Goal: Task Accomplishment & Management: Complete application form

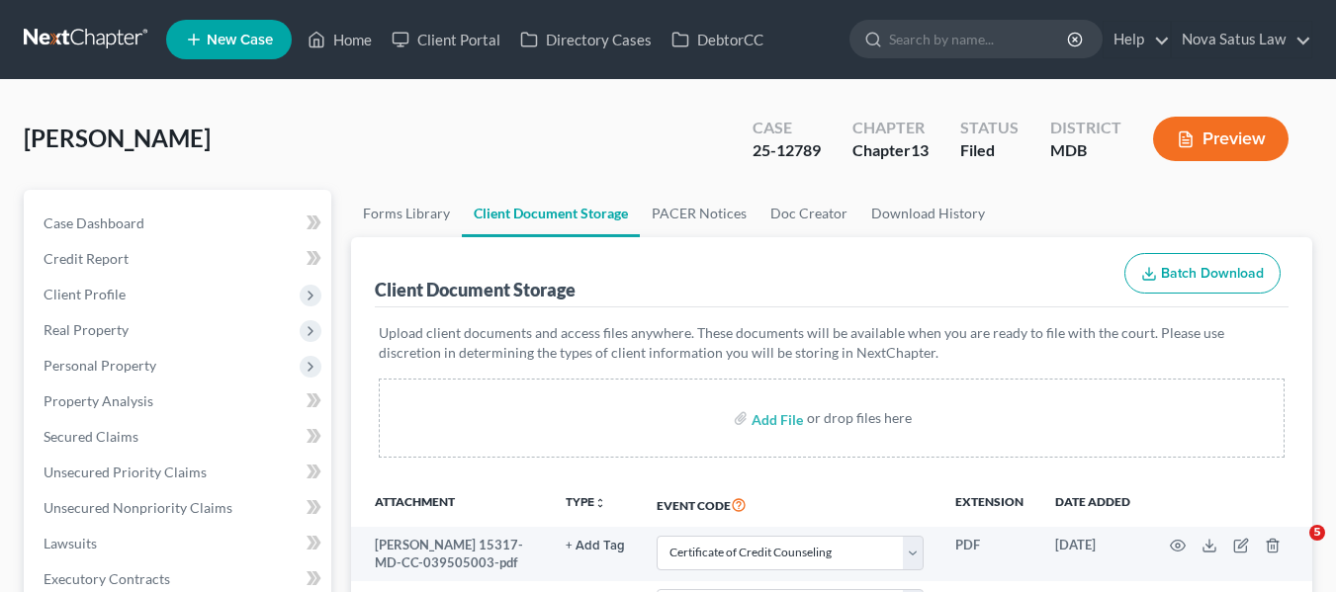
select select "14"
click at [349, 36] on link "Home" at bounding box center [340, 40] width 84 height 36
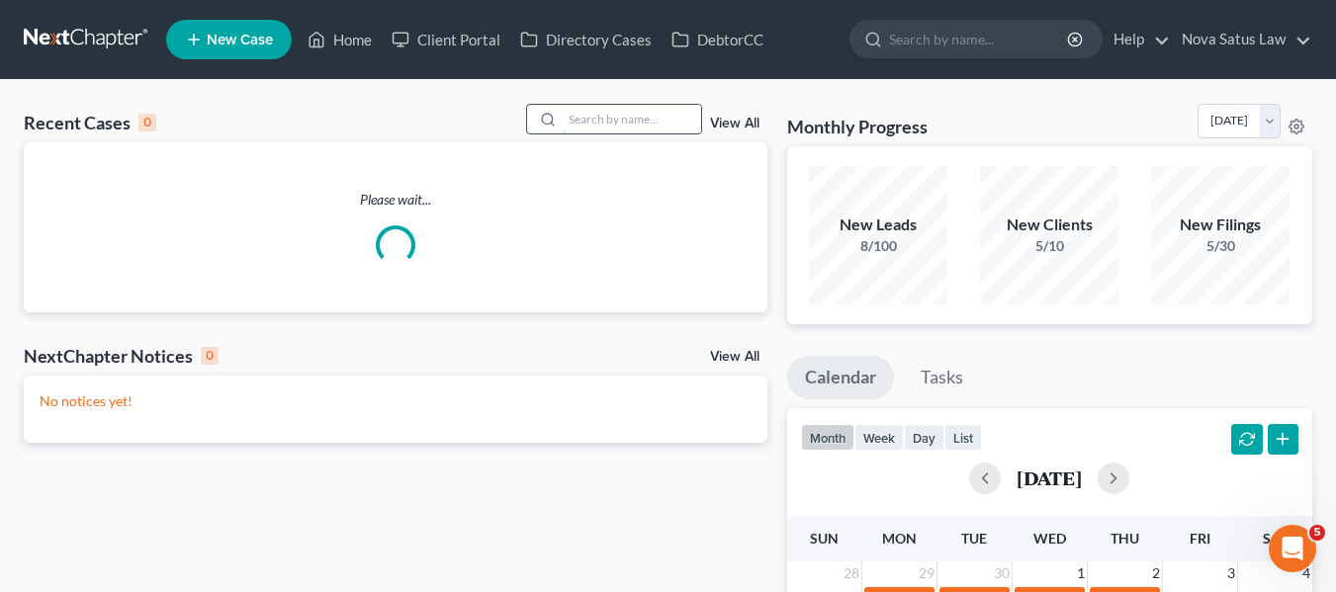
click at [602, 123] on input "search" at bounding box center [632, 119] width 138 height 29
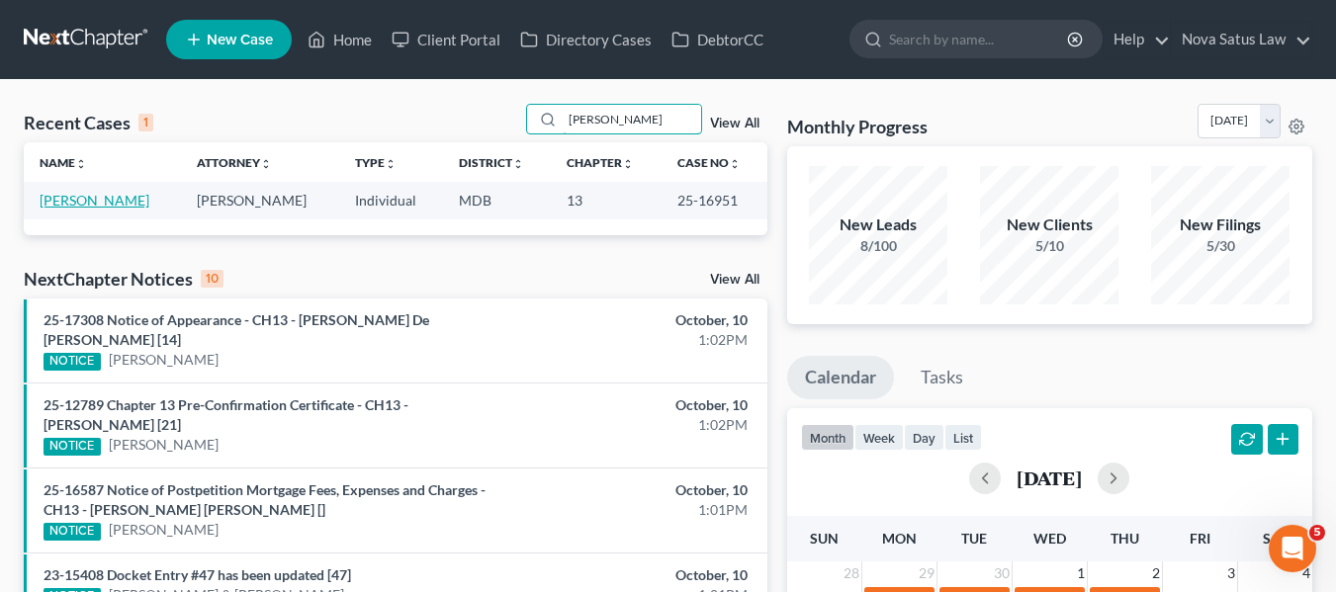
type input "[PERSON_NAME]"
click at [84, 202] on link "[PERSON_NAME]" at bounding box center [95, 200] width 110 height 17
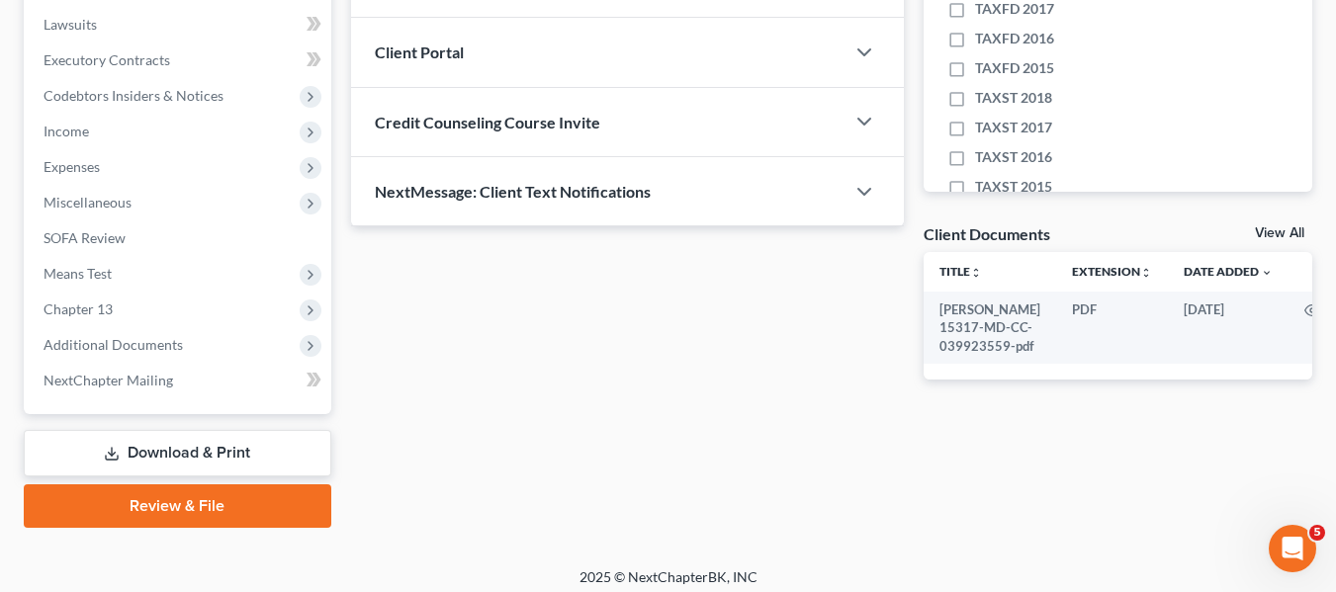
scroll to position [521, 0]
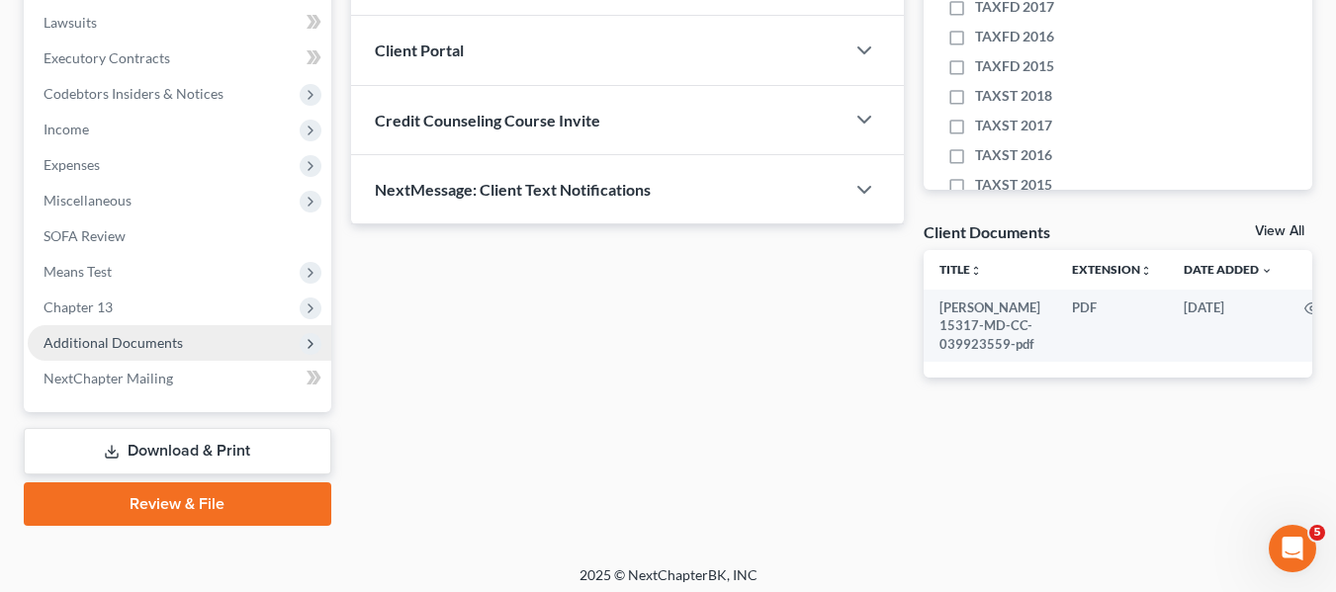
click at [94, 340] on span "Additional Documents" at bounding box center [113, 342] width 139 height 17
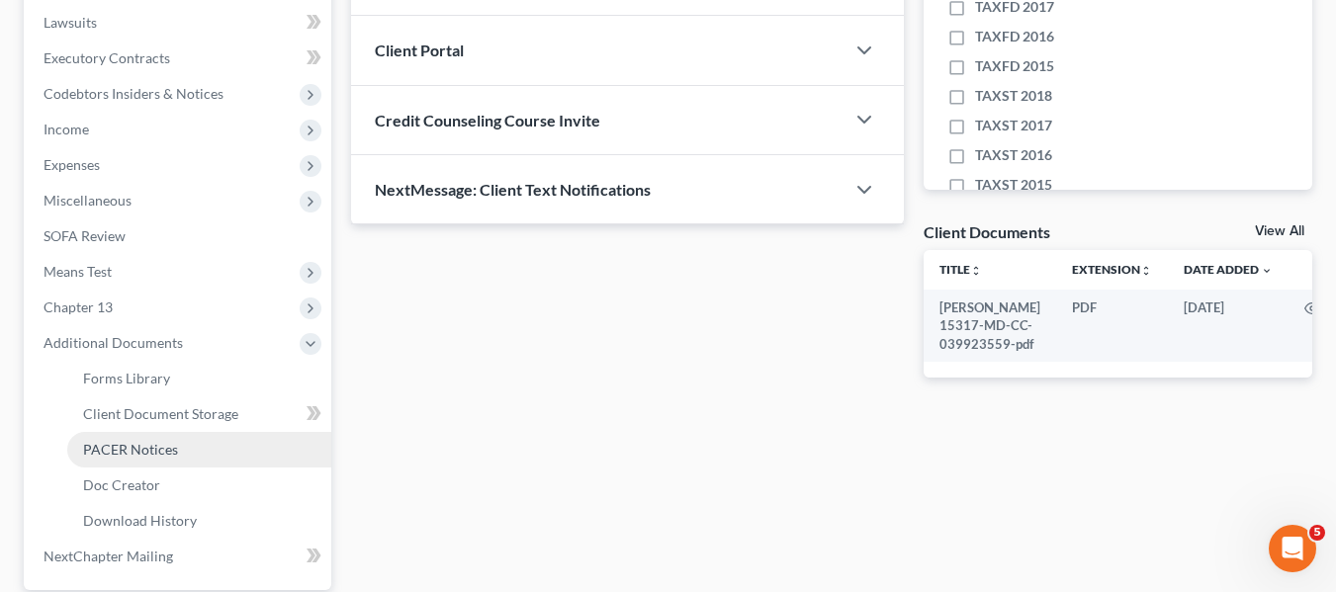
click at [140, 438] on link "PACER Notices" at bounding box center [199, 450] width 264 height 36
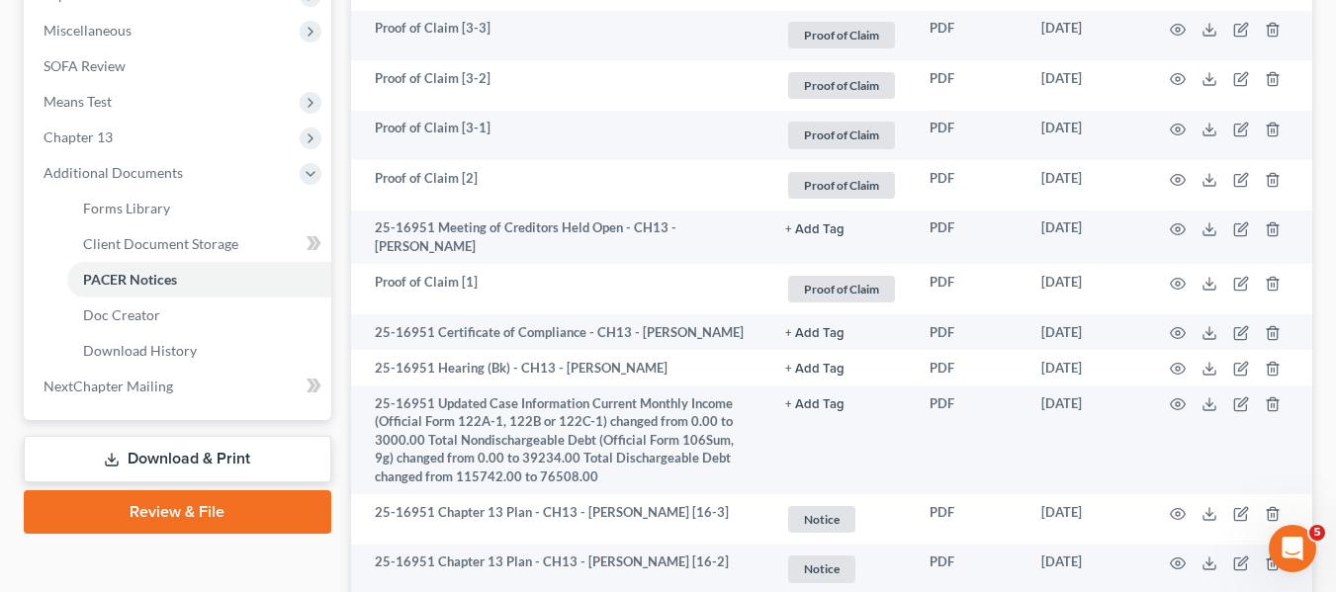
scroll to position [692, 0]
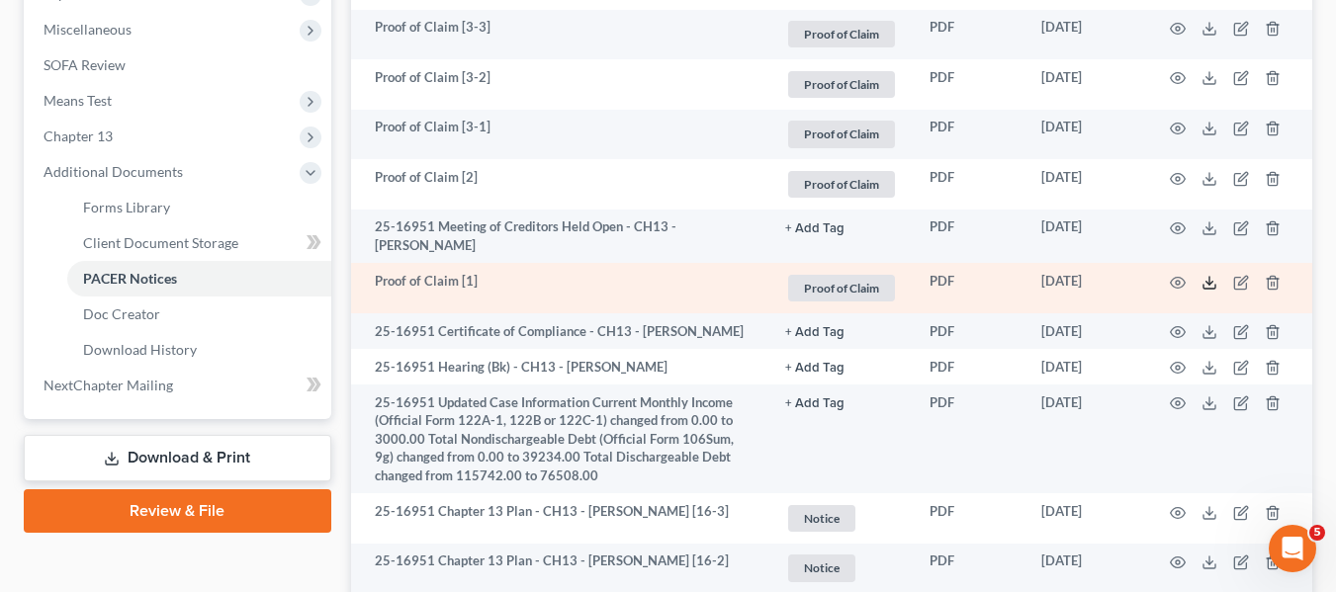
click at [1205, 279] on icon at bounding box center [1209, 283] width 16 height 16
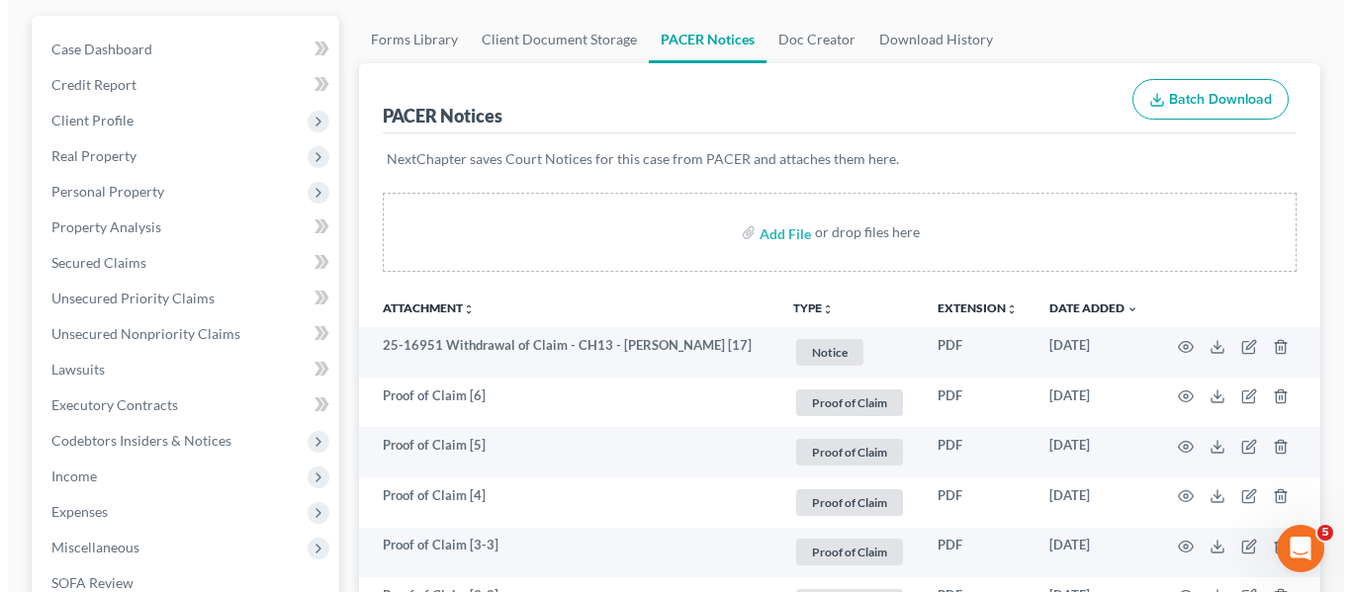
scroll to position [1, 0]
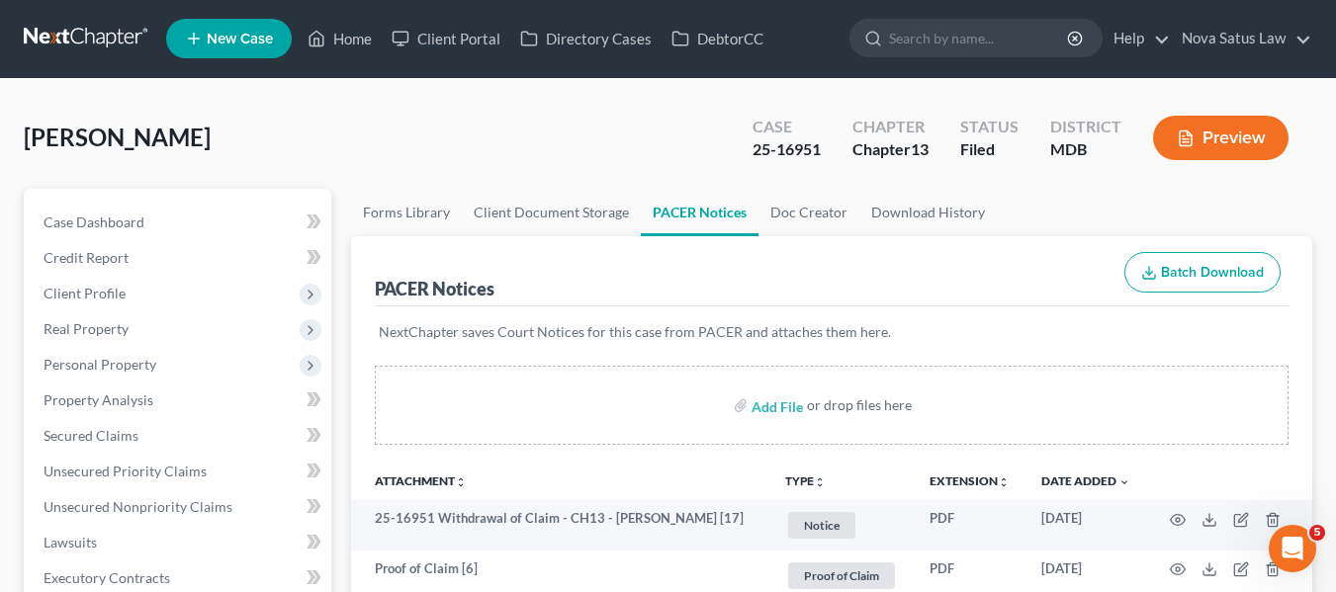
click at [230, 39] on span "New Case" at bounding box center [240, 39] width 66 height 15
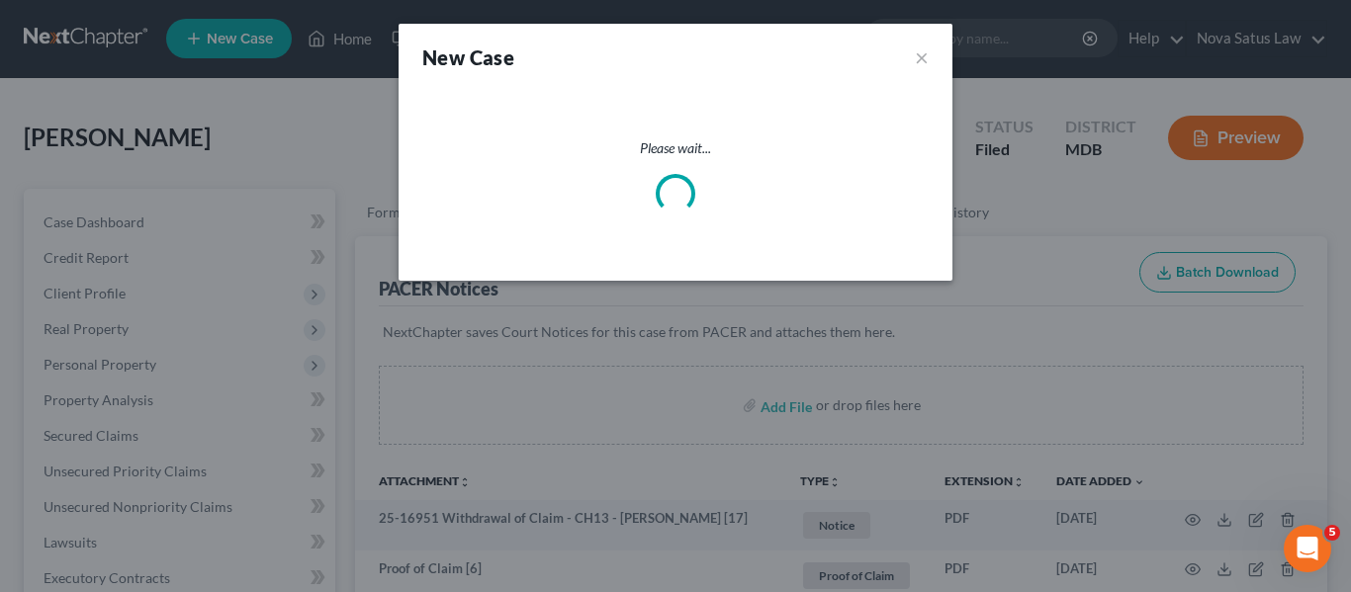
select select "38"
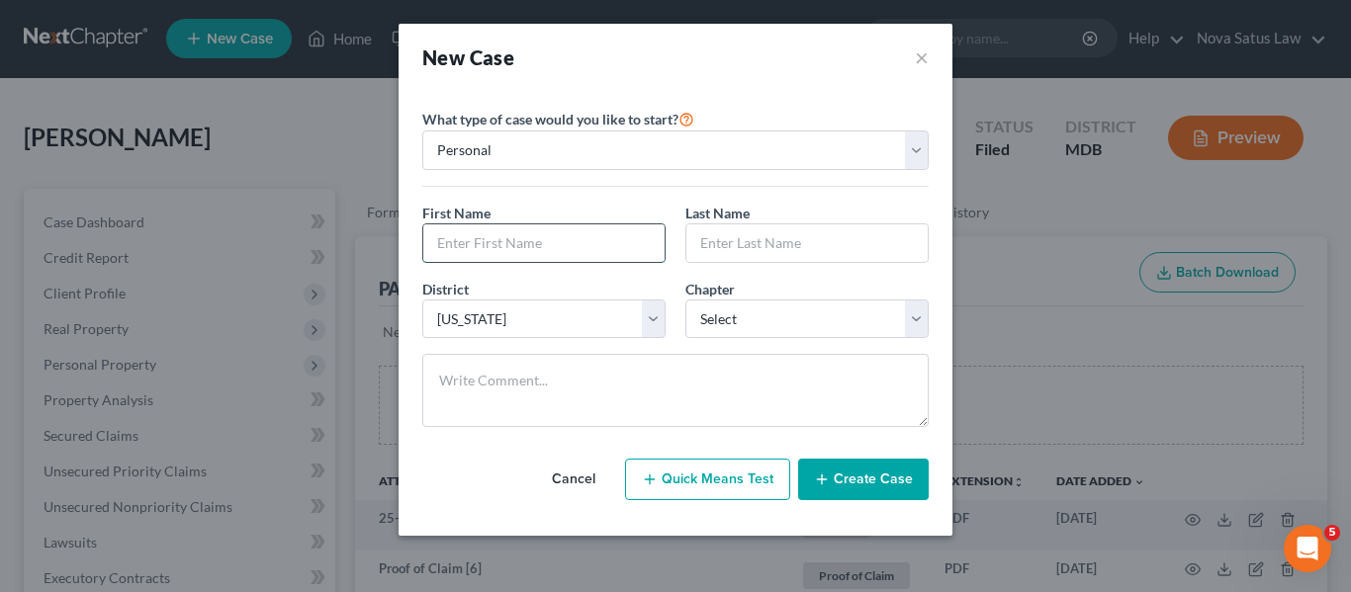
click at [454, 240] on input "text" at bounding box center [543, 243] width 241 height 38
type input "[PERSON_NAME]"
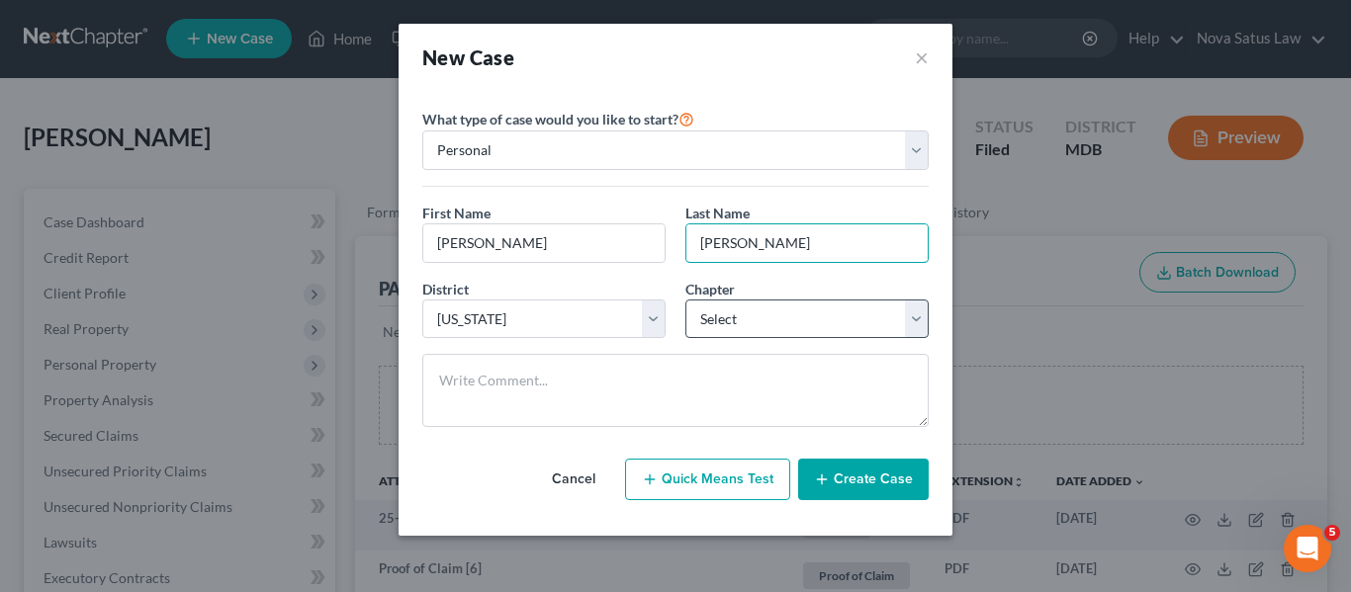
type input "[PERSON_NAME]"
click at [735, 324] on select "Select 7 11 12 13" at bounding box center [806, 320] width 243 height 40
select select "3"
click at [685, 300] on select "Select 7 11 12 13" at bounding box center [806, 320] width 243 height 40
click at [848, 482] on button "Create Case" at bounding box center [863, 480] width 131 height 42
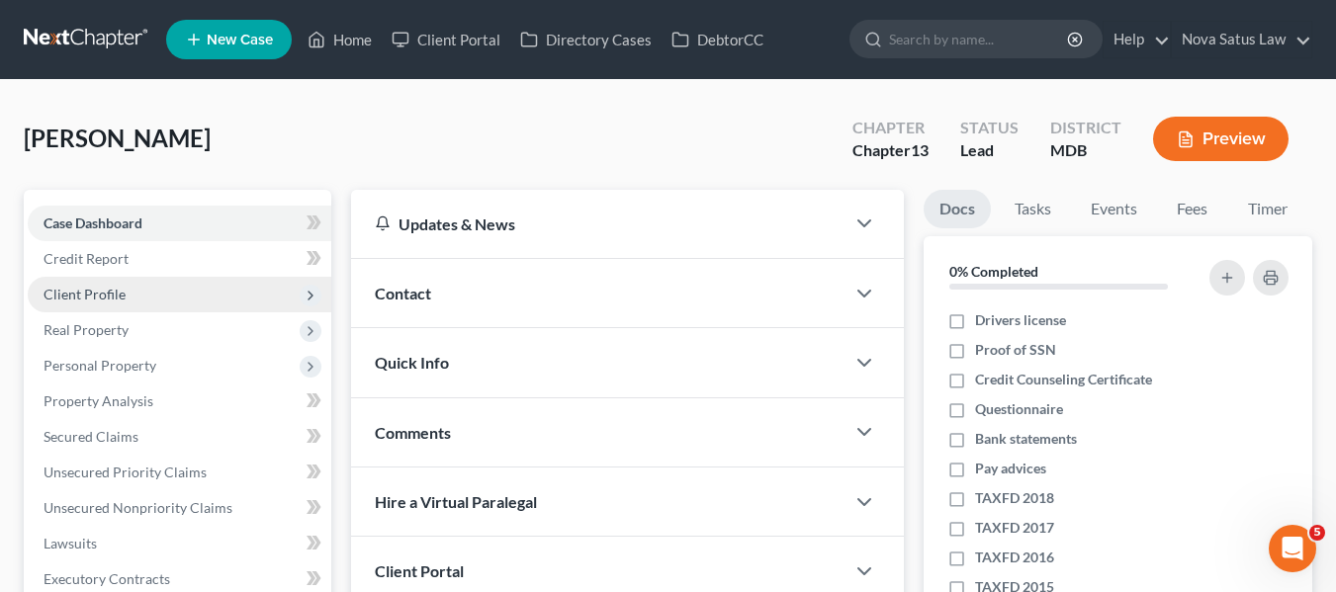
click at [135, 294] on span "Client Profile" at bounding box center [180, 295] width 304 height 36
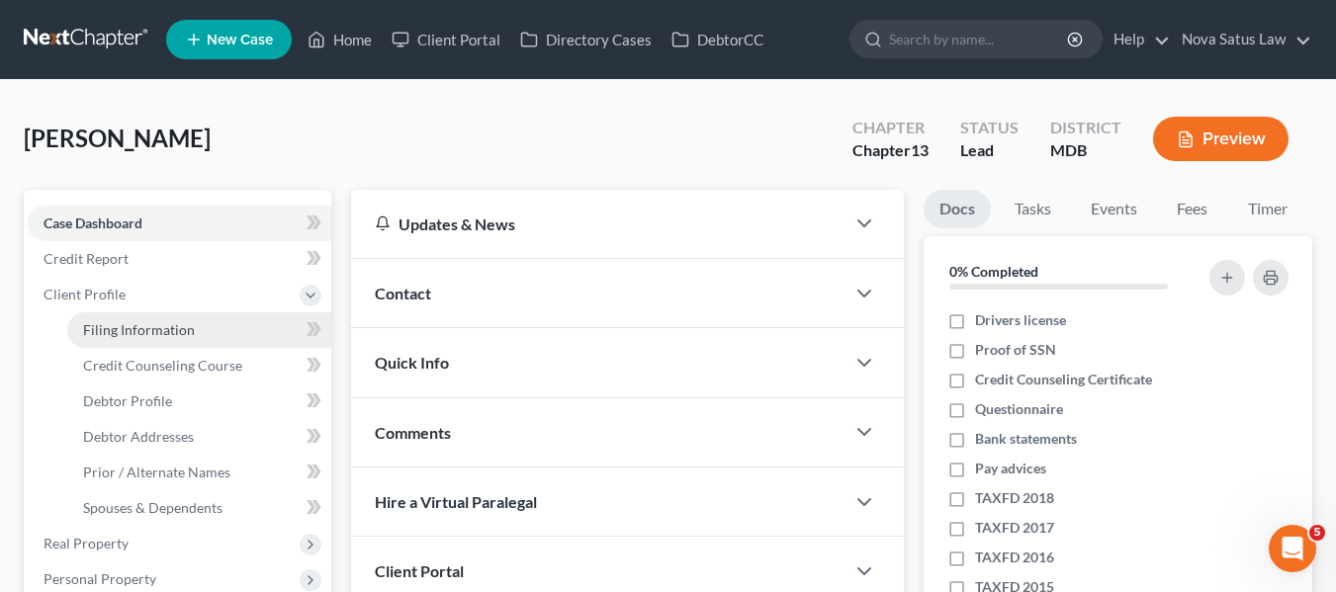
click at [144, 328] on span "Filing Information" at bounding box center [139, 329] width 112 height 17
select select "1"
select select "0"
select select "3"
select select "38"
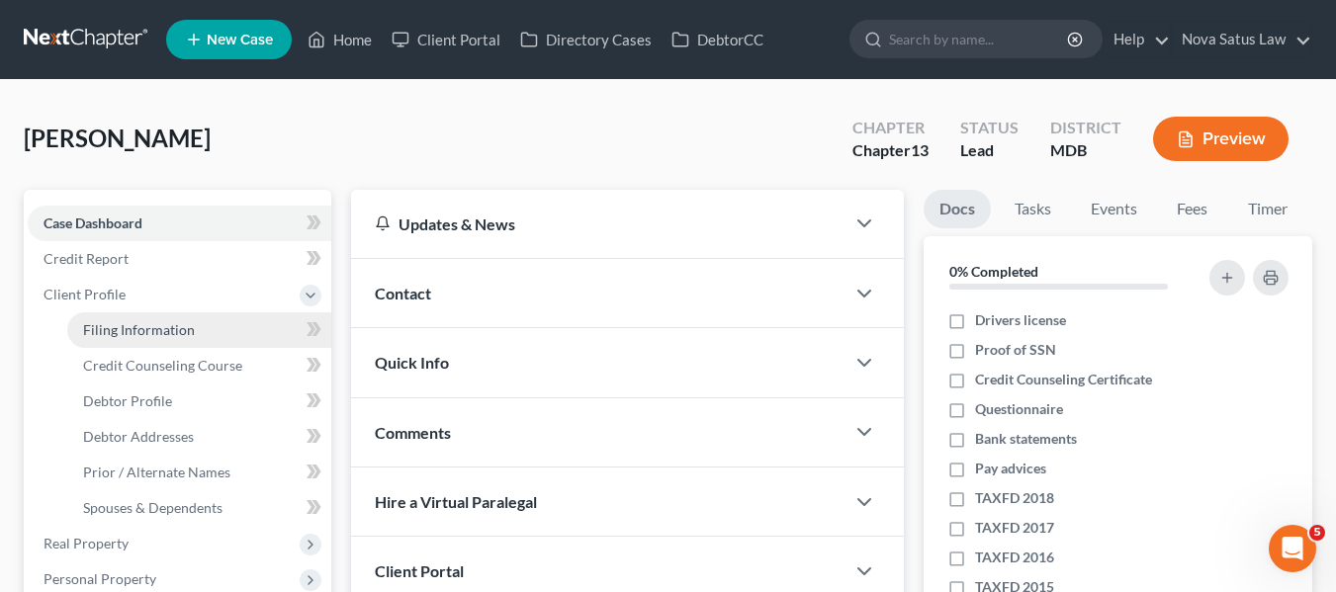
select select "21"
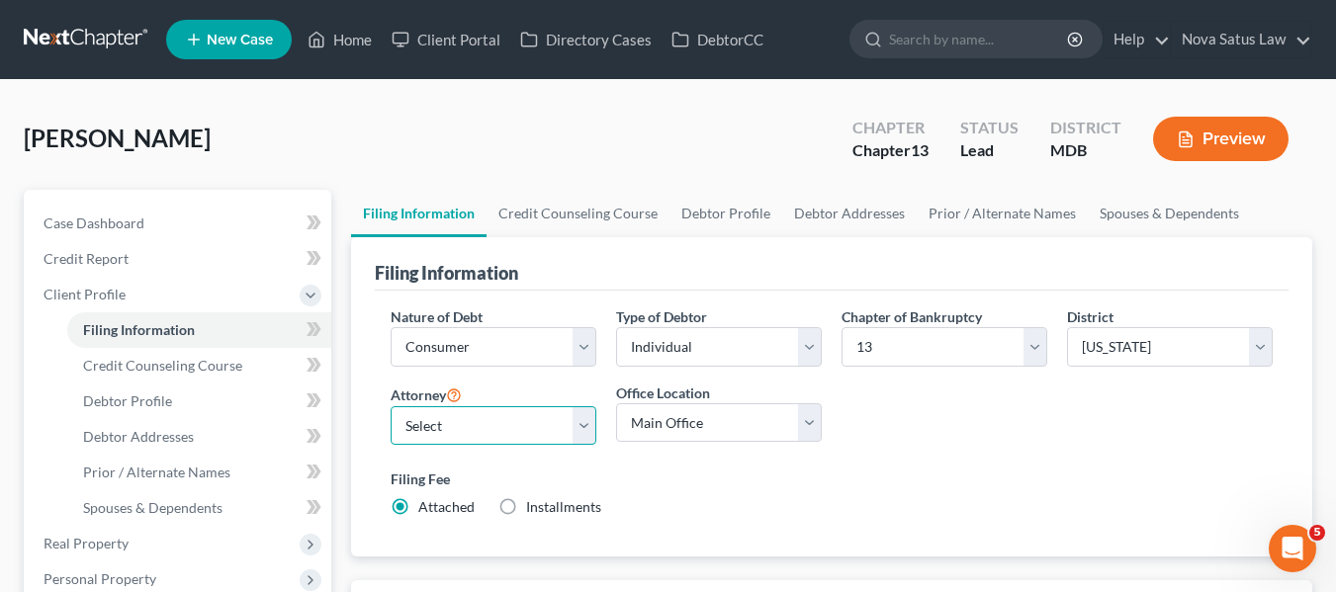
click at [508, 424] on select "Select [PERSON_NAME] - MDB [PERSON_NAME] - MDB [PERSON_NAME] - null" at bounding box center [494, 426] width 206 height 40
select select "0"
click at [391, 406] on select "Select [PERSON_NAME] - MDB [PERSON_NAME] - MDB [PERSON_NAME] - null" at bounding box center [494, 426] width 206 height 40
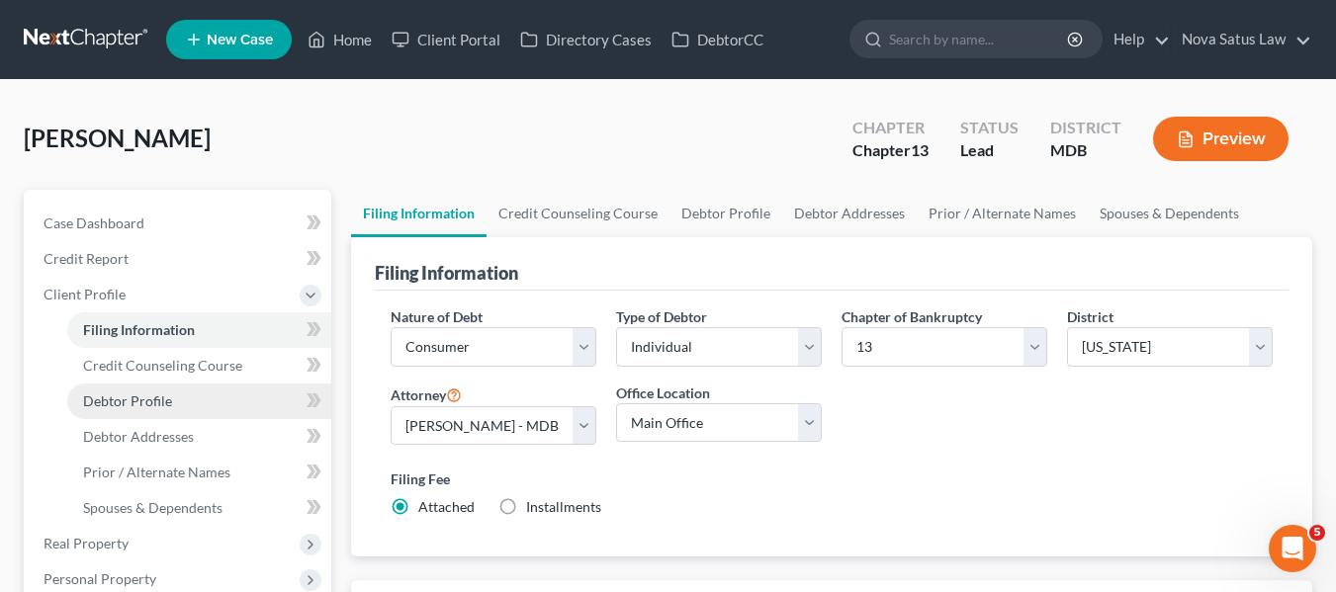
click at [156, 405] on span "Debtor Profile" at bounding box center [127, 401] width 89 height 17
select select "0"
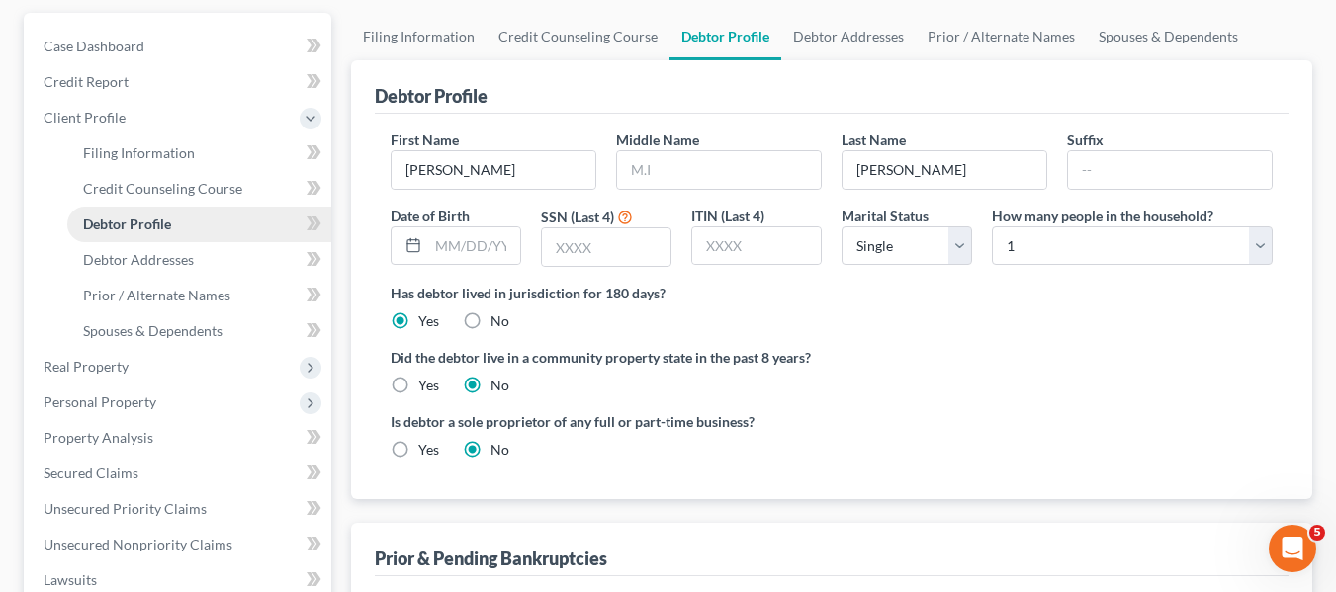
scroll to position [178, 0]
click at [718, 163] on input "text" at bounding box center [719, 169] width 204 height 38
type input "[PERSON_NAME]"
click at [623, 247] on input "text" at bounding box center [606, 246] width 129 height 38
type input "3590"
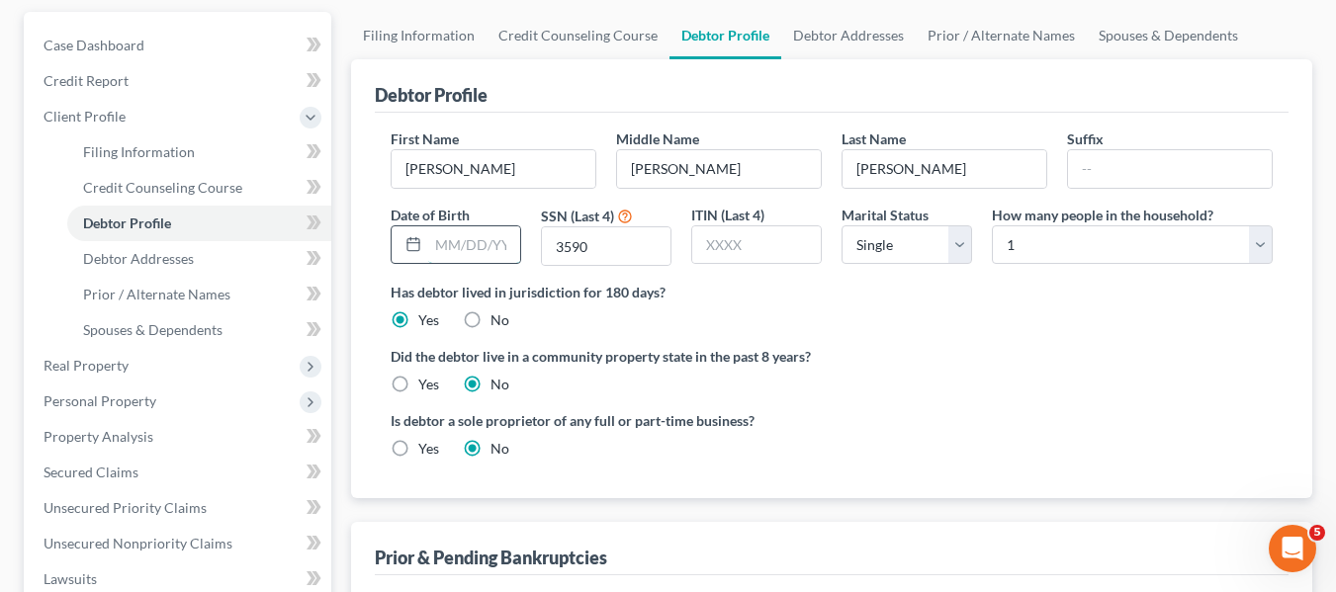
click at [442, 244] on input "text" at bounding box center [474, 245] width 92 height 38
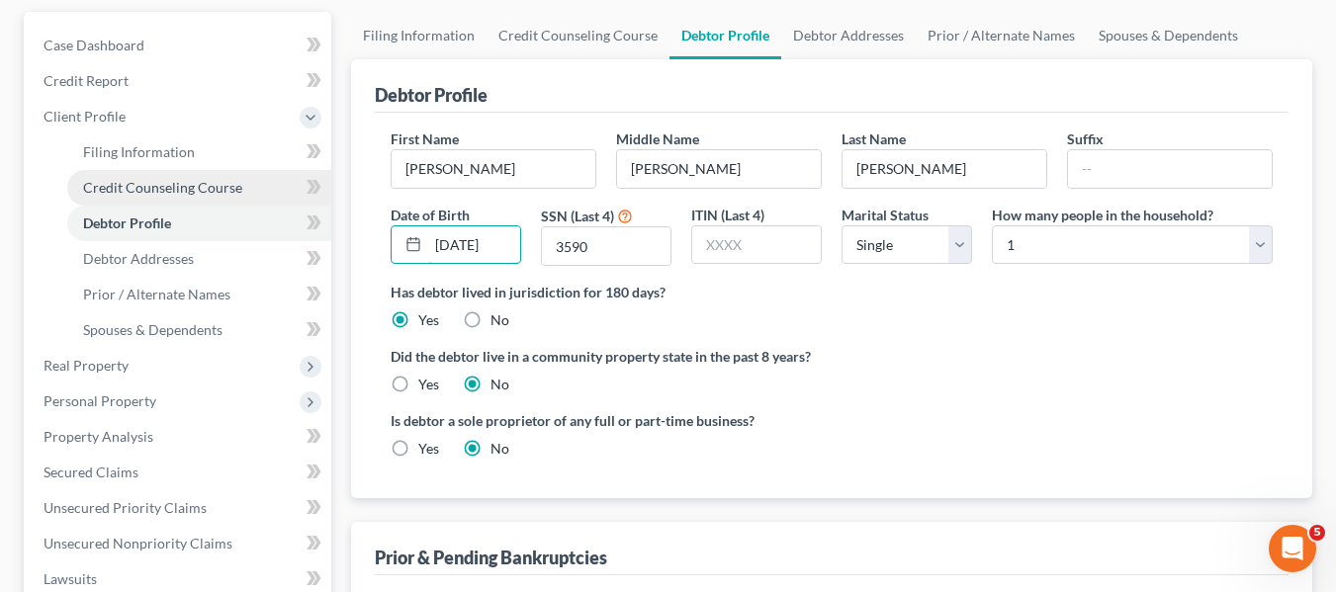
type input "[DATE]"
click at [156, 184] on span "Credit Counseling Course" at bounding box center [162, 187] width 159 height 17
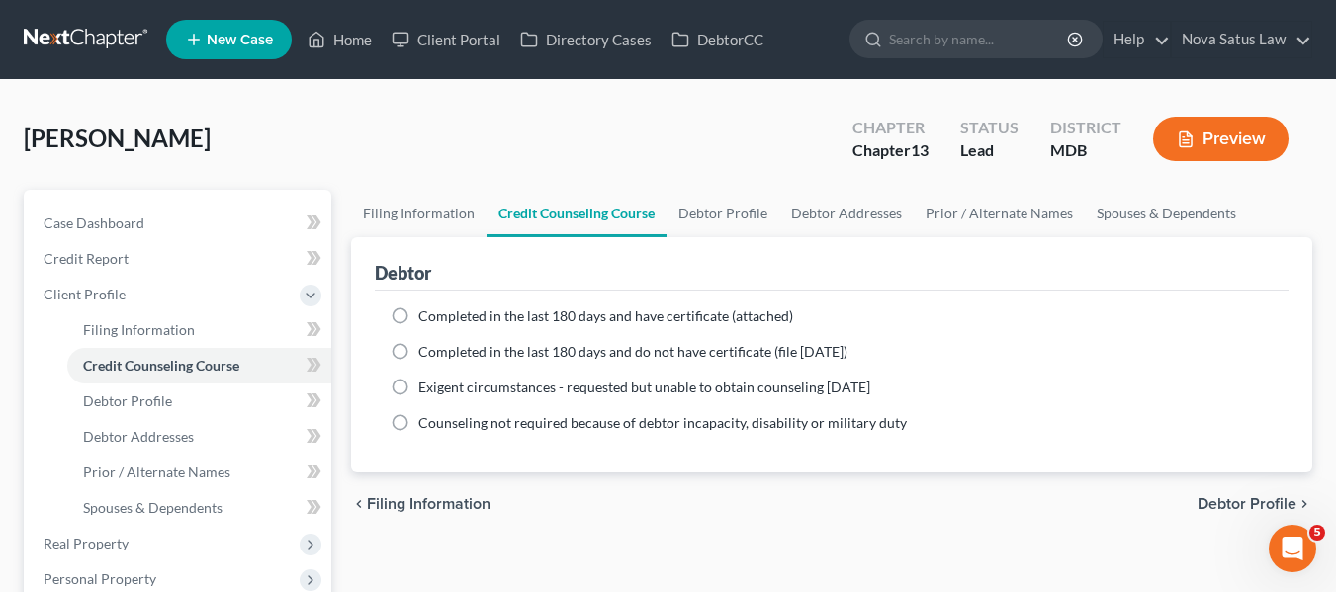
click at [418, 314] on label "Completed in the last 180 days and have certificate (attached)" at bounding box center [605, 317] width 375 height 20
click at [426, 314] on input "Completed in the last 180 days and have certificate (attached)" at bounding box center [432, 313] width 13 height 13
radio input "true"
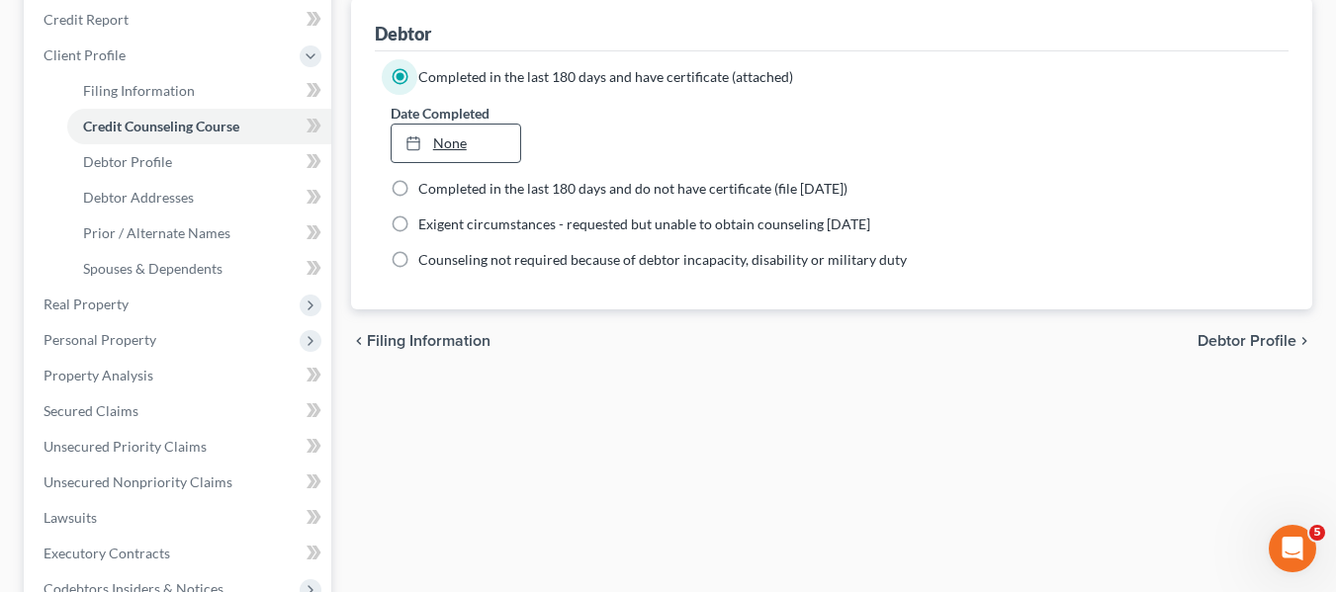
scroll to position [238, 0]
click at [441, 143] on link "[DATE]" at bounding box center [456, 145] width 129 height 38
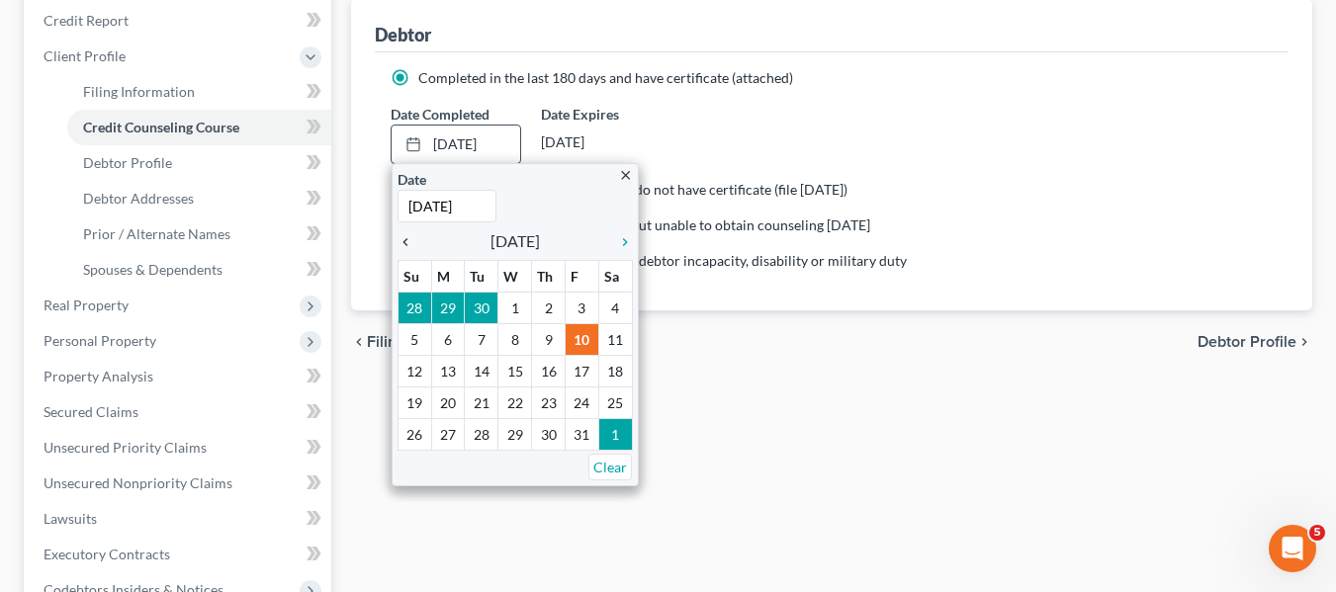
click at [402, 235] on icon "chevron_left" at bounding box center [410, 242] width 26 height 16
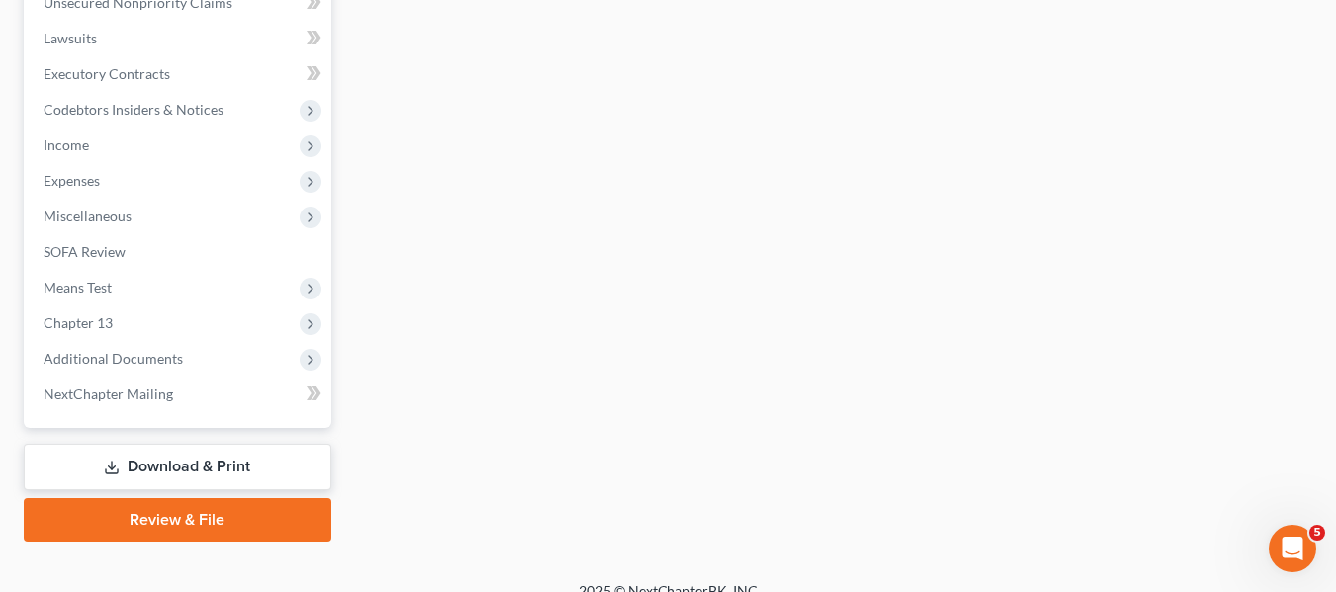
scroll to position [744, 0]
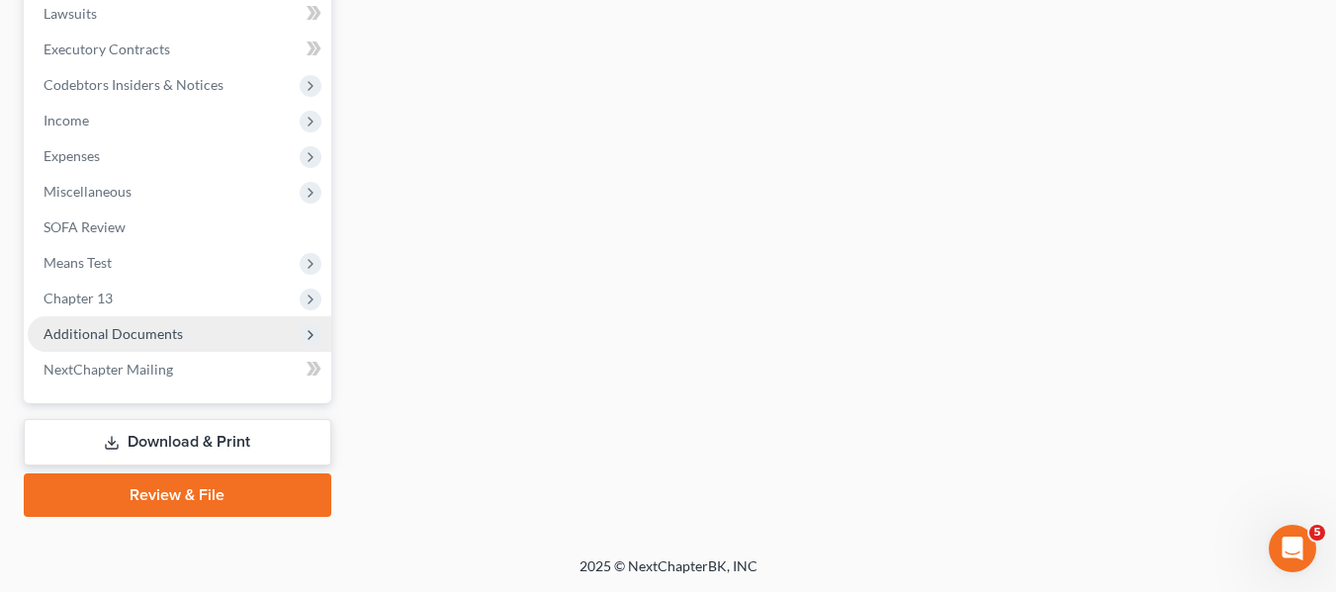
click at [125, 332] on span "Additional Documents" at bounding box center [113, 333] width 139 height 17
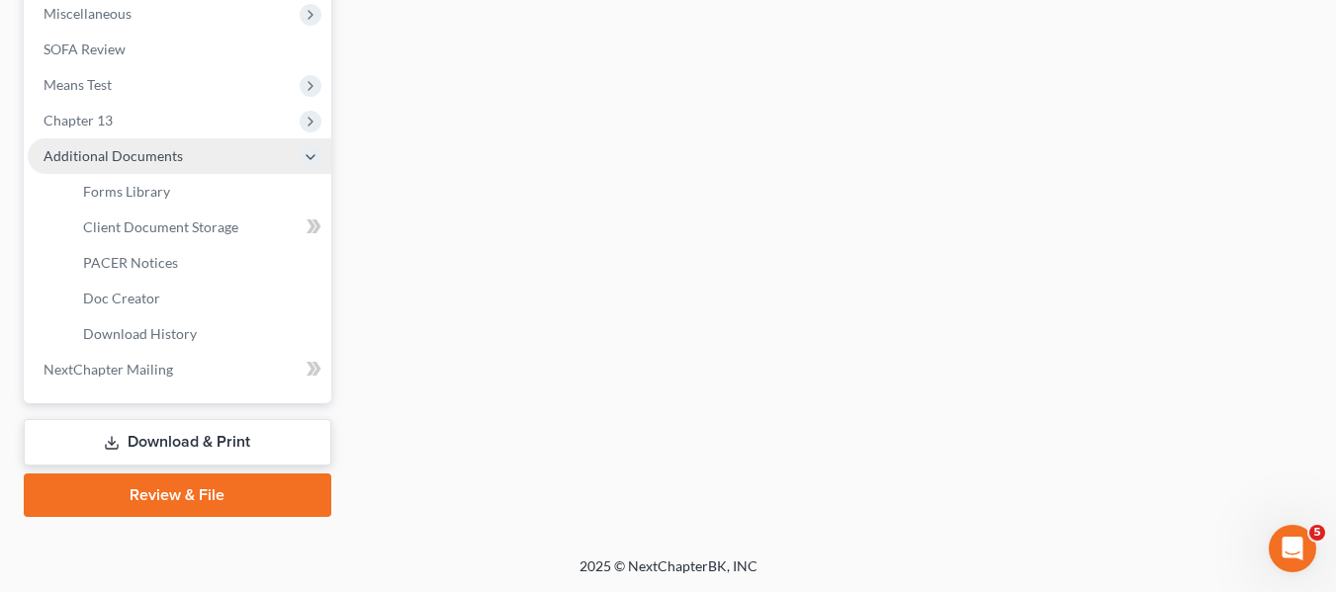
scroll to position [530, 0]
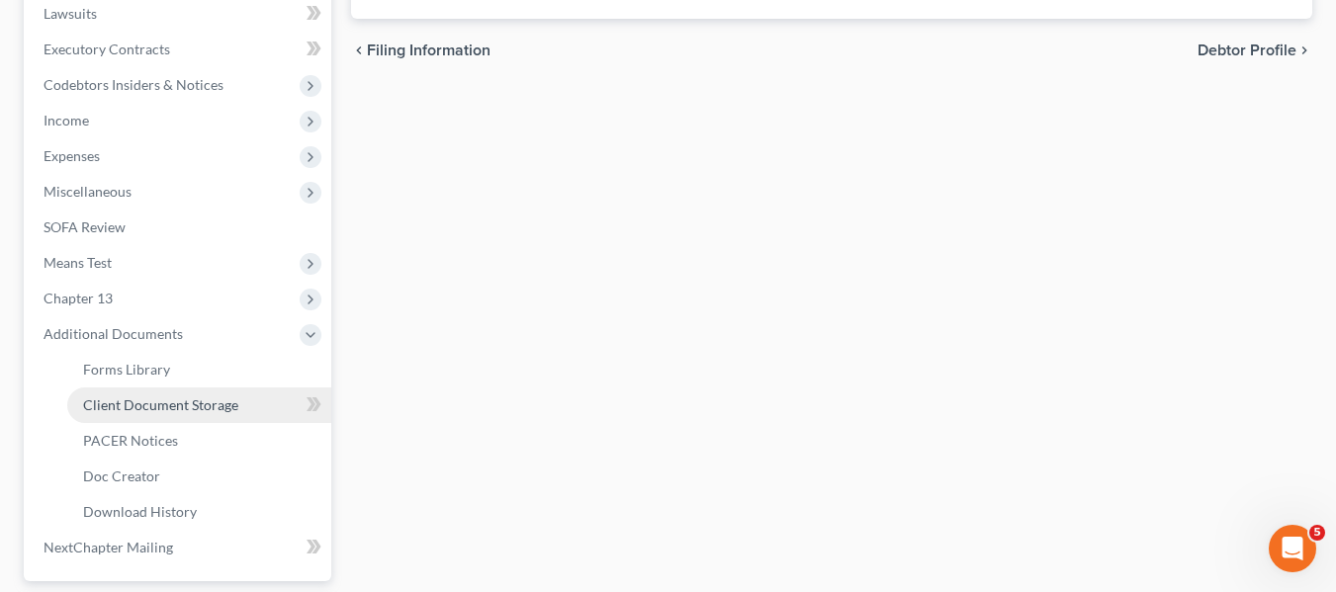
click at [146, 399] on span "Client Document Storage" at bounding box center [160, 404] width 155 height 17
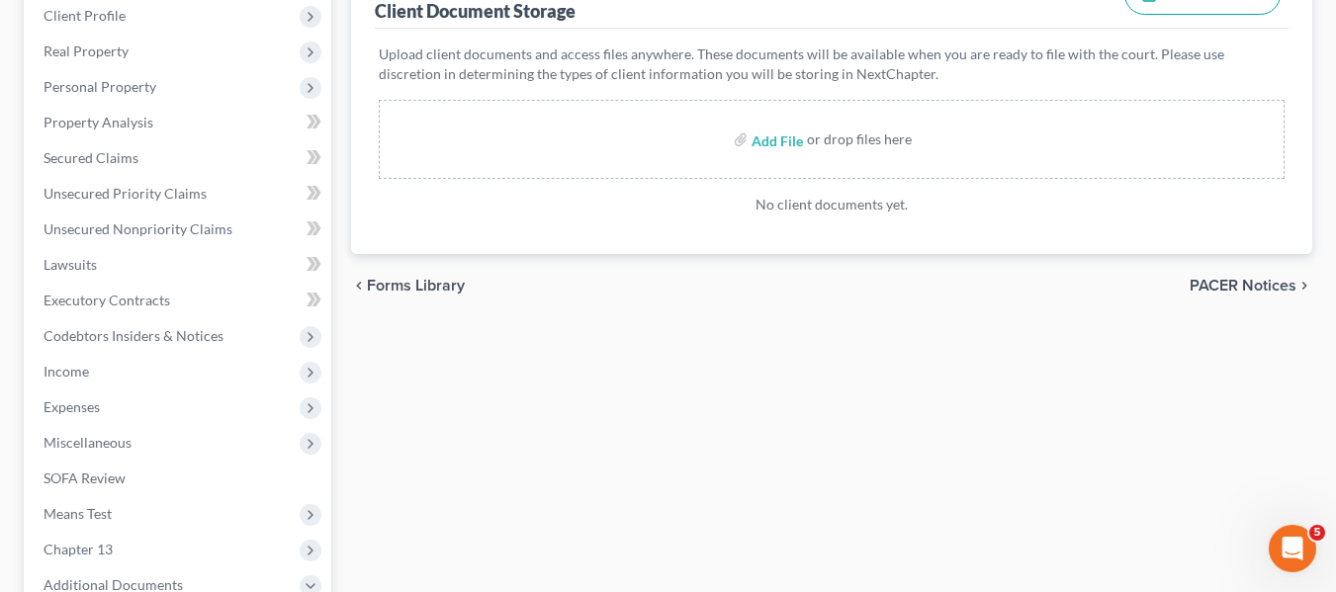
scroll to position [280, 0]
click at [760, 137] on input "file" at bounding box center [774, 139] width 47 height 36
type input "C:\fakepath\CCC.pdf"
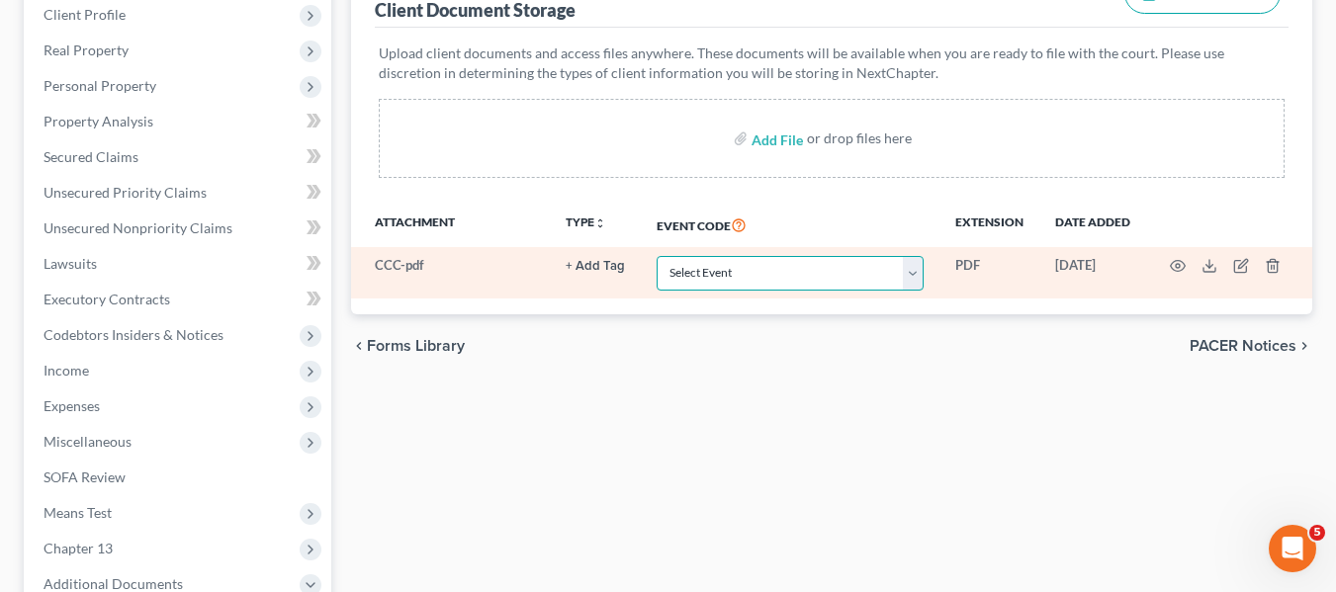
click at [786, 267] on select "Select Event Affidavit Affidavit of Adequate Protection and Lease Payments Affi…" at bounding box center [790, 273] width 267 height 35
select select "14"
click at [657, 256] on select "Select Event Affidavit Affidavit of Adequate Protection and Lease Payments Affi…" at bounding box center [790, 273] width 267 height 35
click at [1173, 267] on icon "button" at bounding box center [1178, 266] width 16 height 16
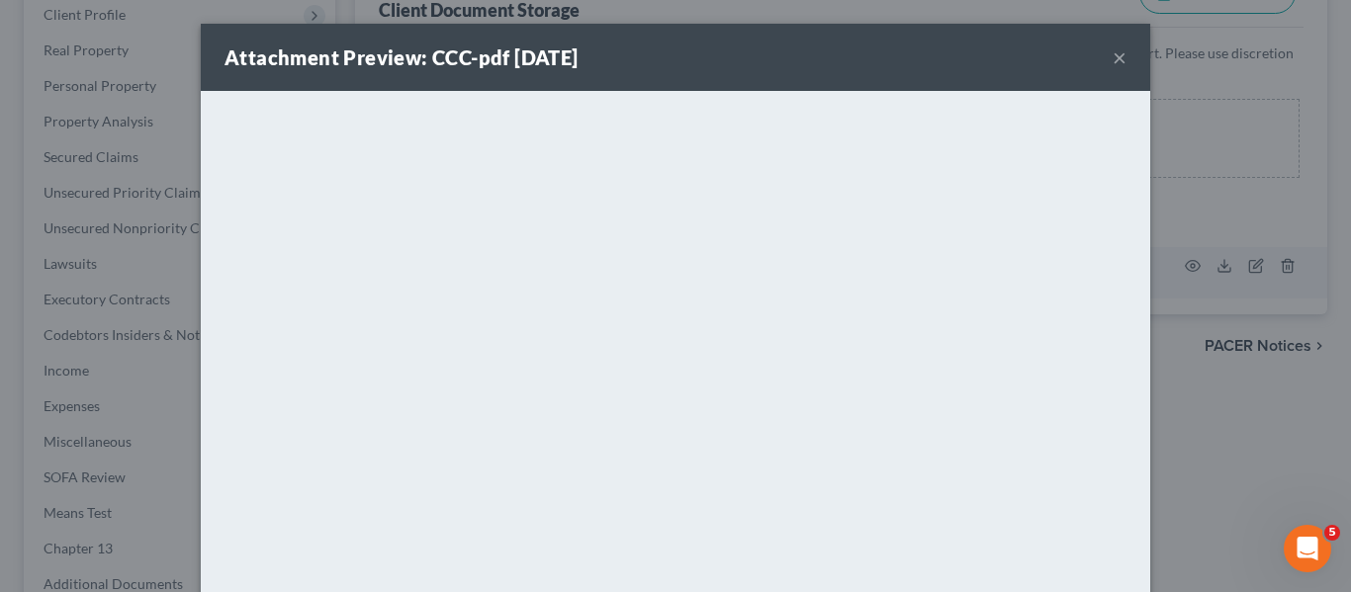
click at [1112, 57] on button "×" at bounding box center [1119, 57] width 14 height 24
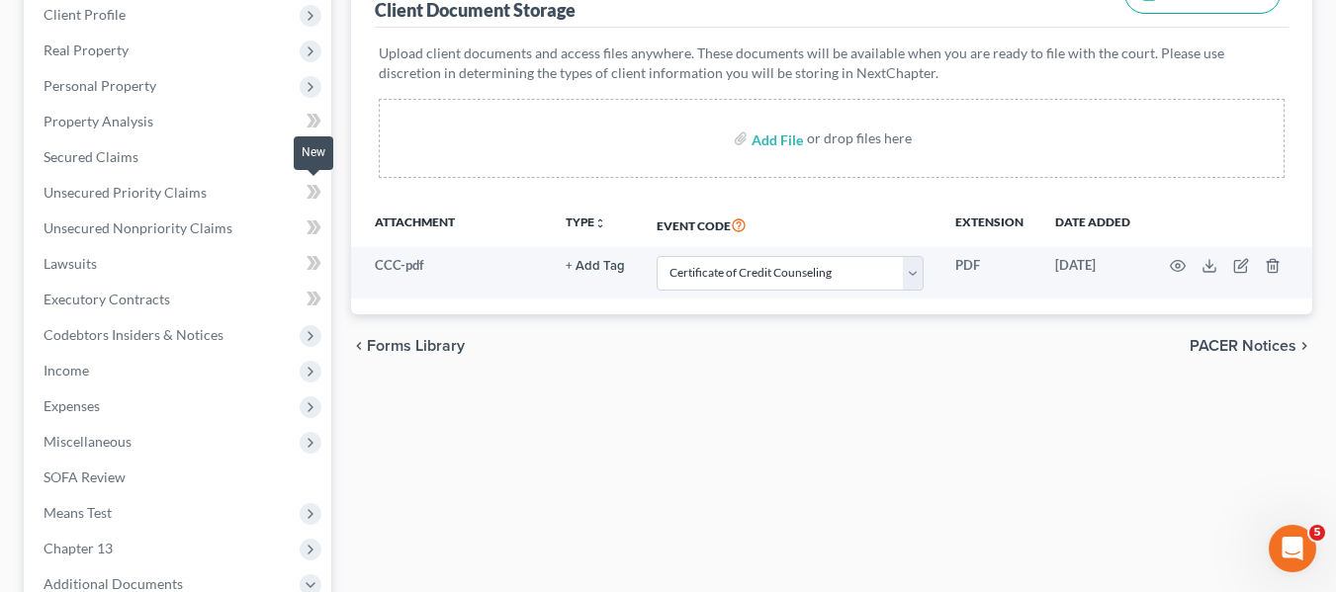
scroll to position [180, 0]
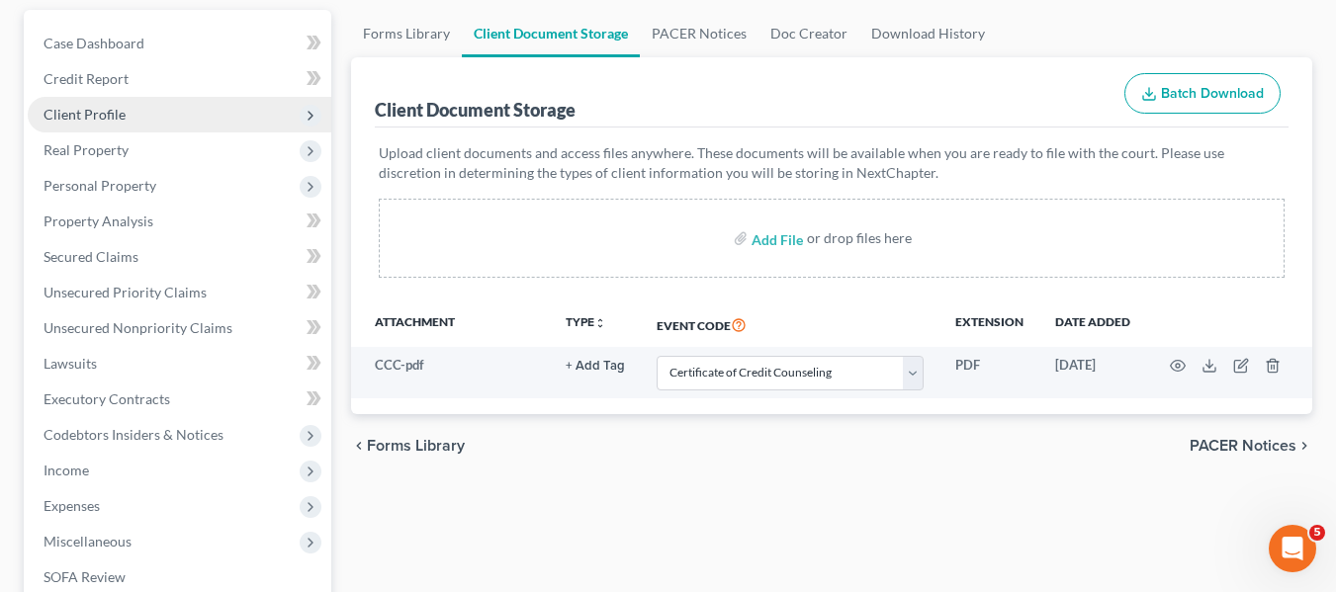
click at [120, 121] on span "Client Profile" at bounding box center [85, 114] width 82 height 17
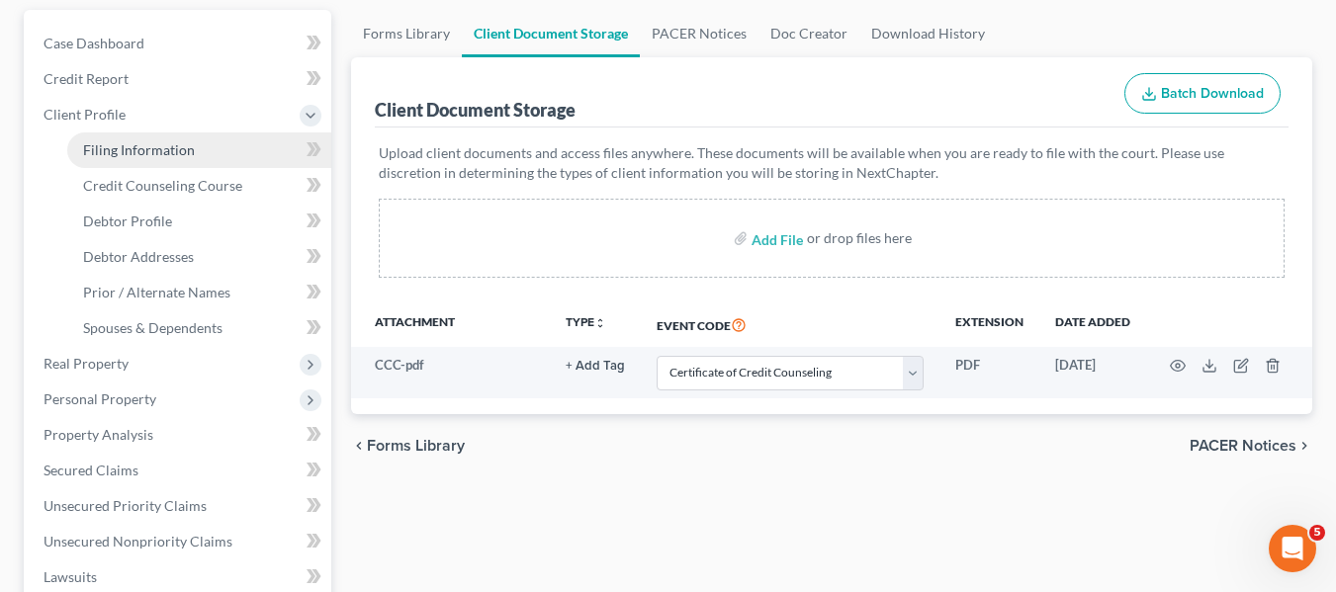
click at [158, 158] on link "Filing Information" at bounding box center [199, 150] width 264 height 36
select select "1"
select select "0"
select select "3"
select select "38"
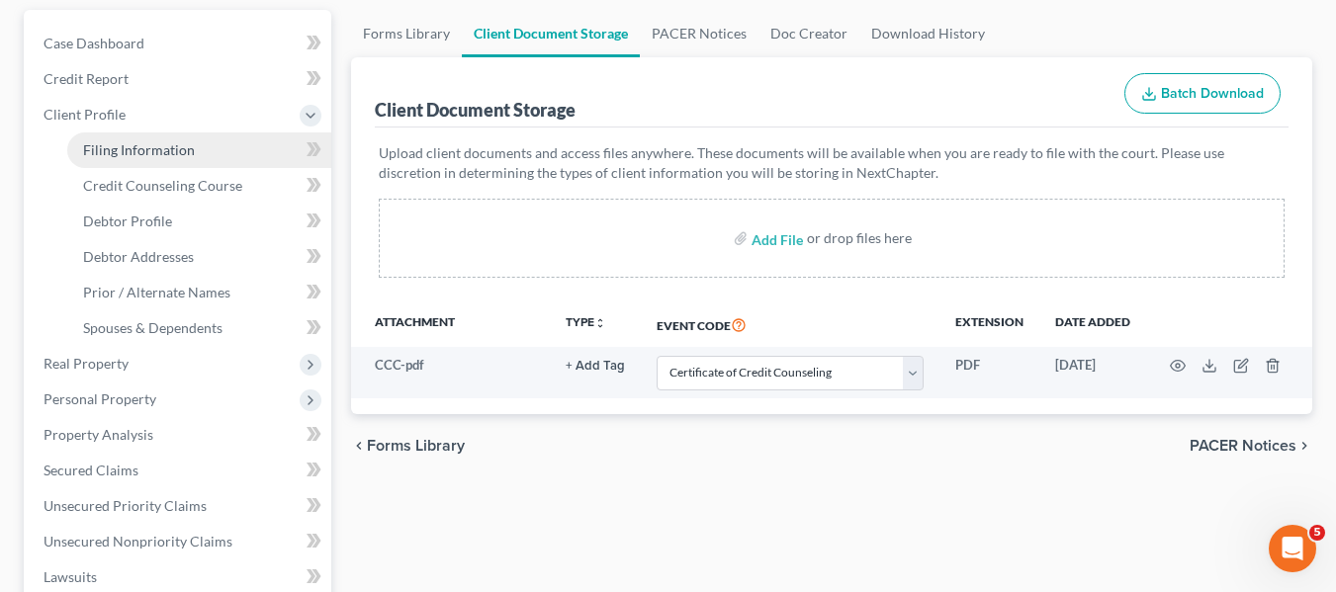
select select "0"
select select "21"
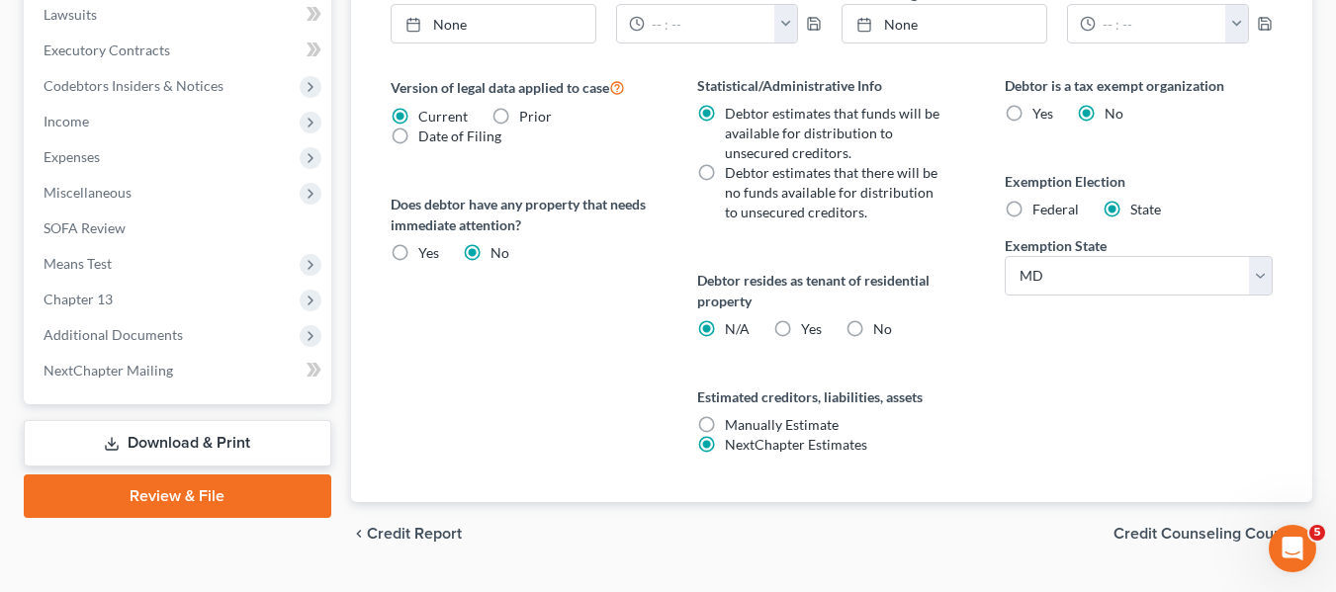
scroll to position [744, 0]
click at [801, 323] on label "Yes Yes" at bounding box center [811, 328] width 21 height 20
click at [809, 323] on input "Yes Yes" at bounding box center [815, 324] width 13 height 13
radio input "true"
radio input "false"
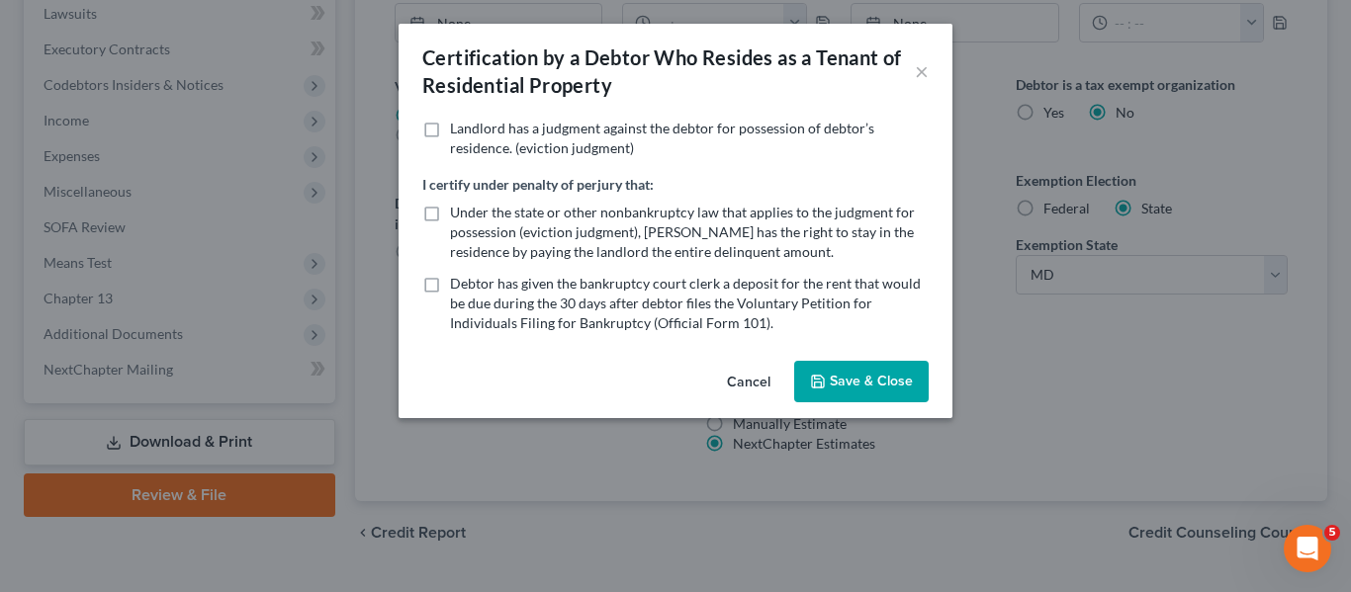
click at [812, 359] on div "Cancel Save & Close" at bounding box center [675, 385] width 554 height 65
click at [813, 374] on icon "button" at bounding box center [818, 382] width 16 height 16
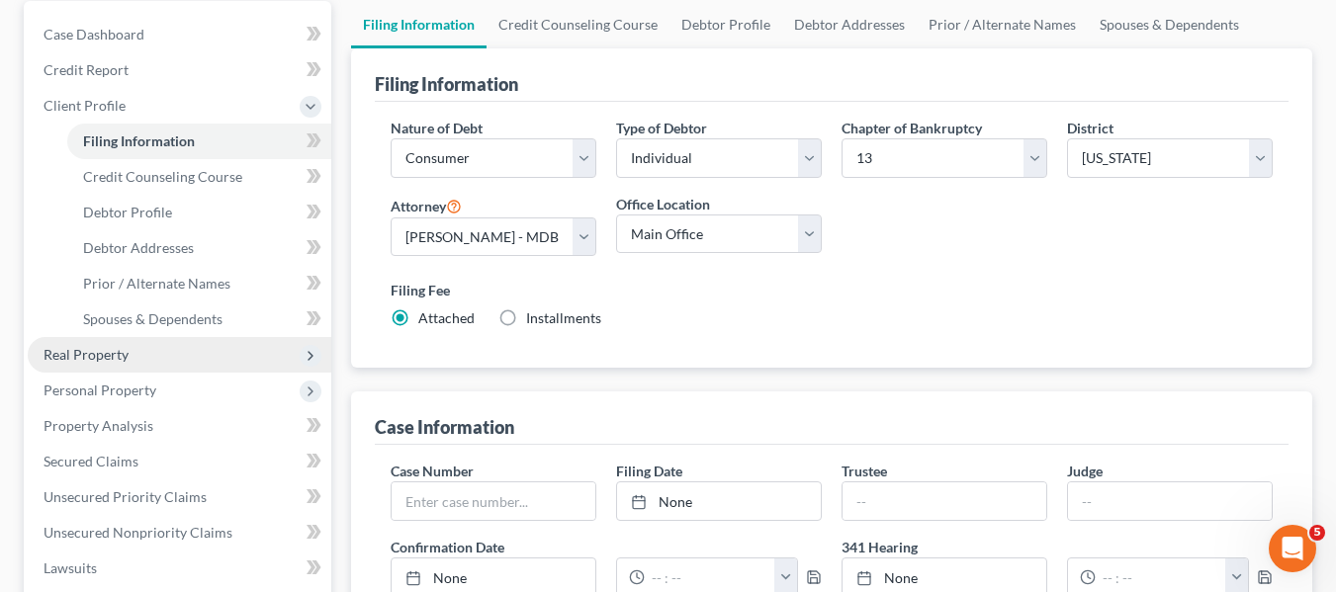
scroll to position [188, 0]
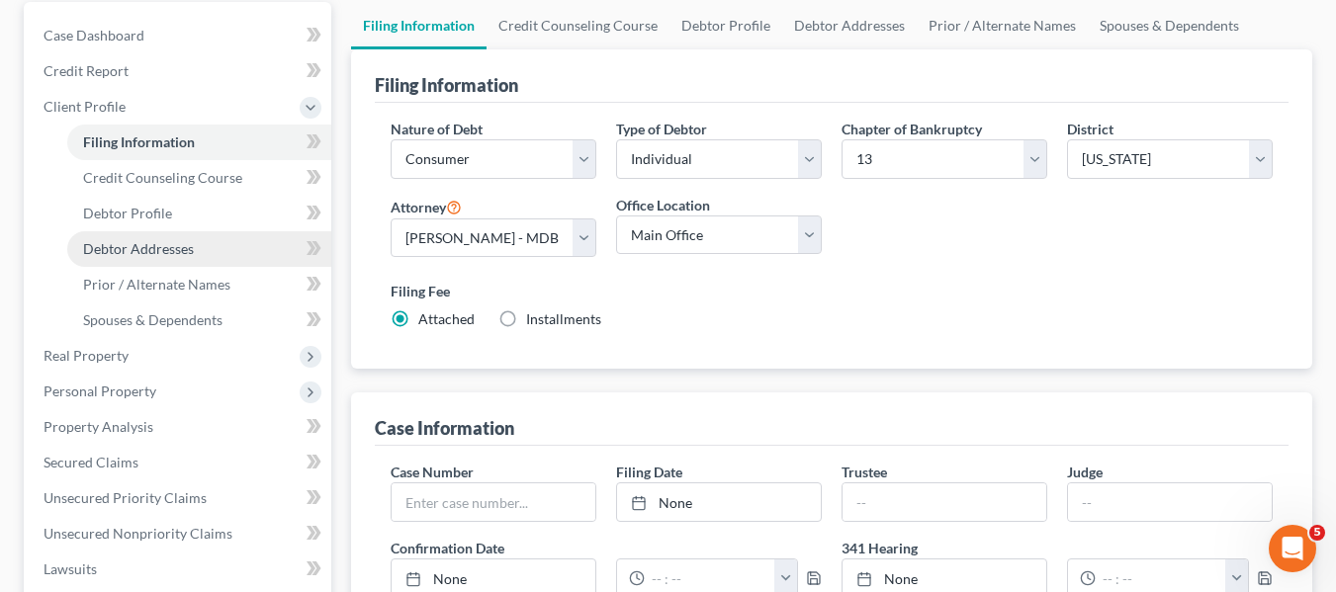
click at [103, 240] on span "Debtor Addresses" at bounding box center [138, 248] width 111 height 17
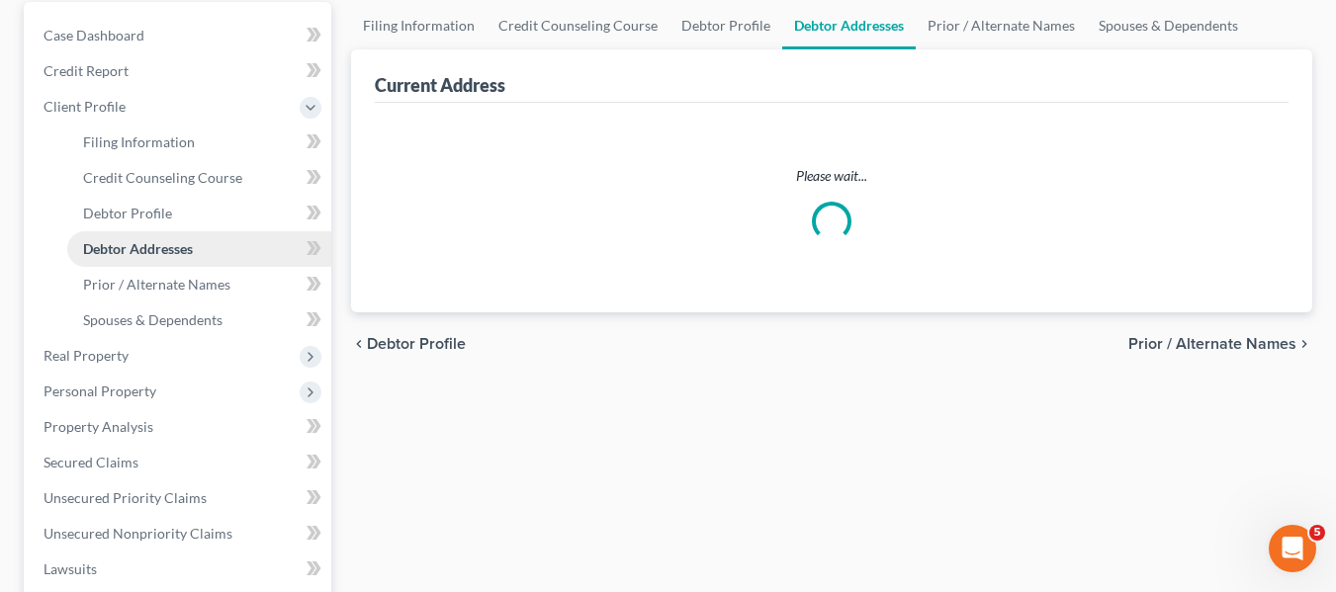
scroll to position [17, 0]
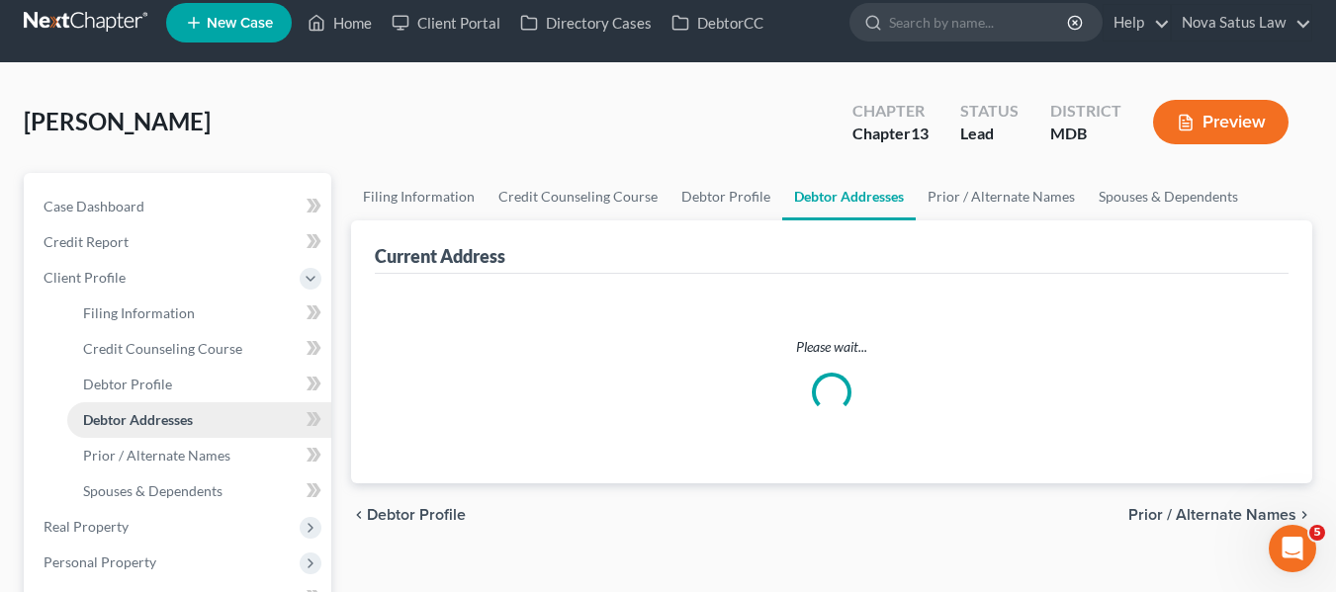
select select "0"
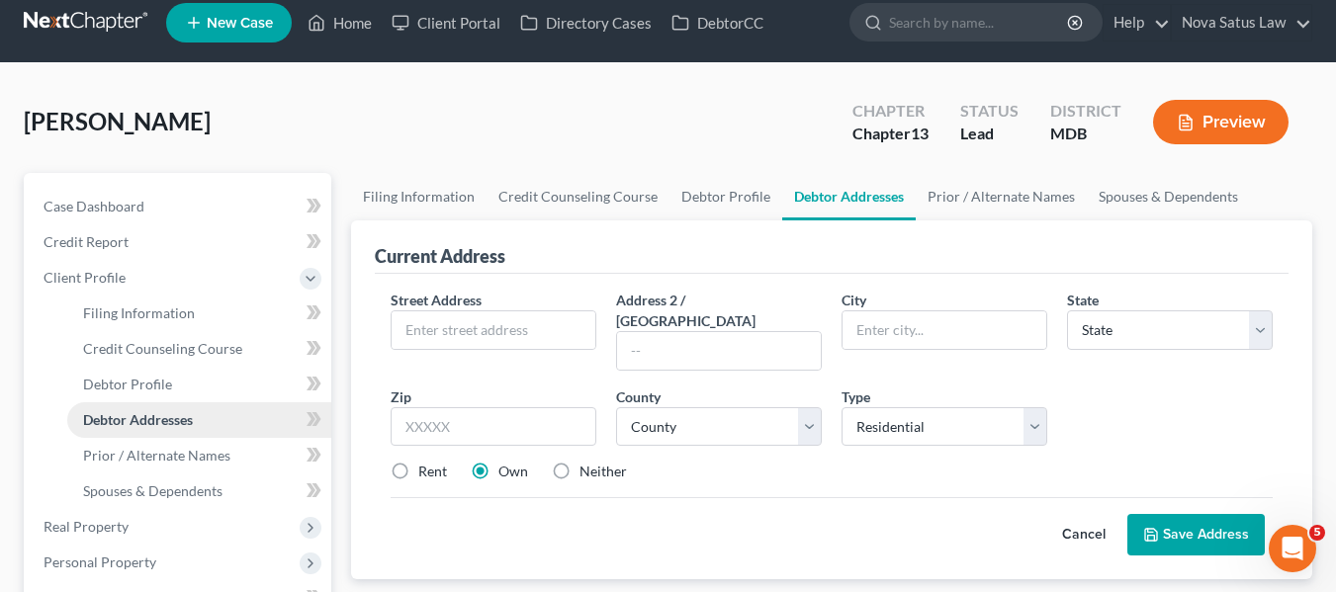
scroll to position [0, 0]
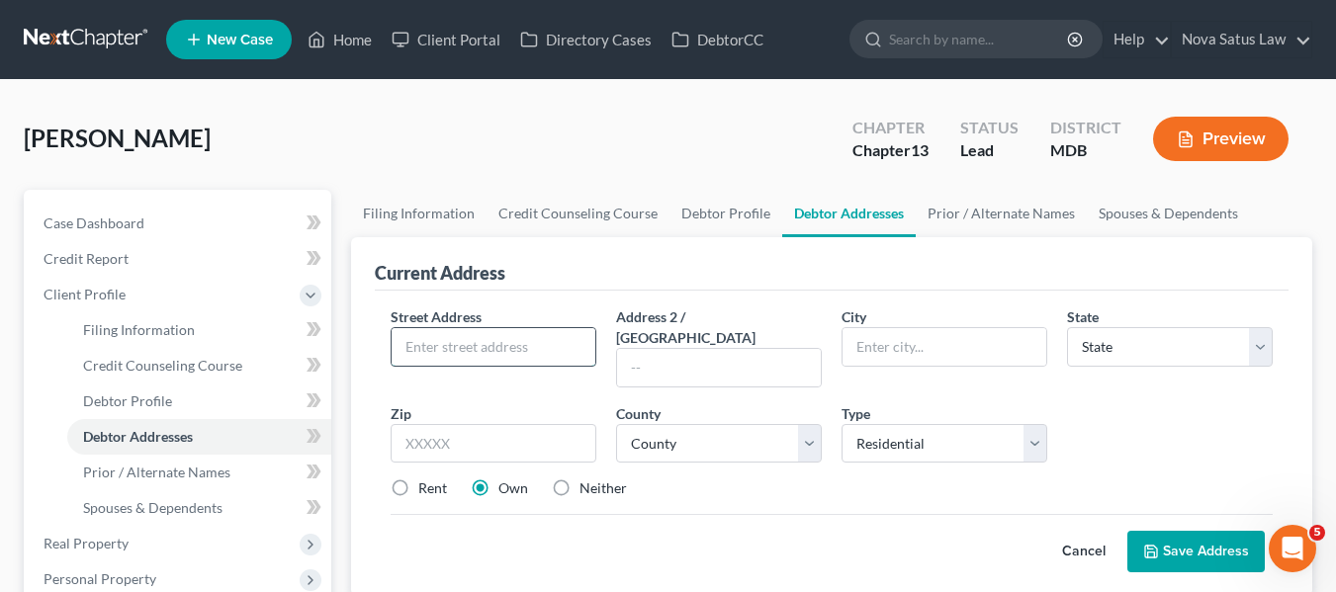
click at [431, 356] on input "text" at bounding box center [494, 347] width 204 height 38
type input "[STREET_ADDRESS]"
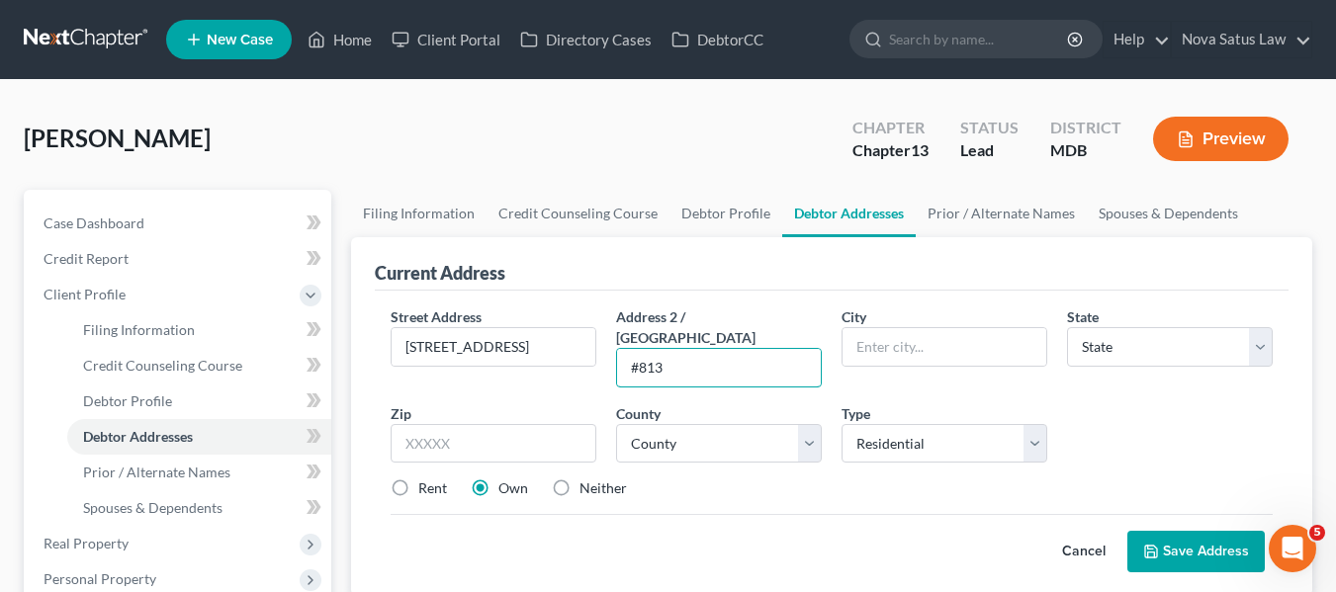
type input "#813"
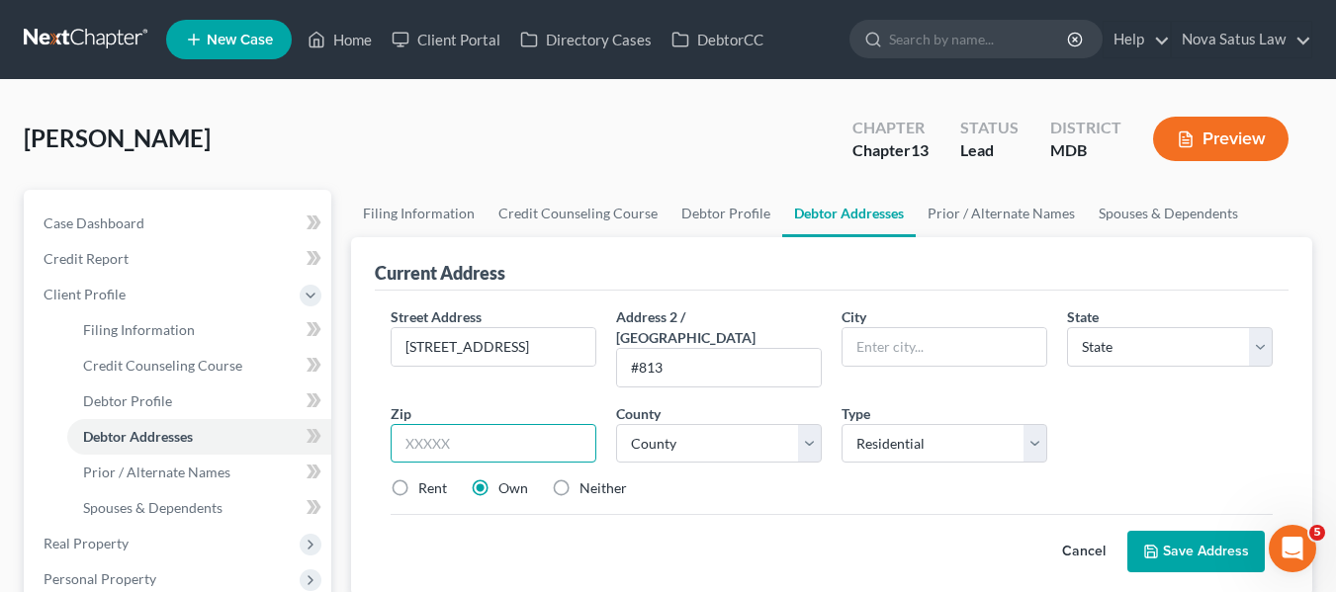
click at [420, 424] on input "text" at bounding box center [494, 444] width 206 height 40
type input "21230"
type input "[GEOGRAPHIC_DATA]"
select select "21"
click at [418, 479] on label "Rent" at bounding box center [432, 489] width 29 height 20
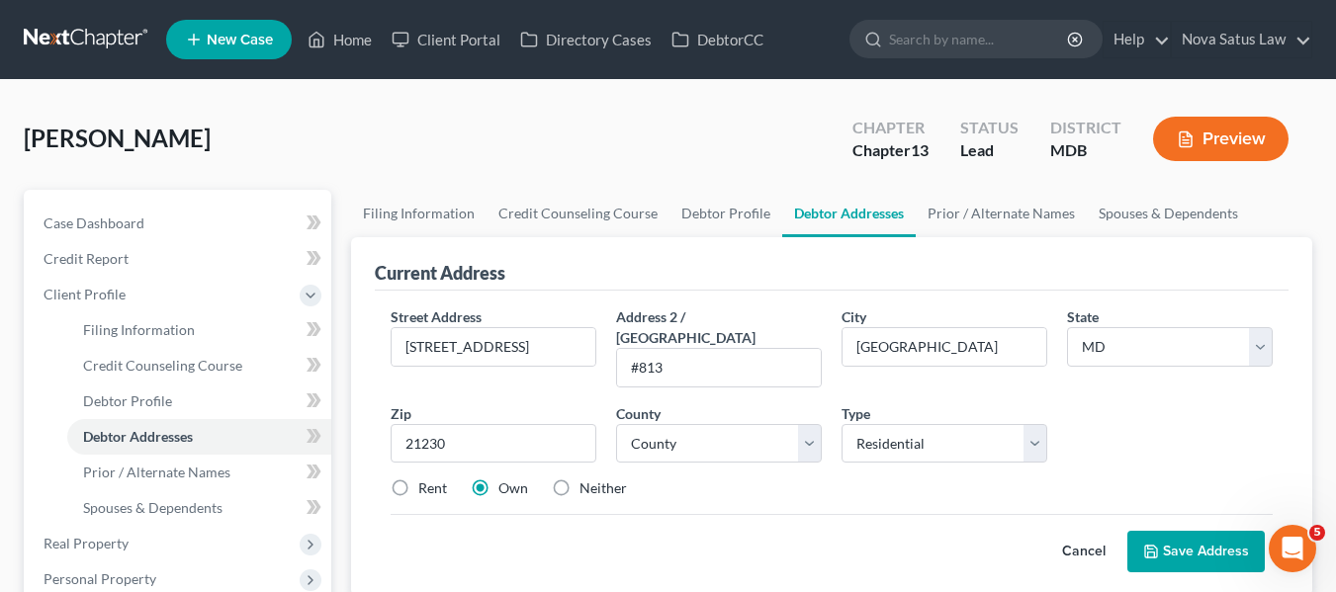
click at [426, 479] on input "Rent" at bounding box center [432, 485] width 13 height 13
radio input "true"
click at [701, 435] on select "County" at bounding box center [719, 444] width 206 height 40
select select "3"
click at [616, 424] on select "County [GEOGRAPHIC_DATA] [GEOGRAPHIC_DATA] [GEOGRAPHIC_DATA] [GEOGRAPHIC_DATA] …" at bounding box center [719, 444] width 206 height 40
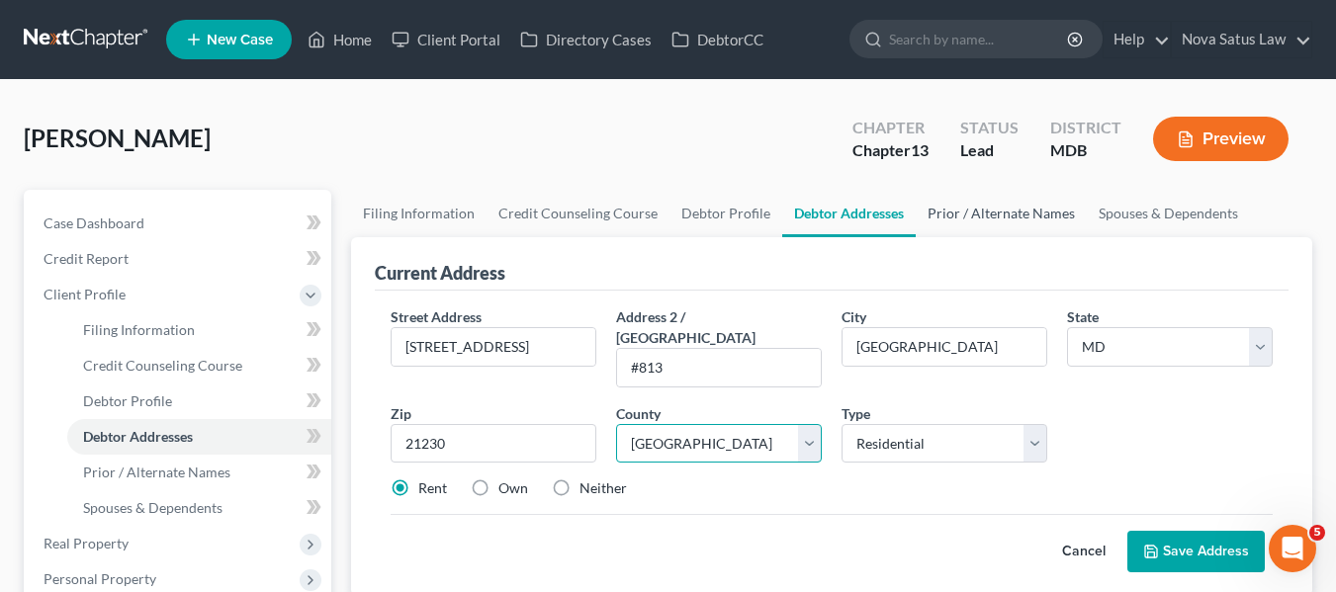
scroll to position [67, 0]
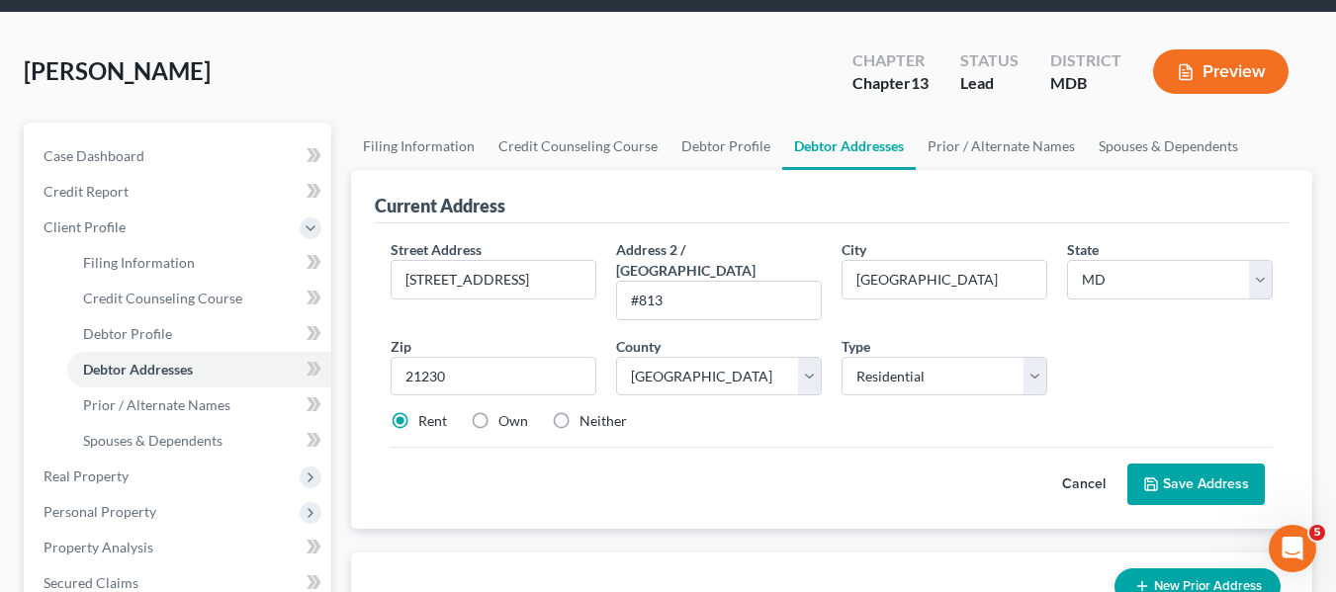
click at [1179, 465] on button "Save Address" at bounding box center [1195, 485] width 137 height 42
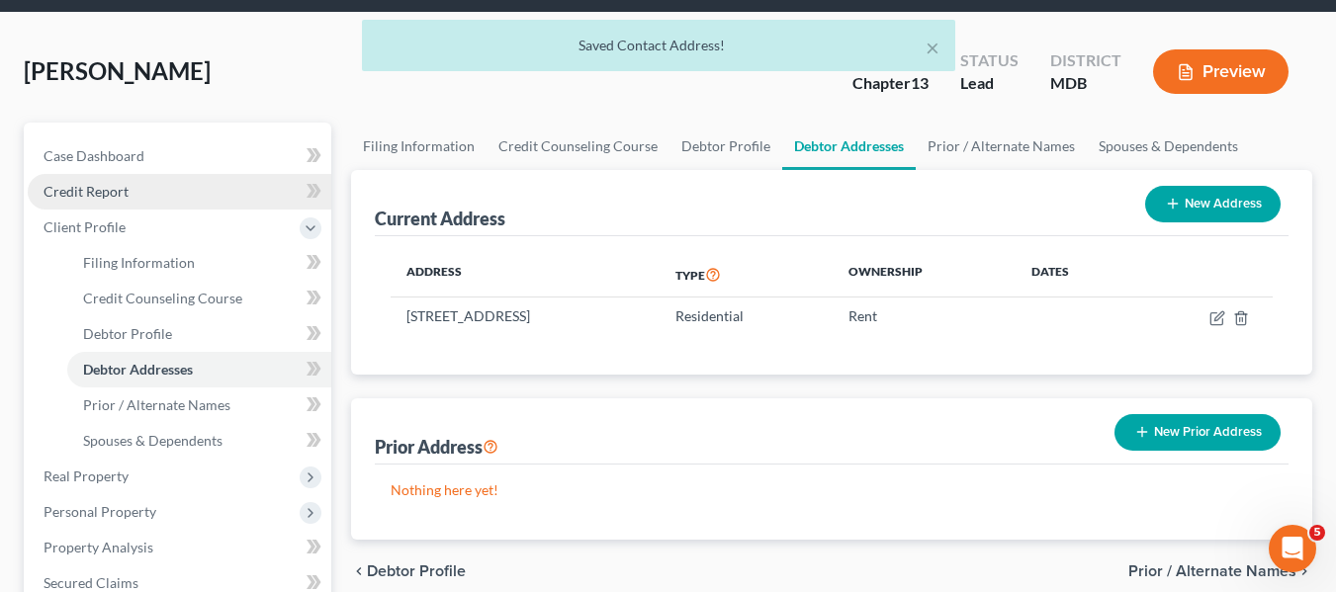
click at [90, 192] on span "Credit Report" at bounding box center [86, 191] width 85 height 17
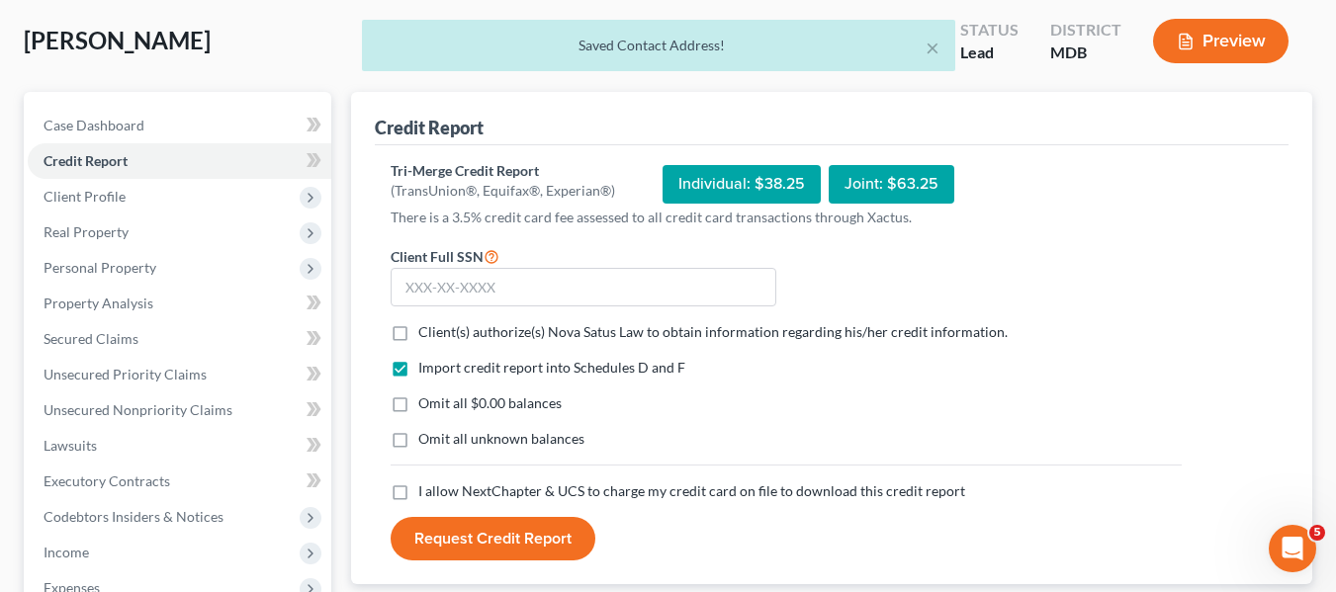
scroll to position [111, 0]
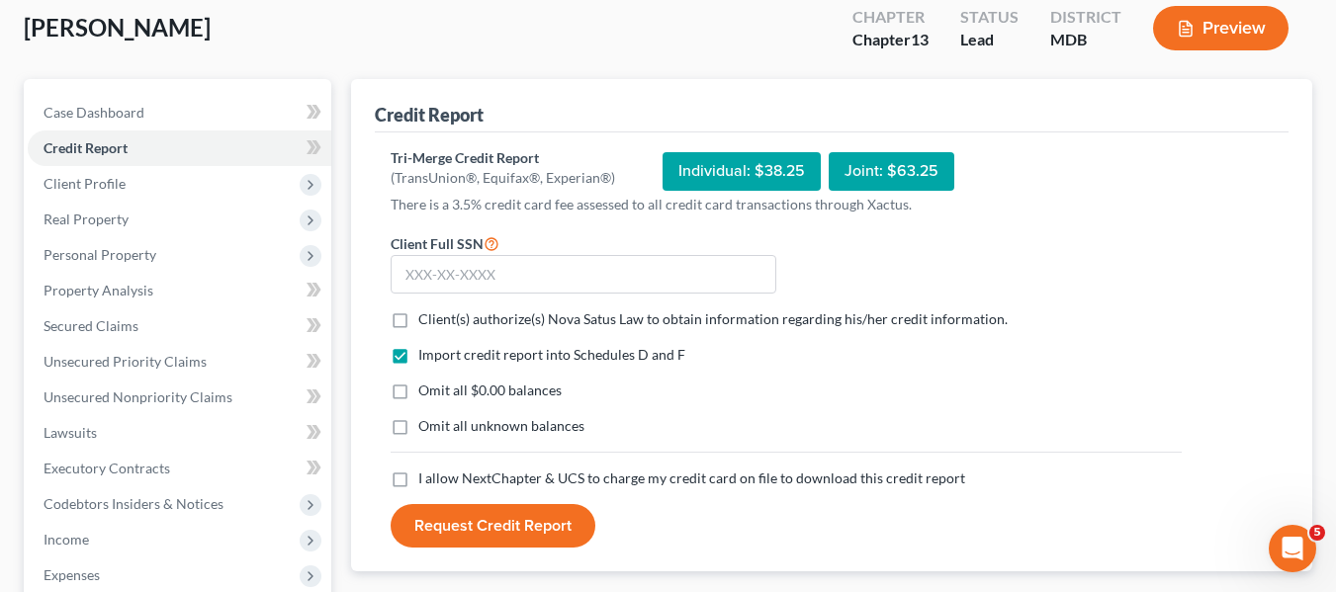
click at [418, 315] on label "Client(s) authorize(s) Nova Satus Law to obtain information regarding his/her c…" at bounding box center [712, 319] width 589 height 20
click at [426, 315] on input "Client(s) authorize(s) Nova Satus Law to obtain information regarding his/her c…" at bounding box center [432, 315] width 13 height 13
checkbox input "true"
click at [418, 479] on label "I allow NextChapter & UCS to charge my credit card on file to download this cre…" at bounding box center [691, 479] width 547 height 20
click at [426, 479] on input "I allow NextChapter & UCS to charge my credit card on file to download this cre…" at bounding box center [432, 475] width 13 height 13
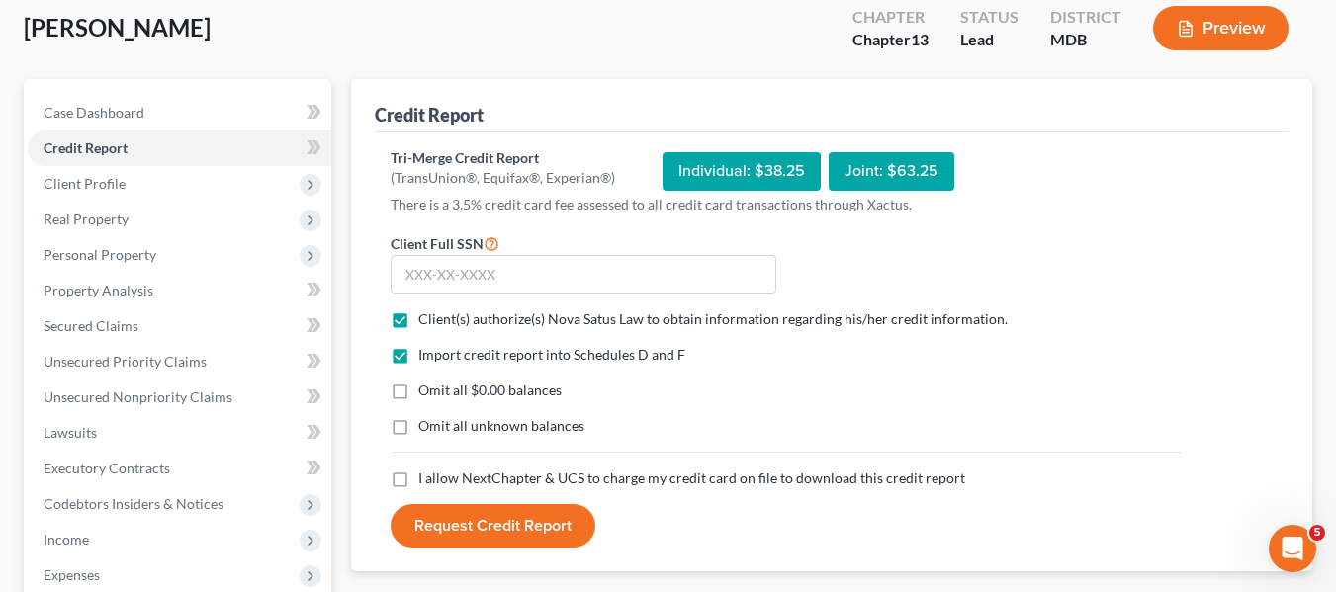
checkbox input "true"
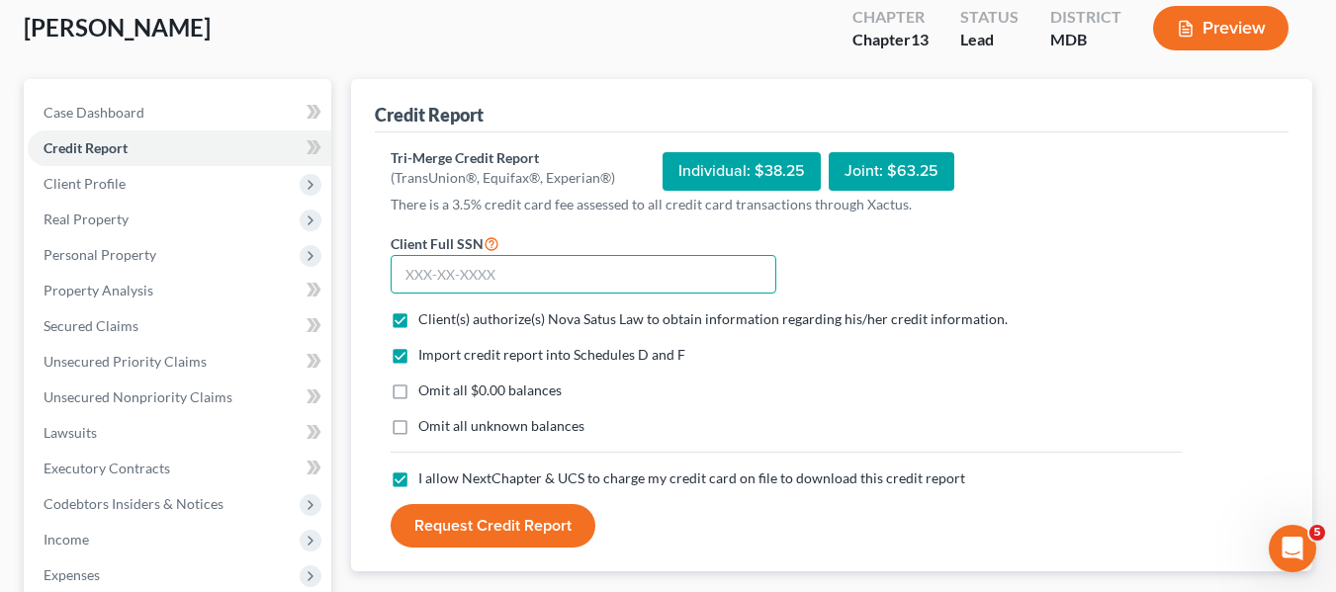
click at [405, 266] on input "text" at bounding box center [584, 275] width 386 height 40
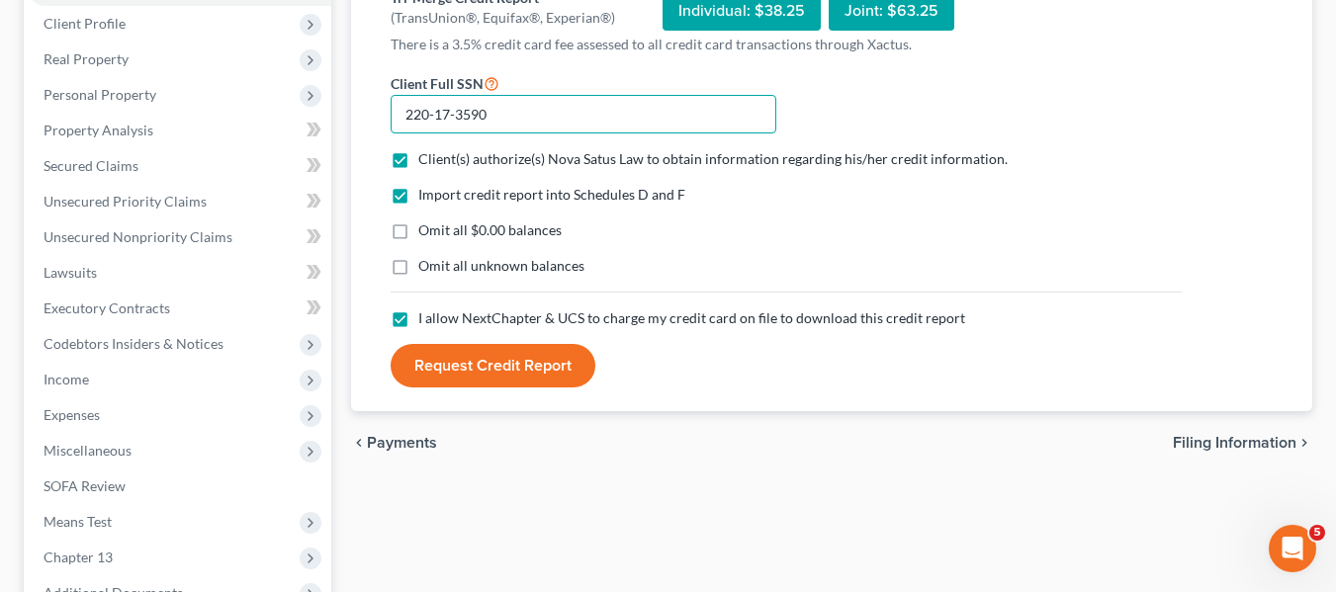
scroll to position [272, 0]
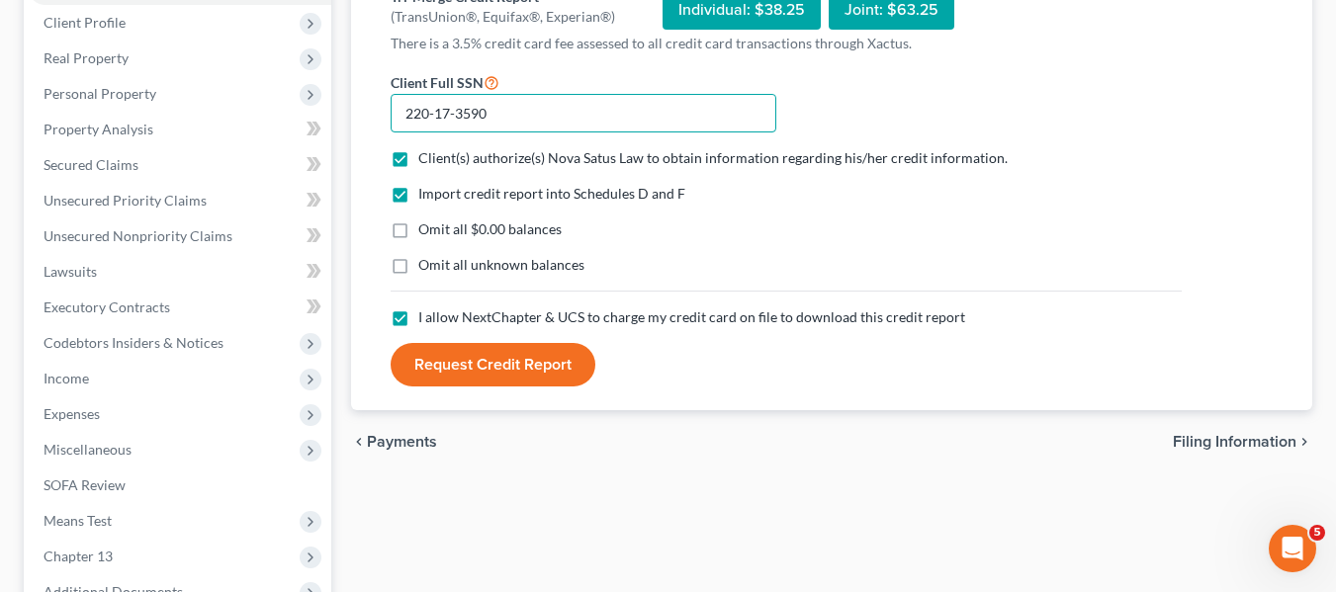
type input "220-17-3590"
click at [470, 363] on button "Request Credit Report" at bounding box center [493, 365] width 205 height 44
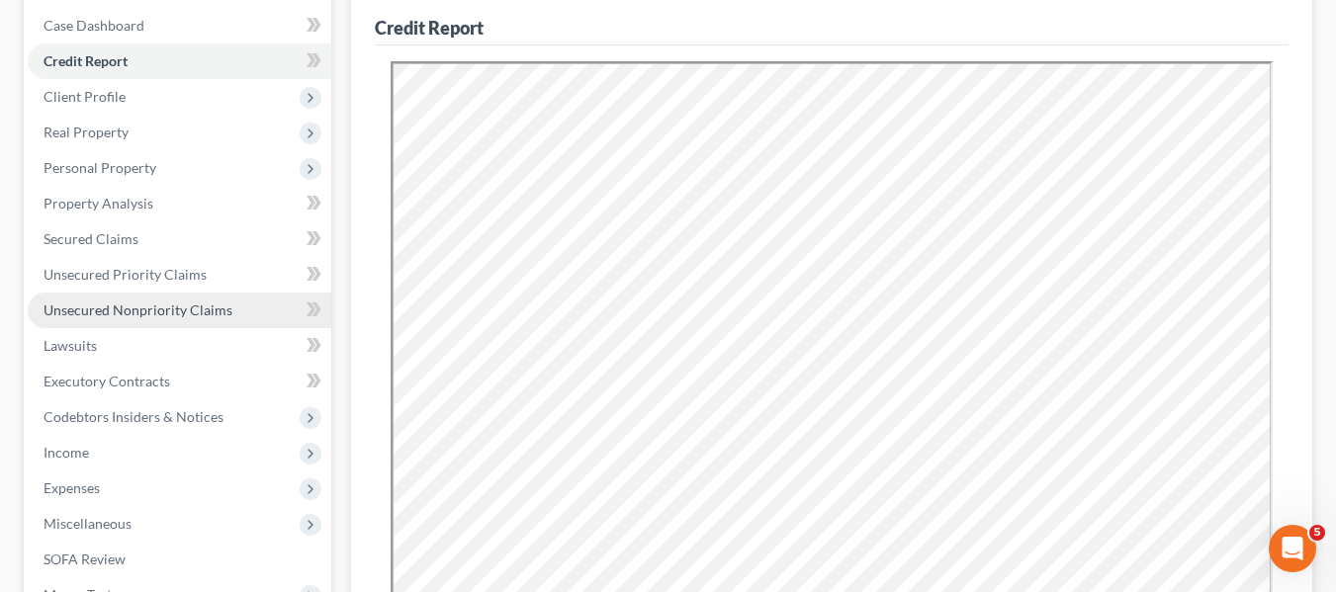
scroll to position [0, 0]
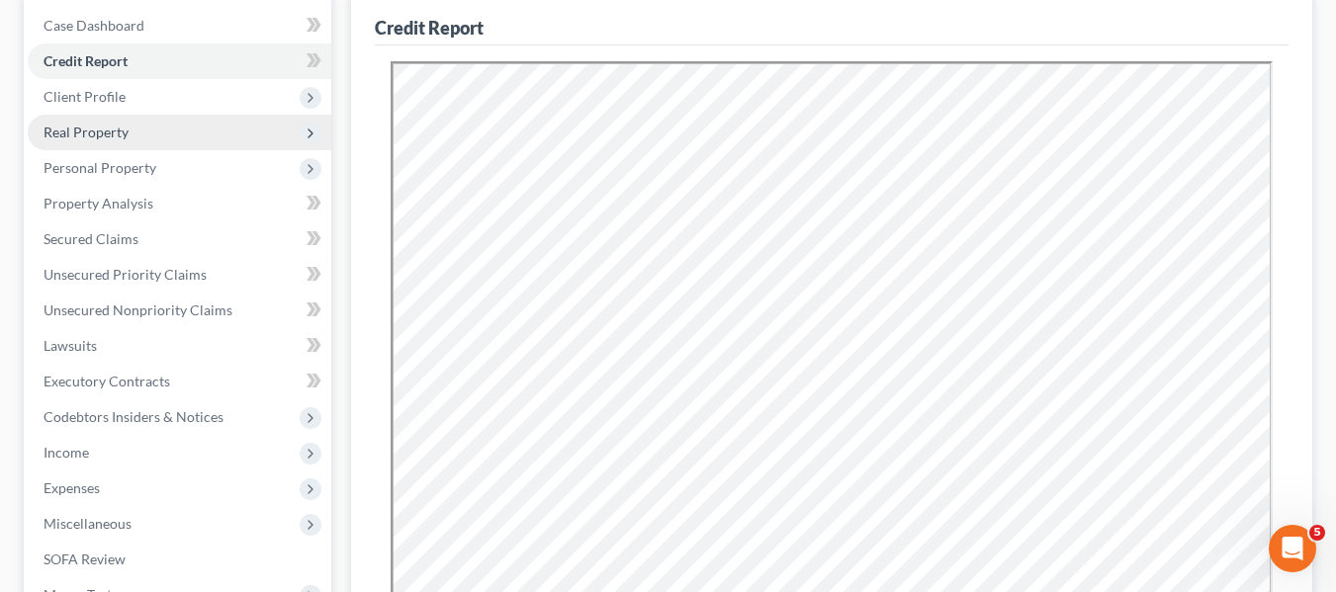
click at [75, 134] on span "Real Property" at bounding box center [86, 132] width 85 height 17
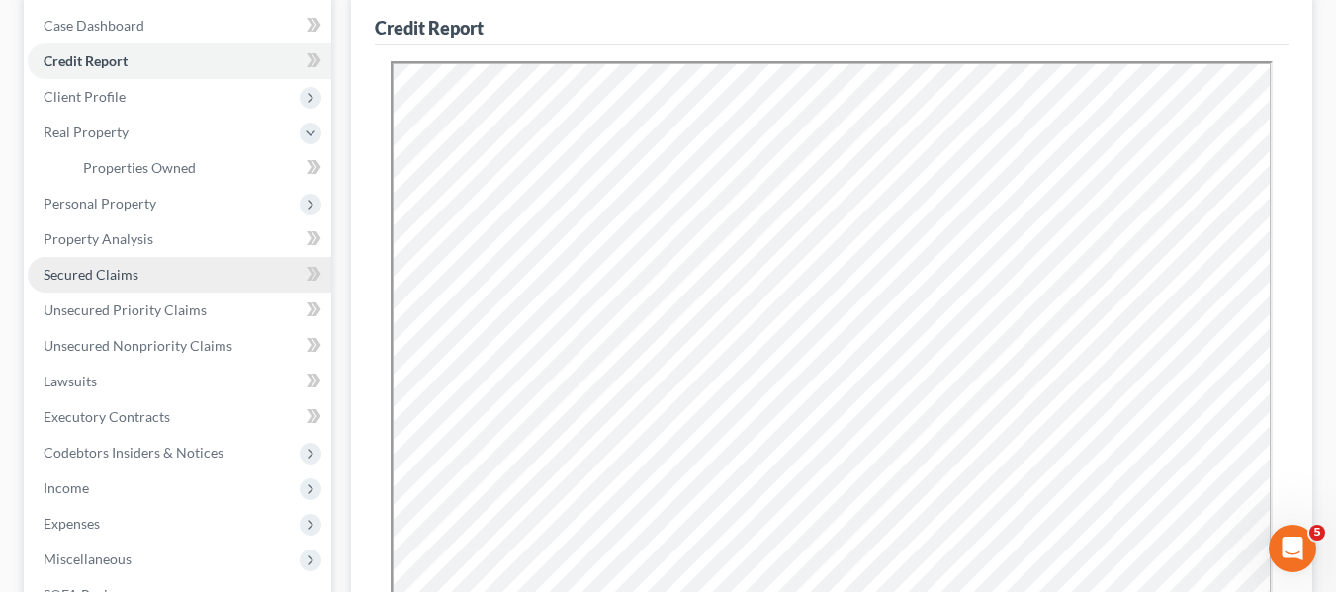
click at [101, 269] on span "Secured Claims" at bounding box center [91, 274] width 95 height 17
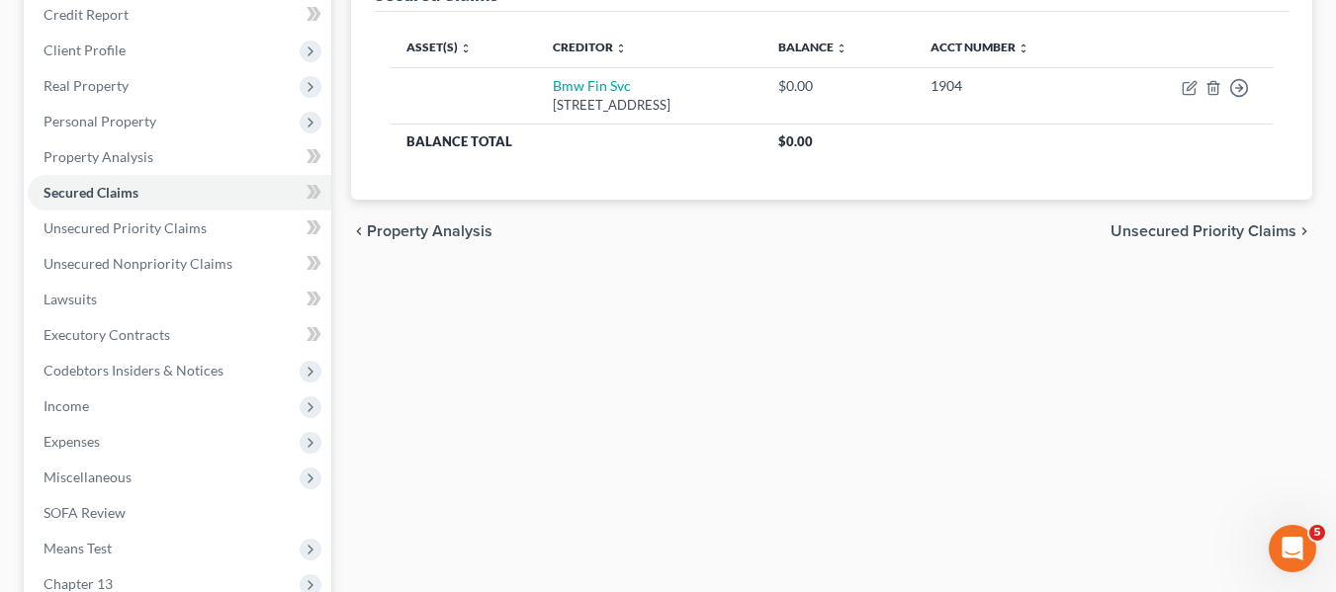
scroll to position [245, 0]
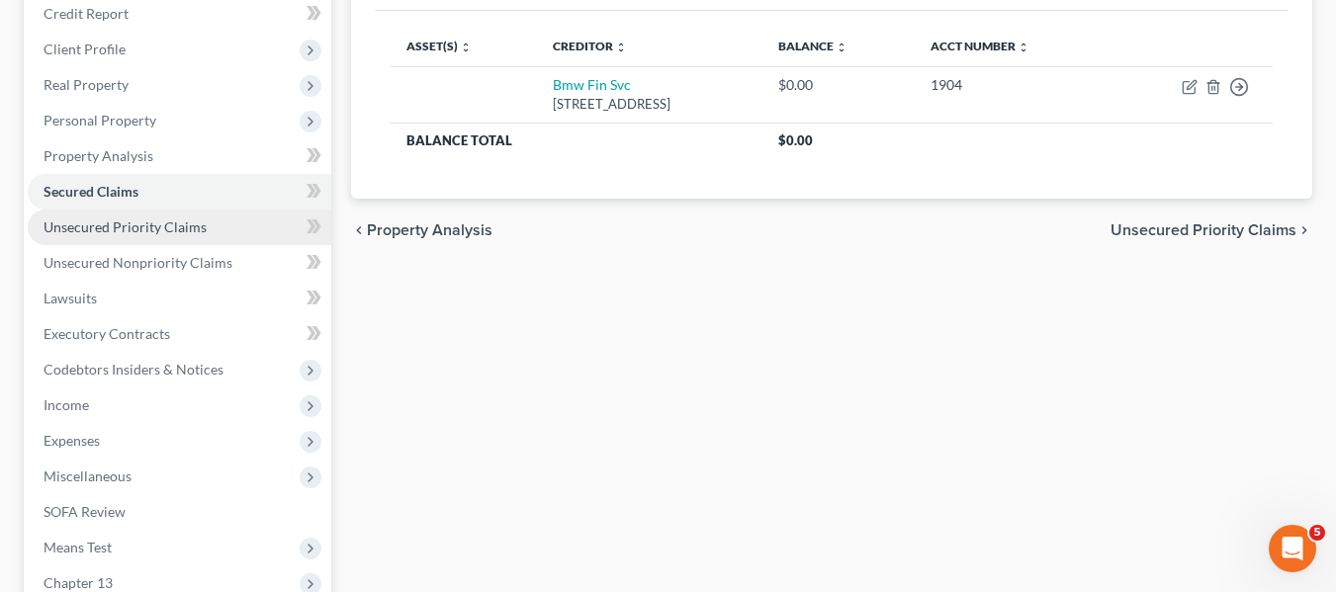
click at [193, 227] on span "Unsecured Priority Claims" at bounding box center [125, 227] width 163 height 17
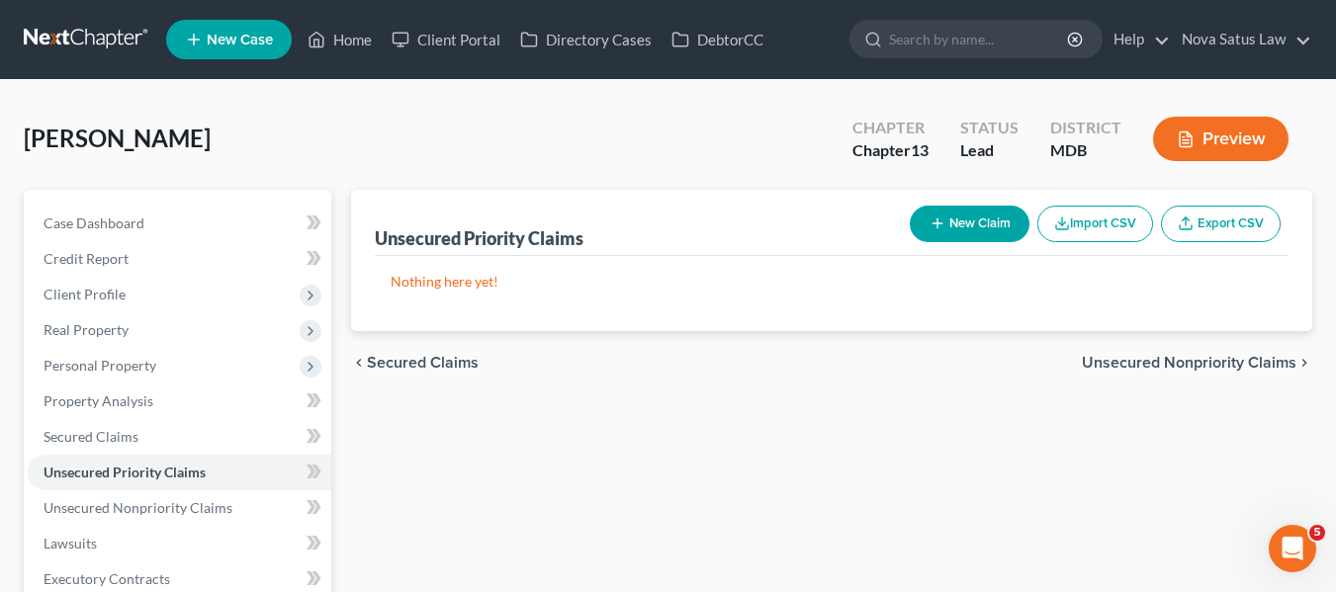
click at [929, 220] on icon "button" at bounding box center [937, 224] width 16 height 16
select select "0"
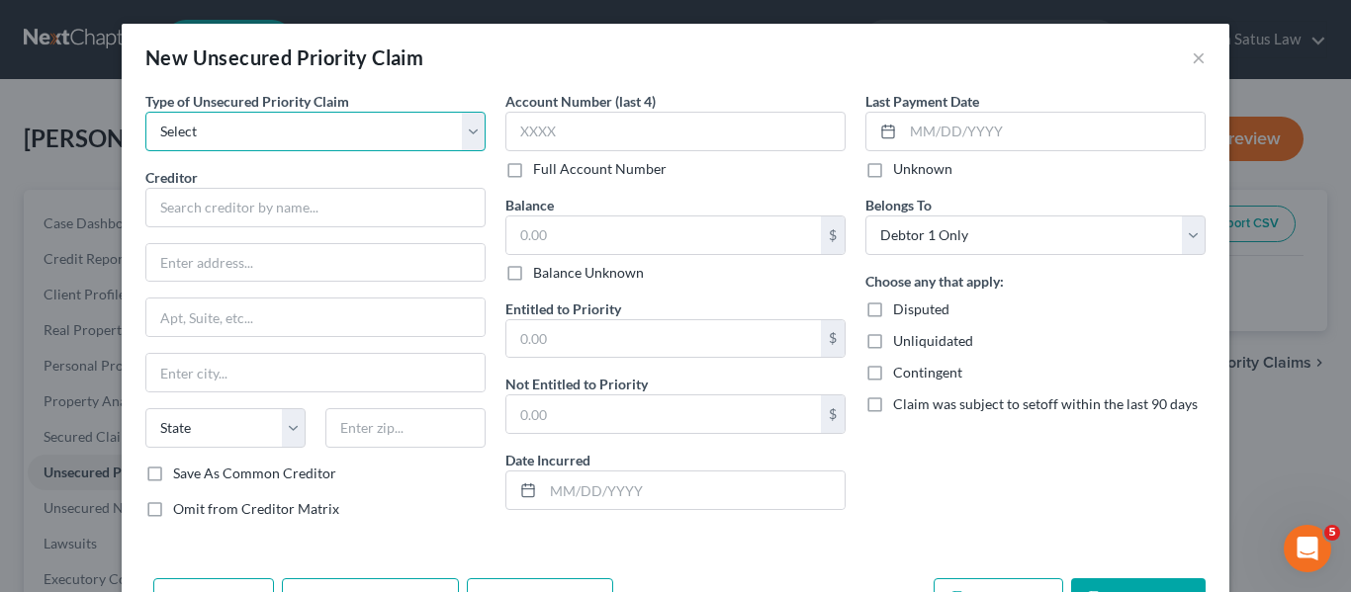
click at [330, 136] on select "Select Taxes & Other Government Units Domestic Support Obligations Extensions o…" at bounding box center [315, 132] width 340 height 40
select select "0"
click at [145, 112] on select "Select Taxes & Other Government Units Domestic Support Obligations Extensions o…" at bounding box center [315, 132] width 340 height 40
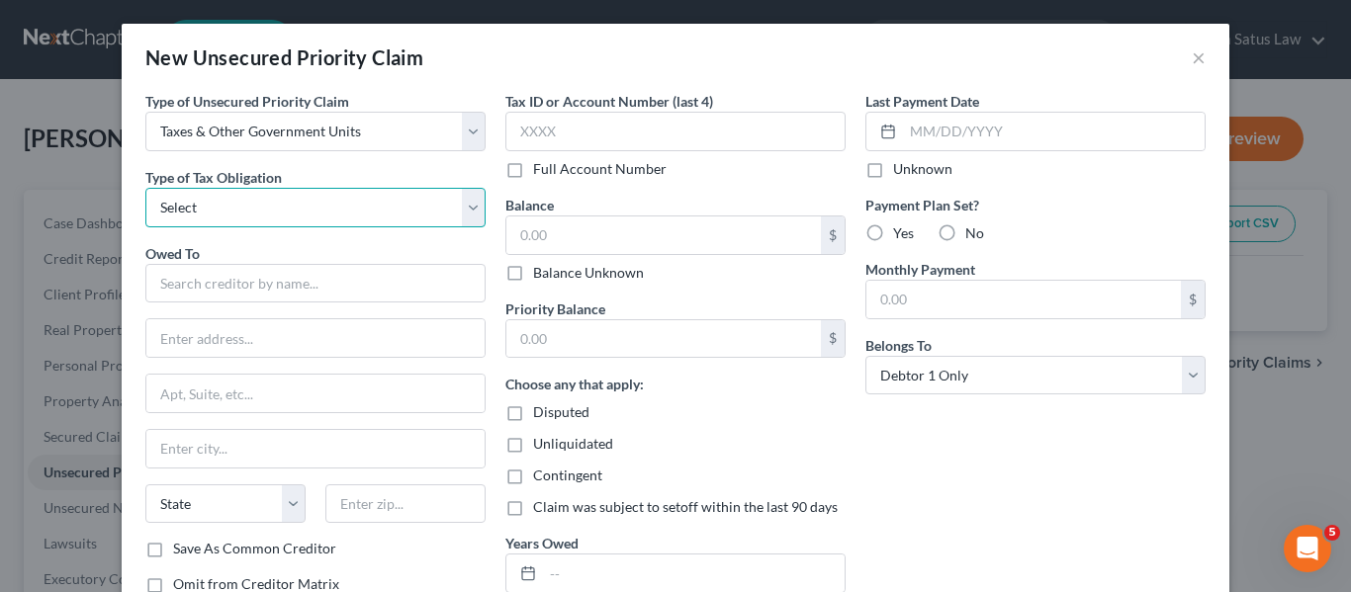
click at [255, 199] on select "Select Federal City State Franchise Tax Board Other" at bounding box center [315, 208] width 340 height 40
select select "0"
click at [145, 188] on select "Select Federal City State Franchise Tax Board Other" at bounding box center [315, 208] width 340 height 40
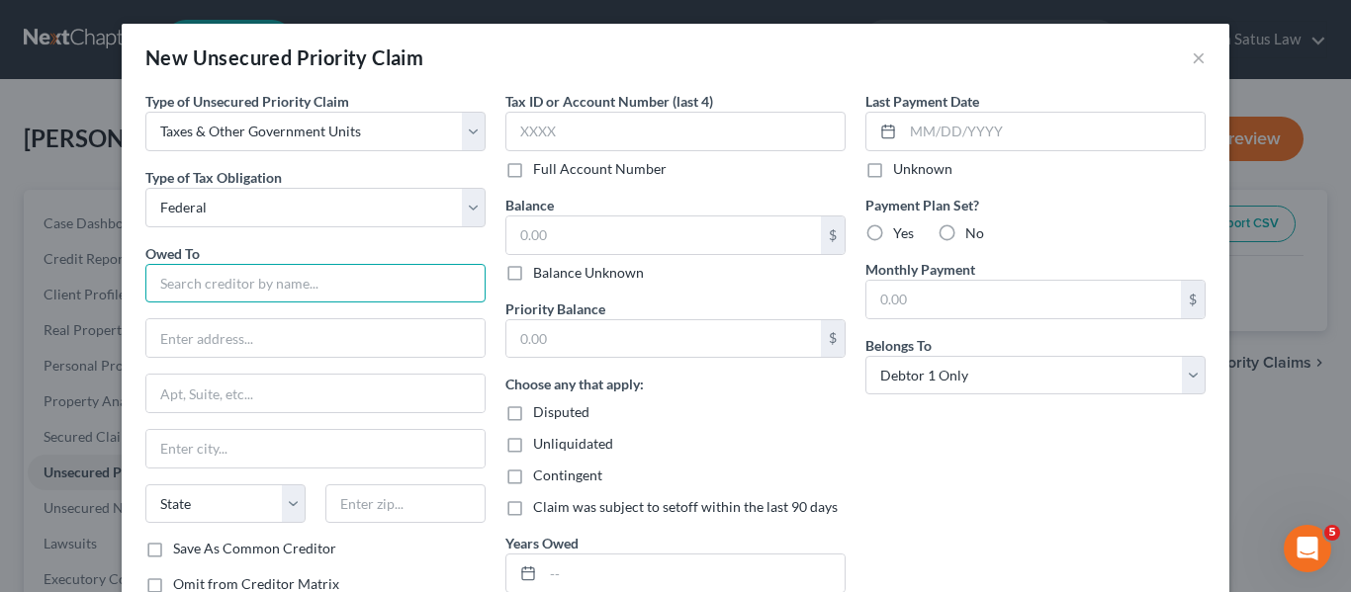
click at [226, 267] on input "text" at bounding box center [315, 284] width 340 height 40
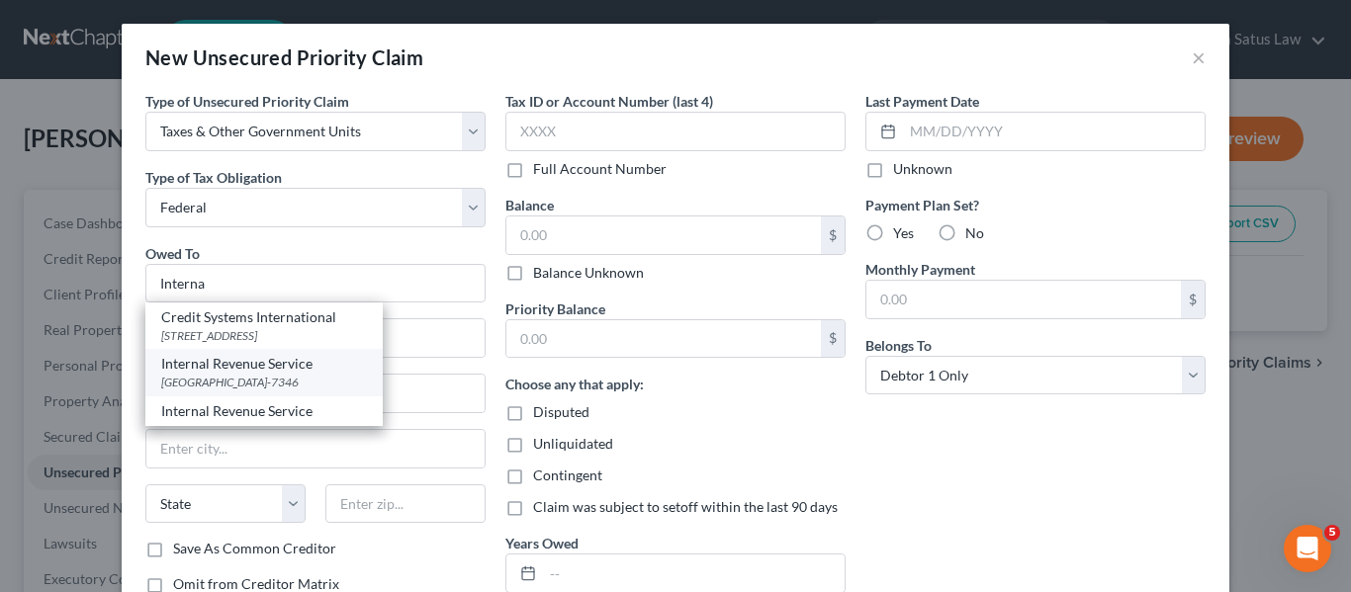
click at [255, 366] on div "Internal Revenue Service" at bounding box center [264, 364] width 206 height 20
type input "Internal Revenue Service"
type input "PO Box 7346"
type input "[GEOGRAPHIC_DATA]"
select select "39"
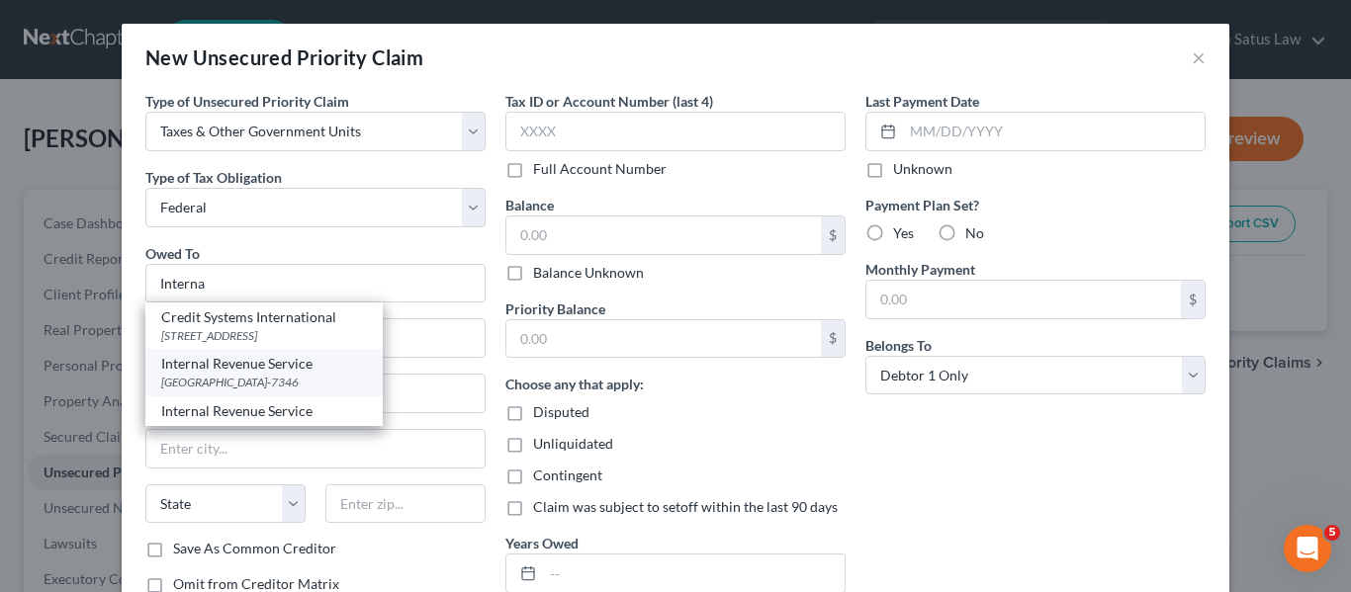
type input "19101-7346"
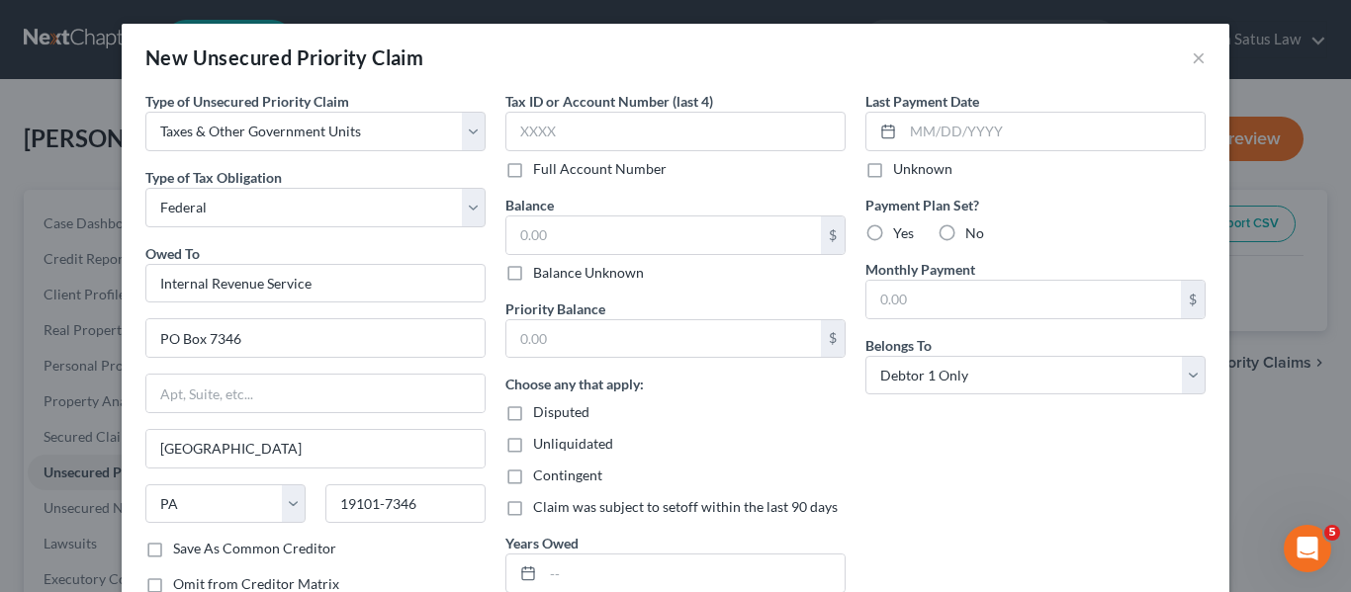
scroll to position [142, 0]
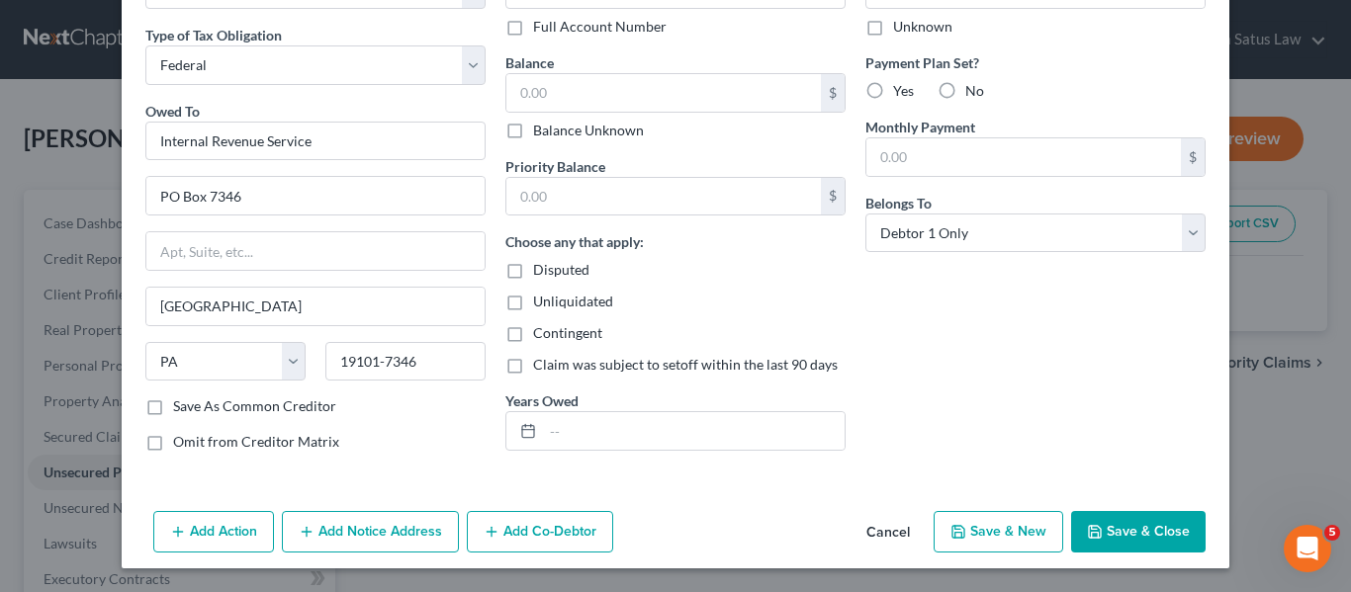
click at [1073, 542] on button "Save & Close" at bounding box center [1138, 532] width 134 height 42
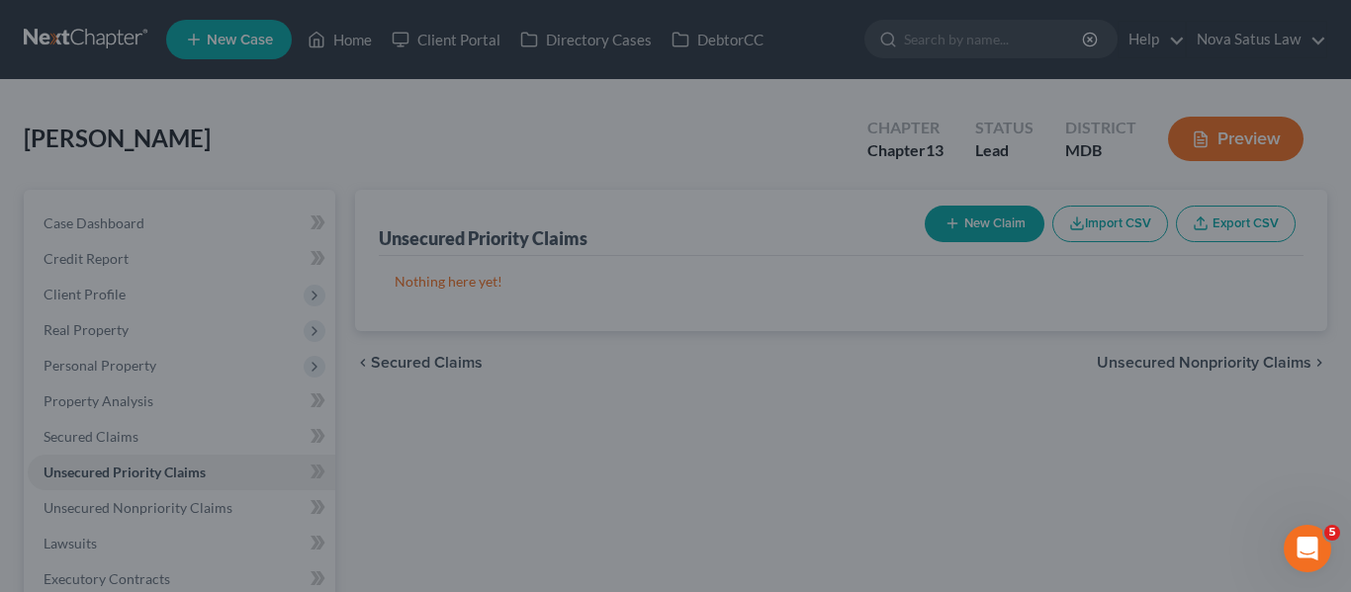
type input "0.00"
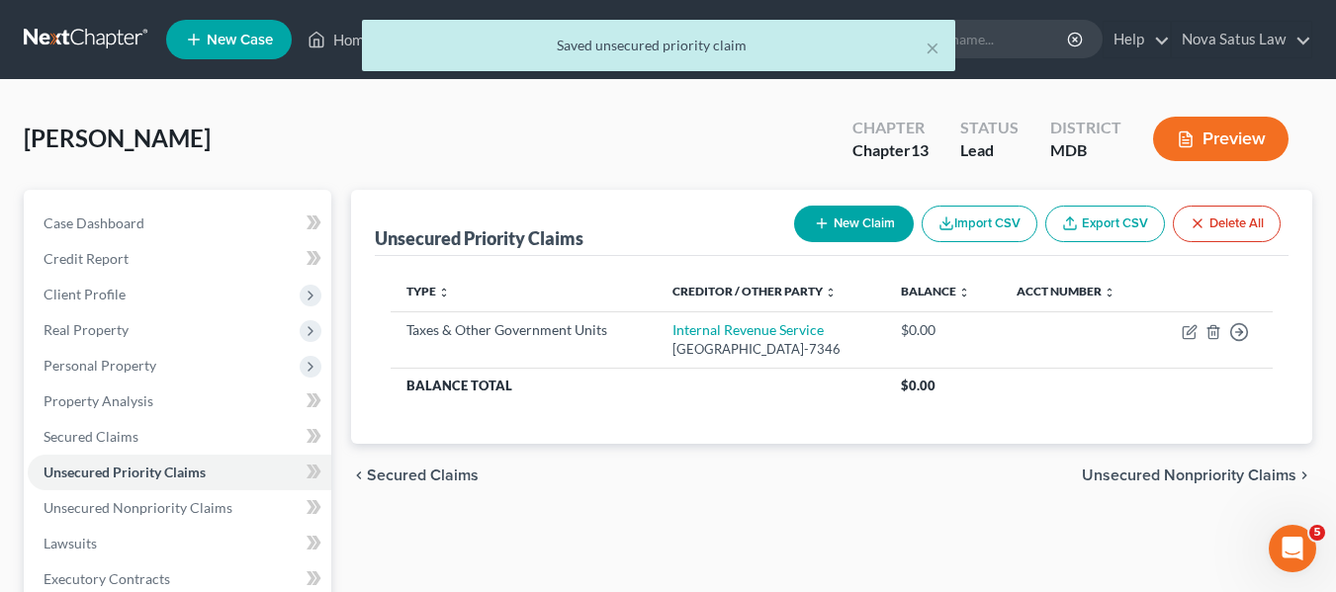
click at [842, 221] on button "New Claim" at bounding box center [854, 224] width 120 height 37
select select "0"
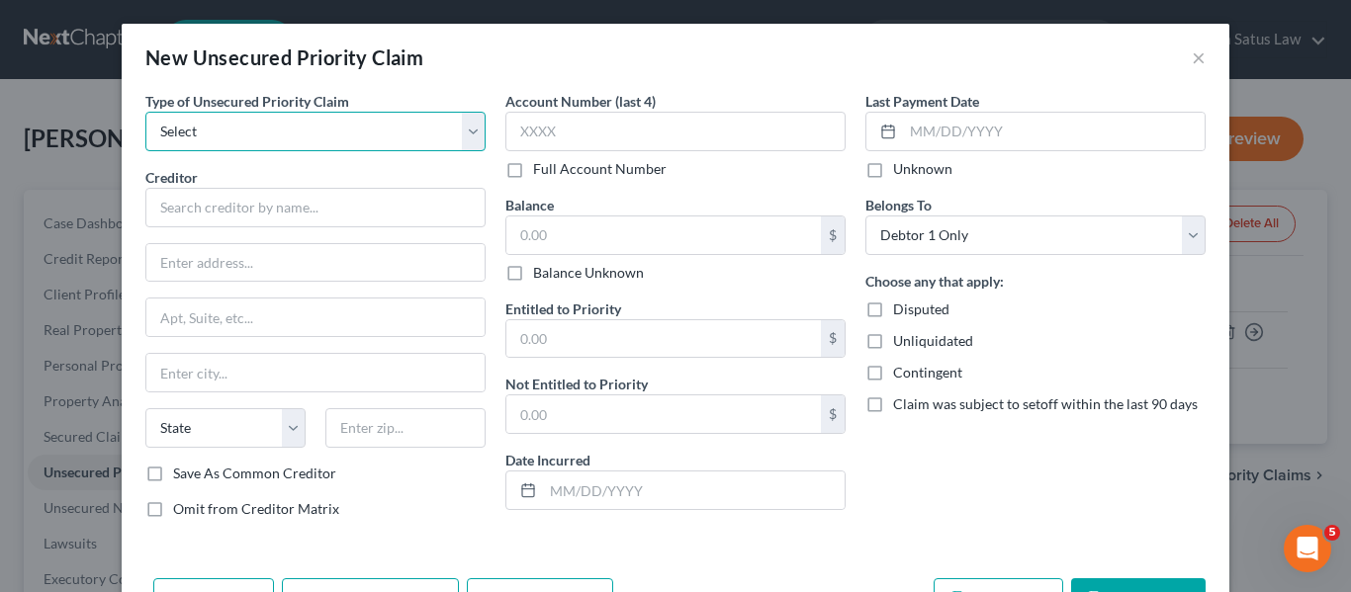
click at [271, 139] on select "Select Taxes & Other Government Units Domestic Support Obligations Extensions o…" at bounding box center [315, 132] width 340 height 40
select select "0"
click at [145, 112] on select "Select Taxes & Other Government Units Domestic Support Obligations Extensions o…" at bounding box center [315, 132] width 340 height 40
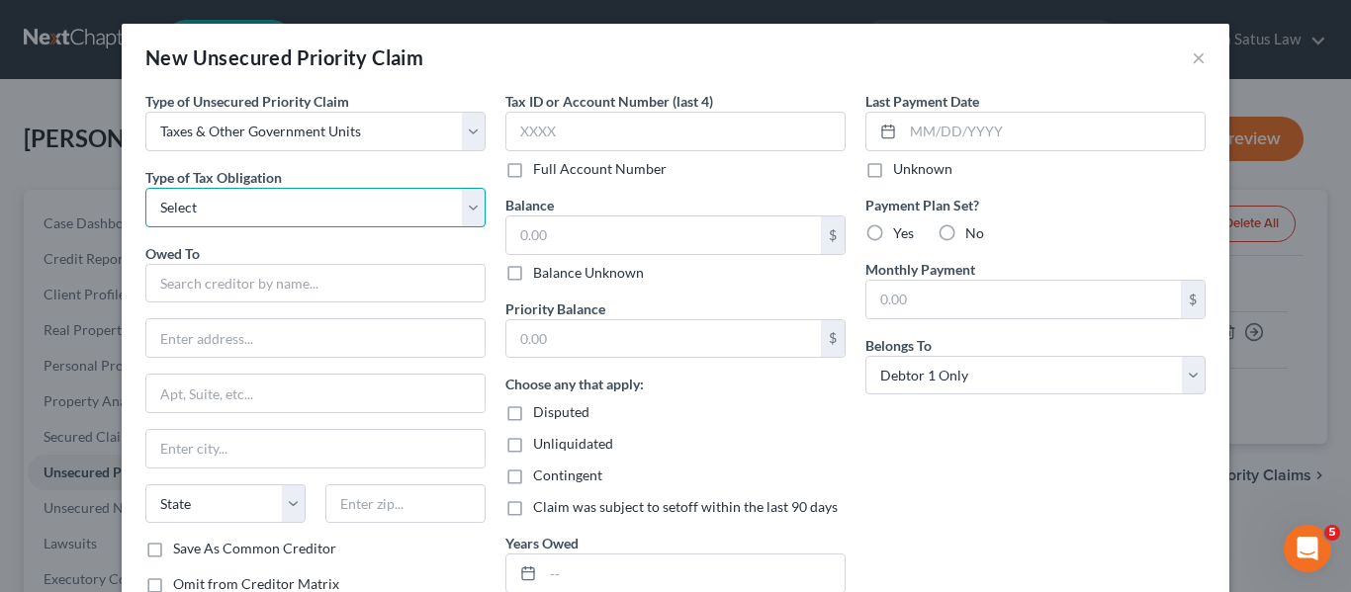
click at [241, 212] on select "Select Federal City State Franchise Tax Board Other" at bounding box center [315, 208] width 340 height 40
select select "2"
click at [145, 188] on select "Select Federal City State Franchise Tax Board Other" at bounding box center [315, 208] width 340 height 40
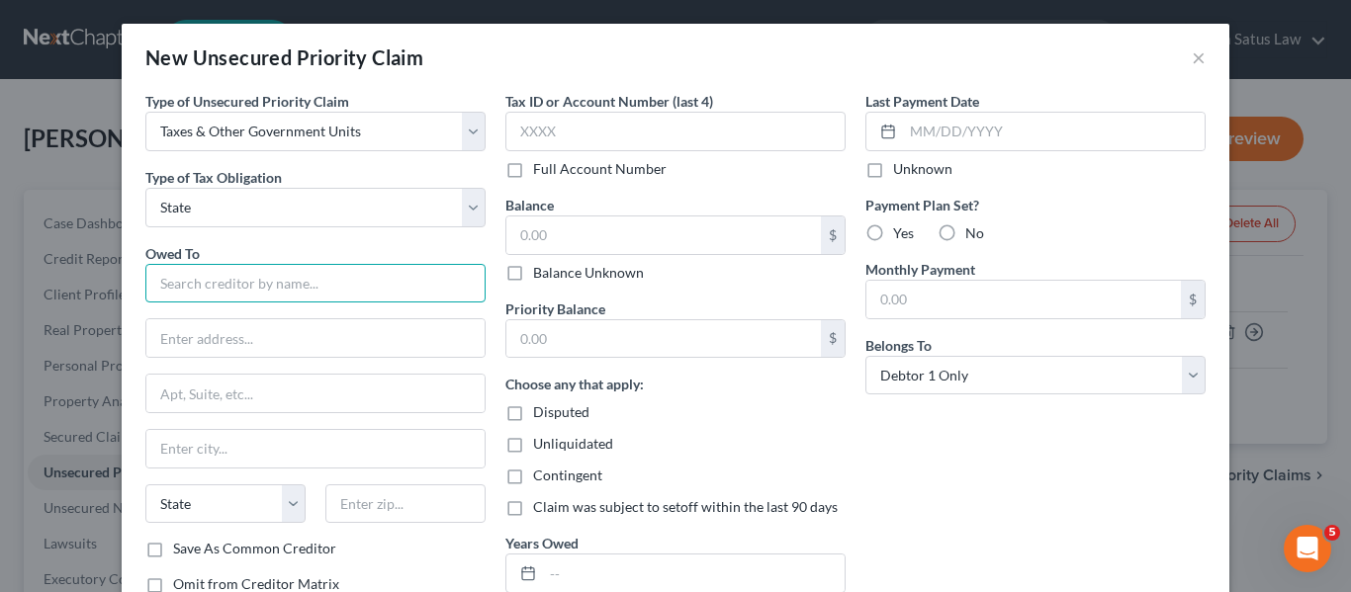
click at [186, 269] on input "text" at bounding box center [315, 284] width 340 height 40
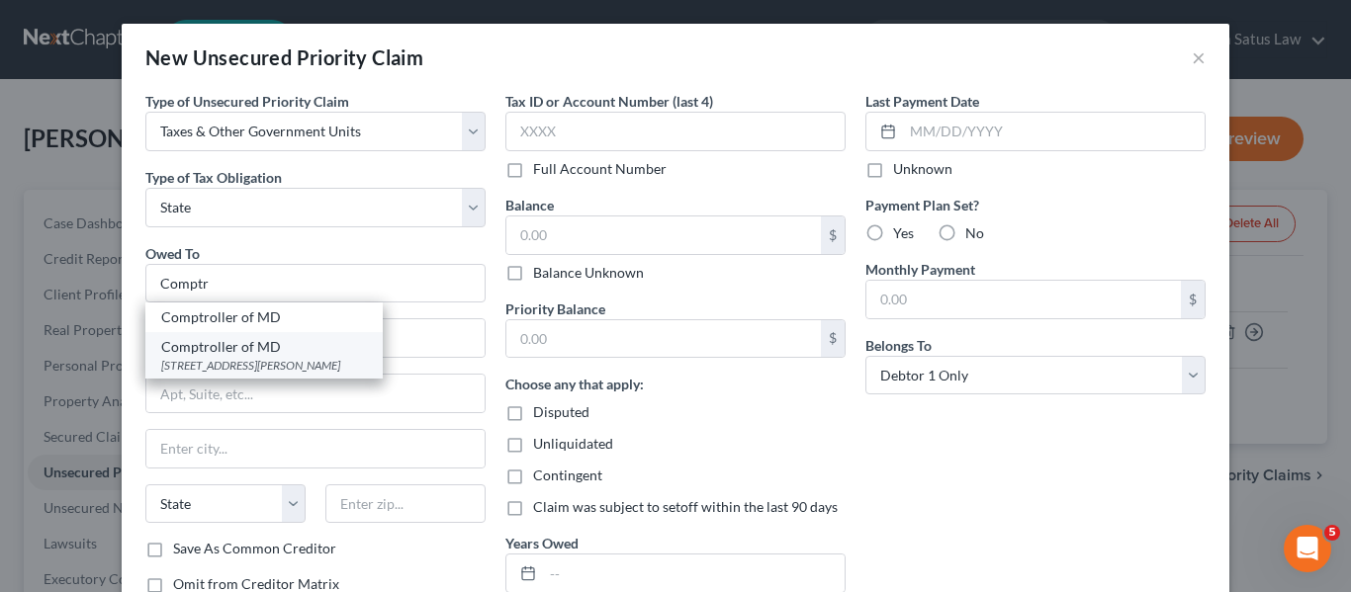
click at [233, 343] on div "Comptroller of MD" at bounding box center [264, 347] width 206 height 20
type input "Comptroller of MD"
type input "[STREET_ADDRESS][PERSON_NAME]"
type input "[GEOGRAPHIC_DATA]"
select select "21"
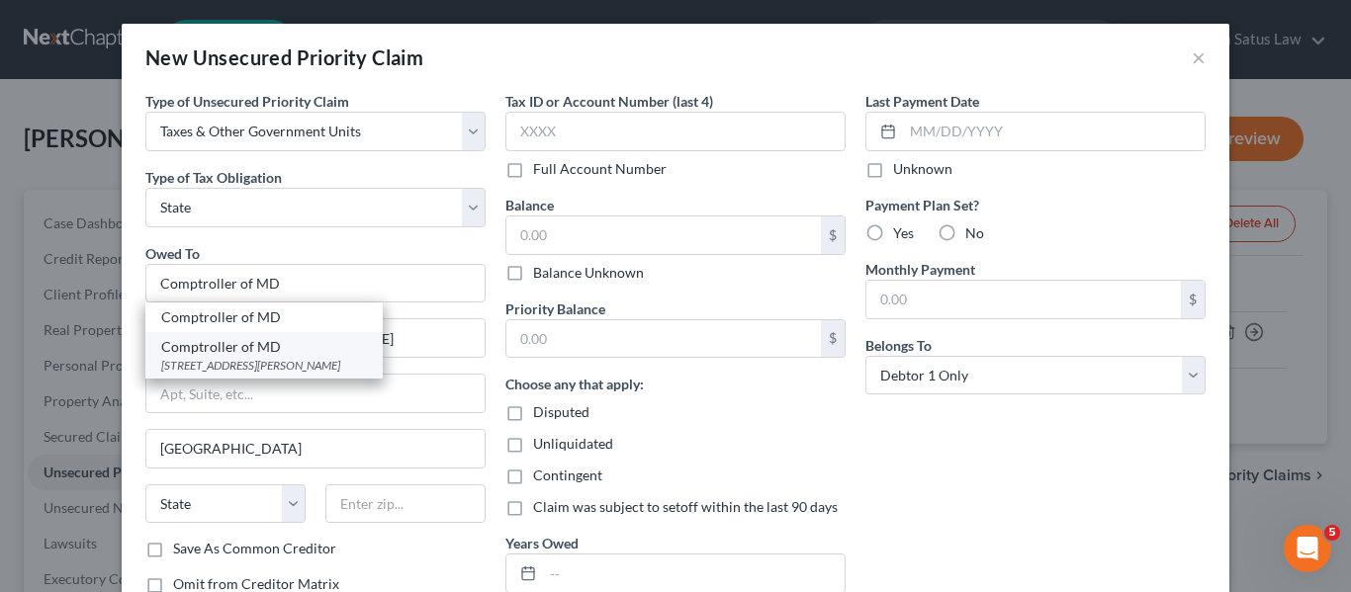
type input "21201"
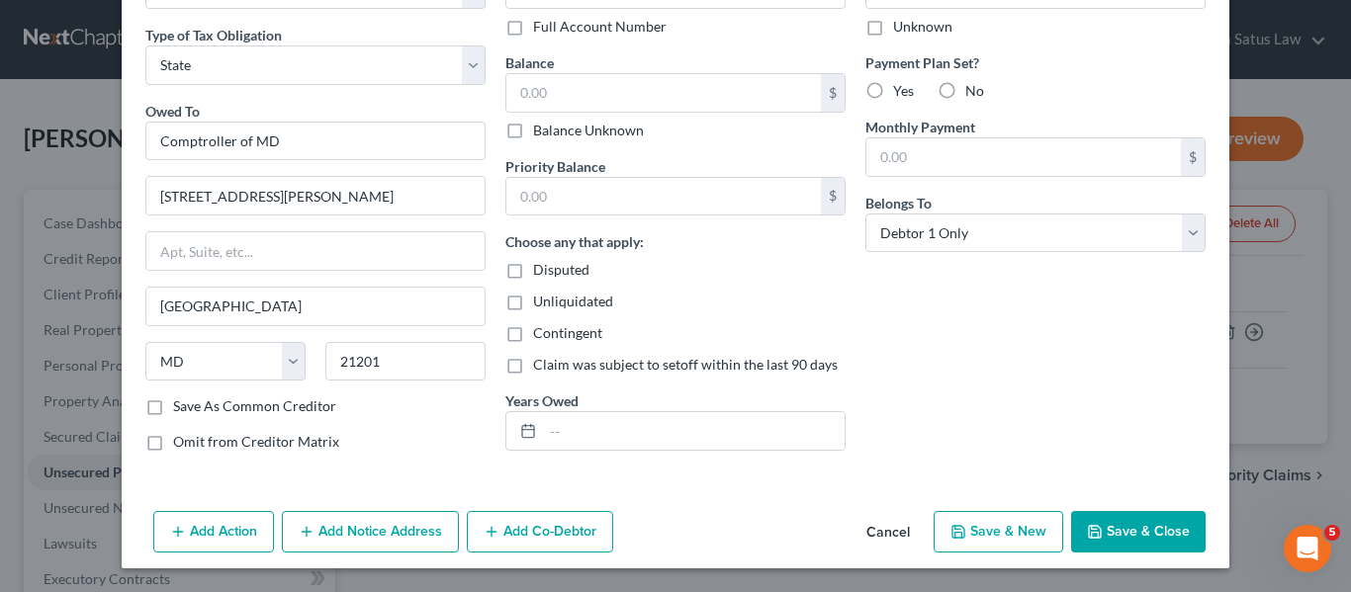
click at [1138, 520] on button "Save & Close" at bounding box center [1138, 532] width 134 height 42
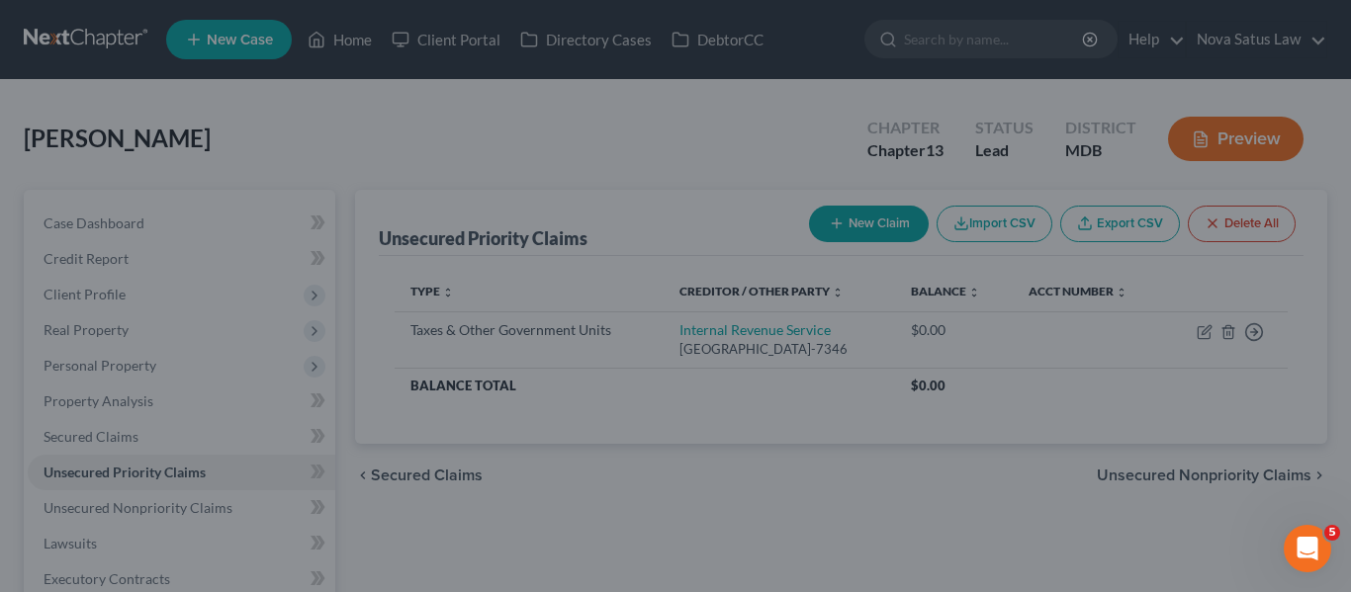
type input "0.00"
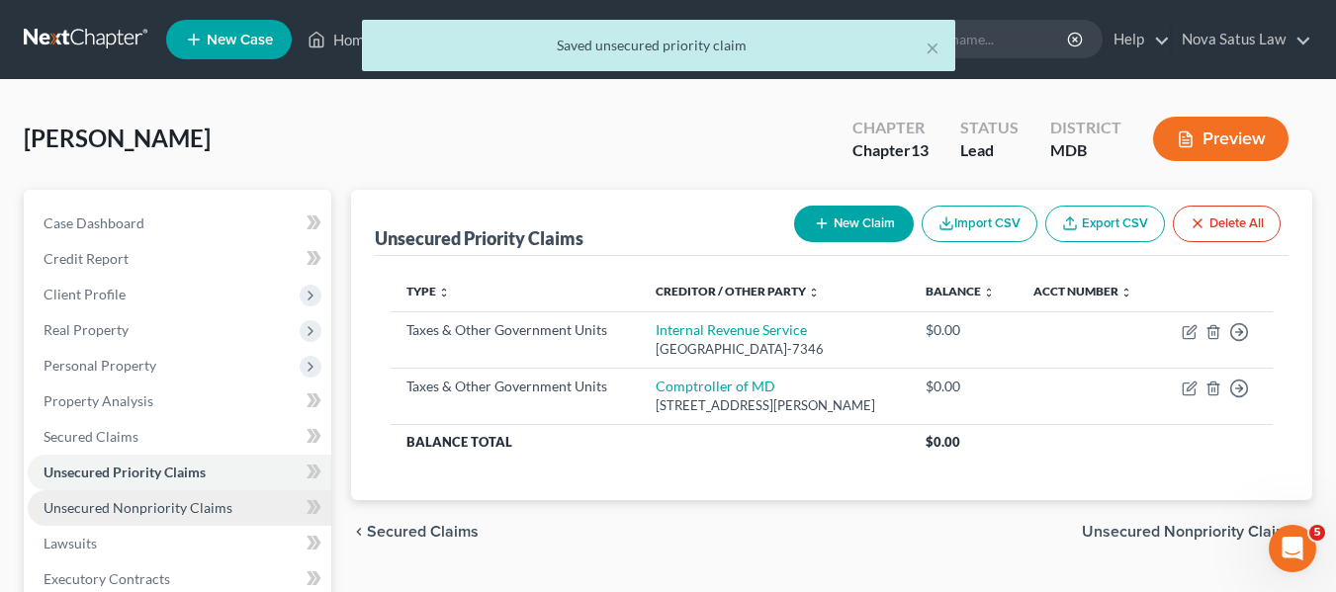
click at [204, 492] on link "Unsecured Nonpriority Claims" at bounding box center [180, 508] width 304 height 36
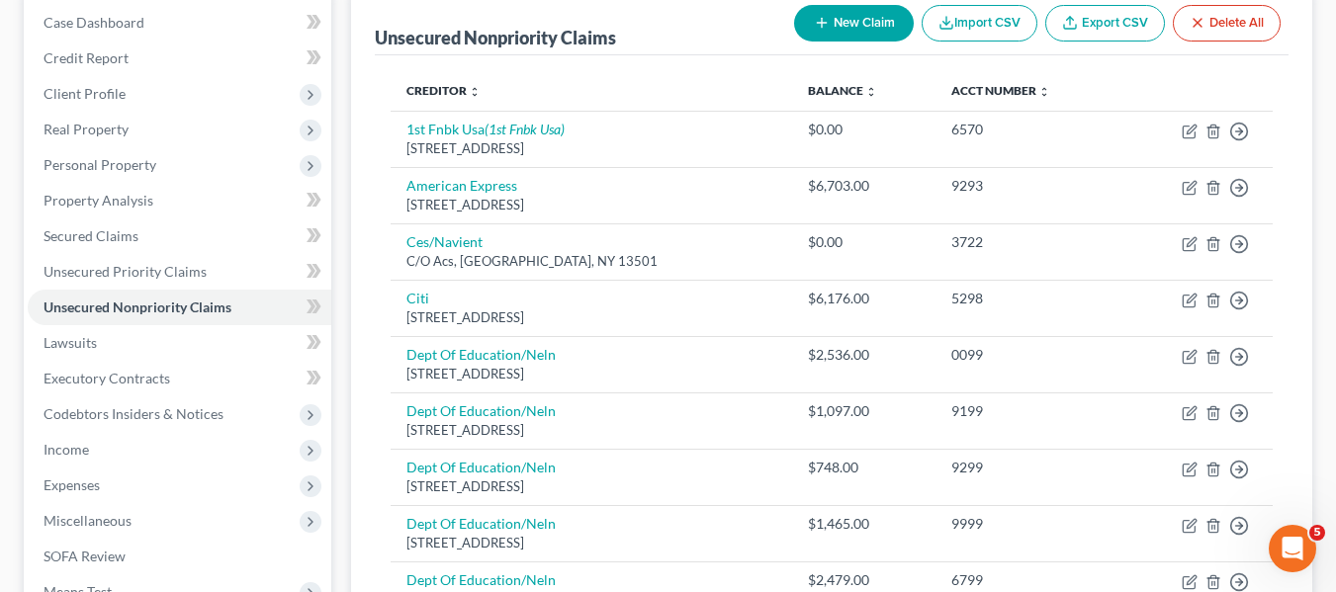
scroll to position [202, 0]
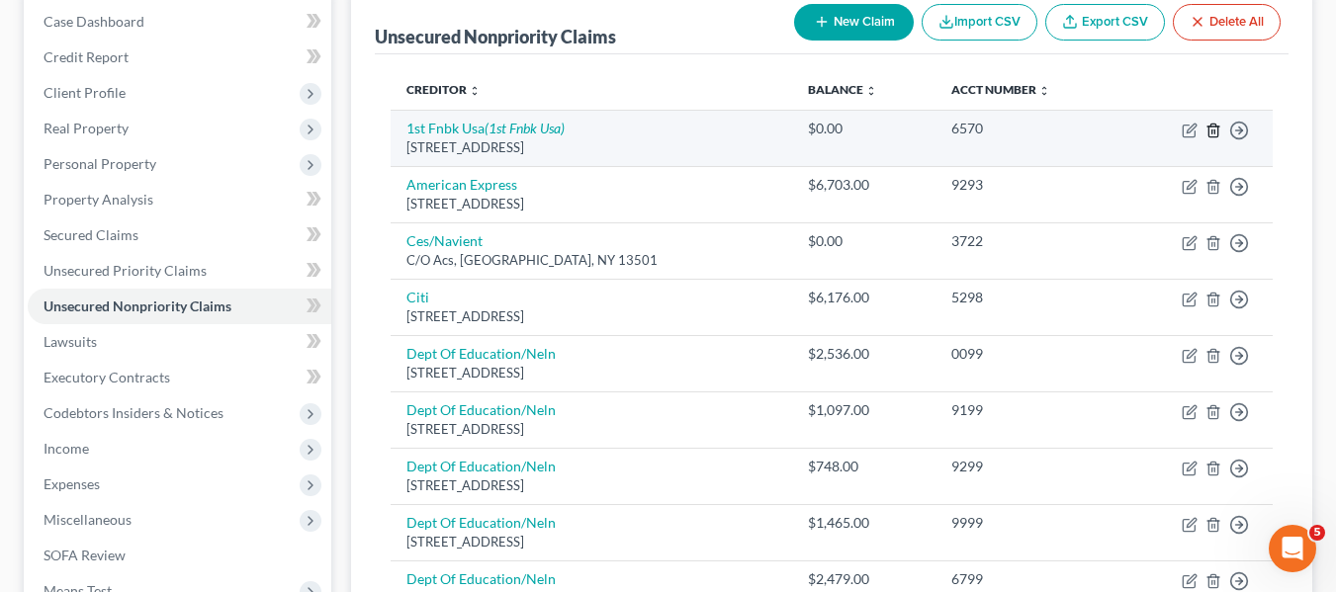
click at [1218, 126] on icon "button" at bounding box center [1213, 131] width 16 height 16
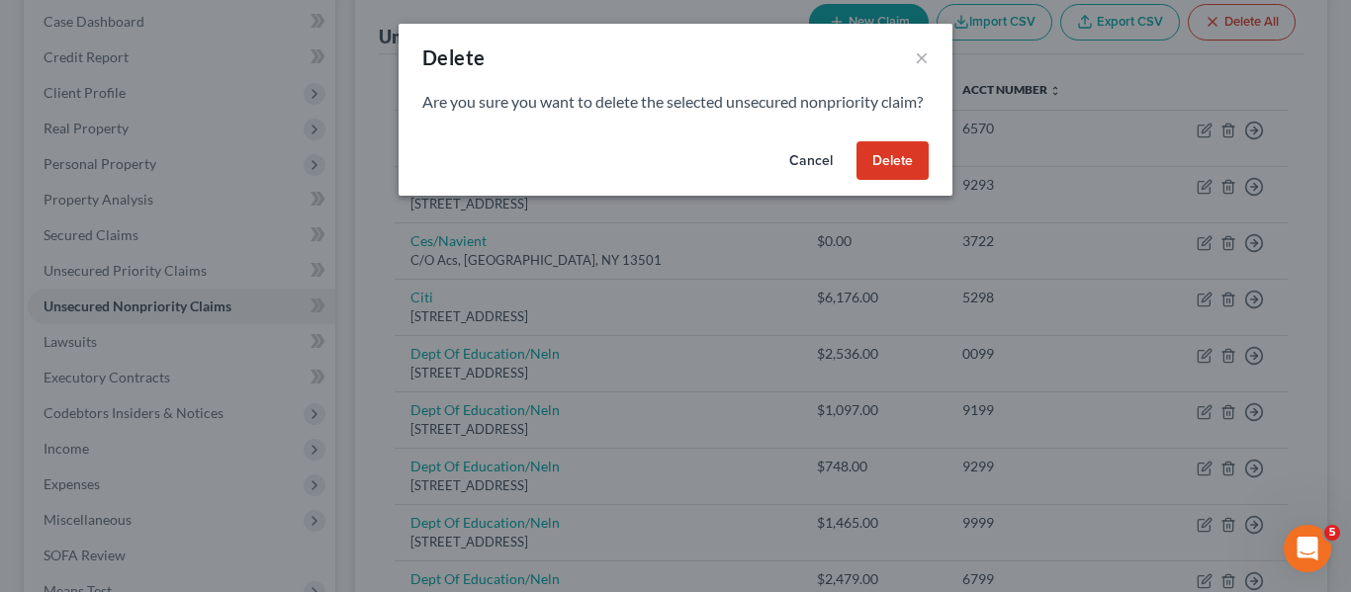
click at [900, 180] on button "Delete" at bounding box center [892, 161] width 72 height 40
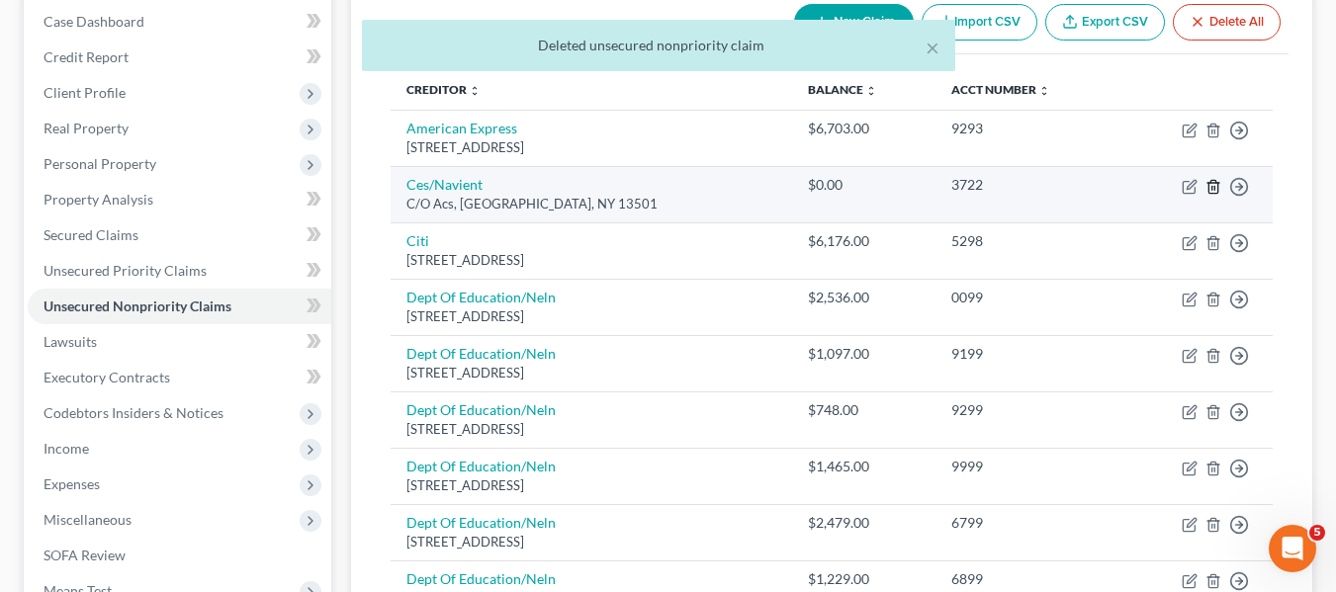
click at [1207, 184] on icon "button" at bounding box center [1213, 187] width 16 height 16
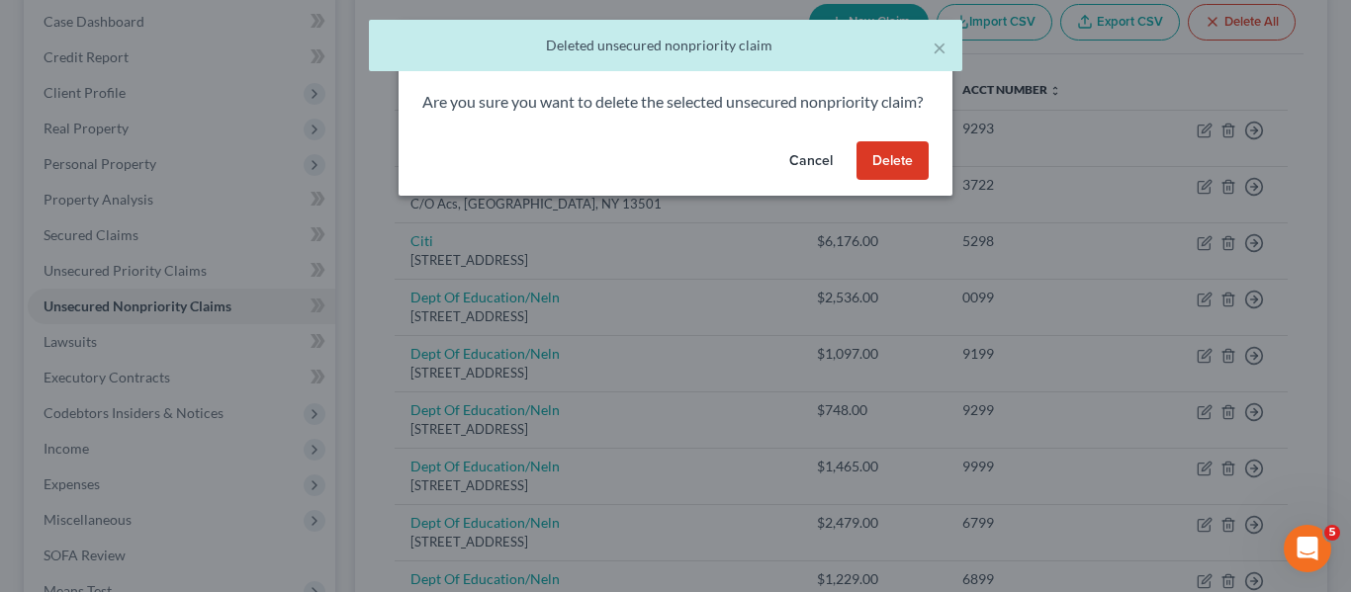
click at [889, 171] on button "Delete" at bounding box center [892, 161] width 72 height 40
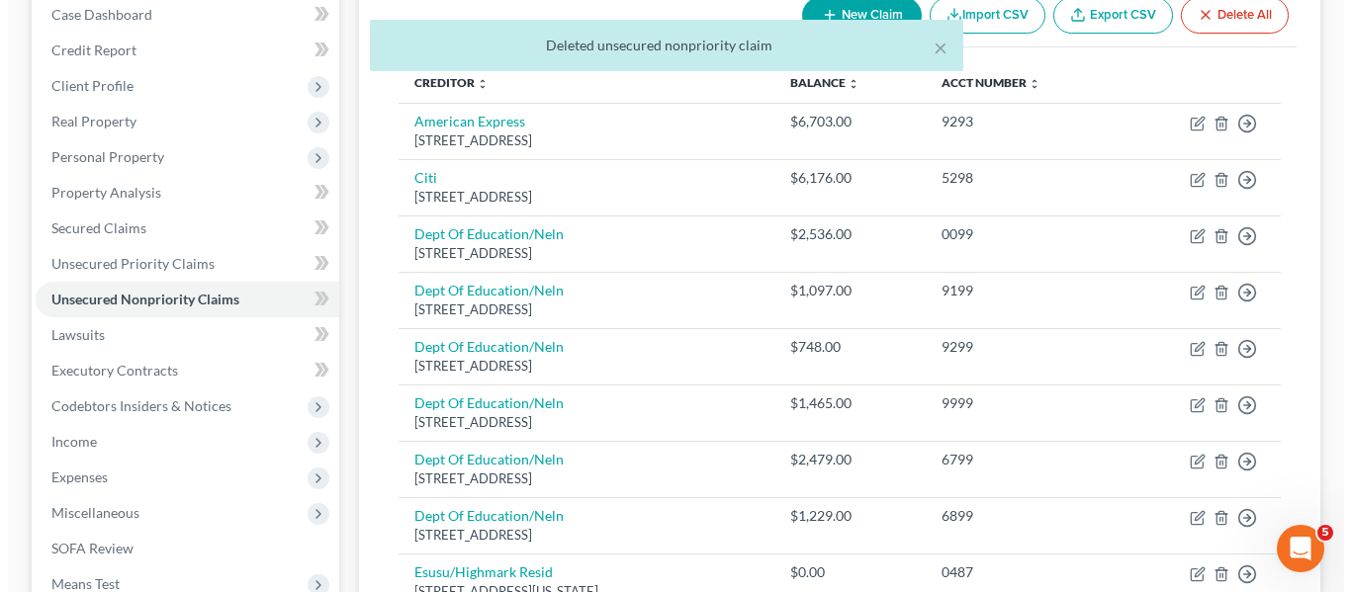
scroll to position [208, 0]
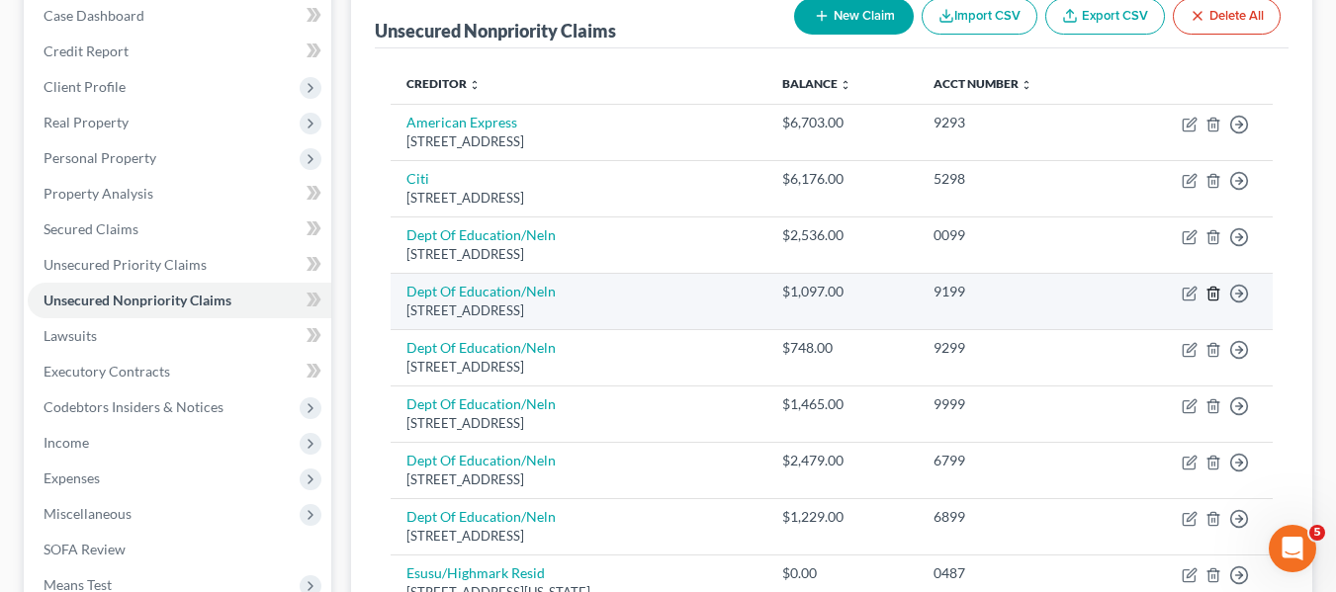
click at [1209, 294] on icon "button" at bounding box center [1212, 293] width 9 height 13
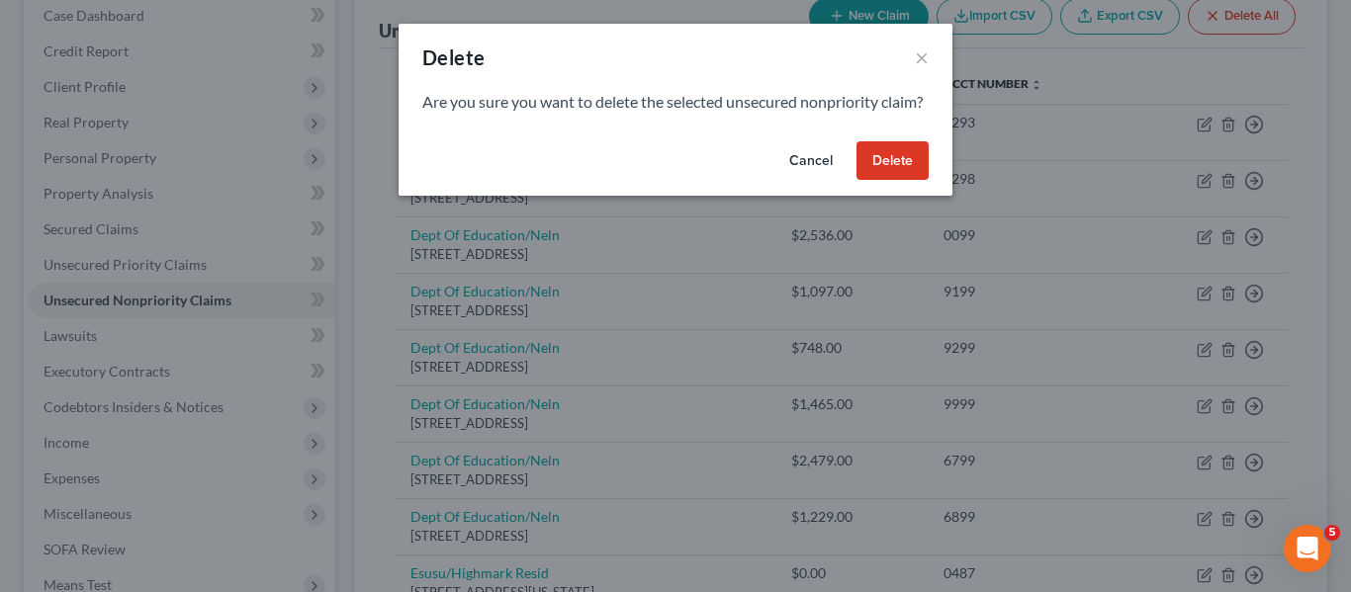
click at [867, 173] on button "Delete" at bounding box center [892, 161] width 72 height 40
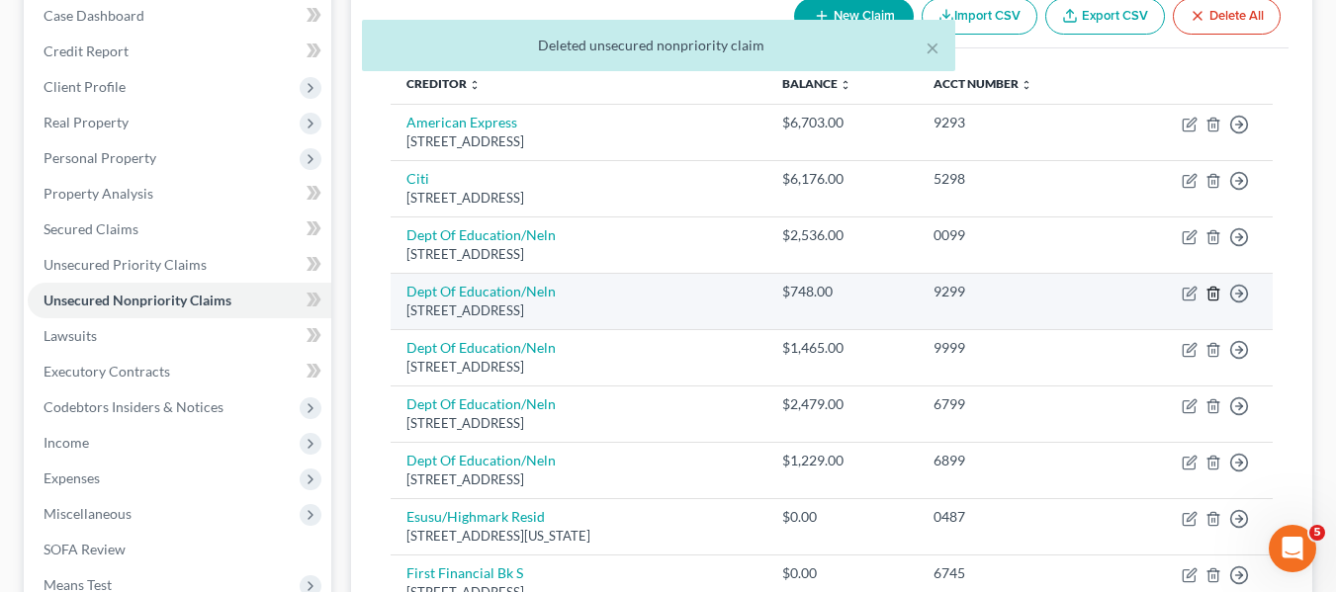
click at [1209, 292] on icon "button" at bounding box center [1212, 293] width 9 height 13
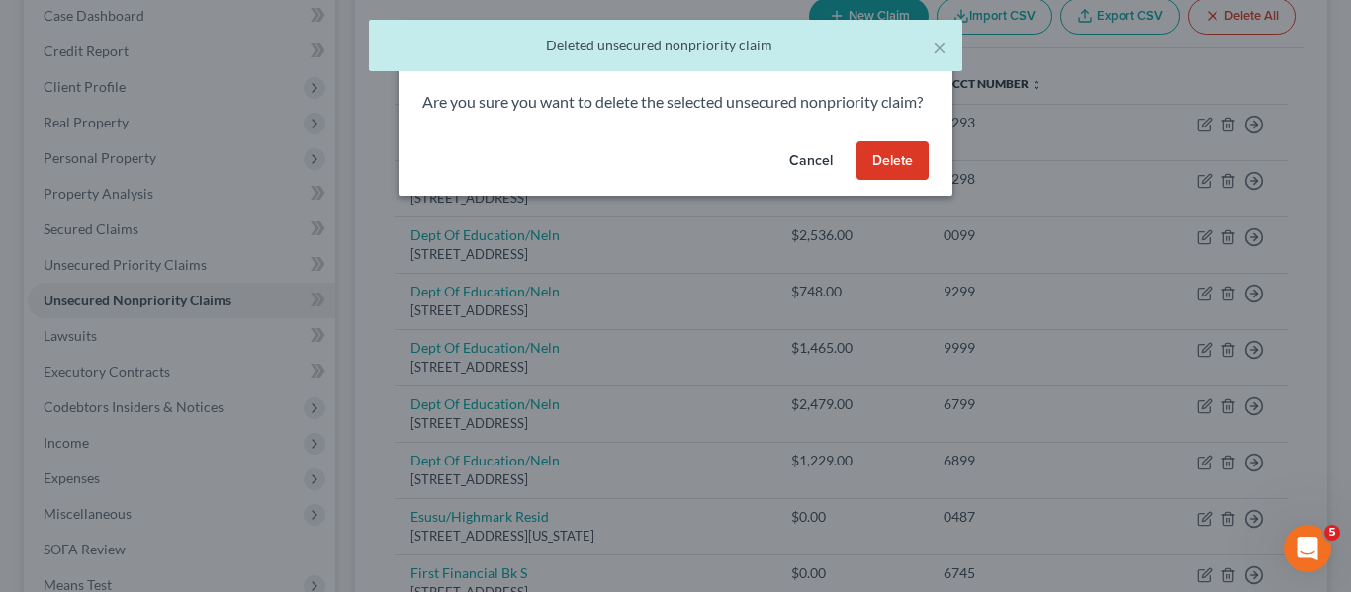
click at [906, 179] on button "Delete" at bounding box center [892, 161] width 72 height 40
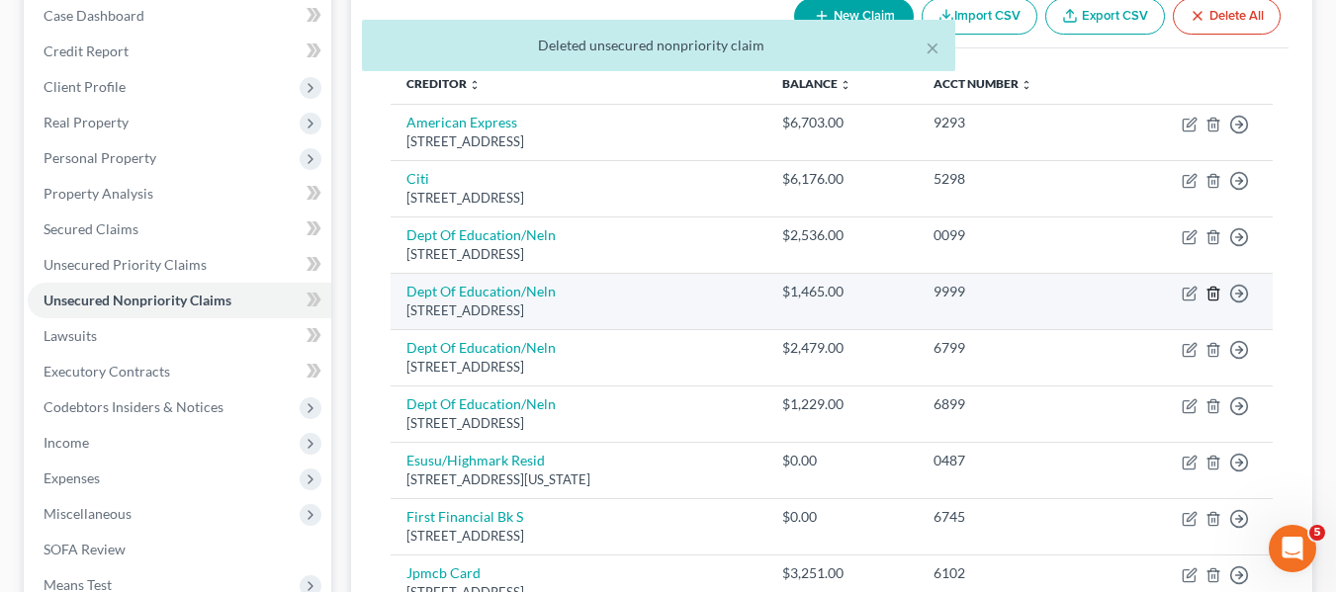
click at [1207, 298] on icon "button" at bounding box center [1213, 294] width 16 height 16
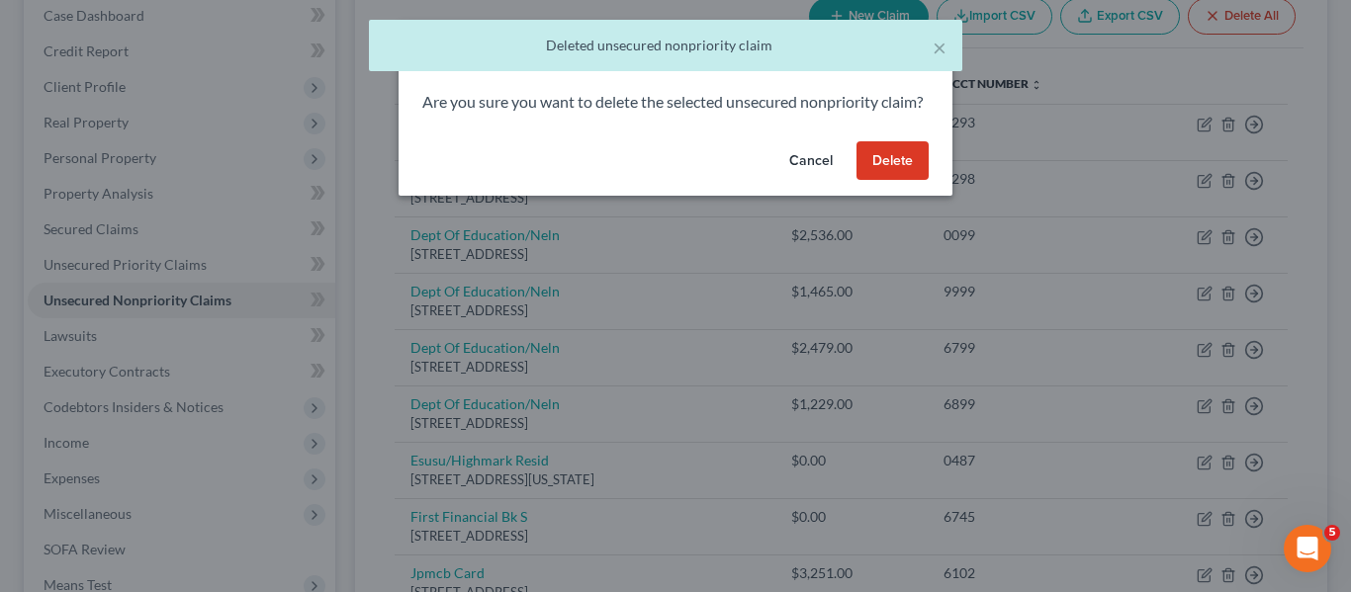
click at [866, 181] on button "Delete" at bounding box center [892, 161] width 72 height 40
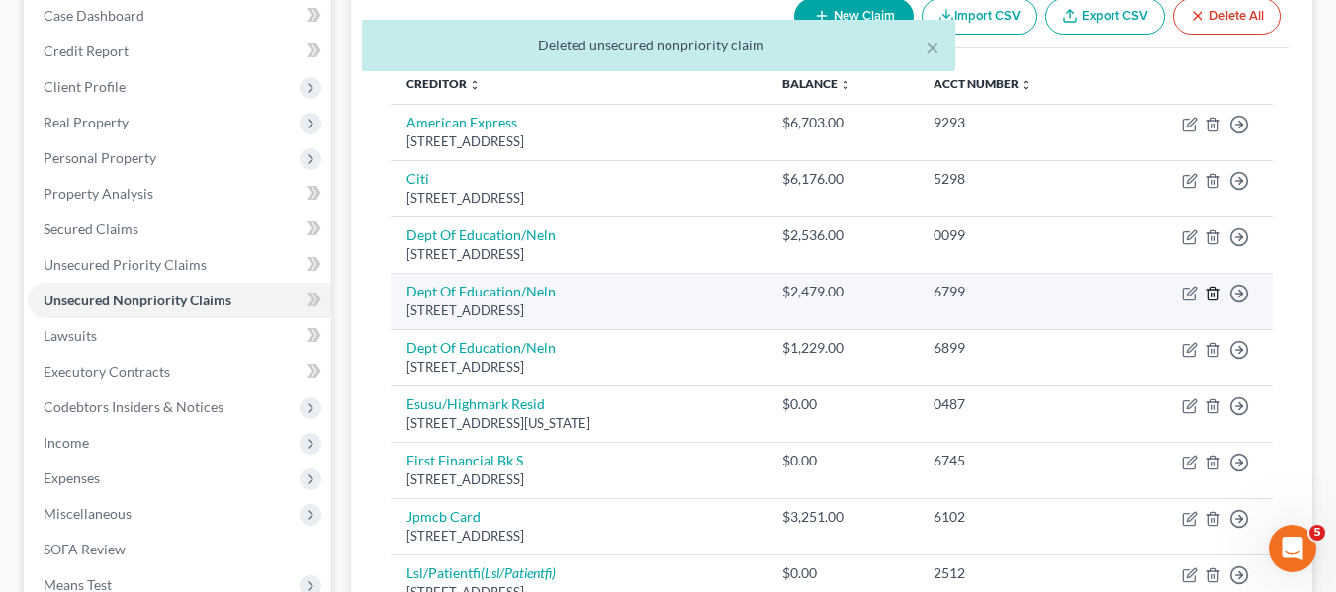
click at [1208, 293] on icon "button" at bounding box center [1212, 293] width 9 height 13
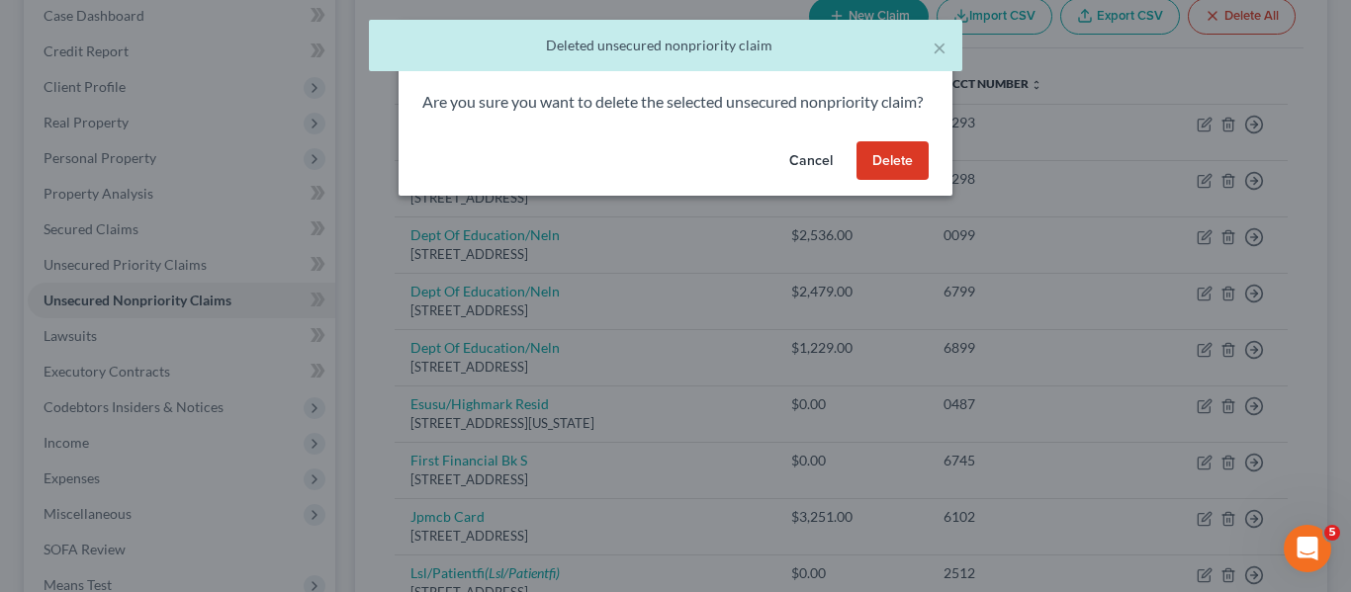
click at [891, 181] on button "Delete" at bounding box center [892, 161] width 72 height 40
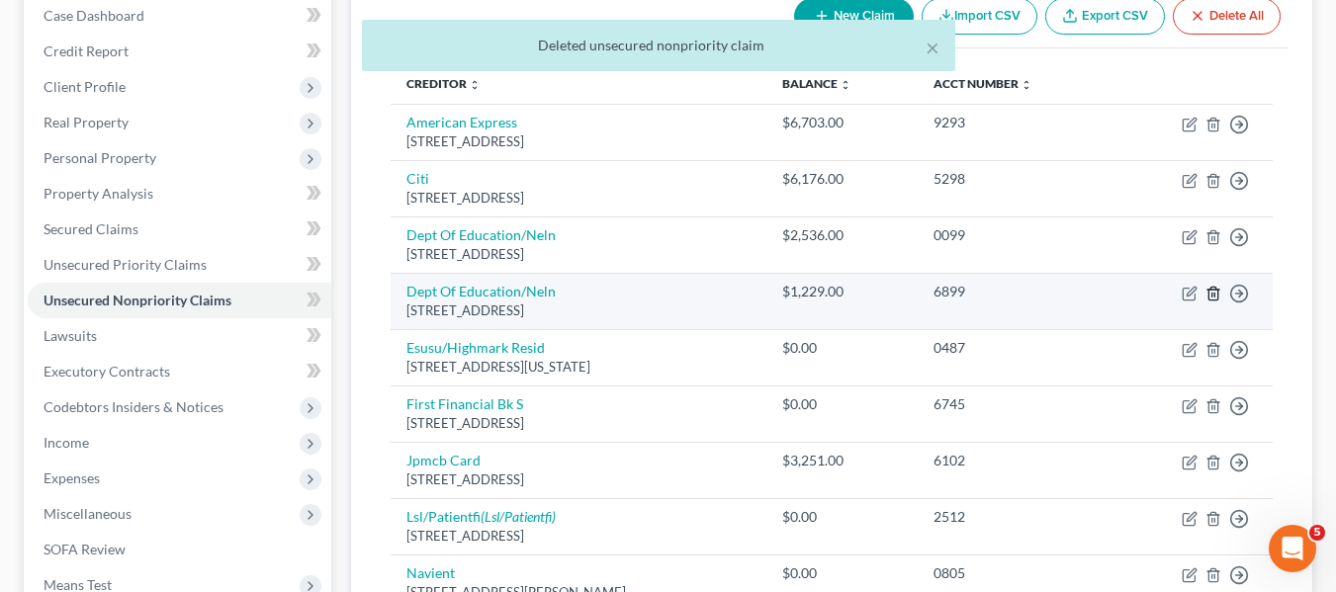
click at [1211, 299] on icon "button" at bounding box center [1213, 294] width 16 height 16
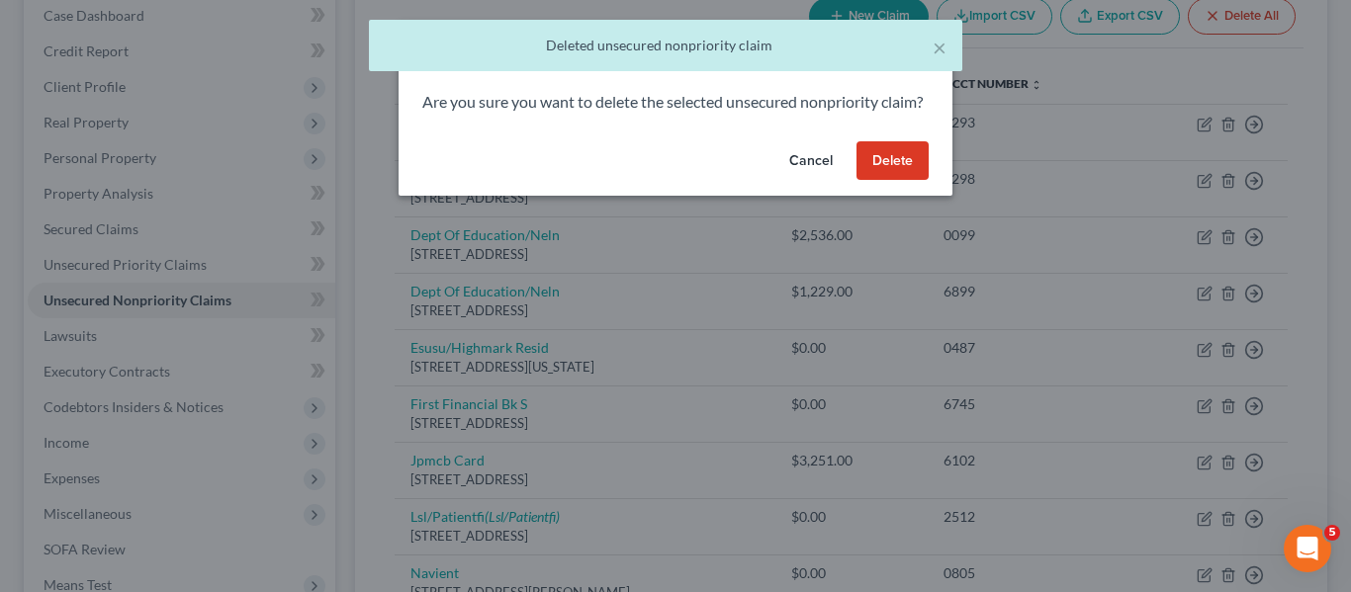
click at [893, 181] on button "Delete" at bounding box center [892, 161] width 72 height 40
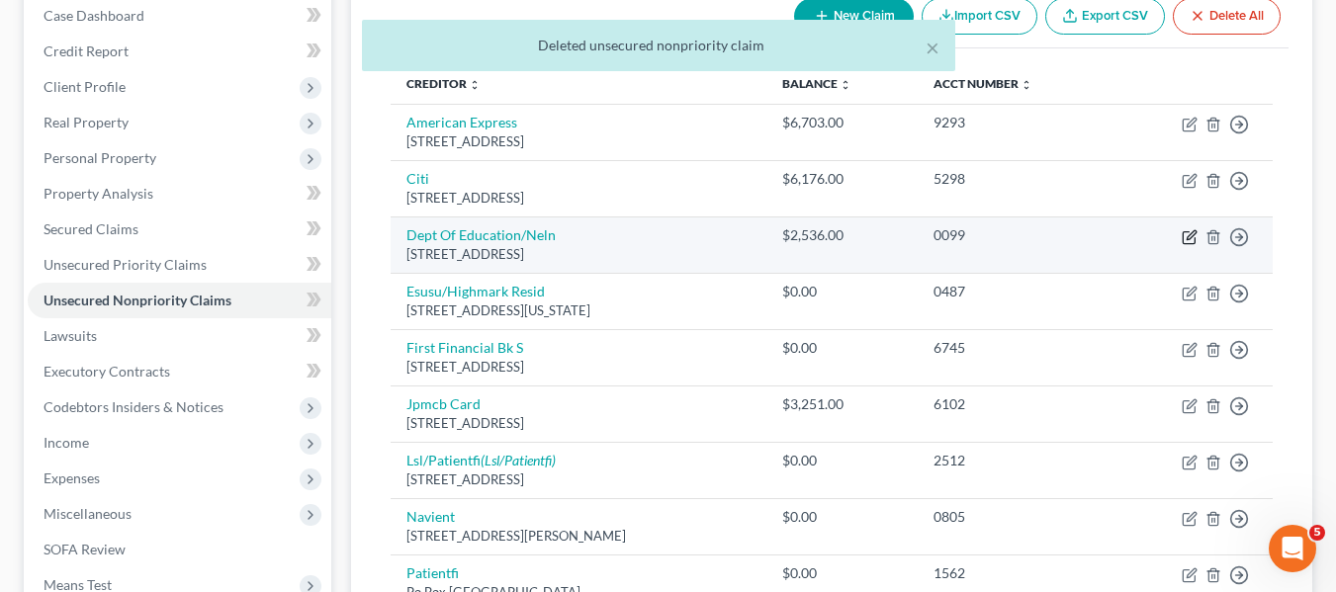
click at [1185, 230] on icon "button" at bounding box center [1190, 237] width 16 height 16
select select "30"
select select "17"
select select "0"
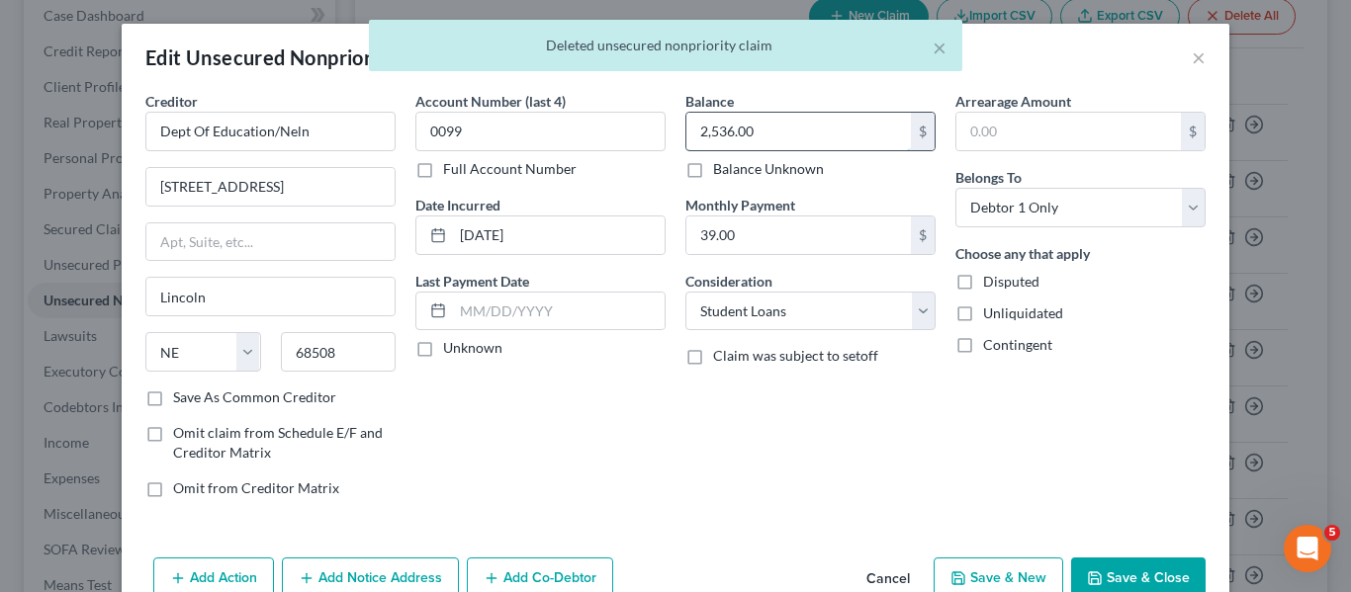
click at [794, 125] on input "2,536.00" at bounding box center [798, 132] width 224 height 38
type input "8,000"
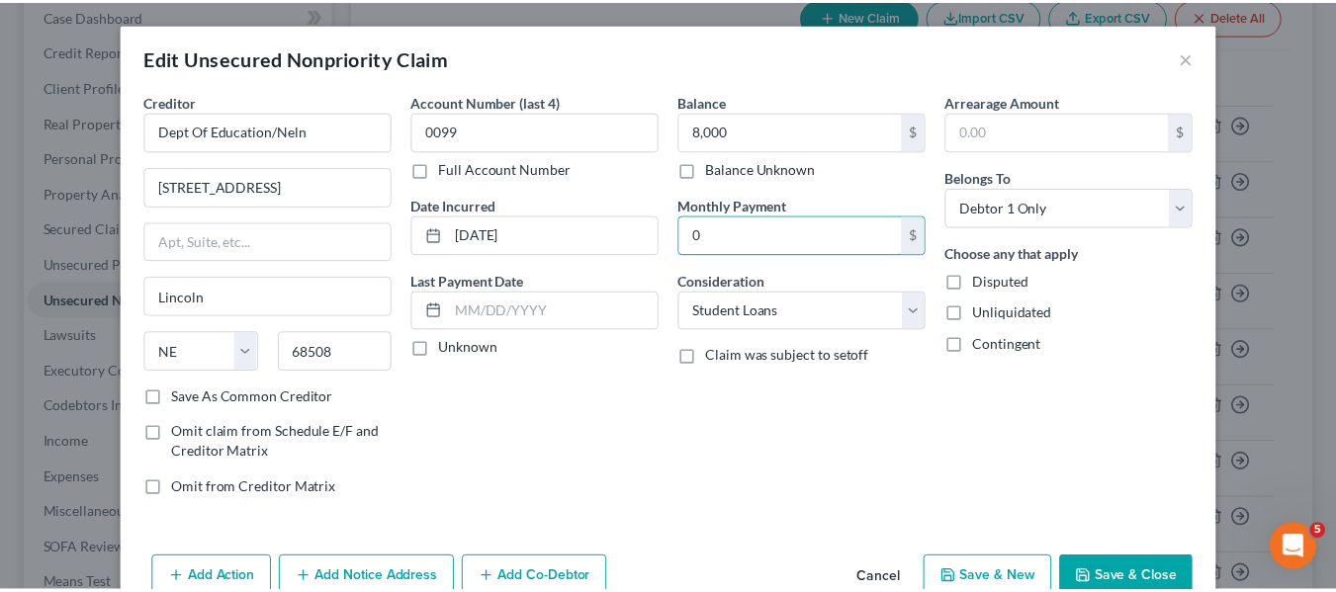
scroll to position [103, 0]
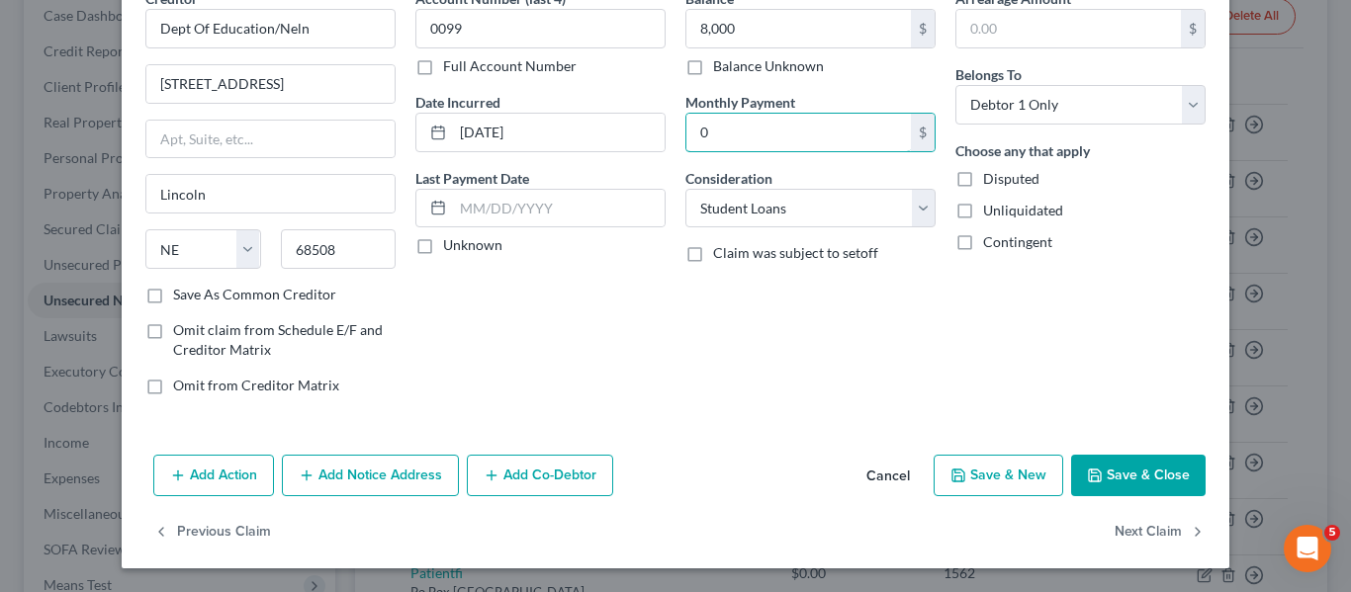
type input "0"
click at [1079, 471] on button "Save & Close" at bounding box center [1138, 476] width 134 height 42
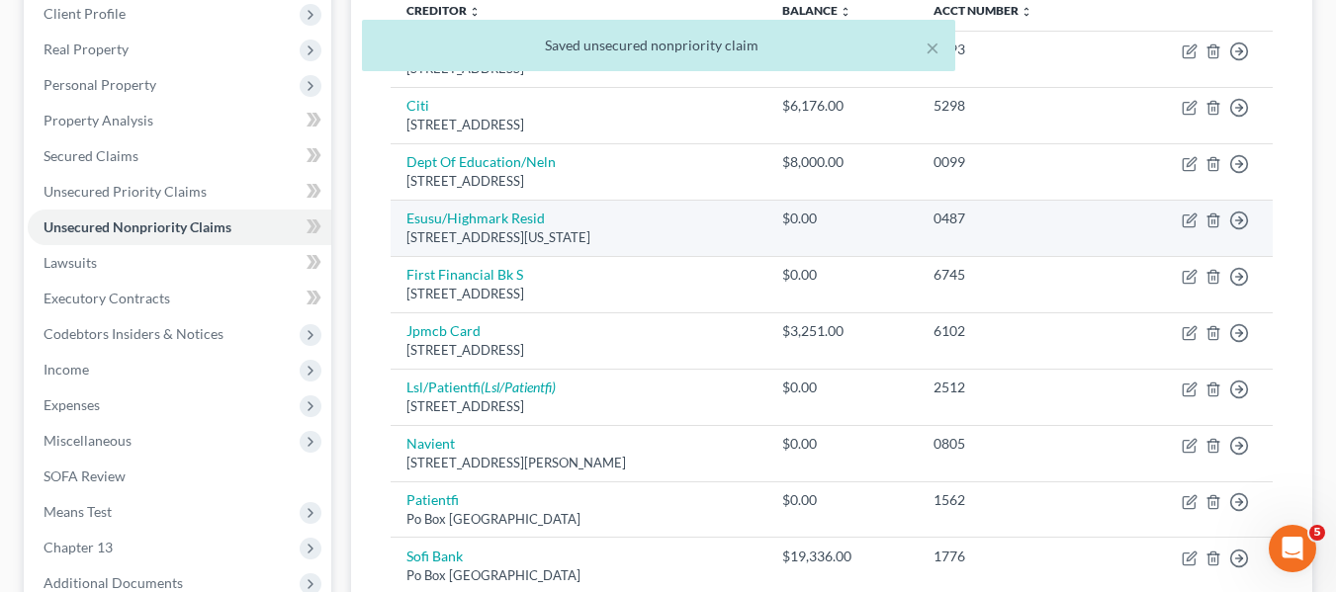
scroll to position [282, 0]
click at [1208, 216] on icon "button" at bounding box center [1212, 219] width 9 height 13
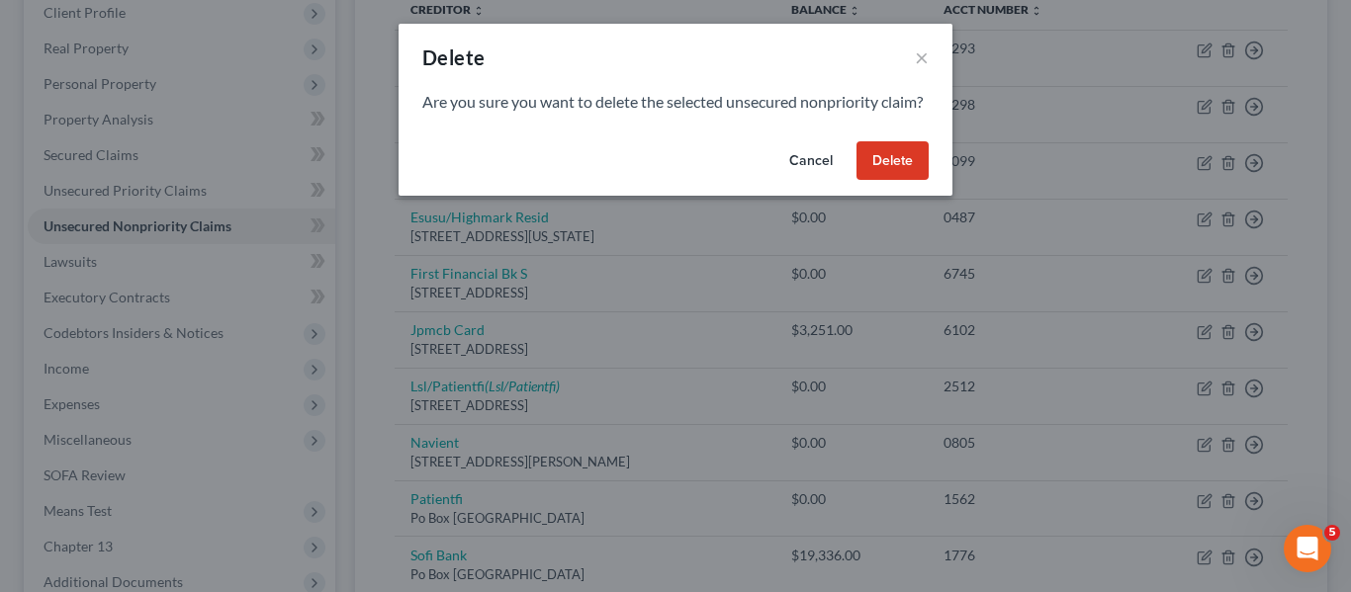
click at [881, 181] on button "Delete" at bounding box center [892, 161] width 72 height 40
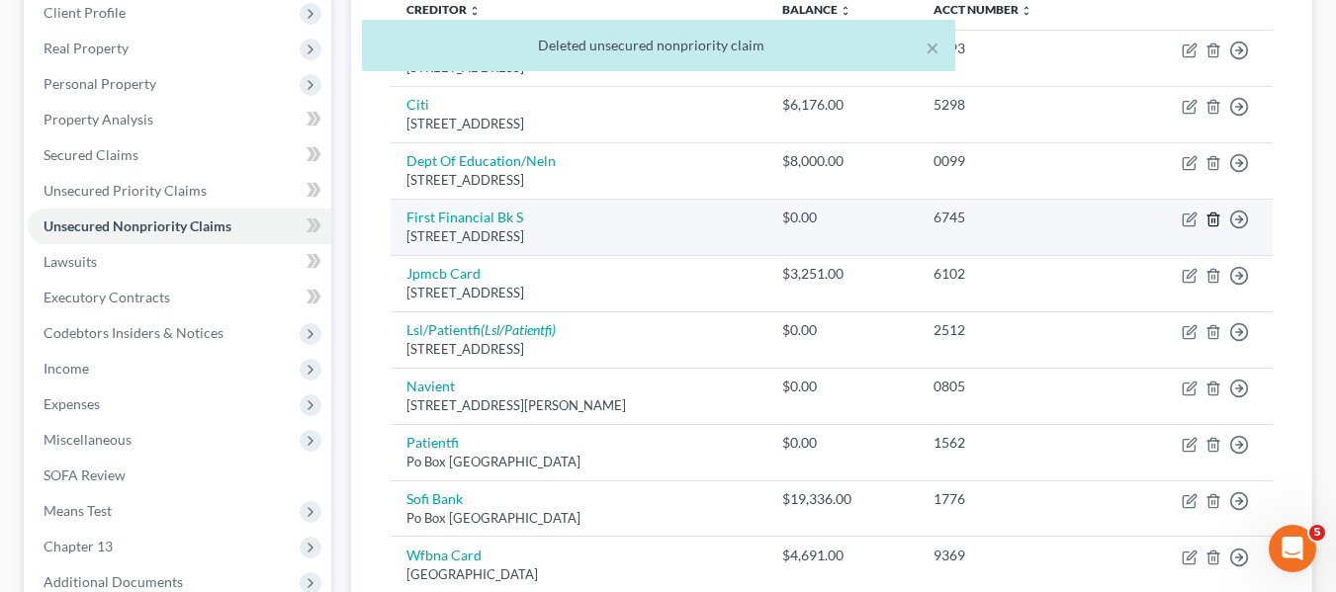
click at [1212, 218] on icon "button" at bounding box center [1213, 220] width 16 height 16
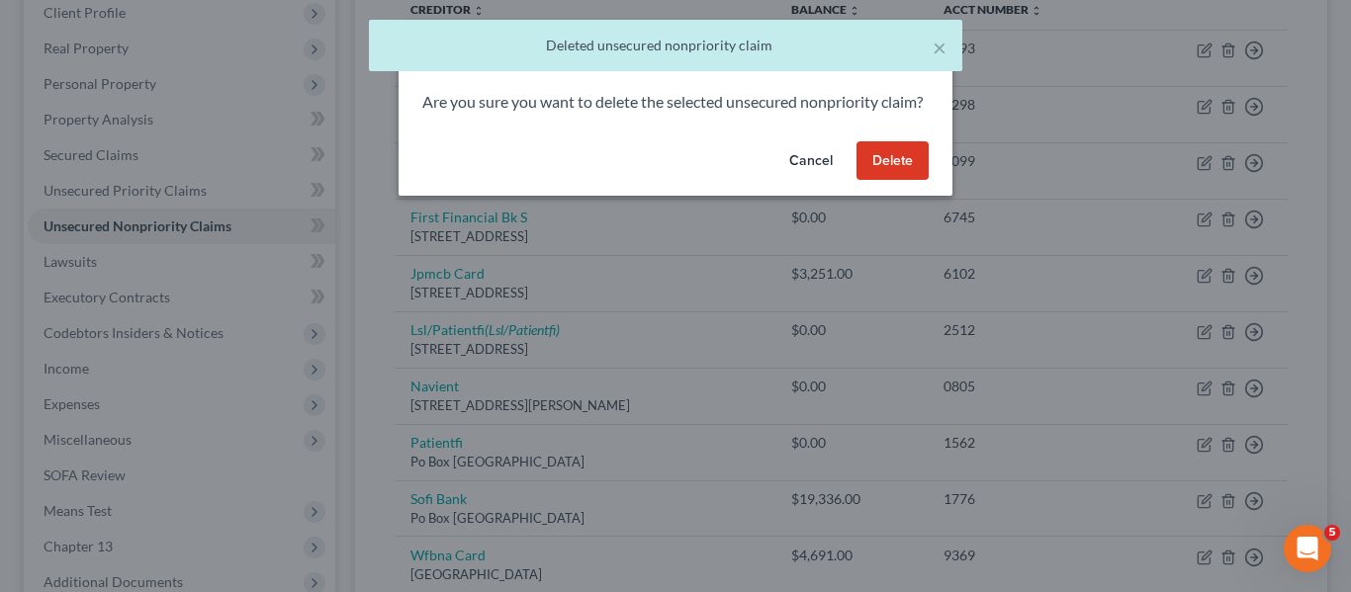
click at [889, 181] on button "Delete" at bounding box center [892, 161] width 72 height 40
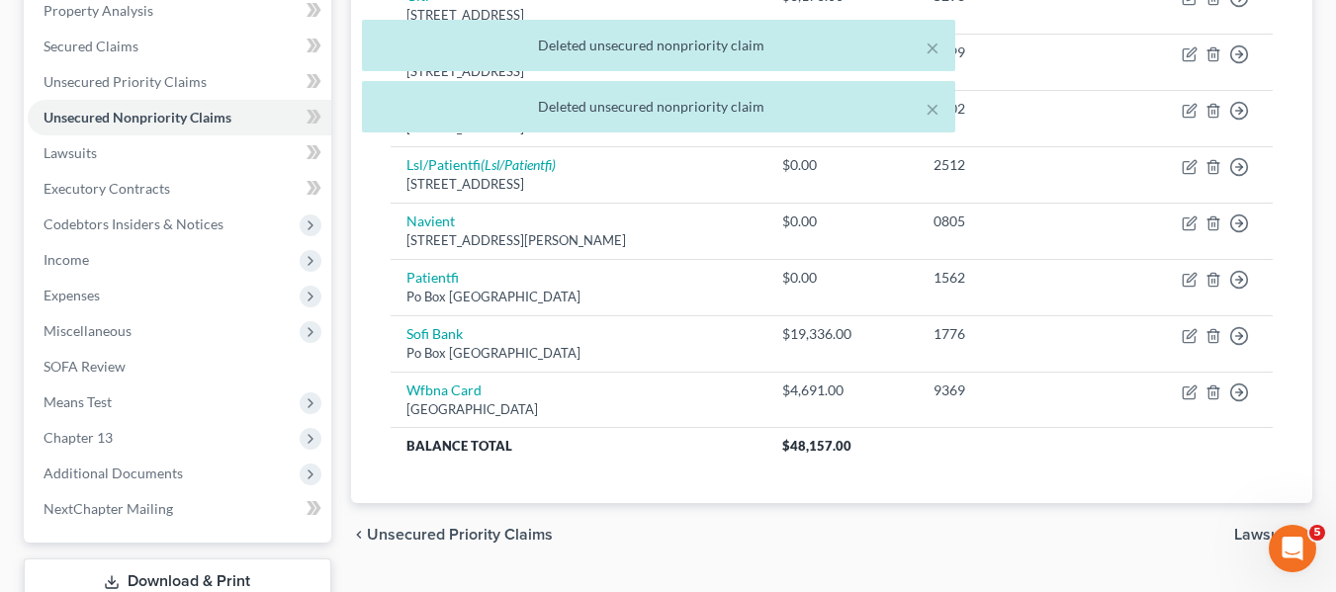
scroll to position [392, 0]
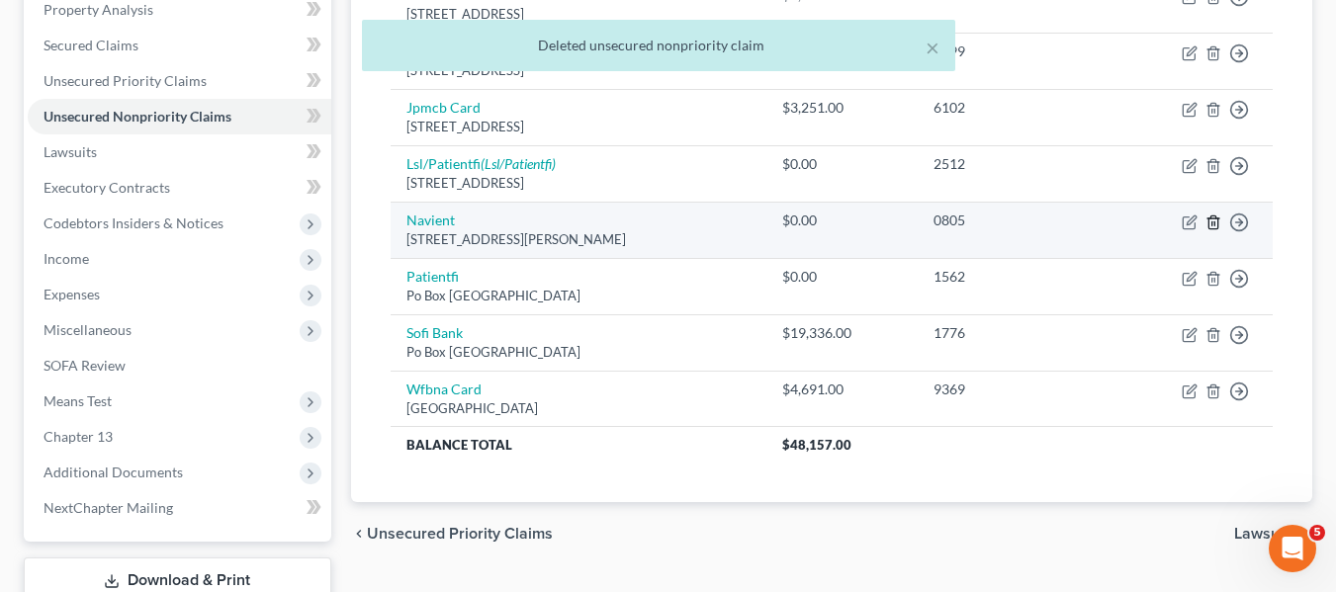
click at [1213, 221] on icon "button" at bounding box center [1213, 223] width 16 height 16
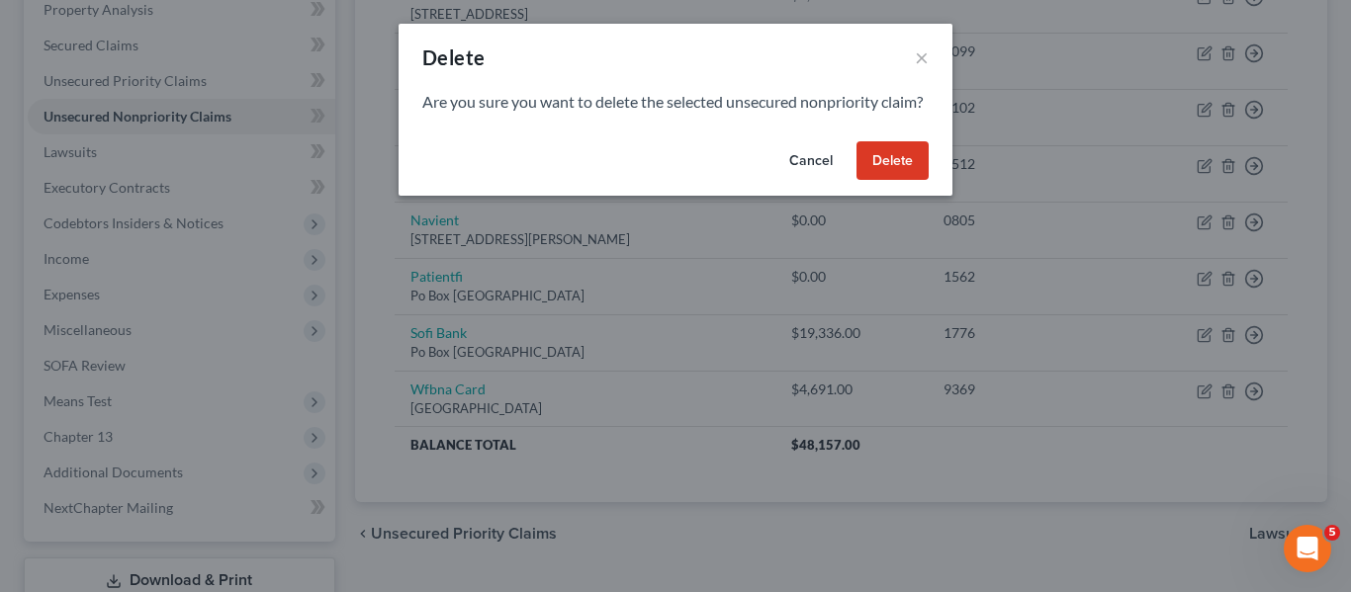
click at [904, 179] on button "Delete" at bounding box center [892, 161] width 72 height 40
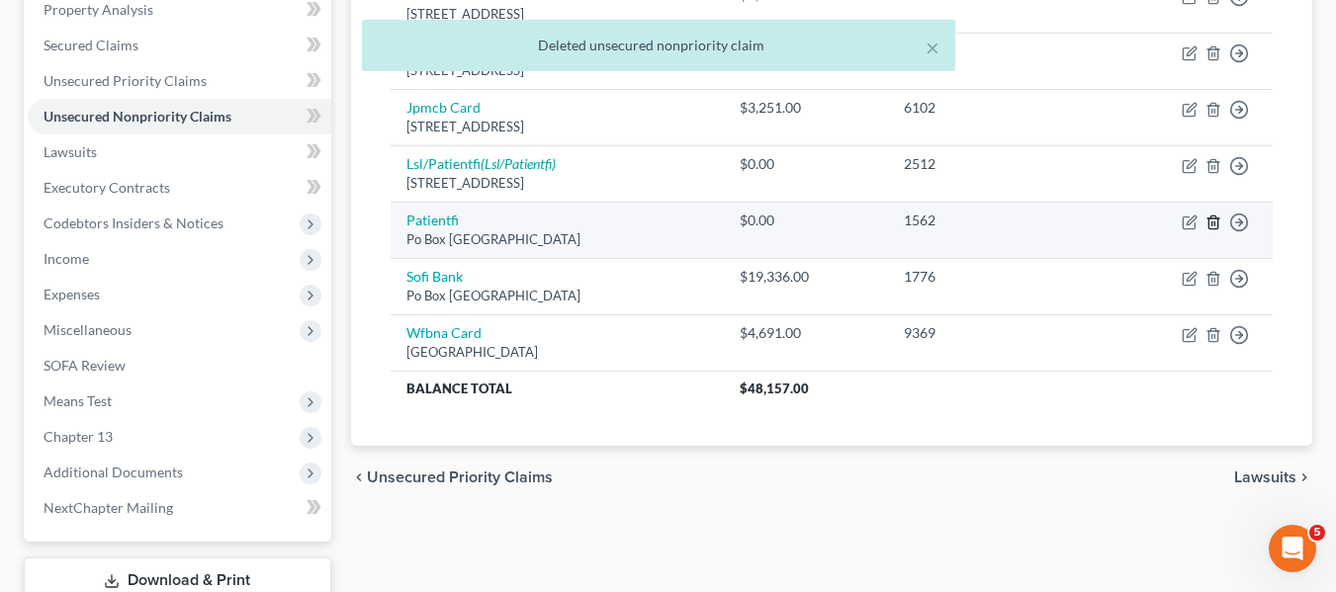
click at [1212, 221] on line "button" at bounding box center [1212, 223] width 0 height 4
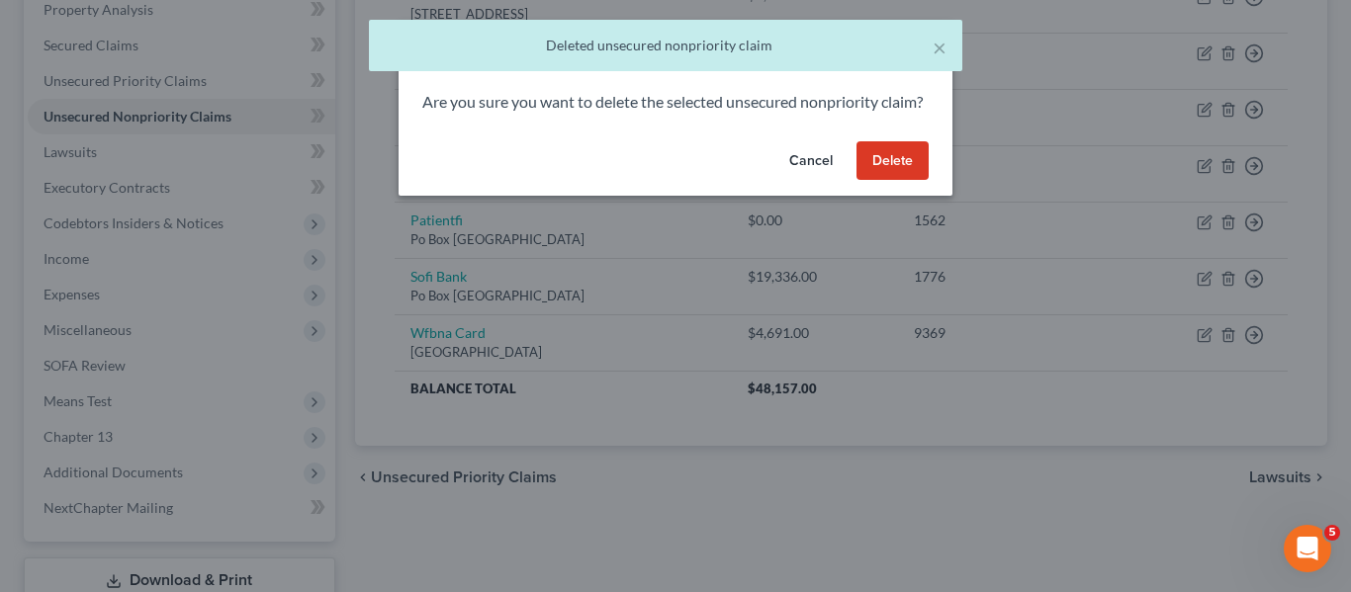
click at [890, 181] on button "Delete" at bounding box center [892, 161] width 72 height 40
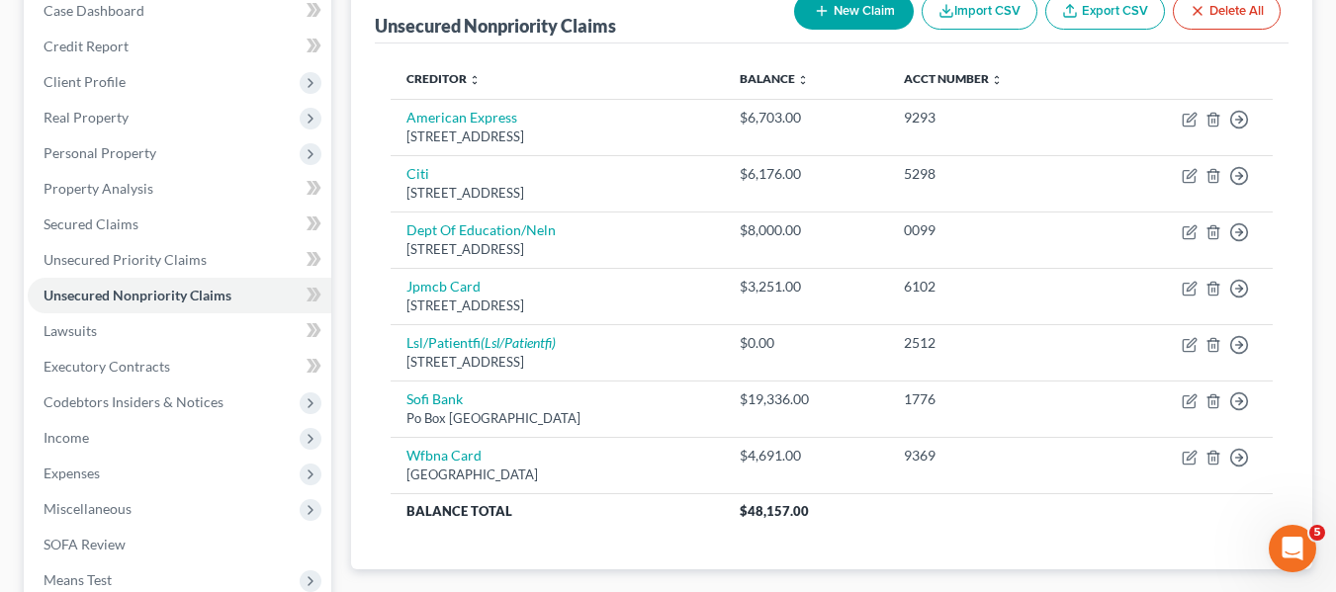
scroll to position [216, 0]
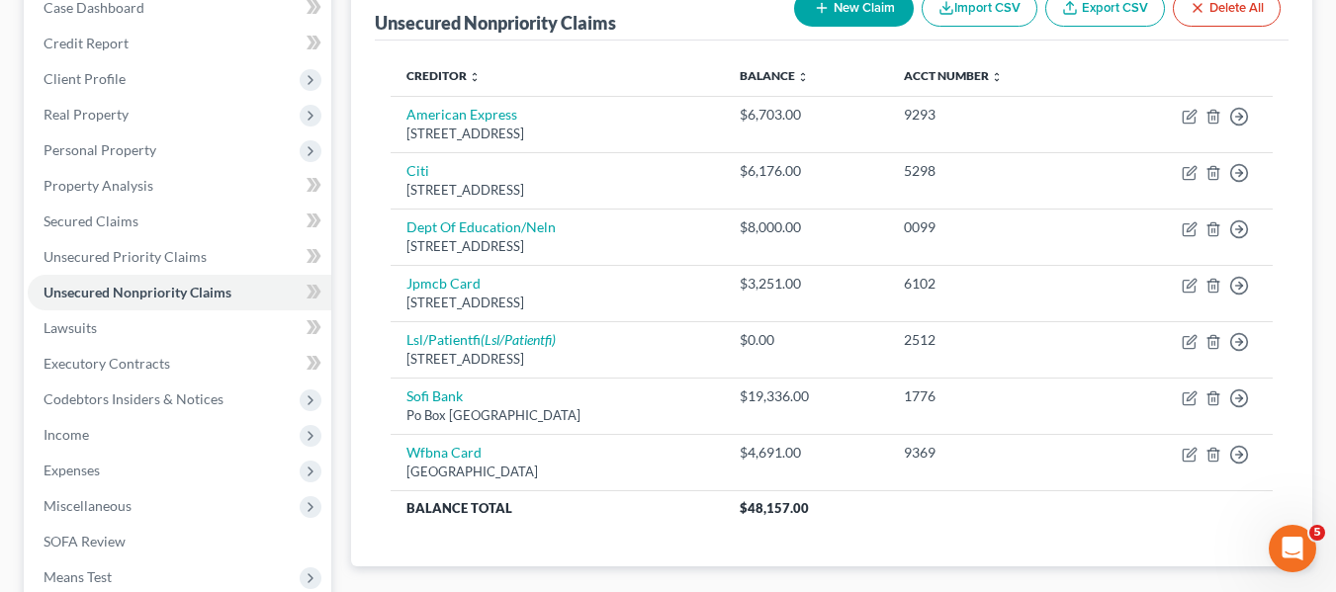
click at [827, 17] on button "New Claim" at bounding box center [854, 8] width 120 height 37
select select "0"
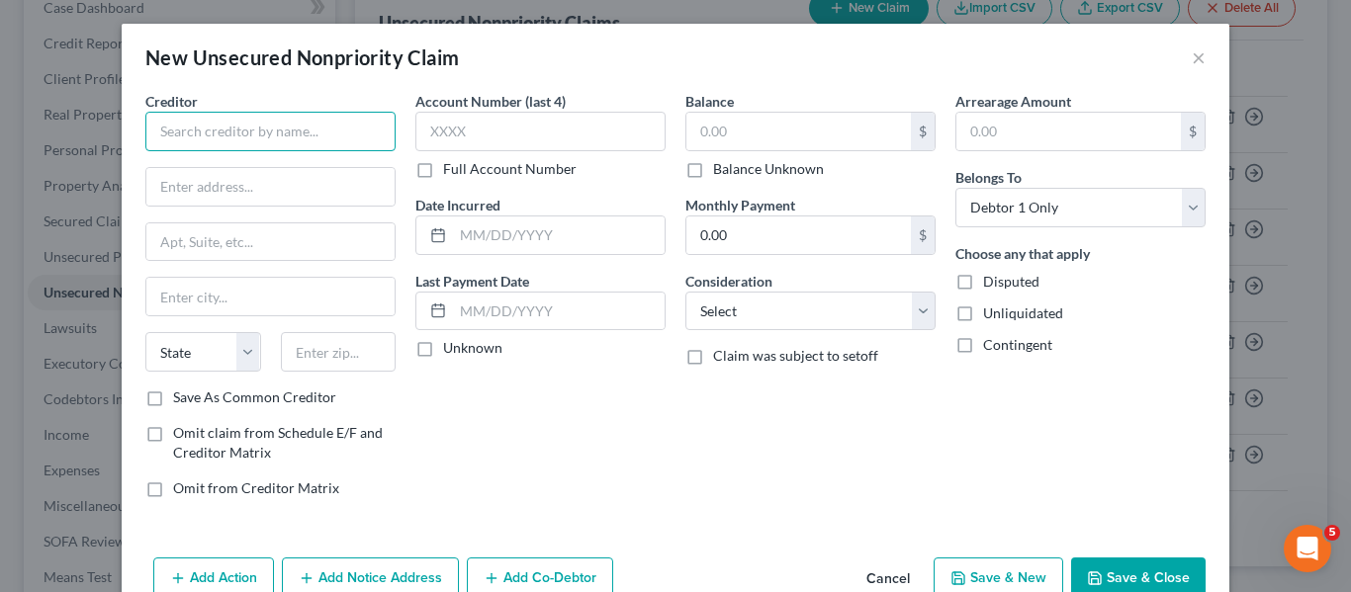
click at [306, 121] on input "text" at bounding box center [270, 132] width 250 height 40
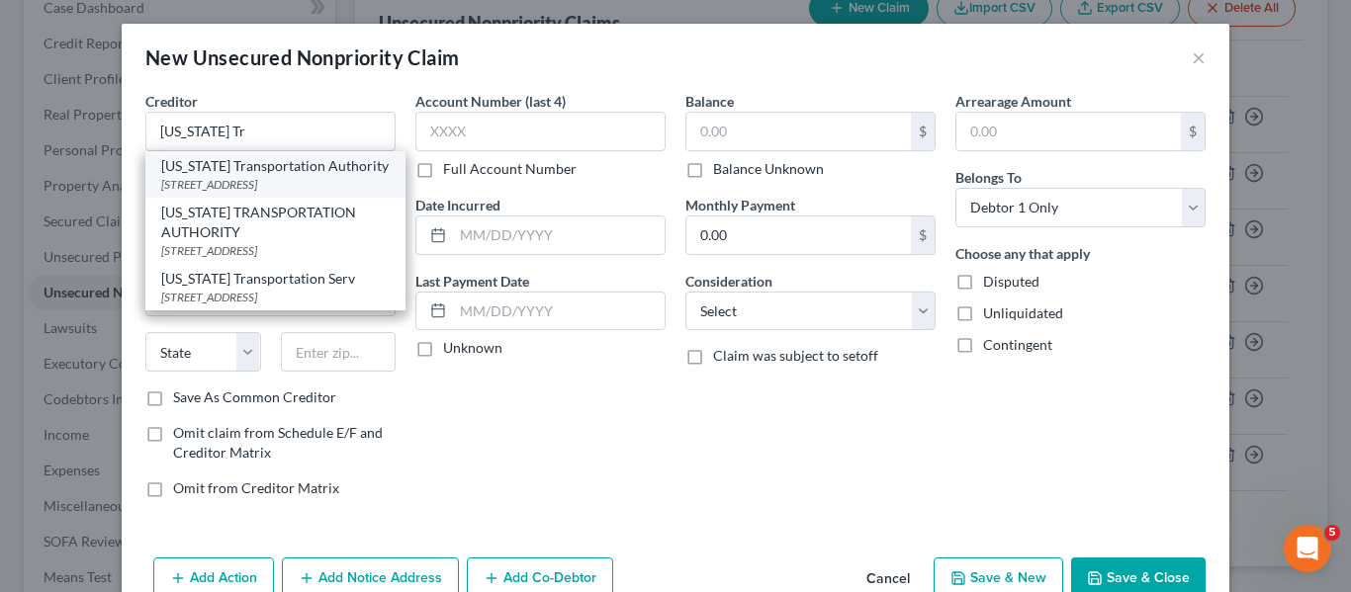
click at [268, 170] on div "[US_STATE] Transportation Authority" at bounding box center [275, 166] width 228 height 20
type input "[US_STATE] Transportation Authority"
type input "[STREET_ADDRESS]"
type input "[GEOGRAPHIC_DATA]"
select select "21"
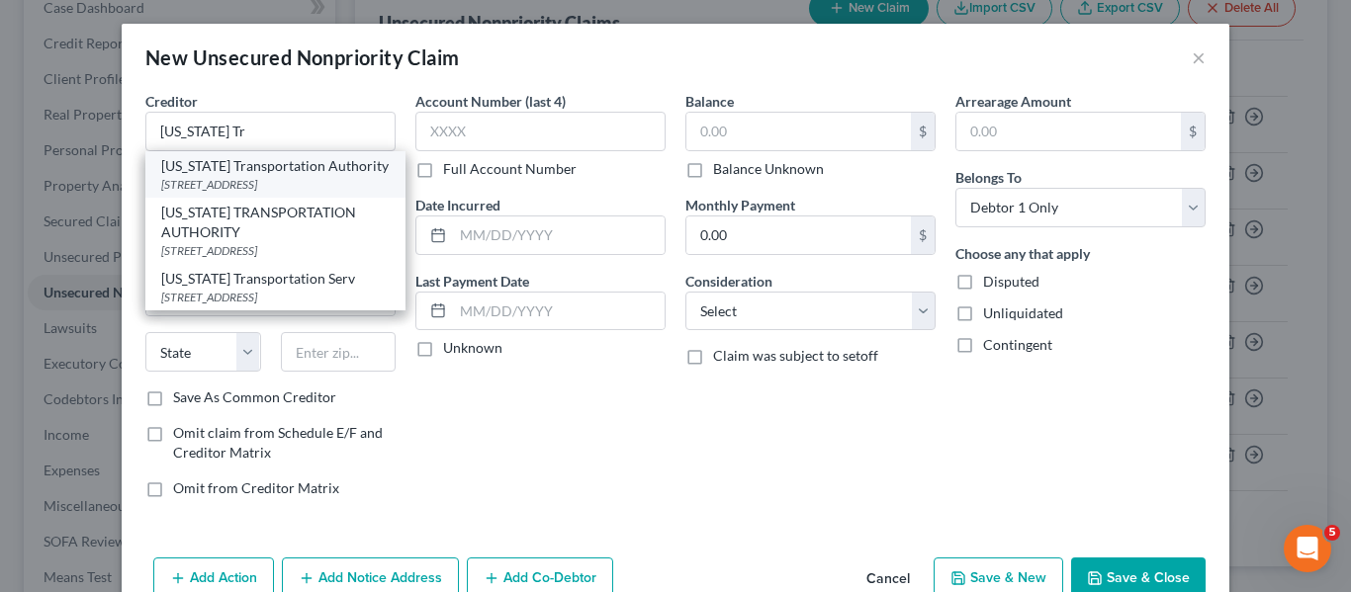
type input "21224"
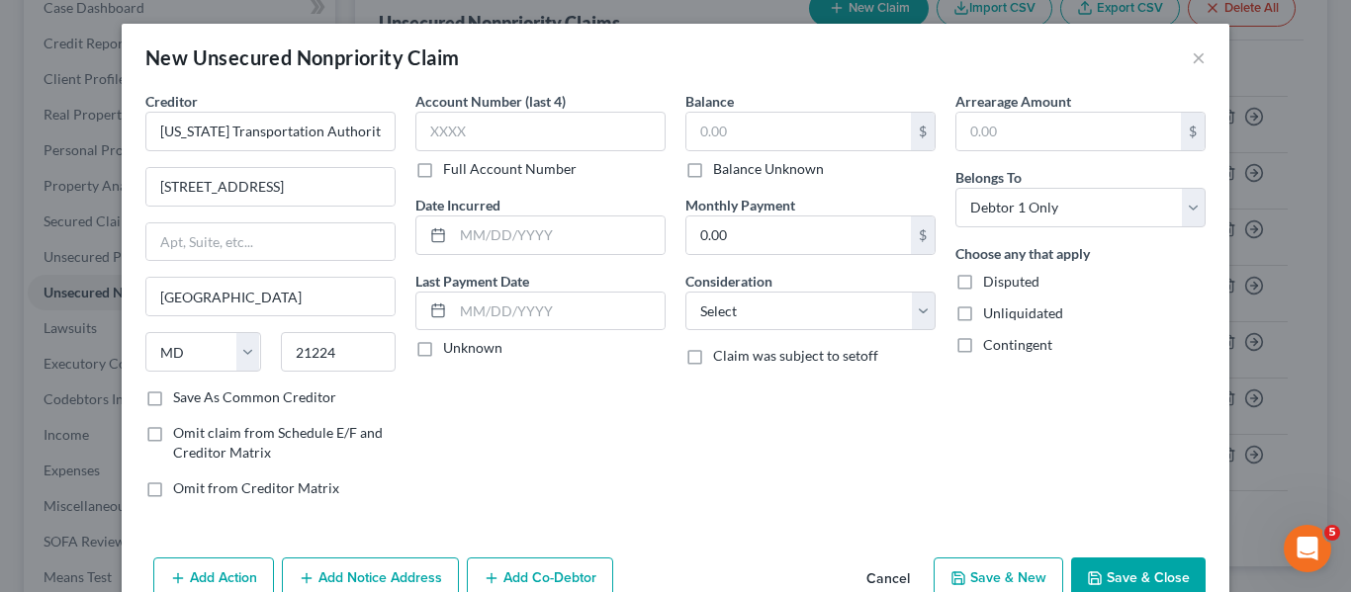
click at [1093, 566] on button "Save & Close" at bounding box center [1138, 579] width 134 height 42
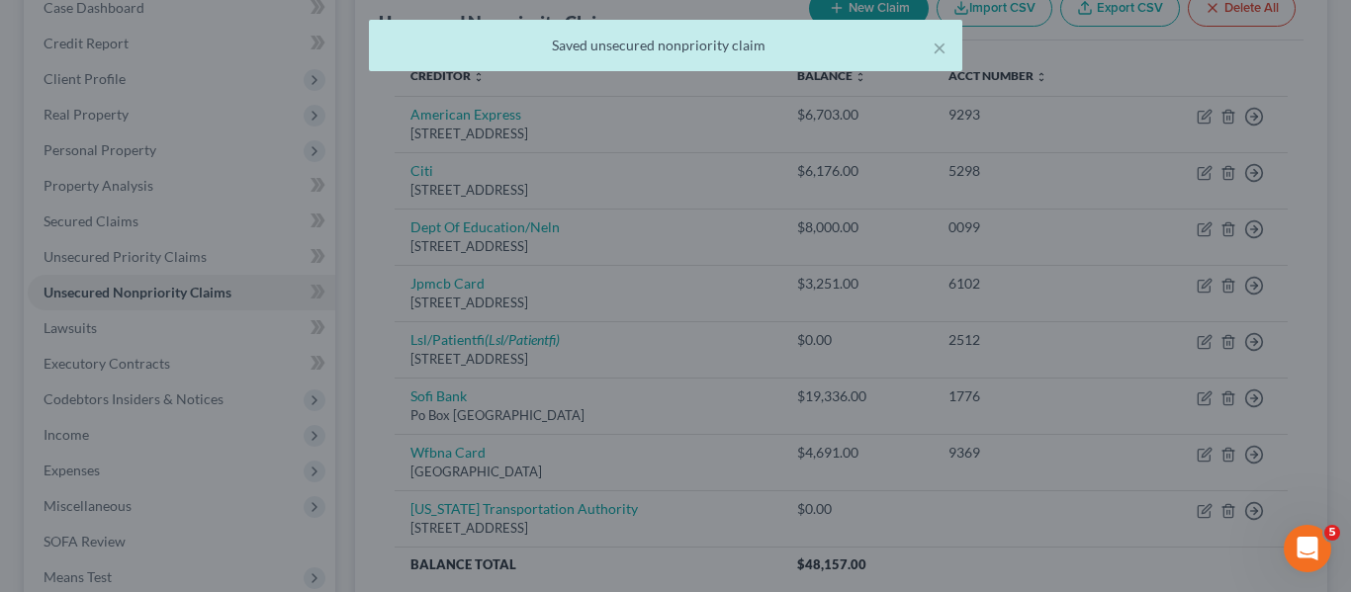
type input "0.00"
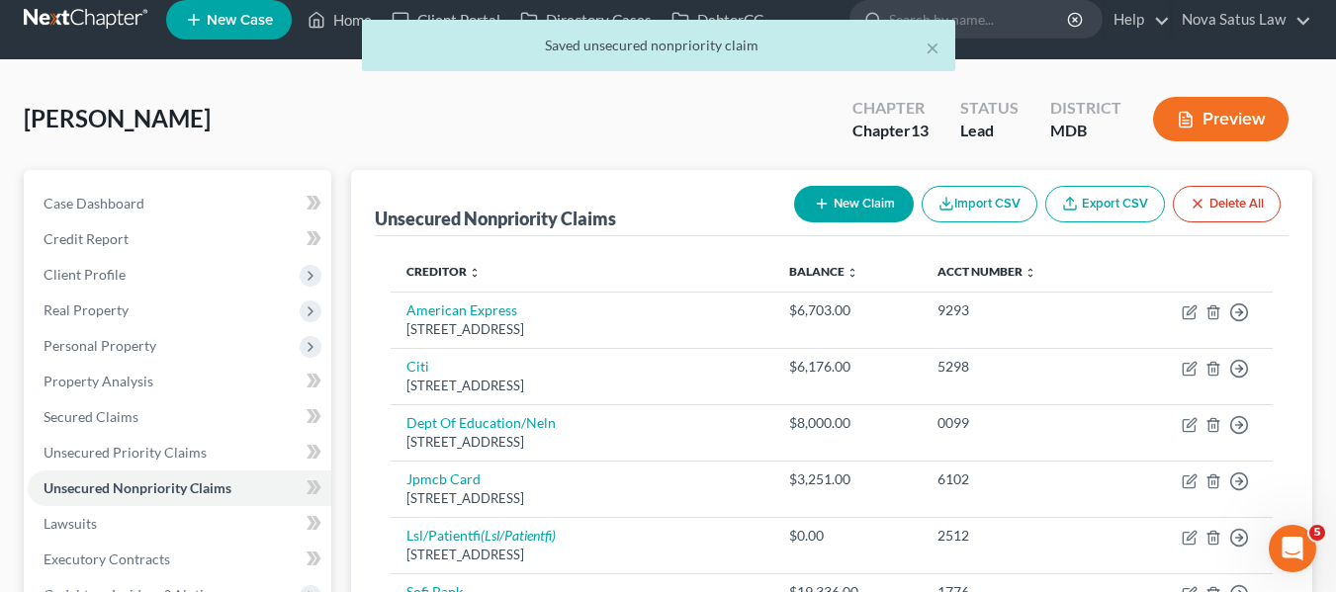
scroll to position [17, 0]
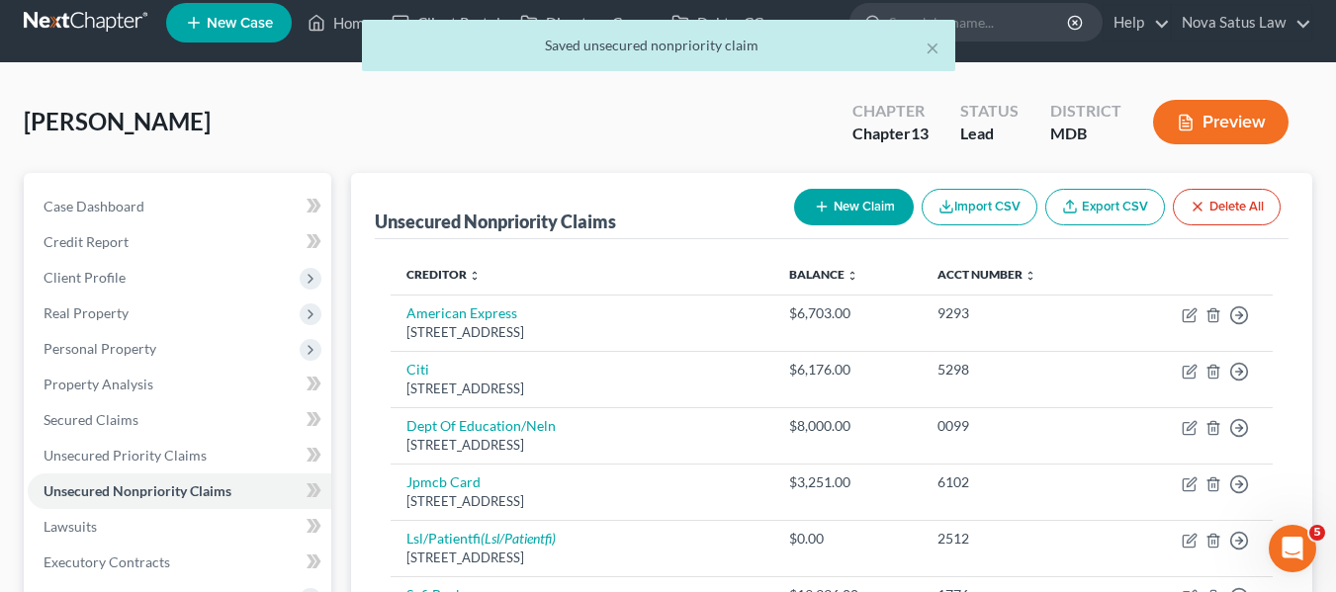
click at [828, 200] on button "New Claim" at bounding box center [854, 207] width 120 height 37
select select "0"
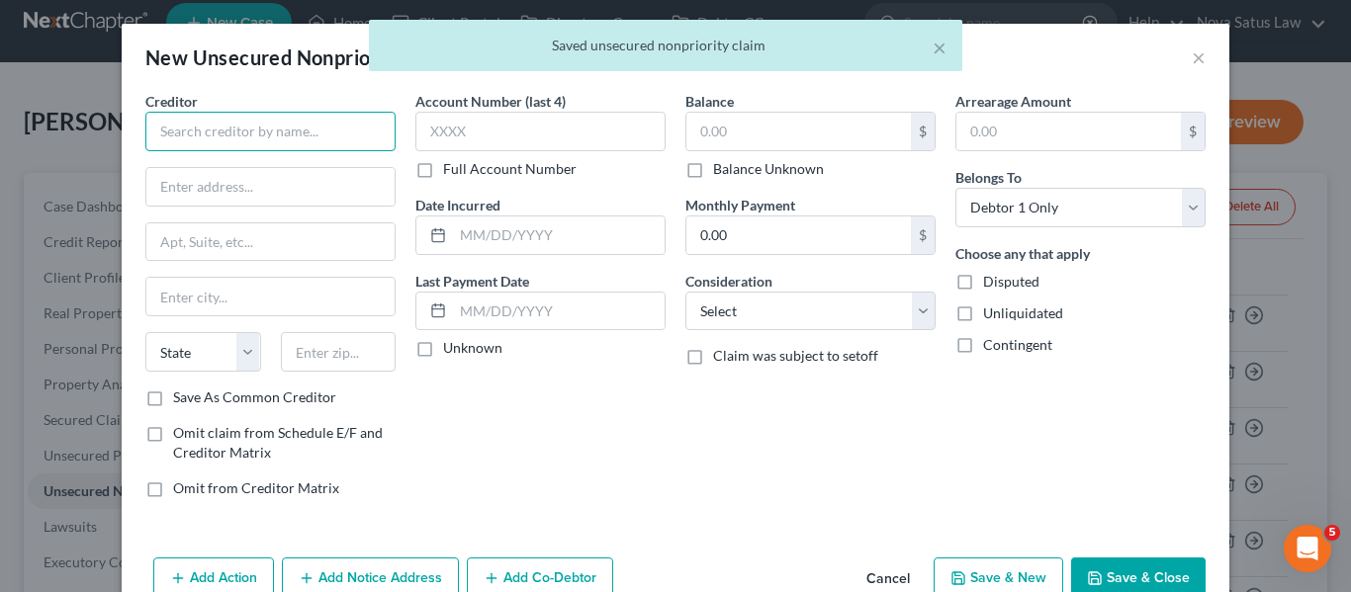
click at [254, 121] on input "text" at bounding box center [270, 132] width 250 height 40
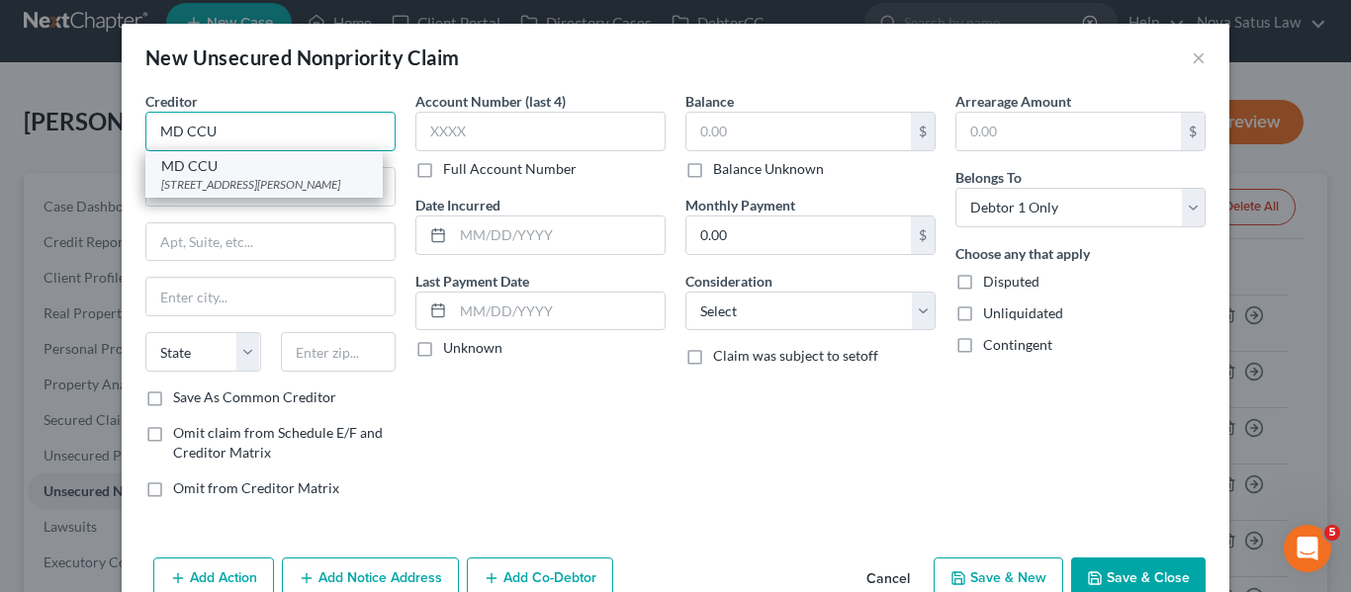
type input "MD CCU"
click at [251, 164] on div "MD CCU" at bounding box center [264, 166] width 206 height 20
type input "[STREET_ADDRESS][PERSON_NAME]"
type input "[GEOGRAPHIC_DATA]"
select select "21"
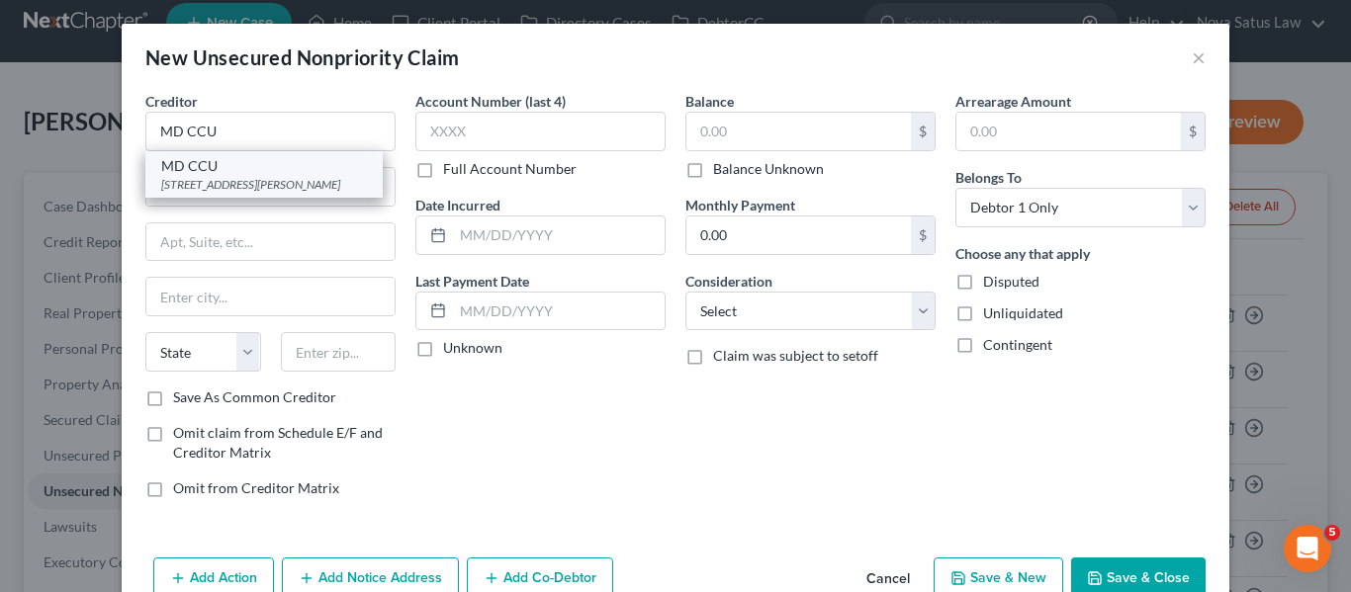
type input "21201"
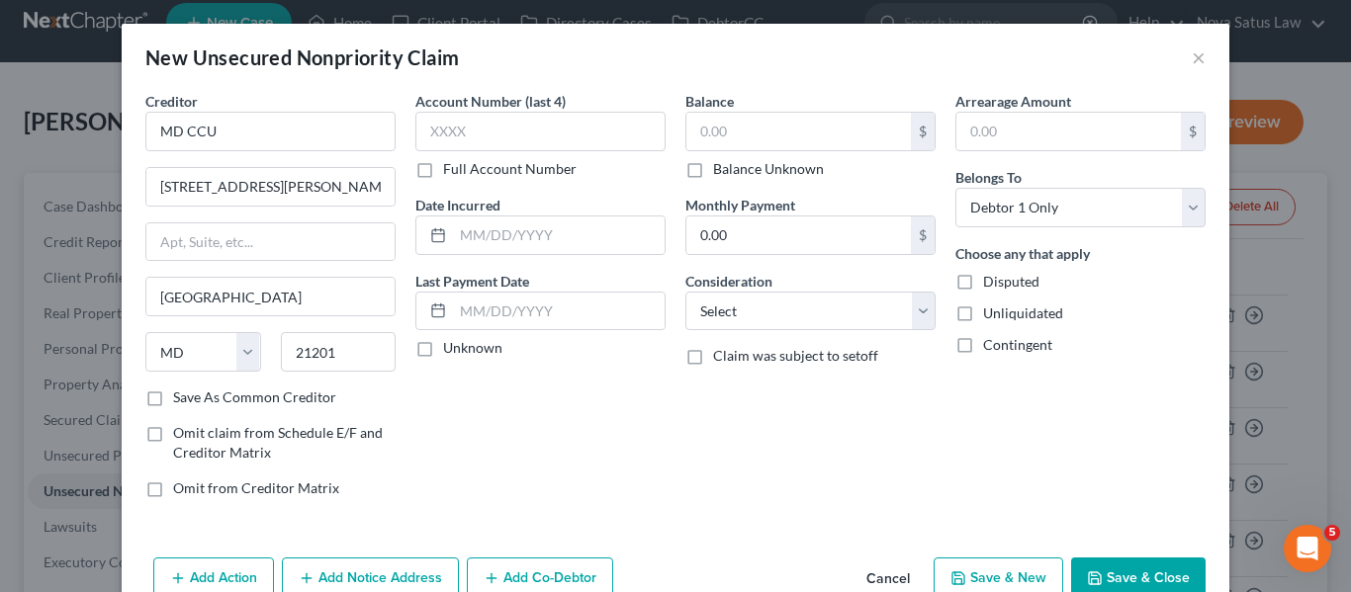
click at [1079, 570] on button "Save & Close" at bounding box center [1138, 579] width 134 height 42
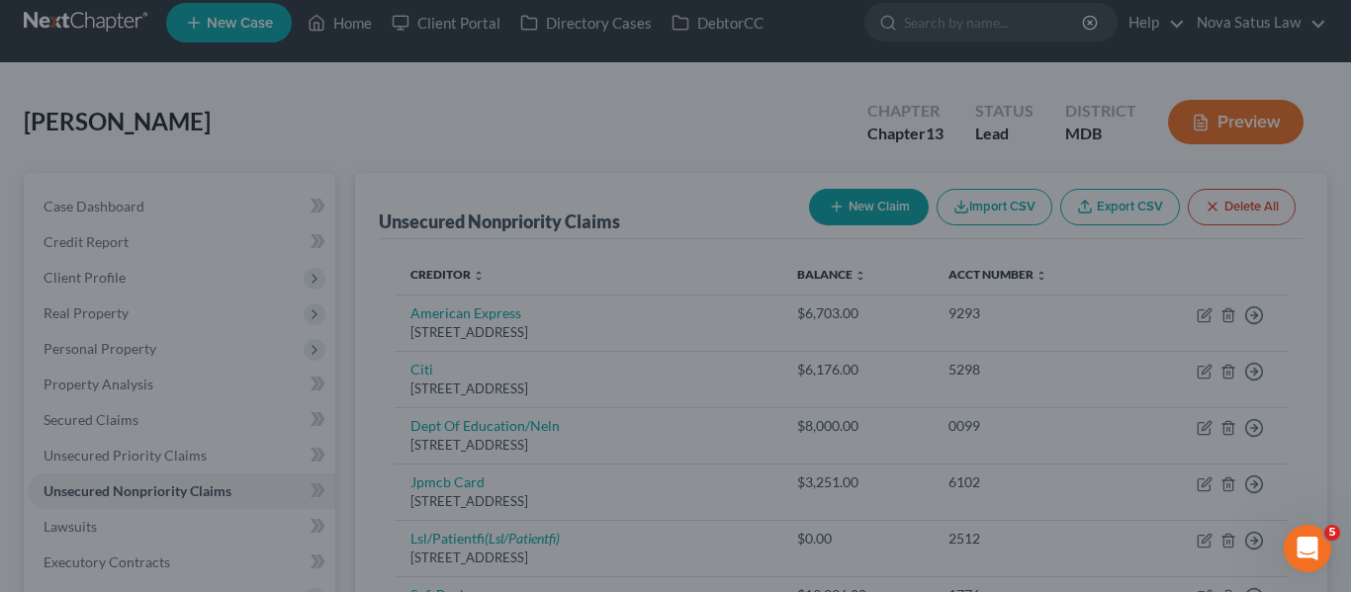
type input "0.00"
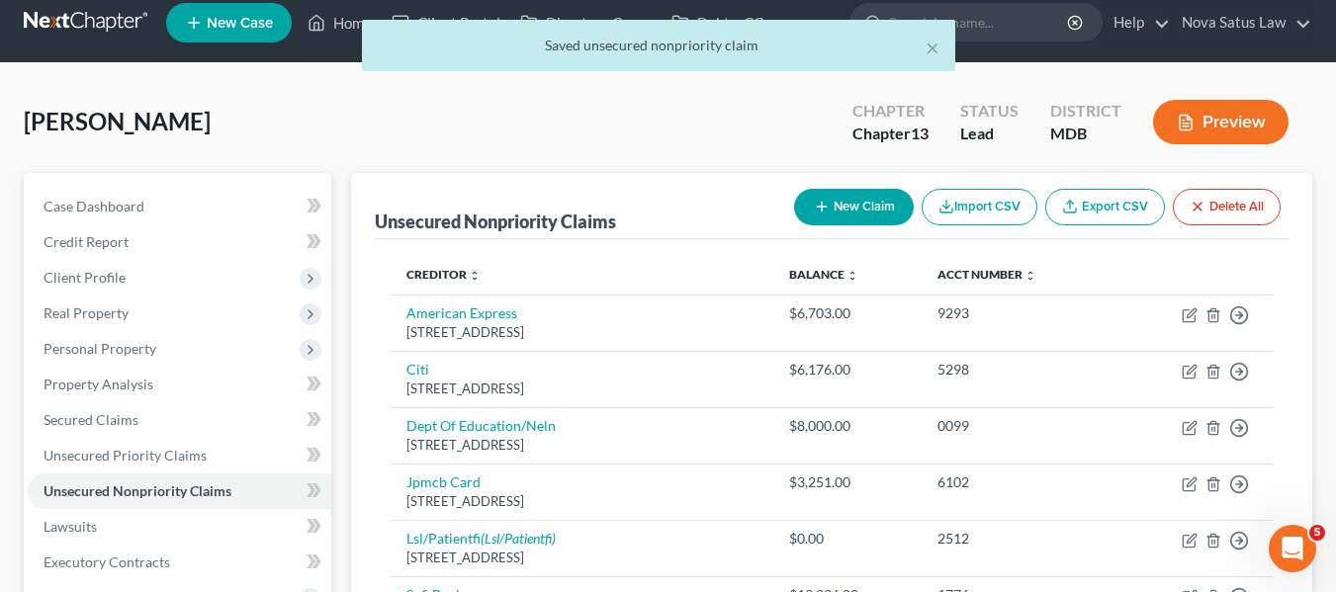
click at [834, 208] on button "New Claim" at bounding box center [854, 207] width 120 height 37
select select "0"
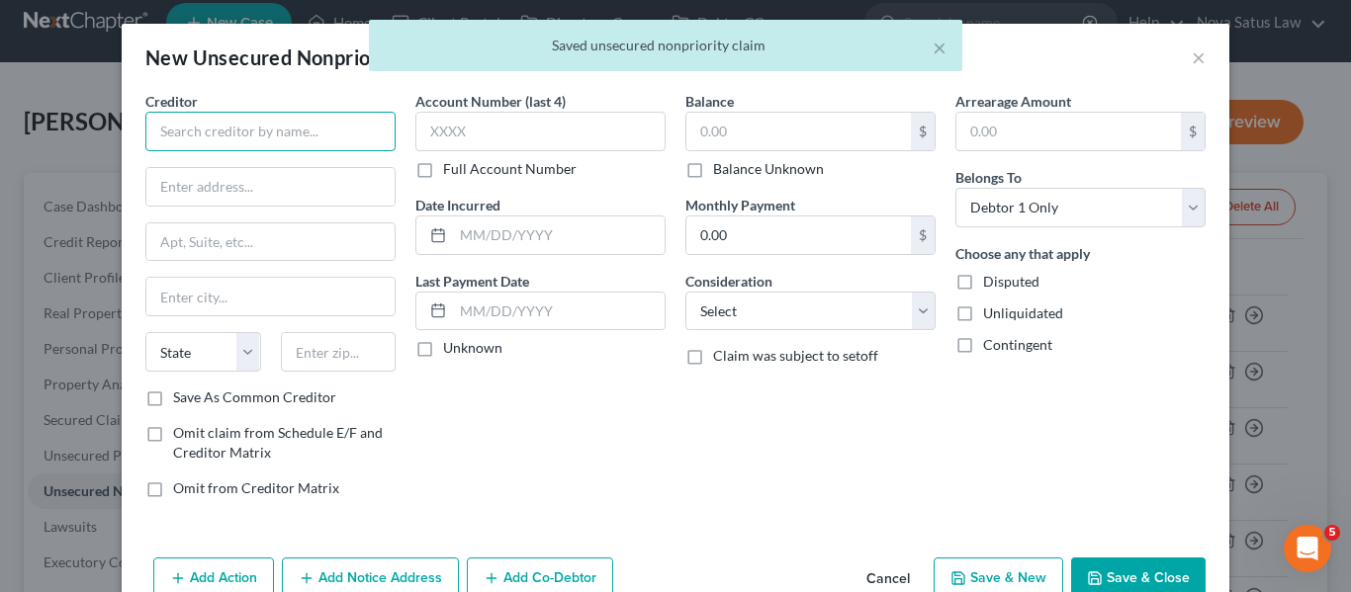
click at [255, 115] on input "text" at bounding box center [270, 132] width 250 height 40
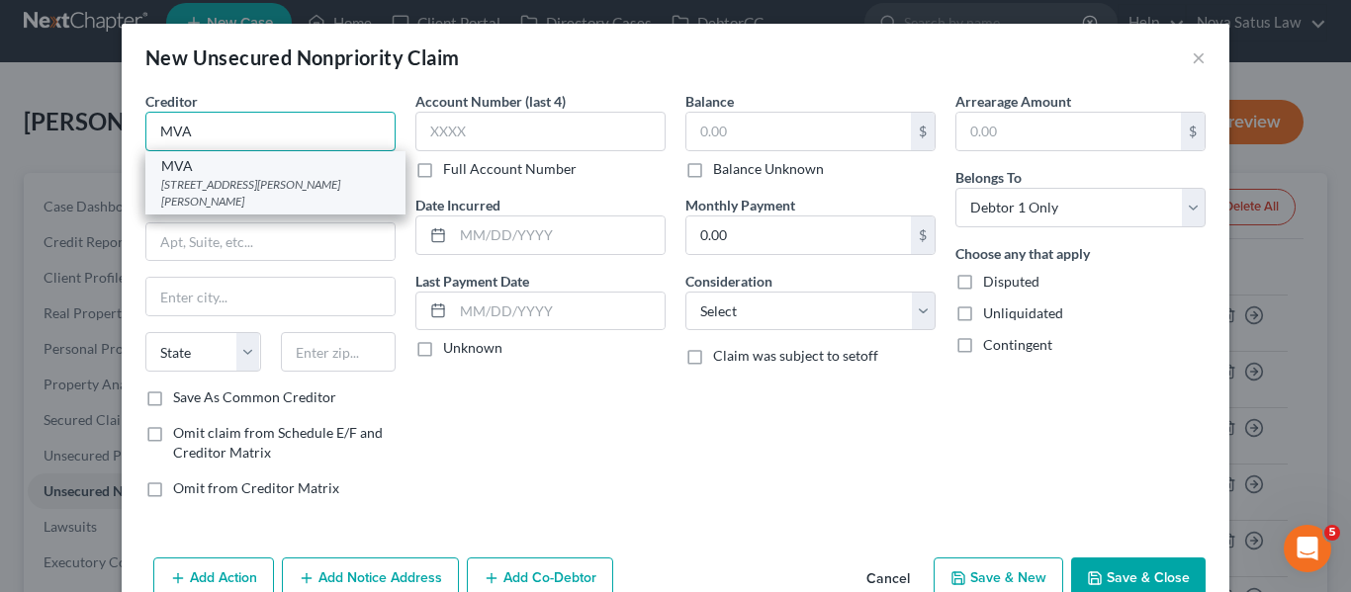
type input "MVA"
click at [254, 172] on div "MVA" at bounding box center [275, 166] width 228 height 20
type input "[STREET_ADDRESS][PERSON_NAME]"
type input "[PERSON_NAME]"
select select "21"
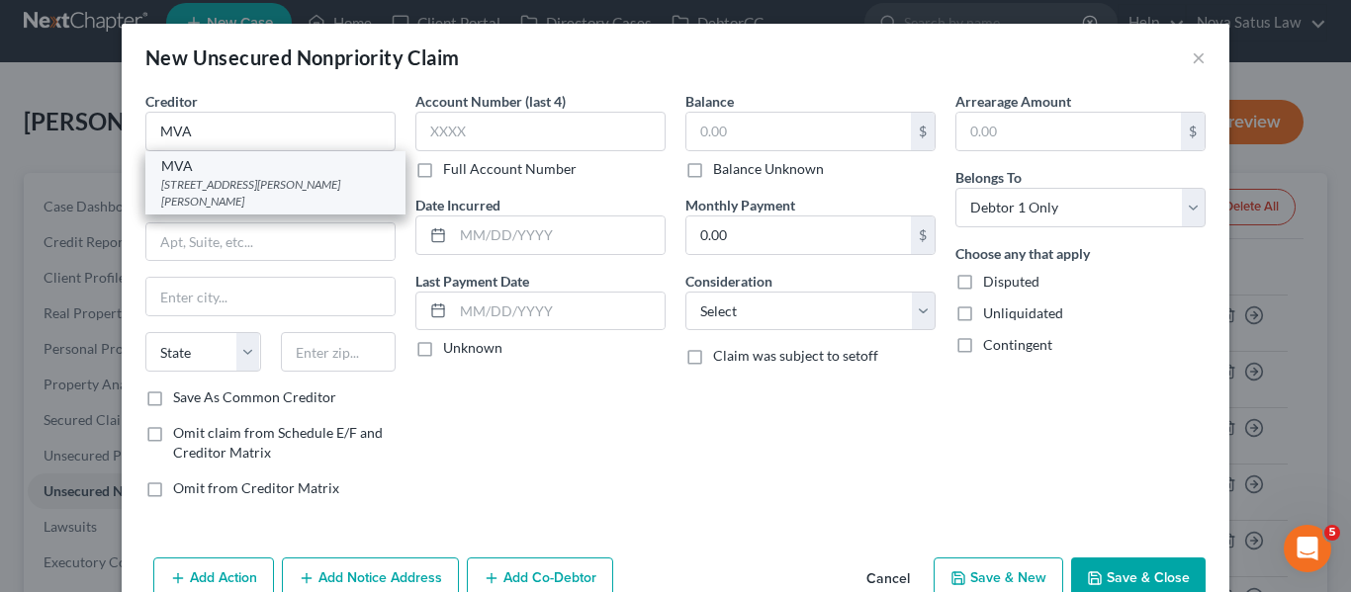
type input "21062"
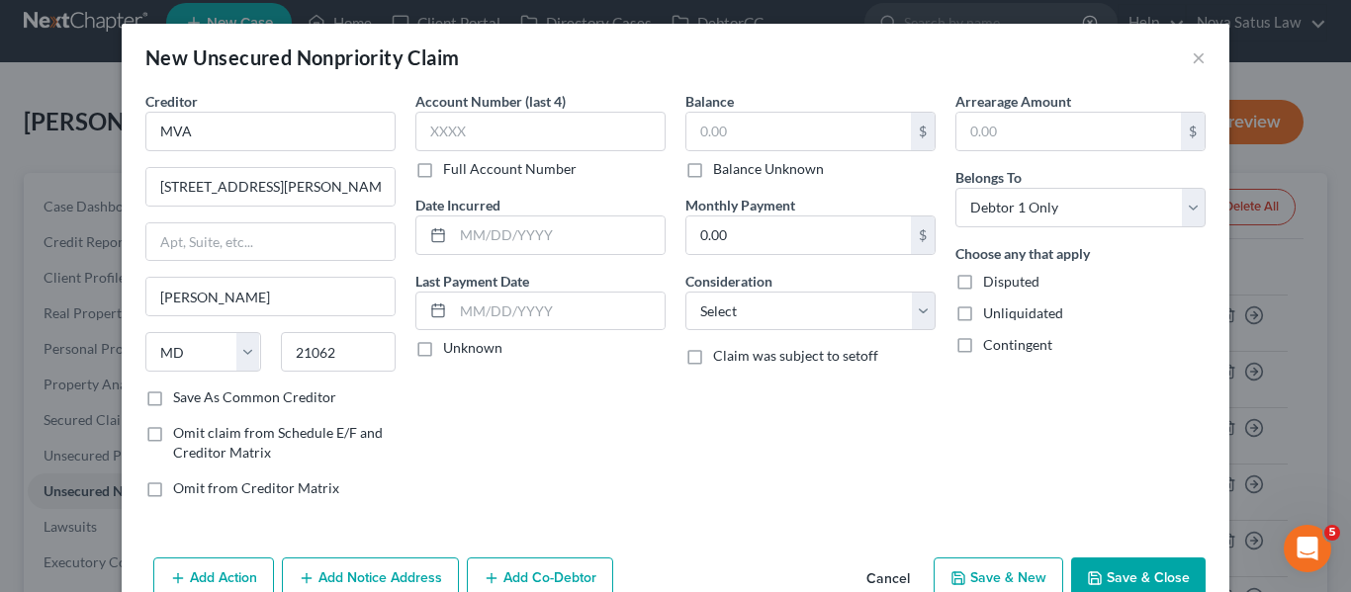
click at [1083, 563] on button "Save & Close" at bounding box center [1138, 579] width 134 height 42
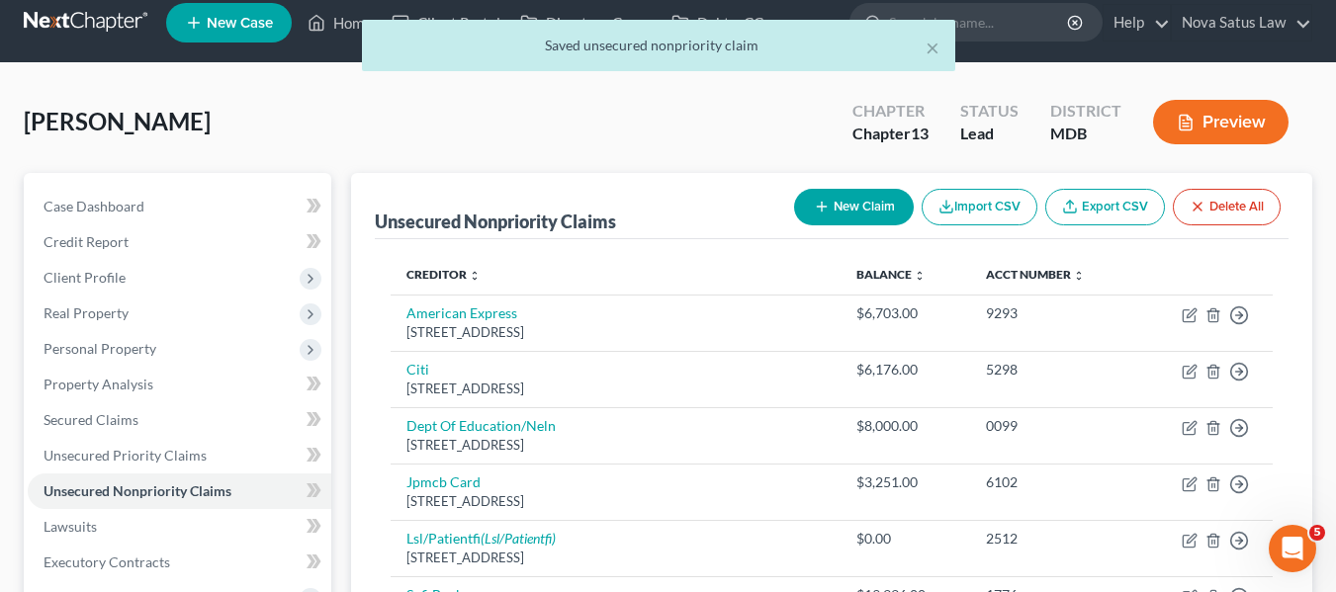
click at [809, 221] on button "New Claim" at bounding box center [854, 207] width 120 height 37
select select "0"
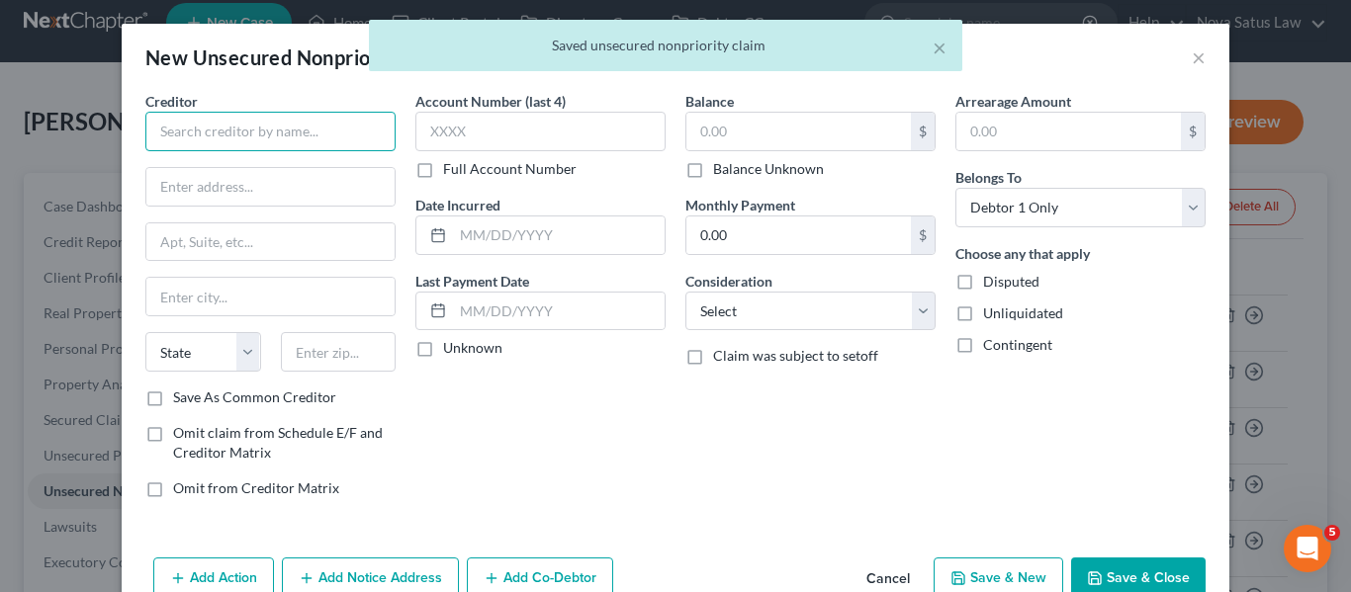
click at [181, 127] on input "text" at bounding box center [270, 132] width 250 height 40
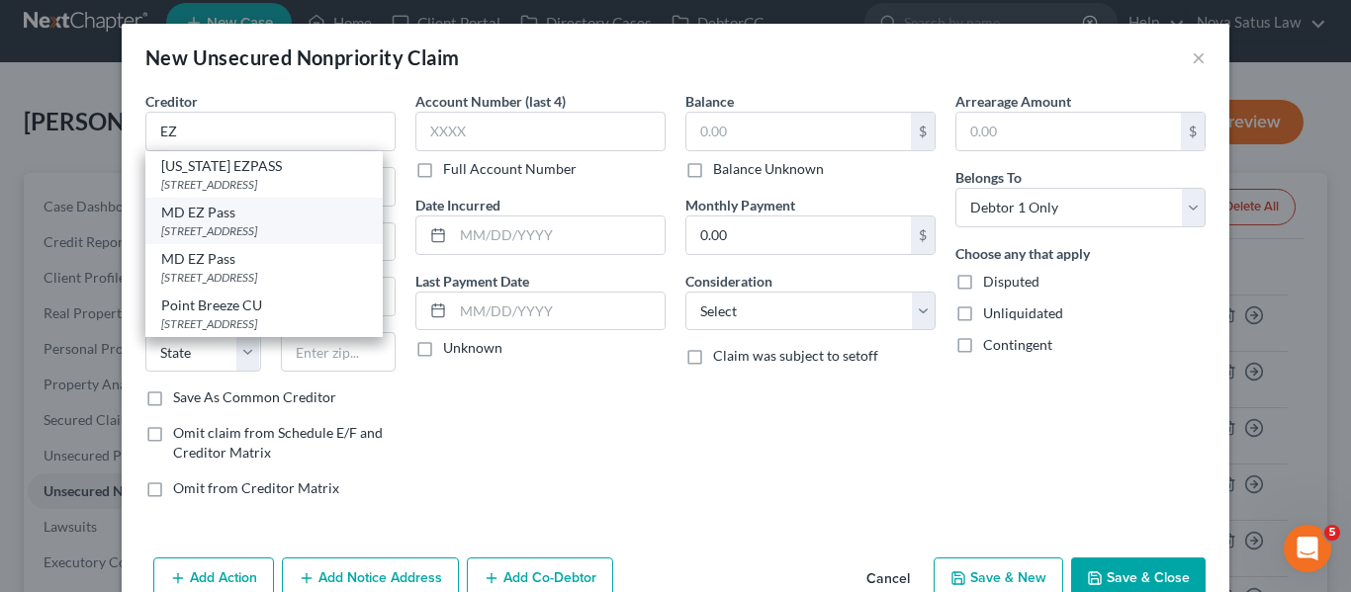
click at [227, 219] on div "MD EZ Pass" at bounding box center [264, 213] width 206 height 20
type input "MD EZ Pass"
type input "1 Turnpike Dr"
type input "[GEOGRAPHIC_DATA]"
select select "21"
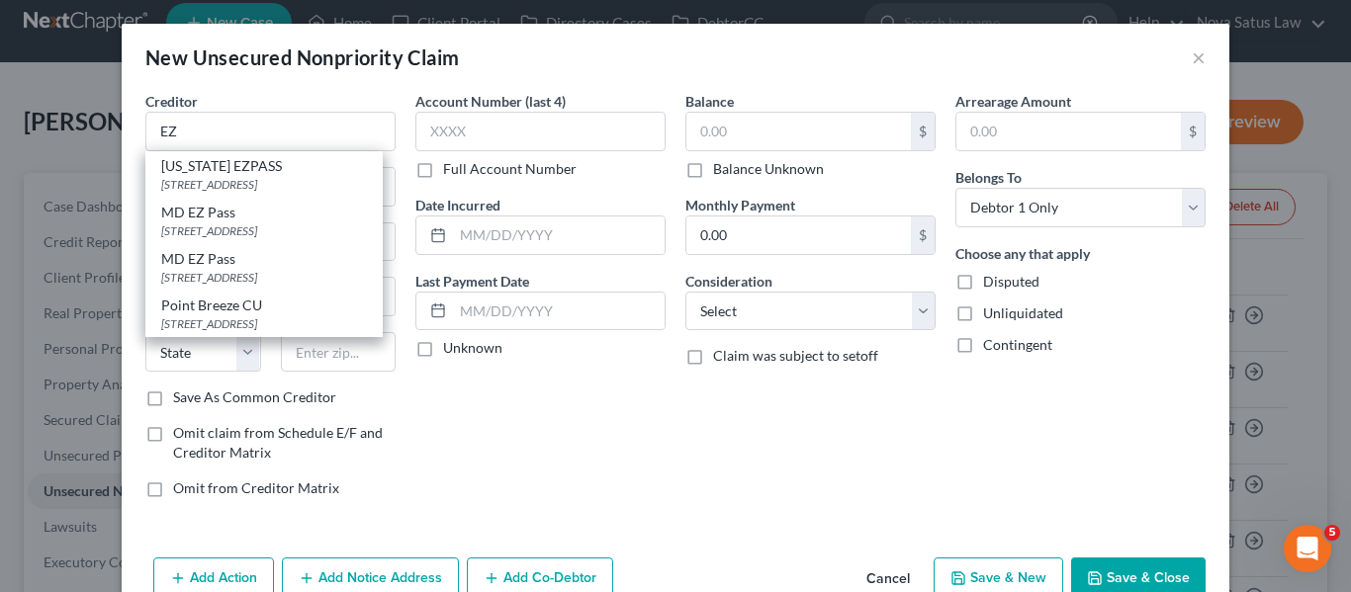
type input "21903"
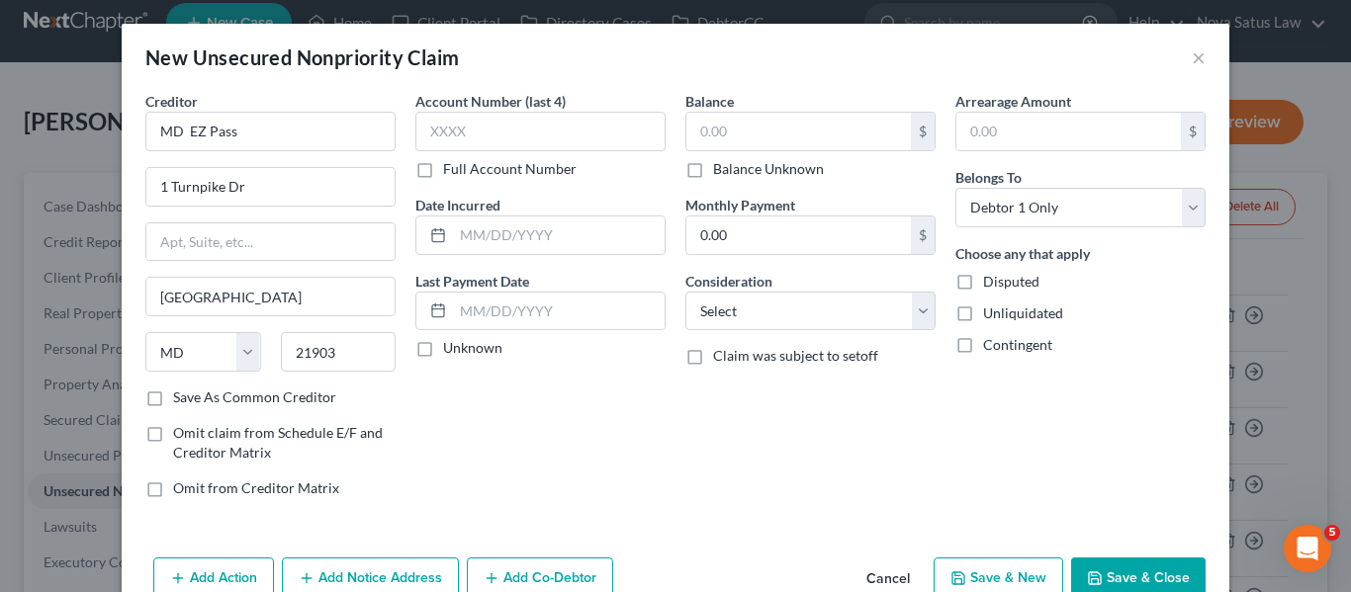
click at [1148, 579] on button "Save & Close" at bounding box center [1138, 579] width 134 height 42
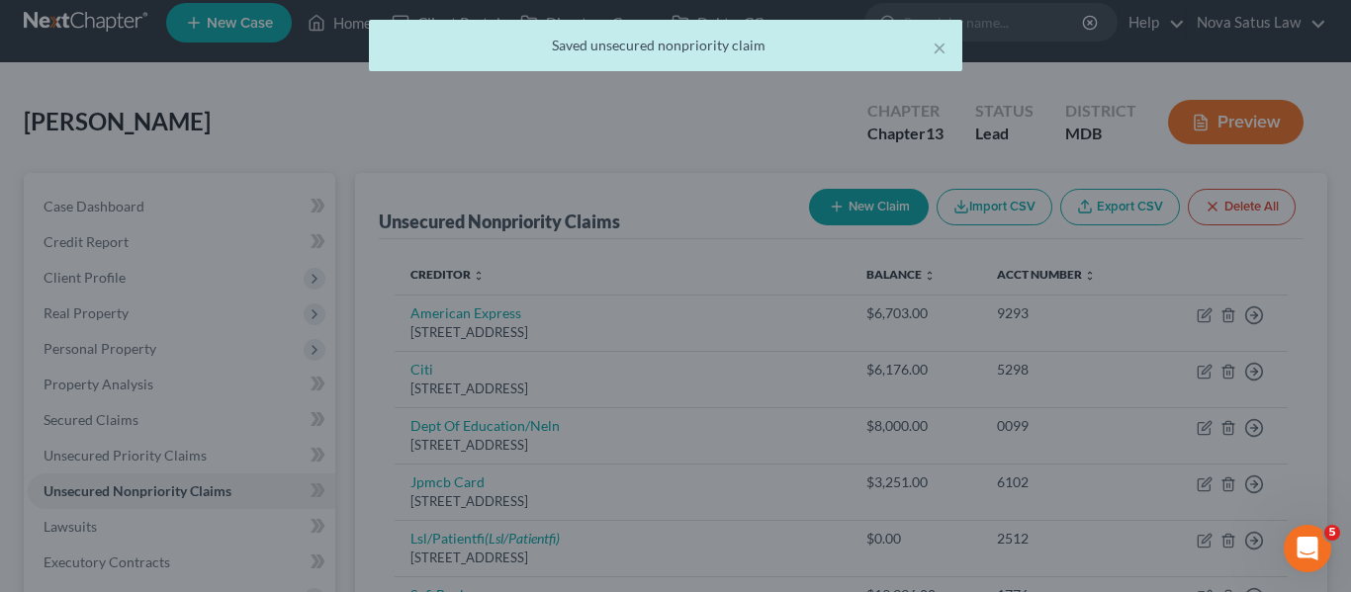
type input "0.00"
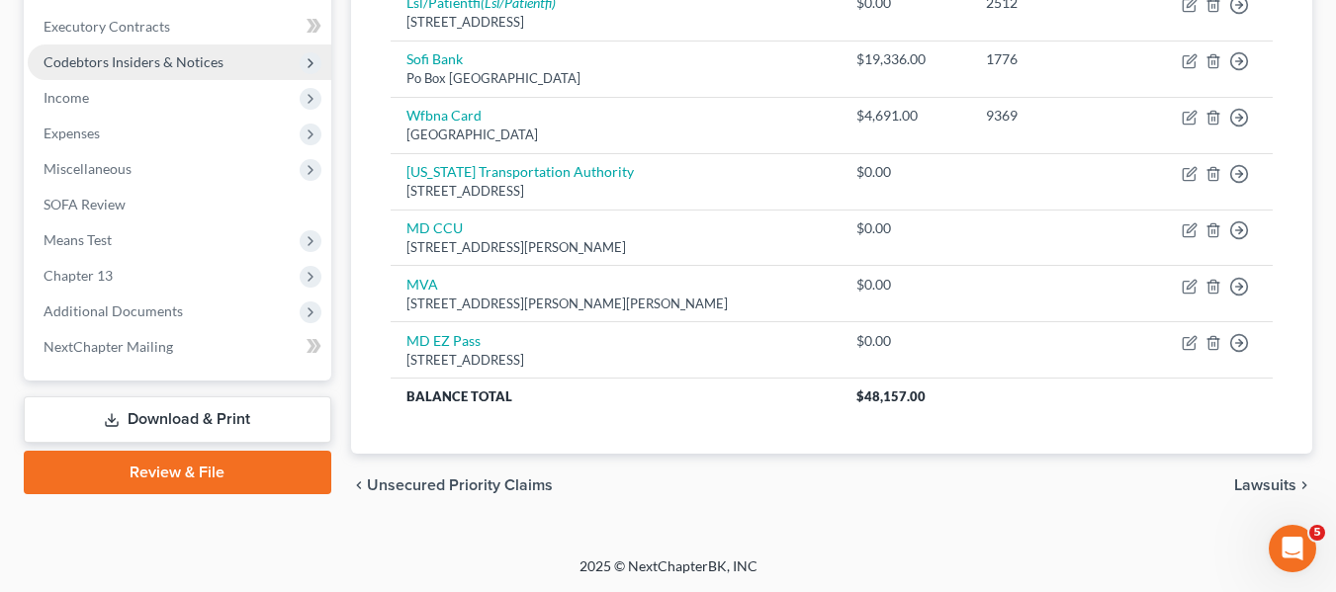
scroll to position [552, 0]
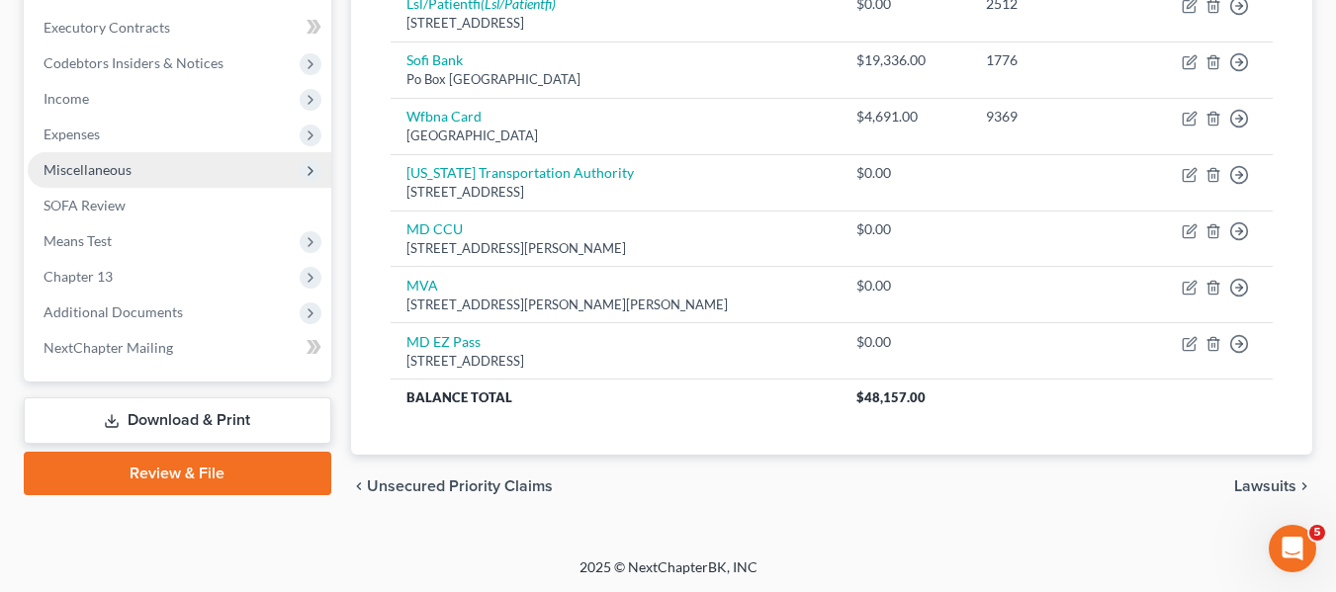
click at [118, 170] on span "Miscellaneous" at bounding box center [88, 169] width 88 height 17
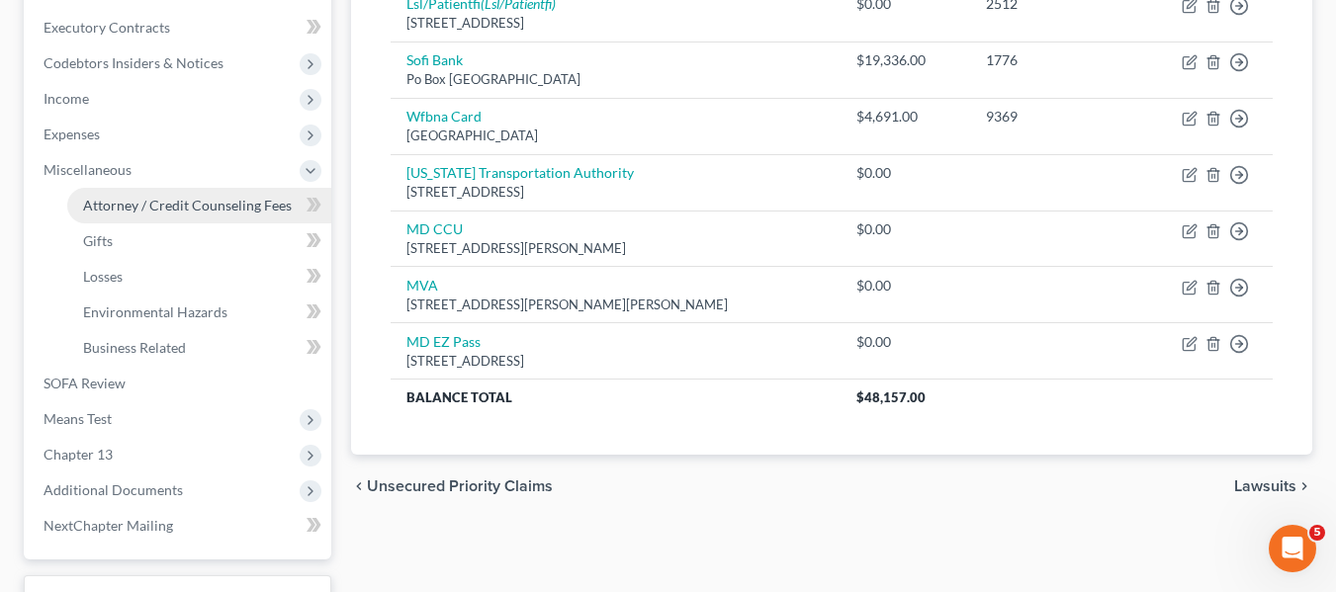
click at [134, 210] on span "Attorney / Credit Counseling Fees" at bounding box center [187, 205] width 209 height 17
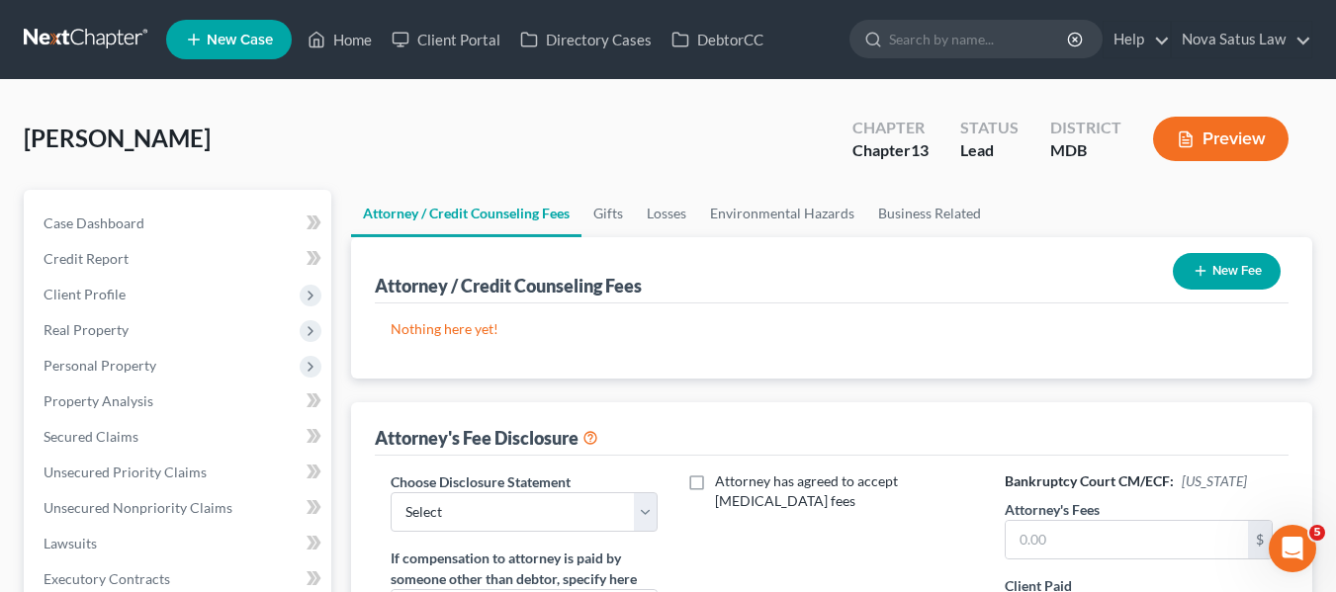
click at [1200, 268] on icon "button" at bounding box center [1200, 271] width 16 height 16
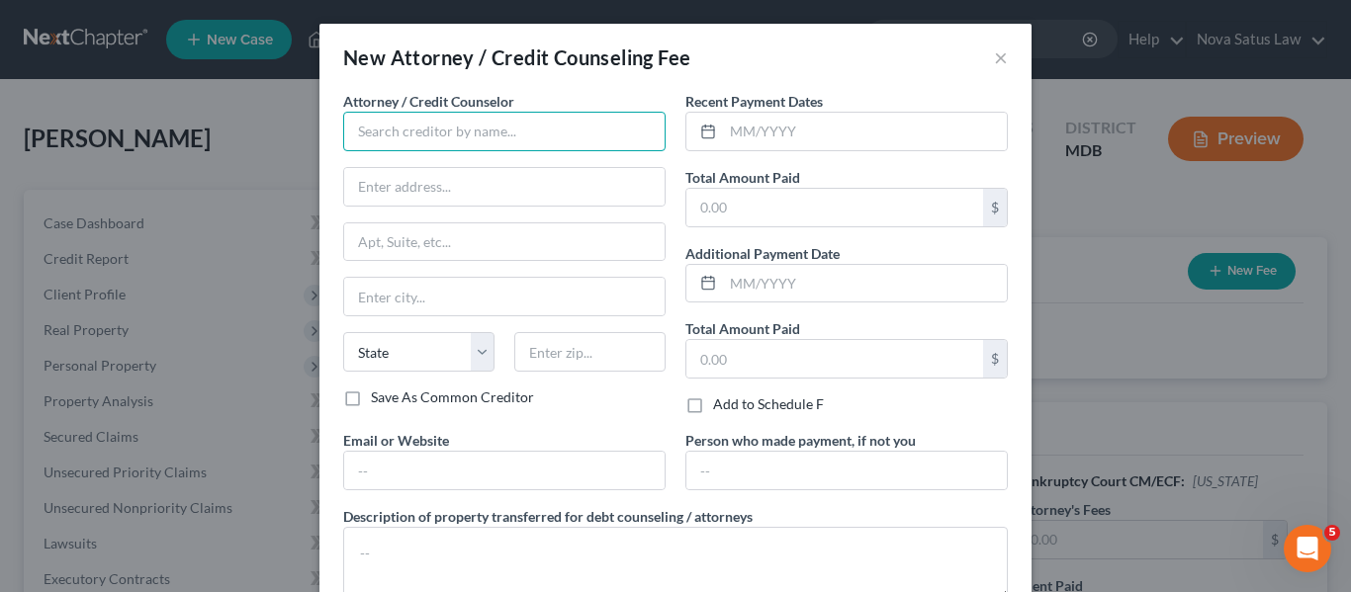
click at [418, 136] on input "text" at bounding box center [504, 132] width 322 height 40
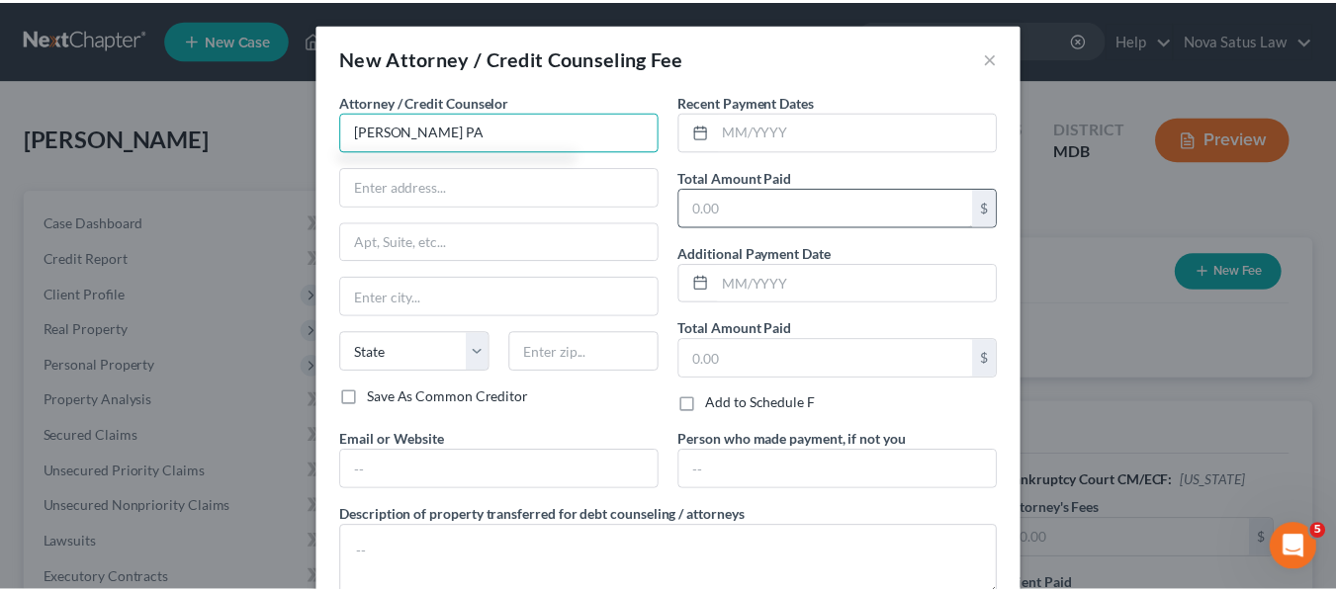
scroll to position [132, 0]
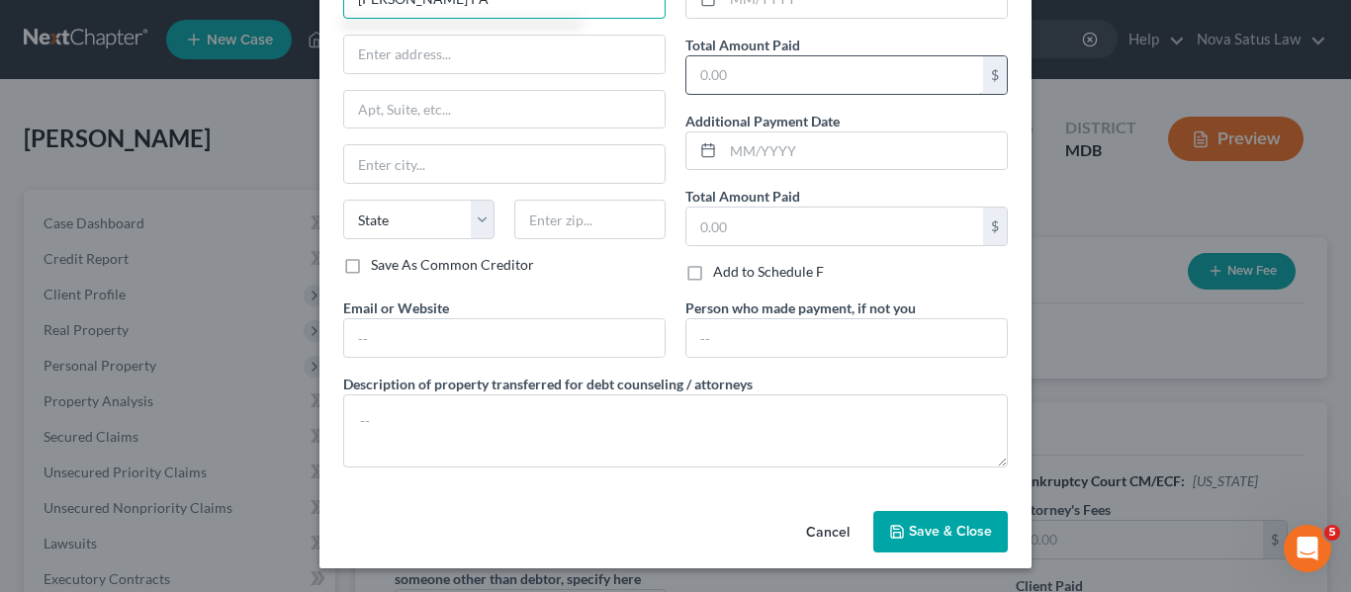
type input "[PERSON_NAME] PA"
click at [735, 88] on input "text" at bounding box center [834, 75] width 297 height 38
type input "0"
click at [919, 518] on button "Save & Close" at bounding box center [940, 532] width 134 height 42
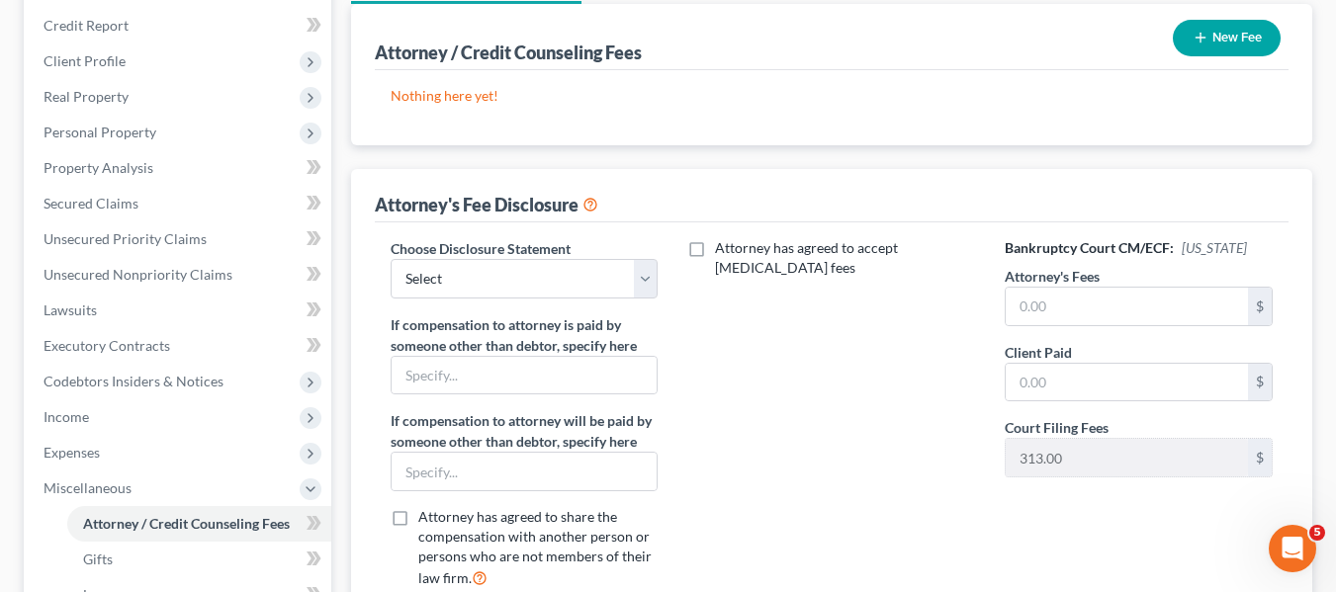
scroll to position [246, 0]
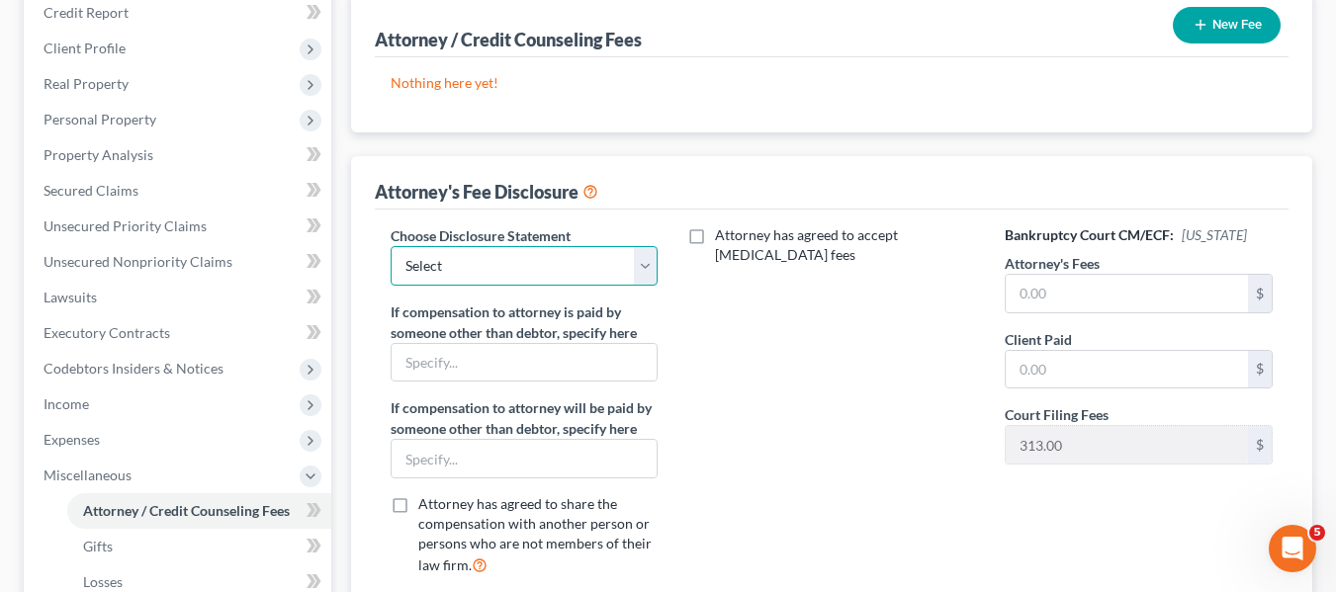
click at [542, 257] on select "Select [PERSON_NAME] Disclosure 7 Disclosure 13" at bounding box center [525, 266] width 268 height 40
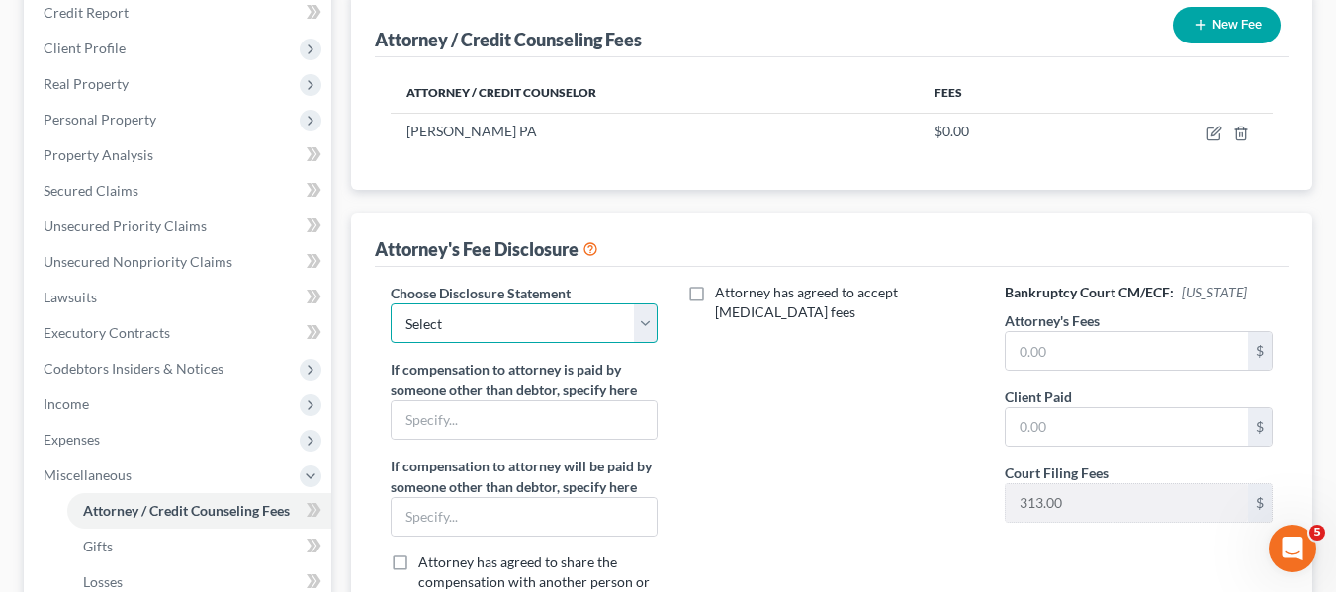
select select "2"
click at [391, 304] on select "Select [PERSON_NAME] Disclosure 7 Disclosure 13" at bounding box center [525, 324] width 268 height 40
click at [457, 519] on input "text" at bounding box center [525, 517] width 266 height 38
type input "Chapter 13 Trustee through plan"
click at [1054, 372] on div "Bankruptcy Court CM/ECF: [US_STATE] Attorney's Fees $ Client Paid $ Court Filin…" at bounding box center [1138, 466] width 307 height 367
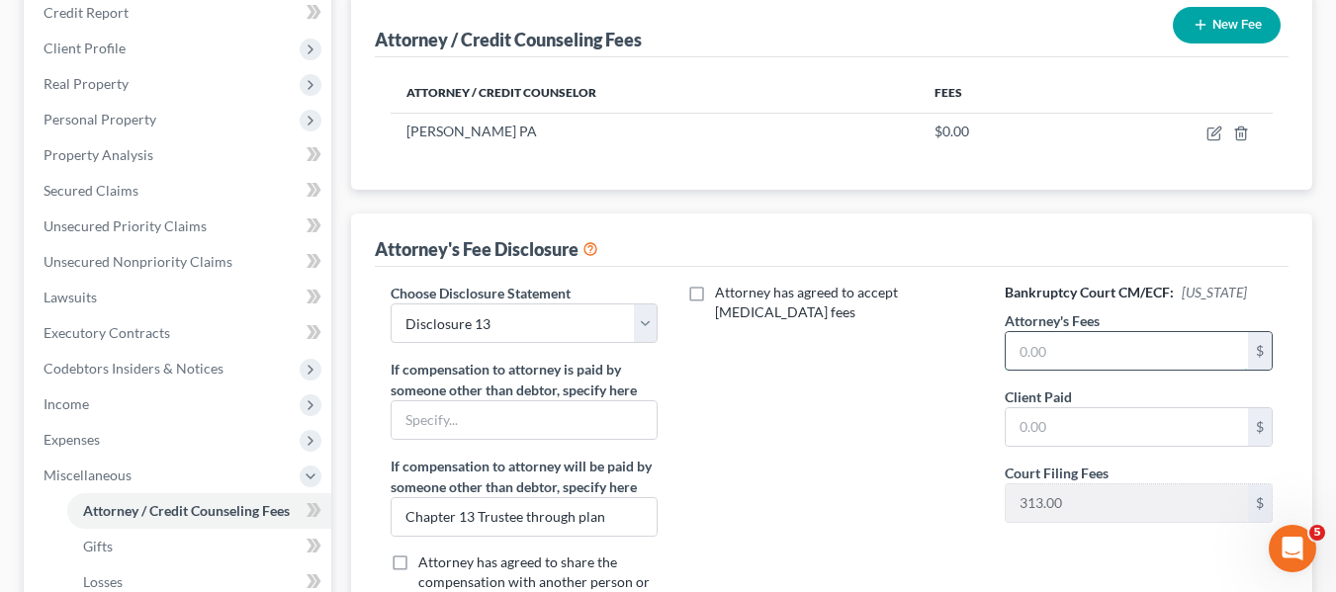
click at [1052, 360] on input "text" at bounding box center [1127, 351] width 242 height 38
type input "6,800"
click at [1033, 434] on input "text" at bounding box center [1127, 427] width 242 height 38
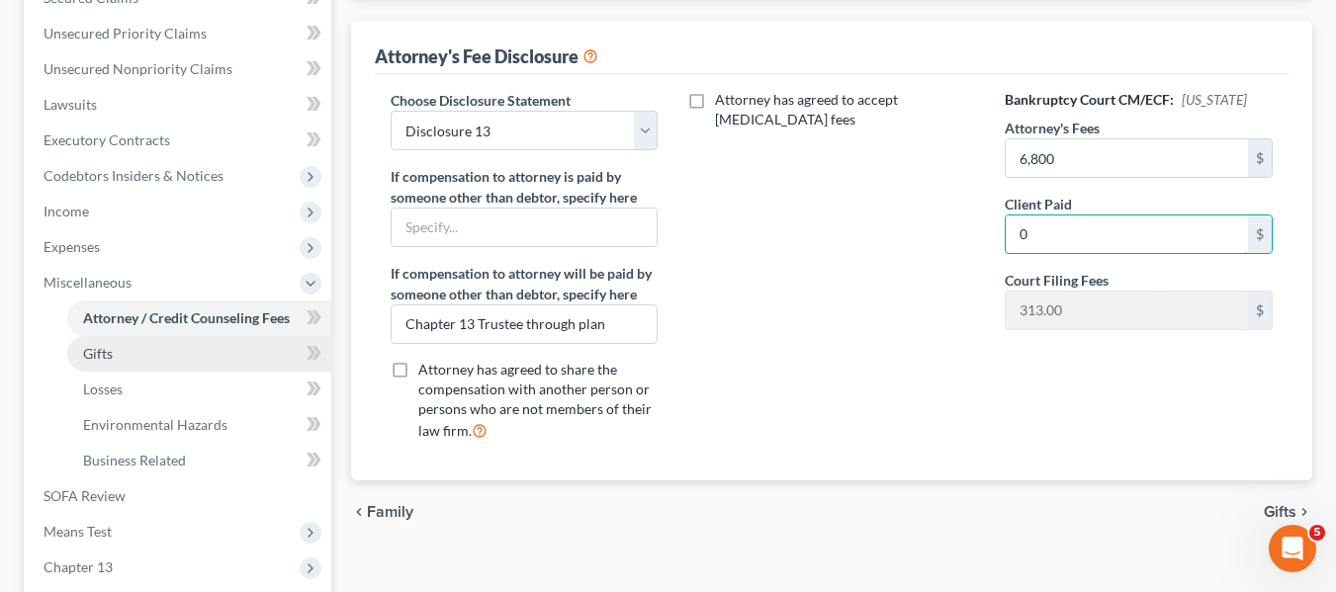
scroll to position [438, 0]
type input "0"
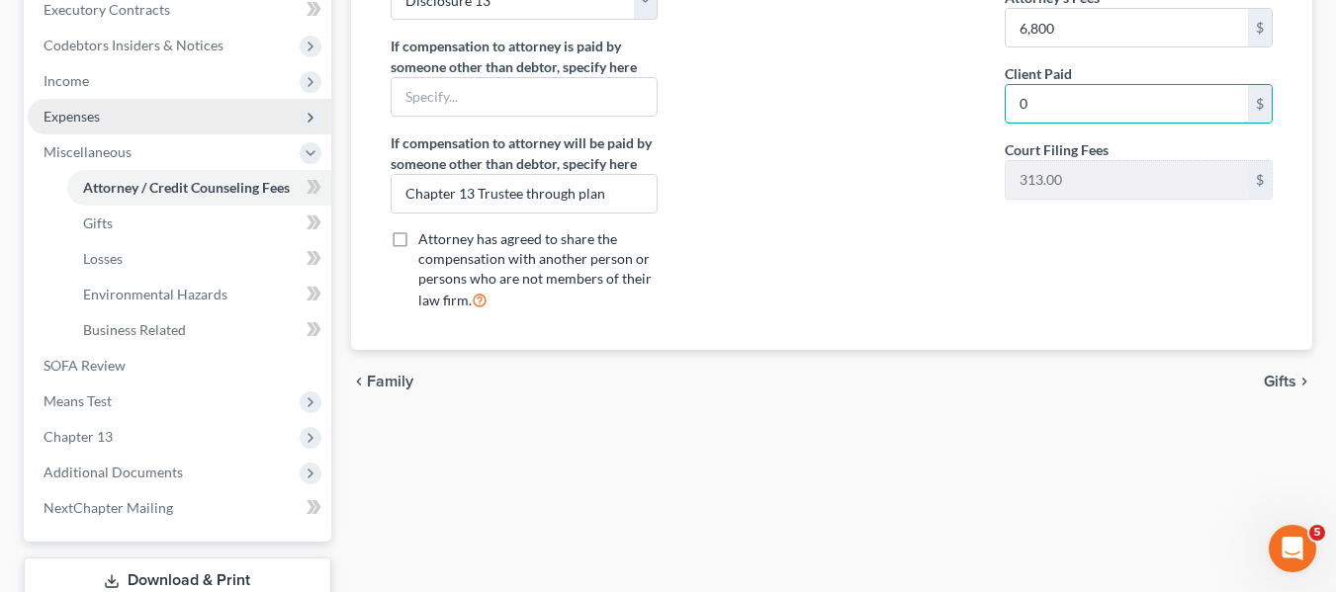
scroll to position [569, 0]
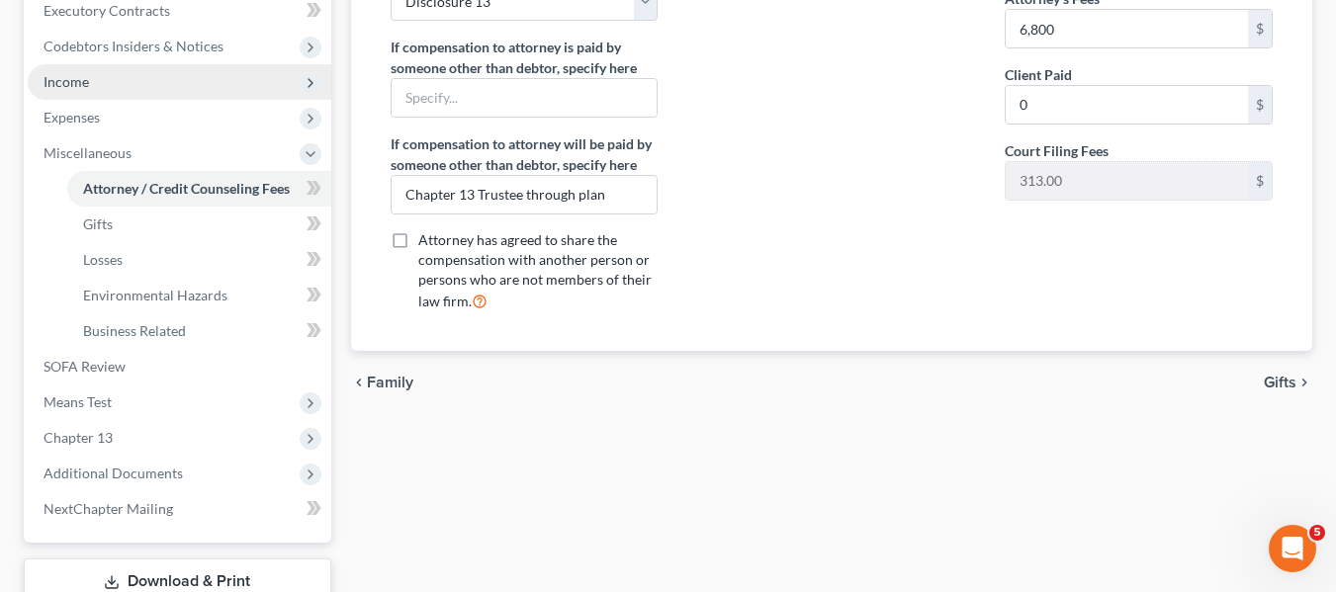
click at [76, 81] on span "Income" at bounding box center [66, 81] width 45 height 17
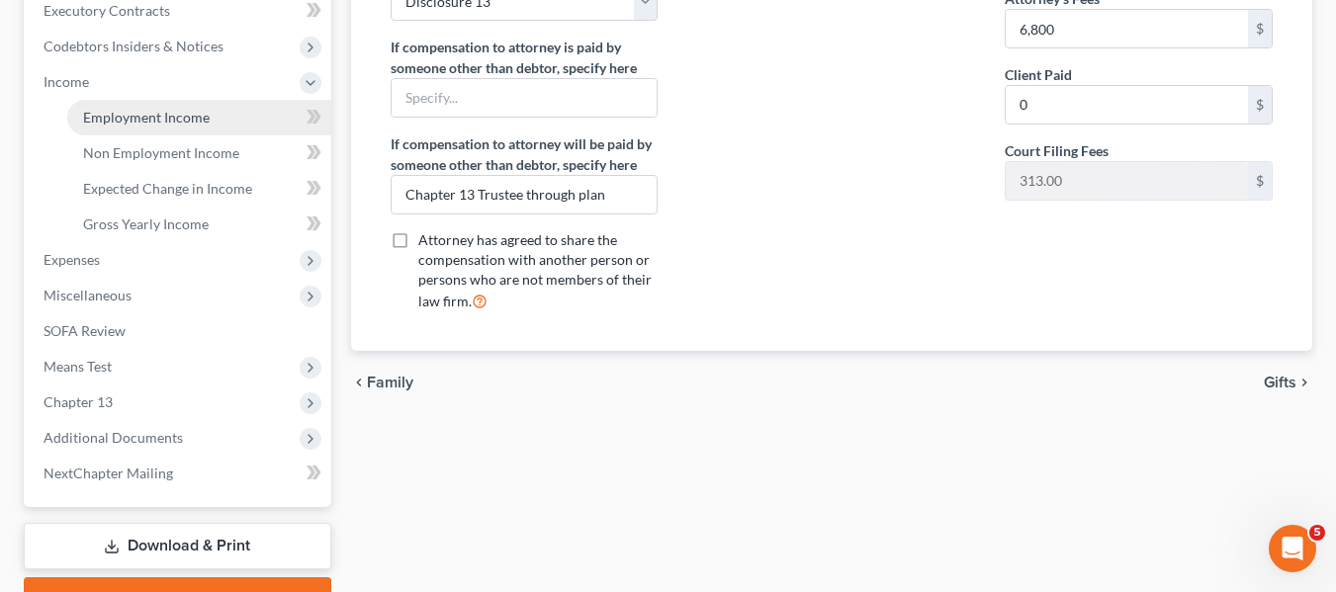
click at [117, 117] on span "Employment Income" at bounding box center [146, 117] width 127 height 17
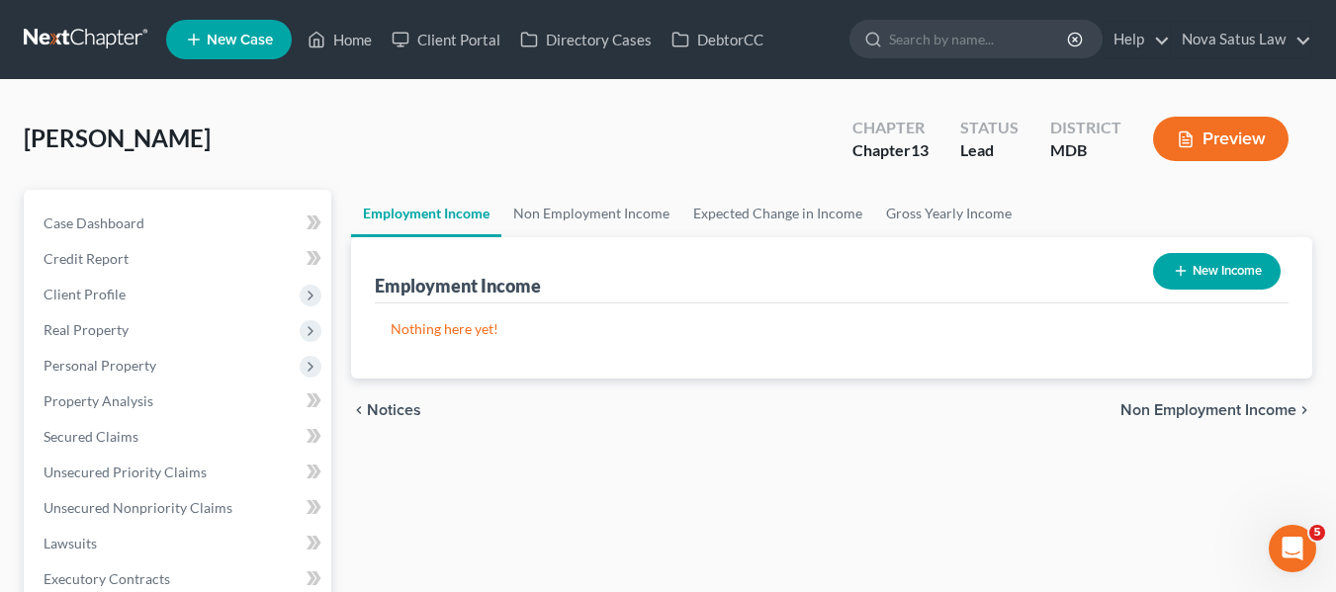
click at [1179, 267] on icon "button" at bounding box center [1181, 271] width 16 height 16
select select "0"
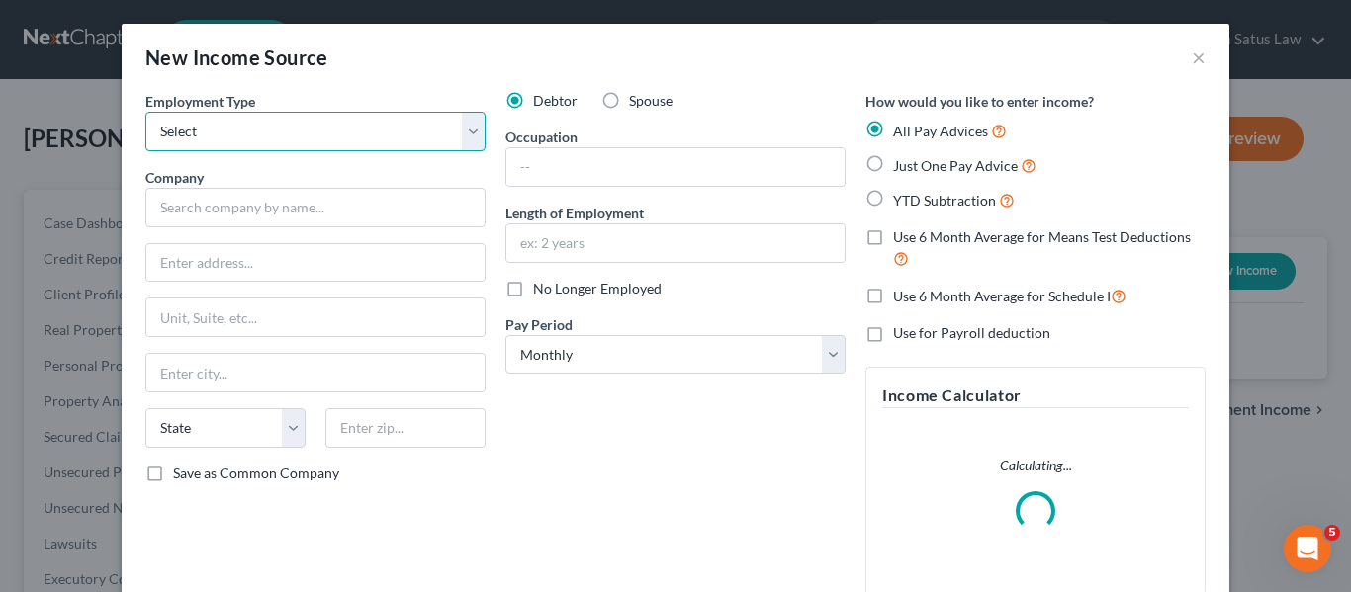
click at [390, 127] on select "Select Full or [DEMOGRAPHIC_DATA] Employment Self Employment" at bounding box center [315, 132] width 340 height 40
select select "0"
click at [145, 112] on select "Select Full or [DEMOGRAPHIC_DATA] Employment Self Employment" at bounding box center [315, 132] width 340 height 40
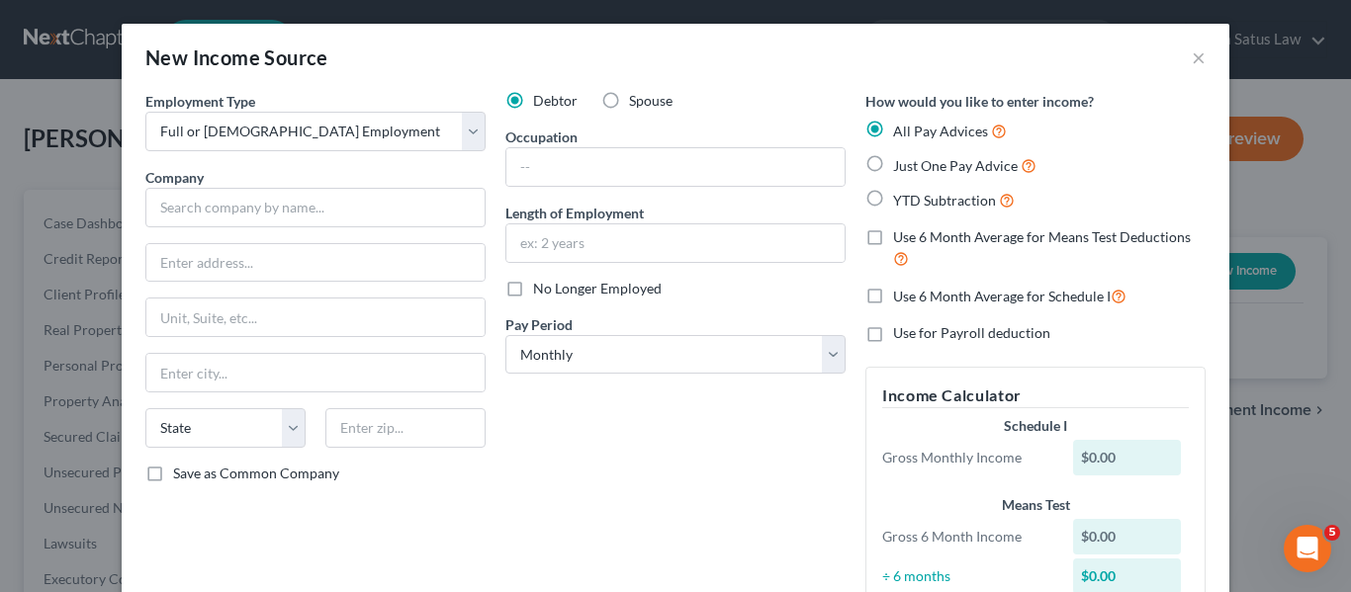
click at [893, 167] on label "Just One Pay Advice" at bounding box center [964, 165] width 143 height 23
click at [901, 167] on input "Just One Pay Advice" at bounding box center [907, 160] width 13 height 13
radio input "true"
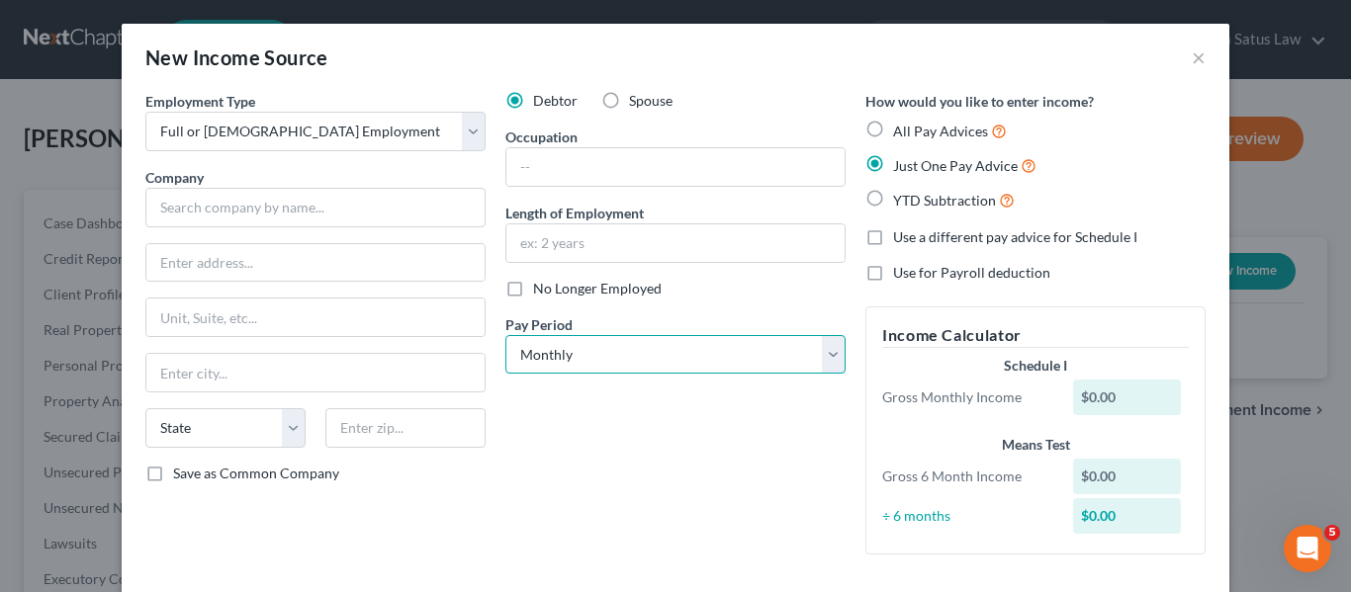
click at [702, 346] on select "Select Monthly Twice Monthly Every Other Week Weekly" at bounding box center [675, 355] width 340 height 40
select select "2"
click at [505, 335] on select "Select Monthly Twice Monthly Every Other Week Weekly" at bounding box center [675, 355] width 340 height 40
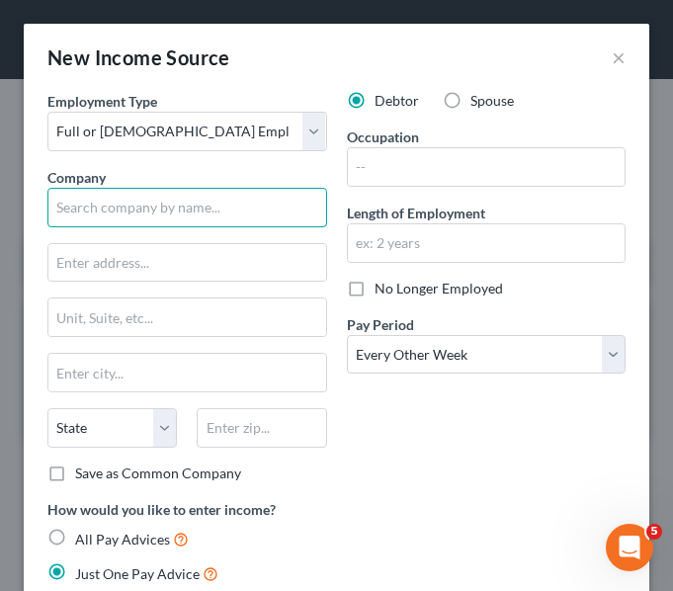
click at [146, 216] on input "text" at bounding box center [187, 208] width 280 height 40
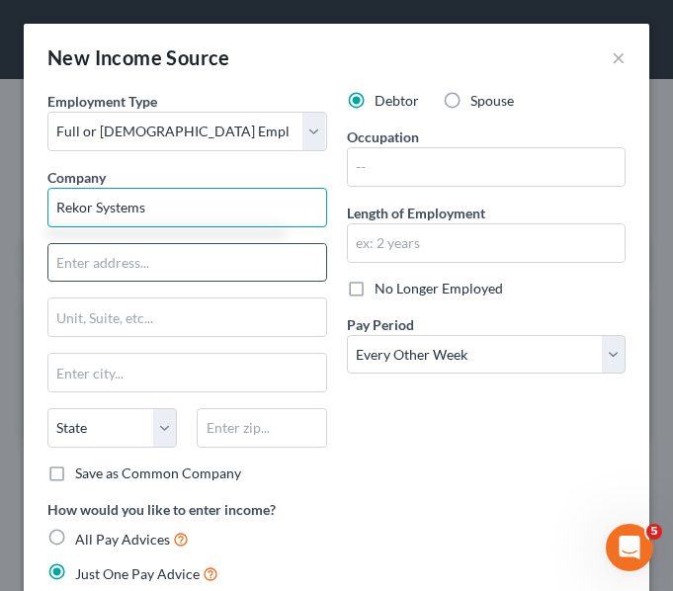
type input "Rekor Systems"
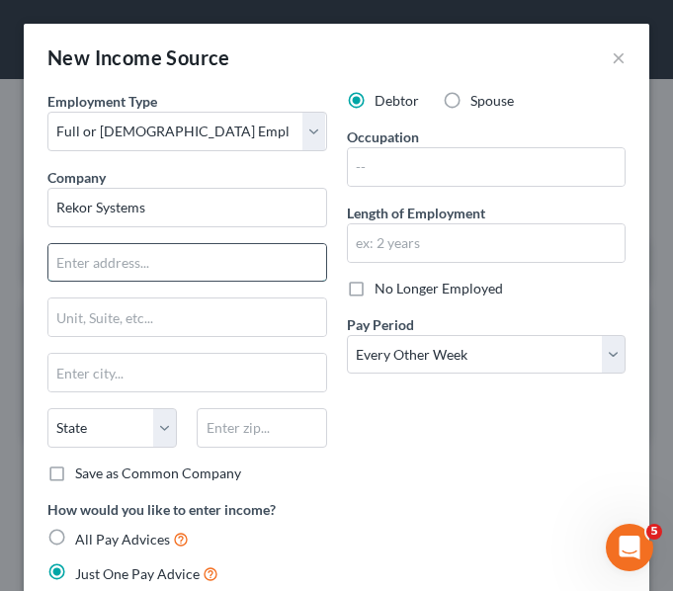
click at [138, 252] on input "text" at bounding box center [187, 263] width 278 height 38
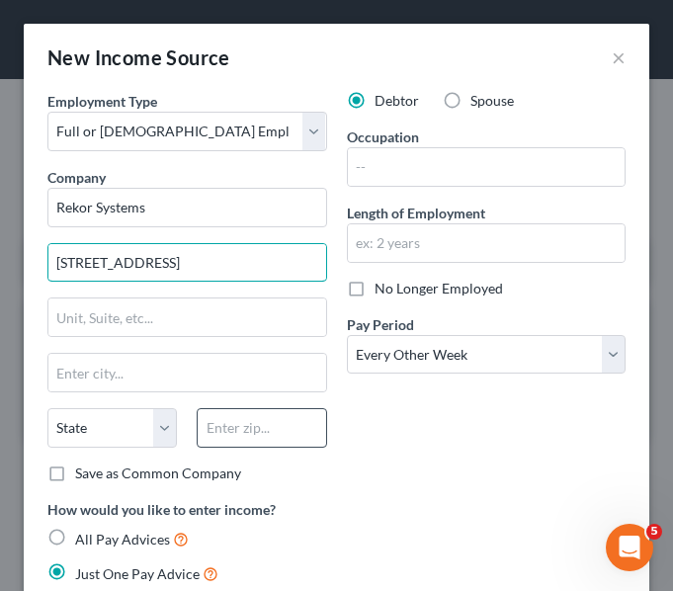
type input "[STREET_ADDRESS]"
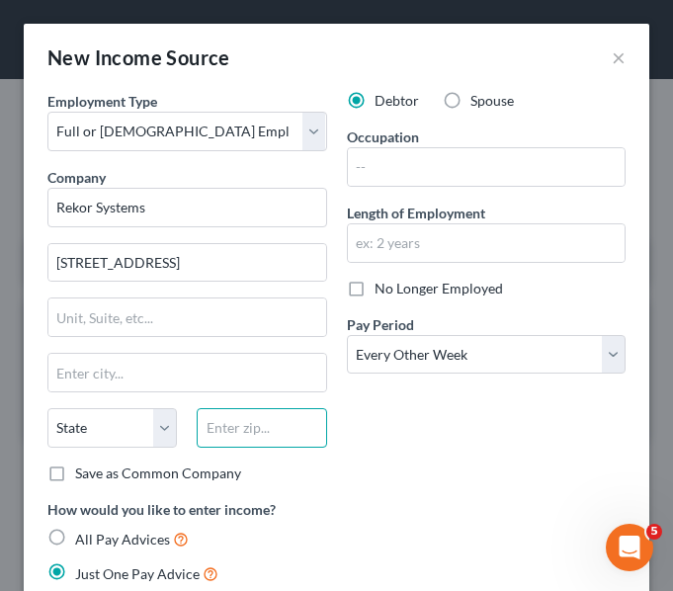
click at [219, 431] on input "text" at bounding box center [262, 428] width 130 height 40
type input "21046"
type input "Columbia"
select select "21"
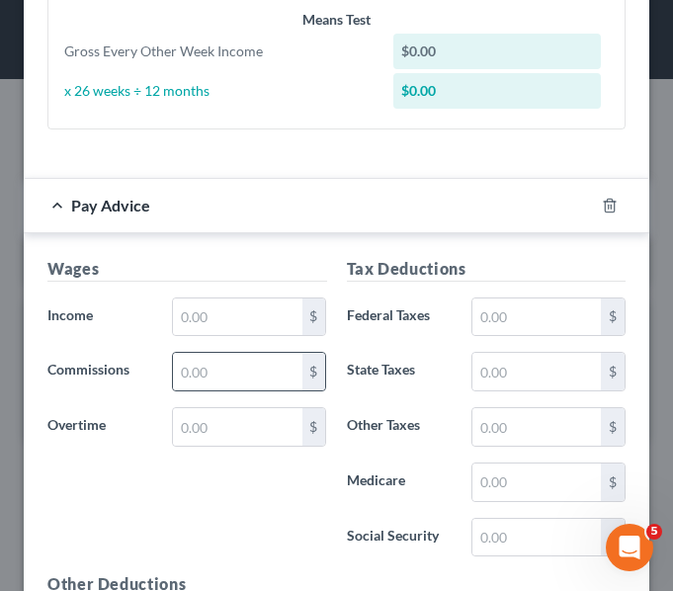
scroll to position [873, 0]
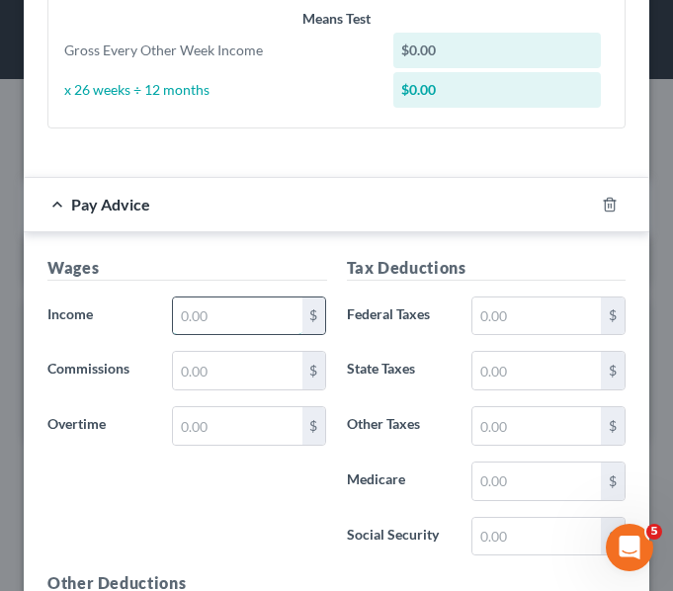
click at [215, 325] on input "text" at bounding box center [237, 317] width 129 height 38
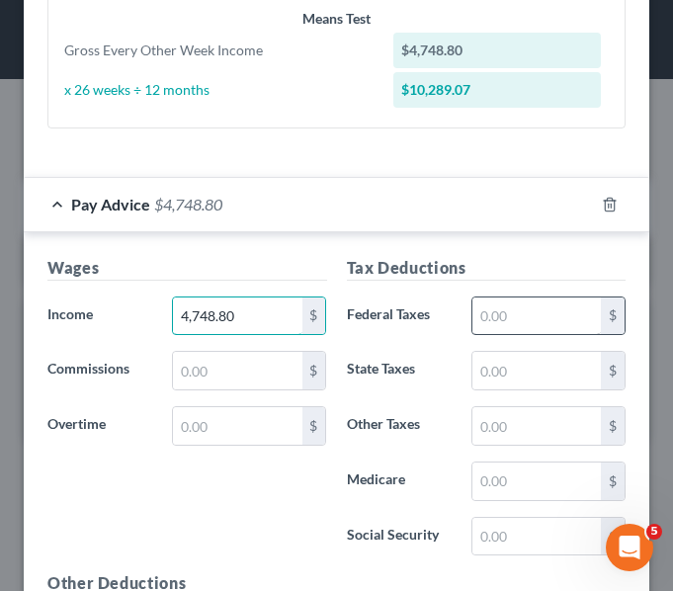
type input "4,748.80"
click at [473, 316] on input "text" at bounding box center [537, 317] width 129 height 38
type input "665.18"
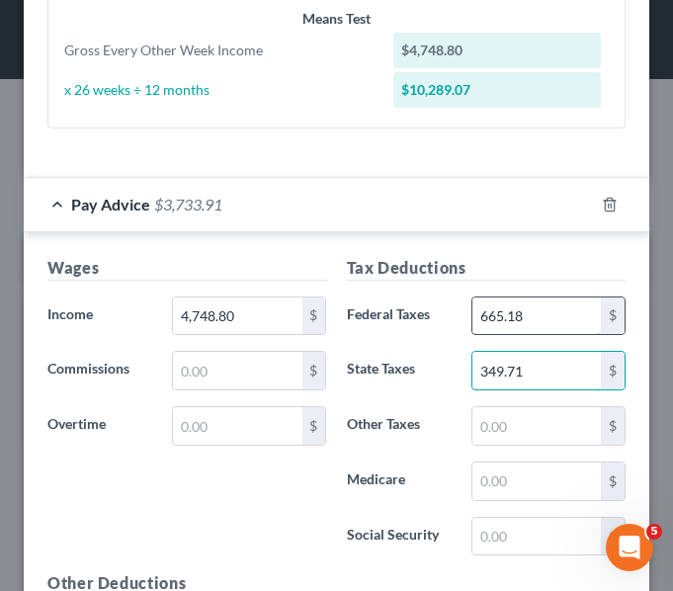
type input "349.71"
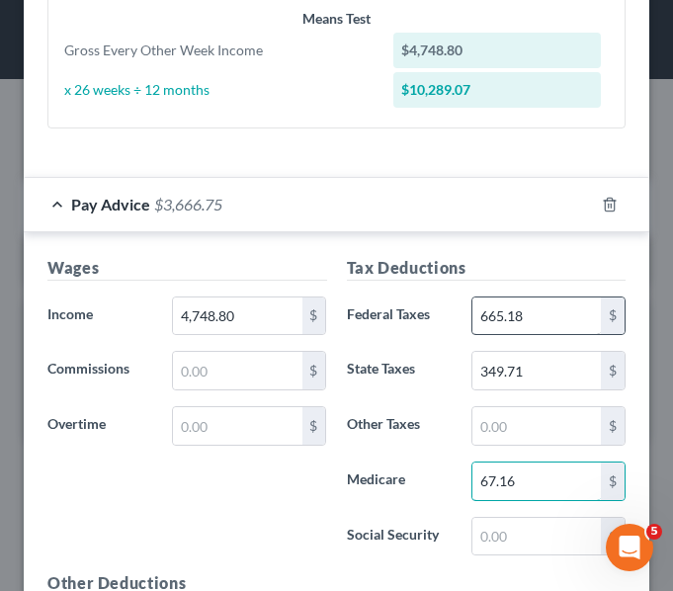
type input "67.16"
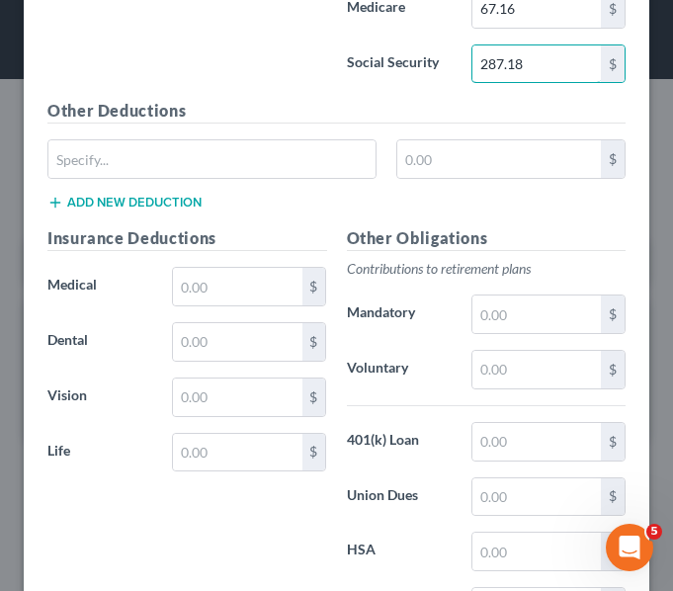
scroll to position [1351, 0]
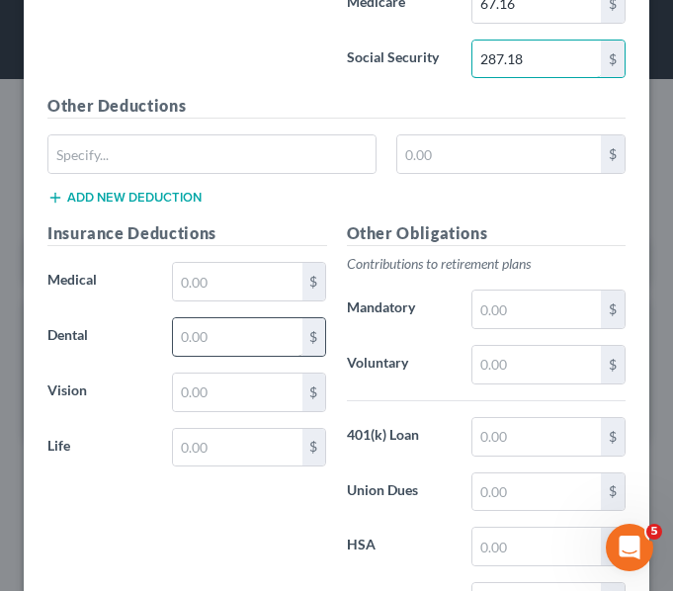
type input "287.18"
click at [183, 338] on input "text" at bounding box center [237, 337] width 129 height 38
type input "6.98"
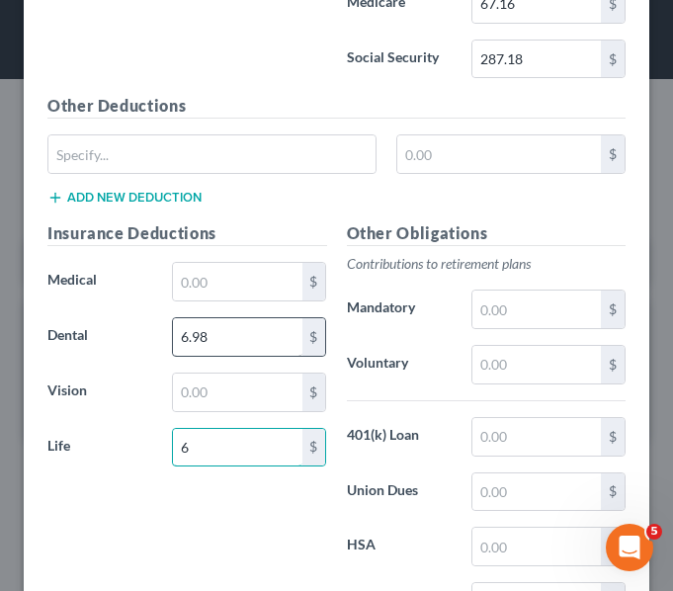
type input "6"
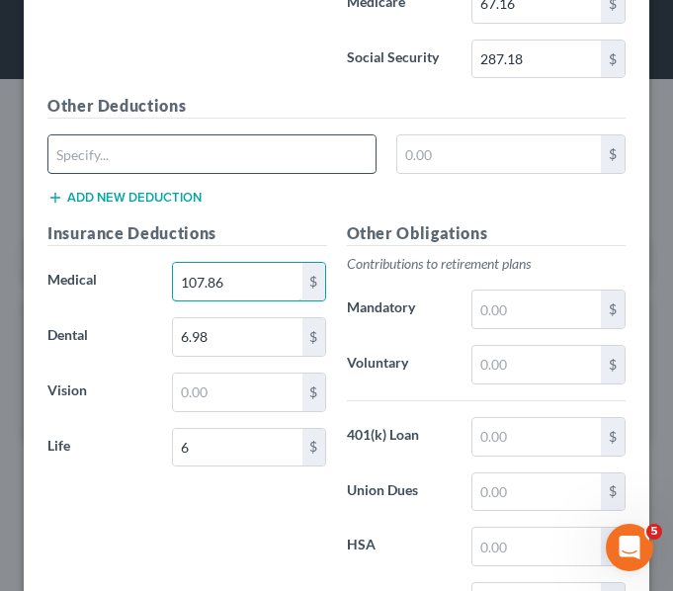
type input "107.86"
click at [69, 141] on input "text" at bounding box center [211, 154] width 327 height 38
type input "[PERSON_NAME]"
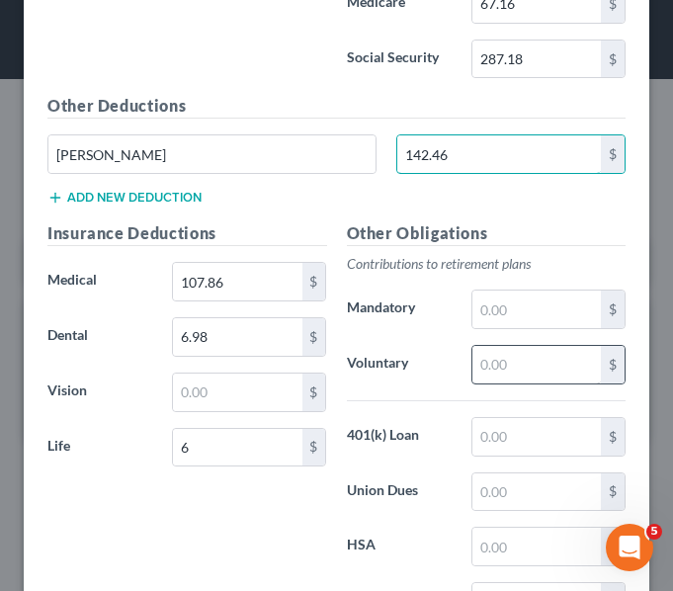
type input "142.46"
click at [486, 353] on input "text" at bounding box center [537, 365] width 129 height 38
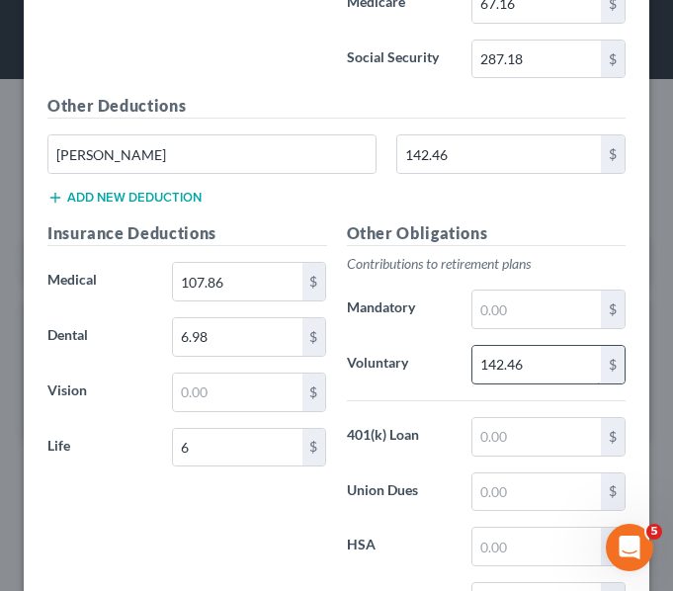
type input "142.46"
click at [187, 407] on input "text" at bounding box center [237, 393] width 129 height 38
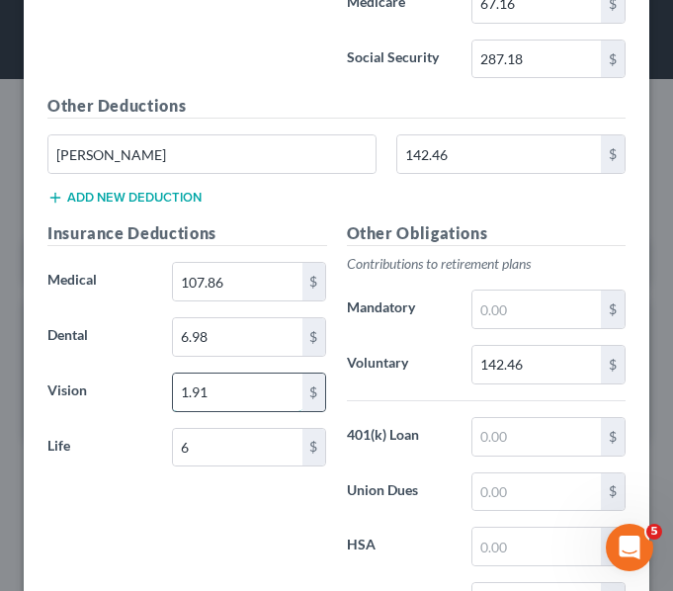
type input "1.91"
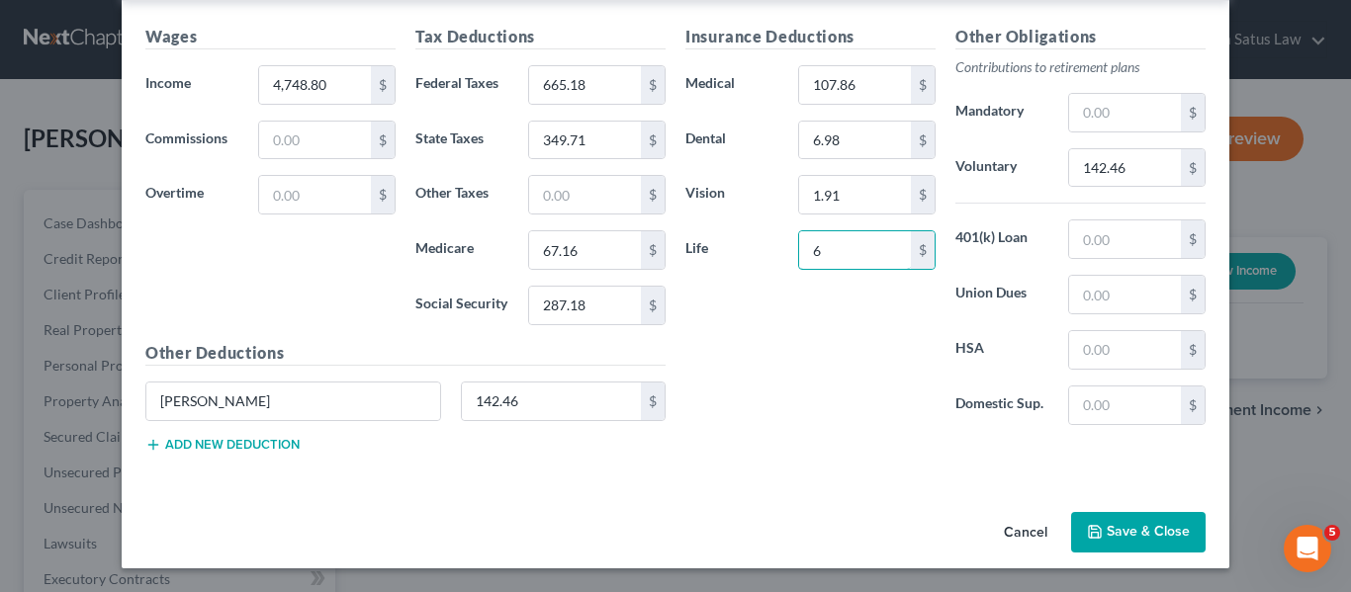
scroll to position [704, 0]
click at [1105, 540] on button "Save & Close" at bounding box center [1138, 533] width 134 height 42
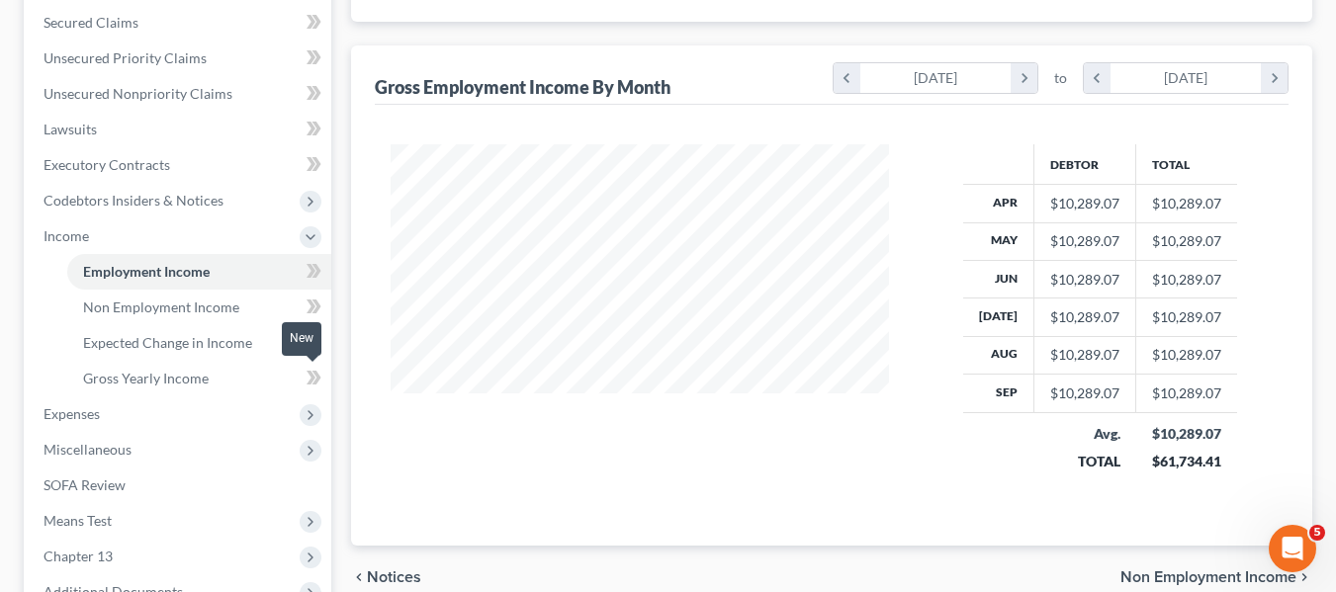
scroll to position [672, 0]
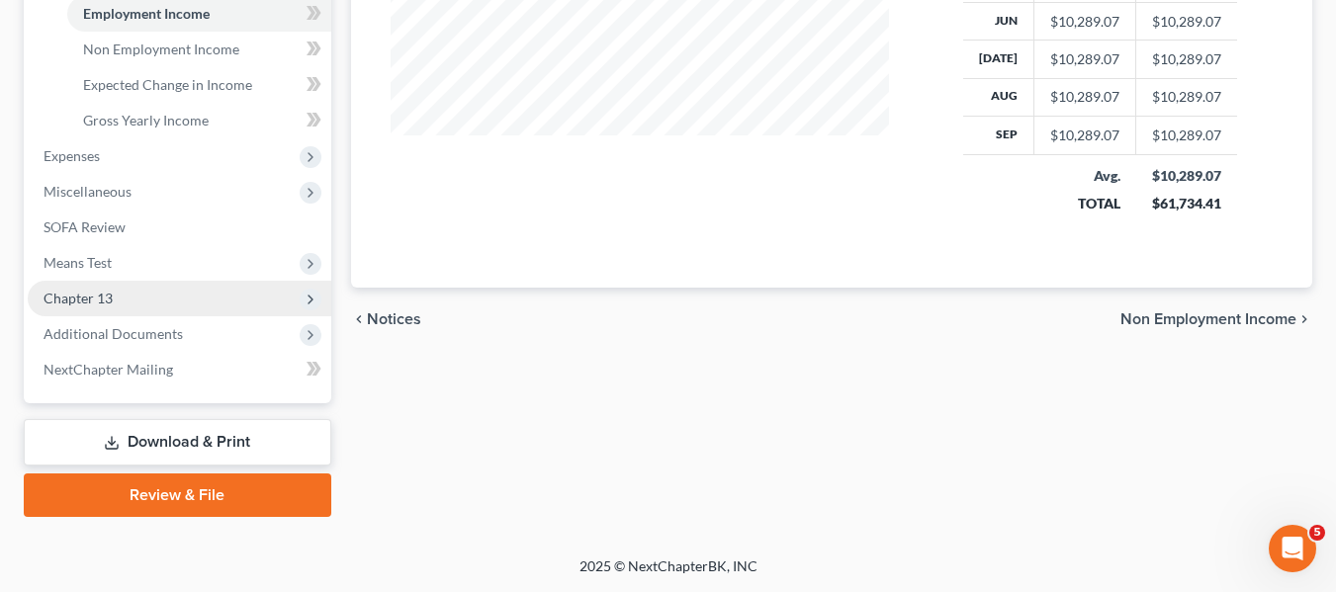
click at [135, 281] on span "Chapter 13" at bounding box center [180, 299] width 304 height 36
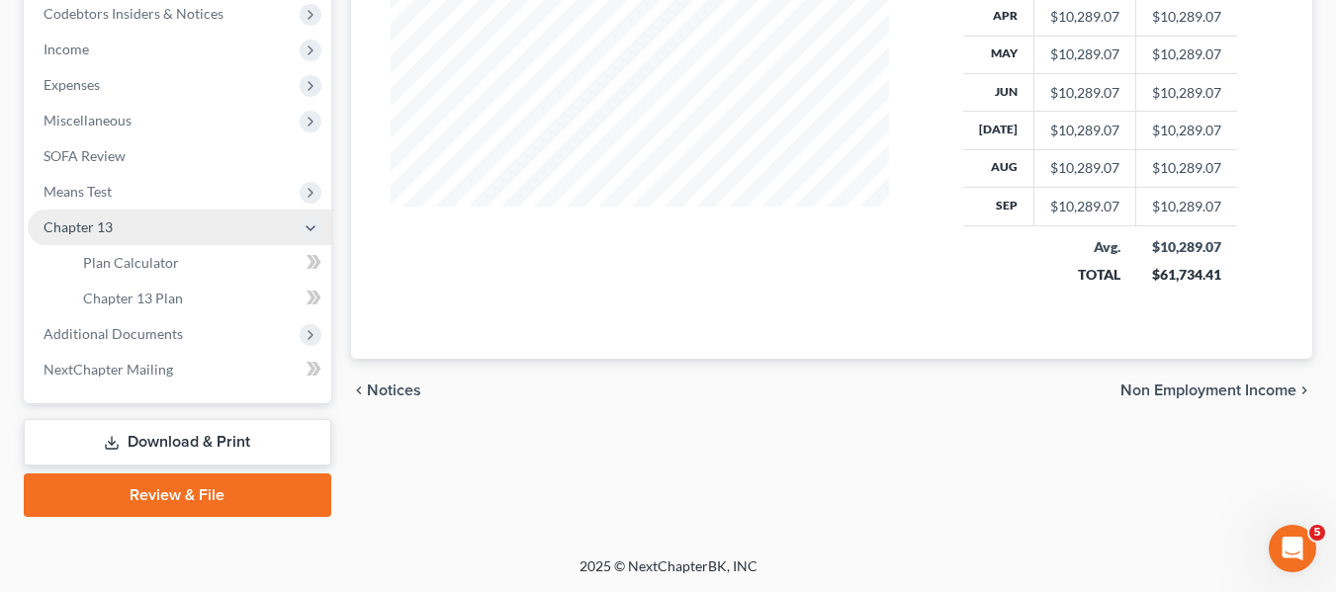
scroll to position [601, 0]
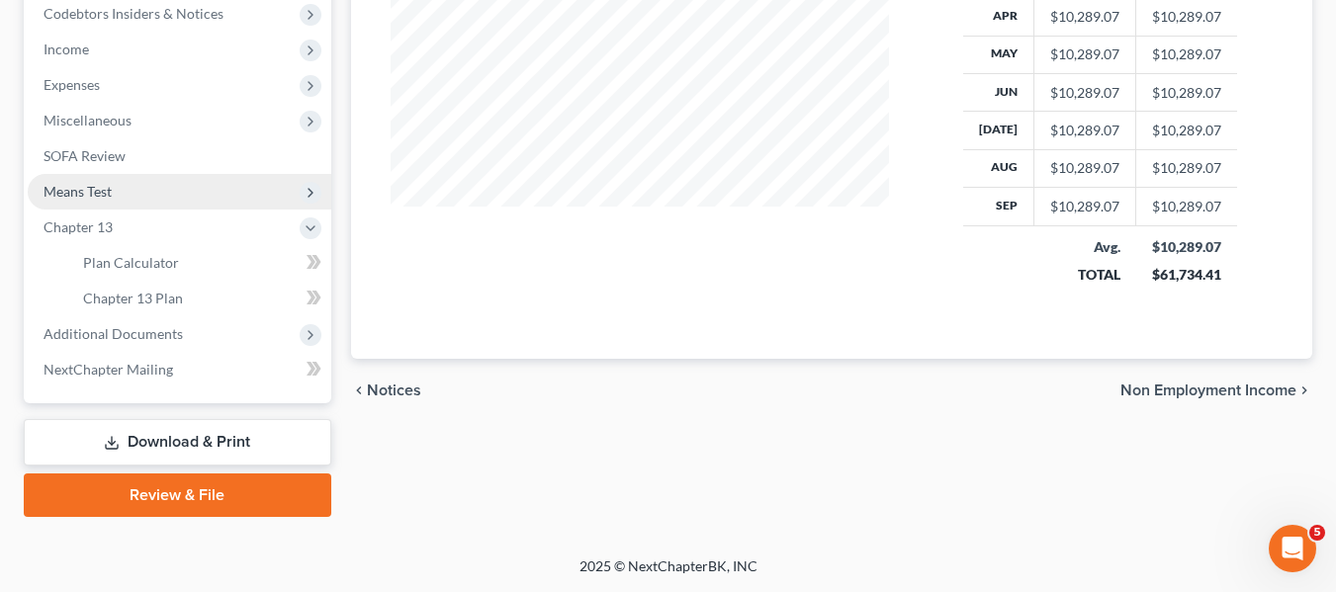
click at [96, 203] on span "Means Test" at bounding box center [180, 192] width 304 height 36
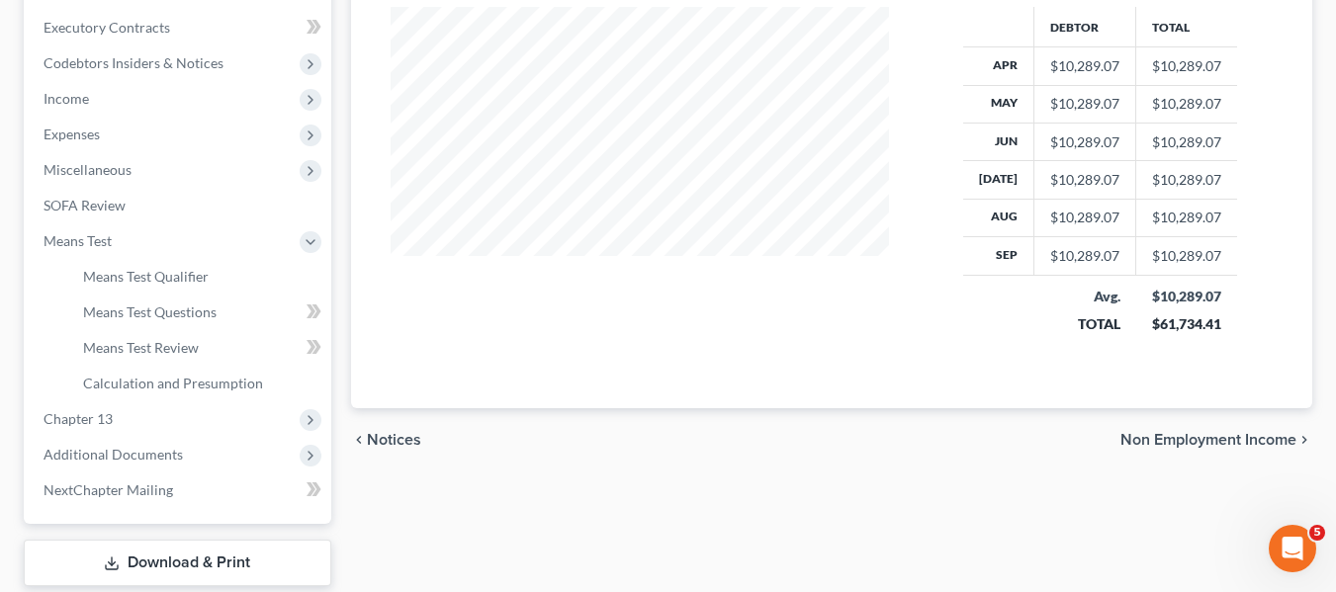
scroll to position [672, 0]
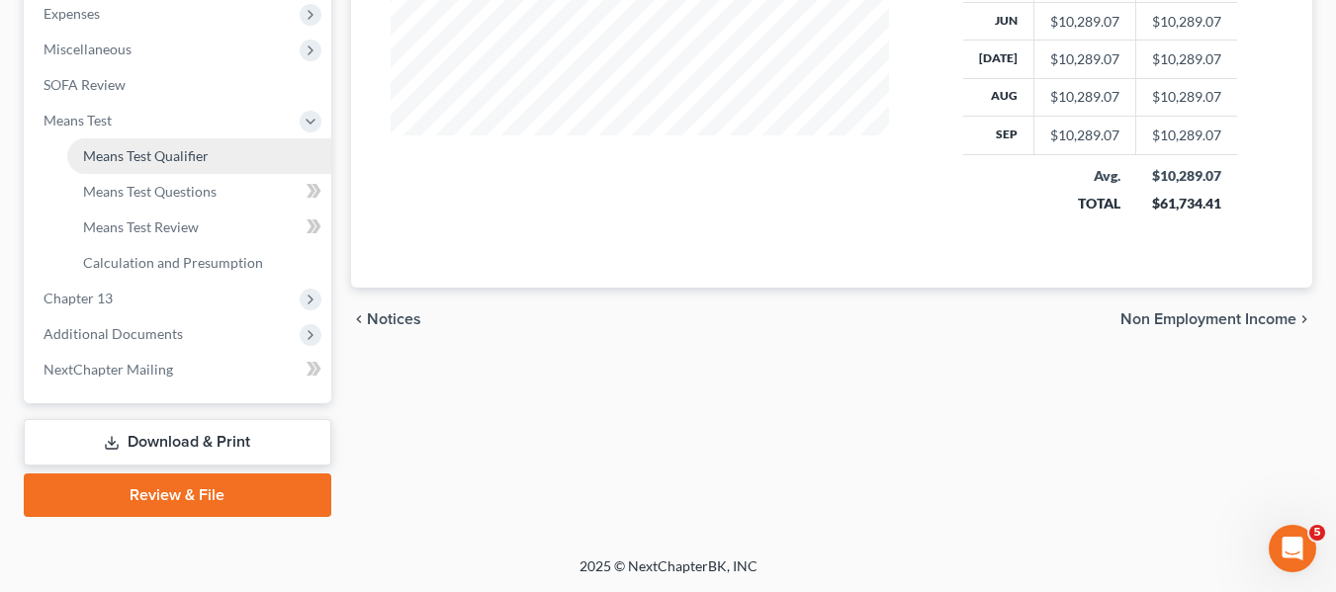
click at [119, 150] on span "Means Test Qualifier" at bounding box center [146, 155] width 126 height 17
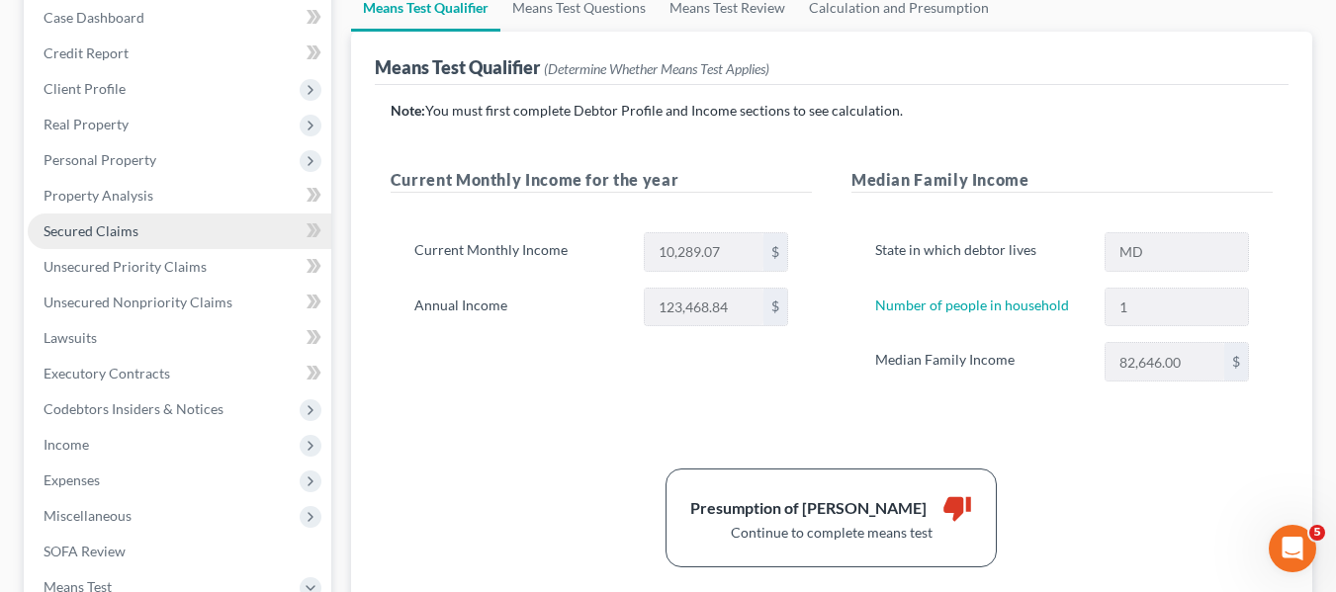
scroll to position [203, 0]
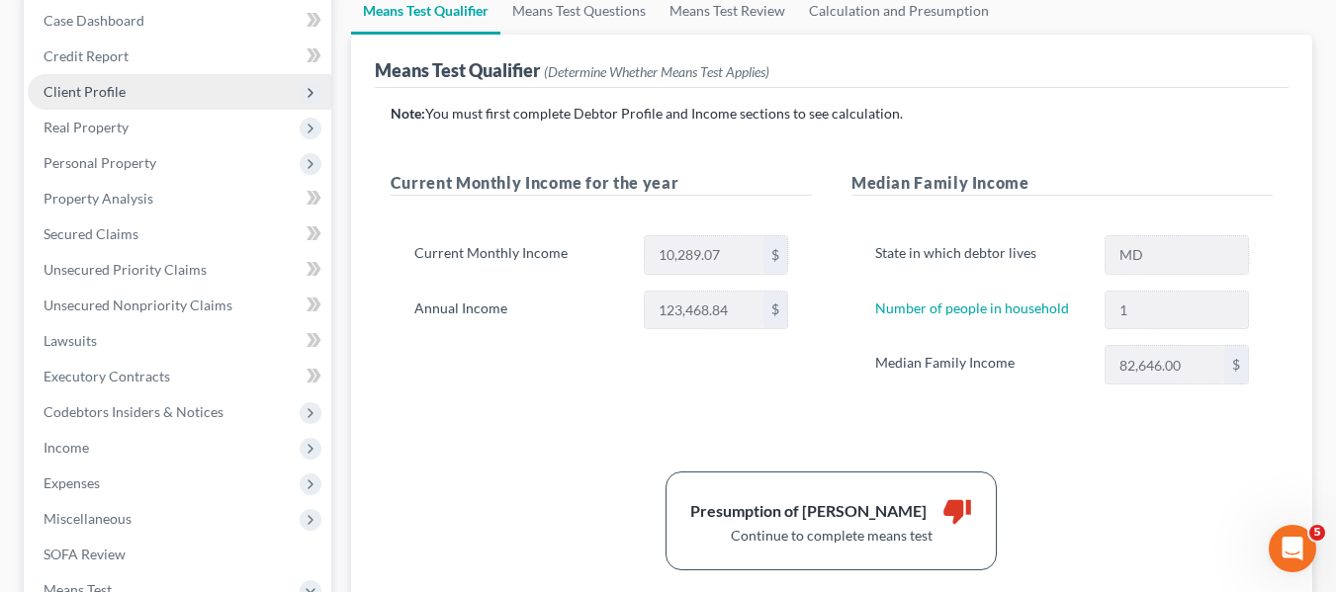
click at [68, 96] on span "Client Profile" at bounding box center [85, 91] width 82 height 17
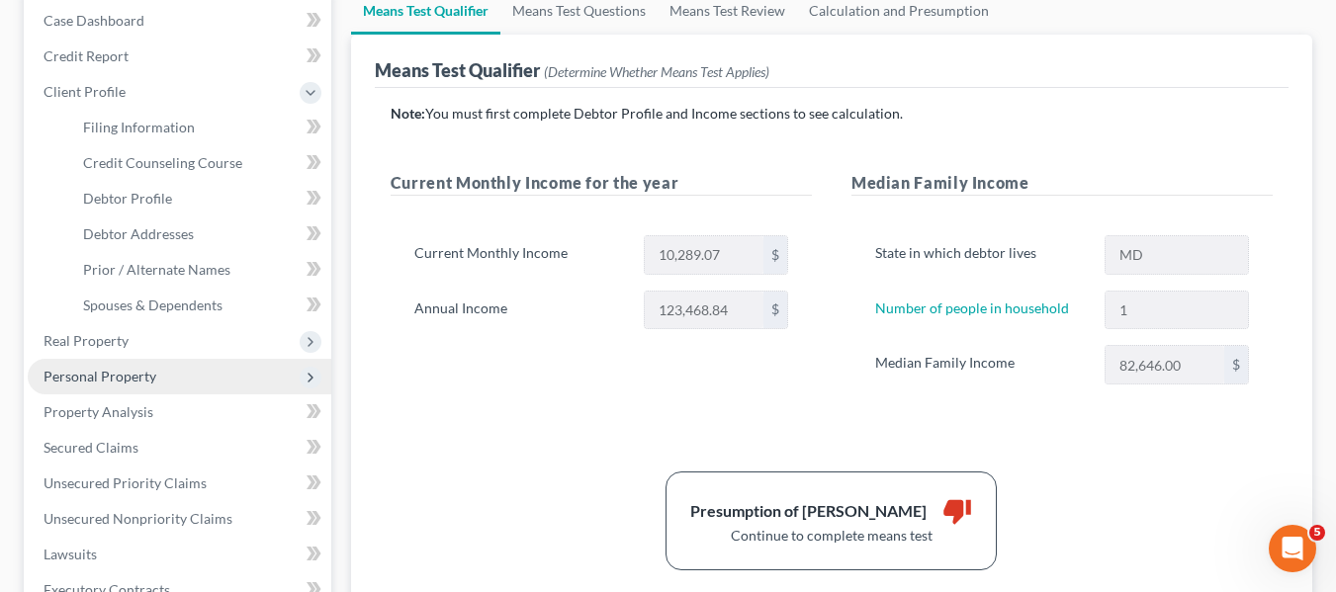
click at [85, 372] on span "Personal Property" at bounding box center [100, 376] width 113 height 17
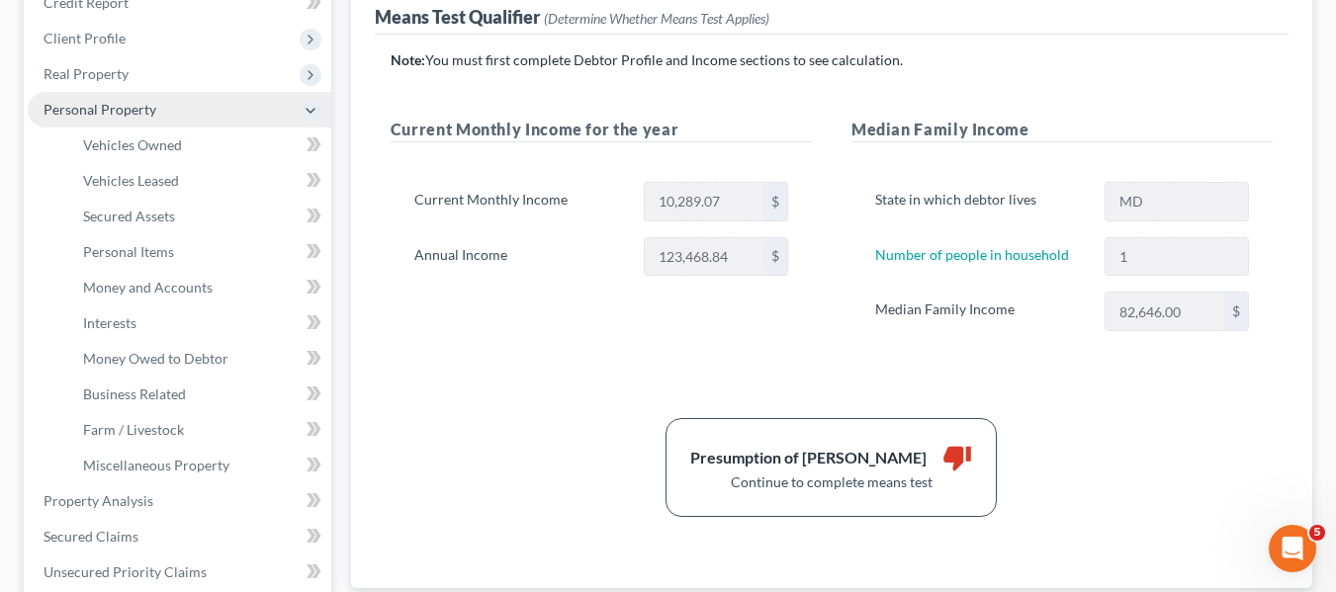
scroll to position [419, 0]
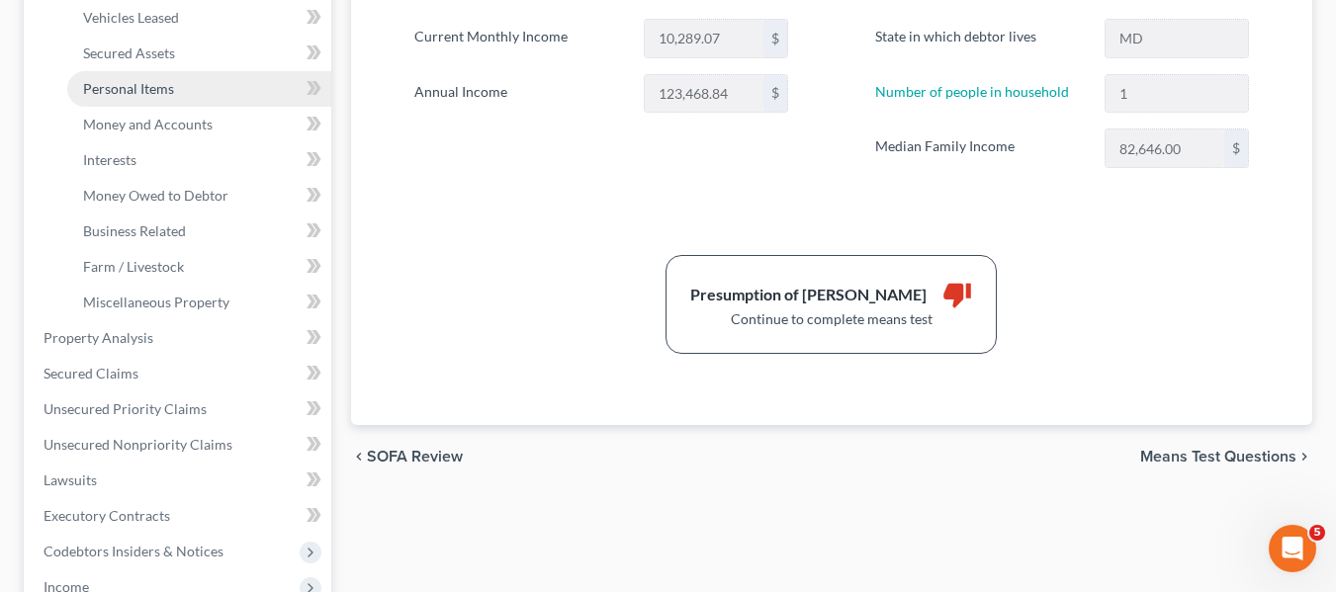
click at [125, 95] on span "Personal Items" at bounding box center [128, 88] width 91 height 17
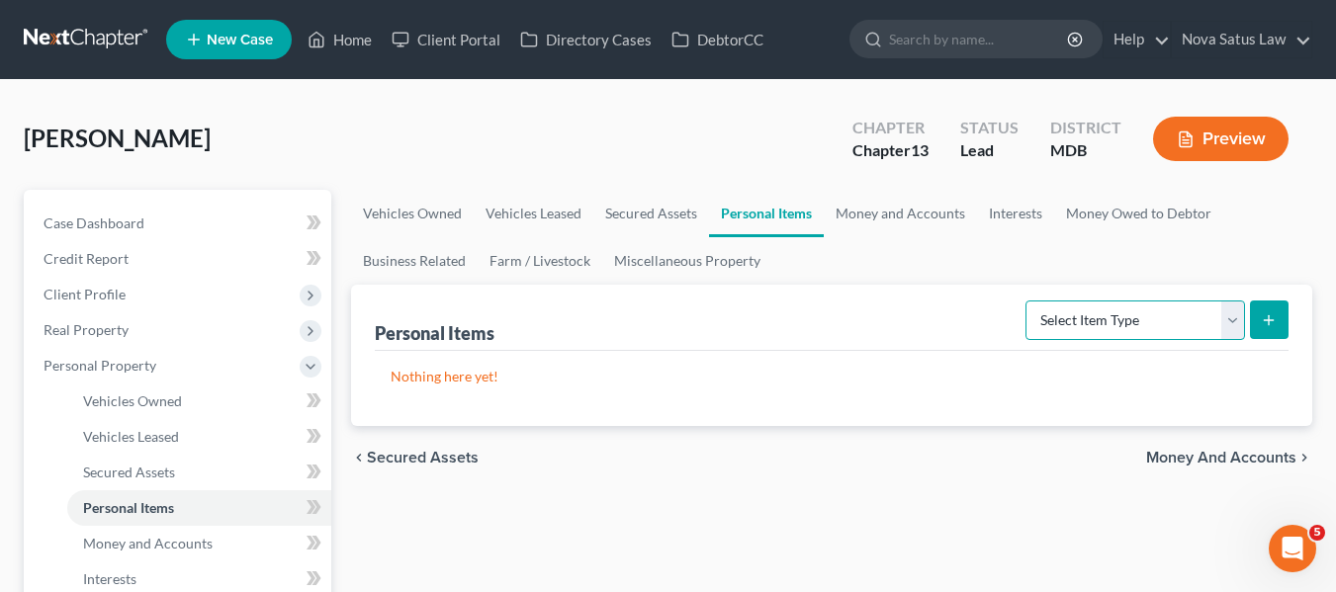
click at [1163, 319] on select "Select Item Type Clothing Collectibles Of Value Electronics Firearms Household …" at bounding box center [1134, 321] width 219 height 40
select select "household_goods"
click at [1027, 301] on select "Select Item Type Clothing Collectibles Of Value Electronics Firearms Household …" at bounding box center [1134, 321] width 219 height 40
click at [1271, 318] on icon "submit" at bounding box center [1269, 320] width 16 height 16
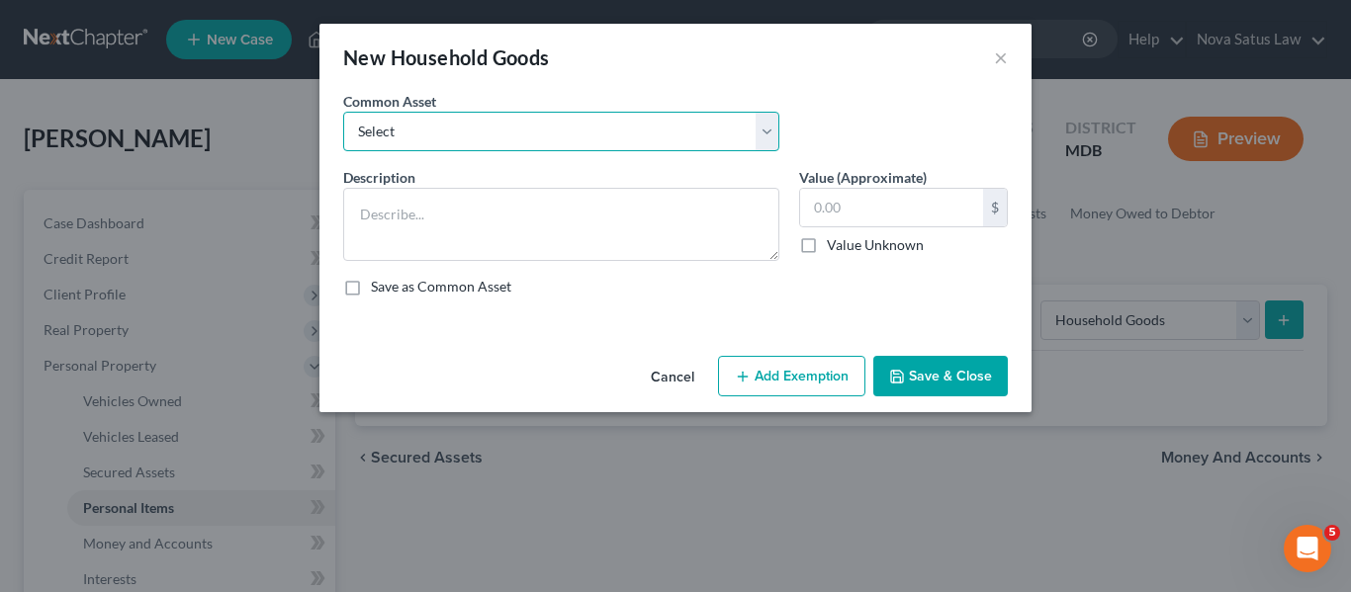
click at [684, 132] on select "Select All household goods and furnishings" at bounding box center [561, 132] width 436 height 40
select select "0"
click at [343, 112] on select "Select All household goods and furnishings" at bounding box center [561, 132] width 436 height 40
type textarea "All household goods and furnishings"
type input "1,500.00"
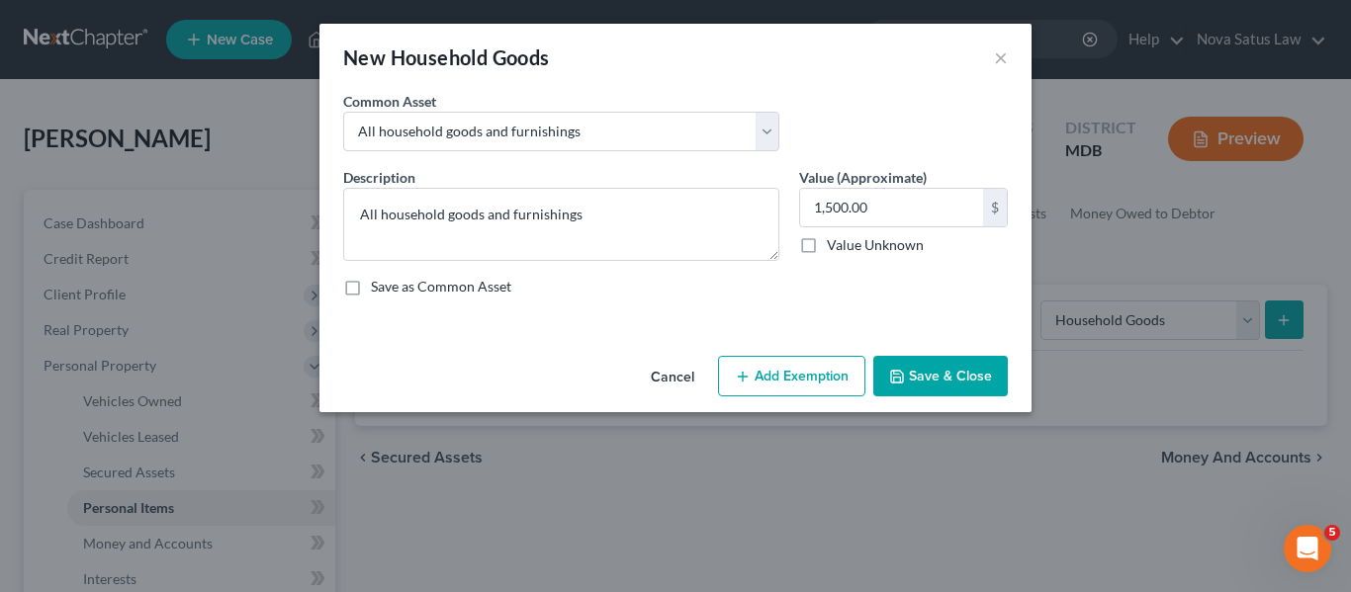
click at [785, 383] on button "Add Exemption" at bounding box center [791, 377] width 147 height 42
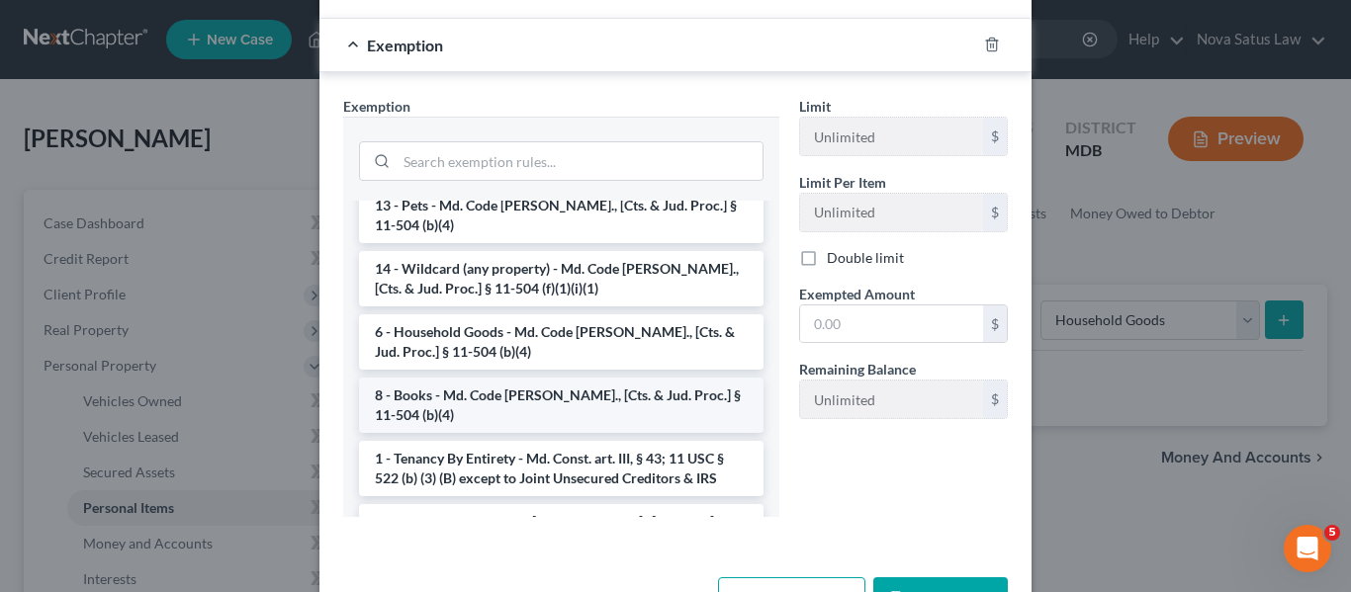
scroll to position [116, 0]
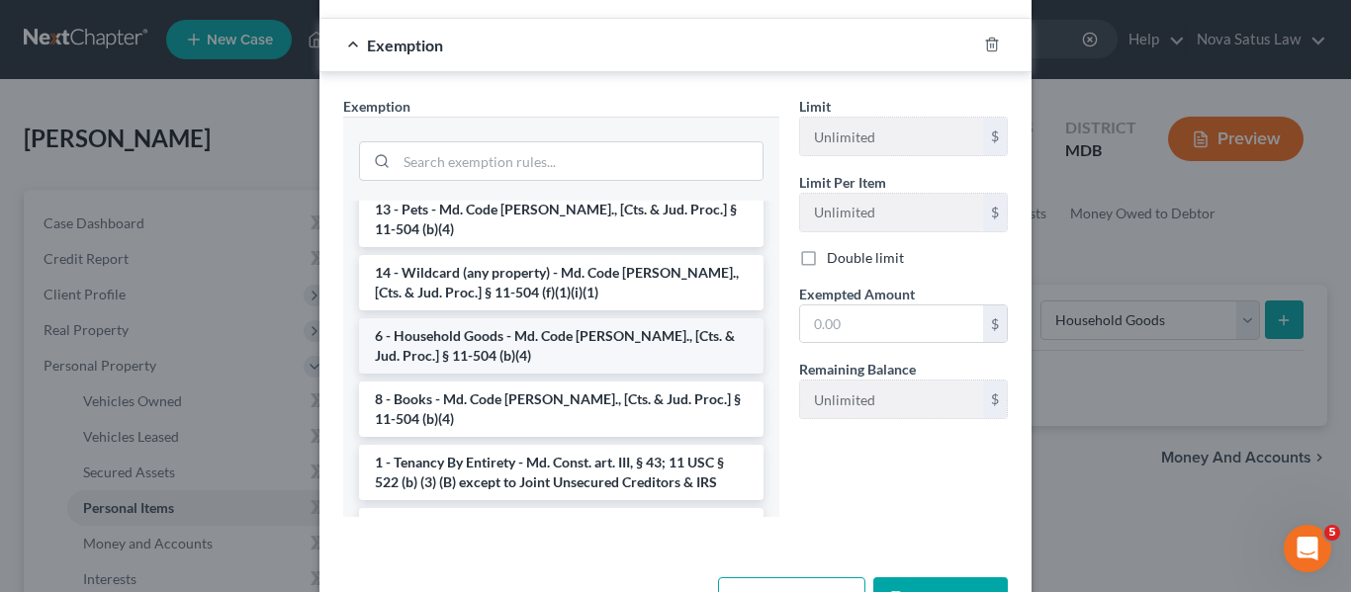
click at [496, 341] on li "6 - Household Goods - Md. Code [PERSON_NAME]., [Cts. & Jud. Proc.] § 11-504 (b)…" at bounding box center [561, 345] width 404 height 55
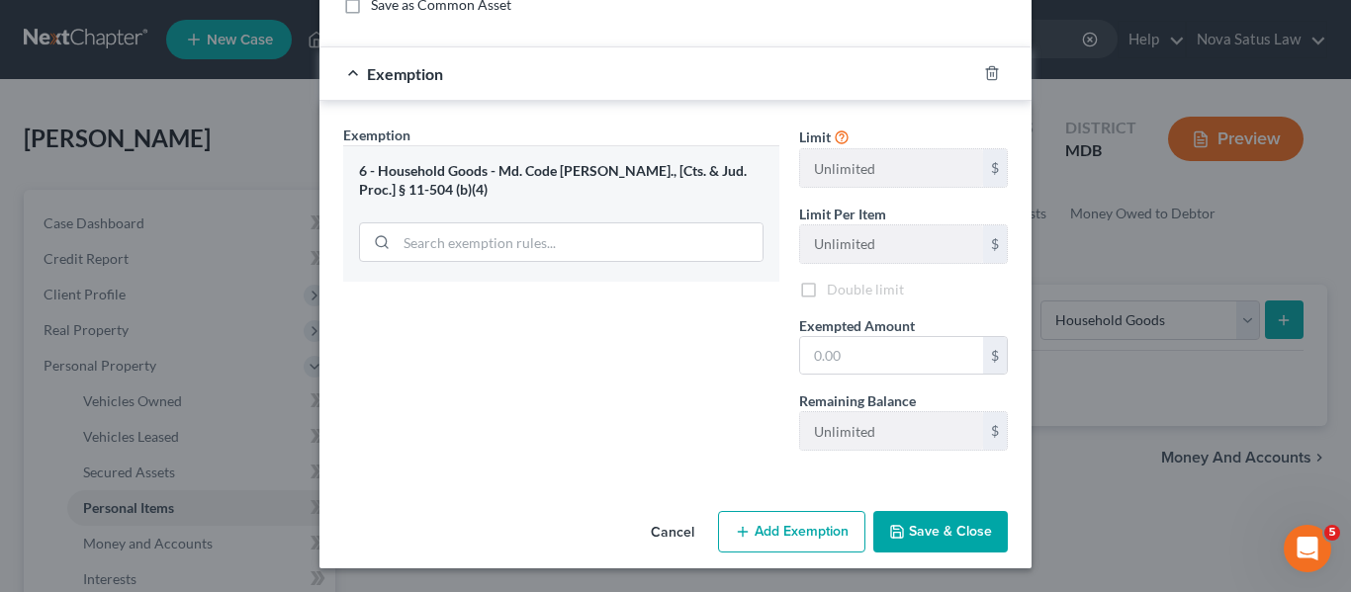
scroll to position [282, 0]
click at [889, 365] on input "text" at bounding box center [891, 356] width 183 height 38
type input "1,000"
click at [787, 512] on button "Add Exemption" at bounding box center [791, 532] width 147 height 42
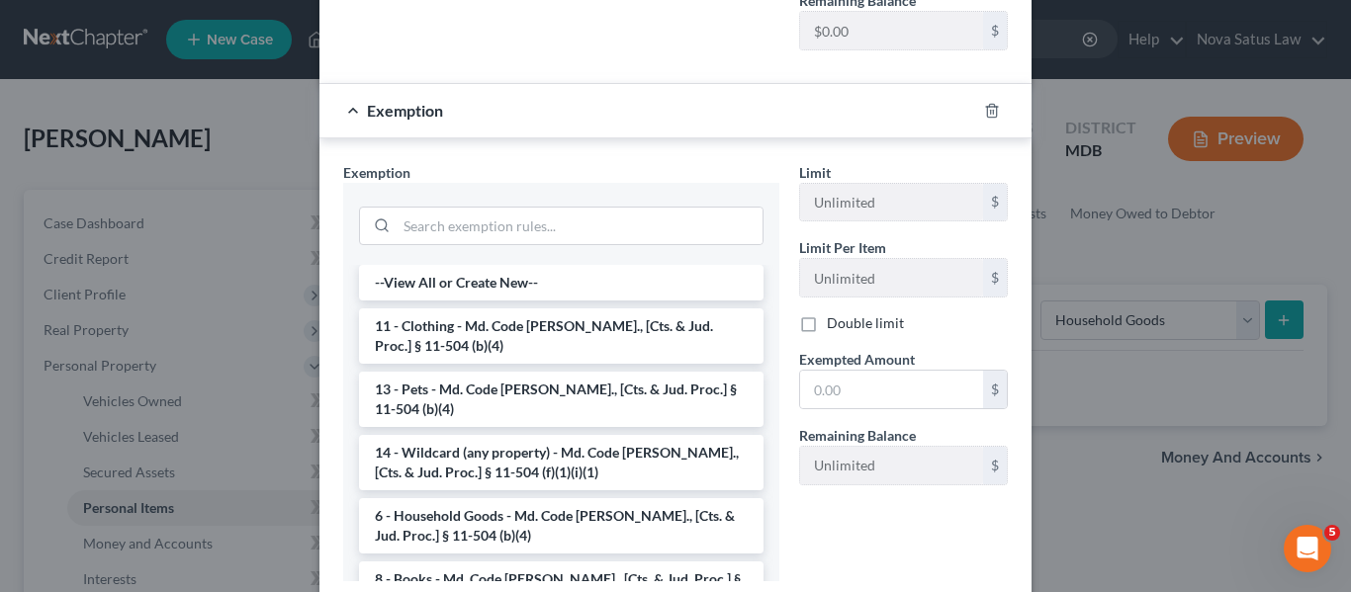
scroll to position [171, 0]
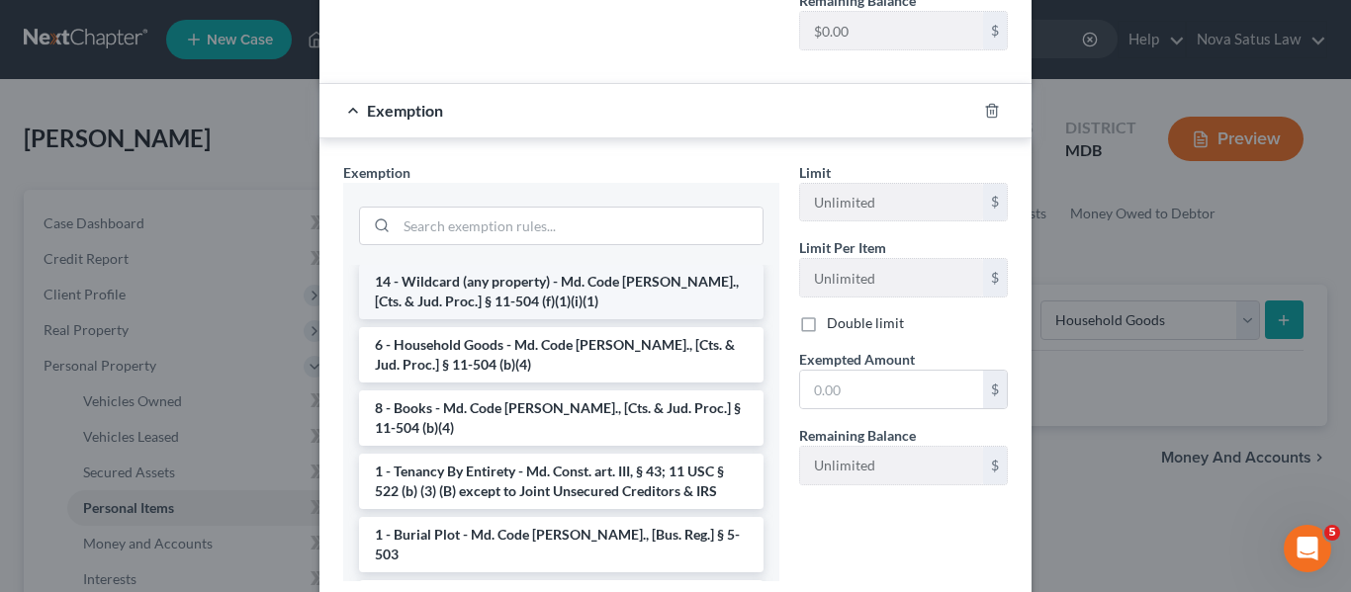
click at [494, 291] on li "14 - Wildcard (any property) - Md. Code [PERSON_NAME]., [Cts. & Jud. Proc.] § 1…" at bounding box center [561, 291] width 404 height 55
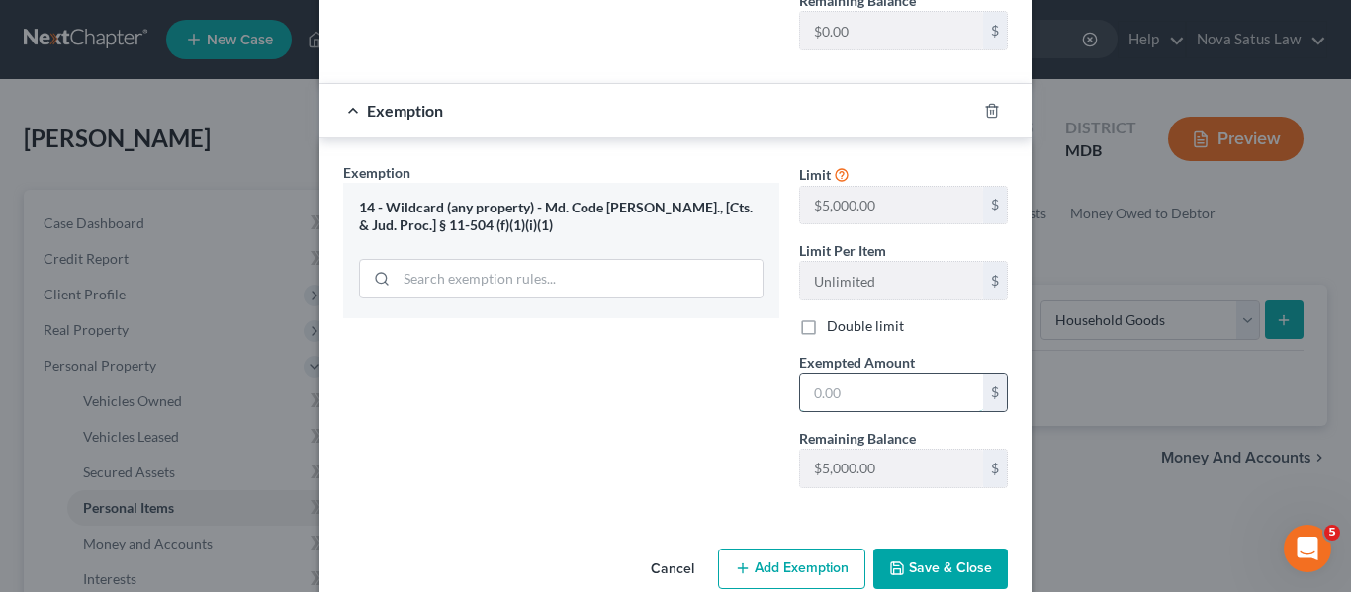
click at [906, 390] on input "text" at bounding box center [891, 393] width 183 height 38
type input "500"
click at [925, 570] on button "Save & Close" at bounding box center [940, 570] width 134 height 42
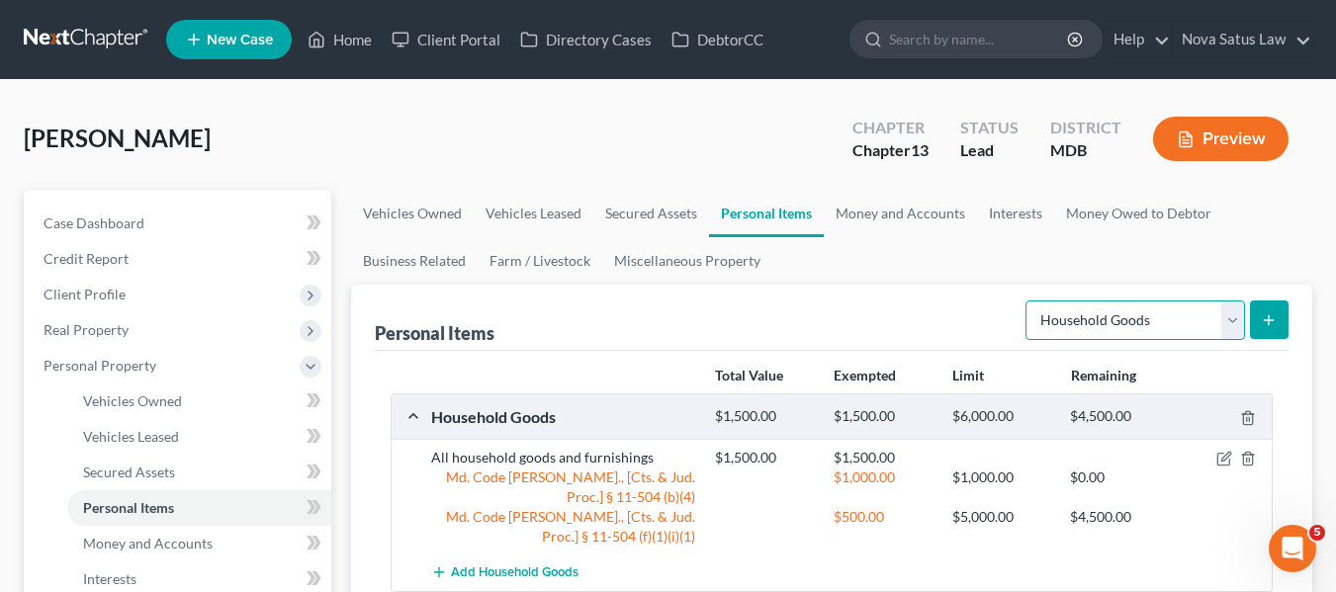
click at [1058, 320] on select "Select Item Type Clothing Collectibles Of Value Electronics Firearms Household …" at bounding box center [1134, 321] width 219 height 40
select select "electronics"
click at [1027, 301] on select "Select Item Type Clothing Collectibles Of Value Electronics Firearms Household …" at bounding box center [1134, 321] width 219 height 40
click at [1272, 318] on icon "submit" at bounding box center [1269, 320] width 16 height 16
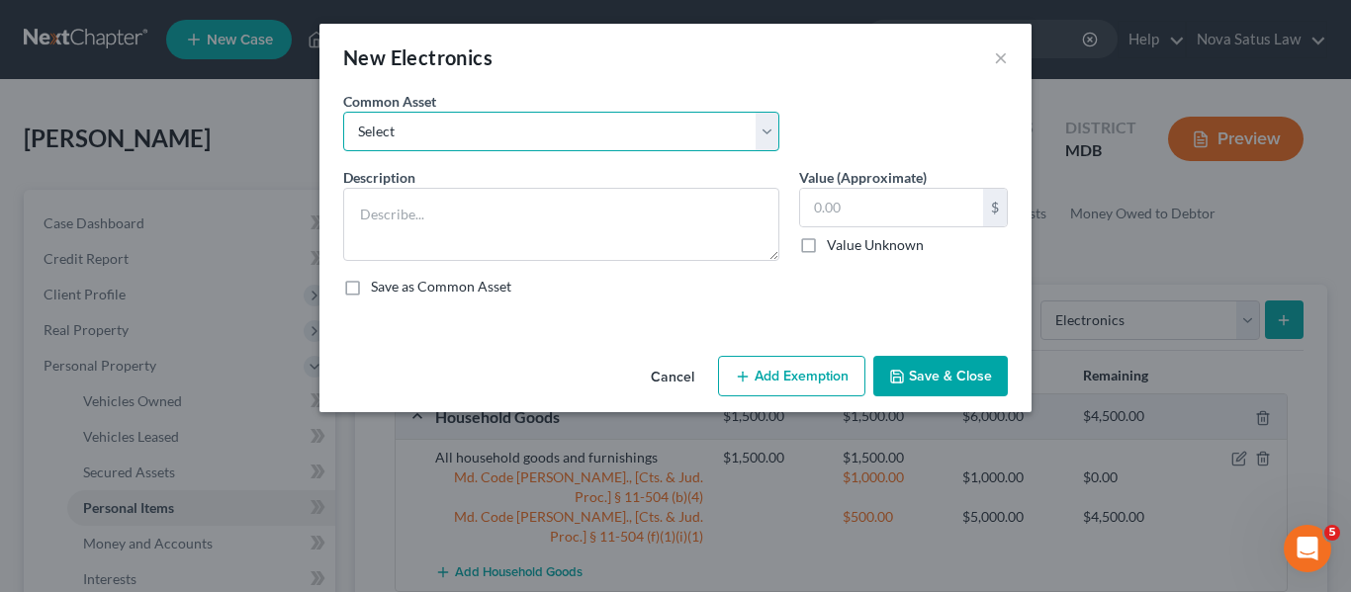
click at [685, 128] on select "Select All electronics including TV's computers music equipment etc" at bounding box center [561, 132] width 436 height 40
select select "0"
click at [343, 112] on select "Select All electronics including TV's computers music equipment etc" at bounding box center [561, 132] width 436 height 40
type textarea "All electronics including TV's computers music equipment etc"
type input "500.00"
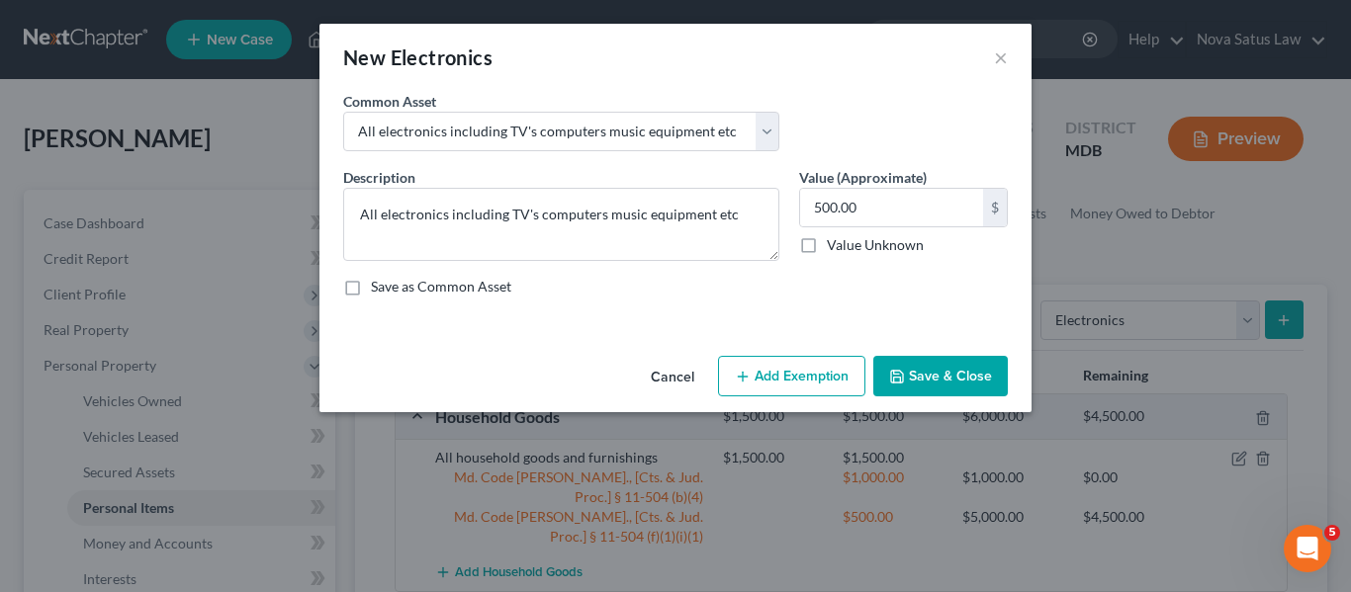
click at [792, 375] on button "Add Exemption" at bounding box center [791, 377] width 147 height 42
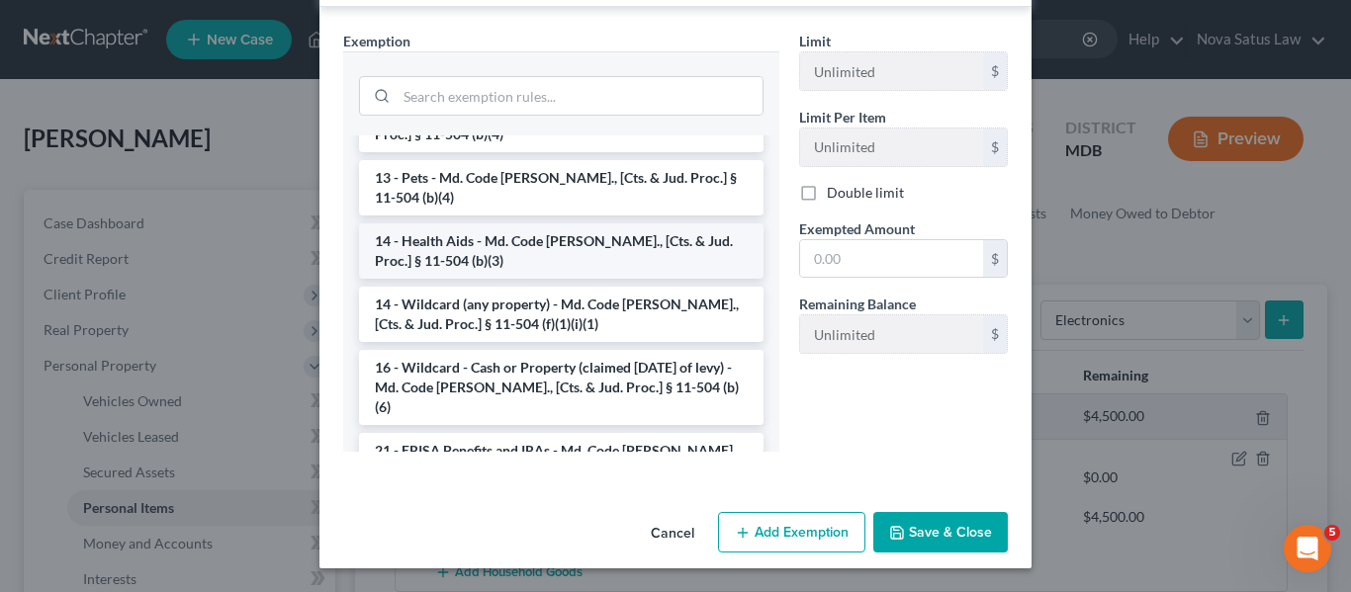
scroll to position [273, 0]
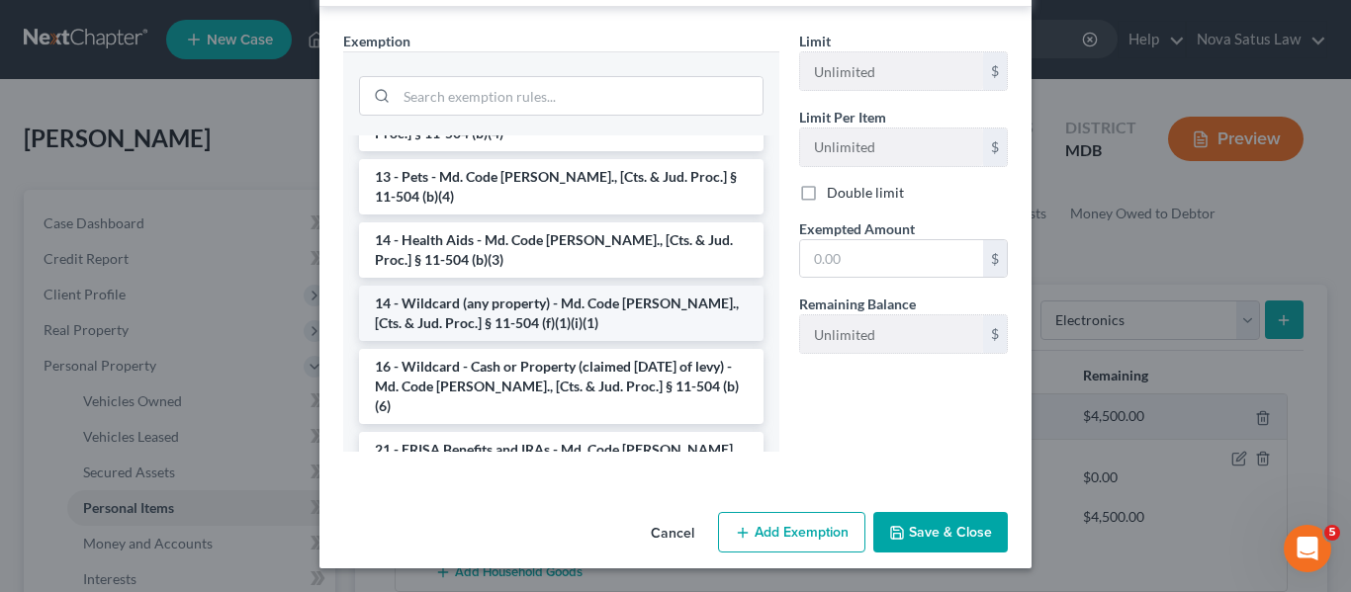
click at [520, 289] on li "14 - Wildcard (any property) - Md. Code [PERSON_NAME]., [Cts. & Jud. Proc.] § 1…" at bounding box center [561, 313] width 404 height 55
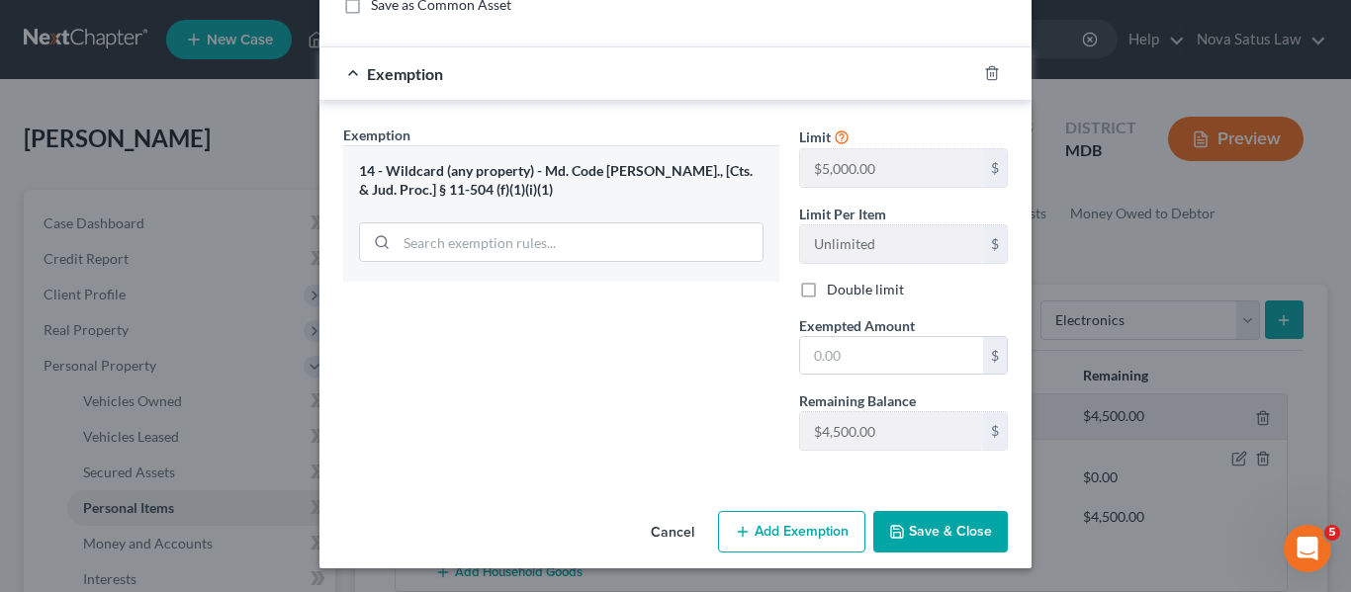
scroll to position [282, 0]
click at [888, 347] on input "text" at bounding box center [891, 356] width 183 height 38
type input "500"
click at [903, 518] on button "Save & Close" at bounding box center [940, 532] width 134 height 42
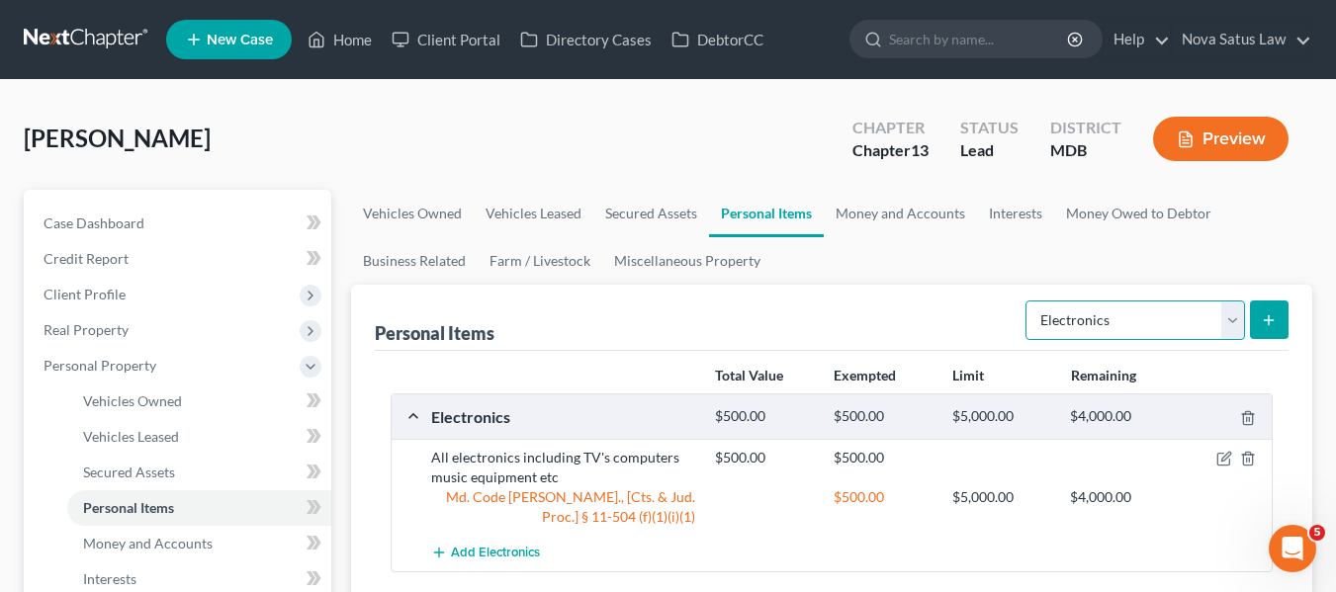
click at [1155, 316] on select "Select Item Type Clothing Collectibles Of Value Electronics Firearms Household …" at bounding box center [1134, 321] width 219 height 40
select select "clothing"
click at [1027, 301] on select "Select Item Type Clothing Collectibles Of Value Electronics Firearms Household …" at bounding box center [1134, 321] width 219 height 40
click at [1271, 309] on button "submit" at bounding box center [1269, 320] width 39 height 39
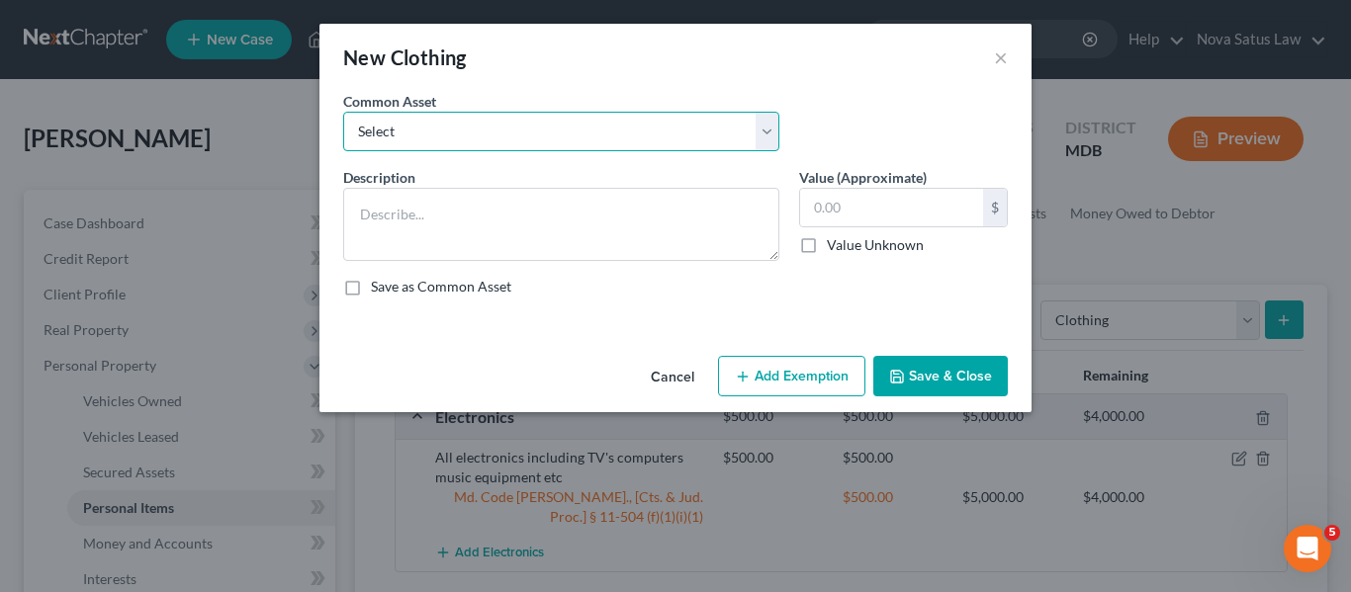
click at [679, 131] on select "Select All articles of clothing including shoes and outerwear" at bounding box center [561, 132] width 436 height 40
select select "0"
click at [343, 112] on select "Select All articles of clothing including shoes and outerwear" at bounding box center [561, 132] width 436 height 40
type textarea "All articles of clothing including shoes and outerwear"
type input "300.00"
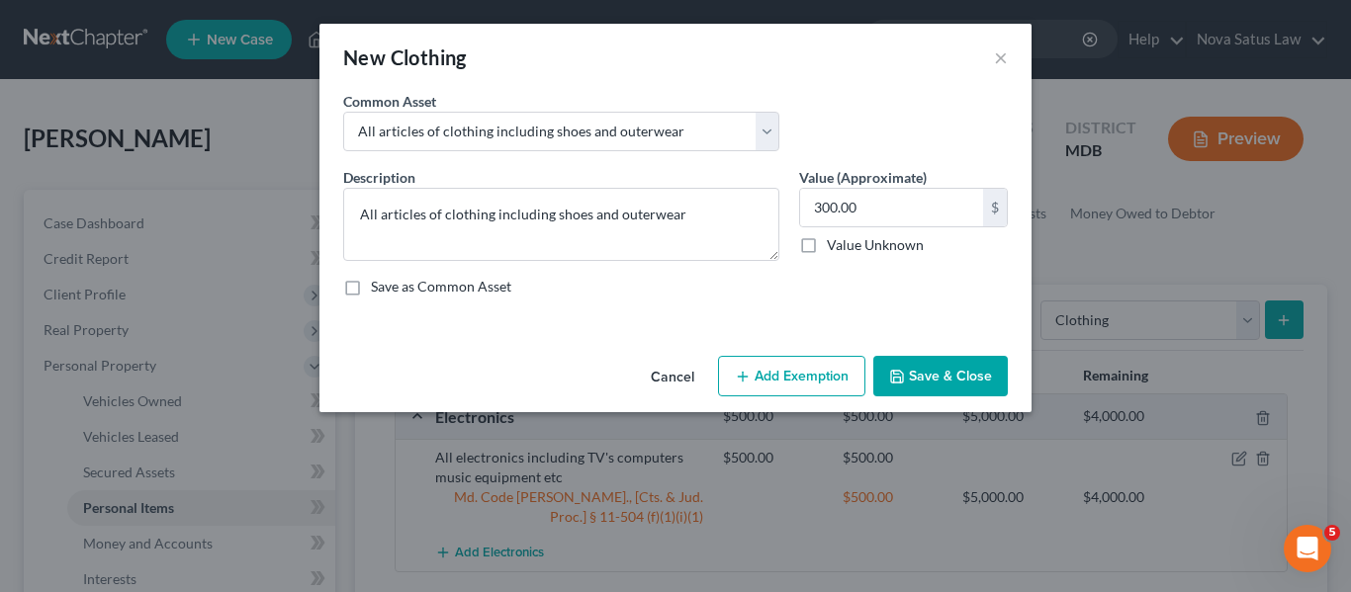
click at [781, 386] on button "Add Exemption" at bounding box center [791, 377] width 147 height 42
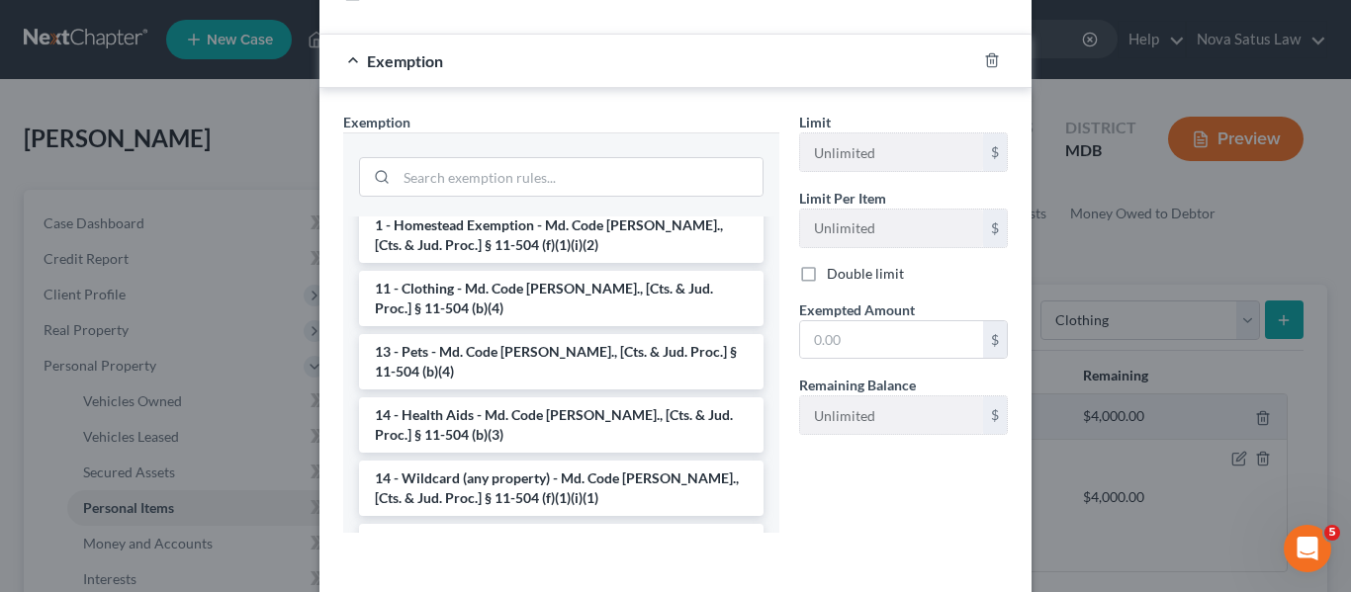
scroll to position [243, 0]
click at [558, 460] on li "14 - Wildcard (any property) - Md. Code [PERSON_NAME]., [Cts. & Jud. Proc.] § 1…" at bounding box center [561, 487] width 404 height 55
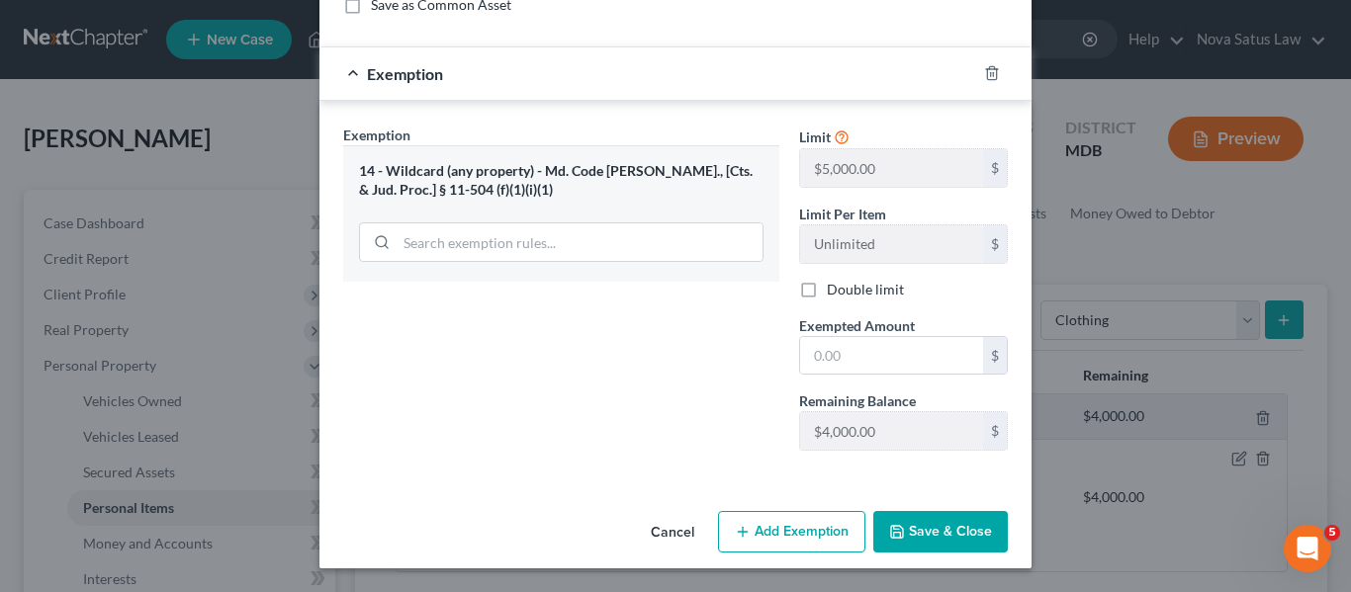
scroll to position [282, 0]
click at [891, 374] on input "text" at bounding box center [891, 356] width 183 height 38
type input "300"
click at [927, 519] on button "Save & Close" at bounding box center [940, 532] width 134 height 42
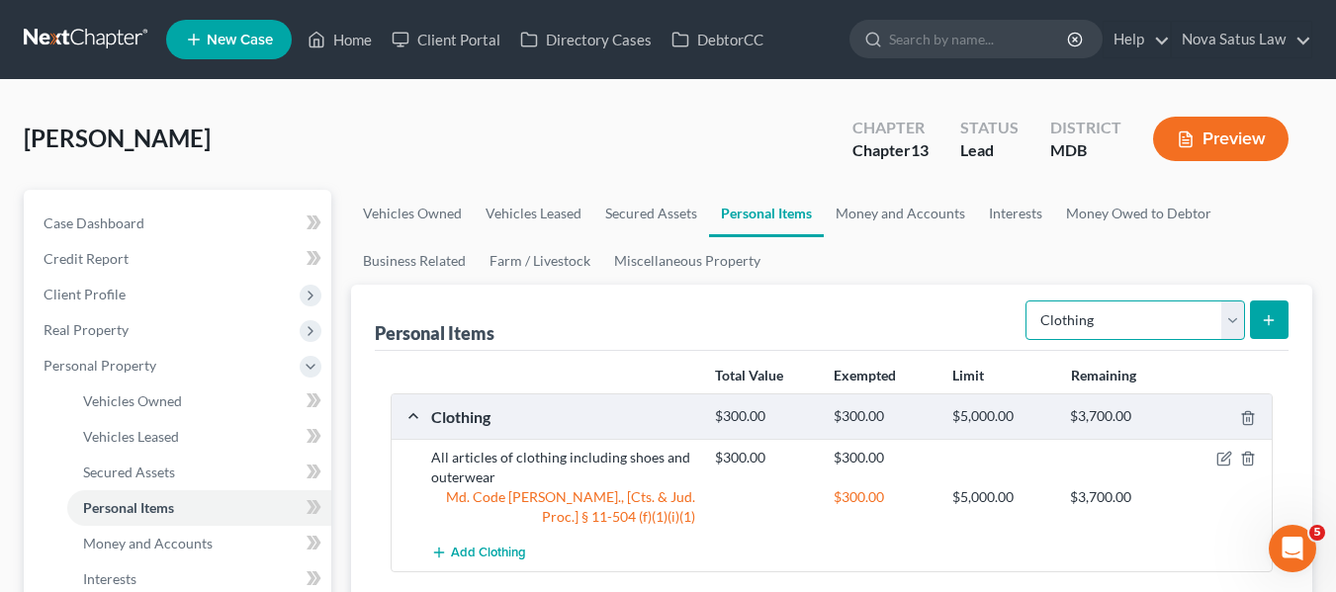
click at [1161, 321] on select "Select Item Type Clothing Collectibles Of Value Electronics Firearms Household …" at bounding box center [1134, 321] width 219 height 40
select select "jewelry"
click at [1027, 301] on select "Select Item Type Clothing Collectibles Of Value Electronics Firearms Household …" at bounding box center [1134, 321] width 219 height 40
click at [1277, 307] on button "submit" at bounding box center [1269, 320] width 39 height 39
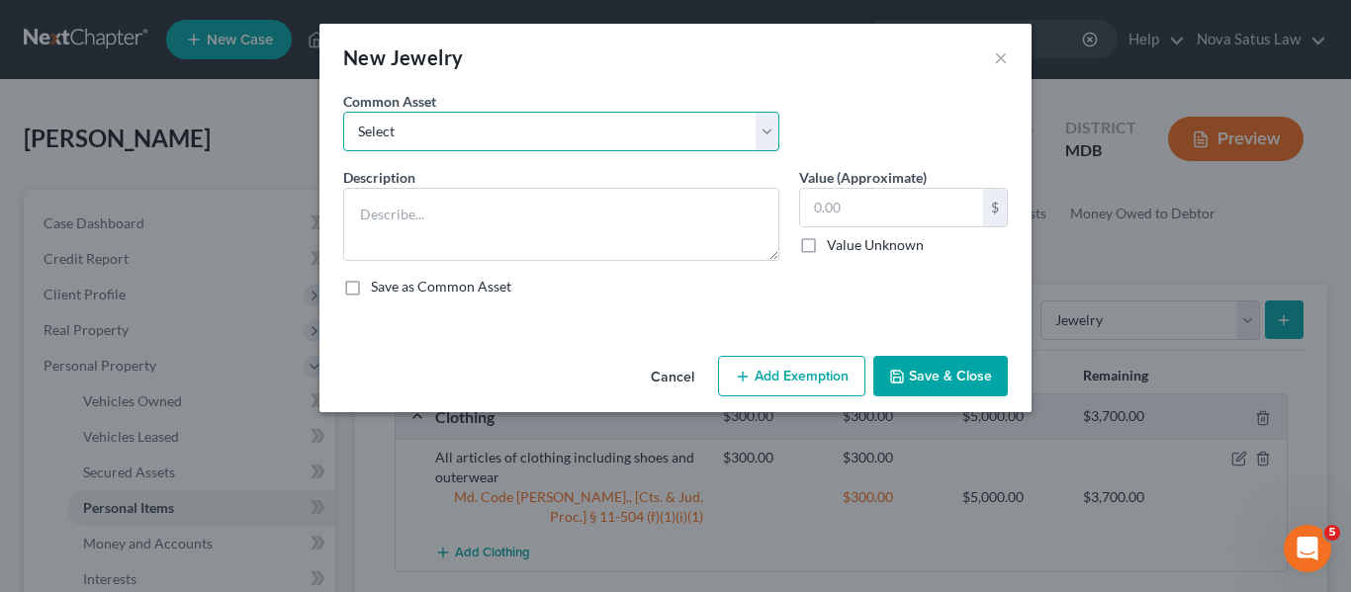
click at [668, 133] on select "Select All jewelry including rings watches bracelets earrings etc" at bounding box center [561, 132] width 436 height 40
select select "0"
click at [343, 112] on select "Select All jewelry including rings watches bracelets earrings etc" at bounding box center [561, 132] width 436 height 40
type textarea "All jewelry including rings watches bracelets earrings etc"
type input "150.00"
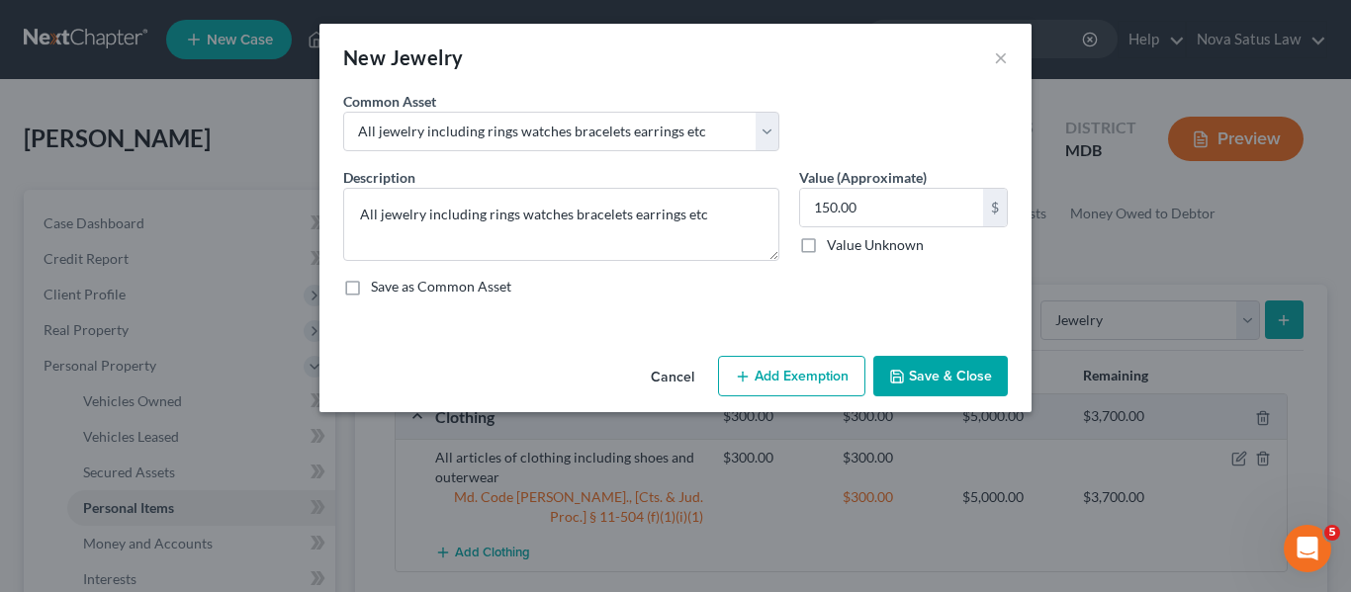
click at [819, 377] on button "Add Exemption" at bounding box center [791, 377] width 147 height 42
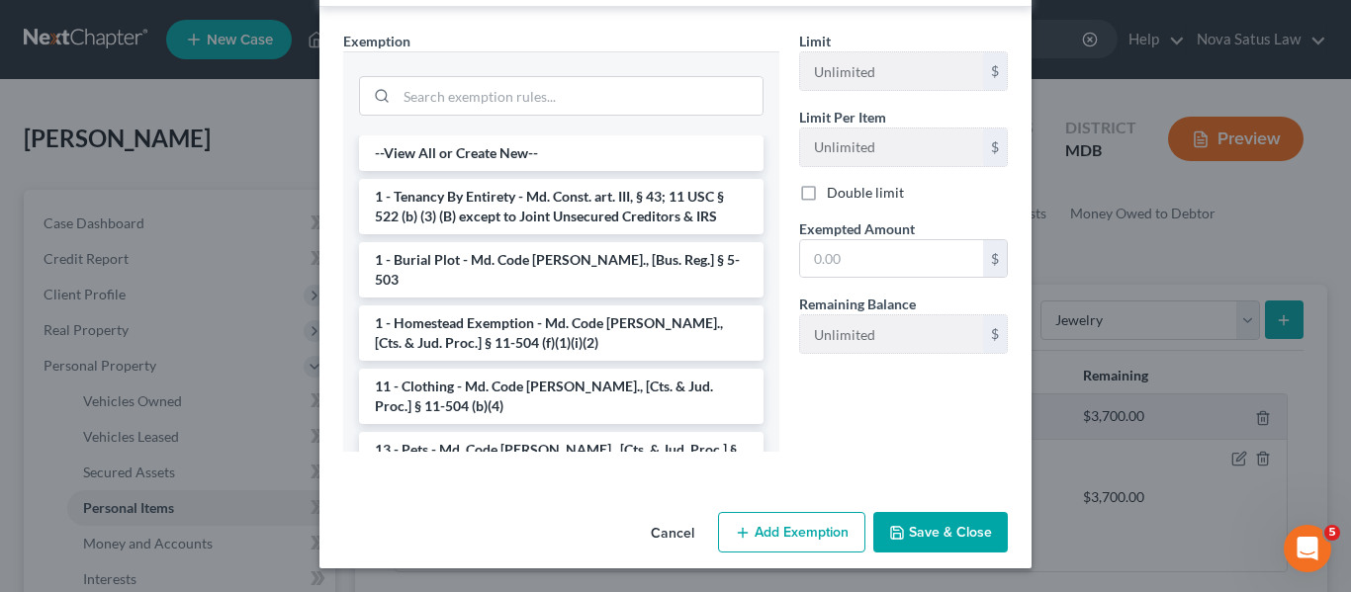
scroll to position [181, 0]
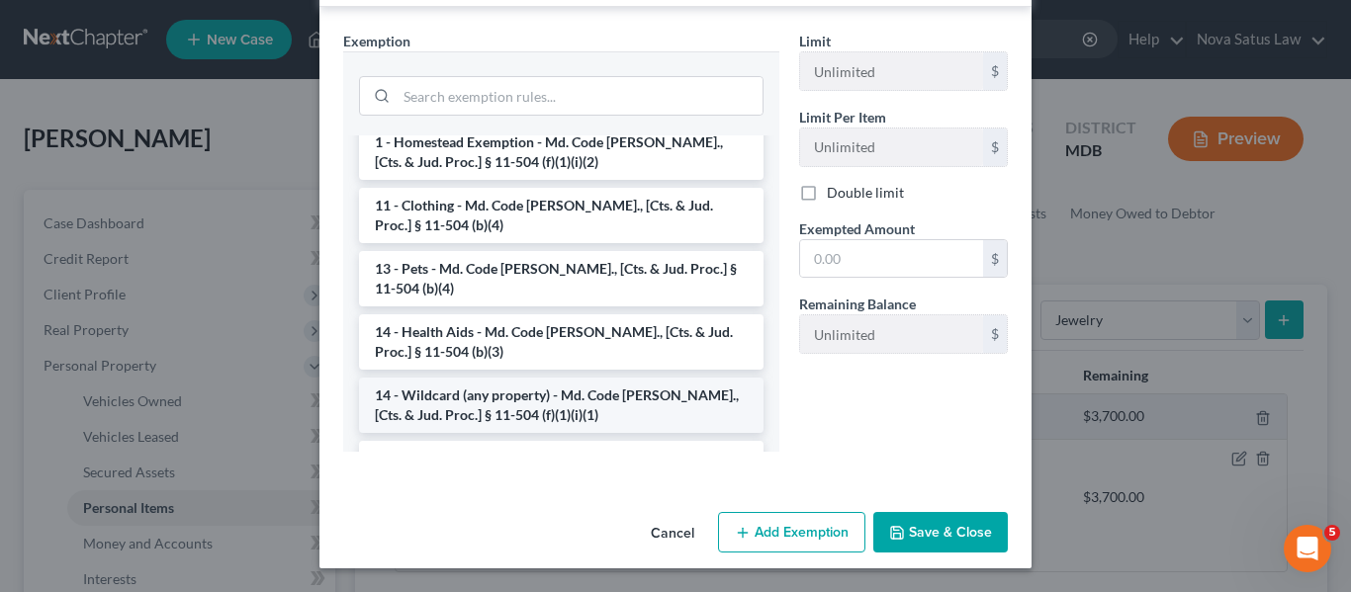
click at [482, 378] on li "14 - Wildcard (any property) - Md. Code [PERSON_NAME]., [Cts. & Jud. Proc.] § 1…" at bounding box center [561, 405] width 404 height 55
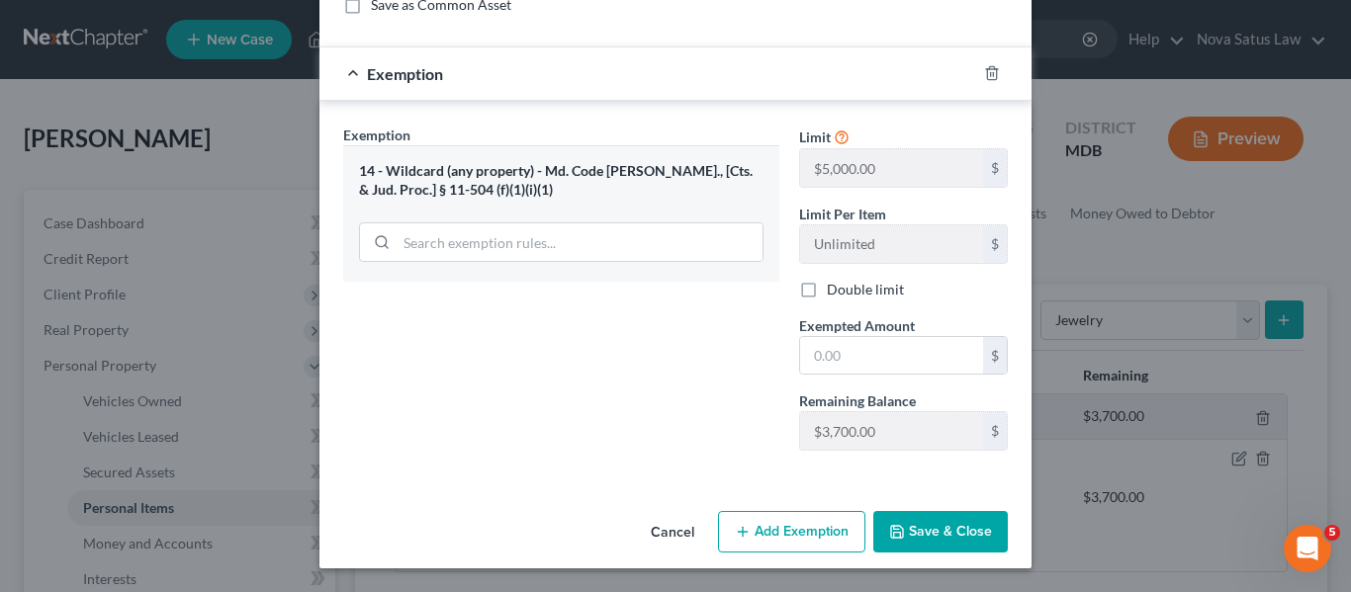
scroll to position [282, 0]
click at [866, 343] on input "text" at bounding box center [891, 356] width 183 height 38
type input "150"
click at [921, 527] on button "Save & Close" at bounding box center [940, 532] width 134 height 42
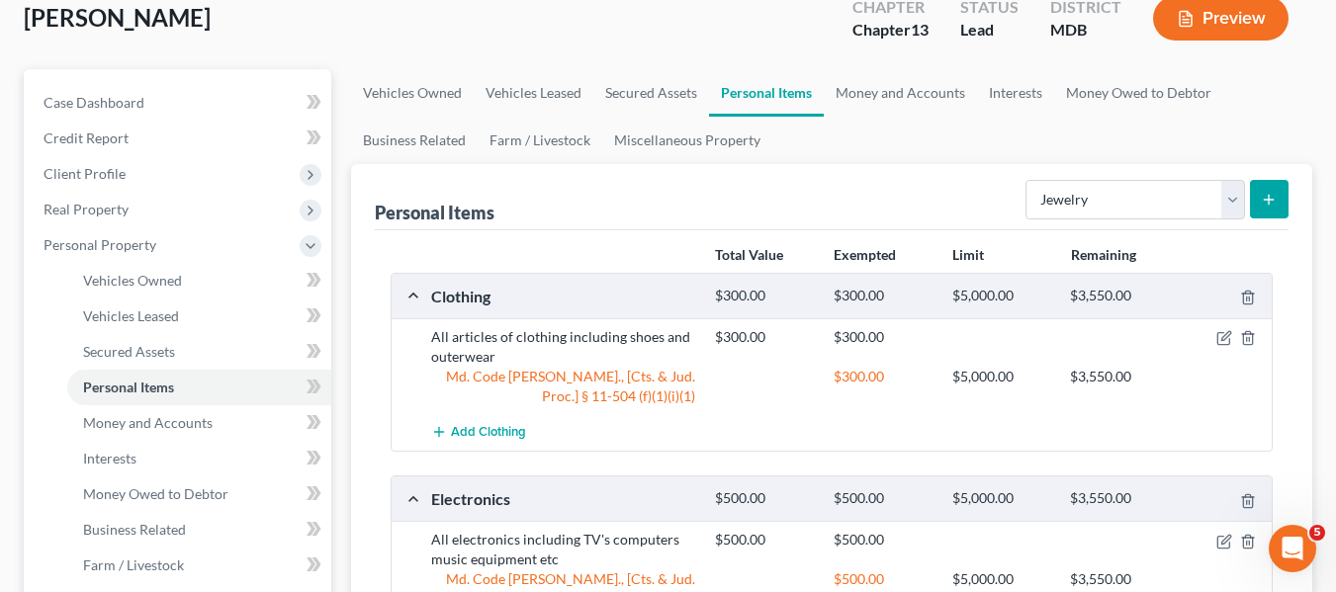
scroll to position [114, 0]
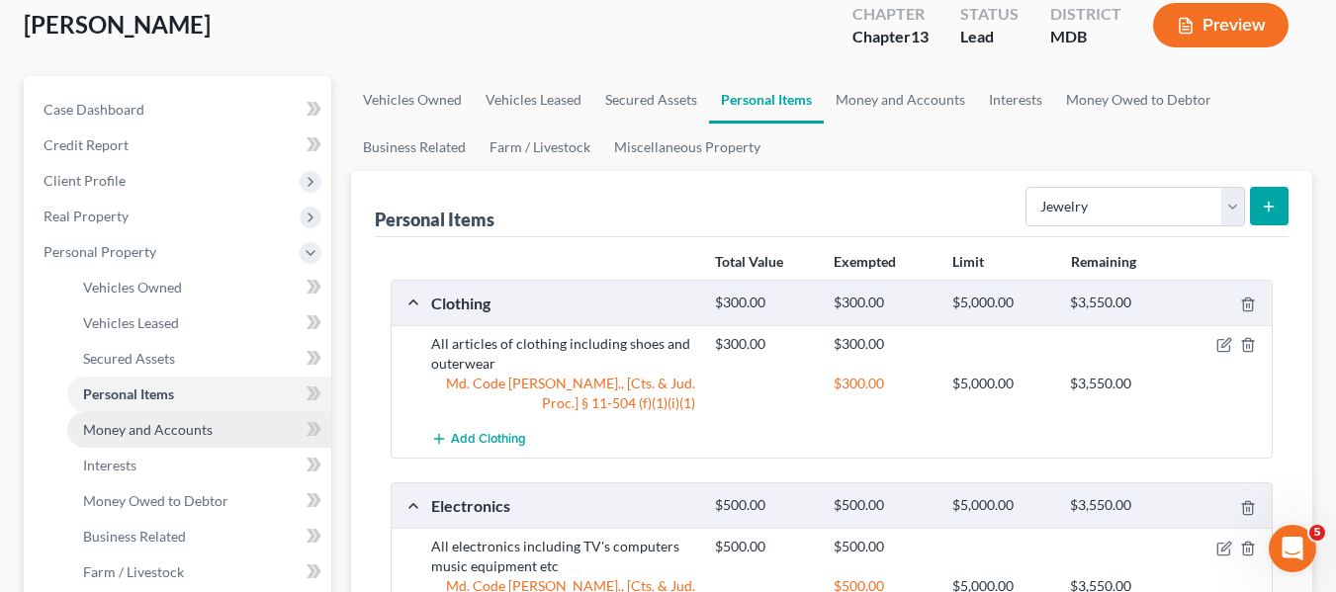
click at [130, 436] on span "Money and Accounts" at bounding box center [148, 429] width 130 height 17
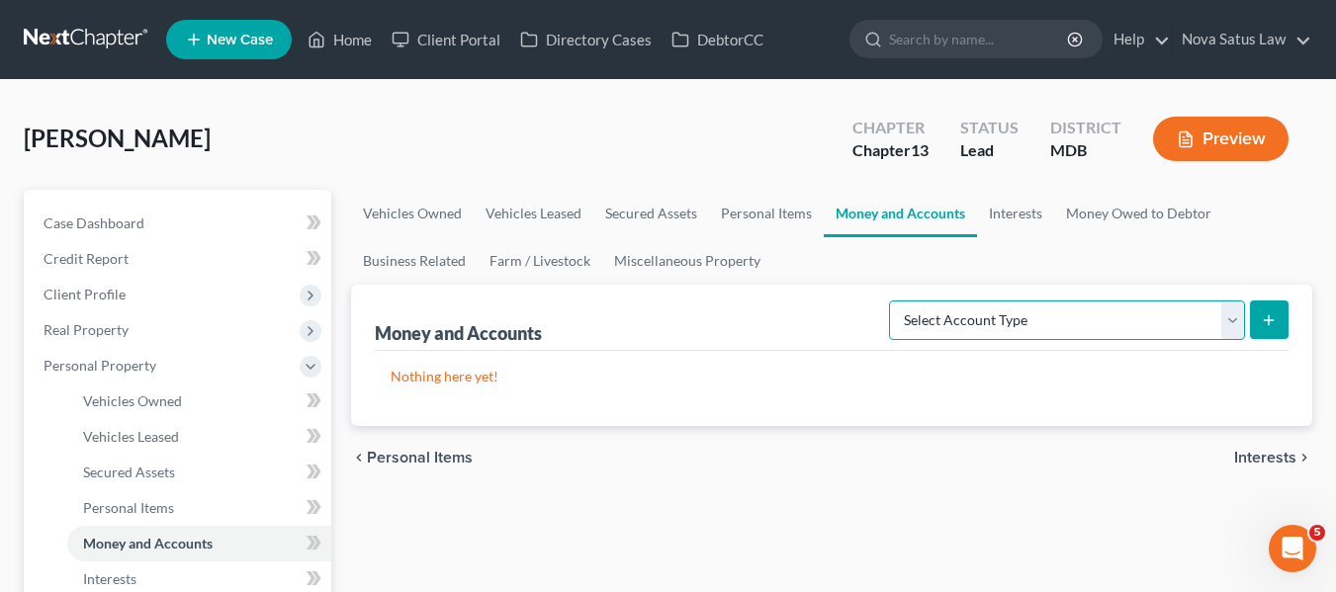
click at [1222, 322] on select "Select Account Type Brokerage Cash on Hand Certificates of Deposit Checking Acc…" at bounding box center [1067, 321] width 356 height 40
select select "checking"
click at [893, 301] on select "Select Account Type Brokerage Cash on Hand Certificates of Deposit Checking Acc…" at bounding box center [1067, 321] width 356 height 40
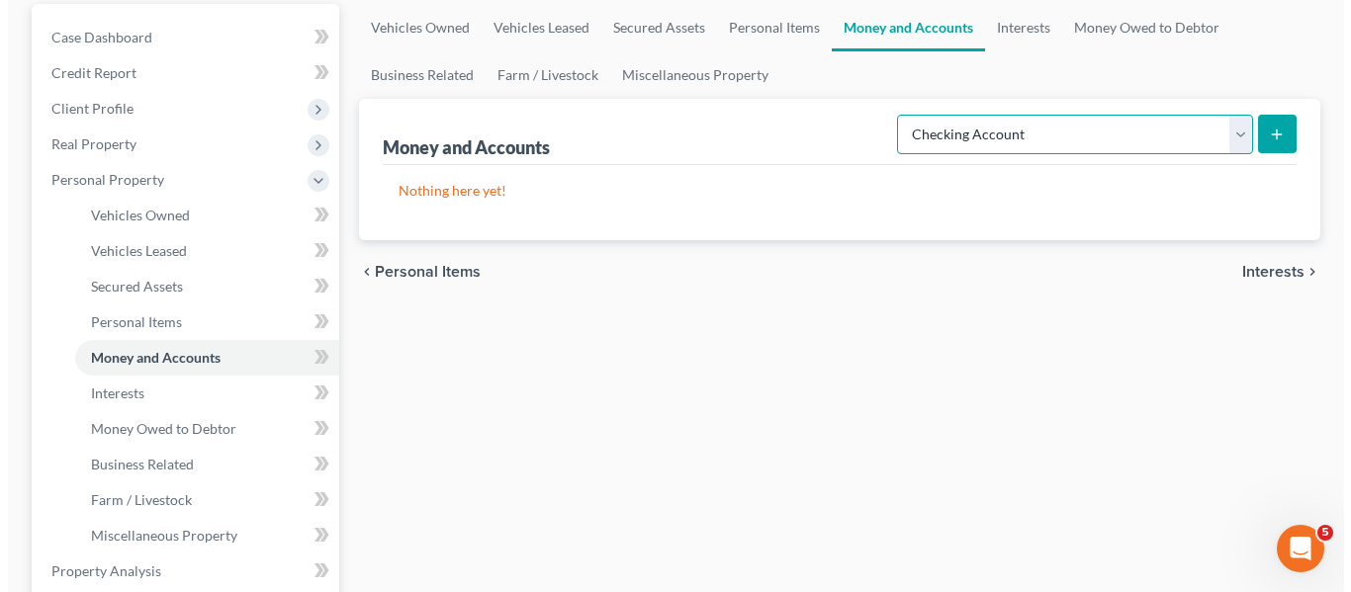
scroll to position [187, 0]
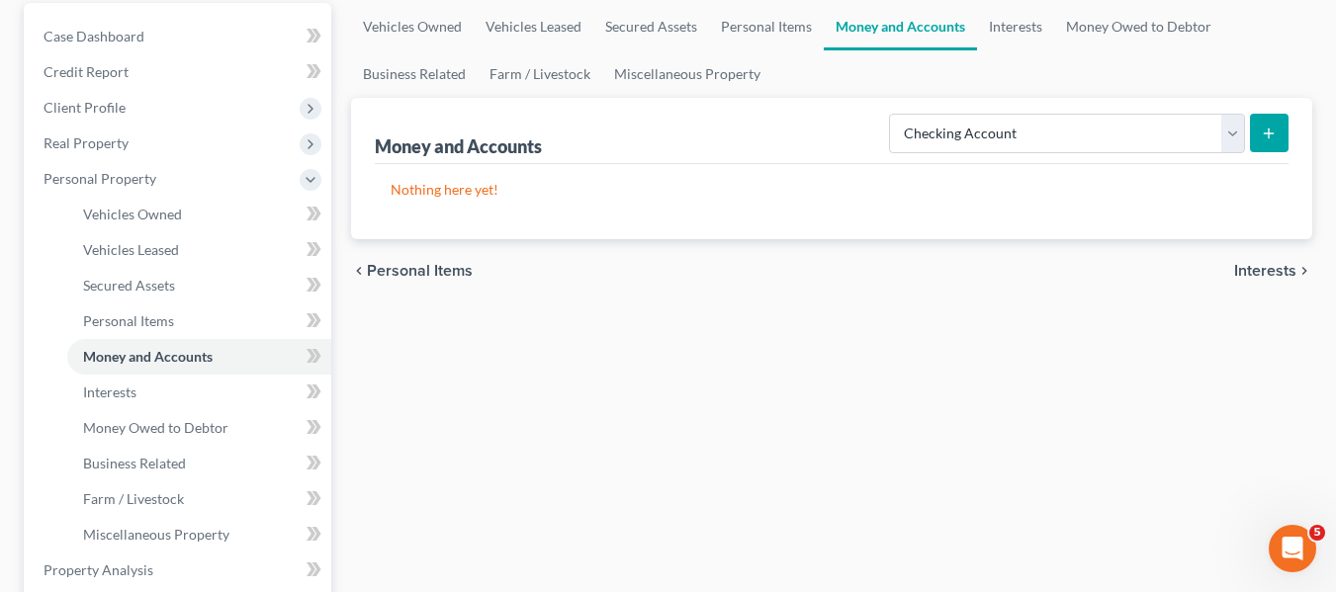
click at [1274, 132] on icon "submit" at bounding box center [1269, 134] width 16 height 16
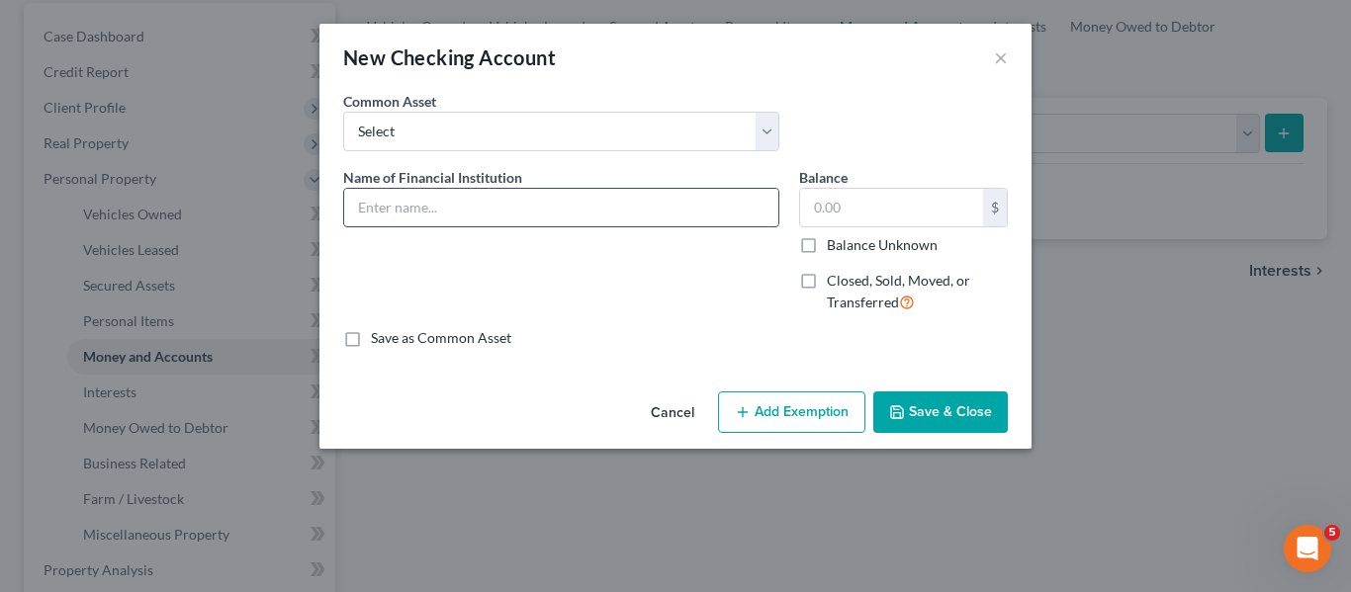
click at [495, 201] on input "text" at bounding box center [561, 208] width 434 height 38
type input "Capital One; balance as of"
click at [889, 208] on input "text" at bounding box center [891, 208] width 183 height 38
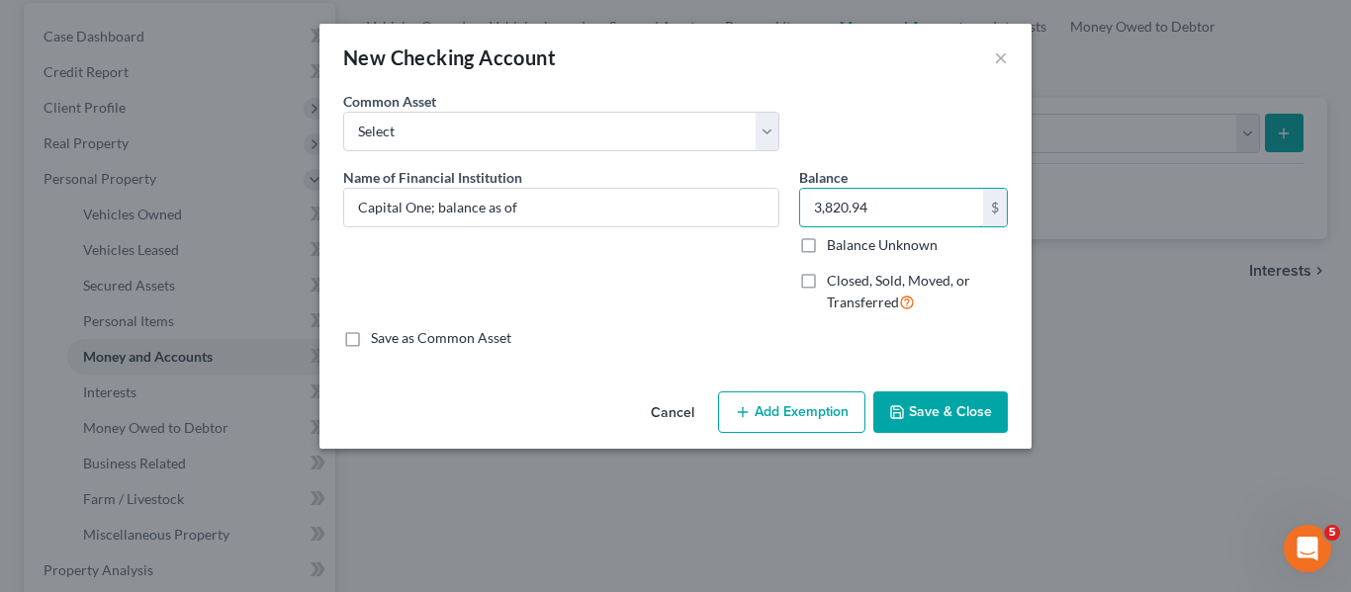
type input "3,820.94"
click at [782, 397] on button "Add Exemption" at bounding box center [791, 413] width 147 height 42
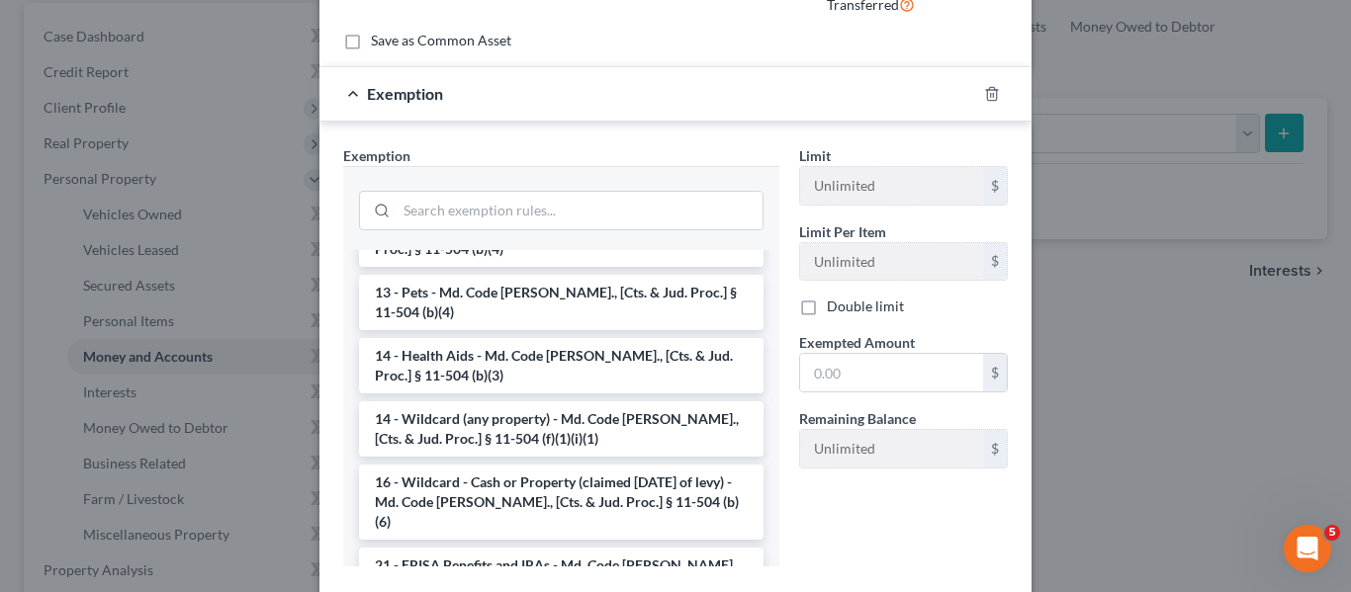
scroll to position [273, 0]
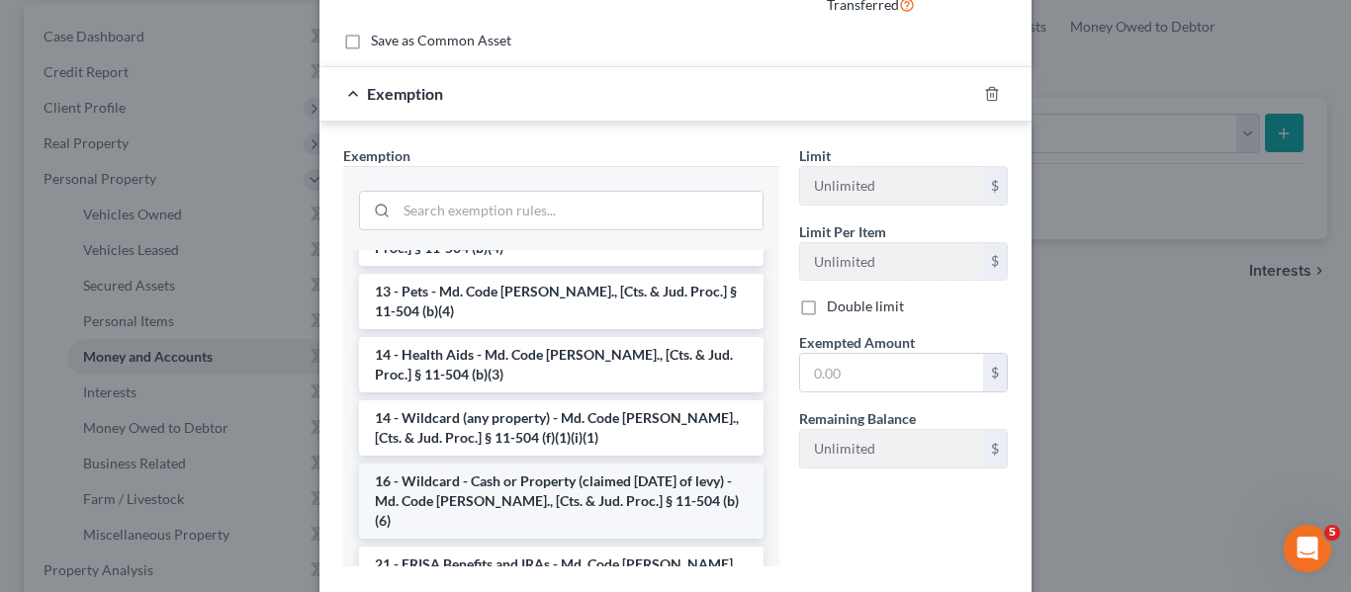
click at [496, 464] on li "16 - Wildcard - Cash or Property (claimed [DATE] of levy) - Md. Code [PERSON_NA…" at bounding box center [561, 501] width 404 height 75
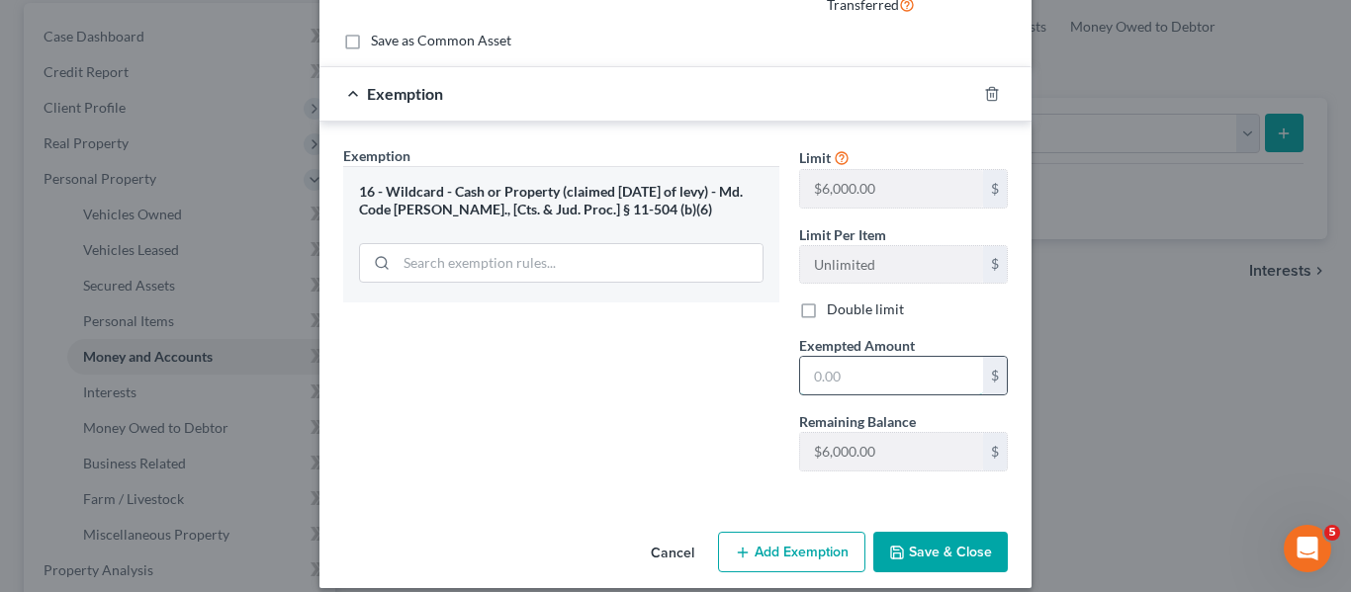
click at [847, 394] on input "text" at bounding box center [891, 376] width 183 height 38
type input "6,000"
click at [894, 550] on icon "button" at bounding box center [897, 553] width 16 height 16
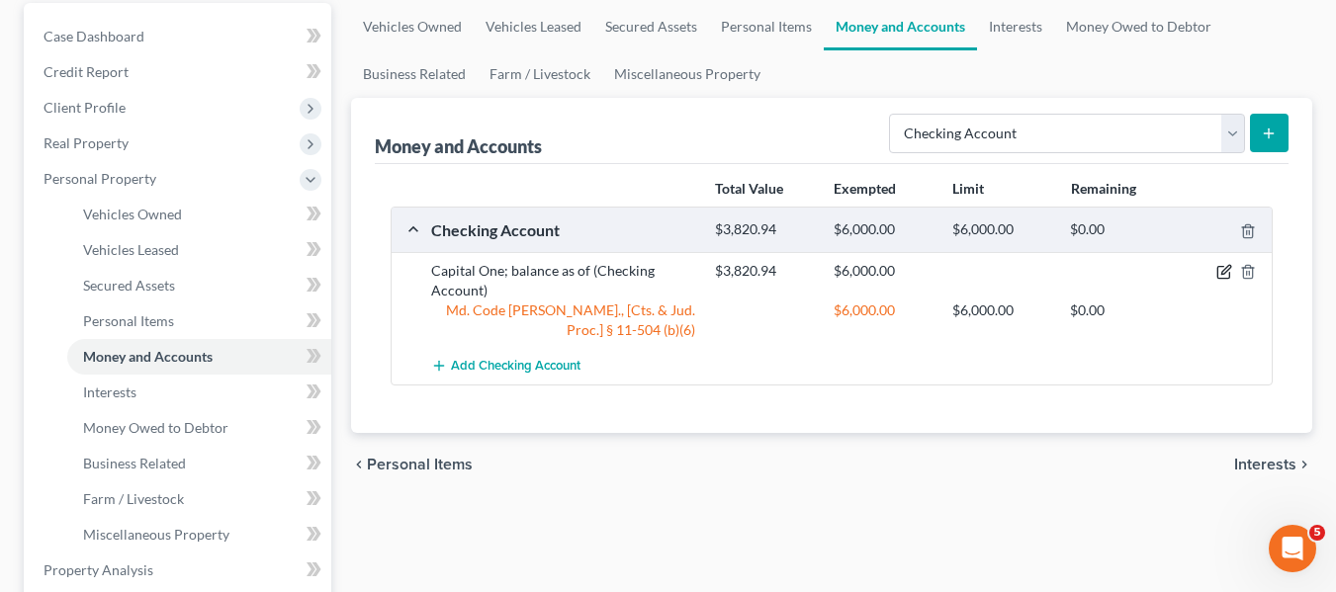
click at [1228, 268] on icon "button" at bounding box center [1224, 272] width 16 height 16
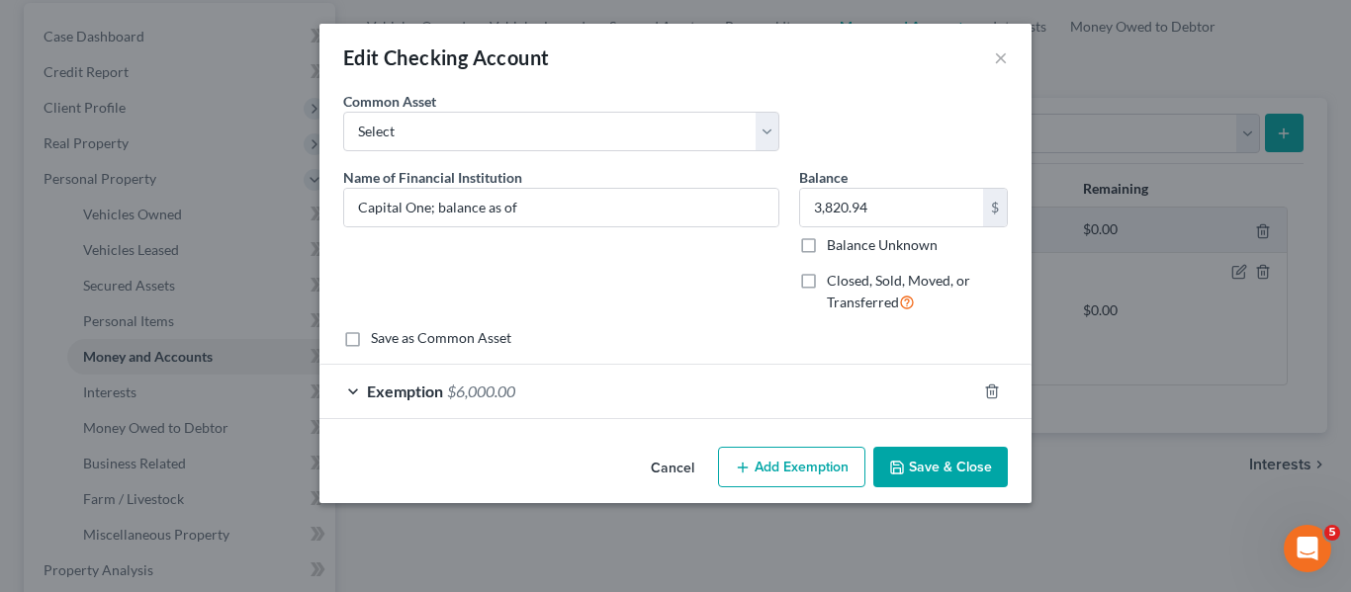
click at [426, 391] on span "Exemption" at bounding box center [405, 391] width 76 height 19
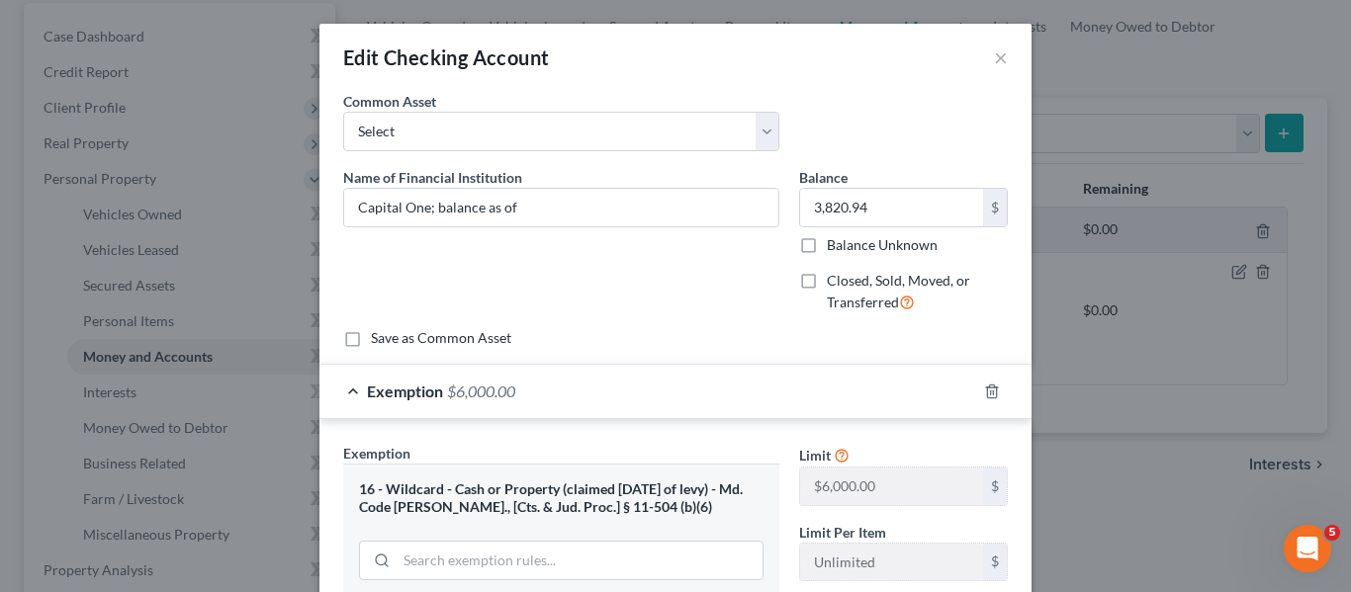
scroll to position [166, 0]
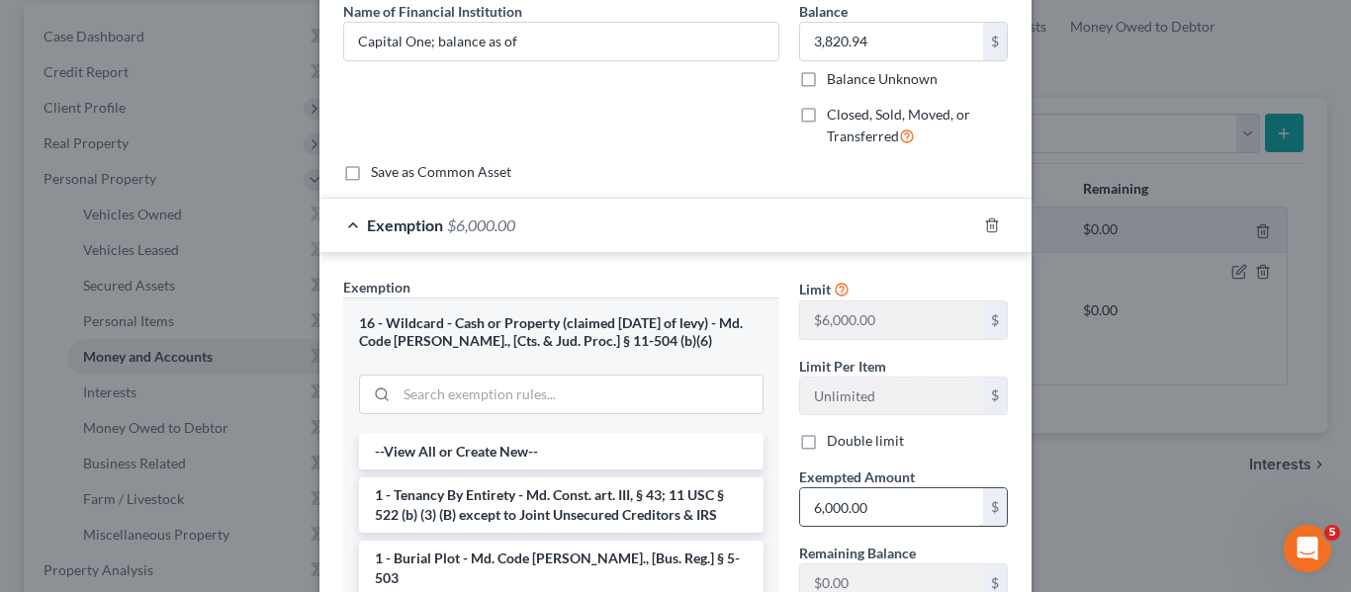
click at [880, 503] on input "6,000.00" at bounding box center [891, 507] width 183 height 38
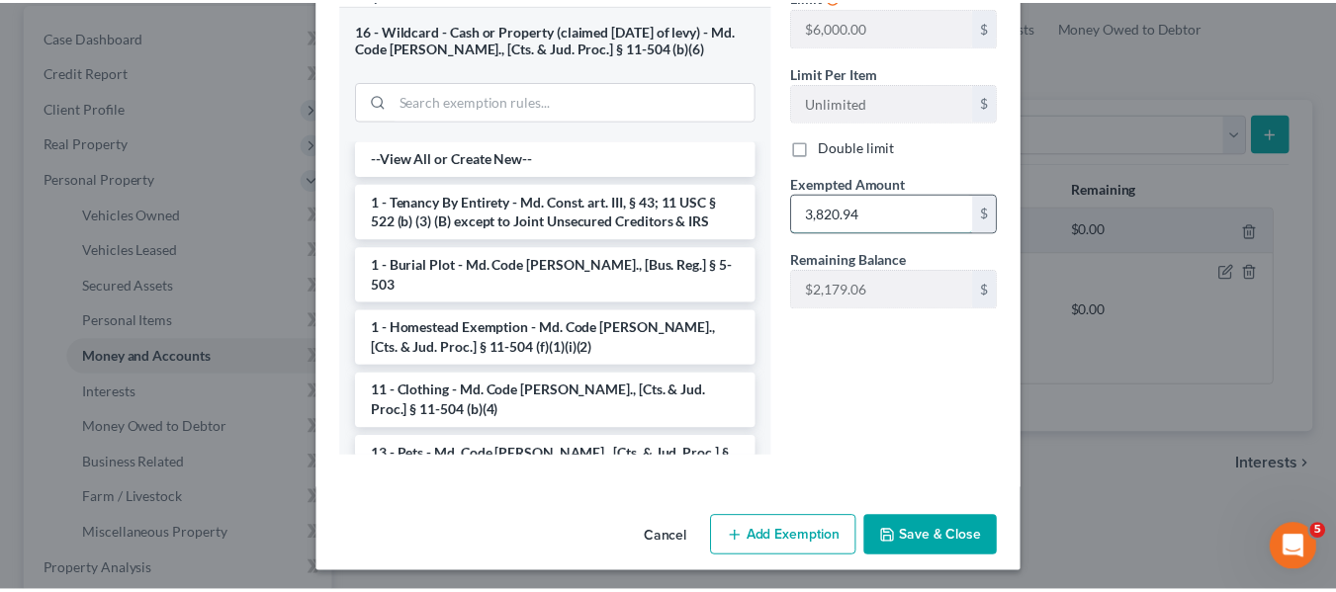
scroll to position [465, 0]
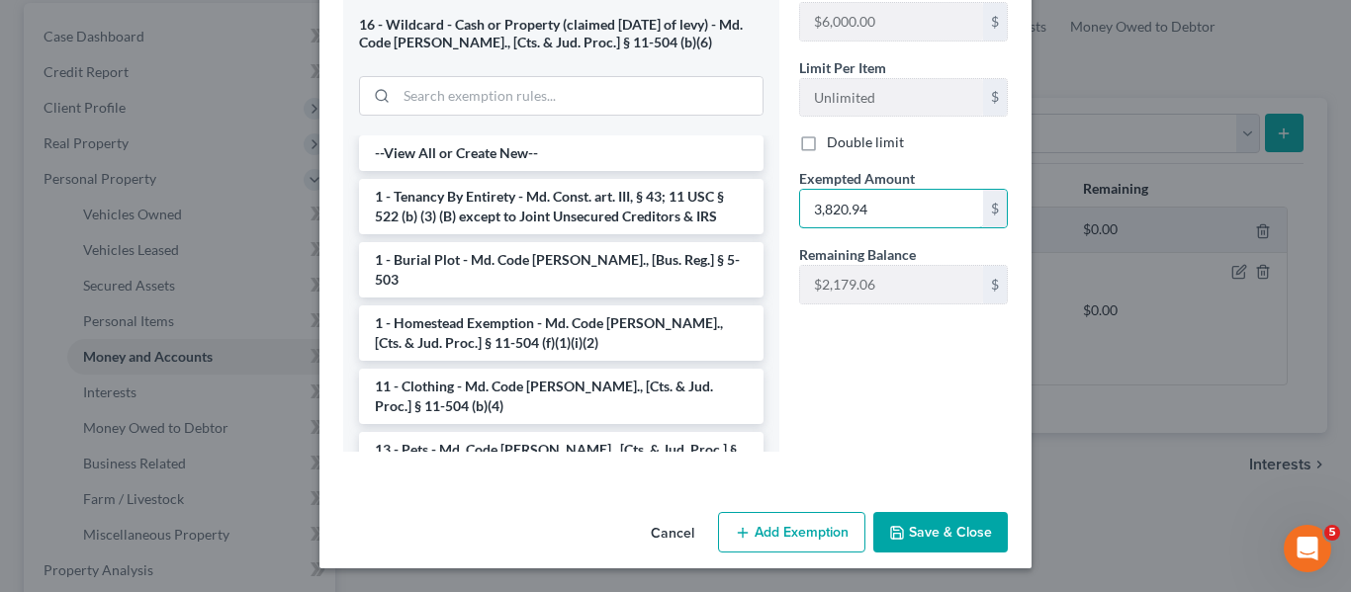
type input "3,820.94"
click at [895, 527] on icon "button" at bounding box center [897, 533] width 12 height 12
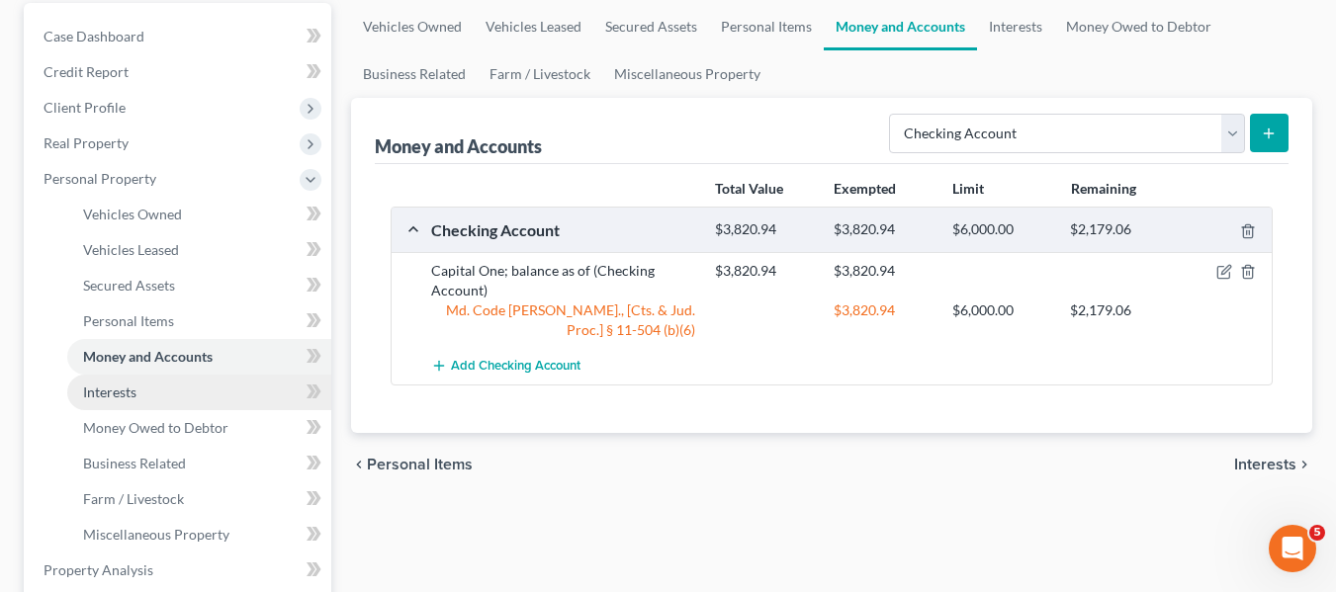
click at [158, 391] on link "Interests" at bounding box center [199, 393] width 264 height 36
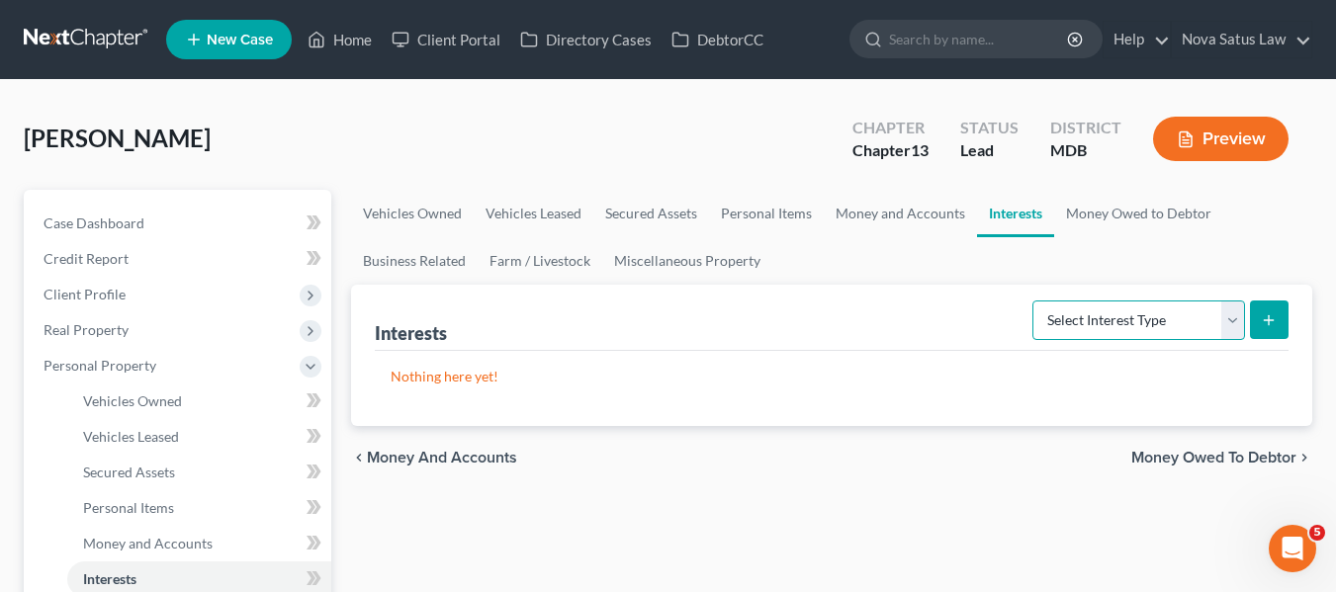
click at [1112, 312] on select "Select Interest Type 401K Annuity Bond Education IRA Government Bond Government…" at bounding box center [1138, 321] width 213 height 40
select select "term_life_insurance"
click at [1034, 301] on select "Select Interest Type 401K Annuity Bond Education IRA Government Bond Government…" at bounding box center [1138, 321] width 213 height 40
click at [1267, 314] on icon "submit" at bounding box center [1269, 320] width 16 height 16
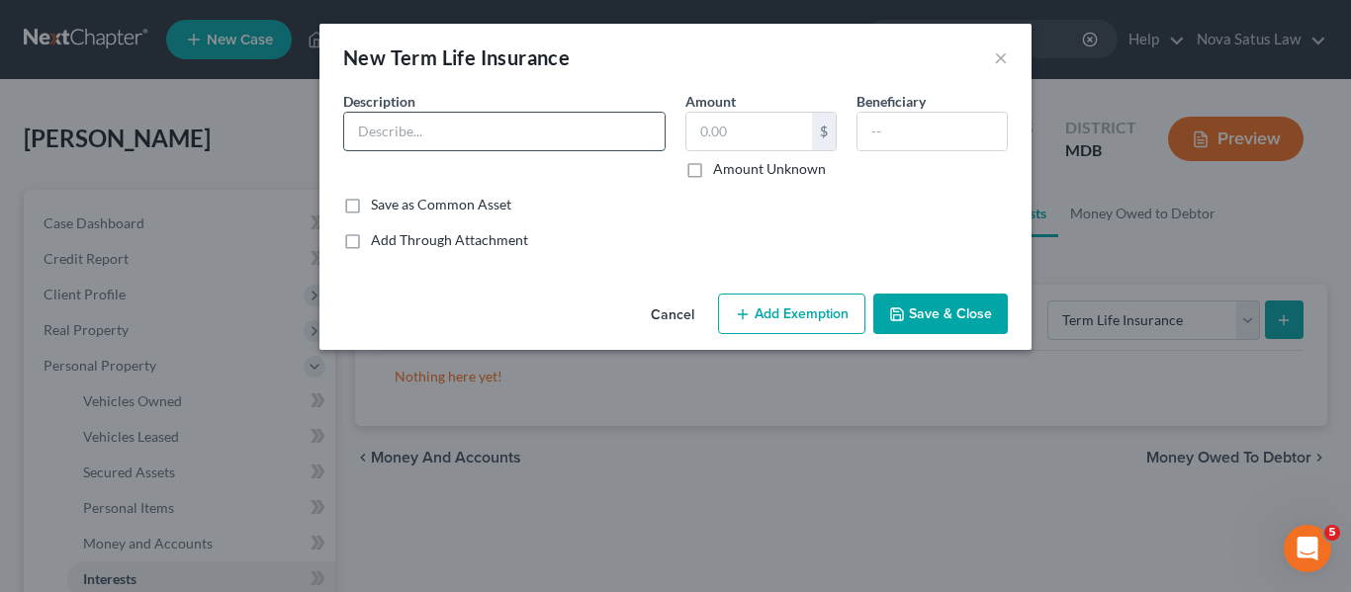
click at [434, 132] on input "text" at bounding box center [504, 132] width 320 height 38
type input "Term Life Ins"
click at [914, 313] on button "Save & Close" at bounding box center [940, 315] width 134 height 42
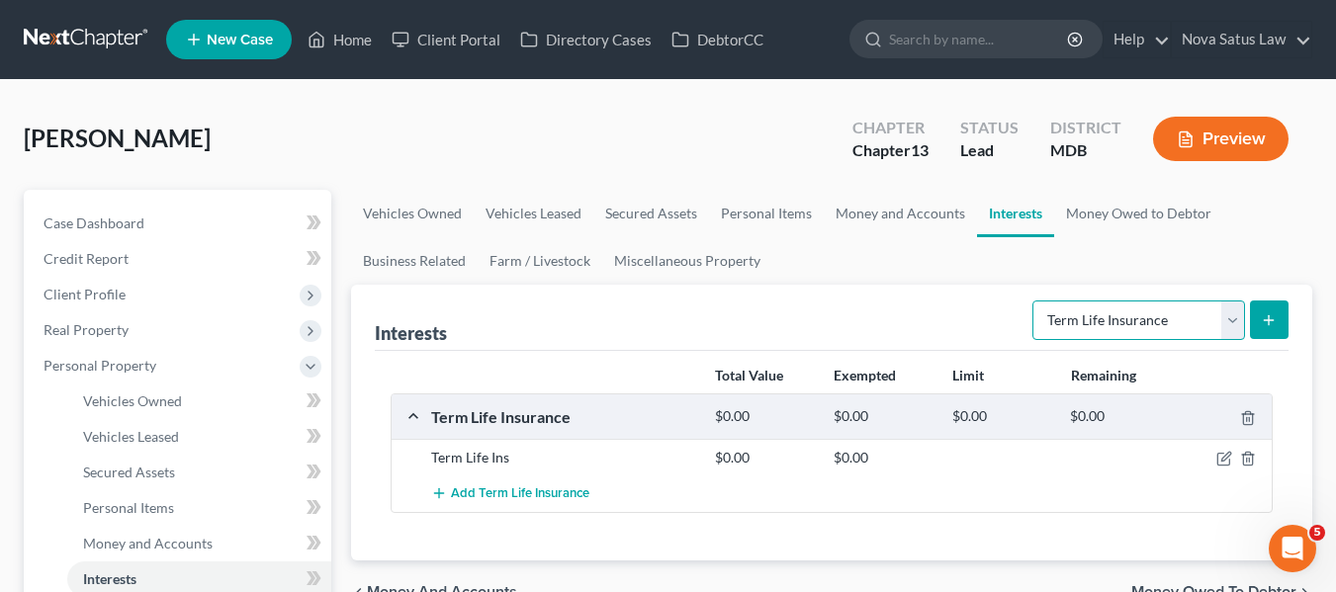
click at [1072, 322] on select "Select Interest Type 401K Annuity Bond Education IRA Government Bond Government…" at bounding box center [1138, 321] width 213 height 40
select select "ira"
click at [1034, 301] on select "Select Interest Type 401K Annuity Bond Education IRA Government Bond Government…" at bounding box center [1138, 321] width 213 height 40
click at [1283, 320] on button "submit" at bounding box center [1269, 320] width 39 height 39
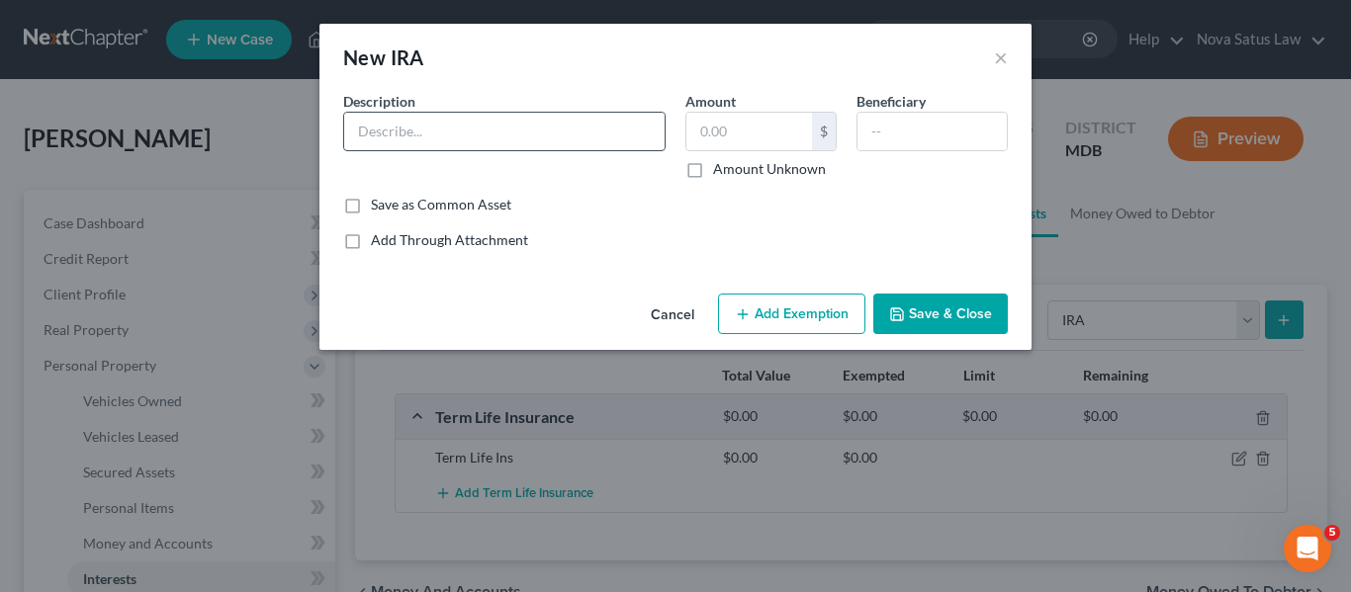
click at [456, 135] on input "text" at bounding box center [504, 132] width 320 height 38
type input "[PERSON_NAME]"
click at [921, 316] on button "Save & Close" at bounding box center [940, 315] width 134 height 42
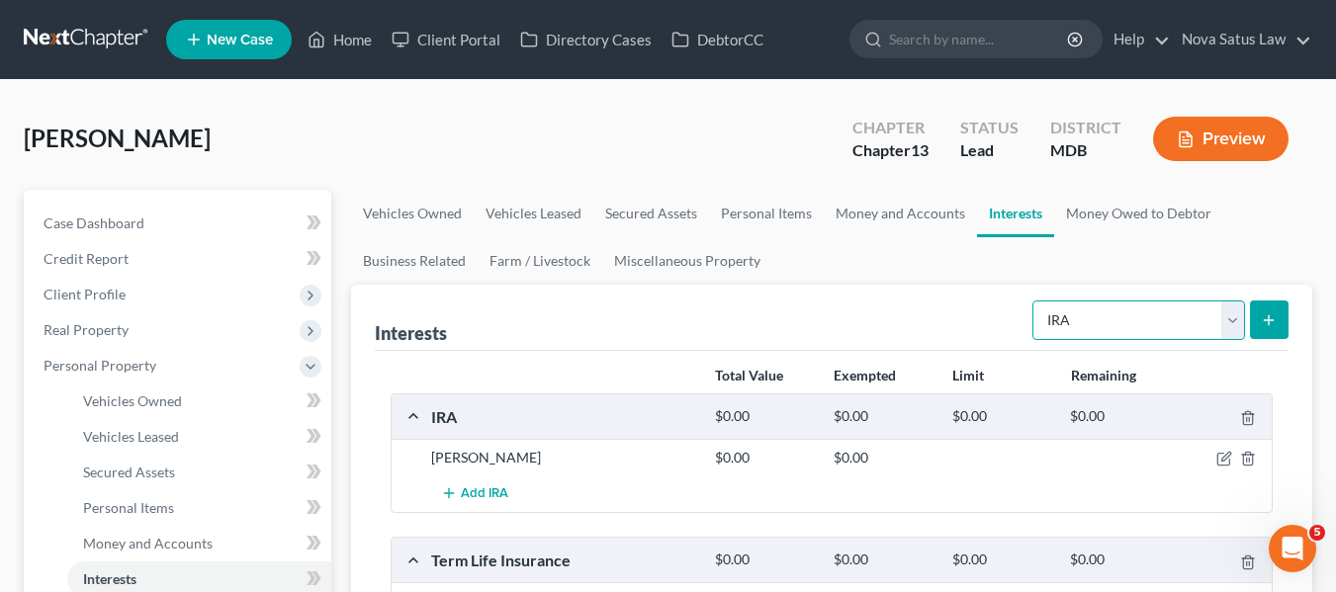
click at [1231, 316] on select "Select Interest Type 401K Annuity Bond Education IRA Government Bond Government…" at bounding box center [1138, 321] width 213 height 40
select select "401k"
click at [1034, 301] on select "Select Interest Type 401K Annuity Bond Education IRA Government Bond Government…" at bounding box center [1138, 321] width 213 height 40
click at [1256, 307] on button "submit" at bounding box center [1269, 320] width 39 height 39
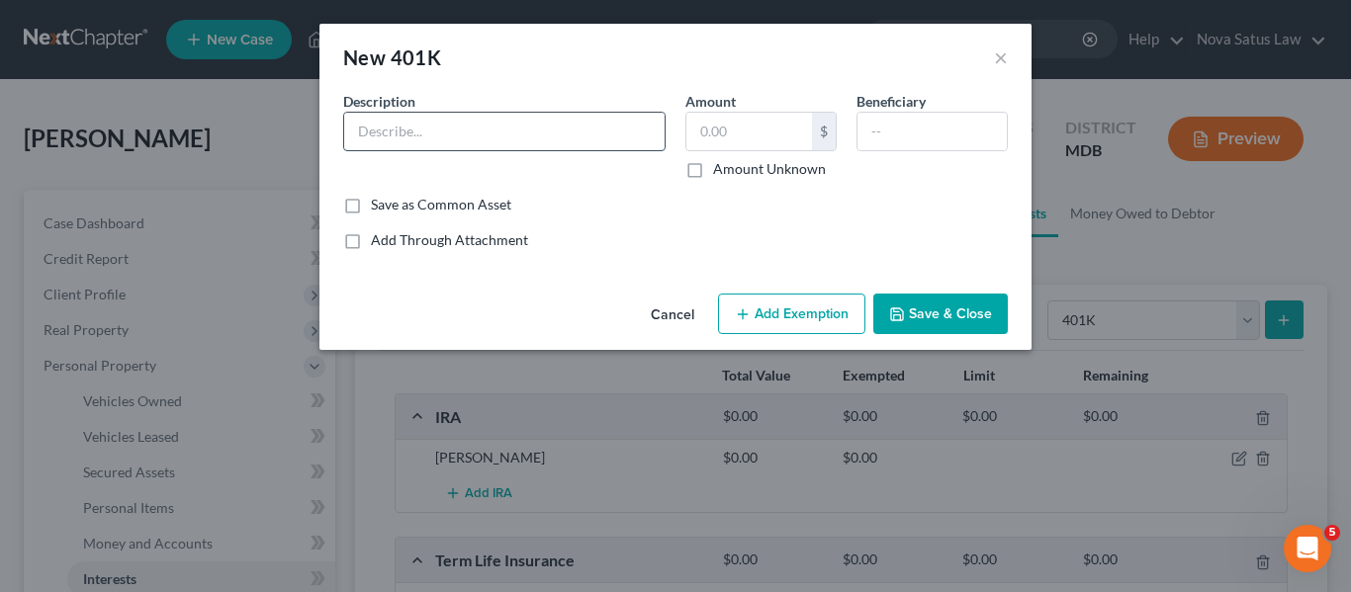
click at [568, 136] on input "text" at bounding box center [504, 132] width 320 height 38
type input "401K"
click at [944, 339] on div "Cancel Add Exemption Save & Close" at bounding box center [675, 318] width 712 height 65
click at [940, 337] on div "Cancel Add Exemption Save & Close" at bounding box center [675, 318] width 712 height 65
click at [916, 318] on button "Save & Close" at bounding box center [940, 315] width 134 height 42
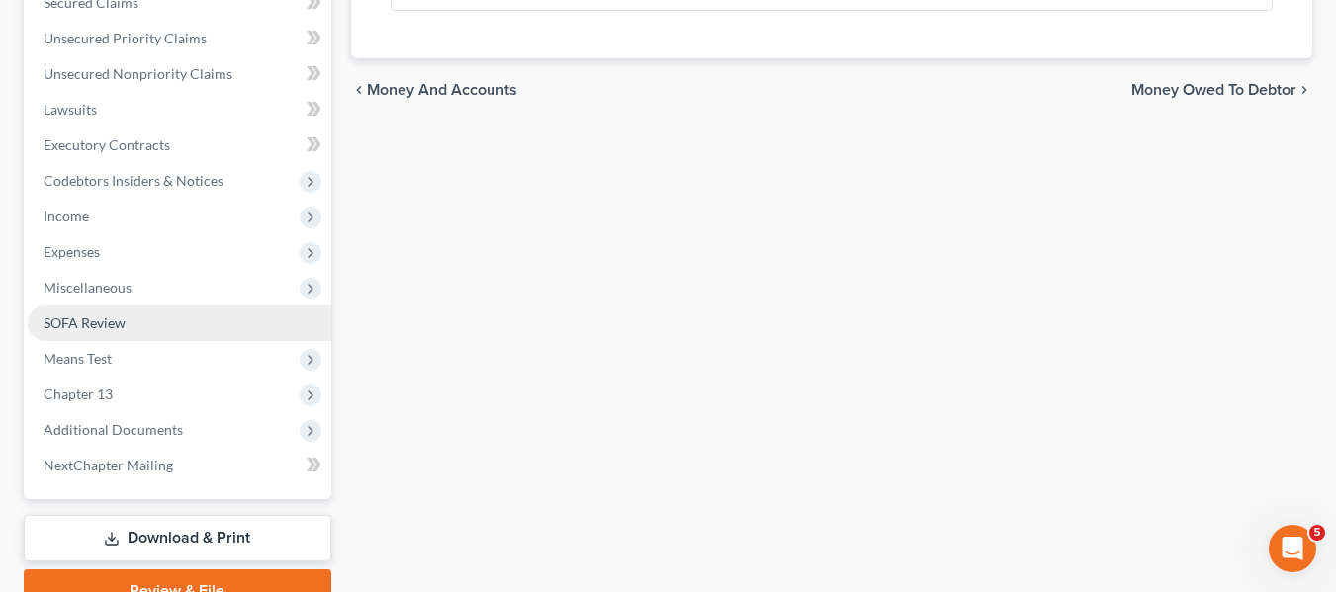
scroll to position [886, 0]
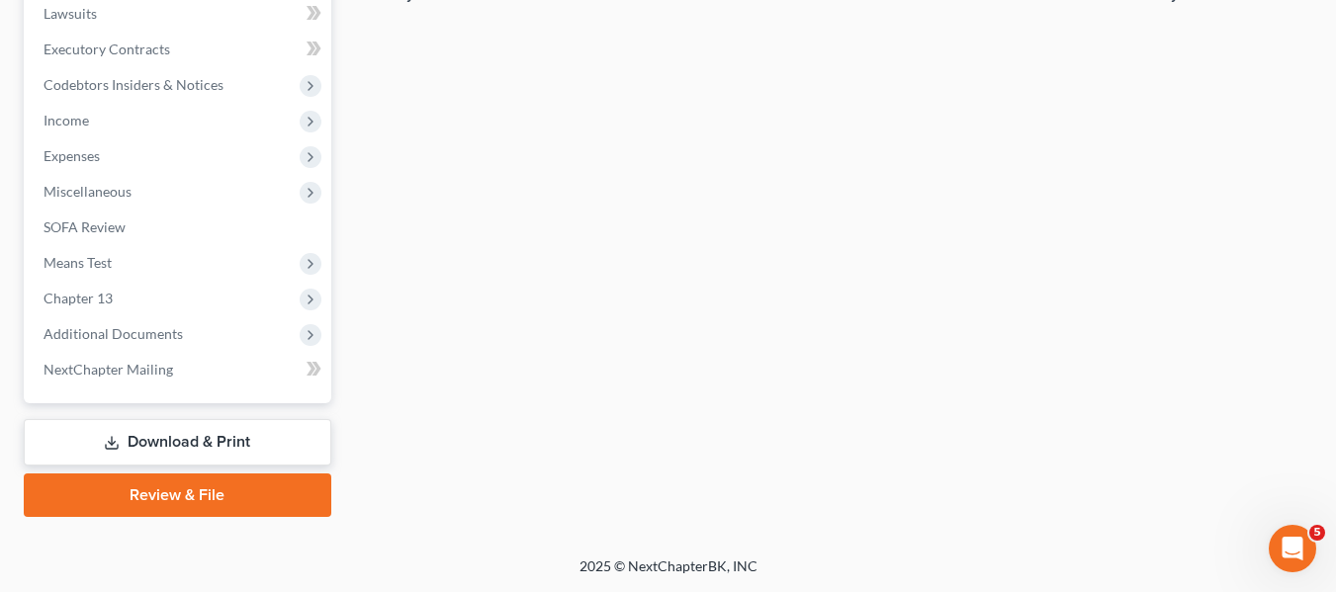
click at [125, 446] on link "Download & Print" at bounding box center [177, 442] width 307 height 46
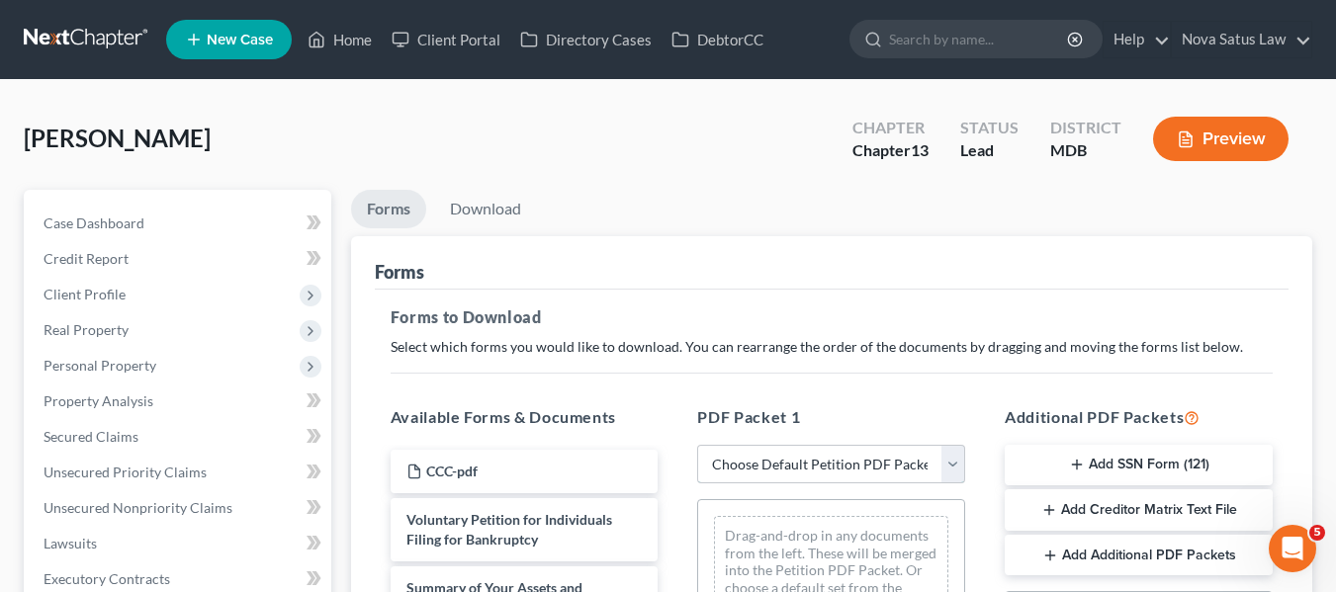
click at [735, 468] on select "Choose Default Petition PDF Packet Complete Bankruptcy Petition (all forms and …" at bounding box center [831, 465] width 268 height 40
select select "0"
click at [697, 445] on select "Choose Default Petition PDF Packet Complete Bankruptcy Petition (all forms and …" at bounding box center [831, 465] width 268 height 40
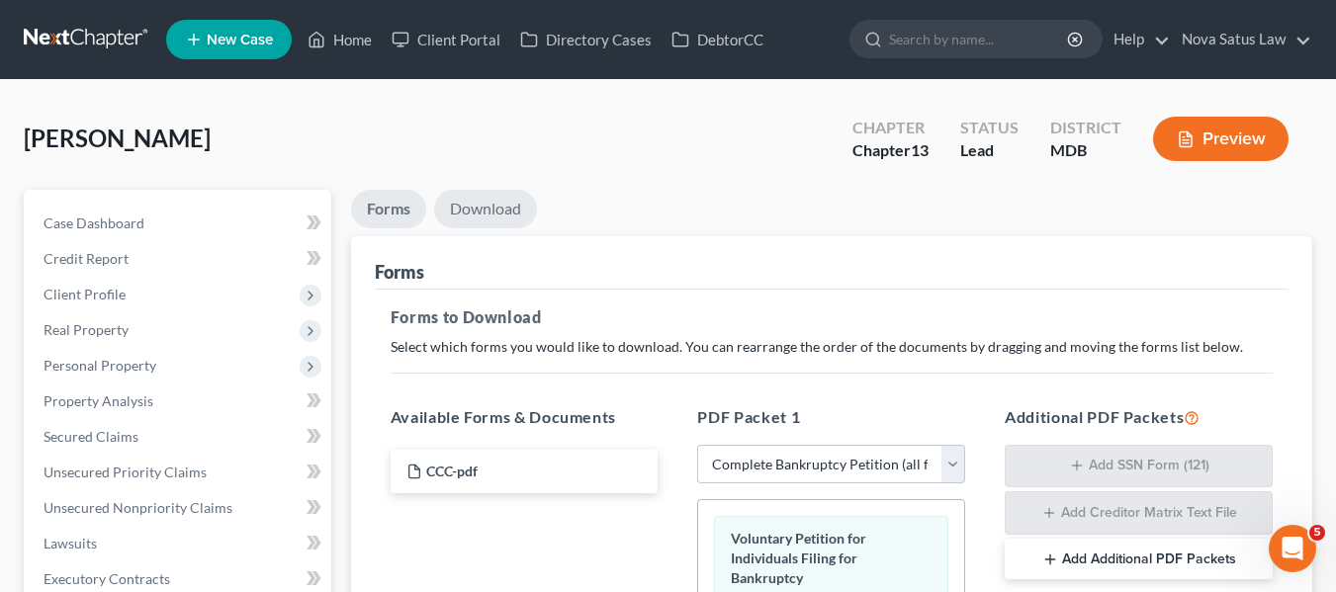
click at [475, 207] on link "Download" at bounding box center [485, 209] width 103 height 39
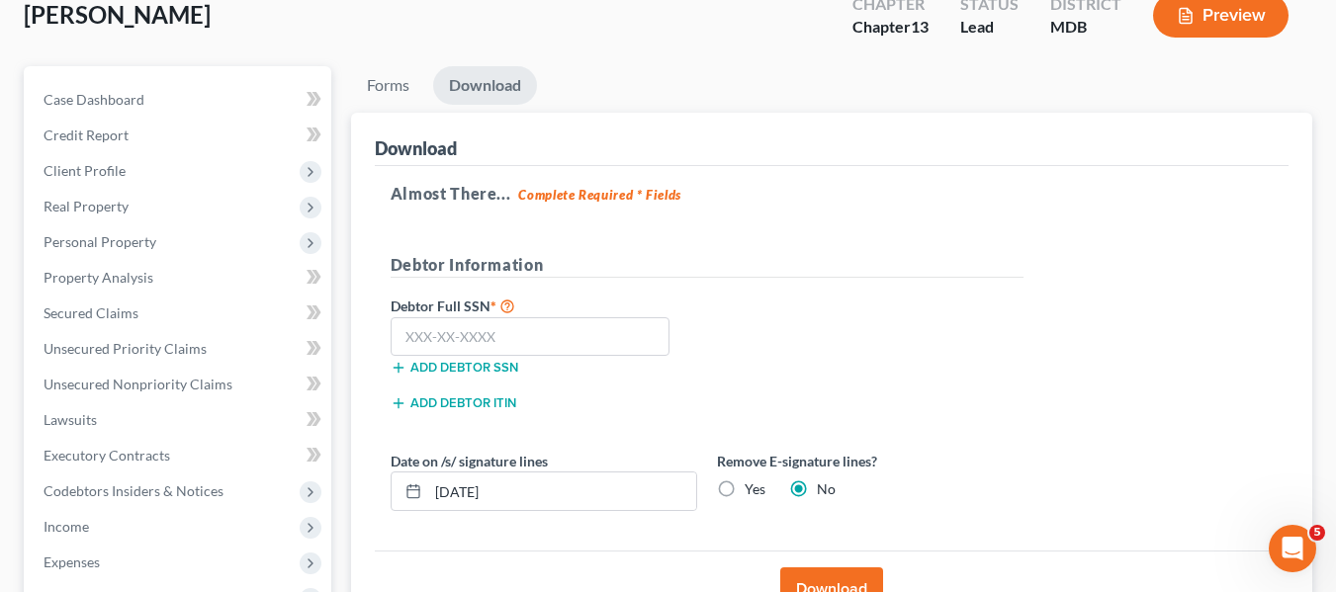
scroll to position [141, 0]
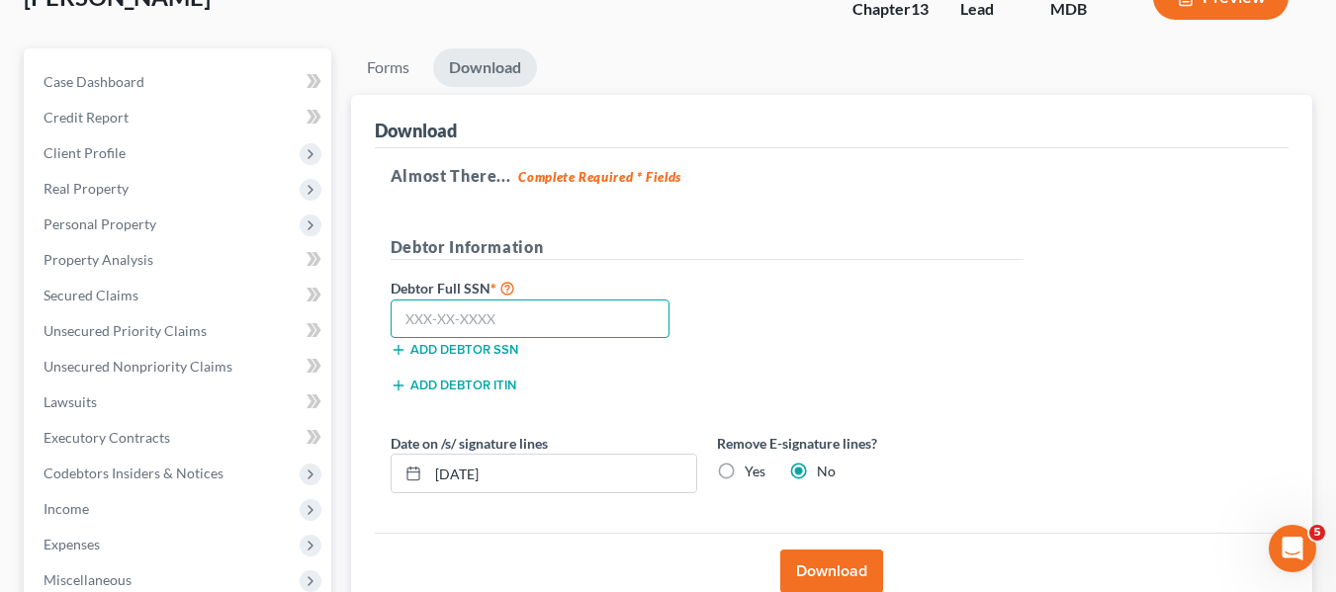
click at [398, 307] on input "text" at bounding box center [531, 320] width 280 height 40
type input "220-17-3590"
click at [805, 571] on button "Download" at bounding box center [831, 572] width 103 height 44
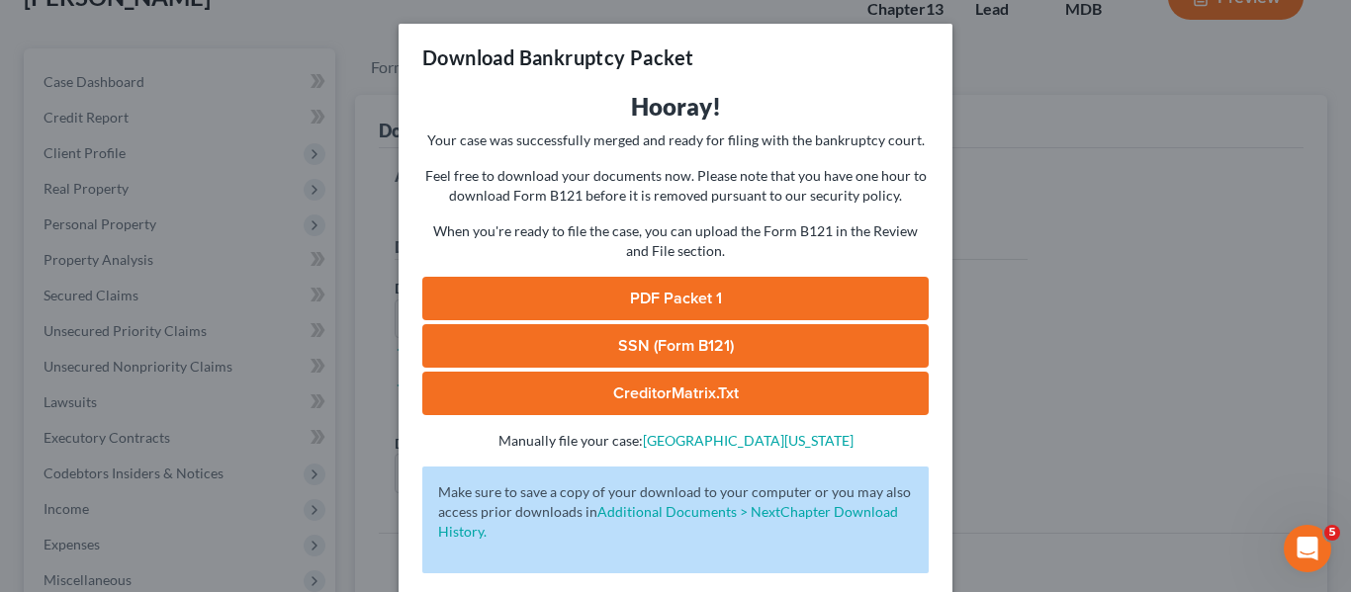
click at [644, 293] on link "PDF Packet 1" at bounding box center [675, 299] width 506 height 44
click at [703, 338] on link "SSN (Form B121)" at bounding box center [675, 346] width 506 height 44
click at [665, 386] on link "CreditorMatrix.txt" at bounding box center [675, 394] width 506 height 44
click at [1021, 271] on div "Download Bankruptcy Packet Hooray! Your case was successfully merged and ready …" at bounding box center [675, 296] width 1351 height 592
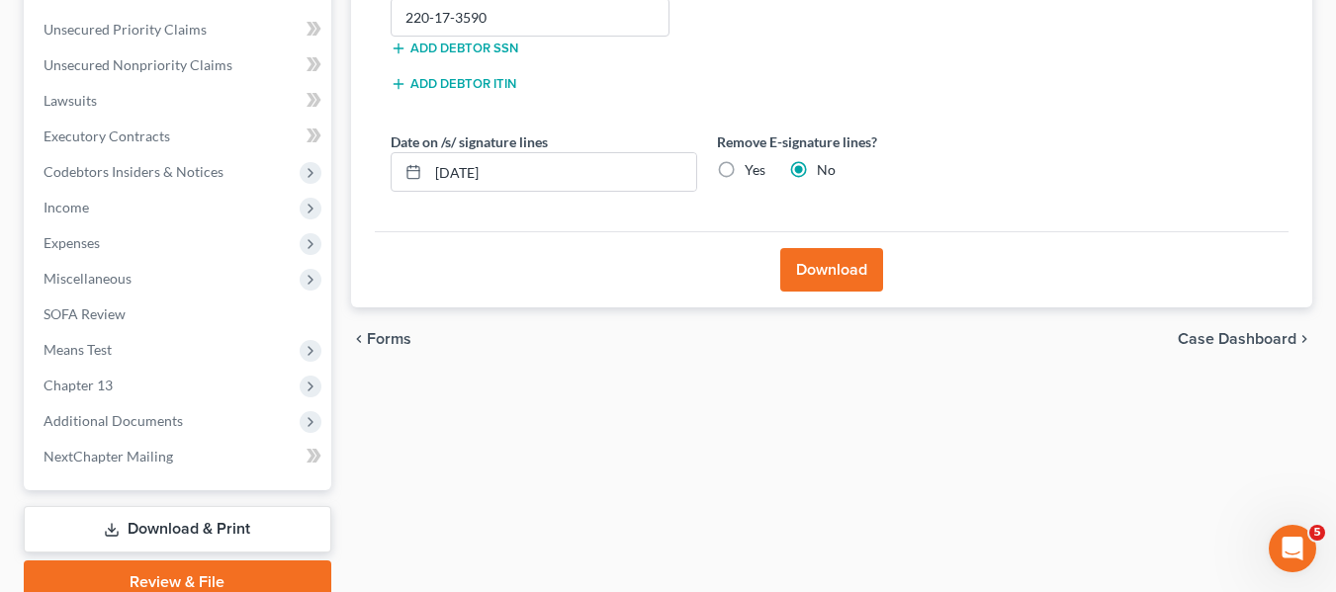
scroll to position [452, 0]
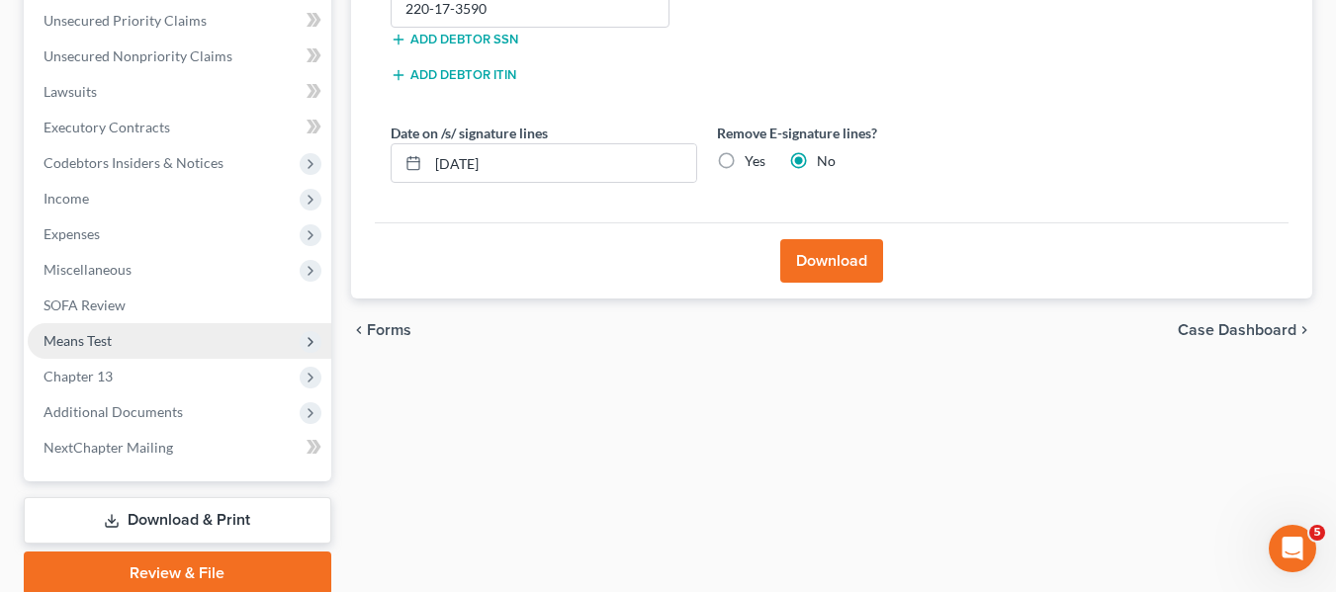
click at [80, 340] on span "Means Test" at bounding box center [78, 340] width 68 height 17
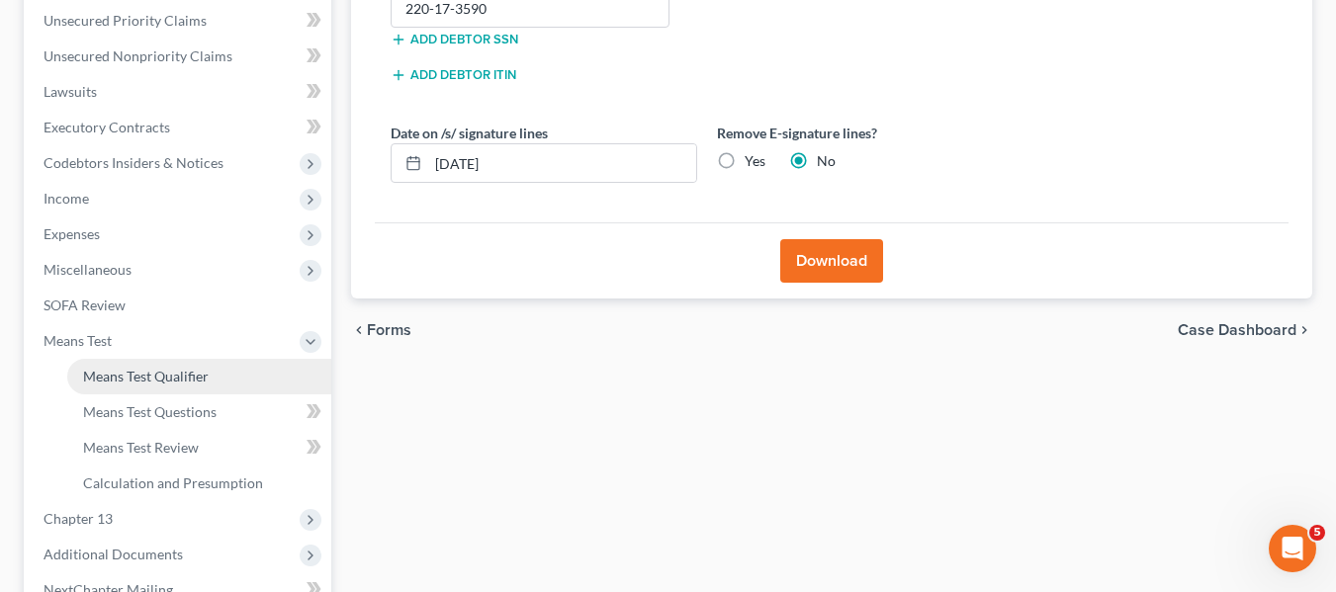
click at [120, 373] on span "Means Test Qualifier" at bounding box center [146, 376] width 126 height 17
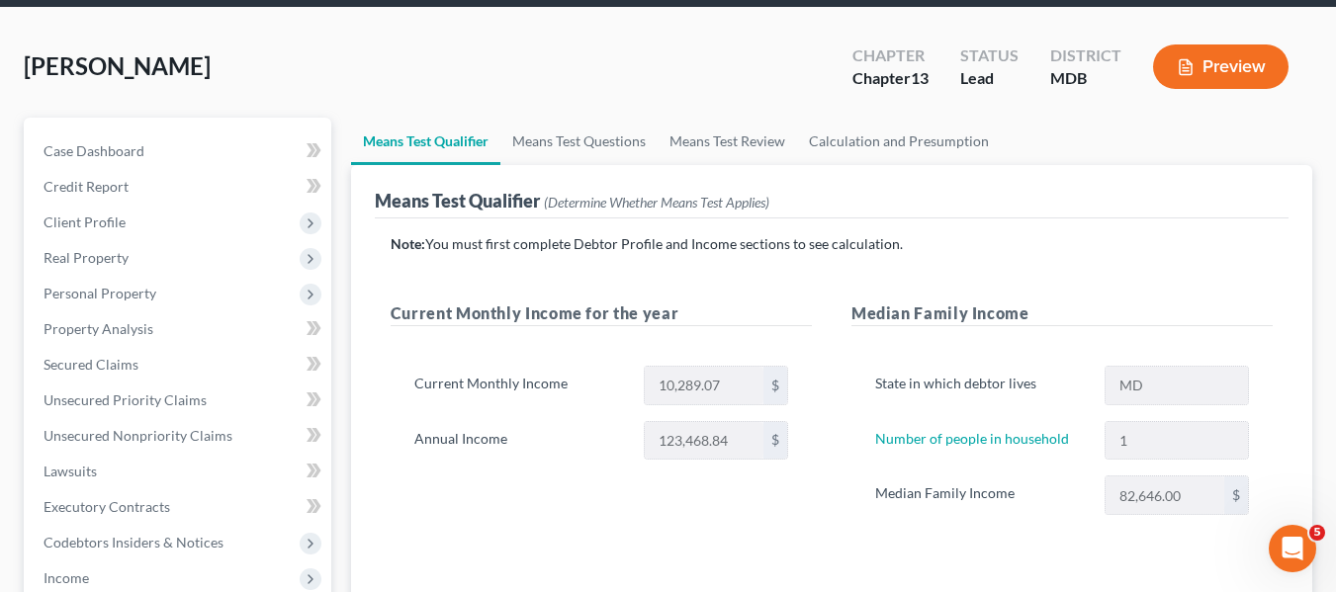
scroll to position [169, 0]
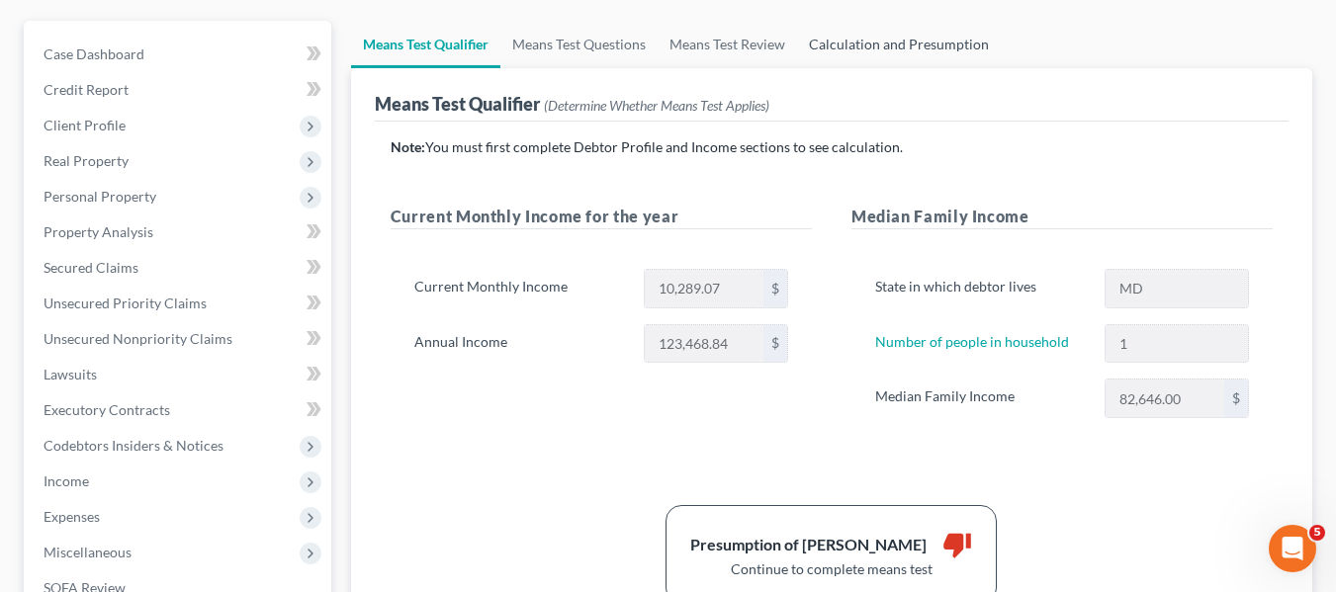
click at [879, 51] on link "Calculation and Presumption" at bounding box center [899, 44] width 204 height 47
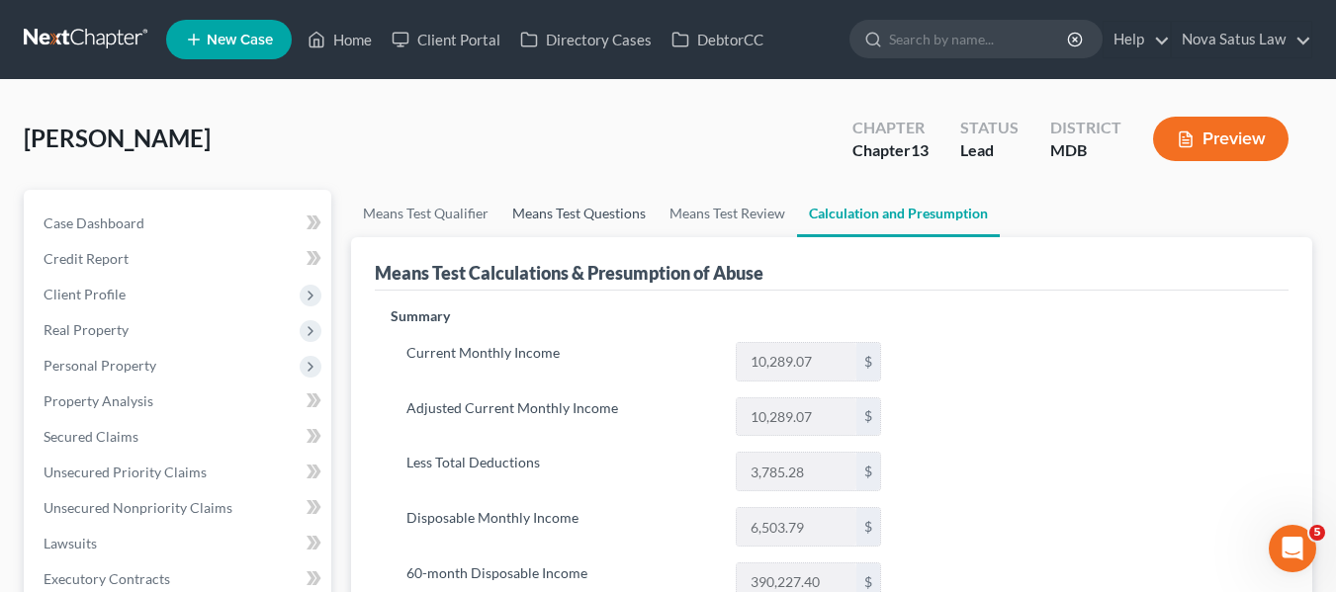
click at [542, 218] on link "Means Test Questions" at bounding box center [578, 213] width 157 height 47
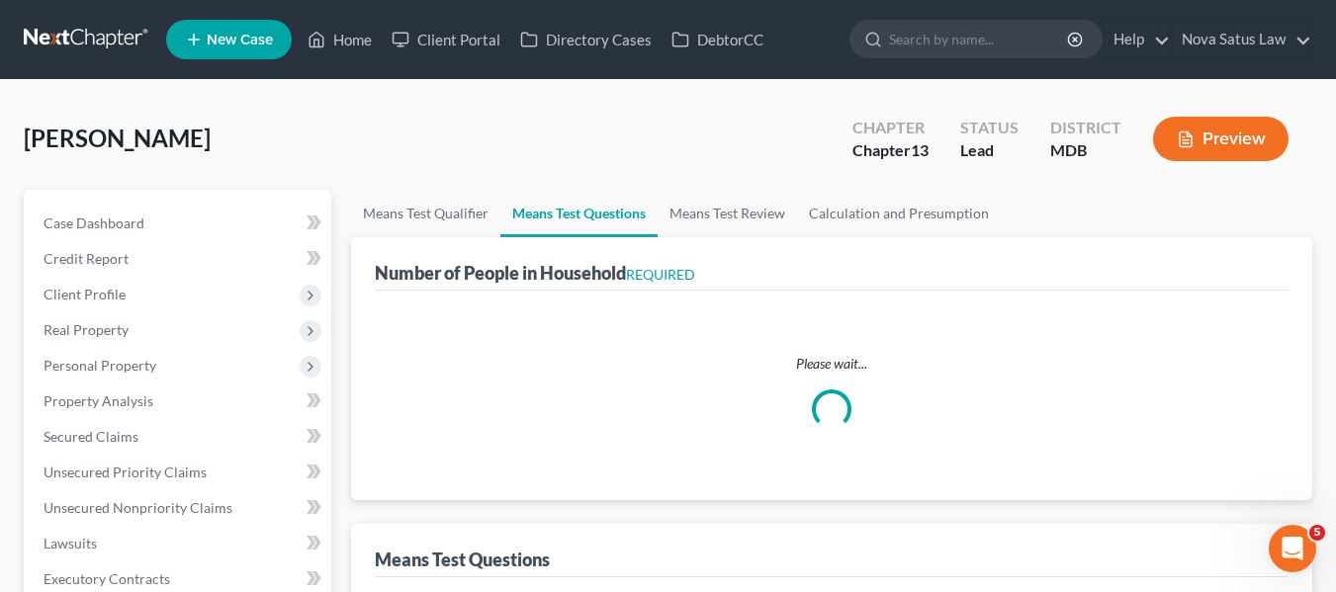
select select "60"
select select "0"
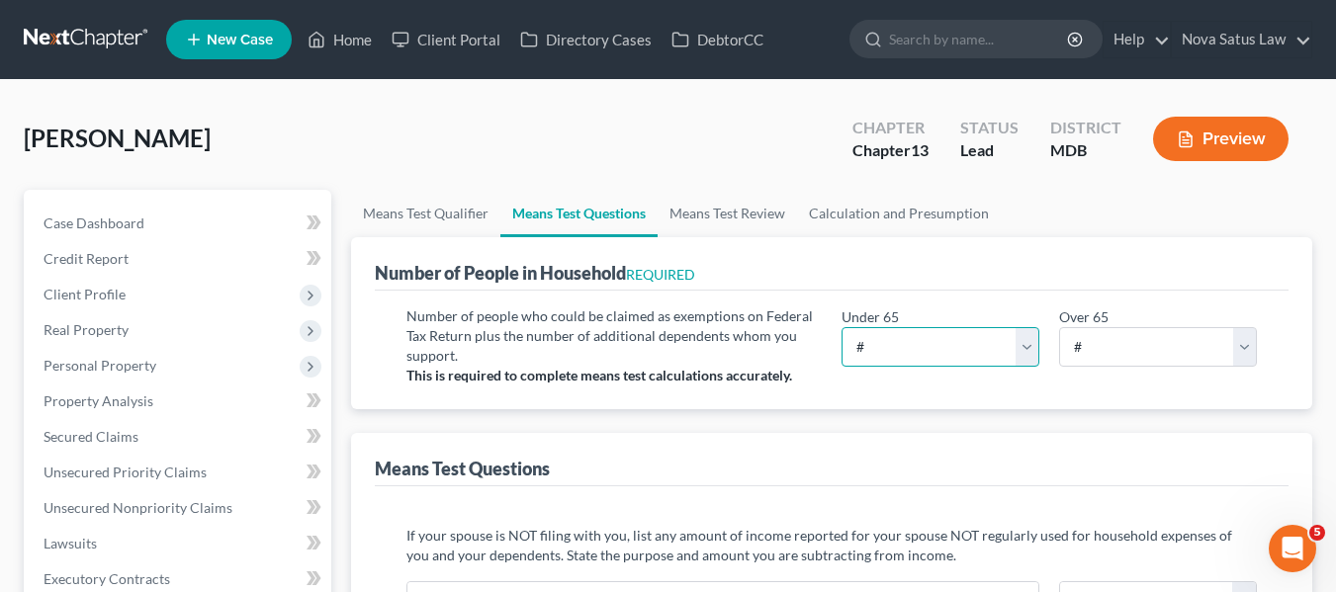
click at [925, 342] on select "# 0 1 2 3 4 5 6 7 8 9 10" at bounding box center [940, 347] width 198 height 40
select select "1"
click at [841, 327] on select "# 0 1 2 3 4 5 6 7 8 9 10" at bounding box center [940, 347] width 198 height 40
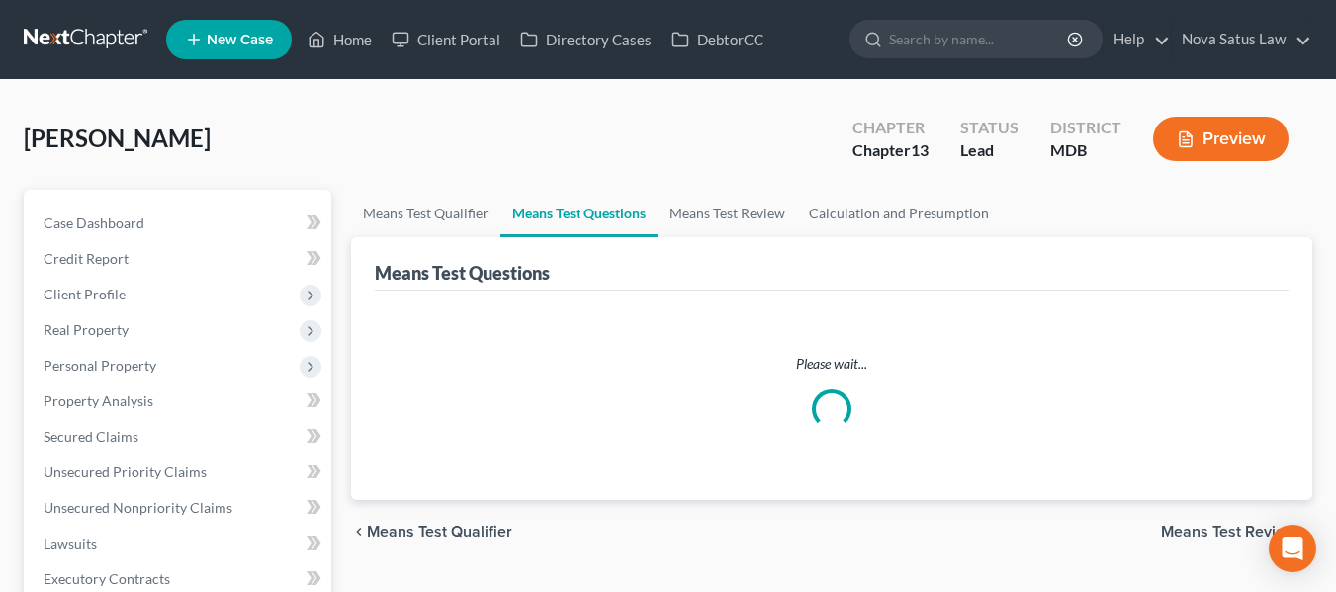
select select "1"
select select "60"
select select "0"
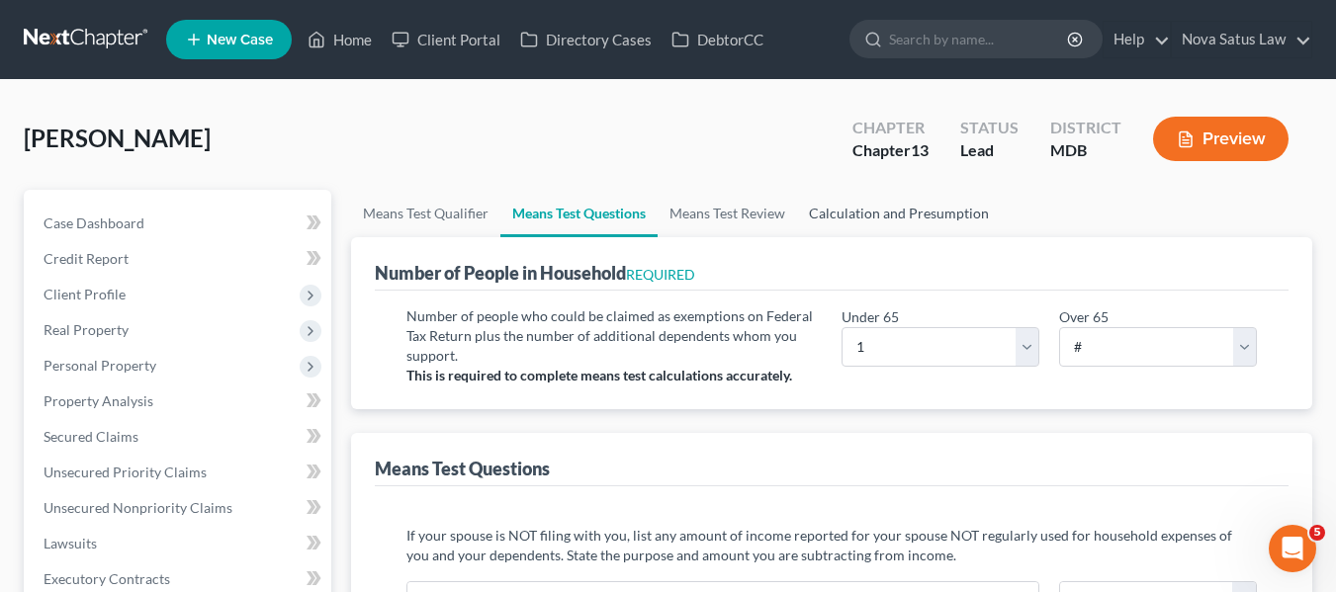
click at [871, 213] on link "Calculation and Presumption" at bounding box center [899, 213] width 204 height 47
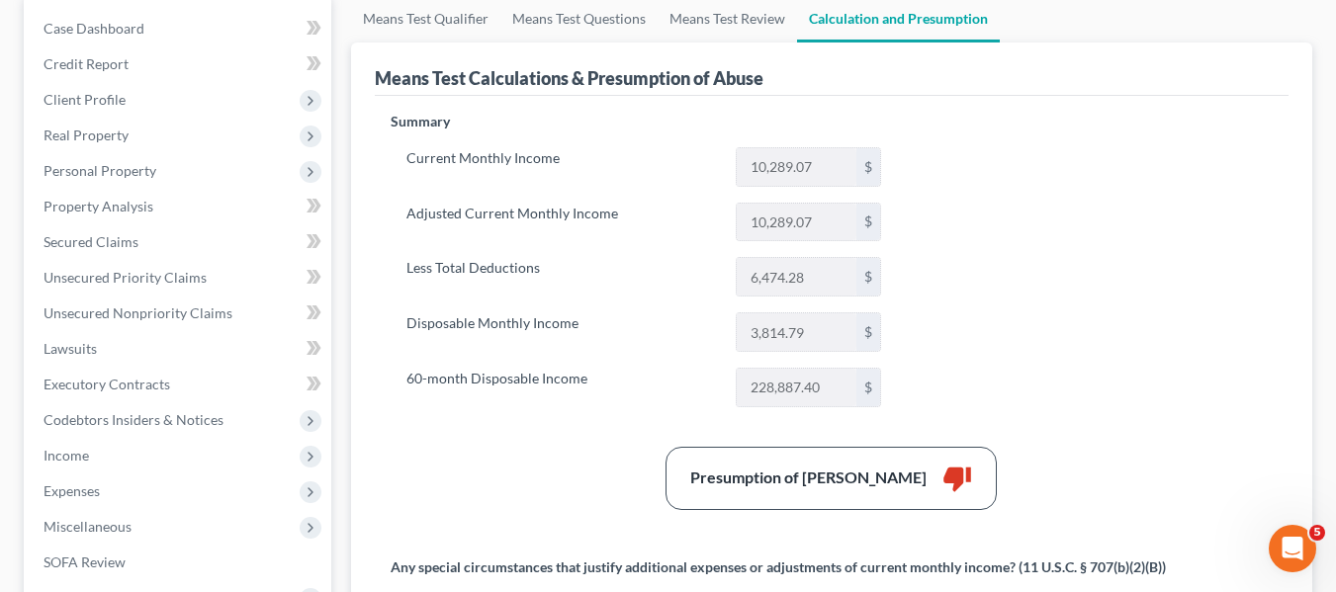
scroll to position [201, 0]
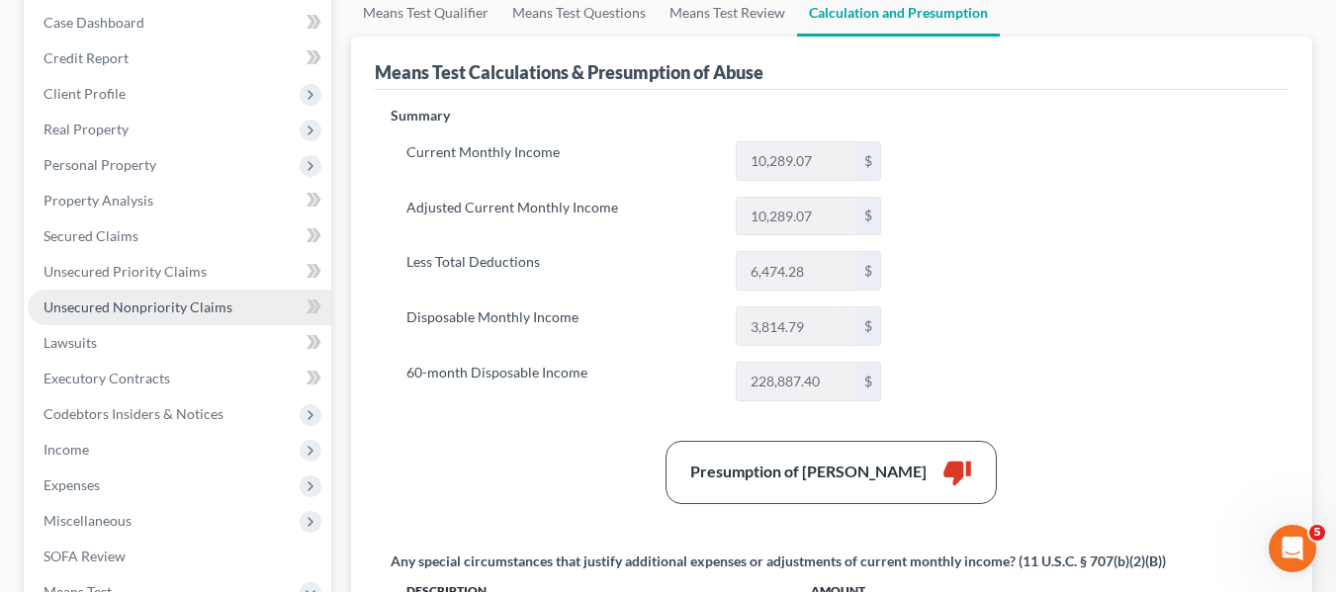
click at [92, 307] on span "Unsecured Nonpriority Claims" at bounding box center [138, 307] width 189 height 17
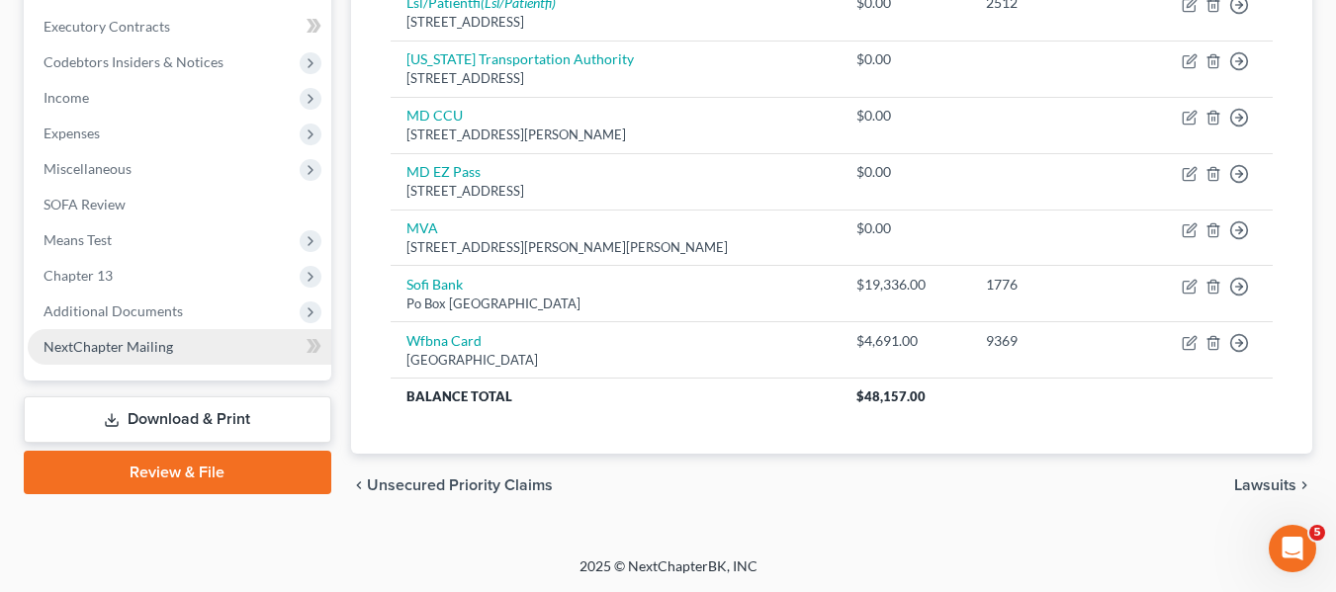
scroll to position [483, 0]
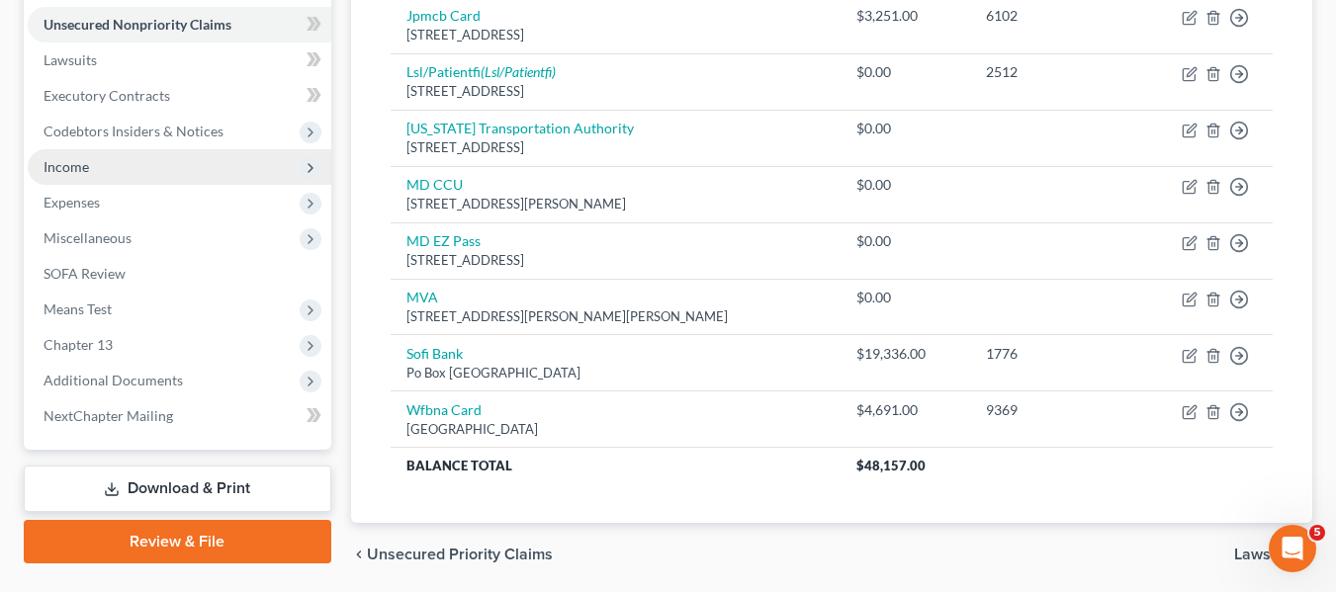
click at [64, 168] on span "Income" at bounding box center [66, 166] width 45 height 17
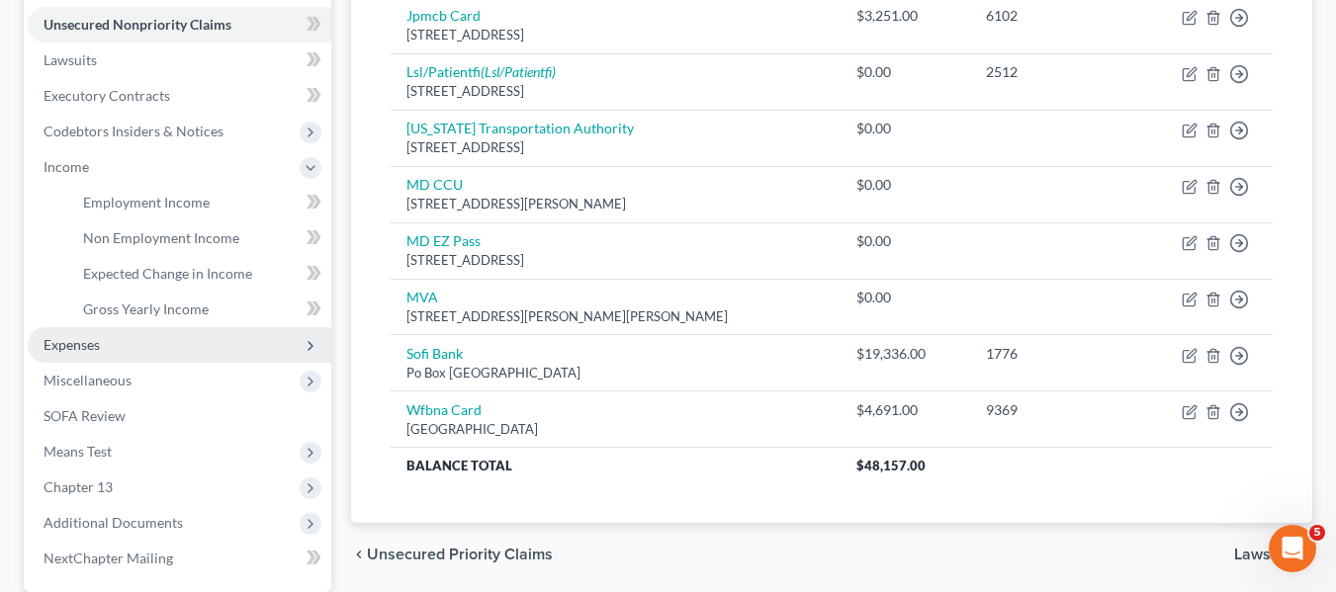
click at [93, 350] on span "Expenses" at bounding box center [72, 344] width 56 height 17
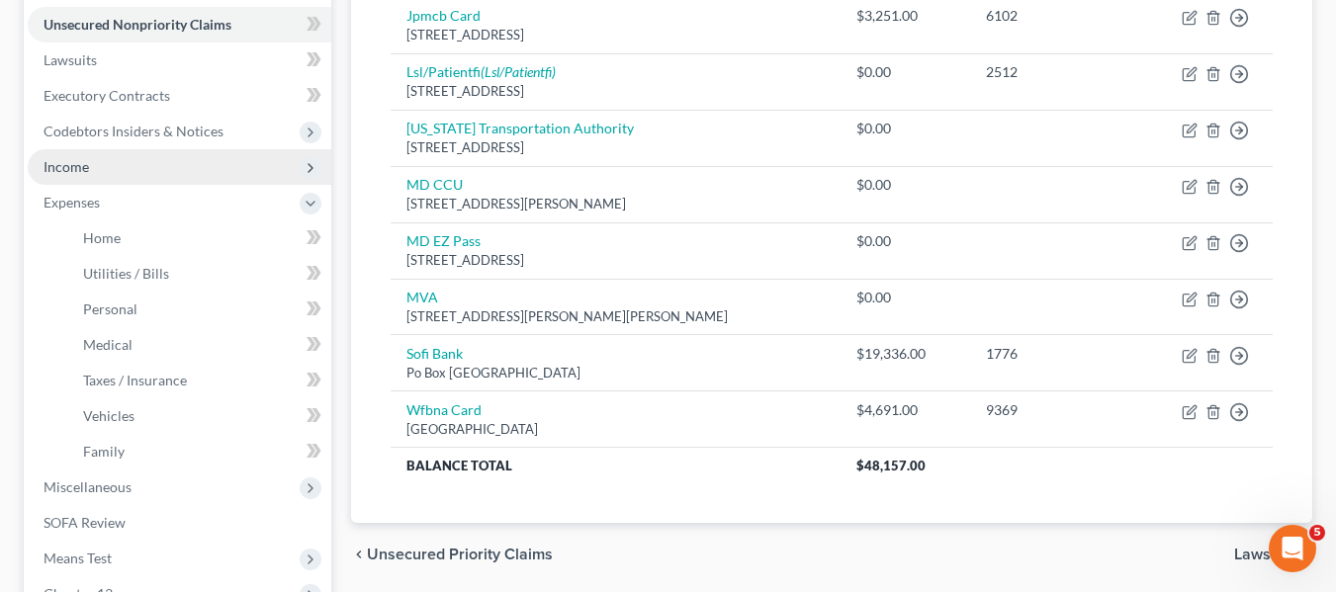
click at [123, 169] on span "Income" at bounding box center [180, 167] width 304 height 36
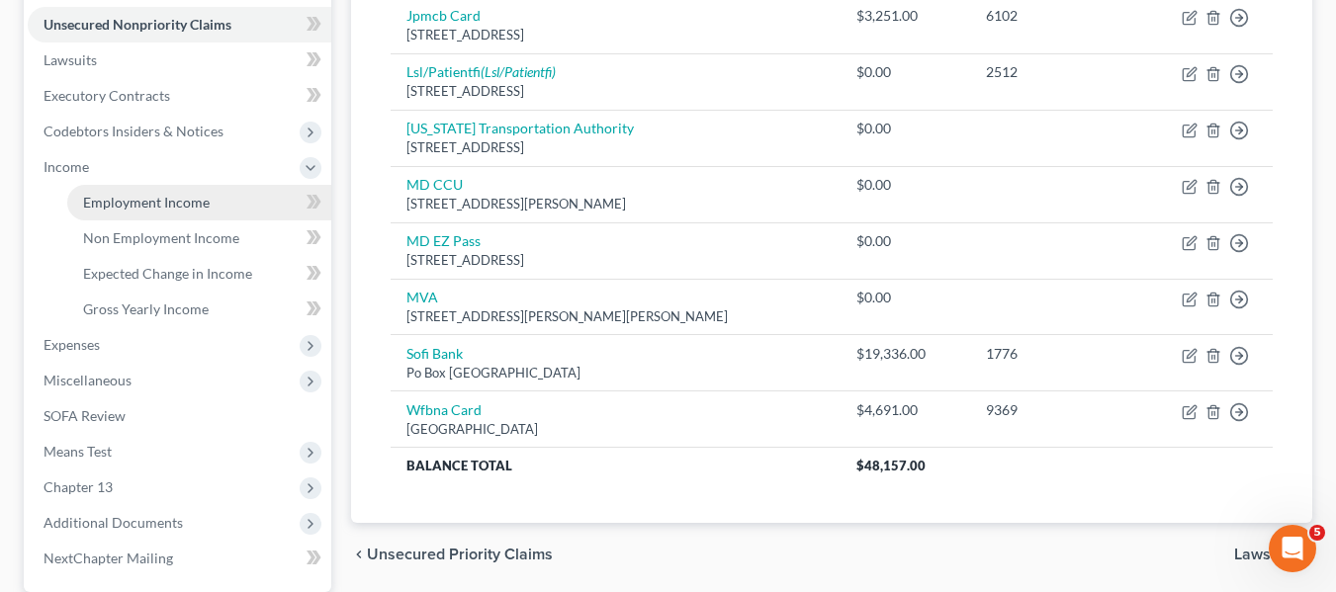
click at [131, 206] on span "Employment Income" at bounding box center [146, 202] width 127 height 17
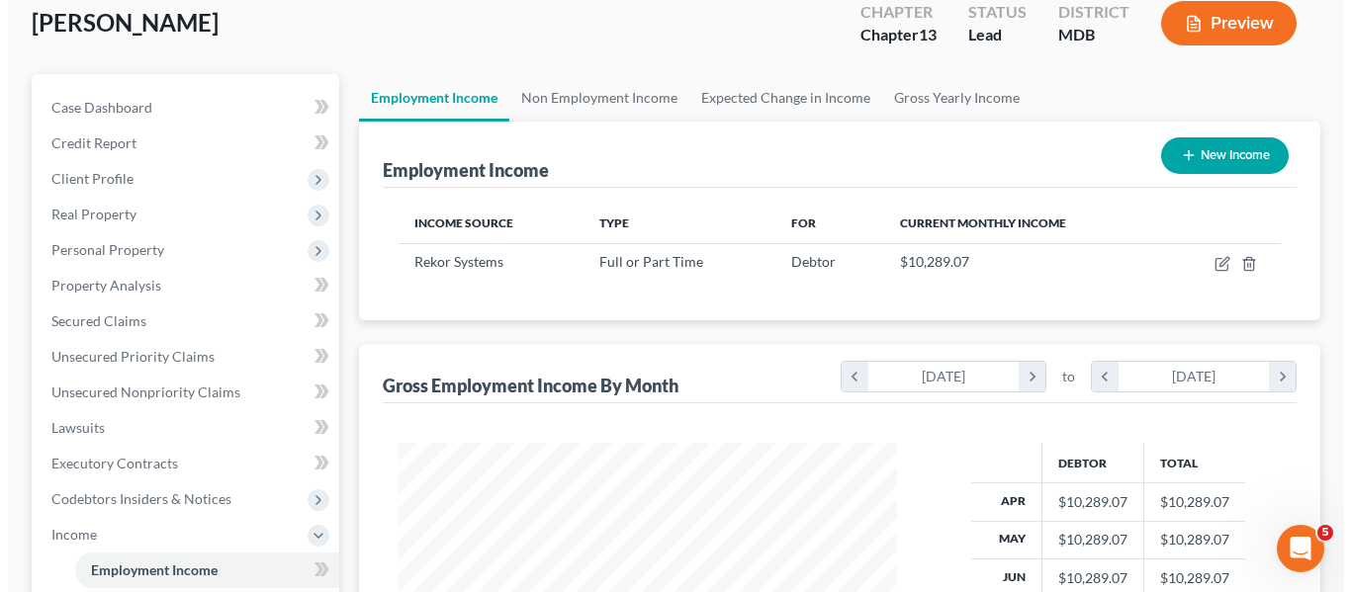
scroll to position [121, 0]
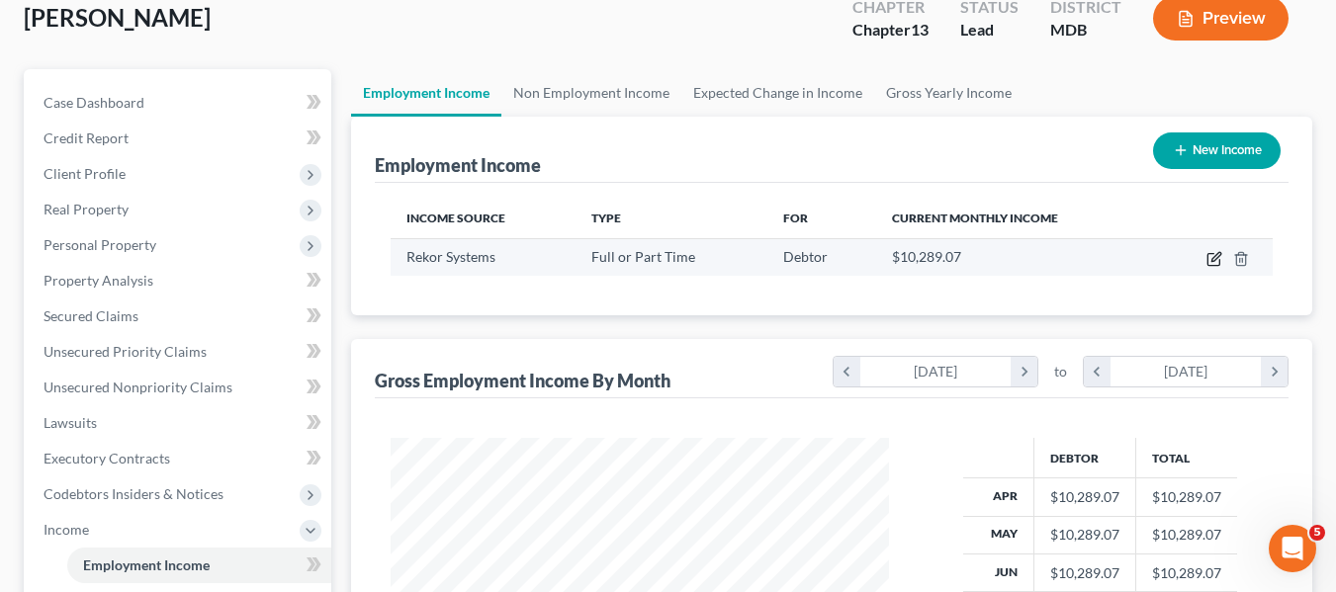
click at [1208, 257] on icon "button" at bounding box center [1213, 260] width 12 height 12
select select "0"
select select "21"
select select "2"
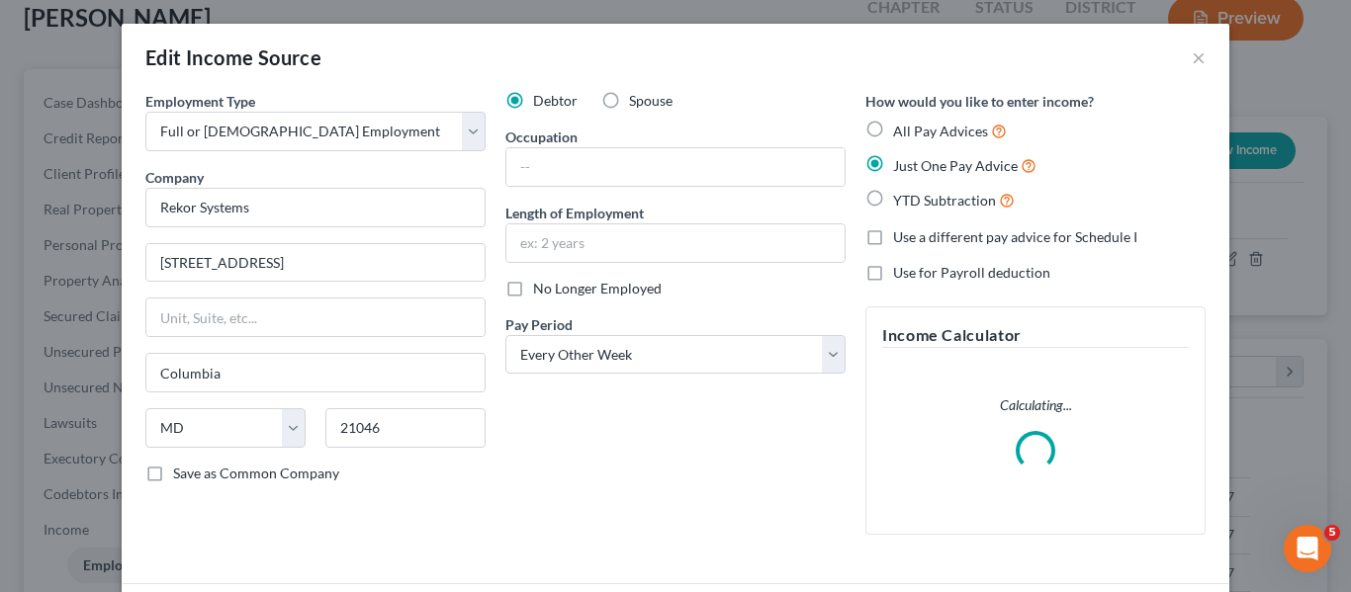
scroll to position [153, 0]
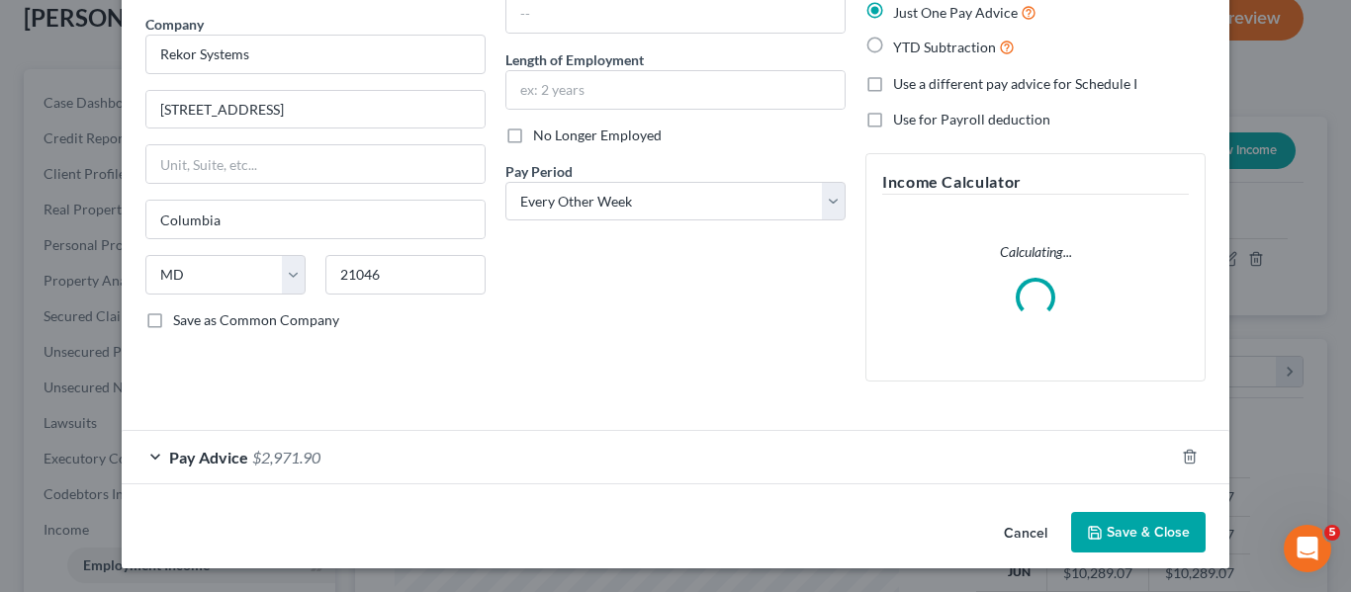
click at [194, 460] on span "Pay Advice" at bounding box center [208, 457] width 79 height 19
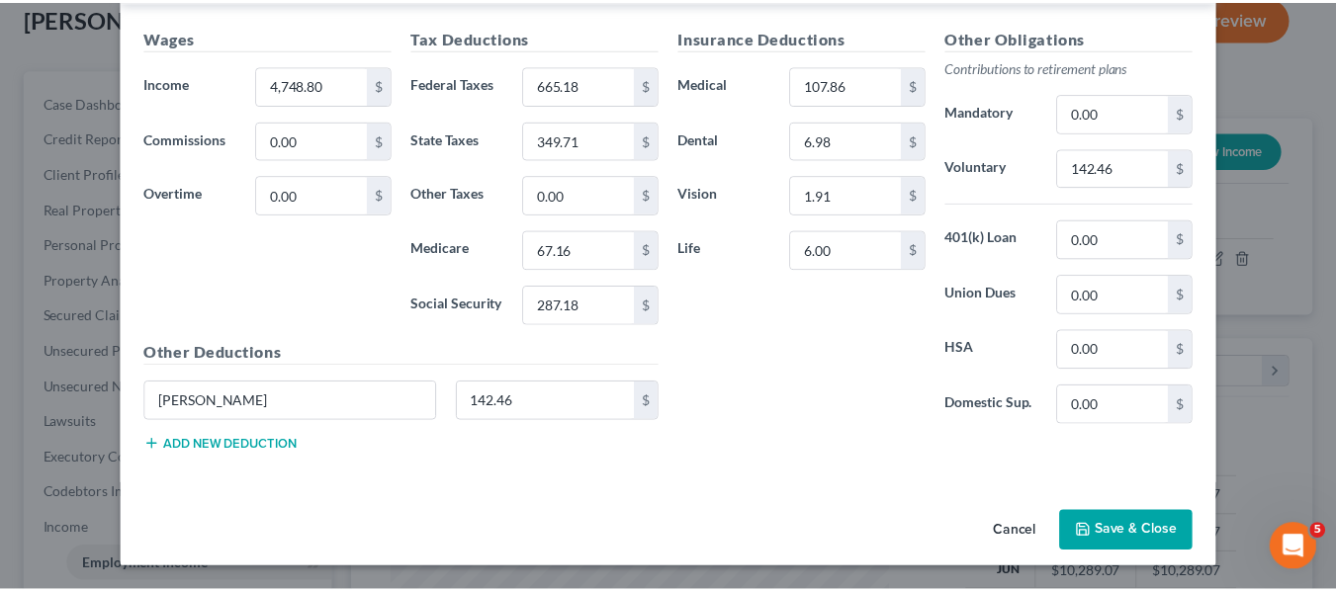
scroll to position [700, 0]
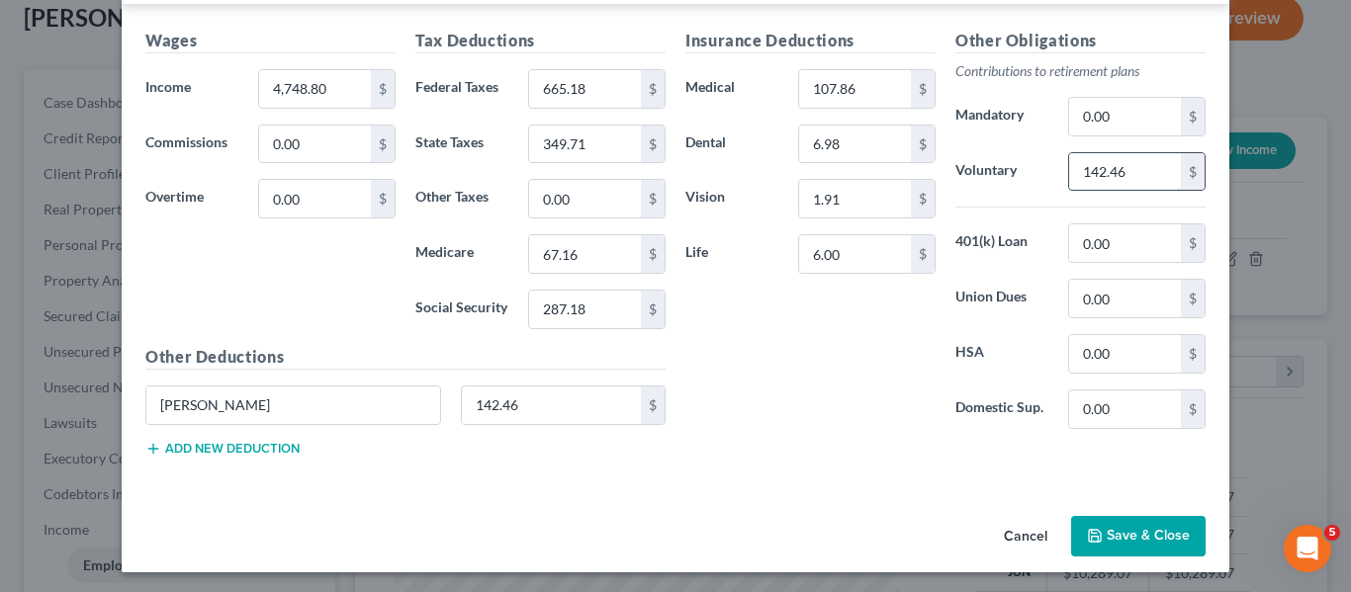
click at [1150, 175] on input "142.46" at bounding box center [1125, 172] width 112 height 38
type input "284.92"
click at [291, 400] on input "[PERSON_NAME]" at bounding box center [293, 406] width 294 height 38
type input "R"
click at [1098, 528] on button "Save & Close" at bounding box center [1138, 537] width 134 height 42
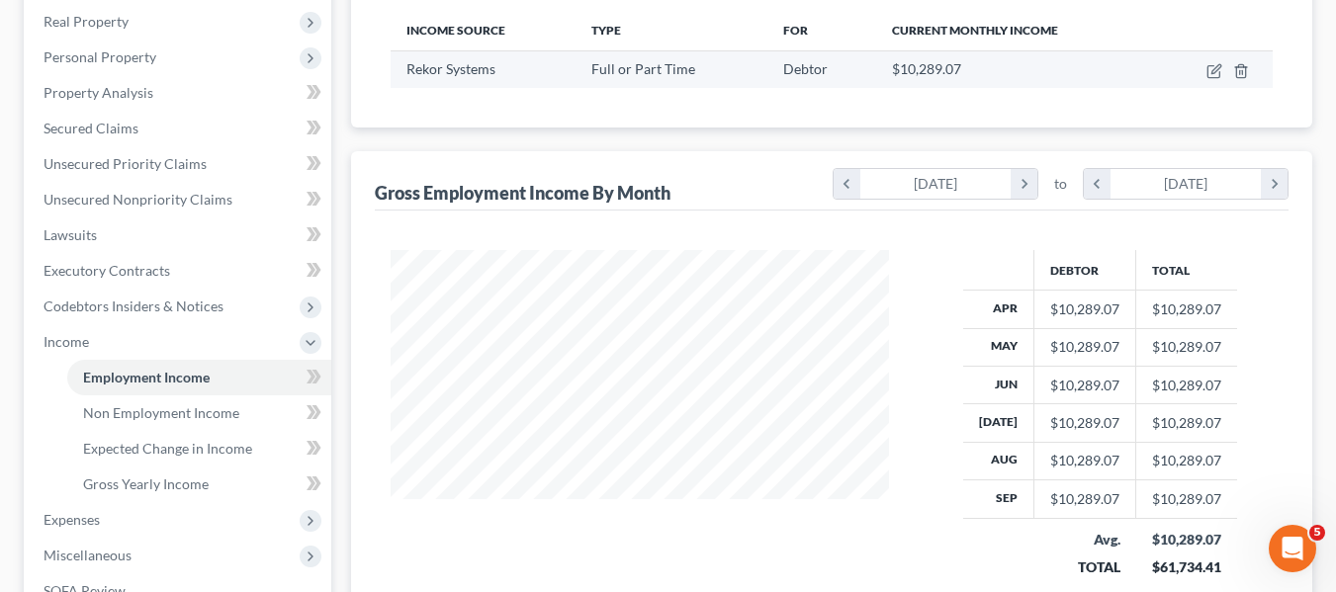
scroll to position [307, 0]
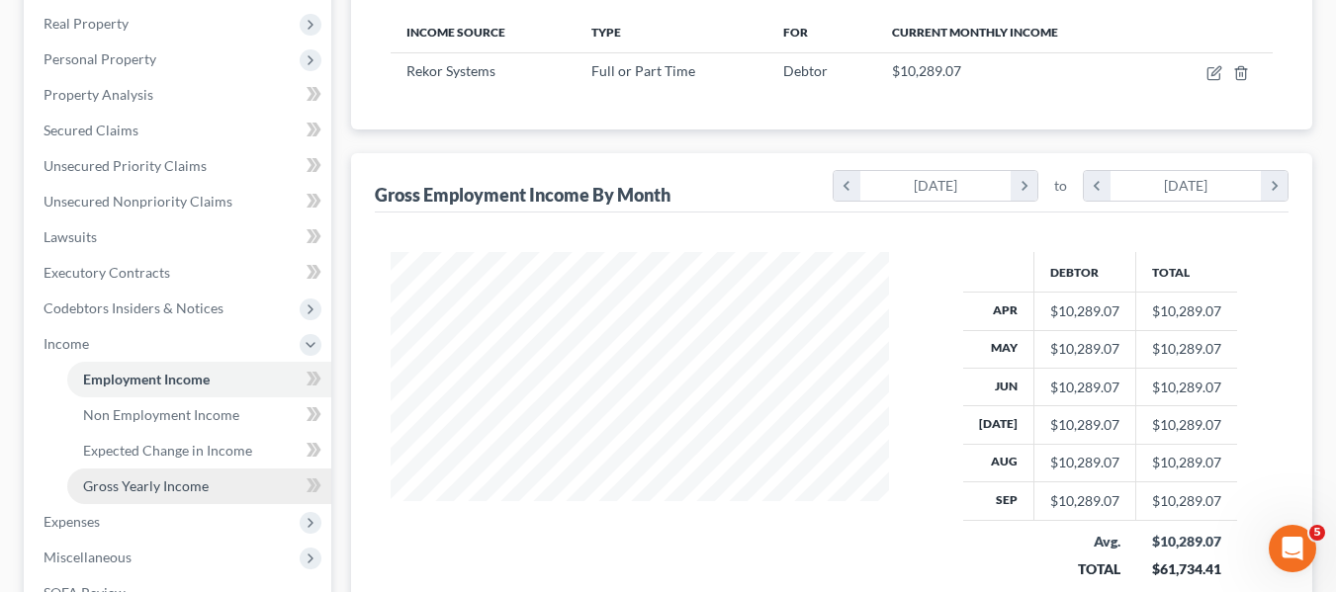
click at [132, 474] on link "Gross Yearly Income" at bounding box center [199, 487] width 264 height 36
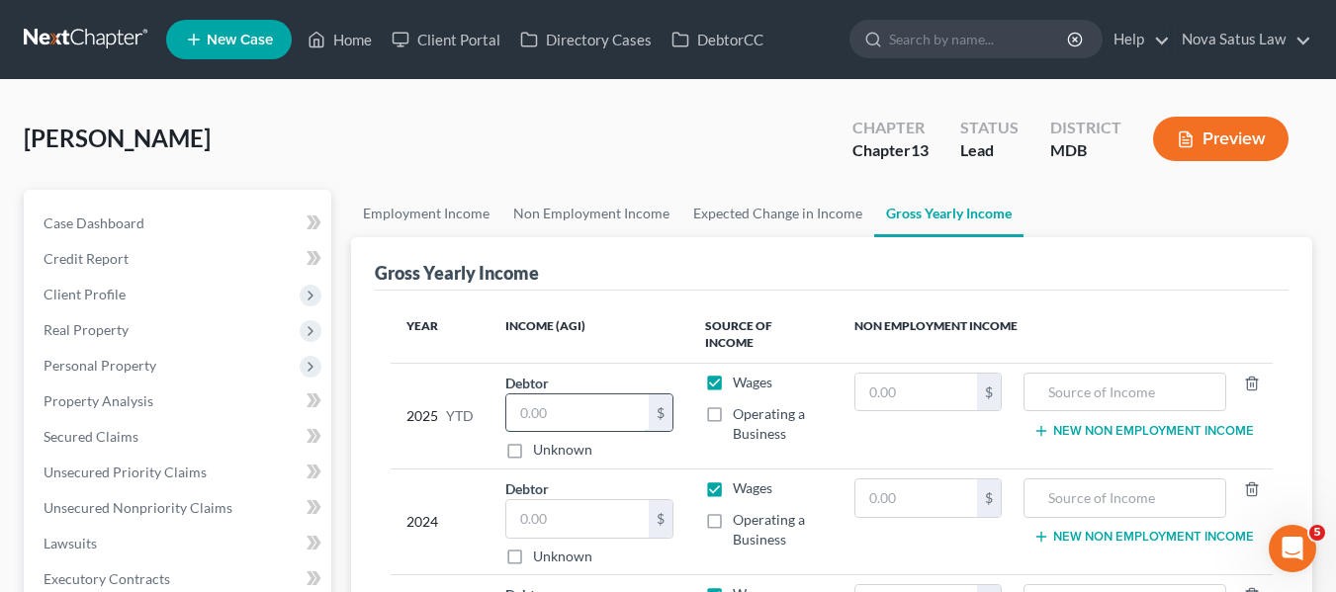
click at [535, 395] on input "text" at bounding box center [577, 414] width 143 height 38
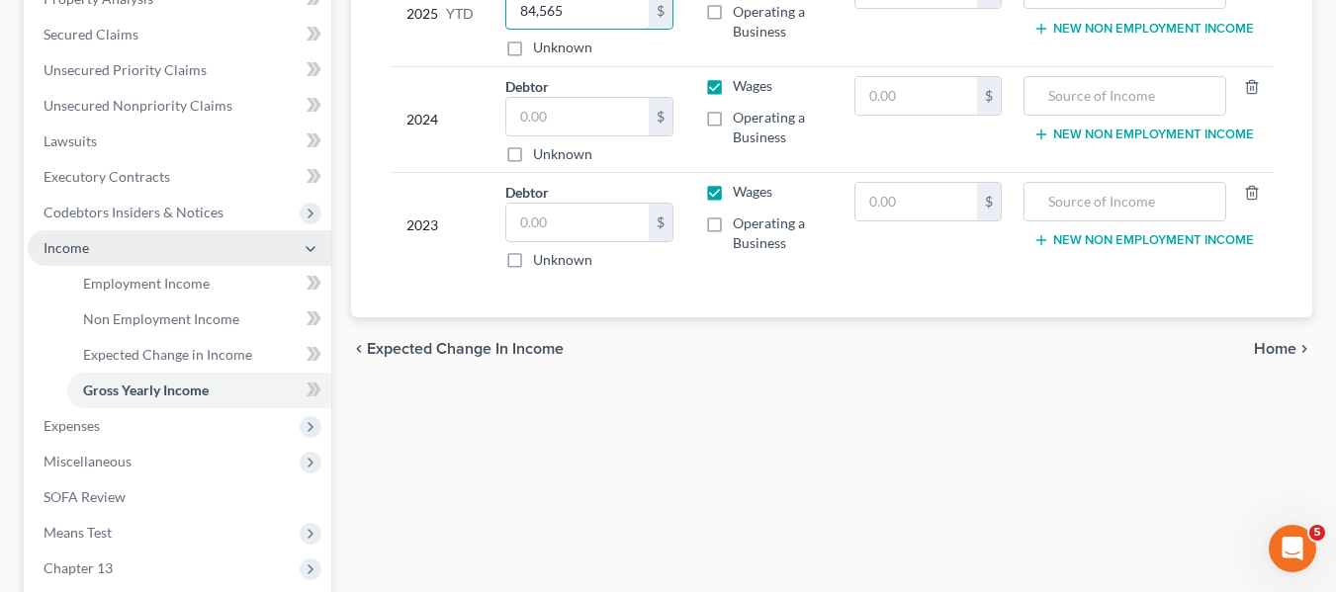
scroll to position [406, 0]
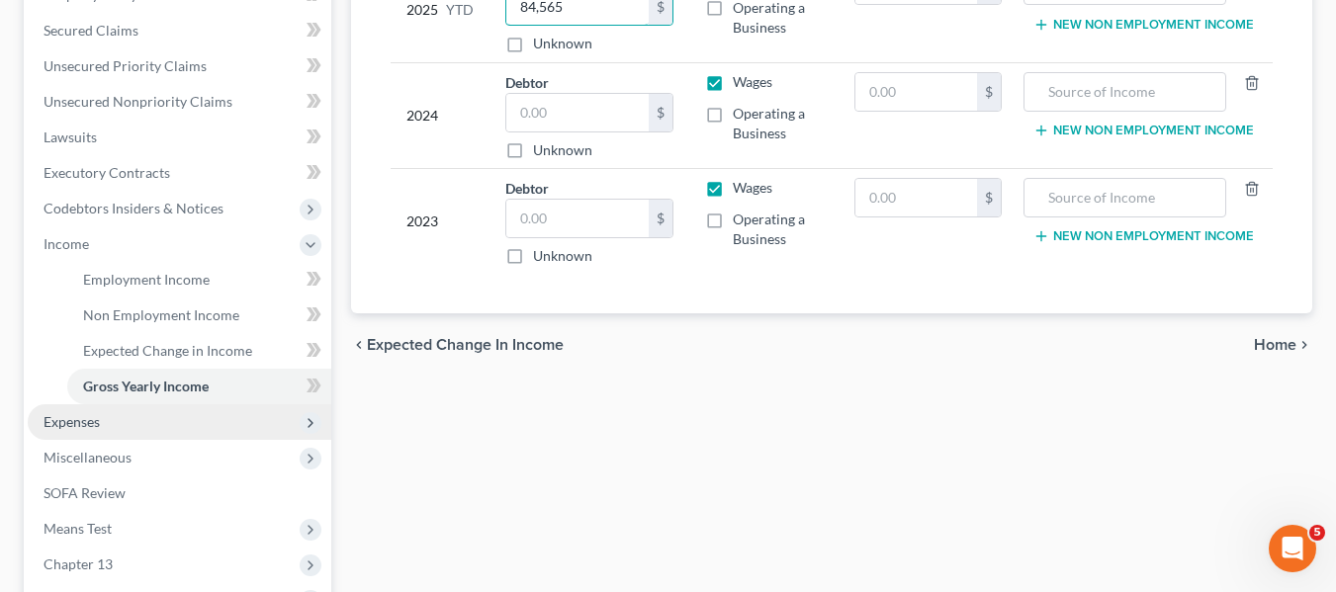
type input "84,565"
click at [73, 425] on span "Expenses" at bounding box center [72, 421] width 56 height 17
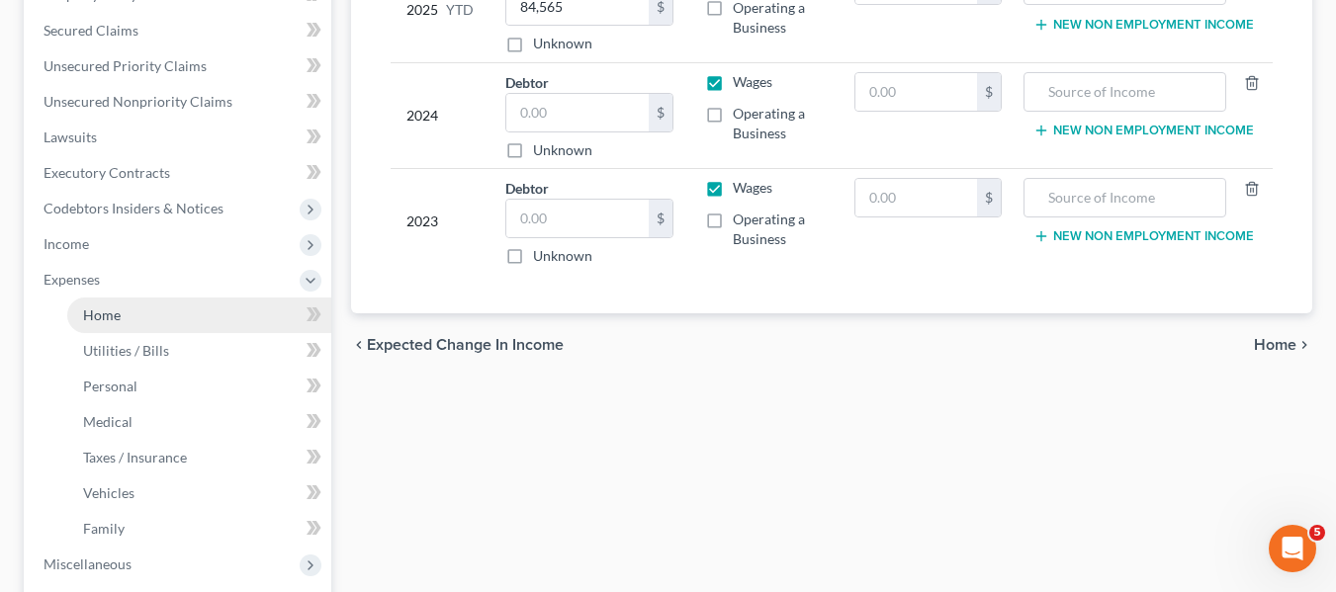
click at [129, 310] on link "Home" at bounding box center [199, 316] width 264 height 36
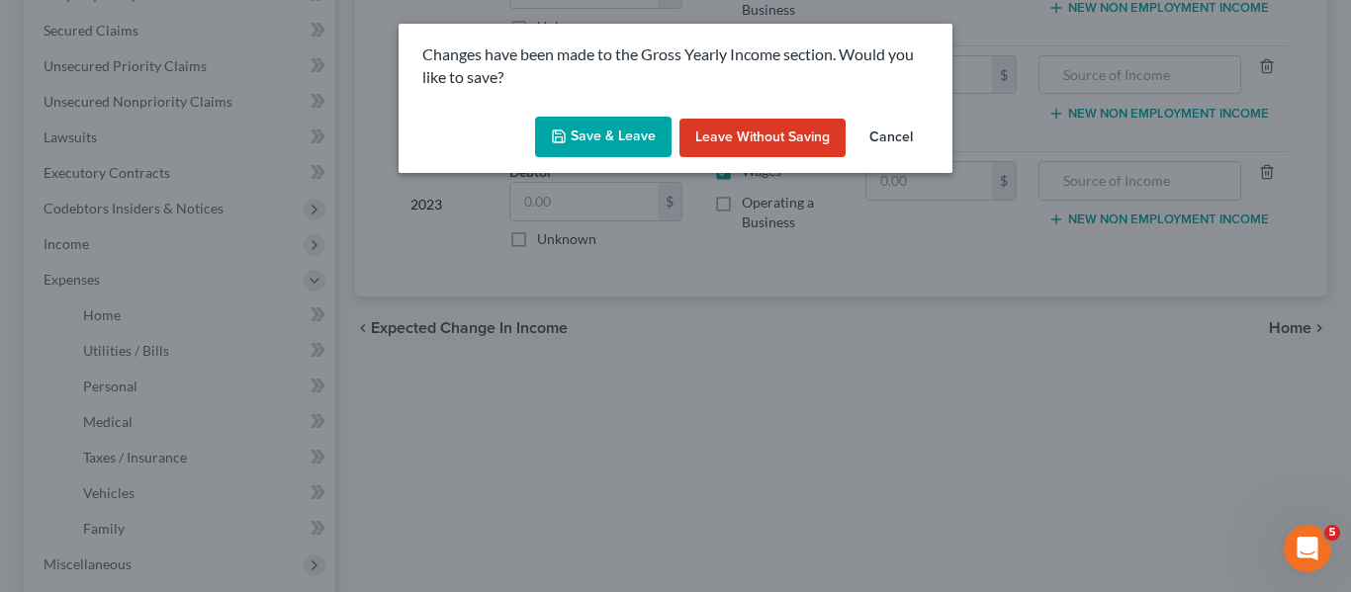
click at [717, 124] on button "Leave without Saving" at bounding box center [762, 139] width 166 height 40
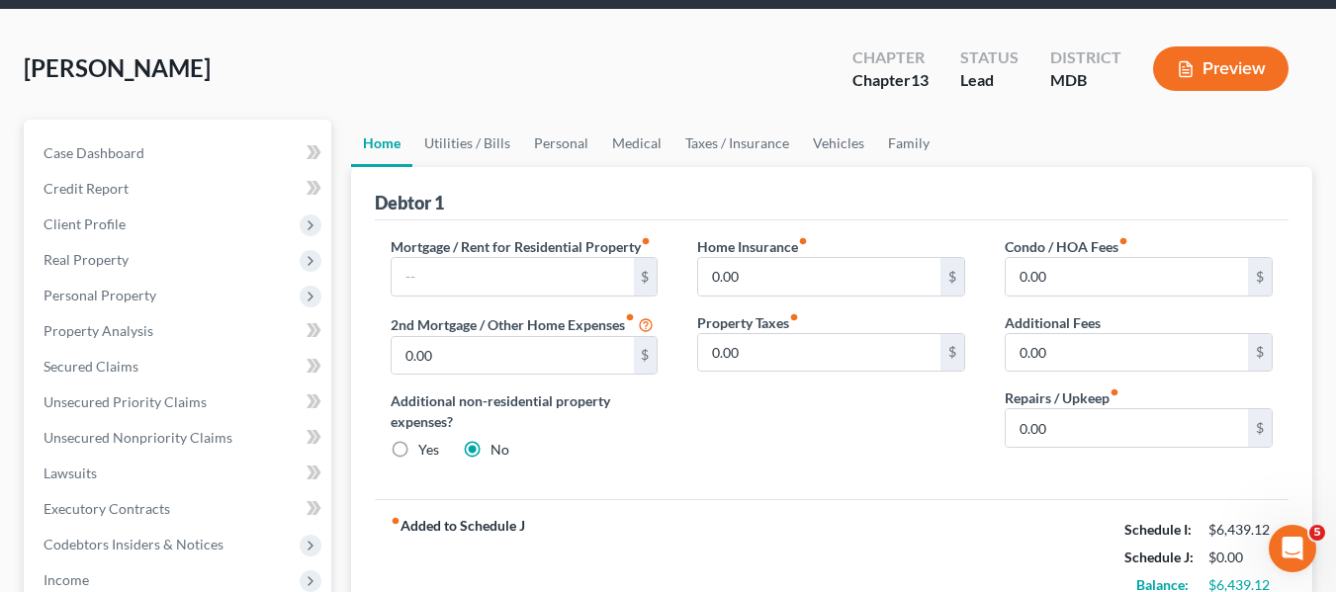
scroll to position [73, 0]
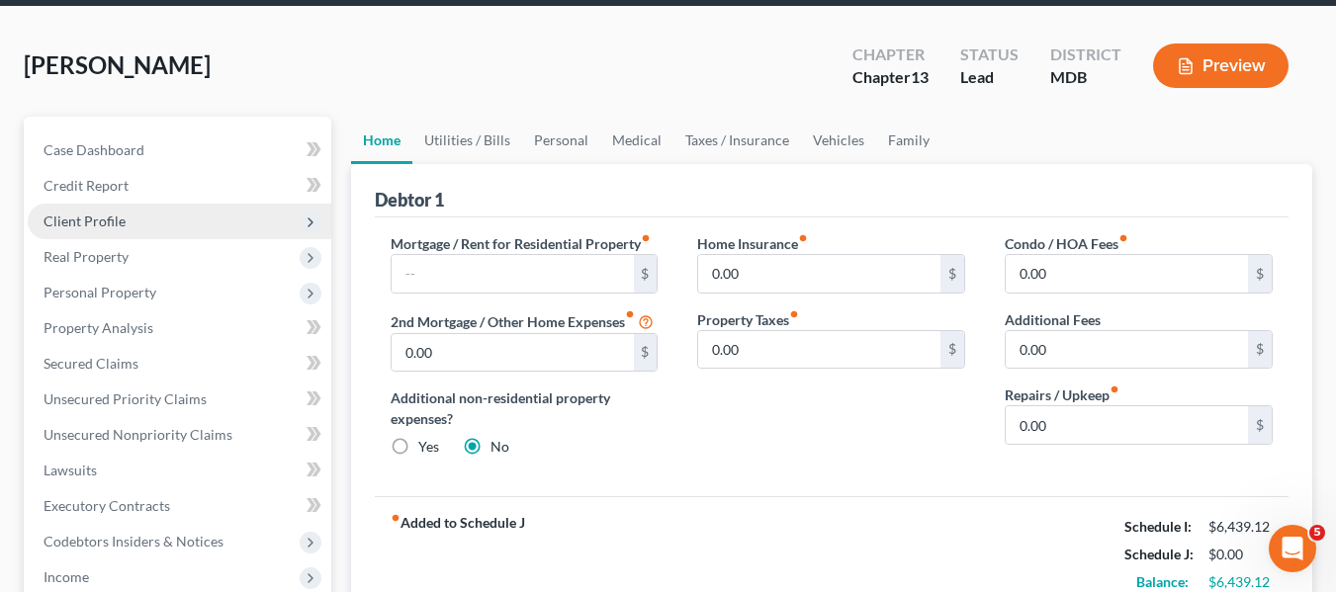
click at [120, 230] on span "Client Profile" at bounding box center [180, 222] width 304 height 36
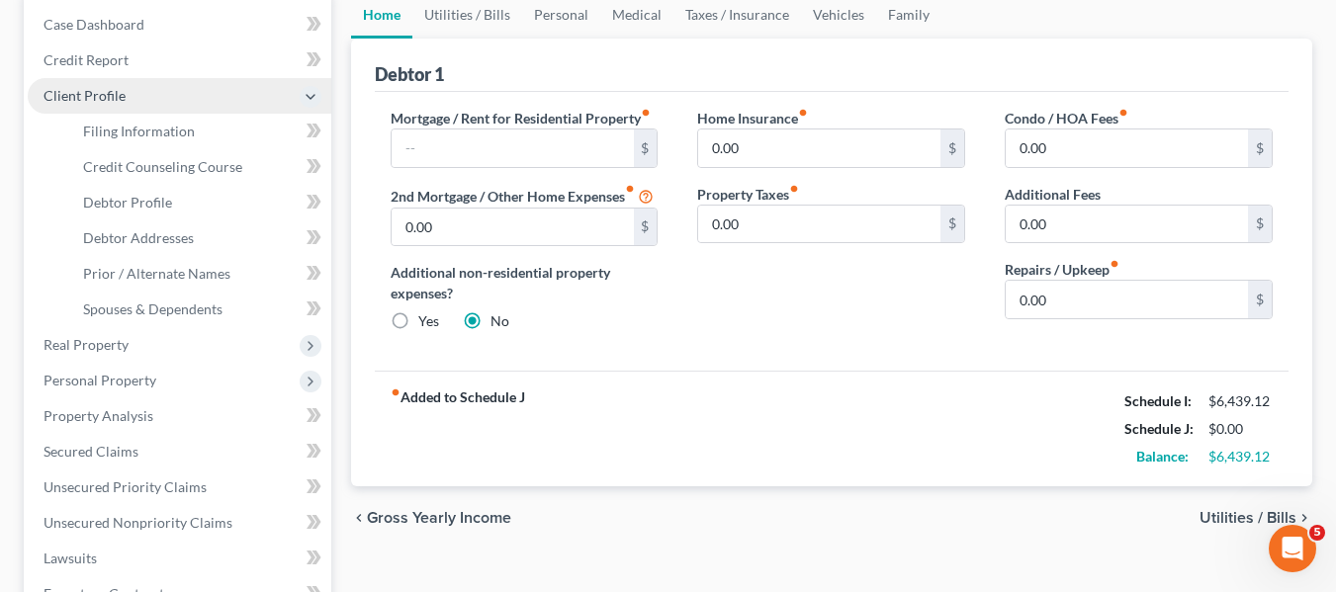
scroll to position [200, 0]
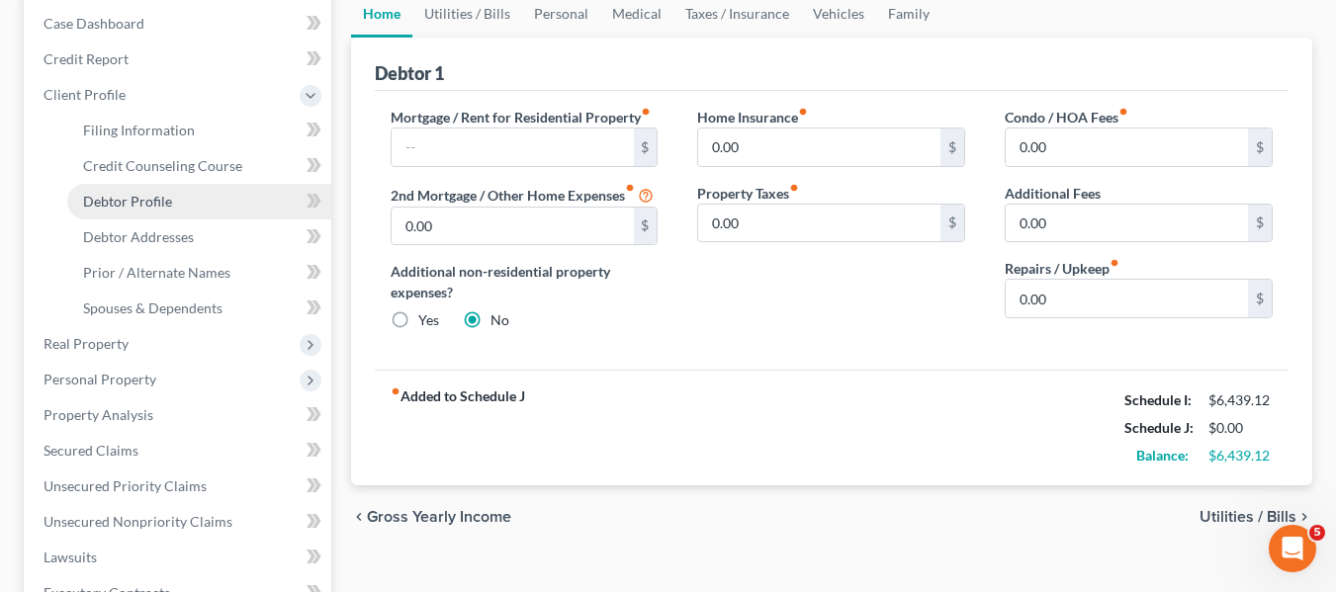
click at [123, 206] on span "Debtor Profile" at bounding box center [127, 201] width 89 height 17
select select "0"
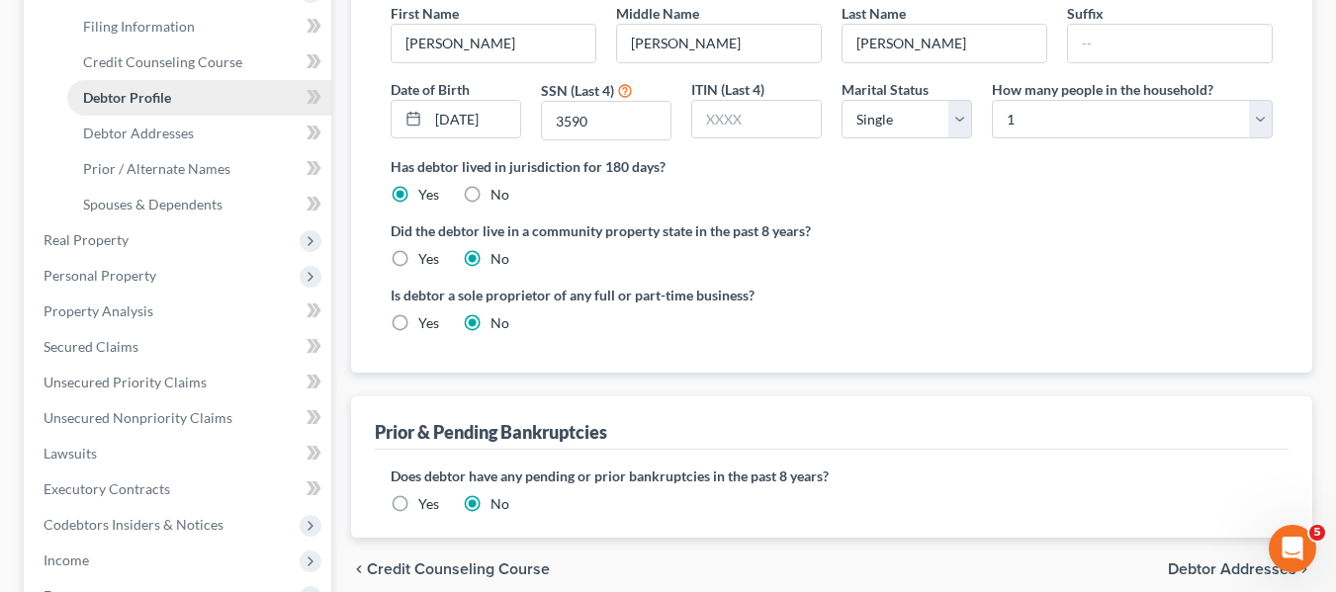
scroll to position [306, 0]
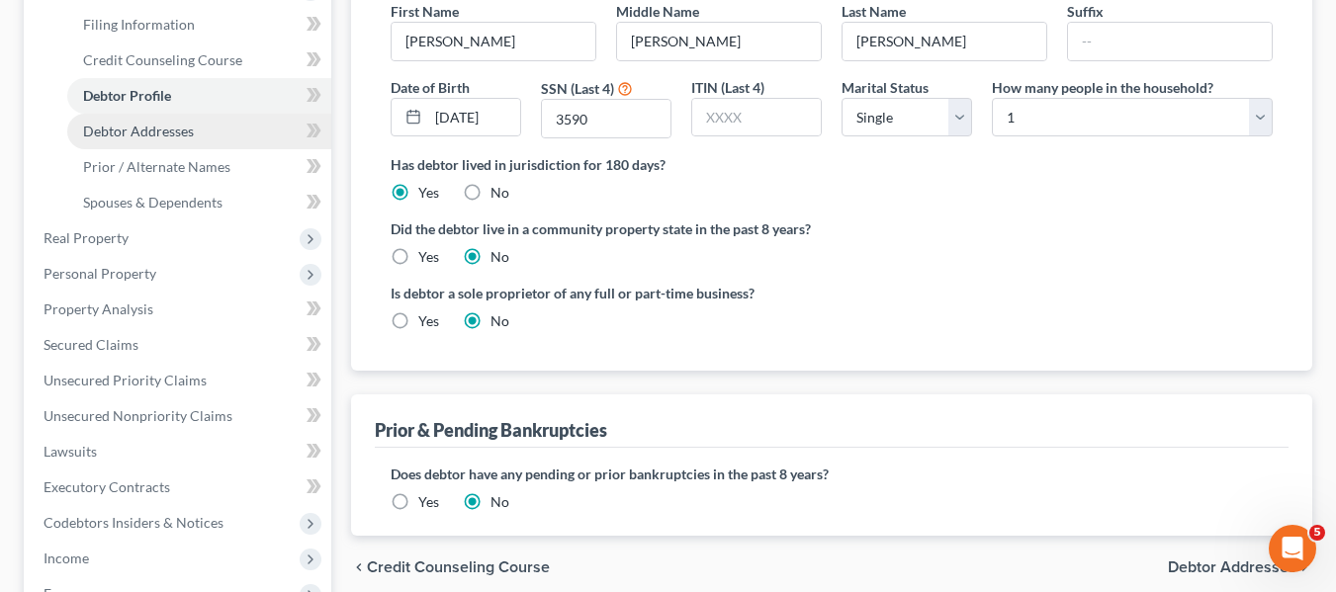
click at [156, 127] on span "Debtor Addresses" at bounding box center [138, 131] width 111 height 17
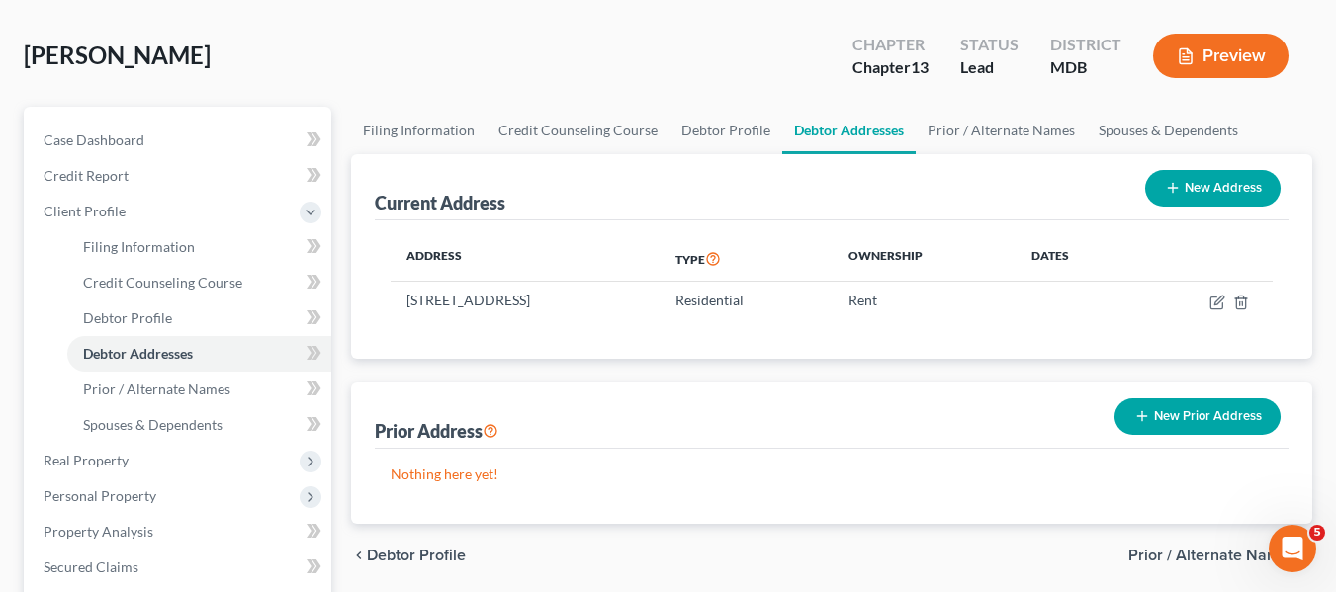
scroll to position [84, 0]
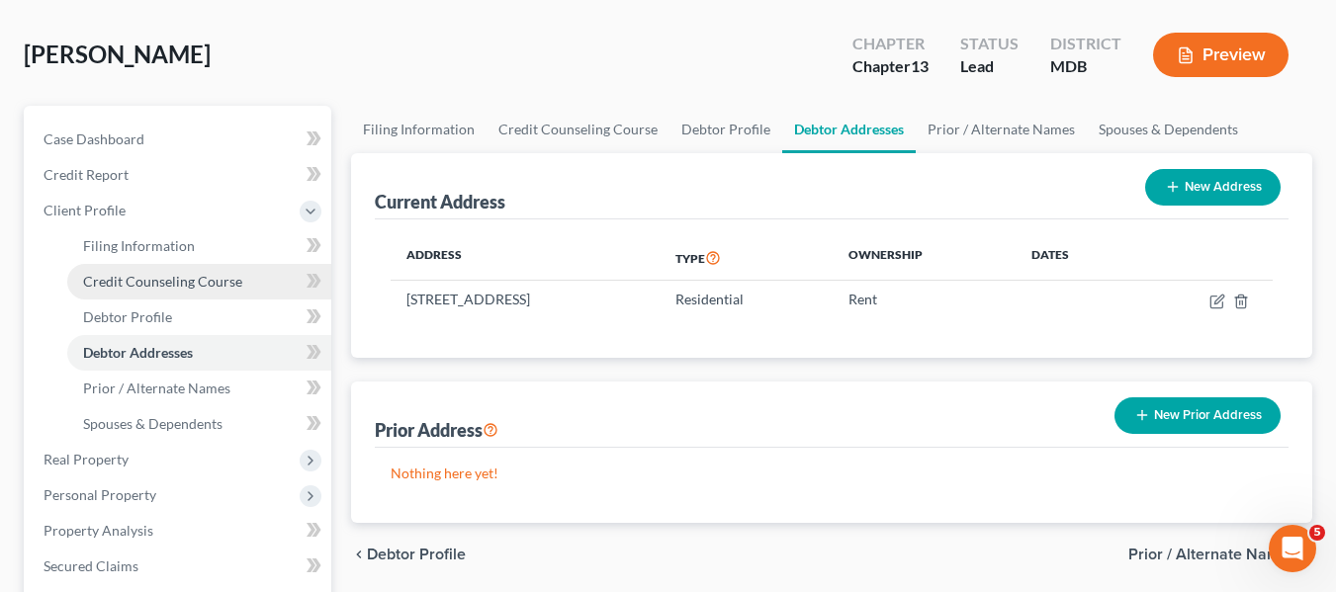
click at [191, 277] on span "Credit Counseling Course" at bounding box center [162, 281] width 159 height 17
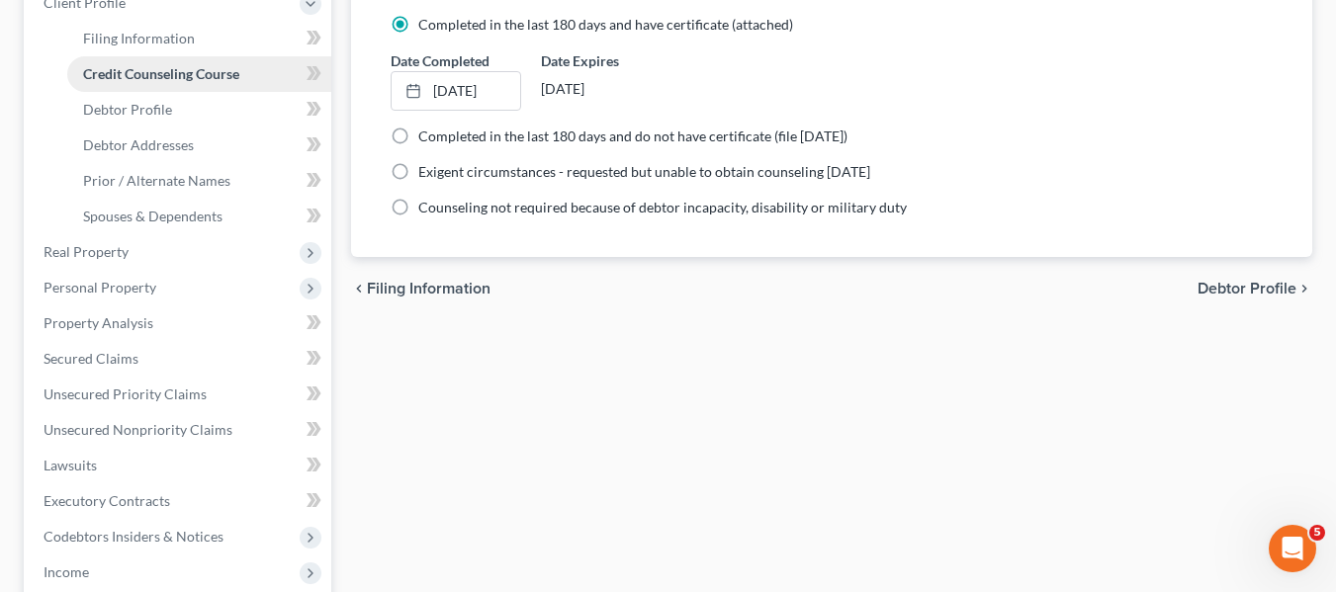
scroll to position [293, 0]
click at [195, 250] on span "Real Property" at bounding box center [180, 251] width 304 height 36
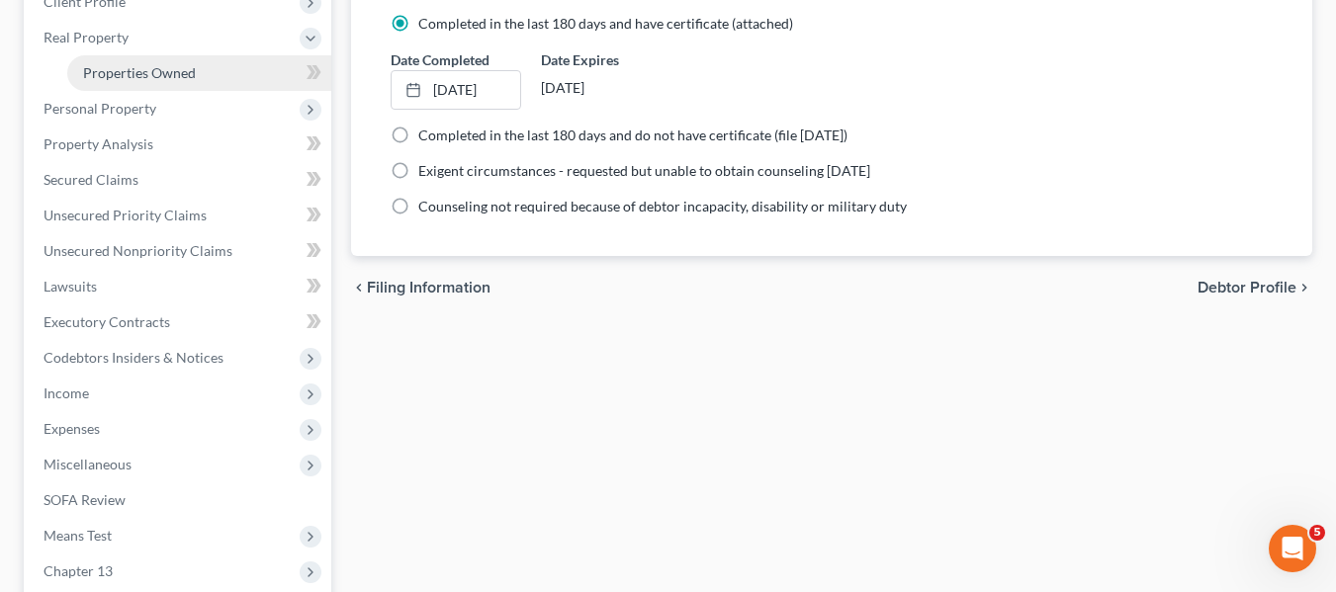
click at [168, 71] on span "Properties Owned" at bounding box center [139, 72] width 113 height 17
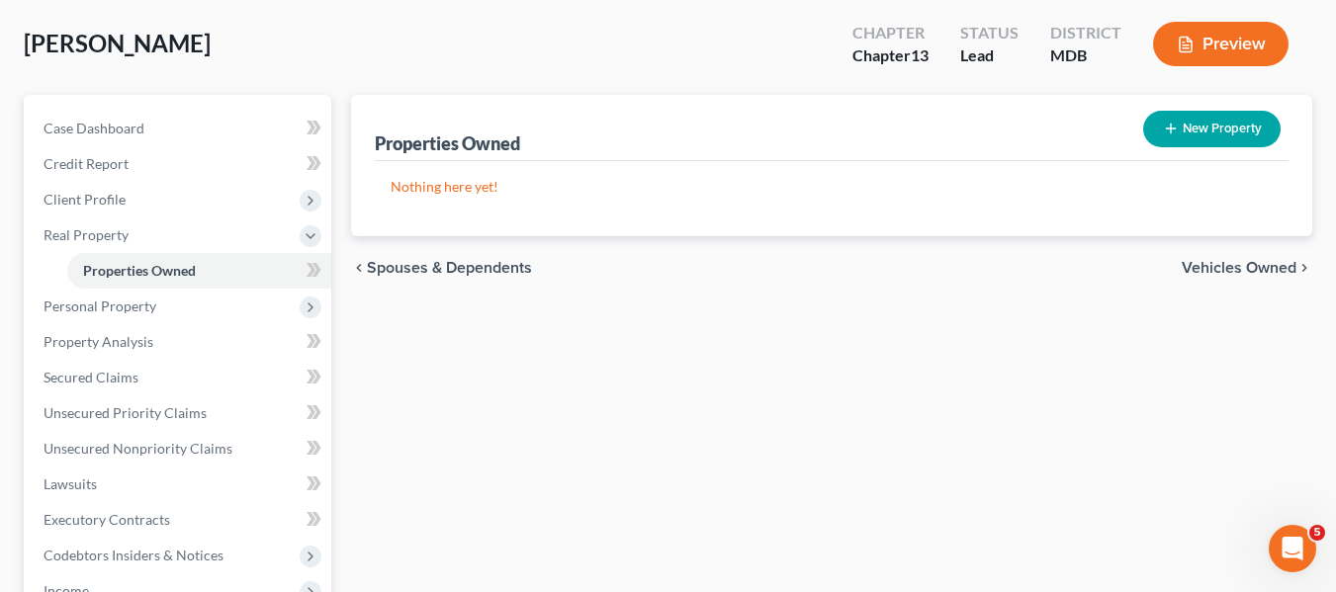
scroll to position [96, 0]
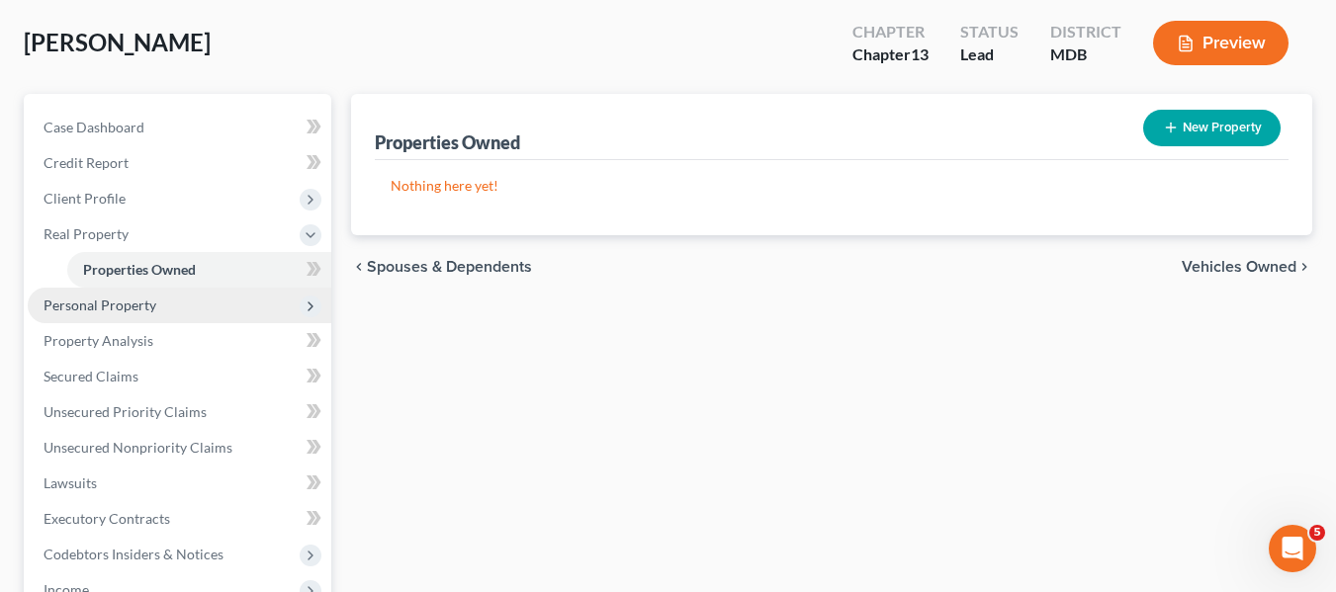
click at [93, 318] on span "Personal Property" at bounding box center [180, 306] width 304 height 36
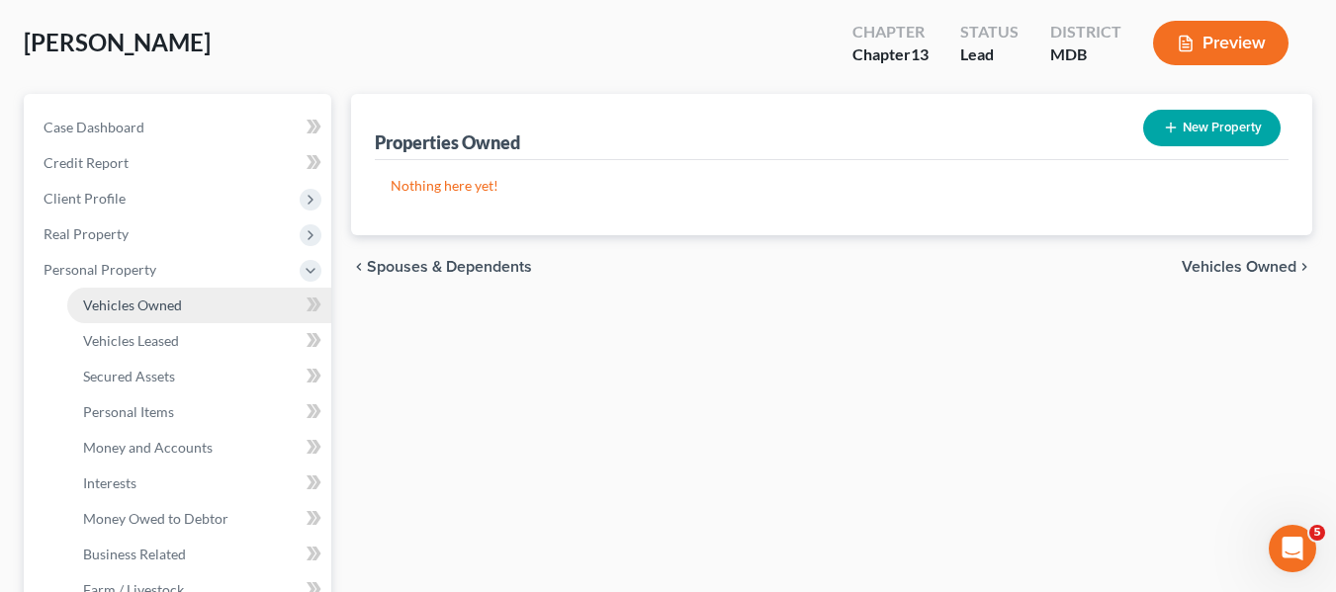
click at [123, 309] on span "Vehicles Owned" at bounding box center [132, 305] width 99 height 17
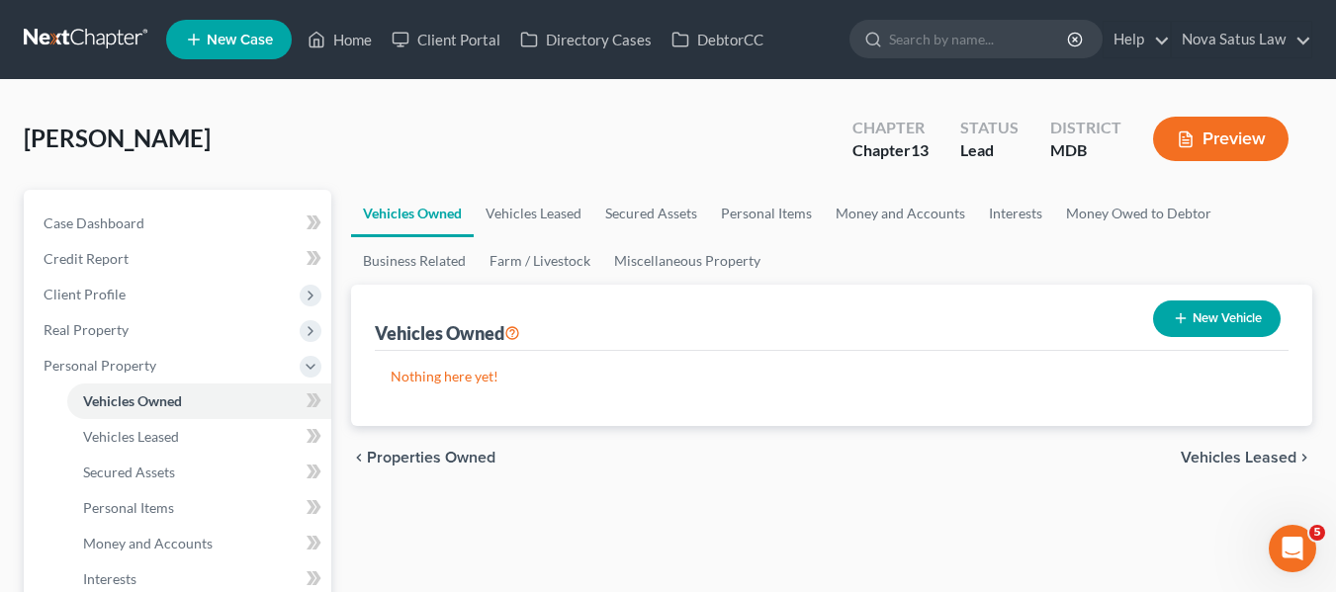
click at [1206, 319] on button "New Vehicle" at bounding box center [1217, 319] width 128 height 37
select select "0"
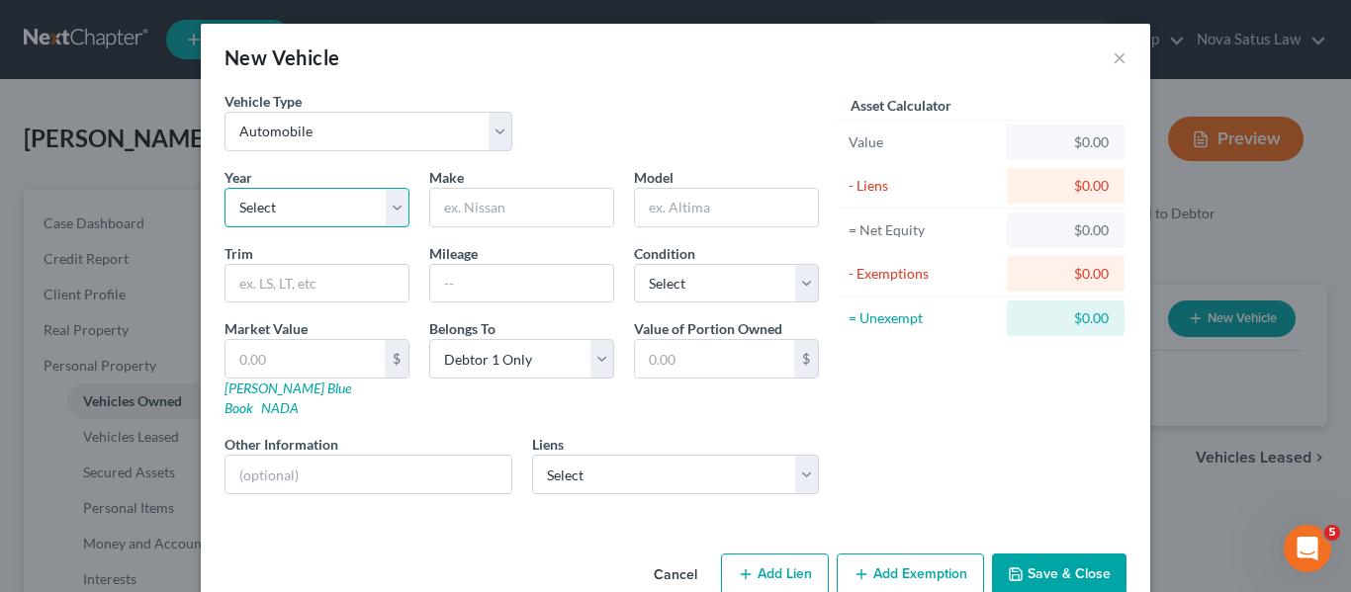
click at [344, 219] on select "Select 2026 2025 2024 2023 2022 2021 2020 2019 2018 2017 2016 2015 2014 2013 20…" at bounding box center [316, 208] width 185 height 40
select select "15"
click at [224, 188] on select "Select 2026 2025 2024 2023 2022 2021 2020 2019 2018 2017 2016 2015 2014 2013 20…" at bounding box center [316, 208] width 185 height 40
click at [520, 220] on input "text" at bounding box center [521, 208] width 183 height 38
type input "BMW"
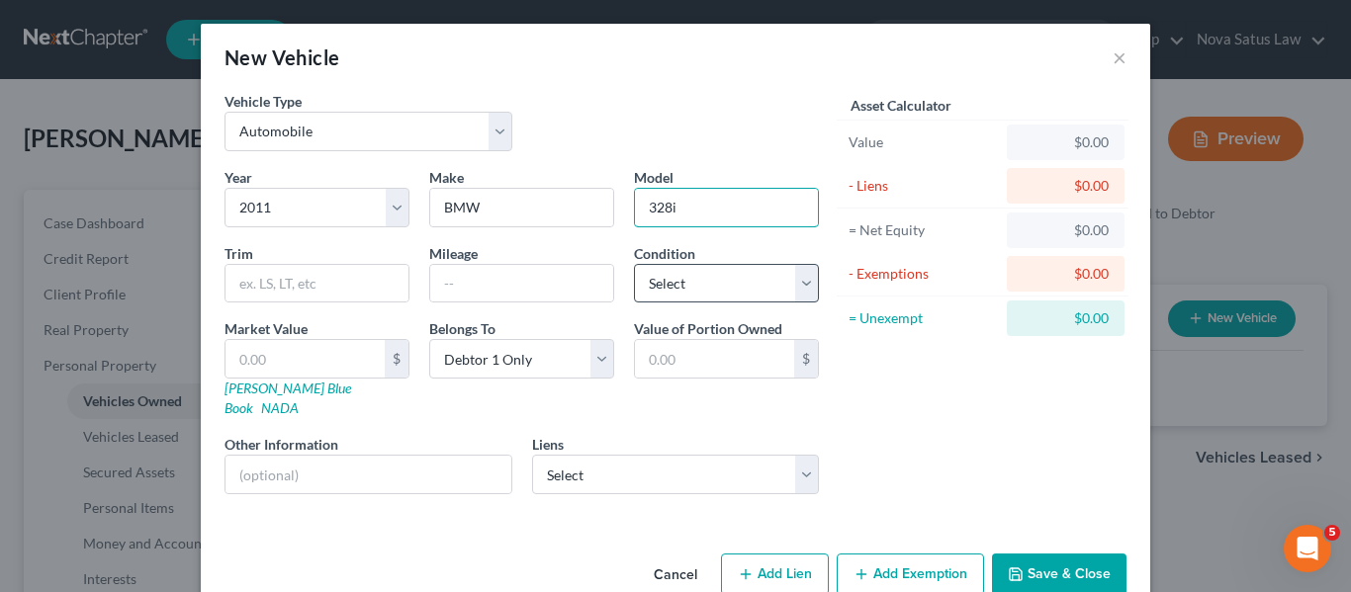
type input "328i"
click at [735, 293] on select "Select Excellent Very Good Good Fair Poor" at bounding box center [726, 284] width 185 height 40
select select "2"
click at [634, 264] on select "Select Excellent Very Good Good Fair Poor" at bounding box center [726, 284] width 185 height 40
click at [482, 275] on input "text" at bounding box center [521, 284] width 183 height 38
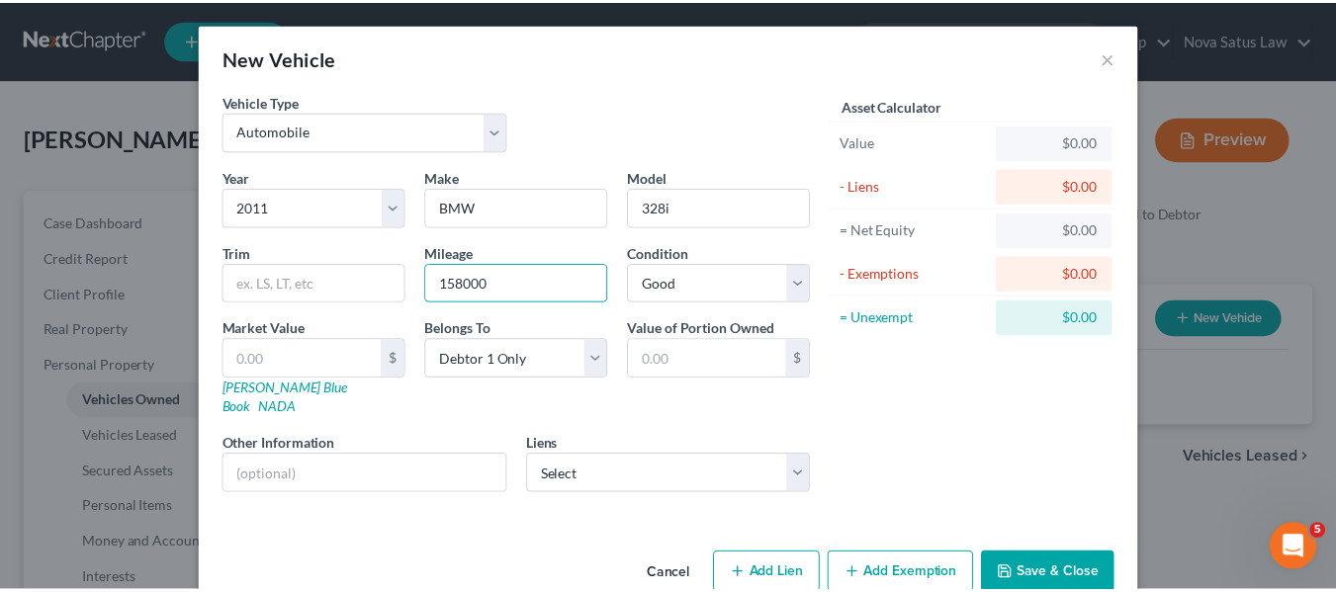
scroll to position [23, 0]
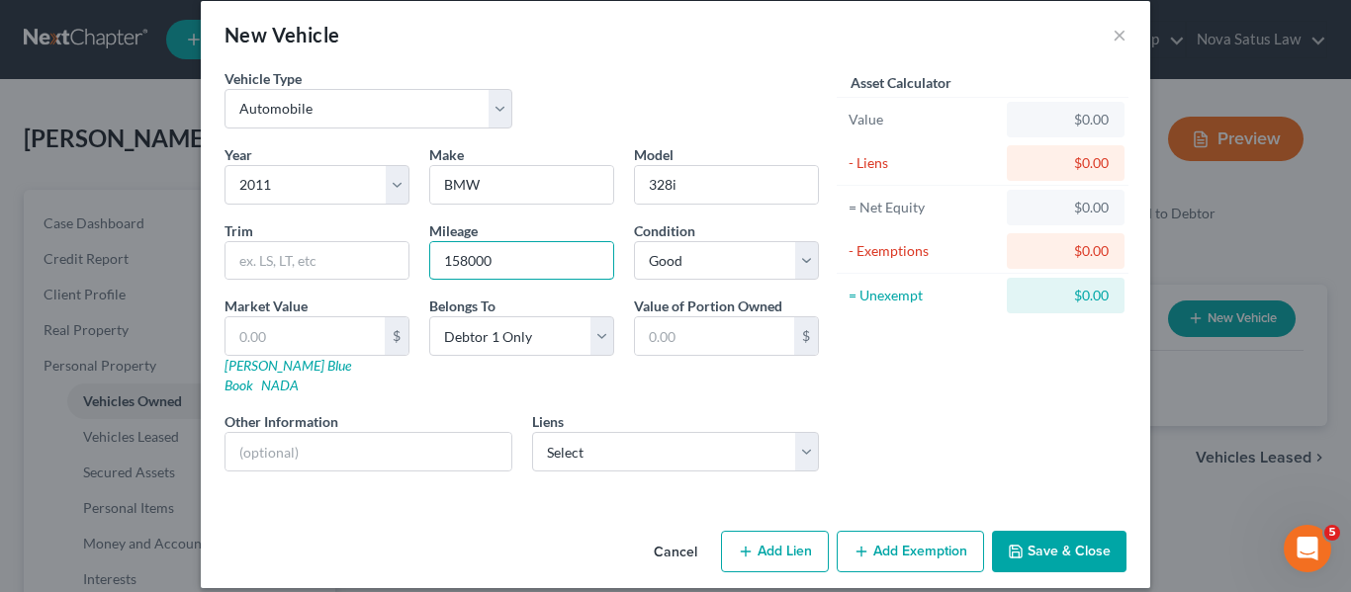
type input "158000"
click at [1045, 535] on button "Save & Close" at bounding box center [1059, 552] width 134 height 42
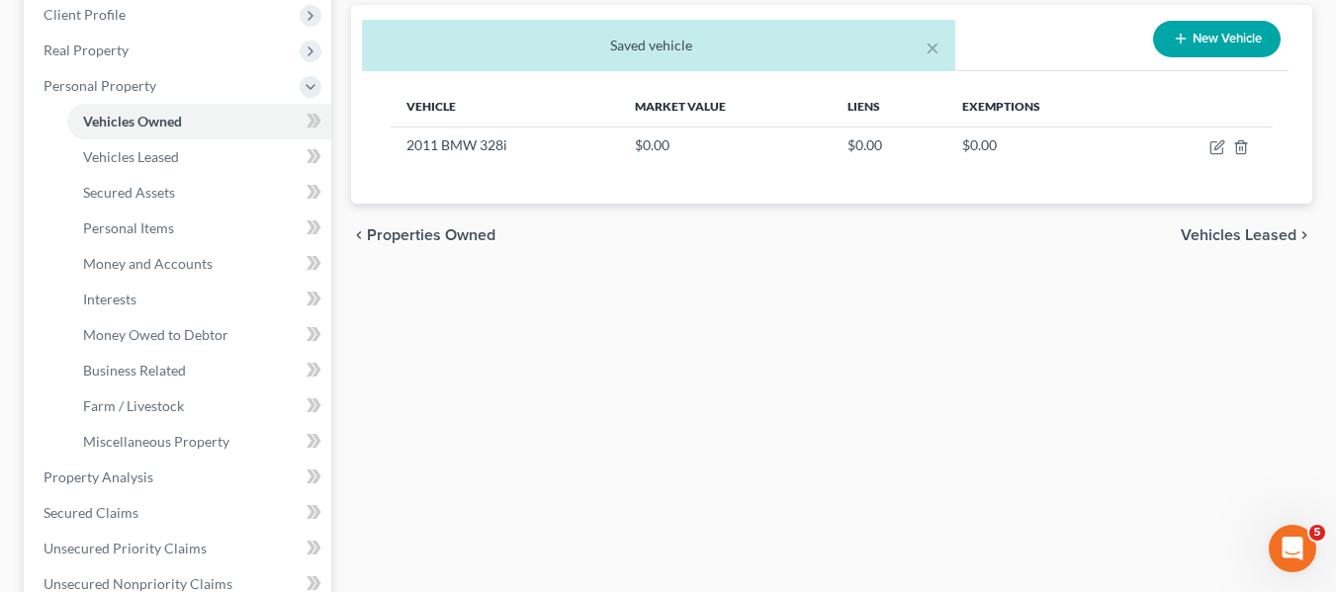
scroll to position [279, 0]
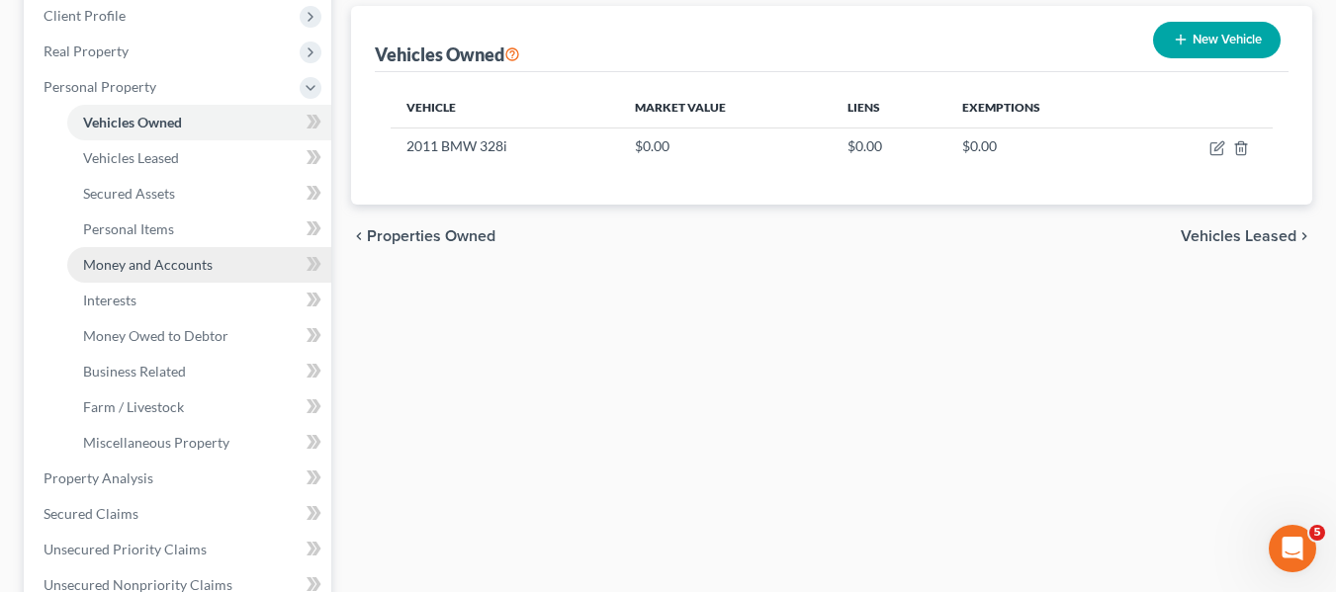
click at [167, 263] on span "Money and Accounts" at bounding box center [148, 264] width 130 height 17
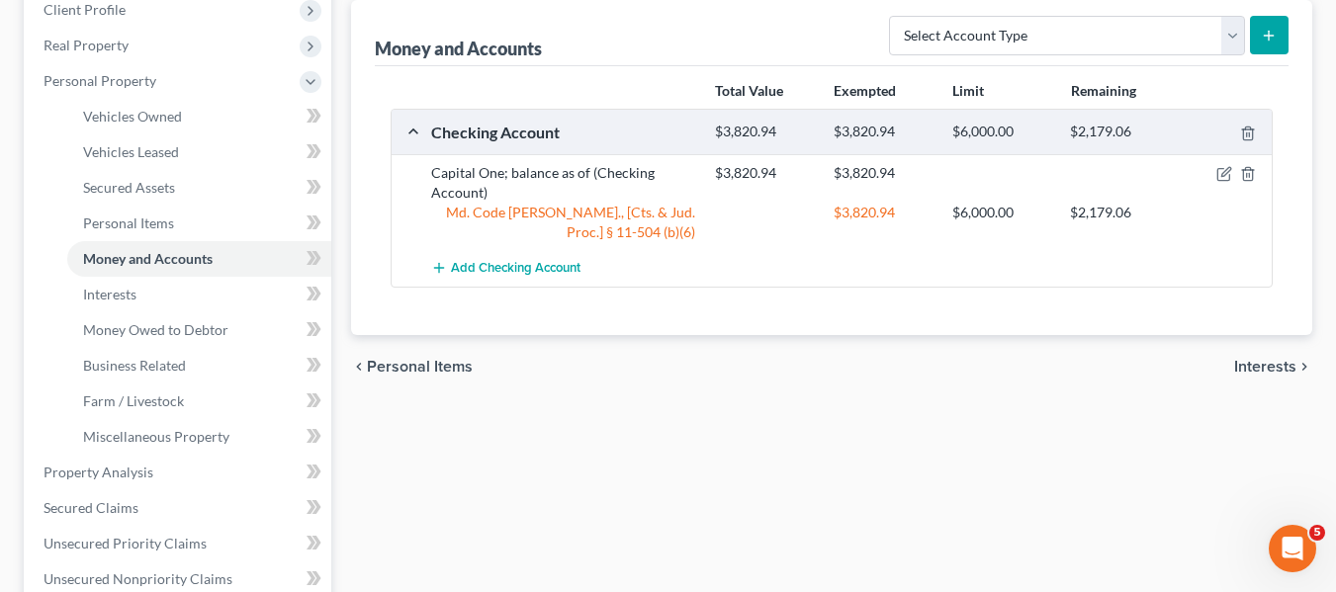
scroll to position [286, 0]
click at [142, 306] on link "Interests" at bounding box center [199, 294] width 264 height 36
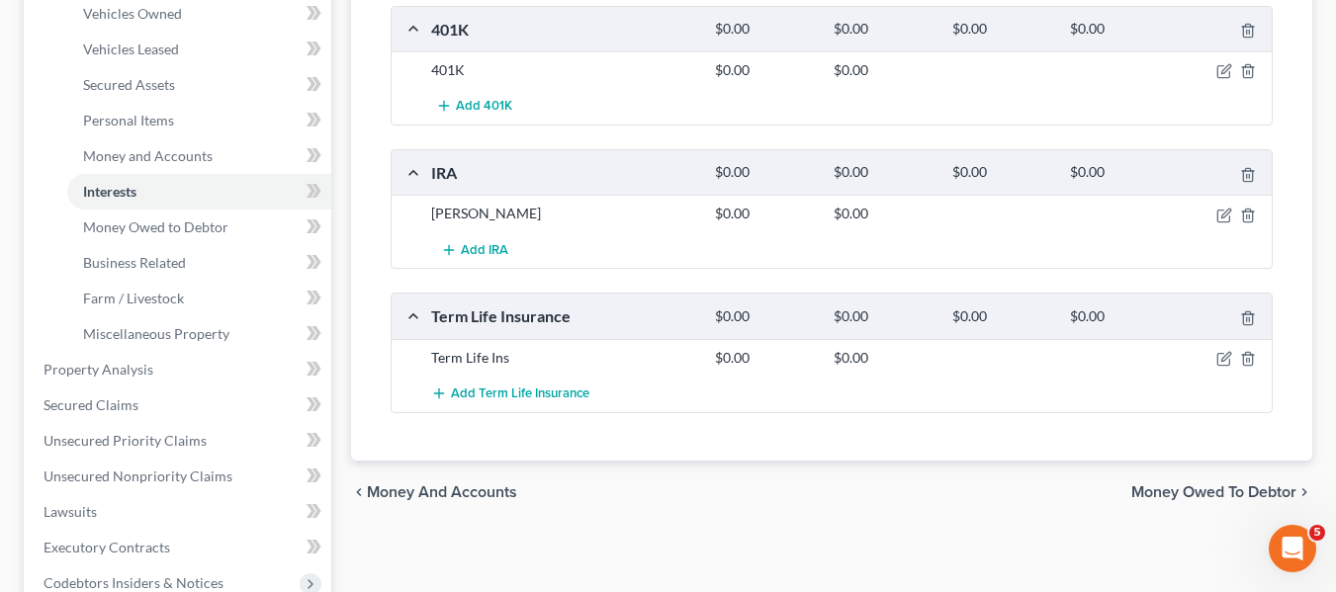
scroll to position [387, 0]
click at [1217, 73] on icon "button" at bounding box center [1223, 73] width 12 height 12
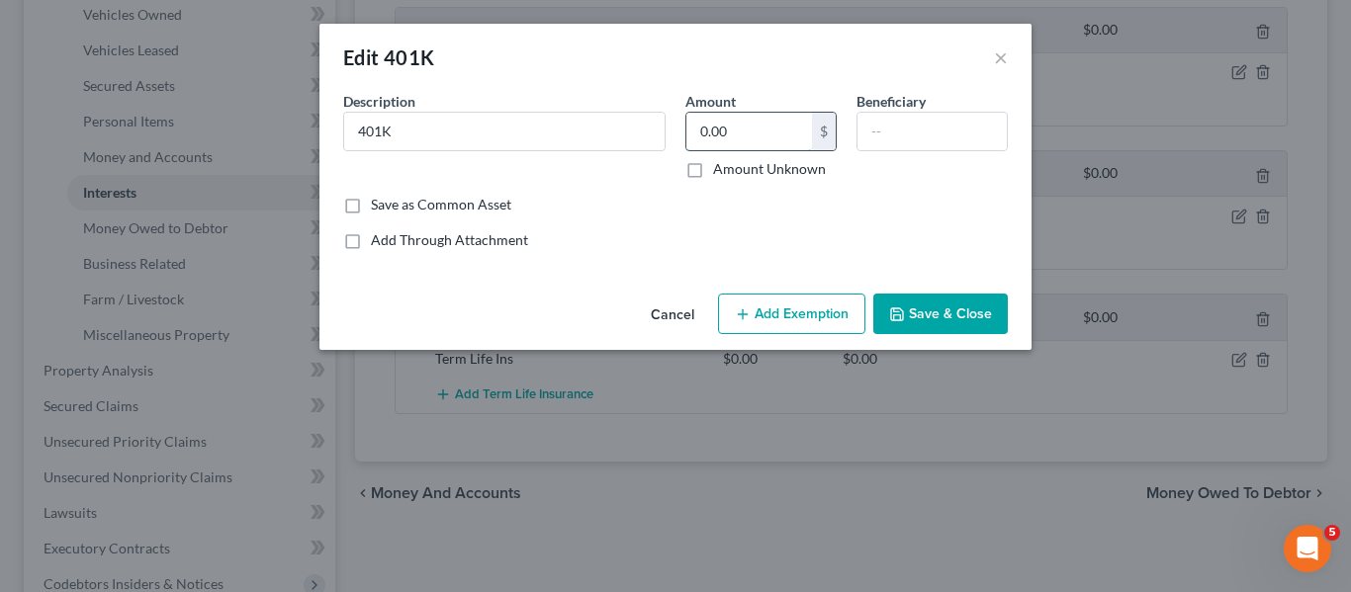
click at [755, 143] on input "0.00" at bounding box center [749, 132] width 126 height 38
type input "4,000"
click at [920, 321] on button "Save & Close" at bounding box center [940, 315] width 134 height 42
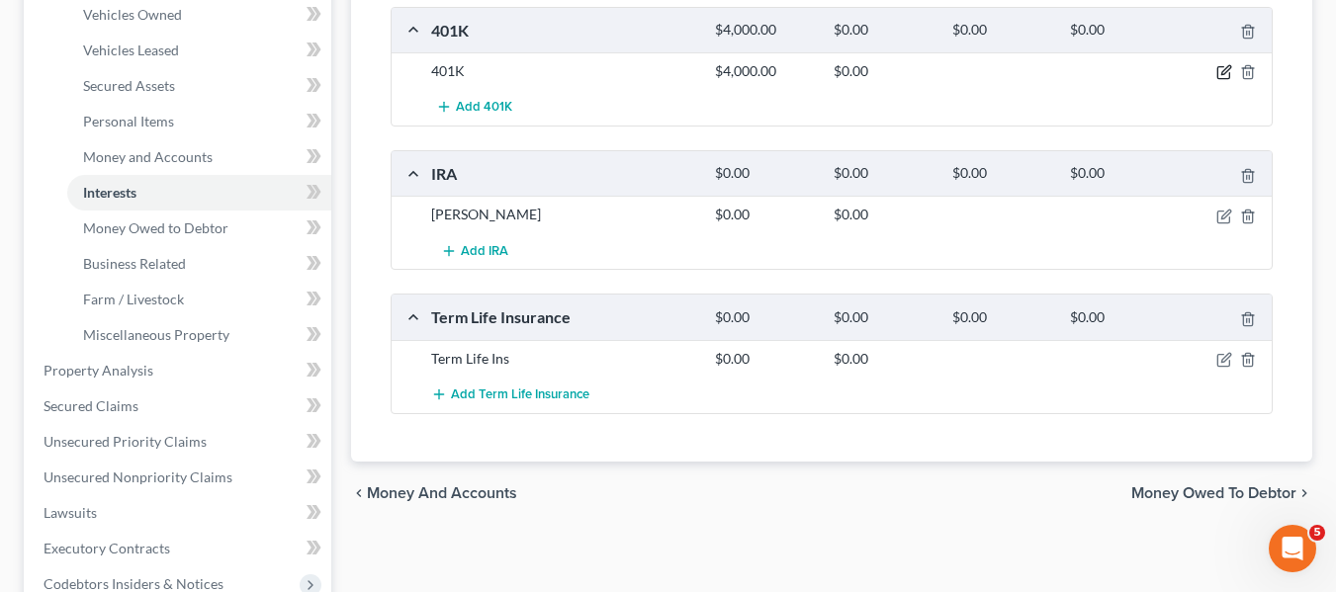
click at [1224, 72] on icon "button" at bounding box center [1224, 72] width 16 height 16
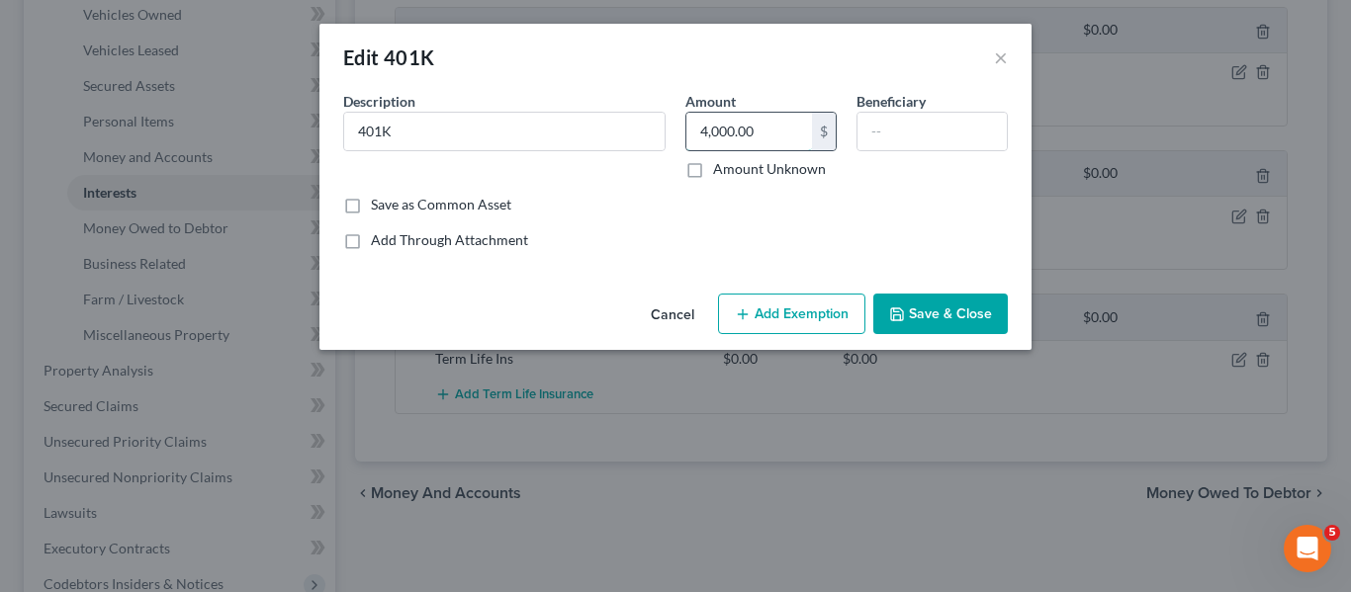
click at [760, 135] on input "4,000.00" at bounding box center [749, 132] width 126 height 38
type input "0"
click at [713, 170] on label "Amount Unknown" at bounding box center [769, 169] width 113 height 20
click at [721, 170] on input "Amount Unknown" at bounding box center [727, 165] width 13 height 13
checkbox input "true"
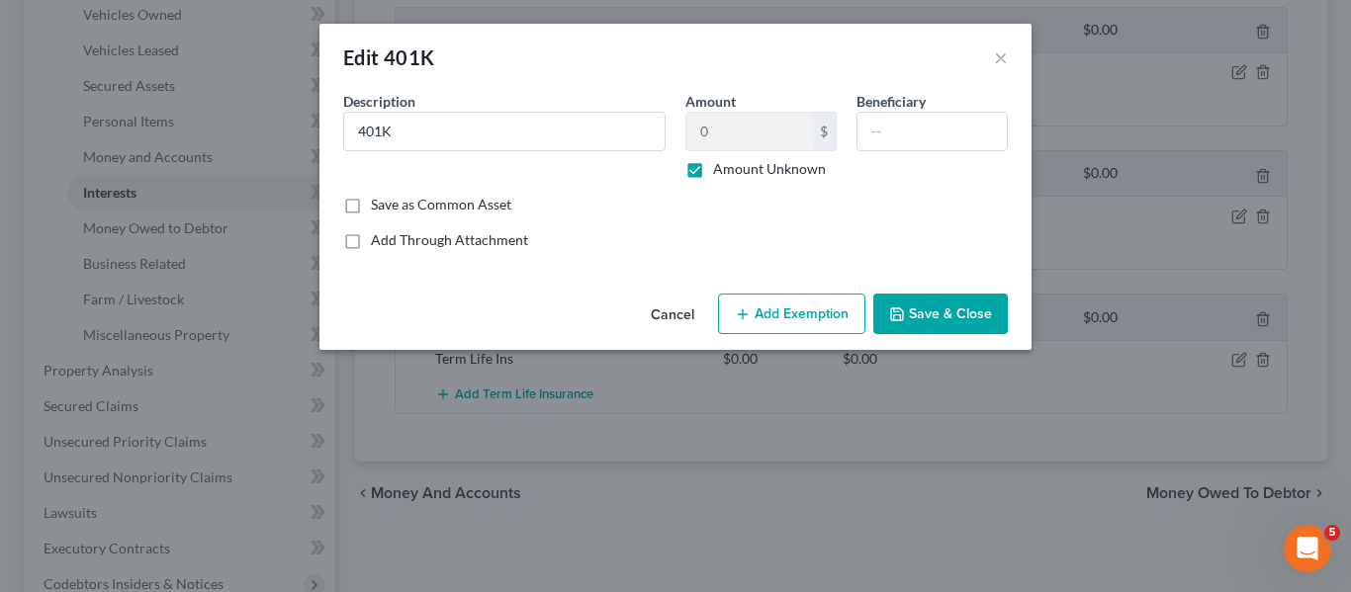
click at [895, 314] on polyline "button" at bounding box center [897, 316] width 7 height 5
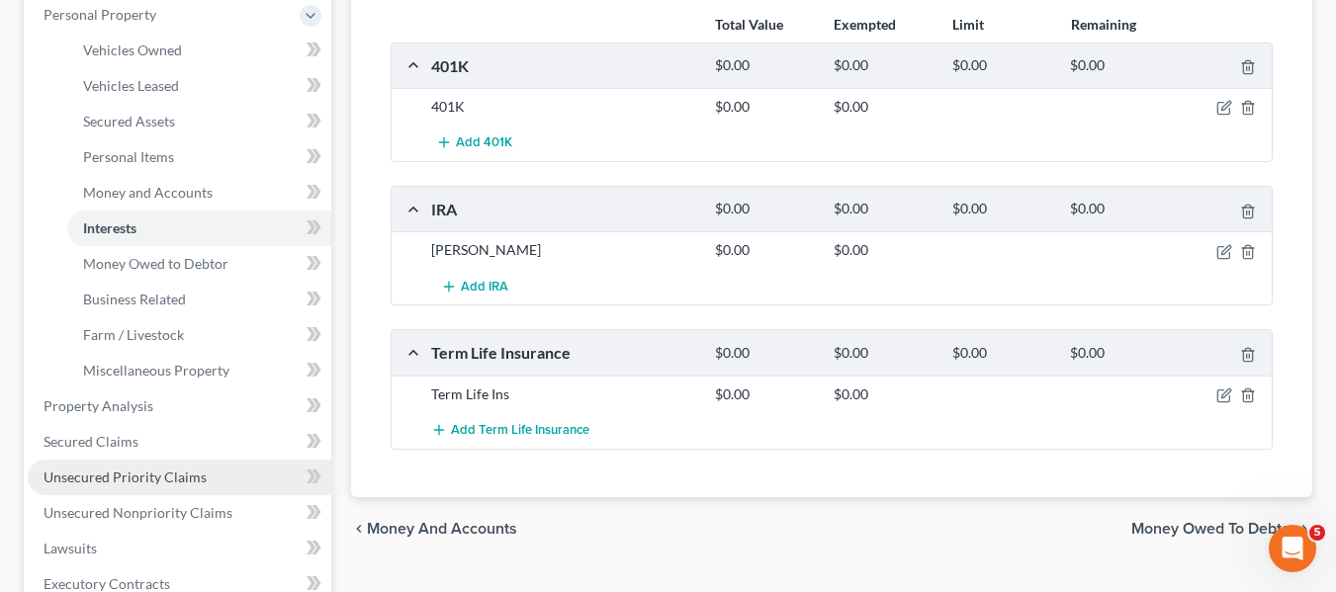
scroll to position [358, 0]
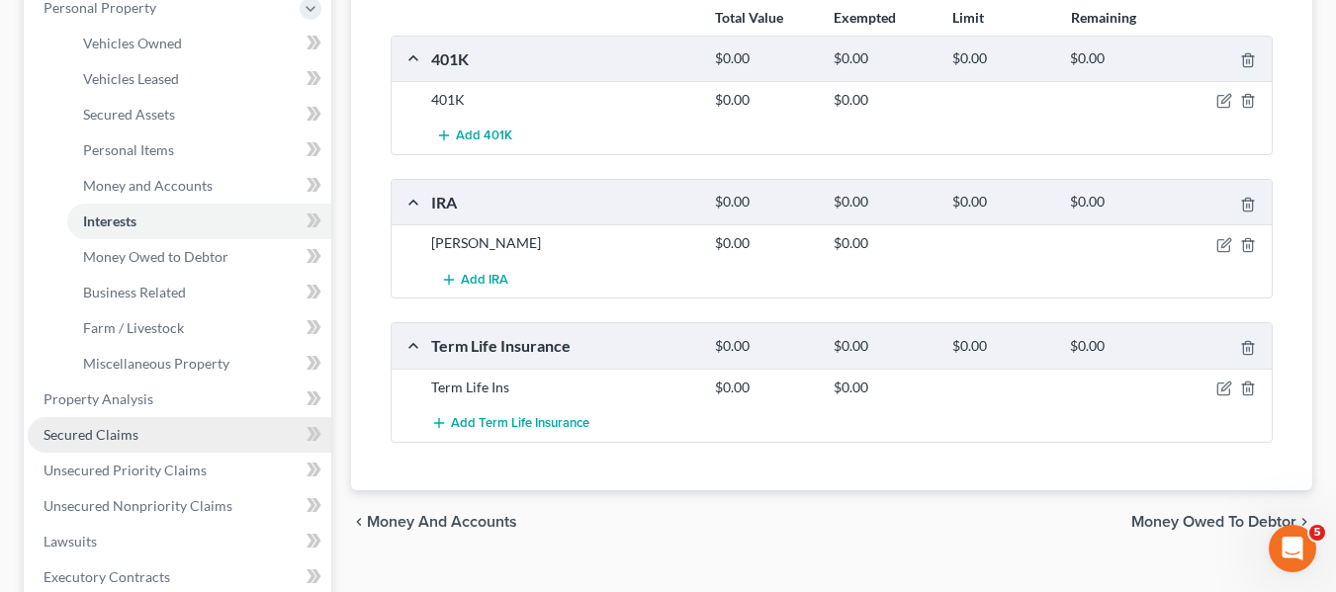
click at [102, 432] on span "Secured Claims" at bounding box center [91, 434] width 95 height 17
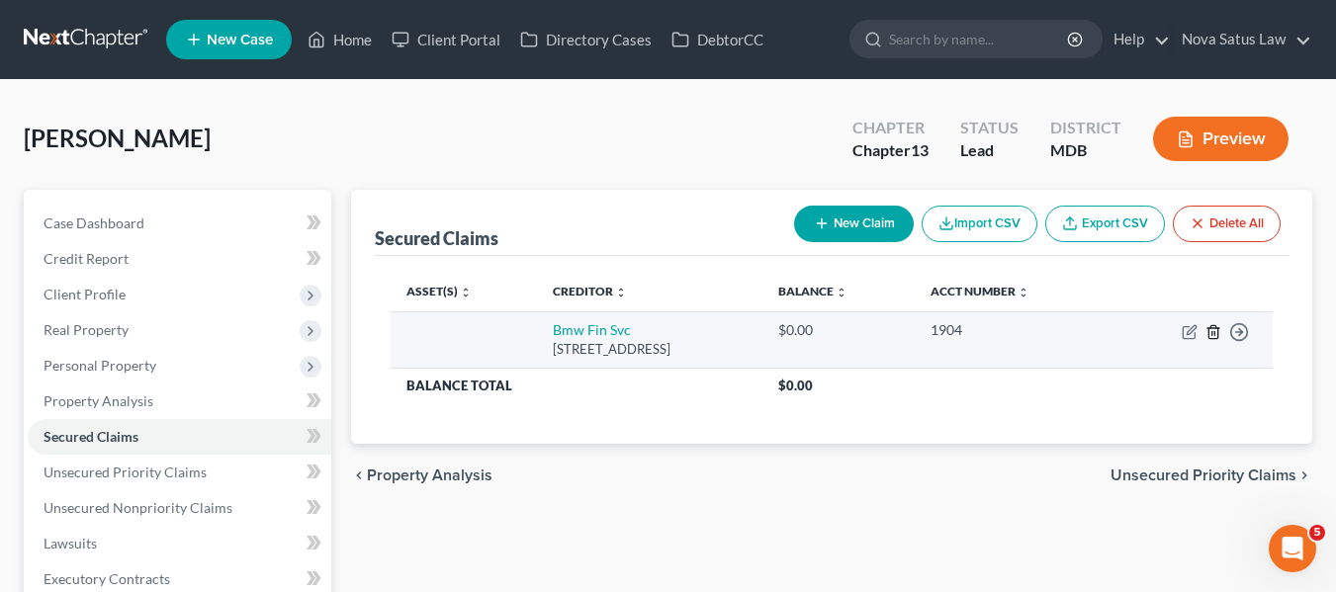
click at [1214, 332] on line "button" at bounding box center [1214, 333] width 0 height 4
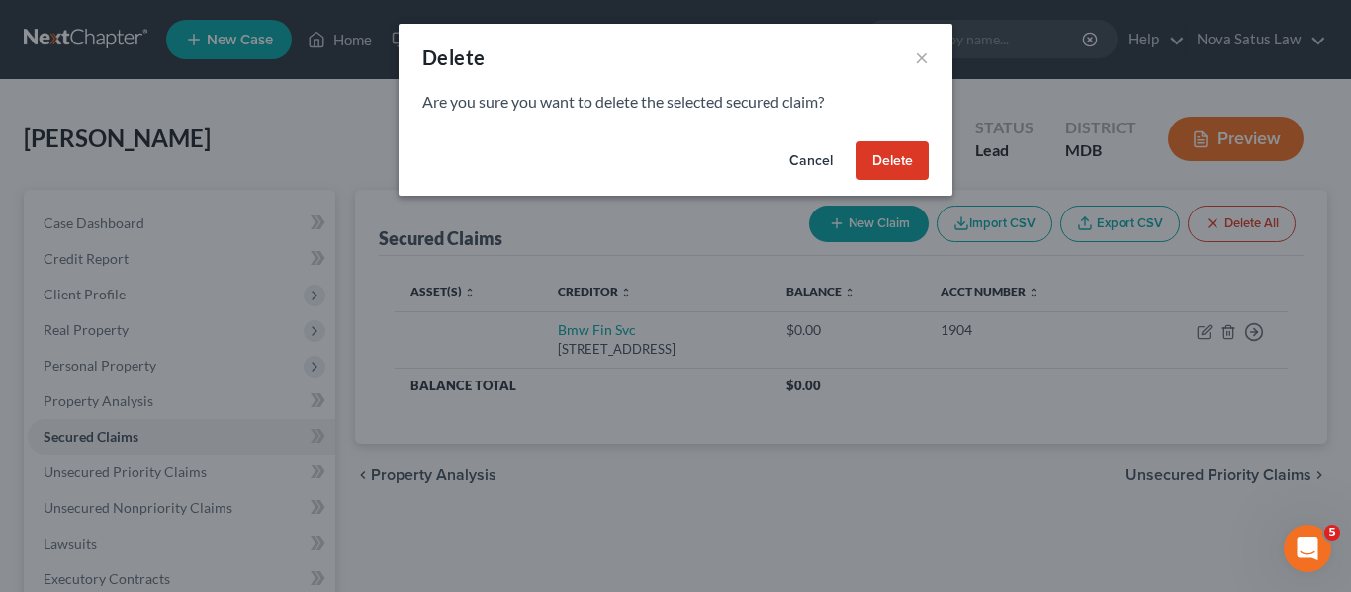
click at [899, 145] on button "Delete" at bounding box center [892, 161] width 72 height 40
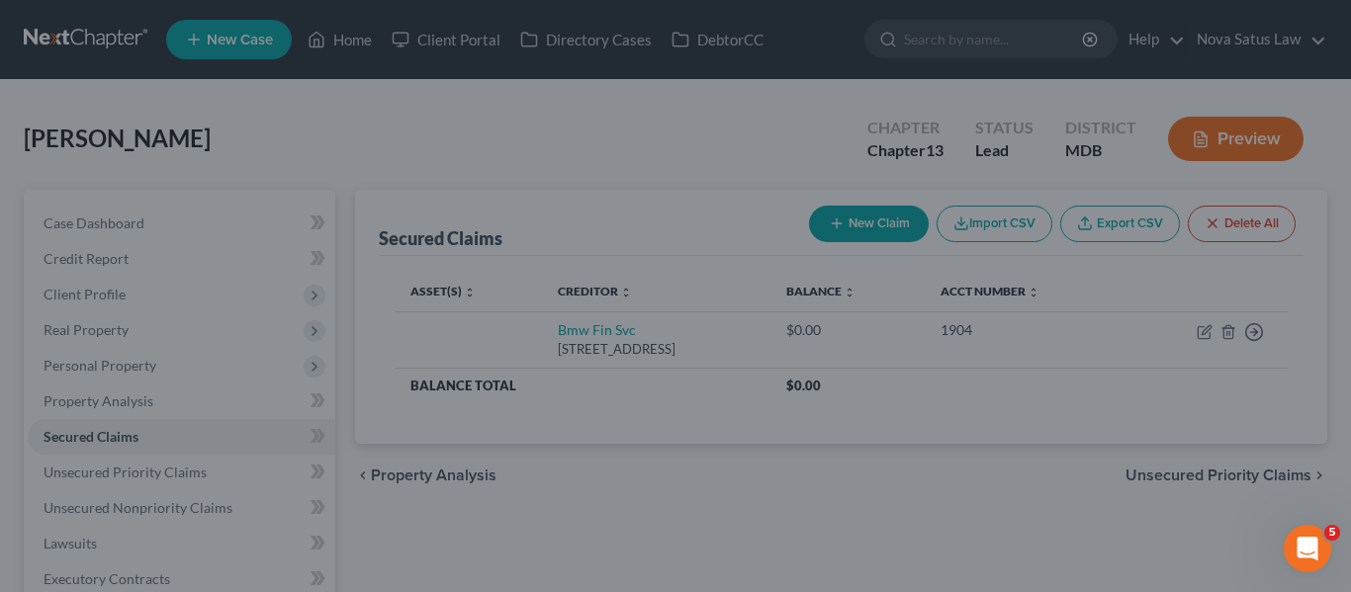
click at [899, 145] on div "Cancel Delete" at bounding box center [675, 158] width 482 height 54
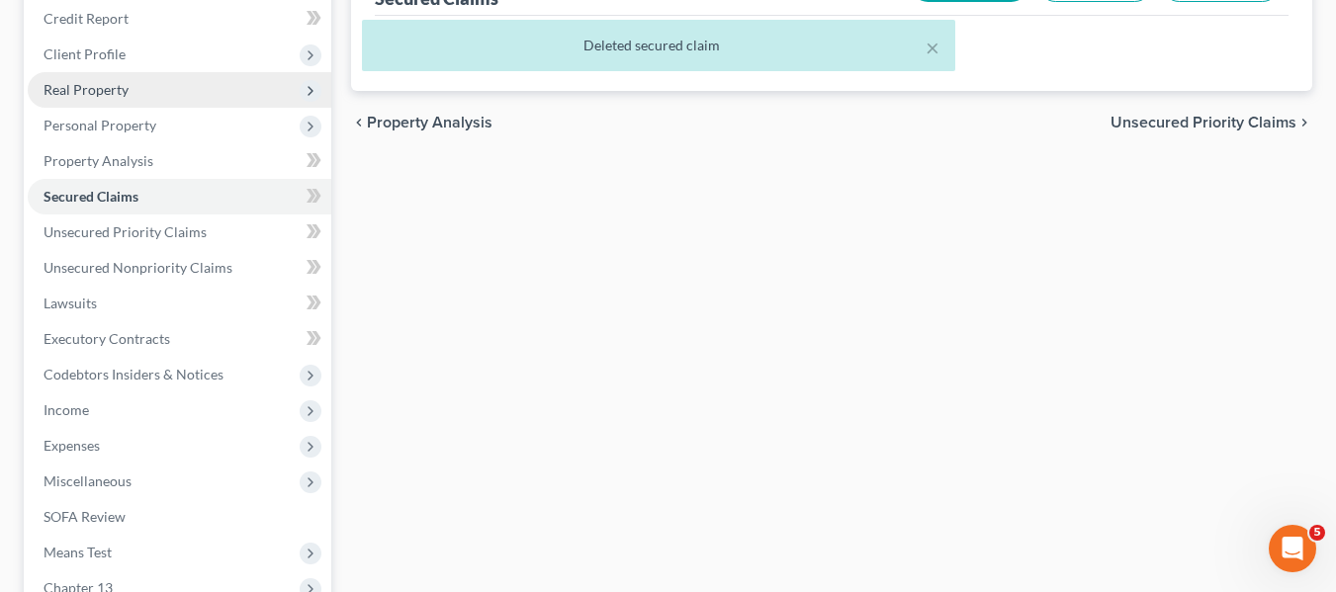
scroll to position [241, 0]
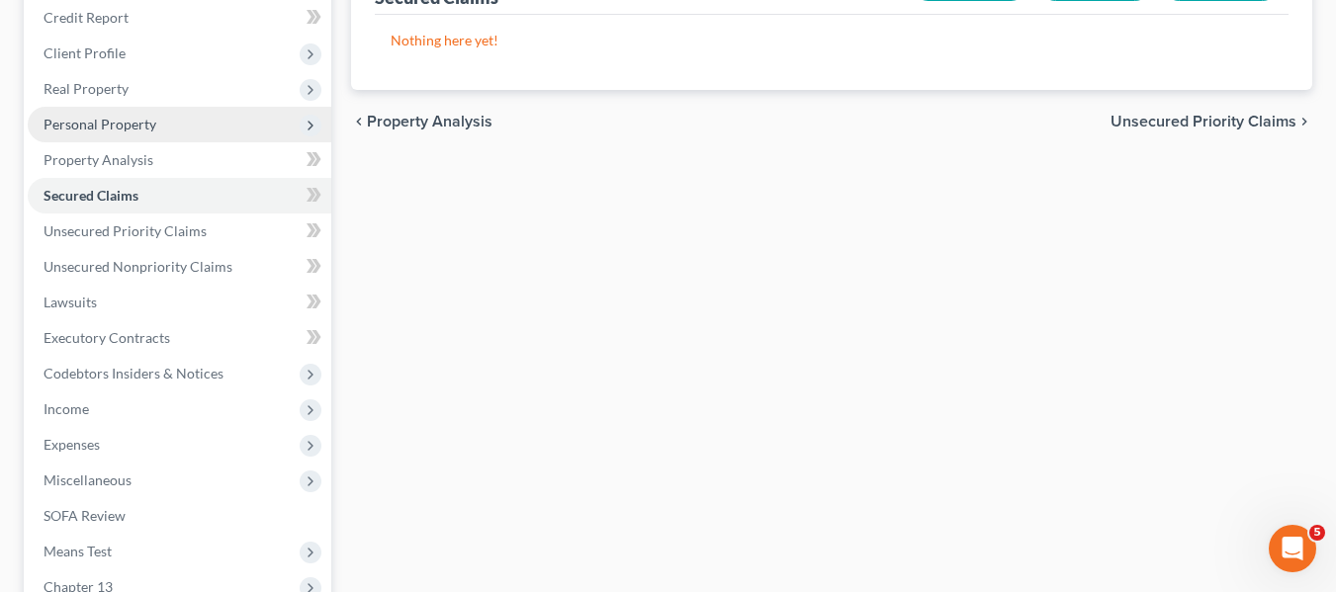
click at [85, 133] on span "Personal Property" at bounding box center [180, 125] width 304 height 36
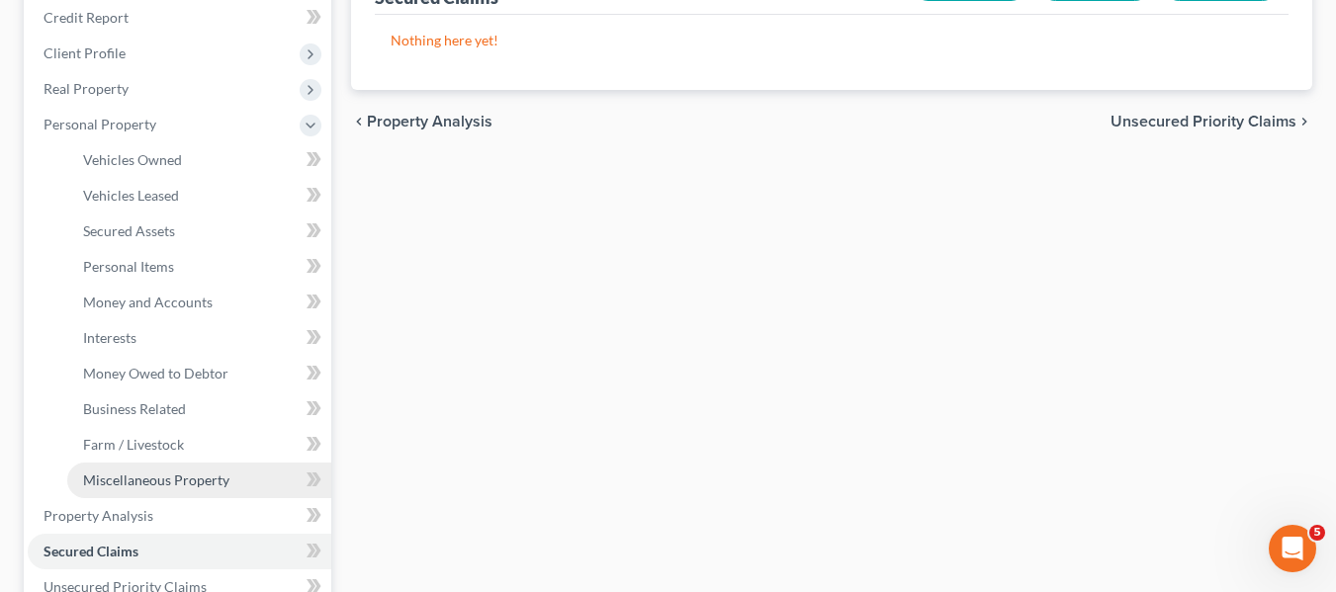
click at [155, 470] on link "Miscellaneous Property" at bounding box center [199, 481] width 264 height 36
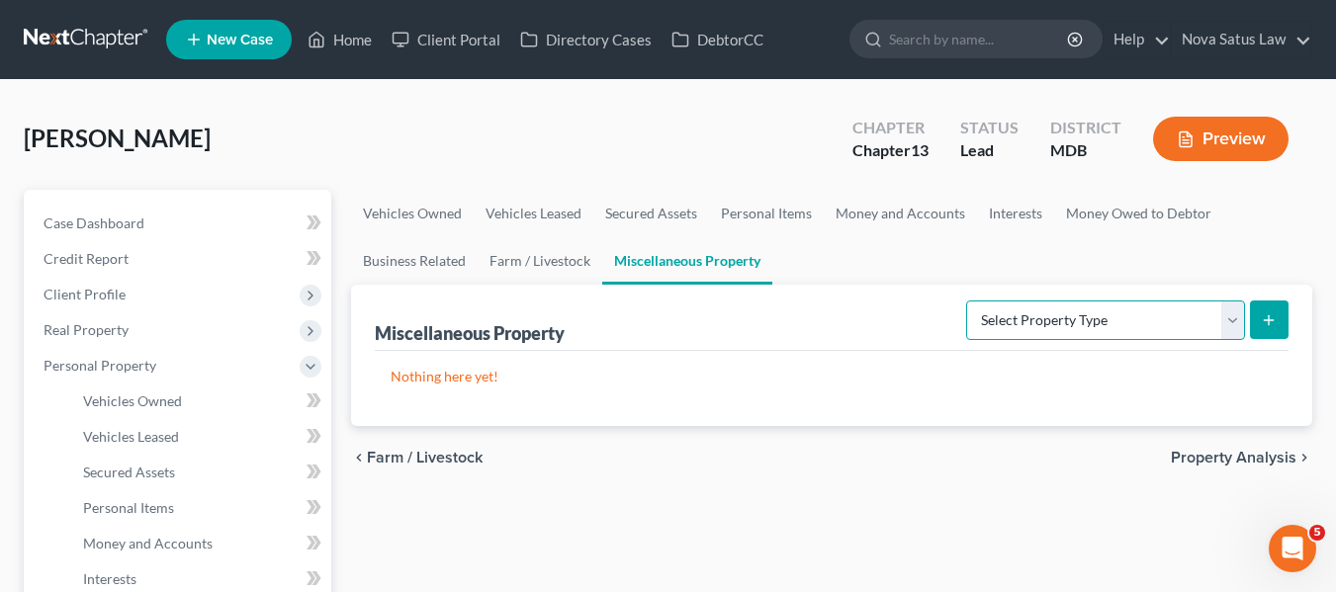
click at [1200, 316] on select "Select Property Type Assigned for Creditor Benefit Within 1 Year Holding for An…" at bounding box center [1105, 321] width 279 height 40
select select "not_yet_listed"
click at [966, 301] on select "Select Property Type Assigned for Creditor Benefit Within 1 Year Holding for An…" at bounding box center [1105, 321] width 279 height 40
click at [1271, 330] on button "submit" at bounding box center [1269, 320] width 39 height 39
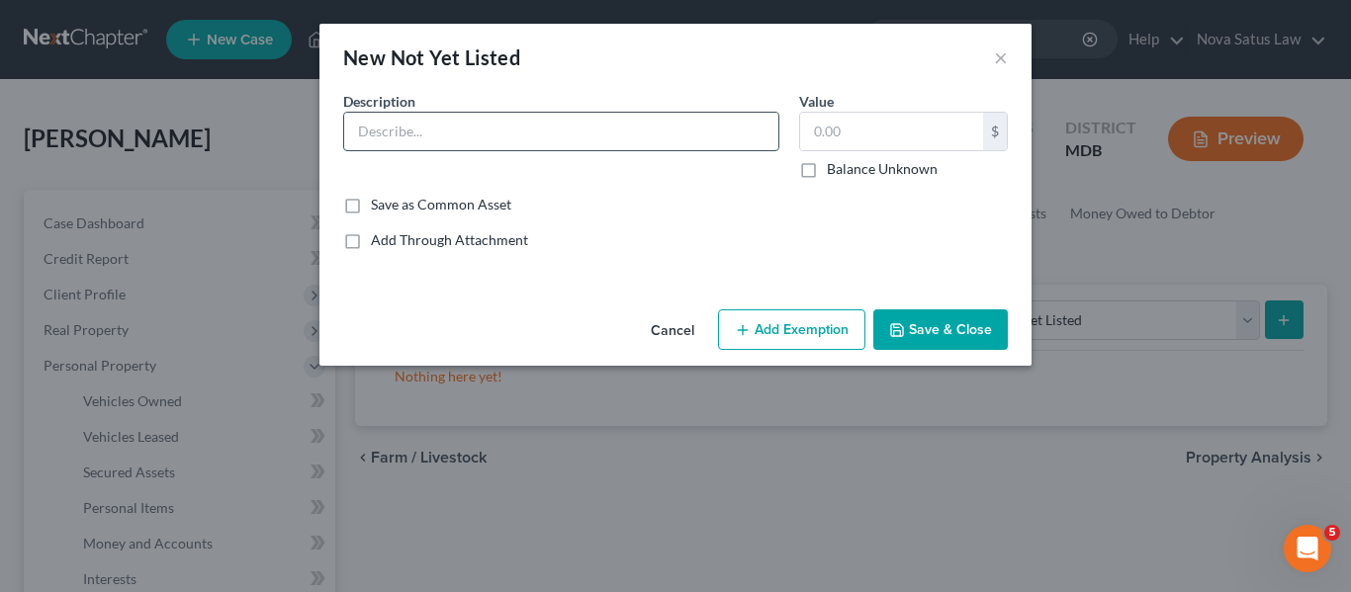
click at [450, 122] on input "text" at bounding box center [561, 132] width 434 height 38
type input "Crytocurrenct"
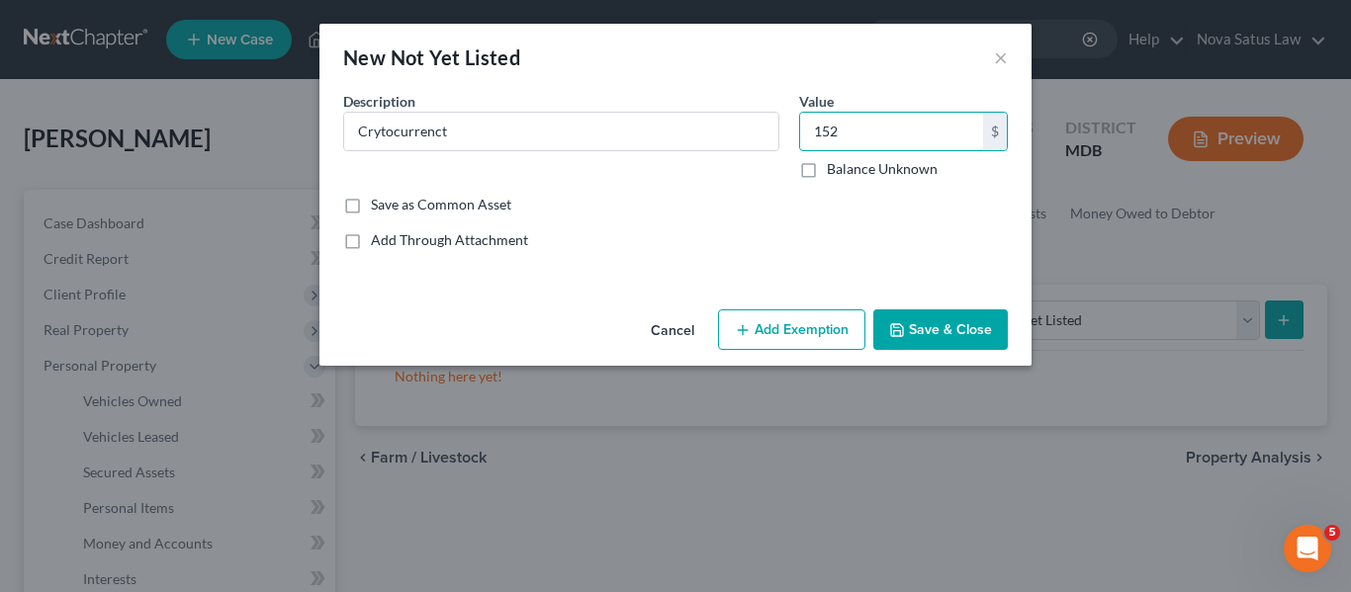
type input "152"
click at [913, 335] on button "Save & Close" at bounding box center [940, 330] width 134 height 42
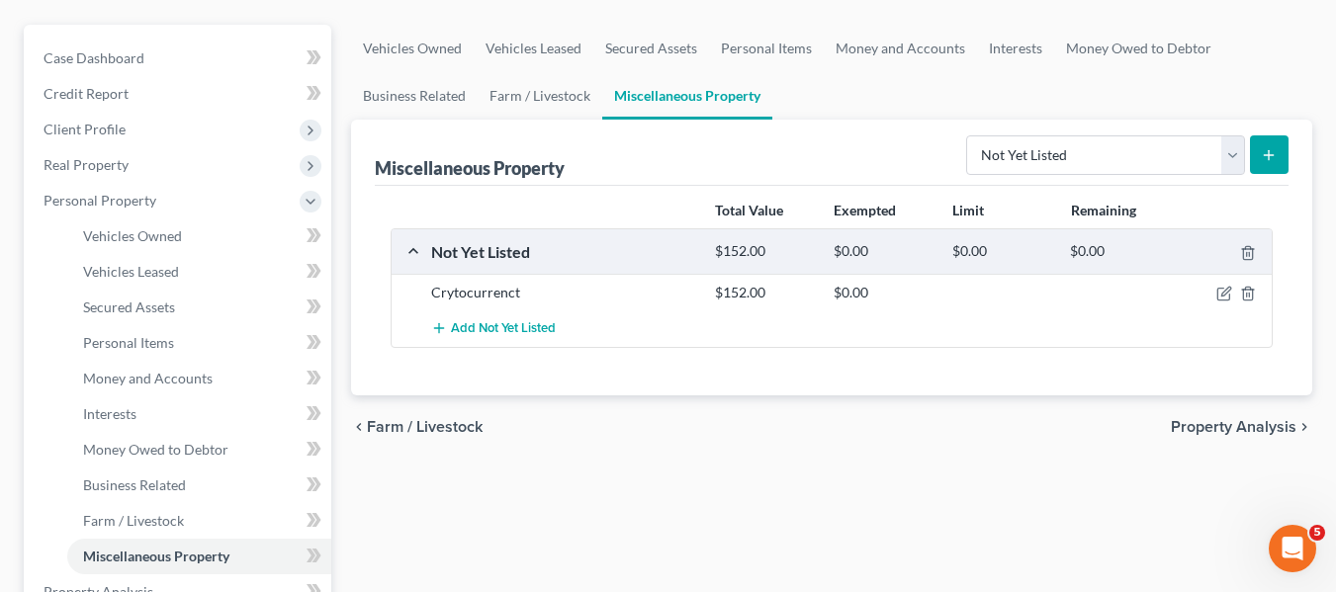
scroll to position [166, 0]
click at [133, 417] on span "Interests" at bounding box center [109, 412] width 53 height 17
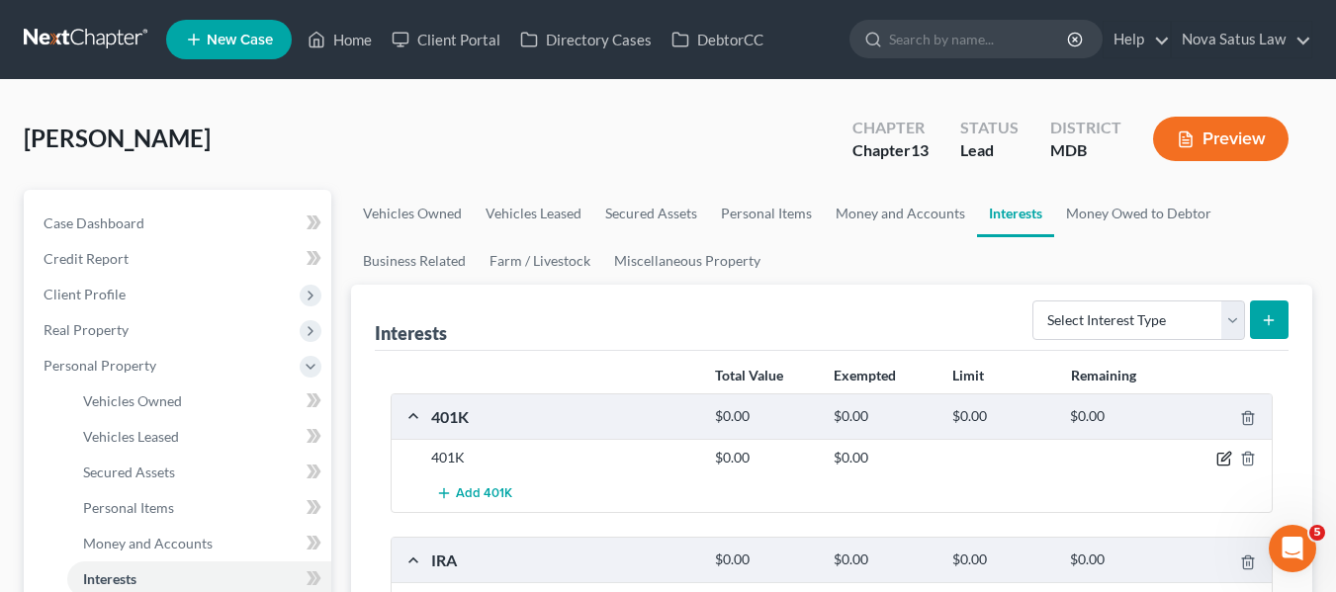
click at [1218, 456] on icon "button" at bounding box center [1224, 459] width 16 height 16
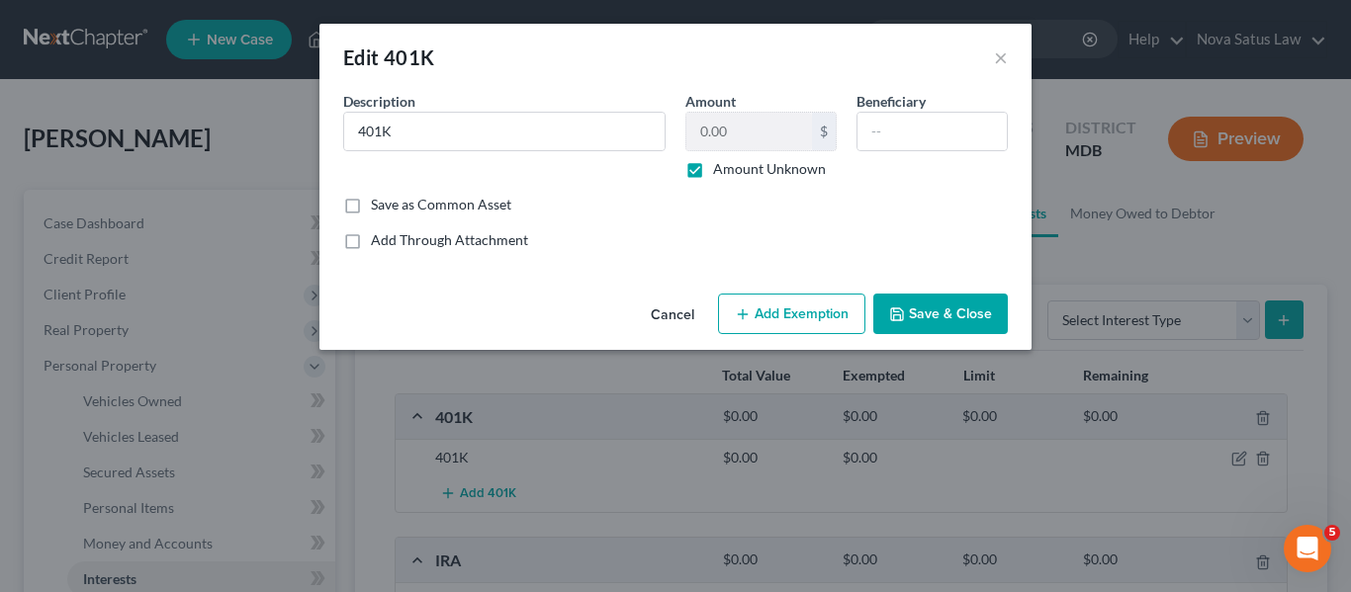
click at [713, 172] on label "Amount Unknown" at bounding box center [769, 169] width 113 height 20
click at [721, 172] on input "Amount Unknown" at bounding box center [727, 165] width 13 height 13
checkbox input "false"
click at [745, 132] on input "0.00" at bounding box center [749, 132] width 126 height 38
type input "36,000"
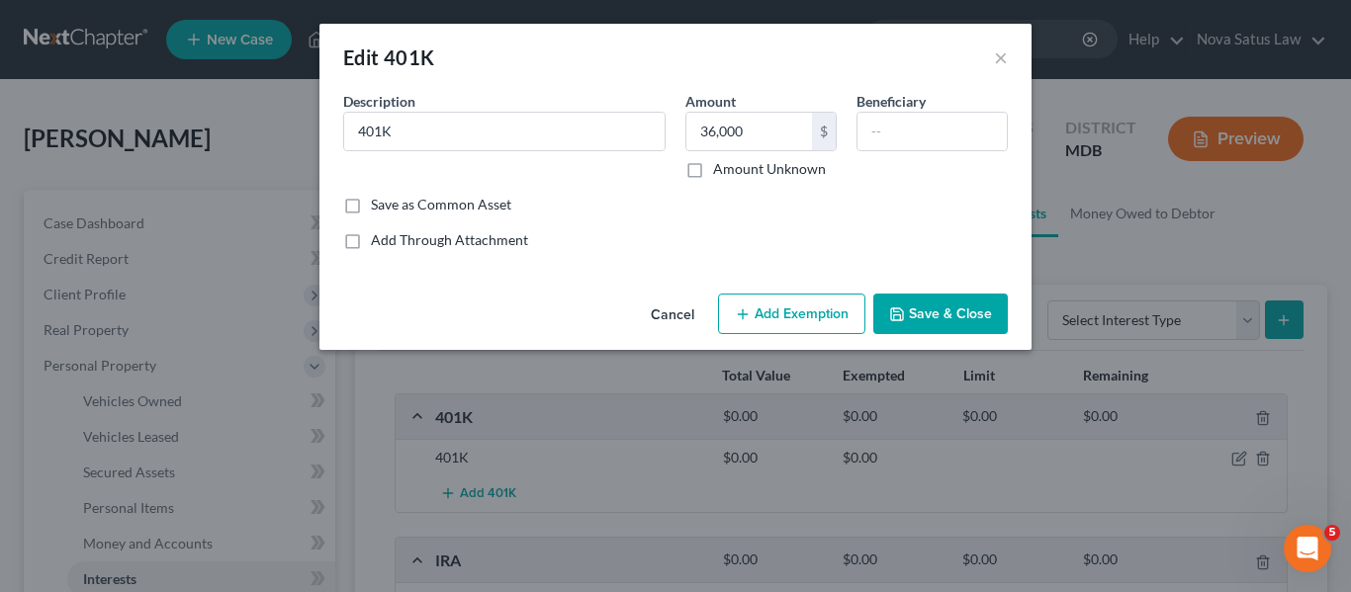
click at [950, 307] on button "Save & Close" at bounding box center [940, 315] width 134 height 42
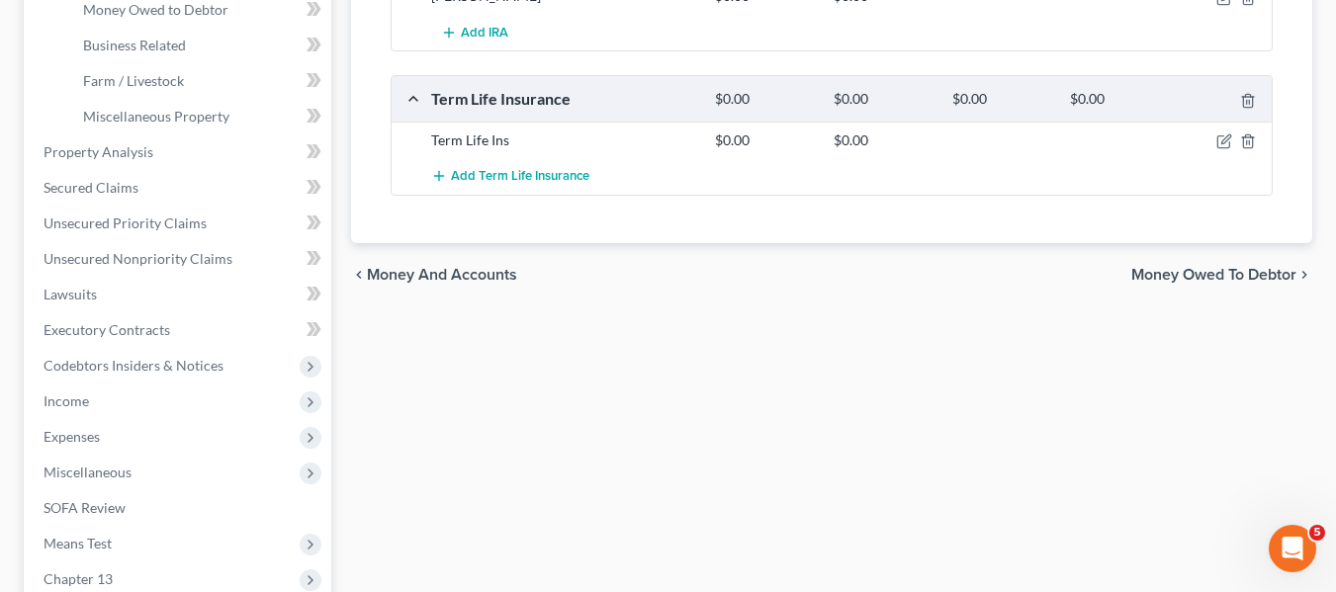
scroll to position [618, 0]
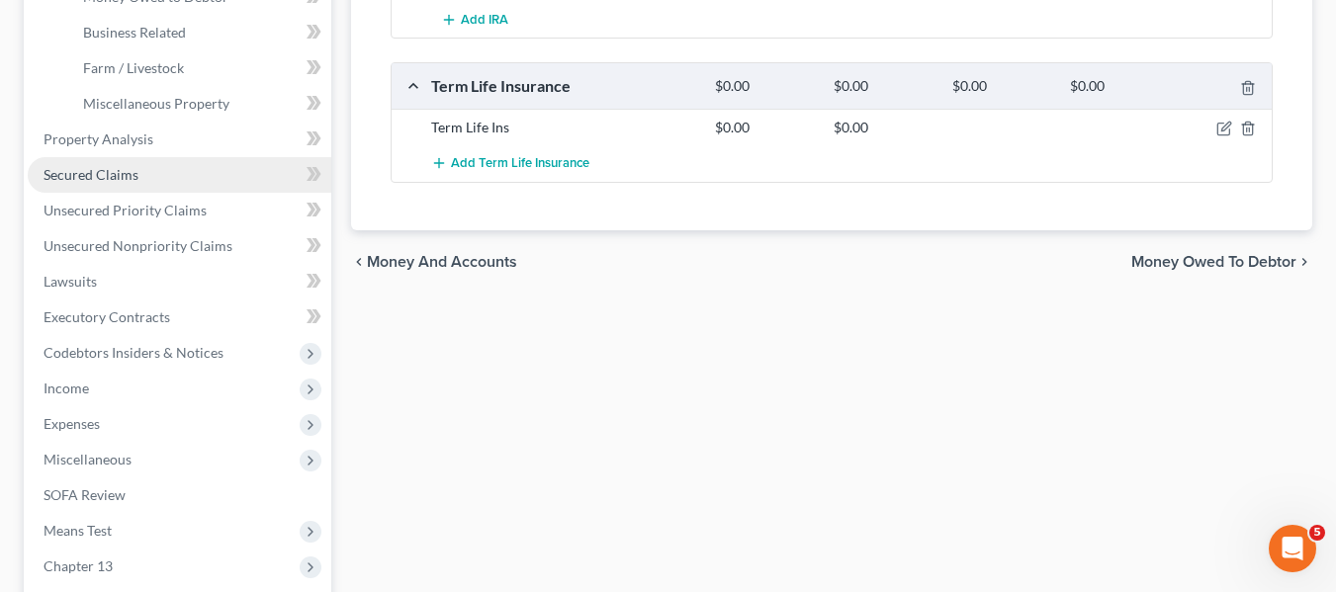
click at [50, 186] on link "Secured Claims" at bounding box center [180, 175] width 304 height 36
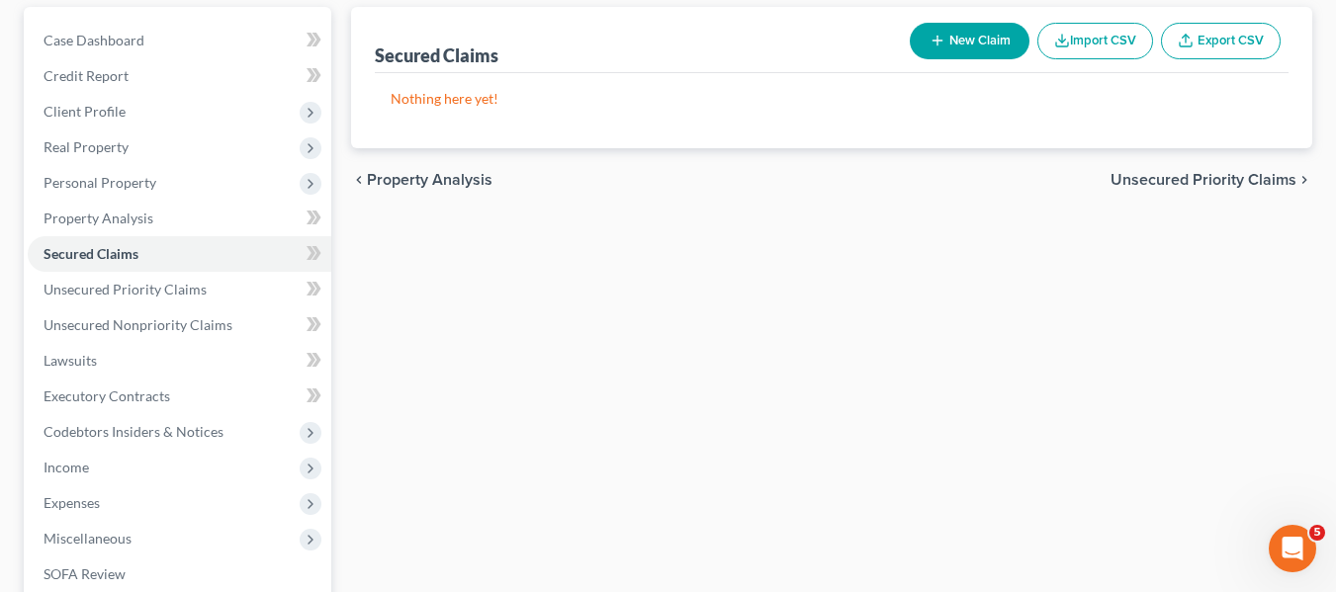
scroll to position [184, 0]
click at [67, 278] on link "Unsecured Priority Claims" at bounding box center [180, 289] width 304 height 36
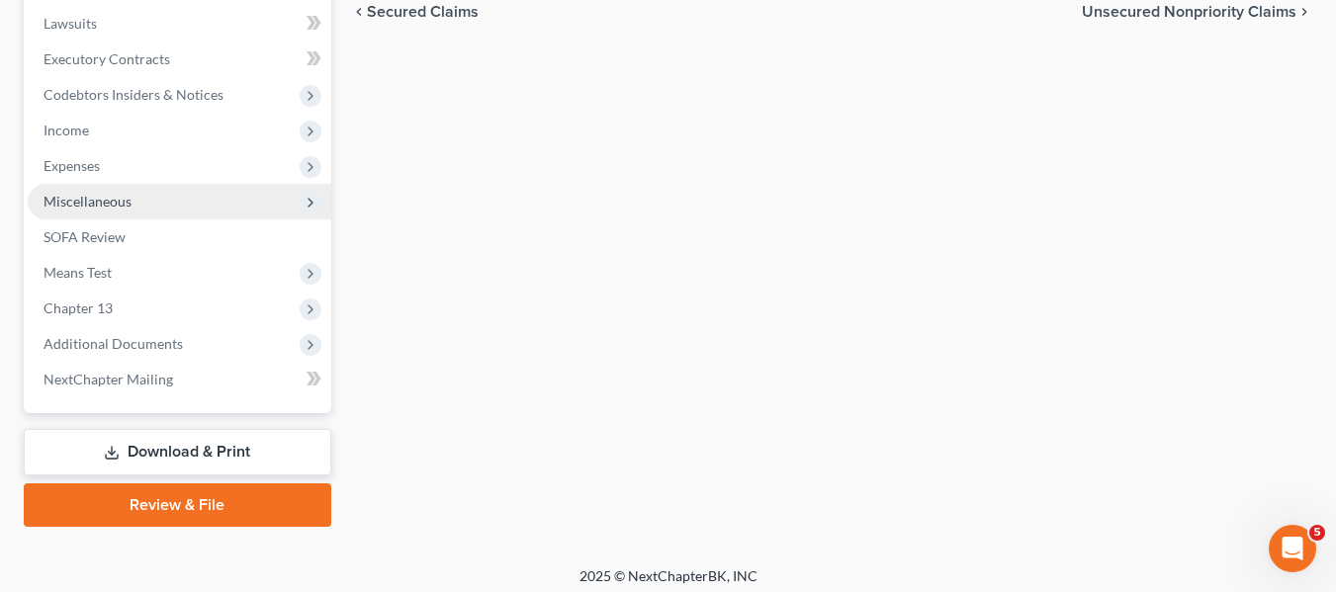
scroll to position [530, 0]
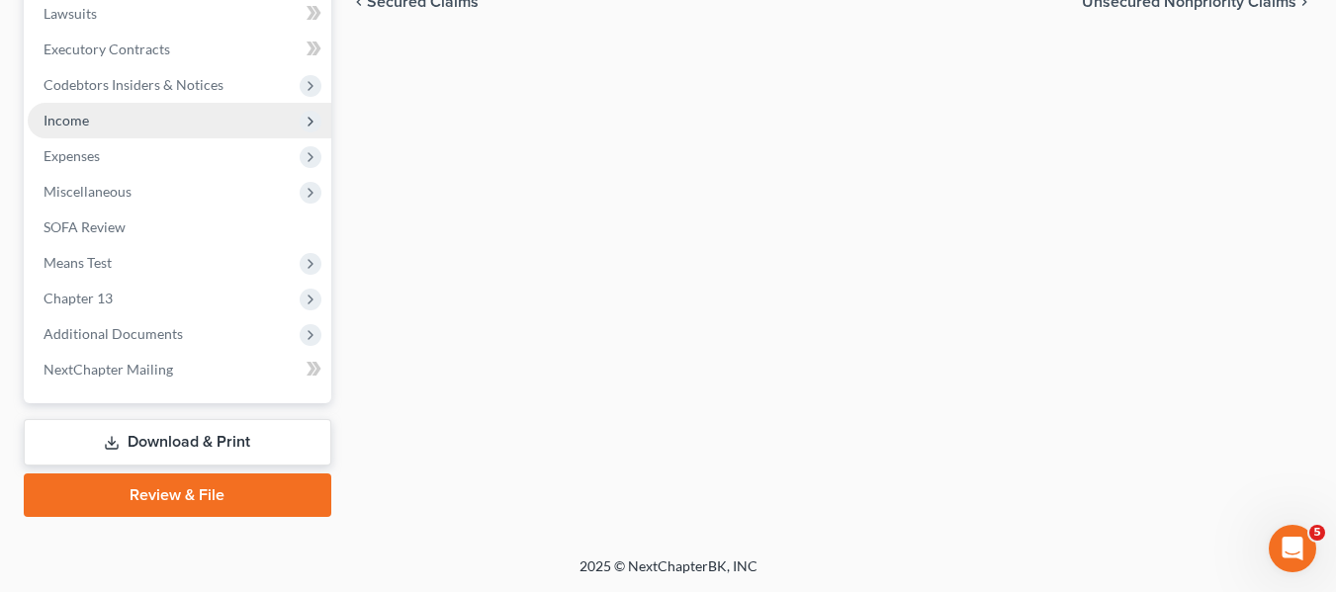
click at [81, 119] on span "Income" at bounding box center [66, 120] width 45 height 17
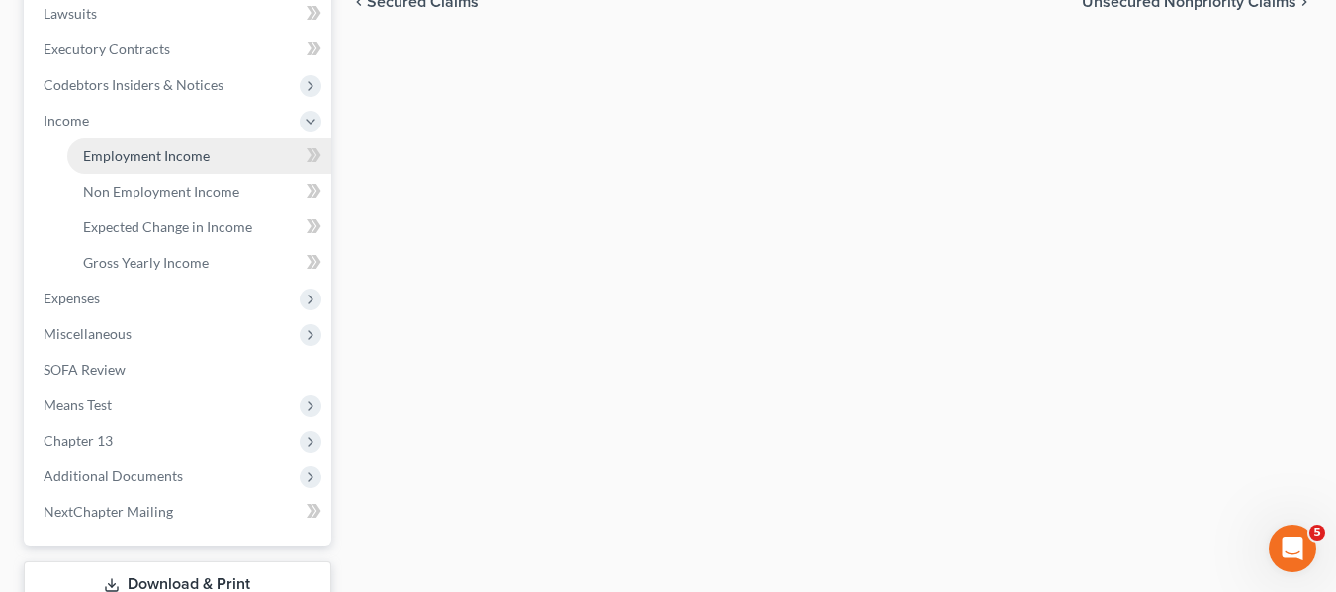
click at [138, 149] on span "Employment Income" at bounding box center [146, 155] width 127 height 17
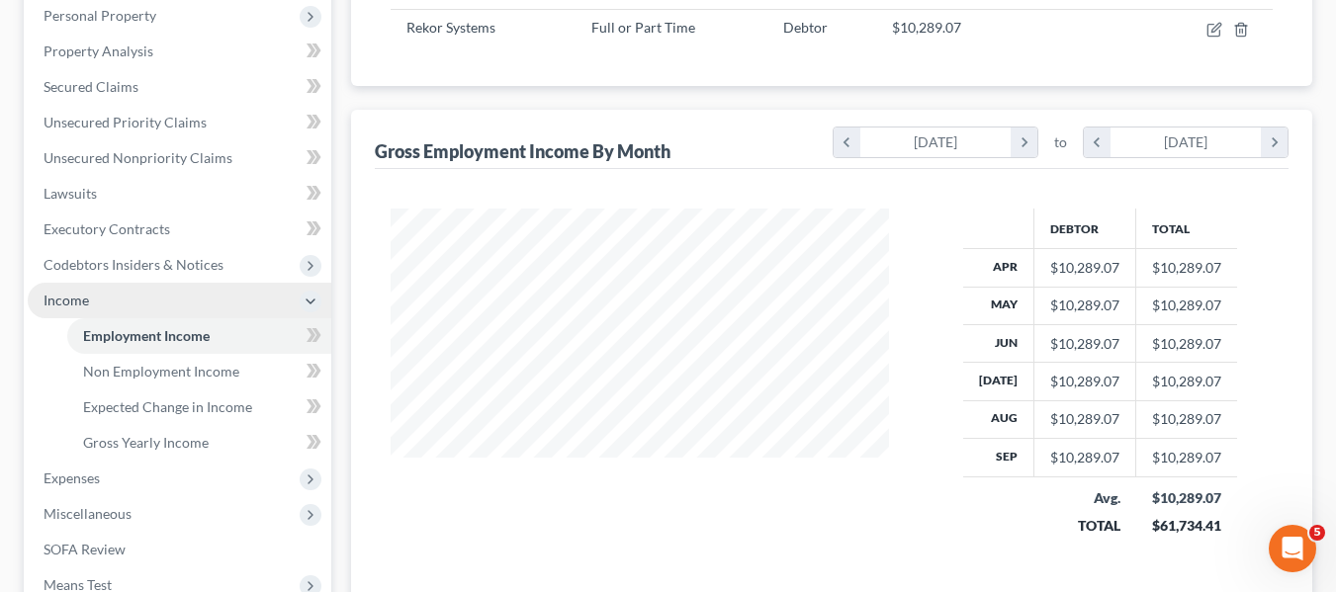
scroll to position [485, 0]
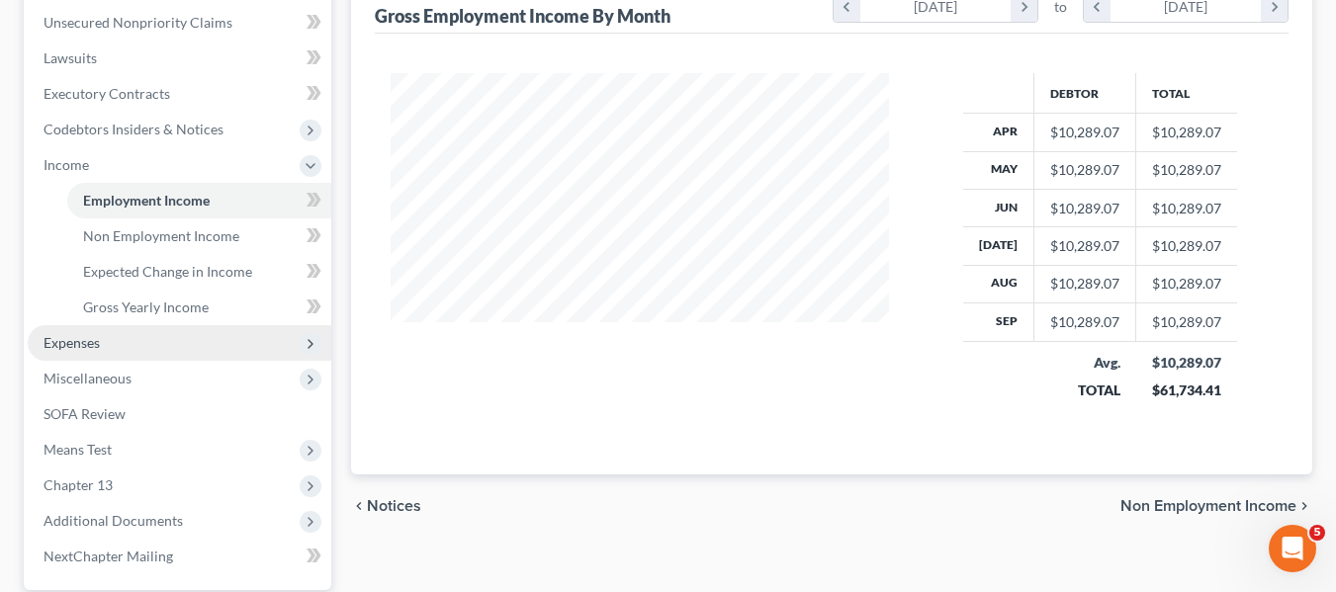
click at [63, 338] on span "Expenses" at bounding box center [72, 342] width 56 height 17
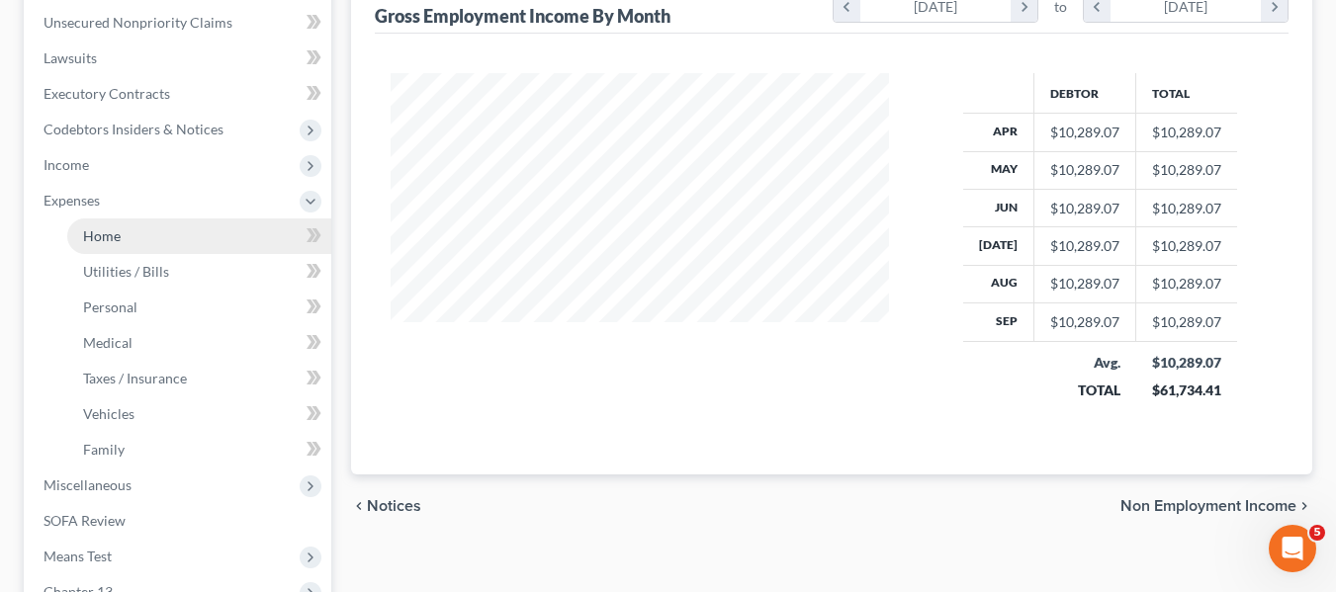
click at [120, 235] on span "Home" at bounding box center [102, 235] width 38 height 17
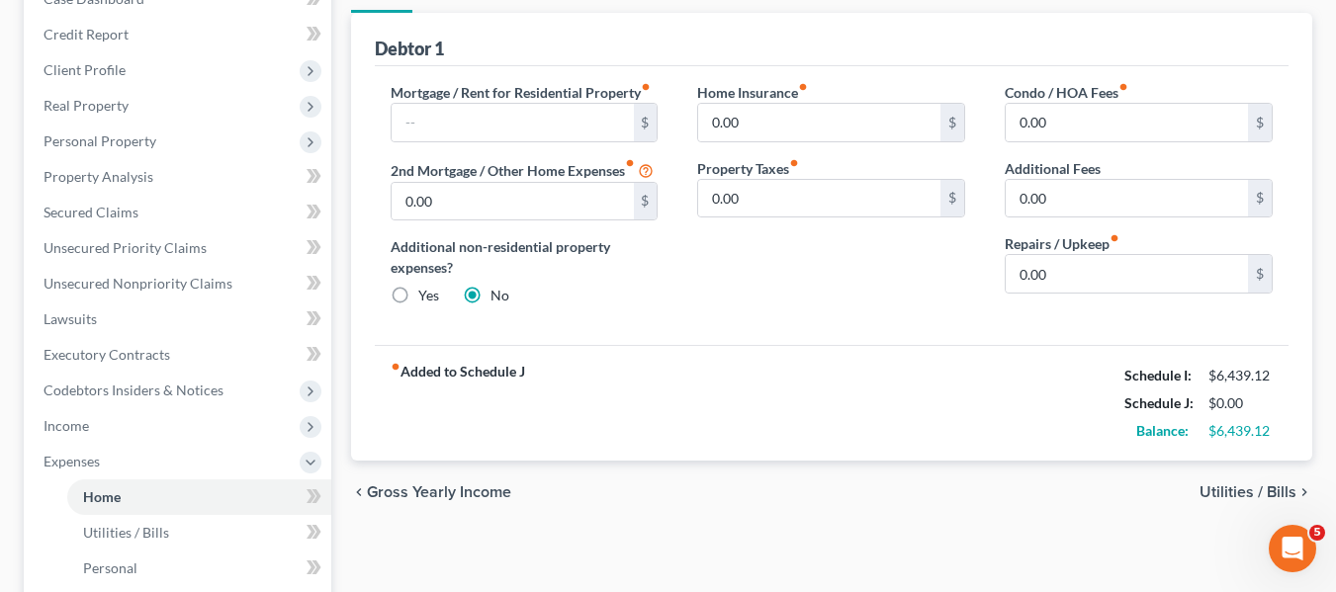
scroll to position [225, 0]
click at [417, 118] on input "text" at bounding box center [513, 122] width 242 height 38
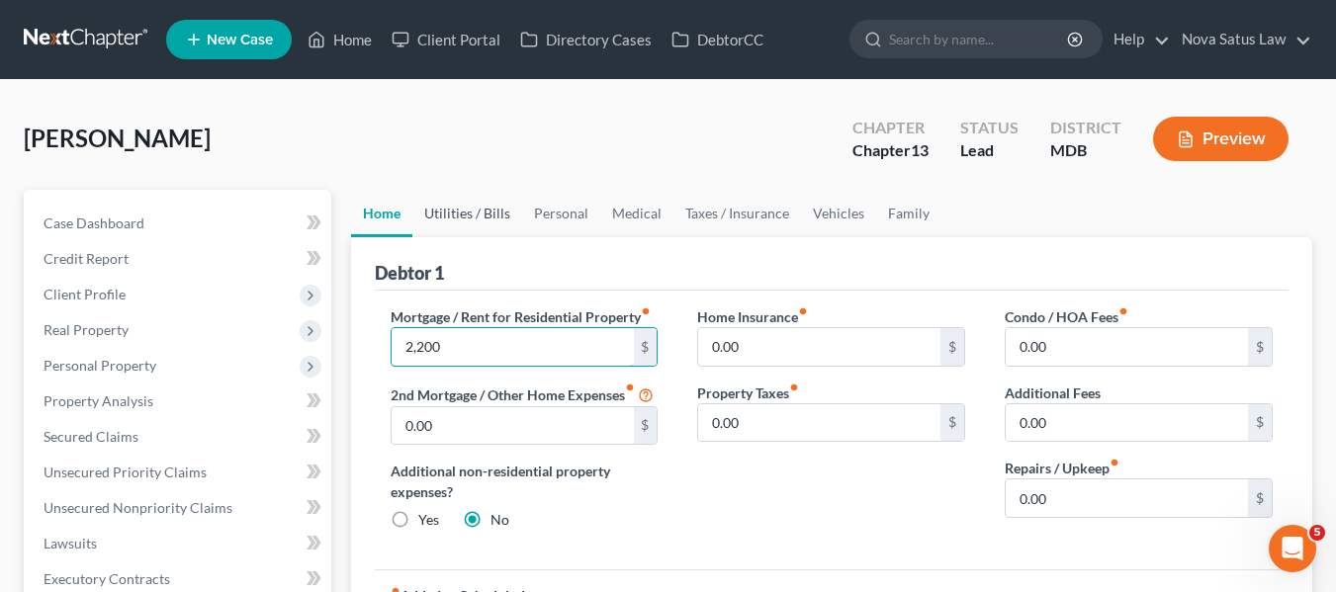
type input "2,200"
click at [472, 205] on link "Utilities / Bills" at bounding box center [467, 213] width 110 height 47
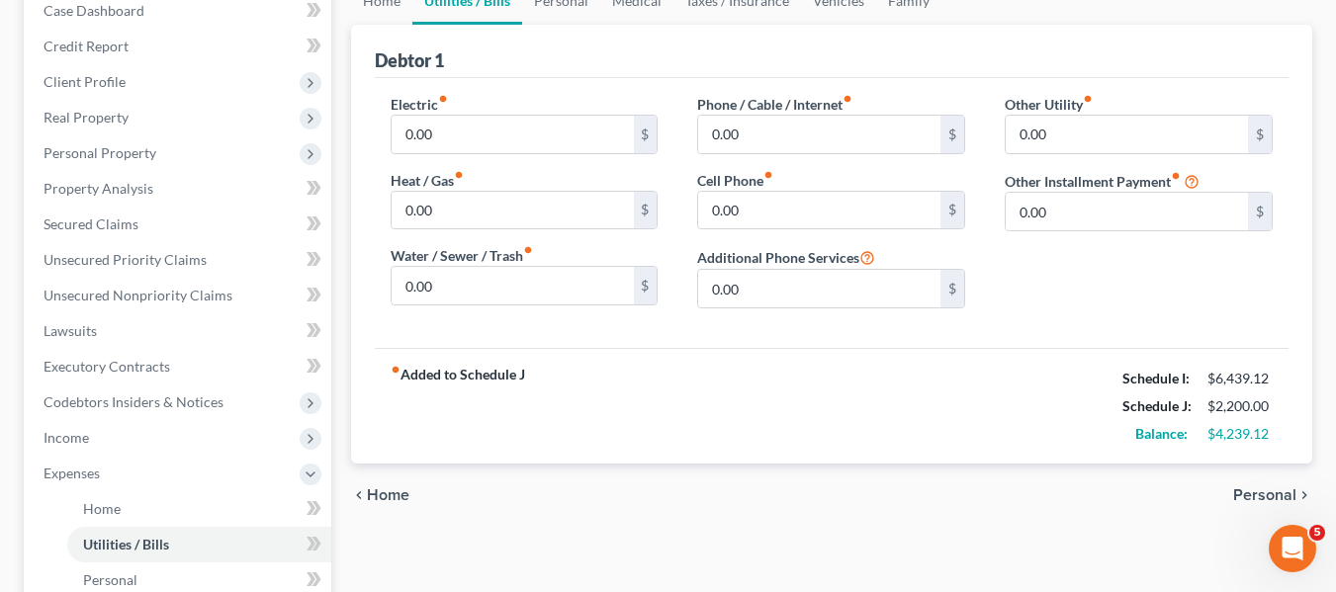
scroll to position [212, 0]
click at [478, 140] on input "0.00" at bounding box center [513, 136] width 242 height 38
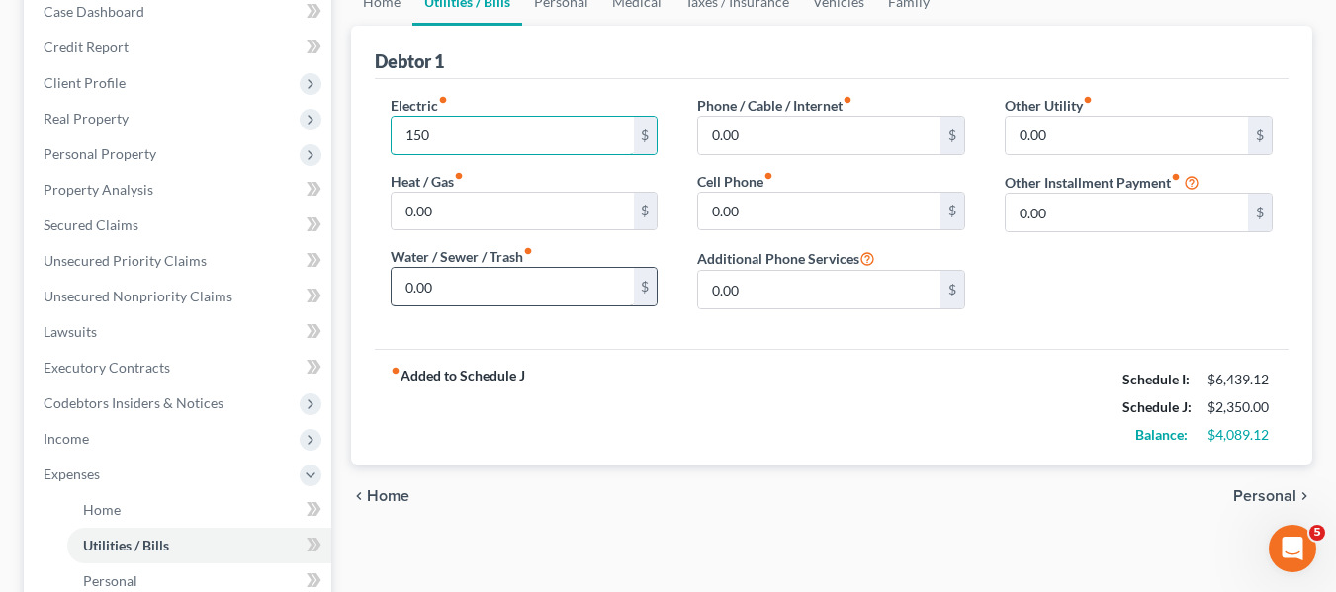
type input "150"
click at [516, 278] on input "0.00" at bounding box center [513, 287] width 242 height 38
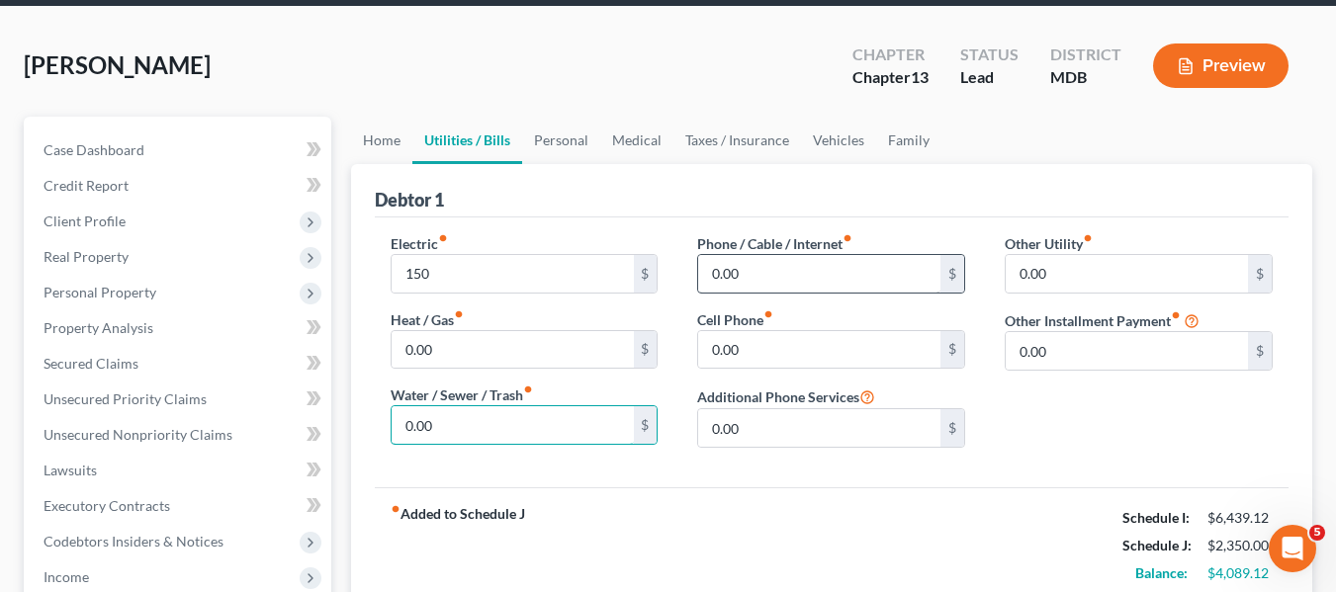
scroll to position [142, 0]
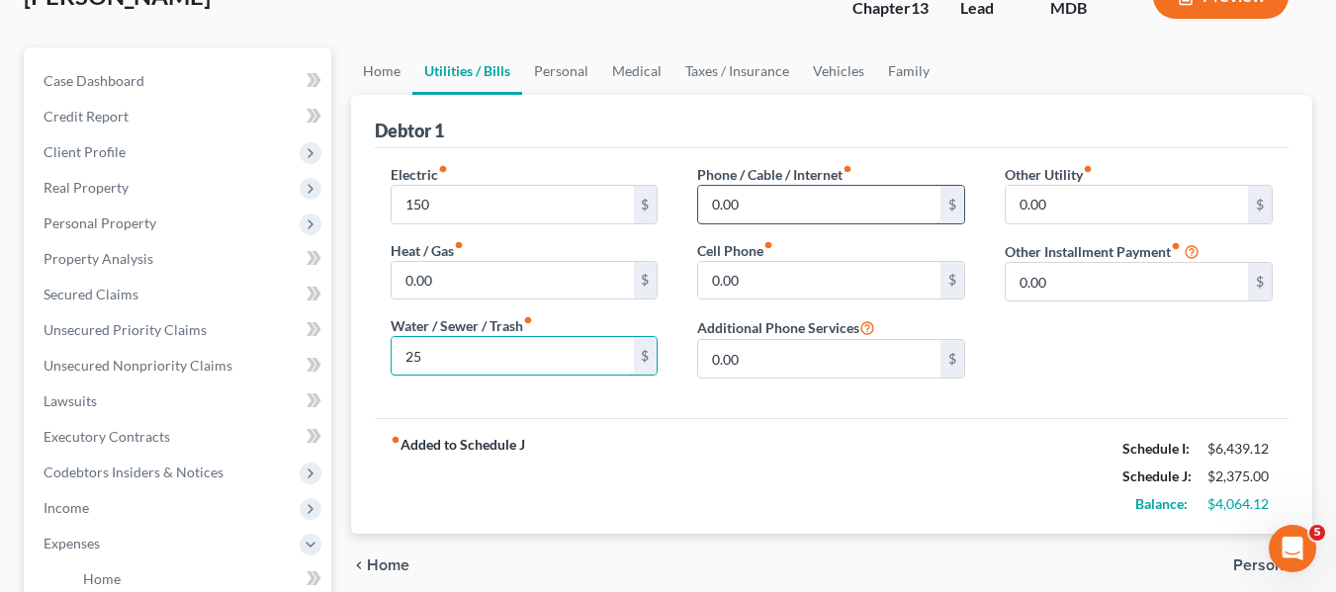
type input "25"
click at [791, 213] on input "0.00" at bounding box center [819, 205] width 242 height 38
type input "100"
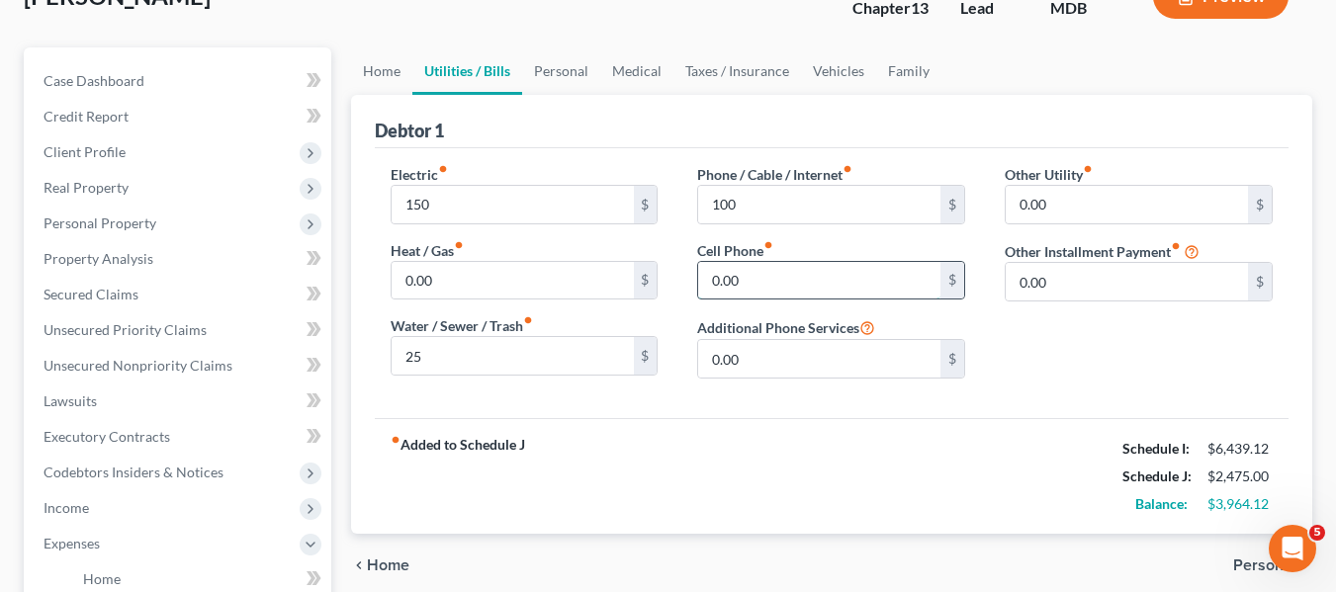
click at [775, 282] on input "0.00" at bounding box center [819, 281] width 242 height 38
type input "130"
click at [550, 76] on link "Personal" at bounding box center [561, 70] width 78 height 47
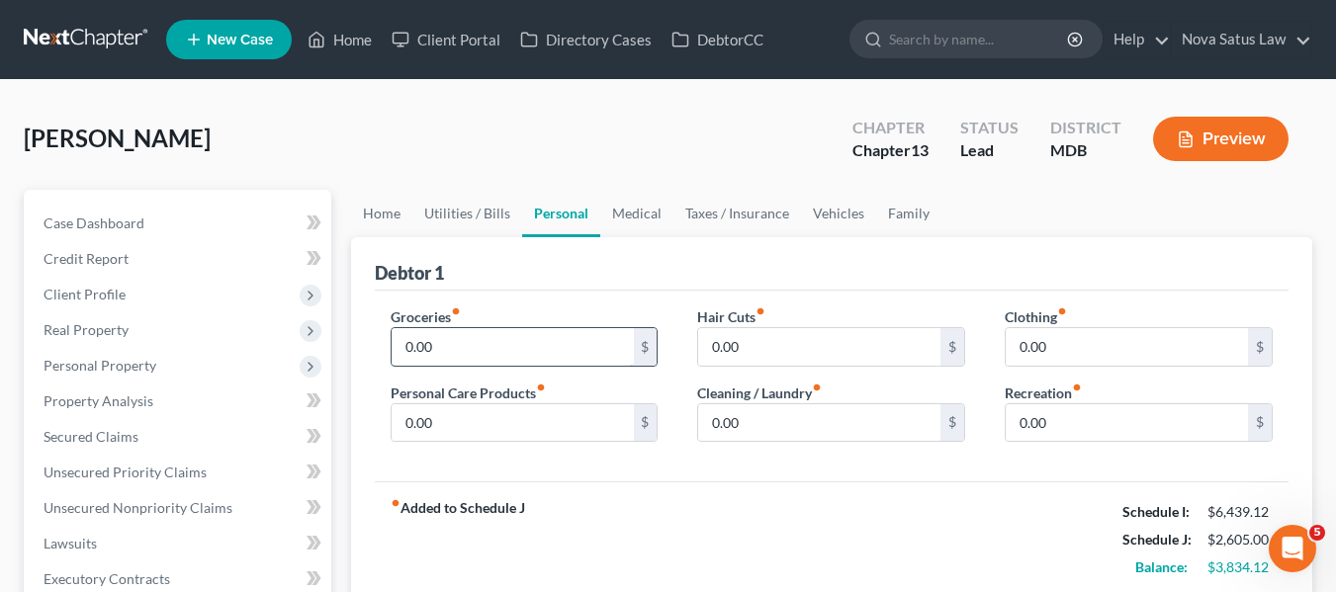
click at [468, 348] on input "0.00" at bounding box center [513, 347] width 242 height 38
type input "500"
click at [463, 430] on input "0.00" at bounding box center [513, 423] width 242 height 38
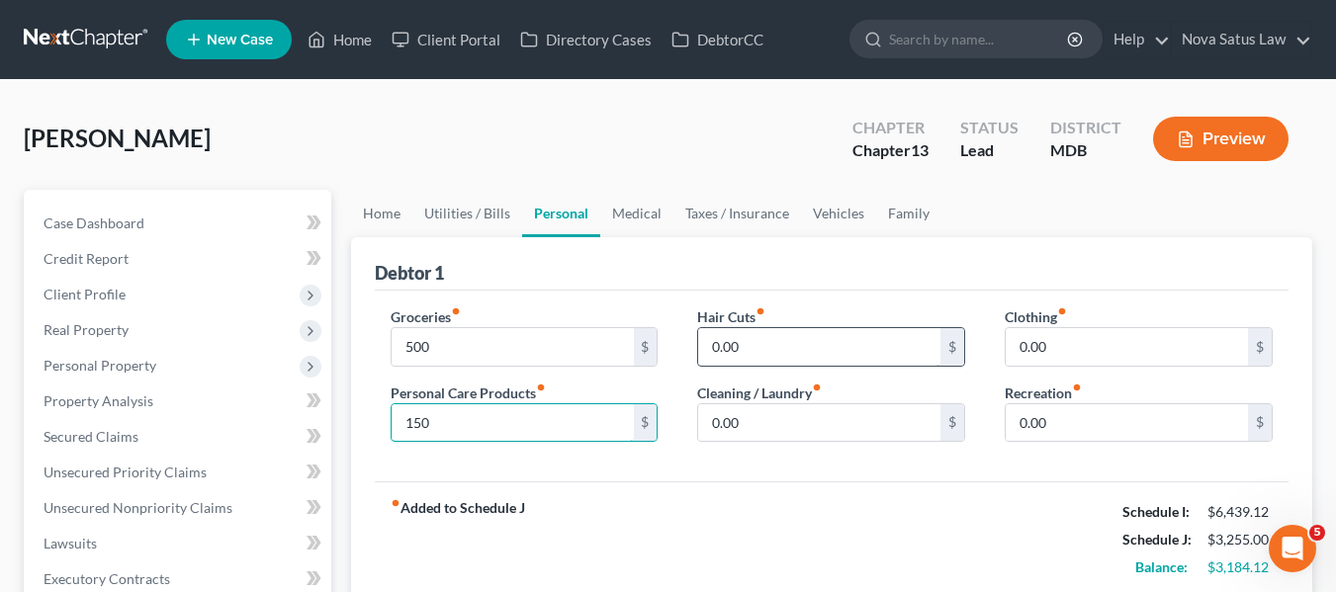
type input "150"
click at [794, 359] on input "0.00" at bounding box center [819, 347] width 242 height 38
type input "100"
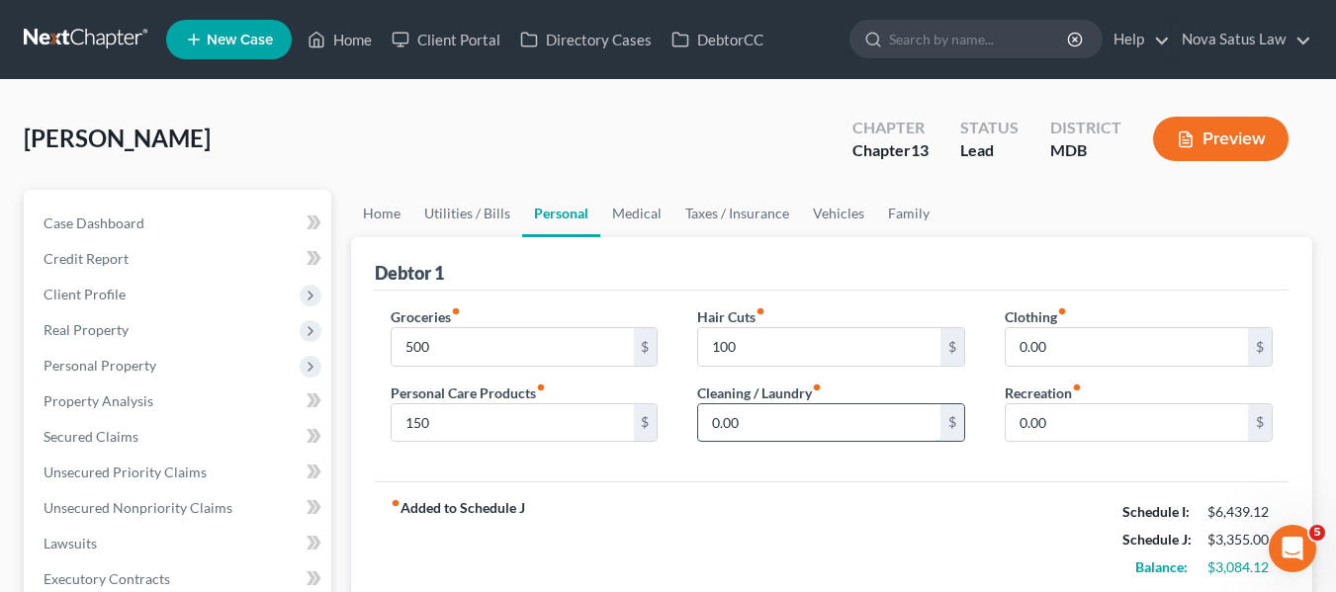
click at [773, 420] on input "0.00" at bounding box center [819, 423] width 242 height 38
type input "75"
click at [1128, 355] on input "0.00" at bounding box center [1127, 347] width 242 height 38
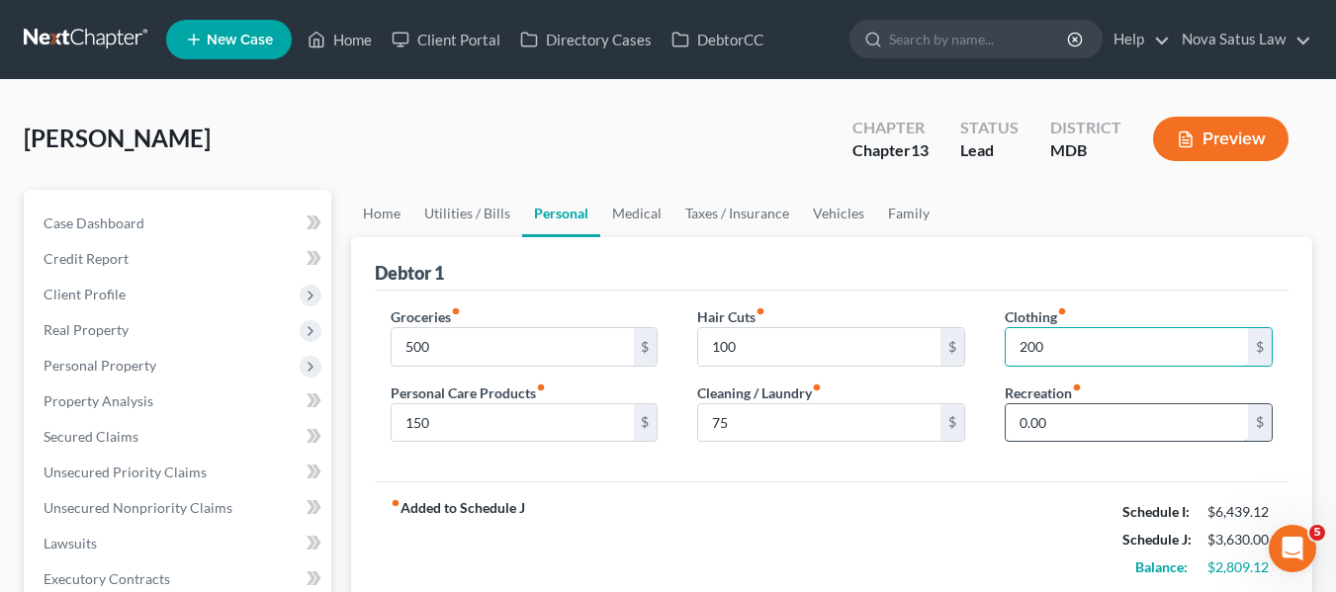
type input "200"
click at [1079, 429] on input "0.00" at bounding box center [1127, 423] width 242 height 38
type input "300"
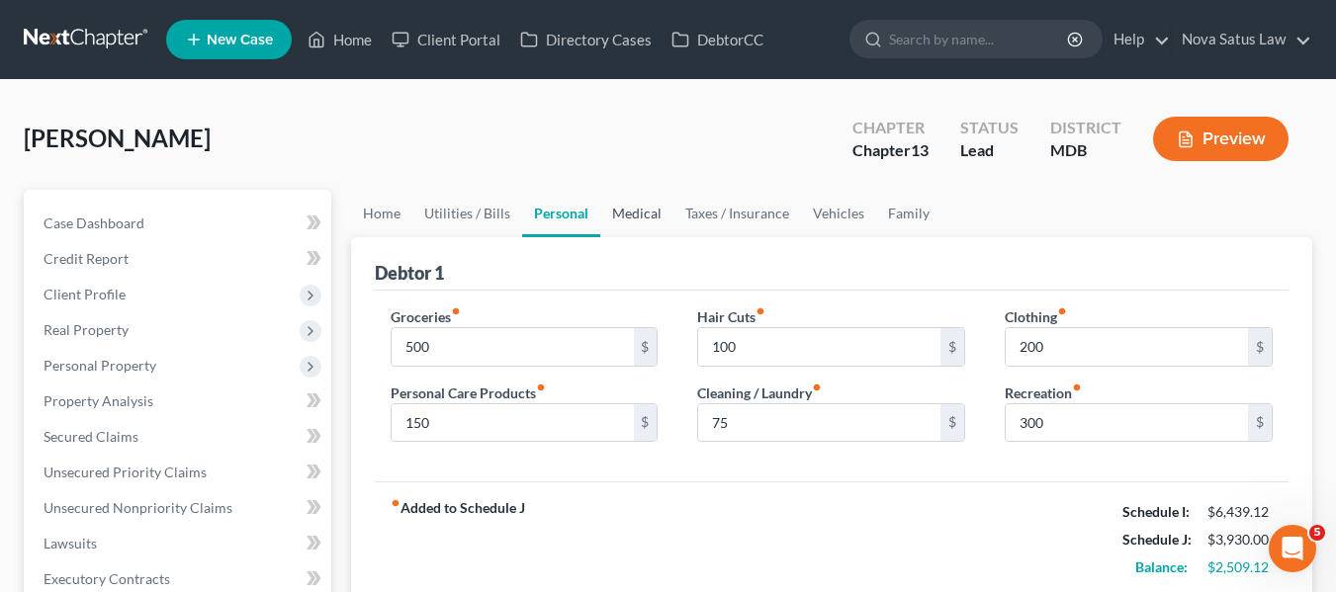
click at [636, 206] on link "Medical" at bounding box center [636, 213] width 73 height 47
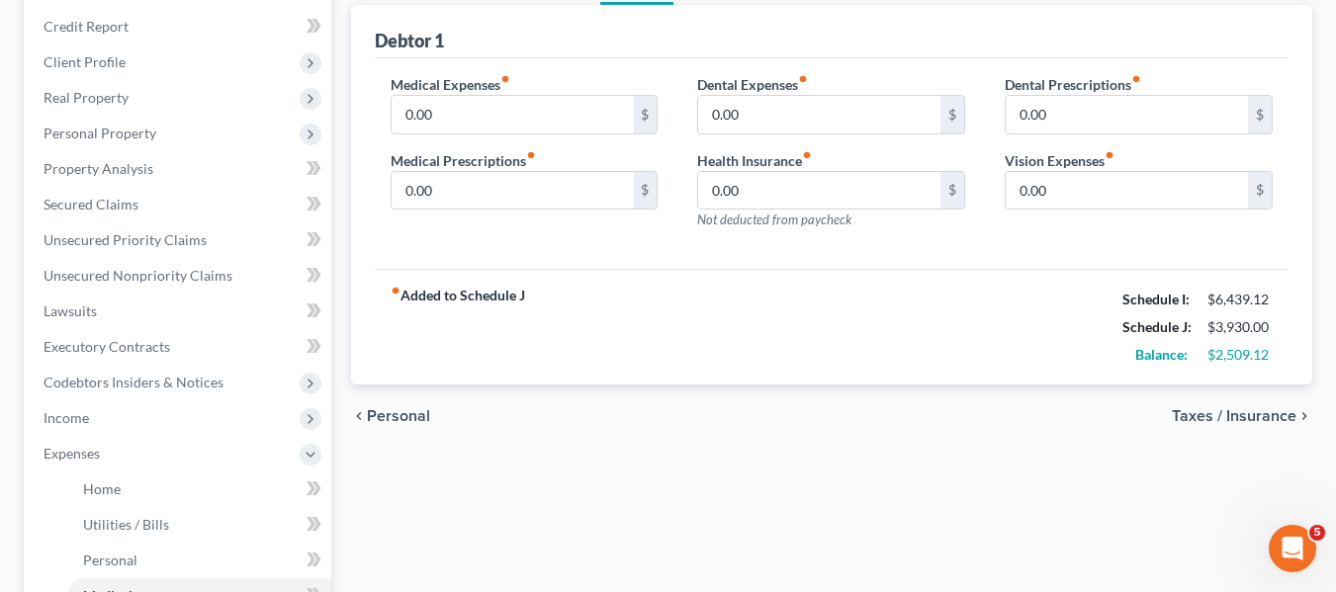
scroll to position [230, 0]
click at [547, 109] on input "0.00" at bounding box center [513, 117] width 242 height 38
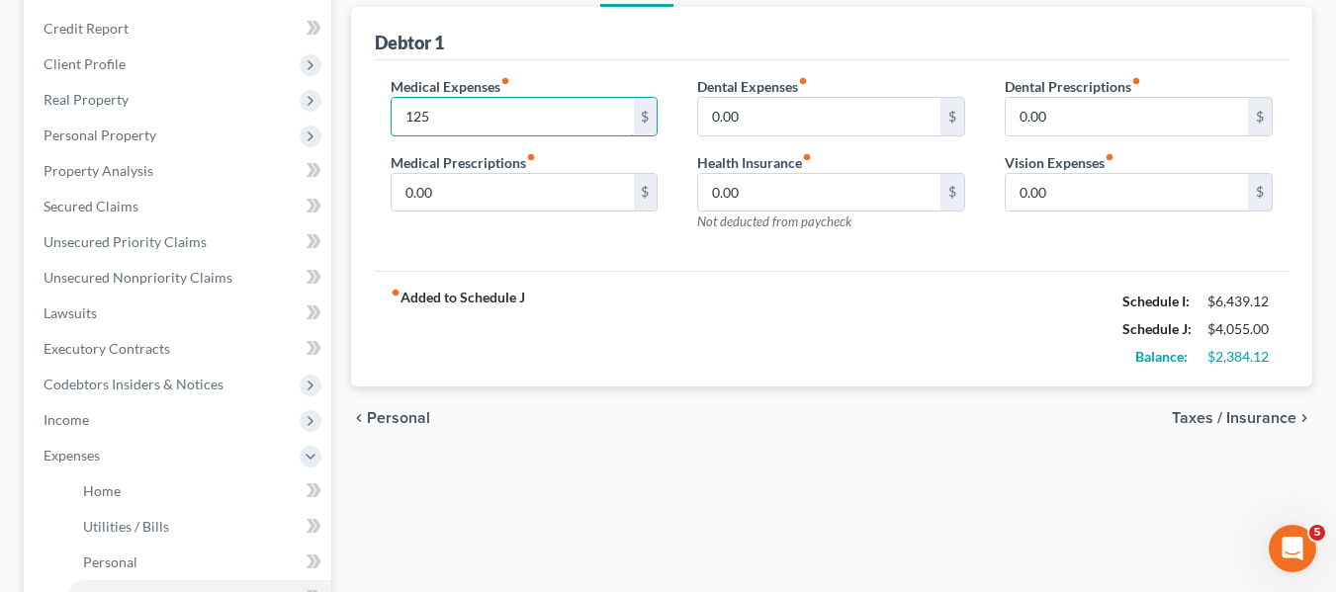
scroll to position [117, 0]
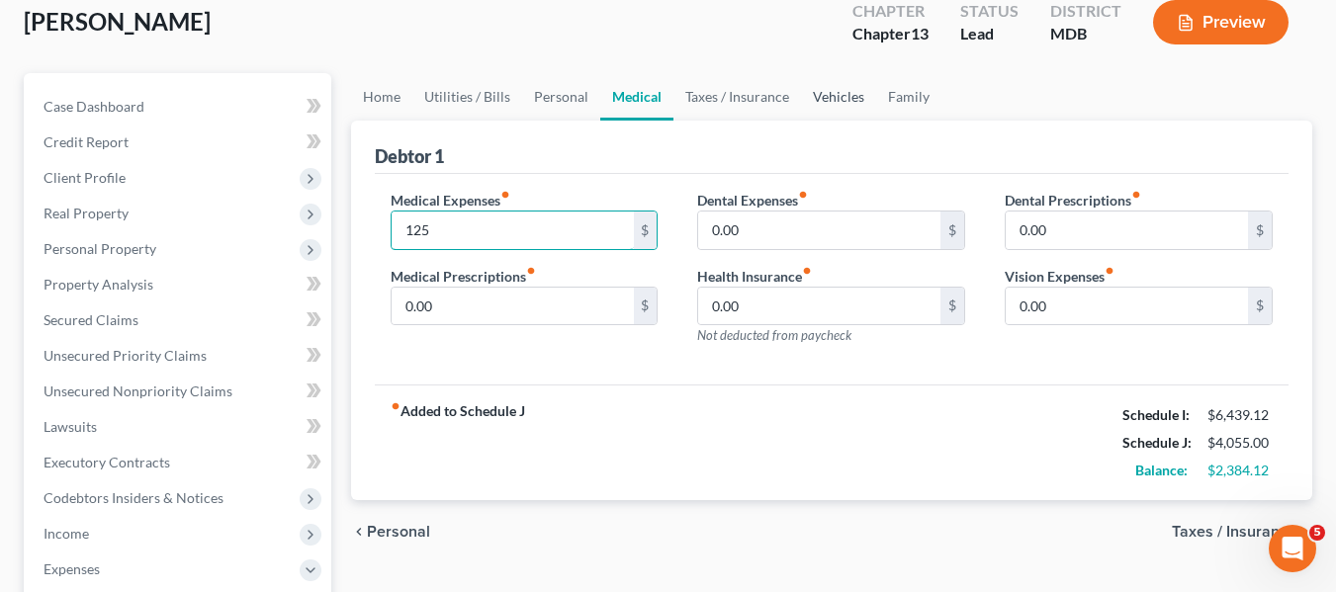
type input "125"
click at [845, 103] on link "Vehicles" at bounding box center [838, 96] width 75 height 47
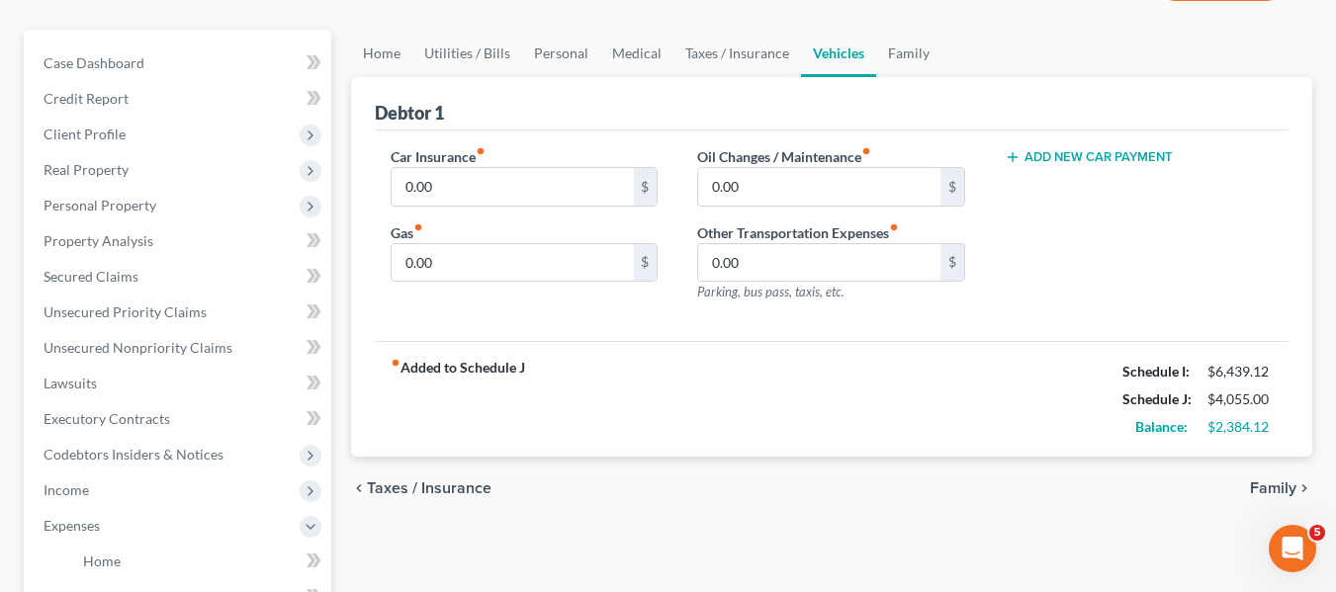
scroll to position [164, 0]
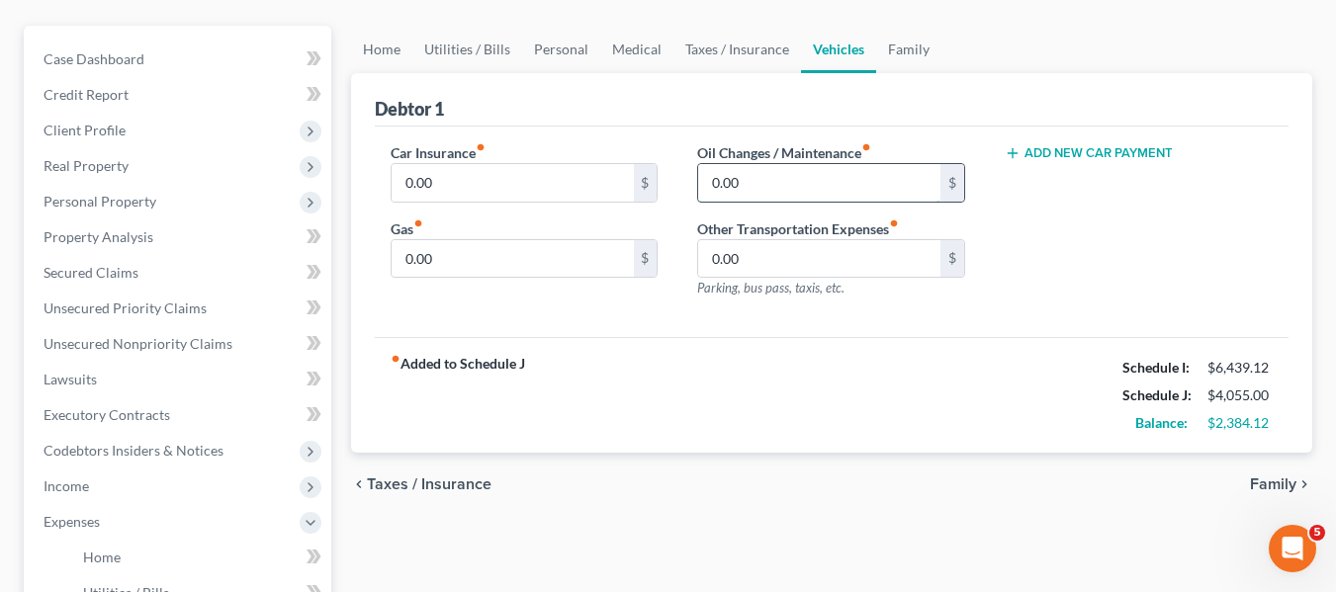
click at [816, 194] on input "0.00" at bounding box center [819, 183] width 242 height 38
type input "75"
click at [484, 186] on input "0.00" at bounding box center [513, 183] width 242 height 38
click at [537, 246] on input "0.00" at bounding box center [513, 259] width 242 height 38
type input "125"
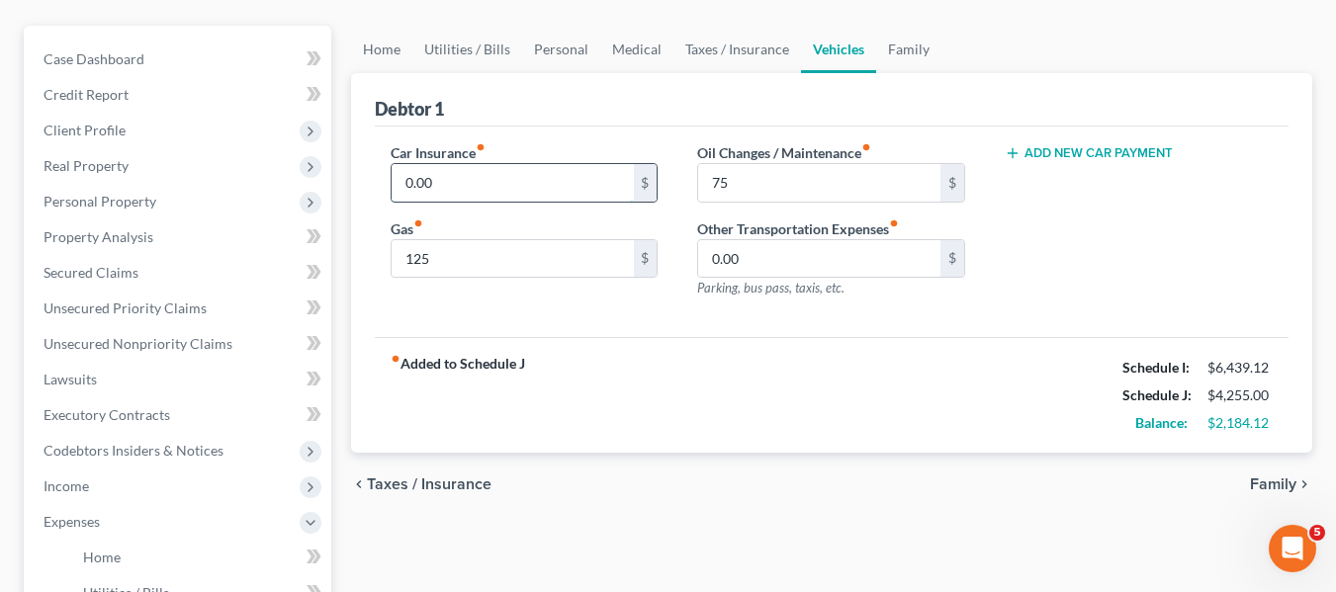
click at [501, 188] on input "0.00" at bounding box center [513, 183] width 242 height 38
type input "200"
click at [547, 45] on link "Personal" at bounding box center [561, 49] width 78 height 47
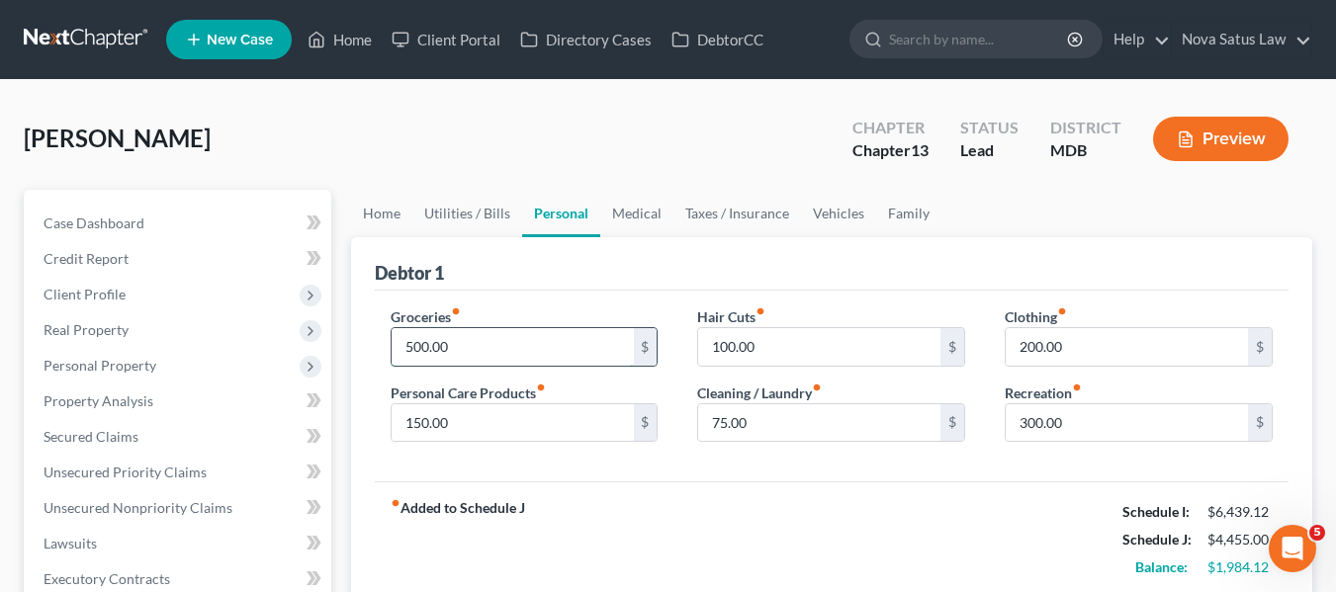
click at [468, 335] on input "500.00" at bounding box center [513, 347] width 242 height 38
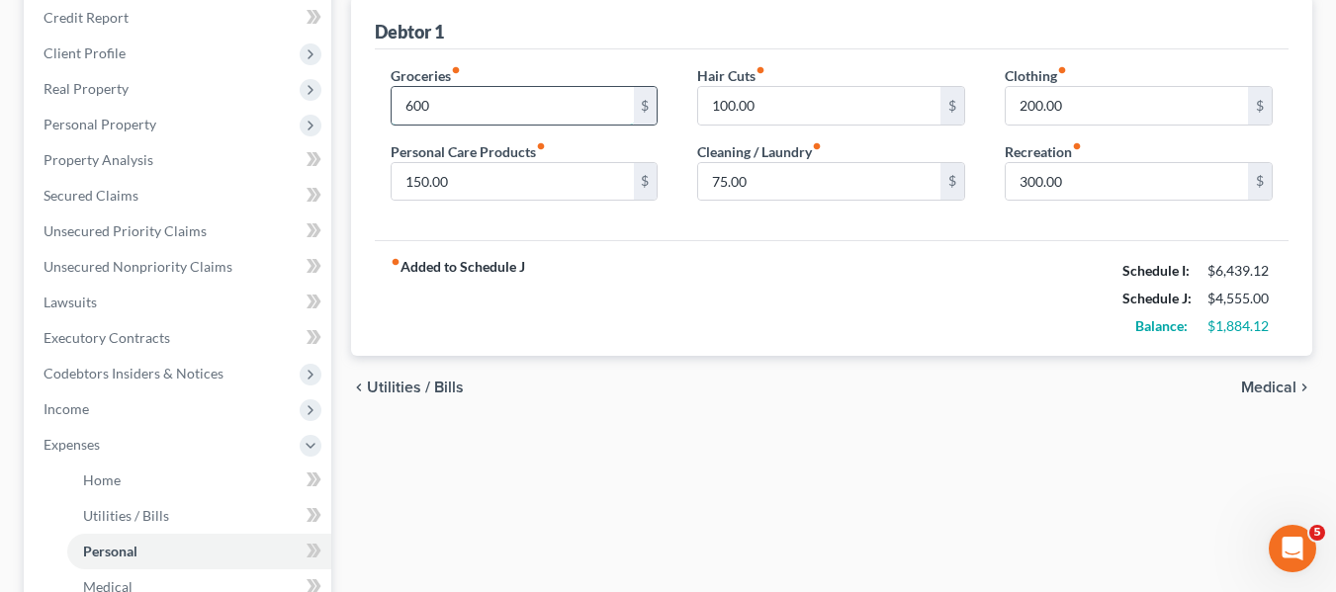
scroll to position [243, 0]
type input "6"
type input "800"
click at [791, 112] on input "100.00" at bounding box center [819, 104] width 242 height 38
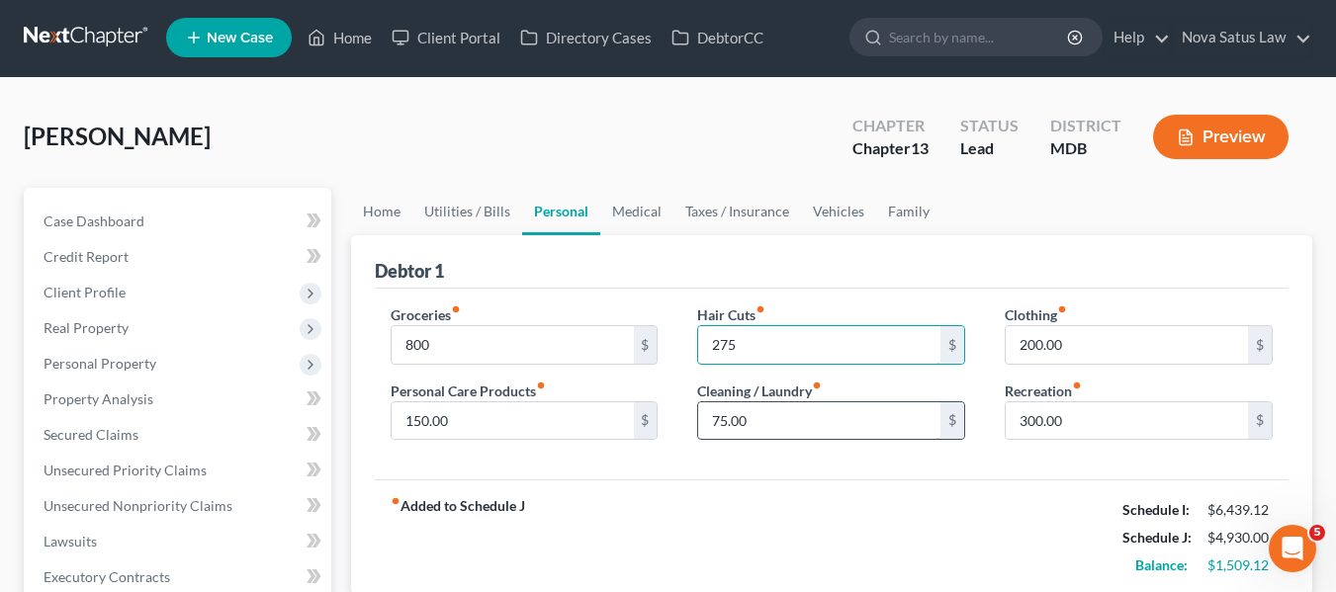
scroll to position [0, 0]
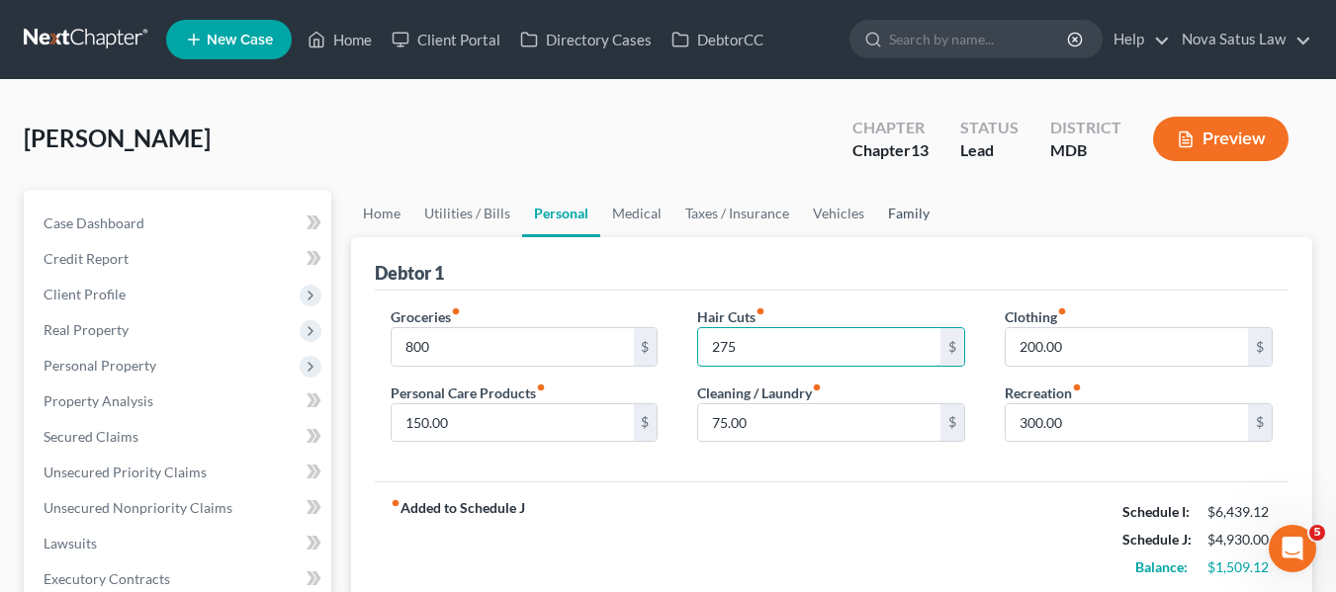
type input "275"
click at [890, 212] on link "Family" at bounding box center [908, 213] width 65 height 47
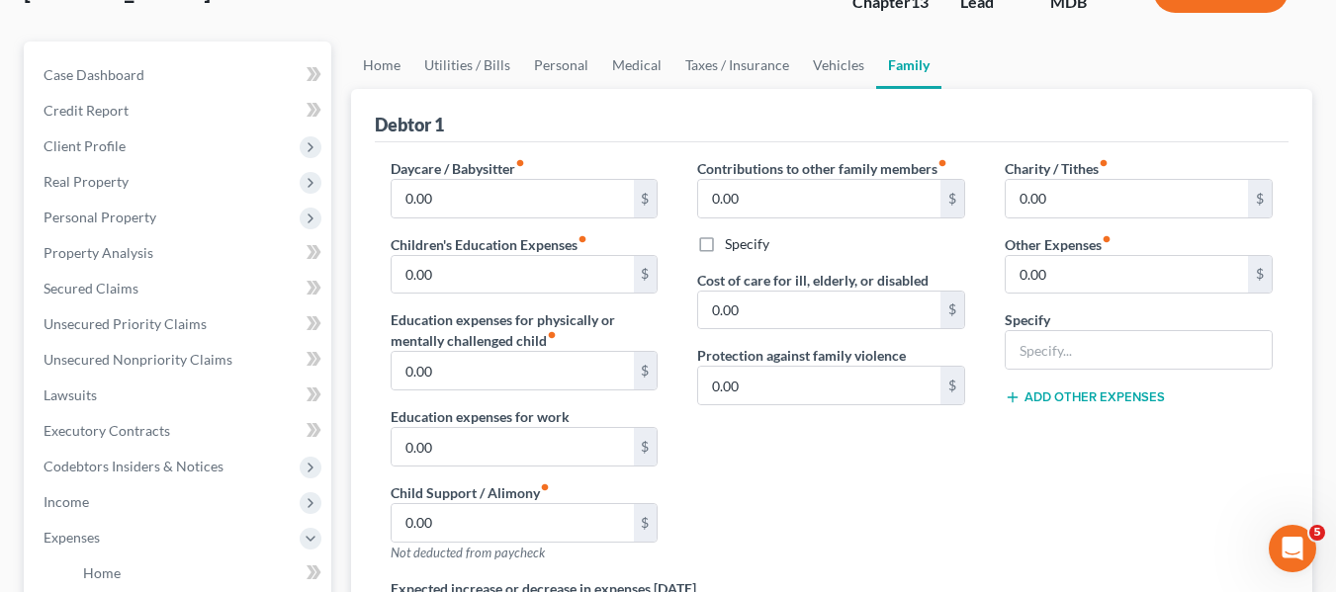
scroll to position [151, 0]
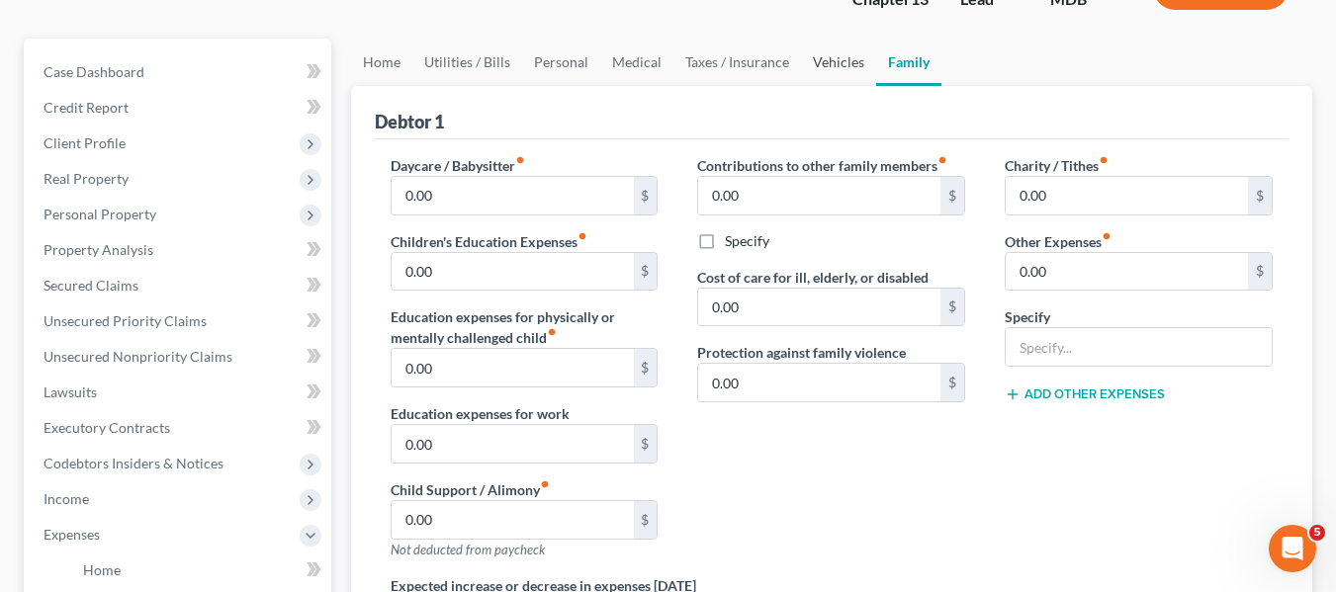
click at [827, 63] on link "Vehicles" at bounding box center [838, 62] width 75 height 47
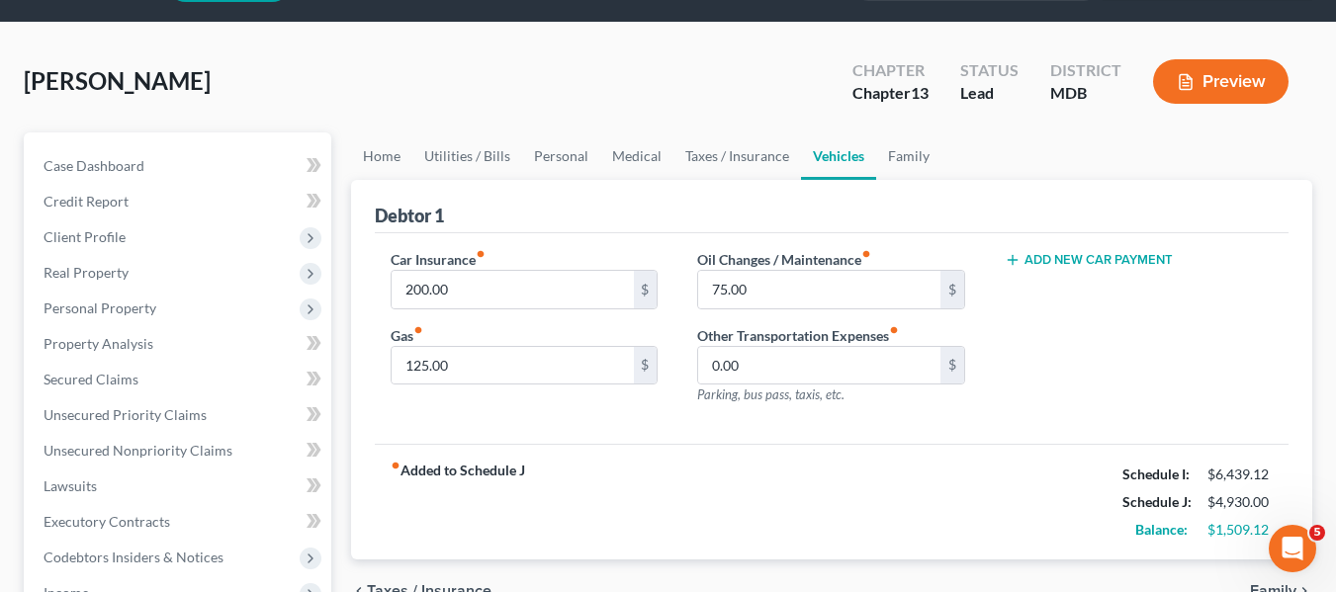
scroll to position [60, 0]
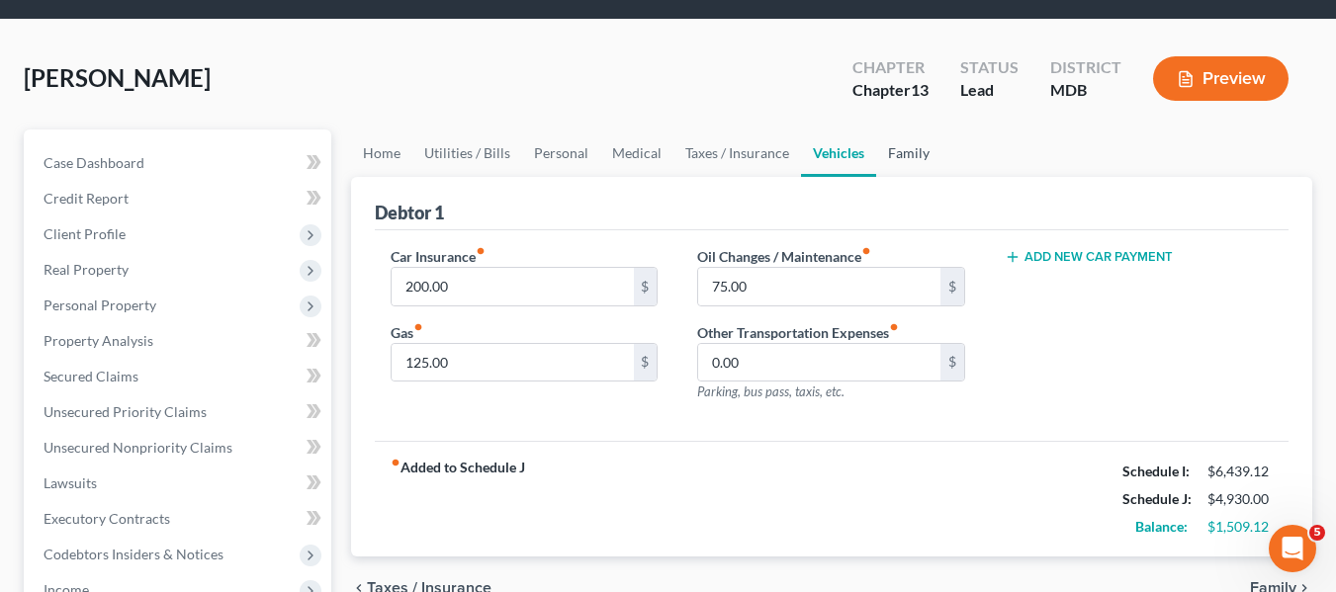
click at [916, 150] on link "Family" at bounding box center [908, 153] width 65 height 47
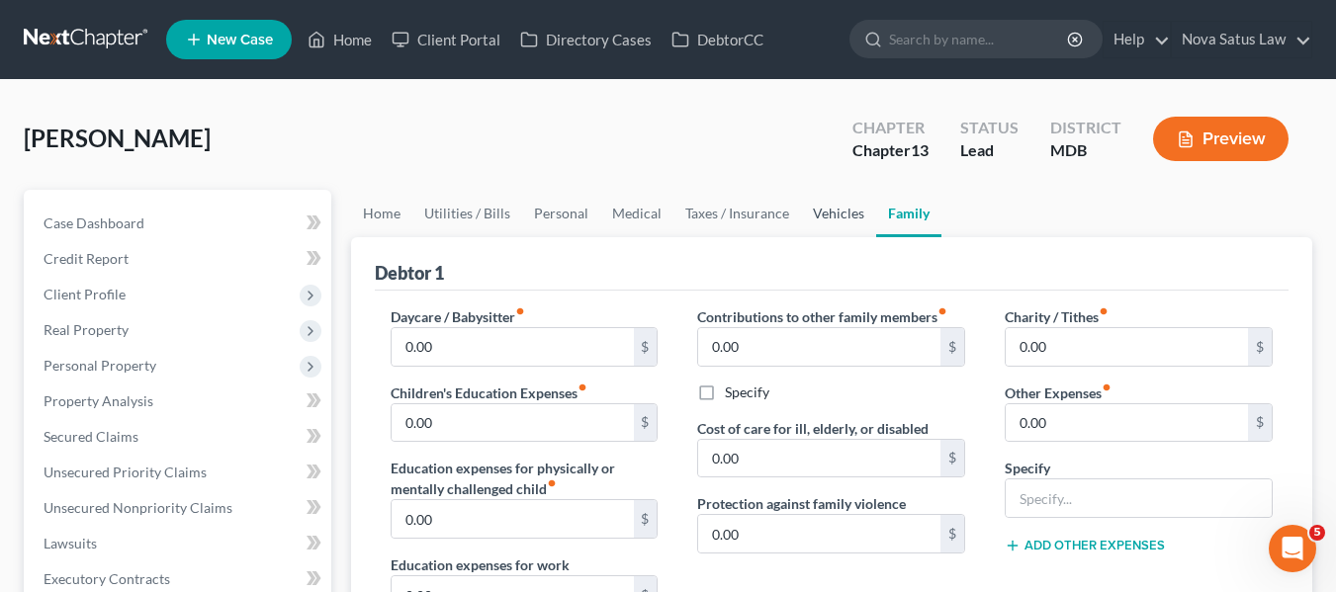
click at [835, 218] on link "Vehicles" at bounding box center [838, 213] width 75 height 47
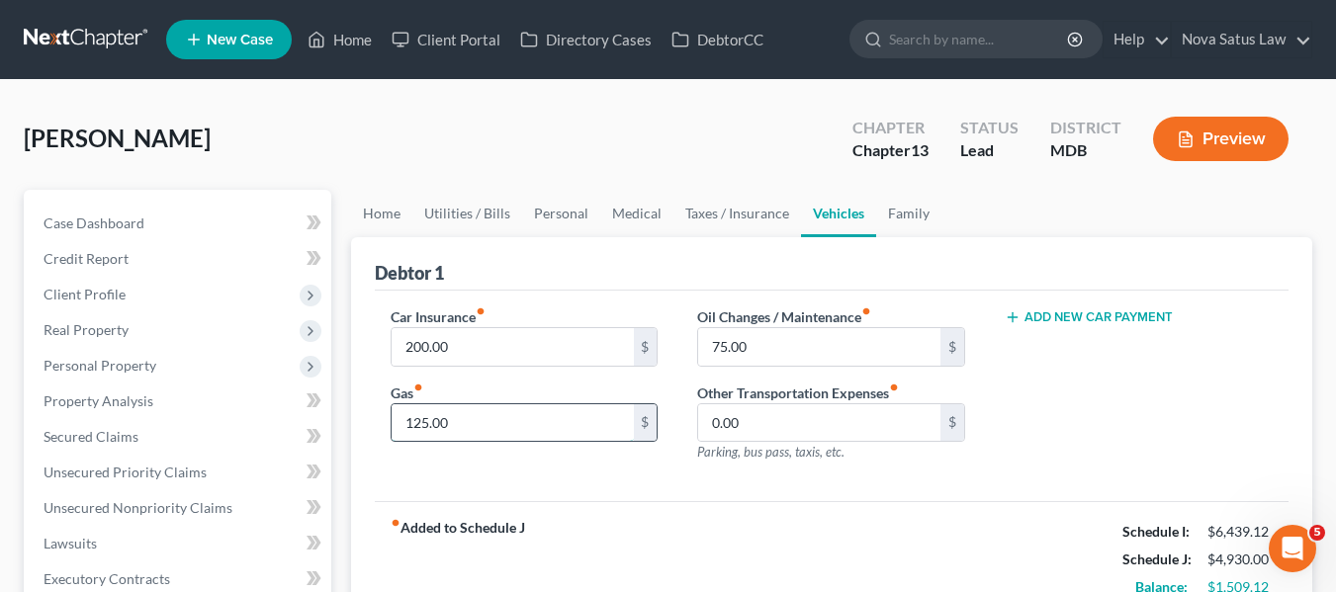
click at [453, 418] on input "125.00" at bounding box center [513, 423] width 242 height 38
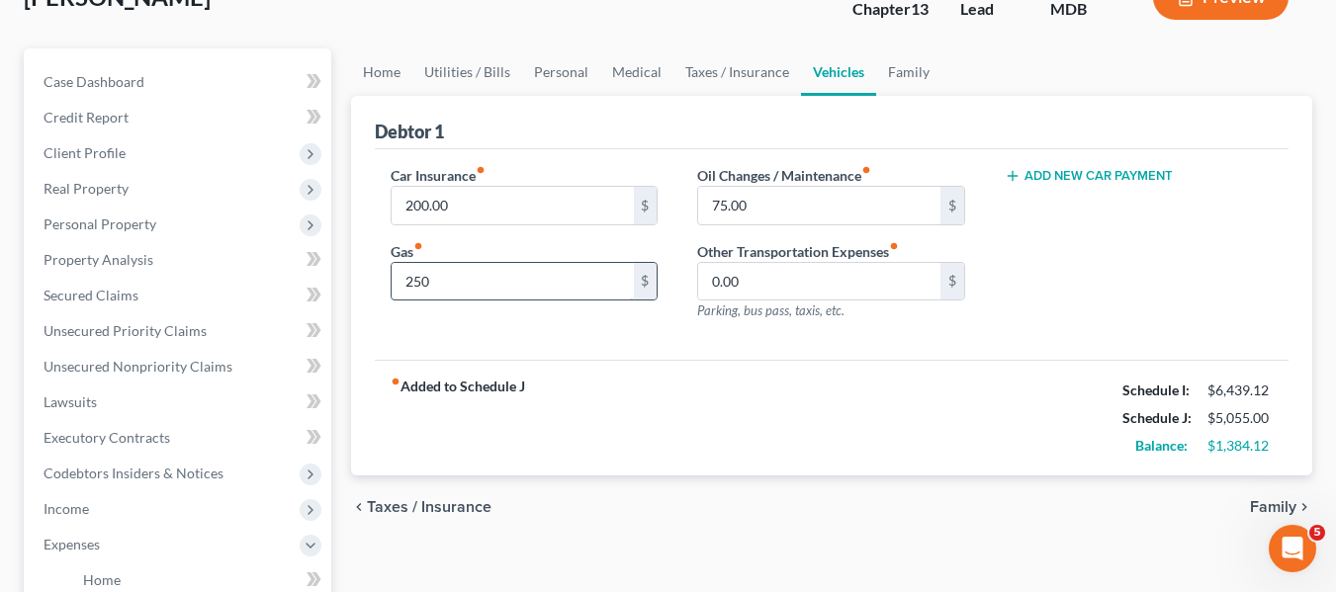
scroll to position [149, 0]
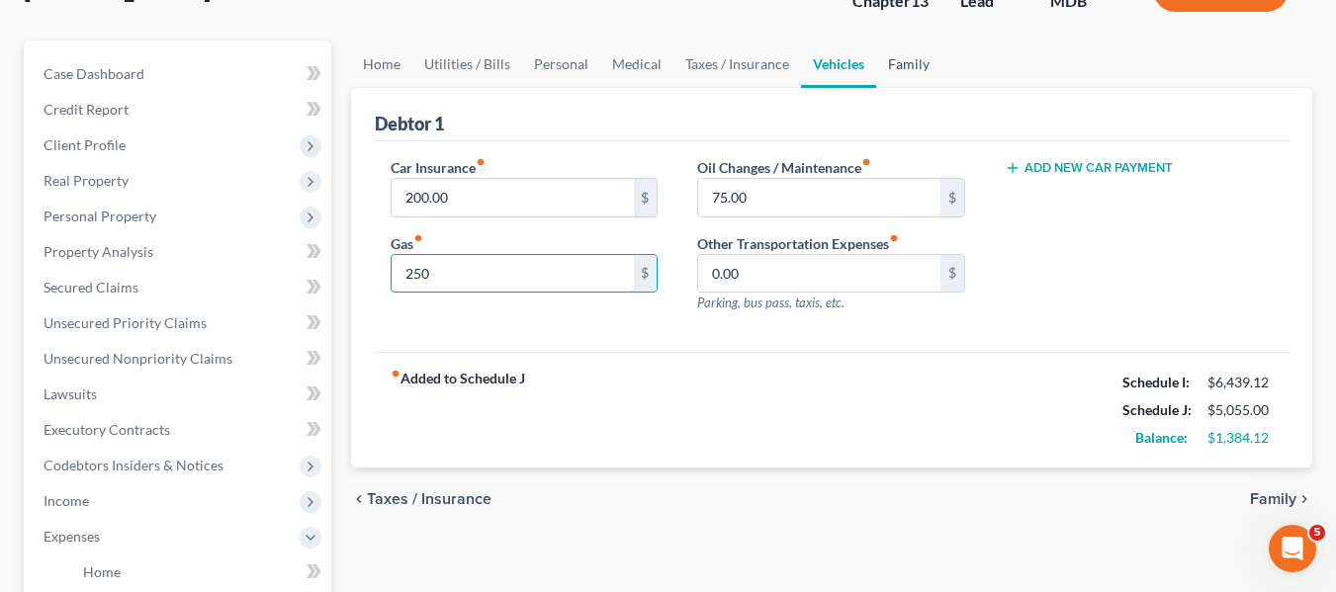
type input "250"
click at [918, 56] on link "Family" at bounding box center [908, 64] width 65 height 47
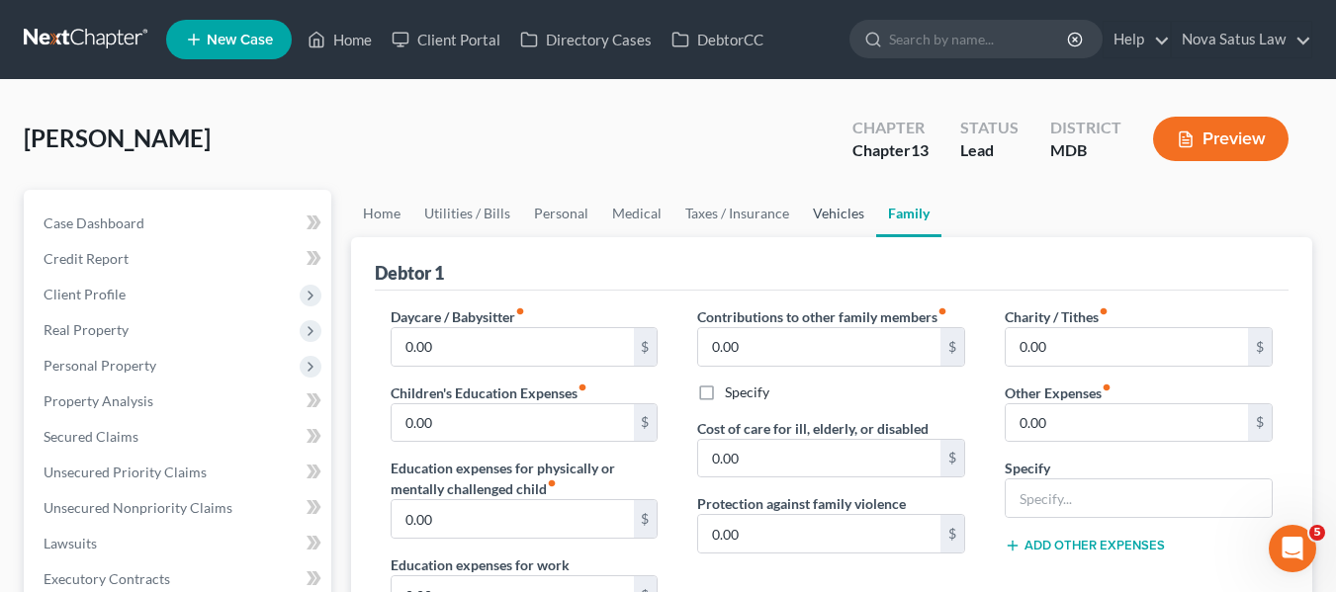
click at [848, 207] on link "Vehicles" at bounding box center [838, 213] width 75 height 47
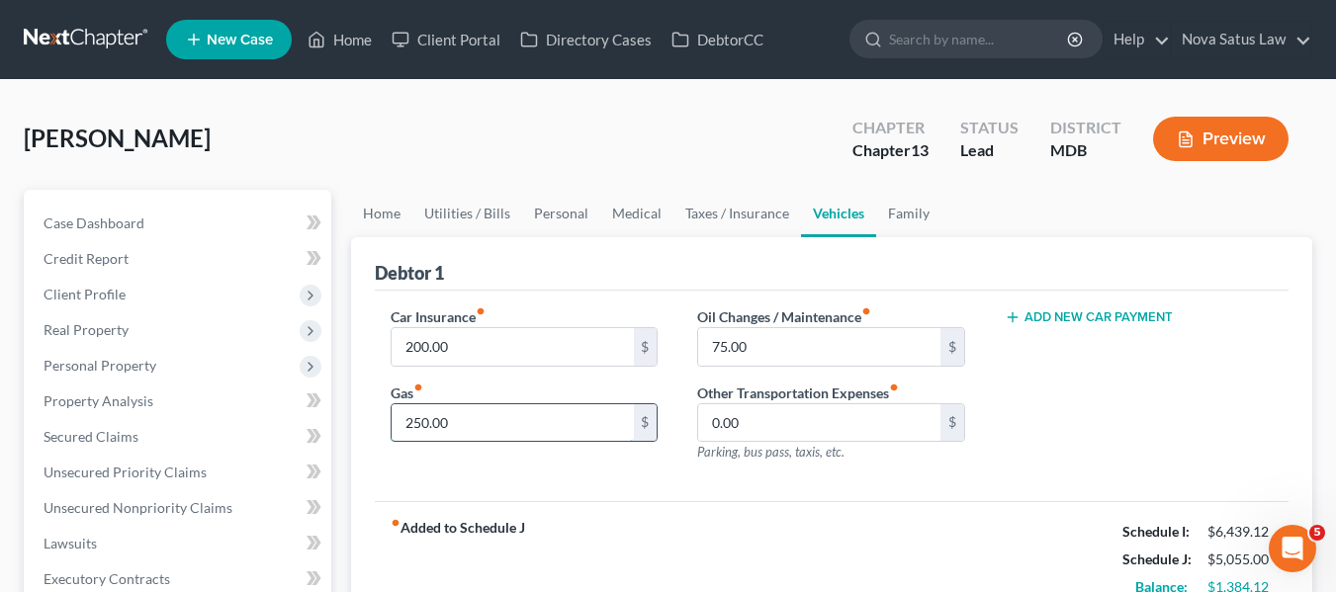
click at [453, 426] on input "250.00" at bounding box center [513, 423] width 242 height 38
type input "200"
click at [908, 217] on link "Family" at bounding box center [908, 213] width 65 height 47
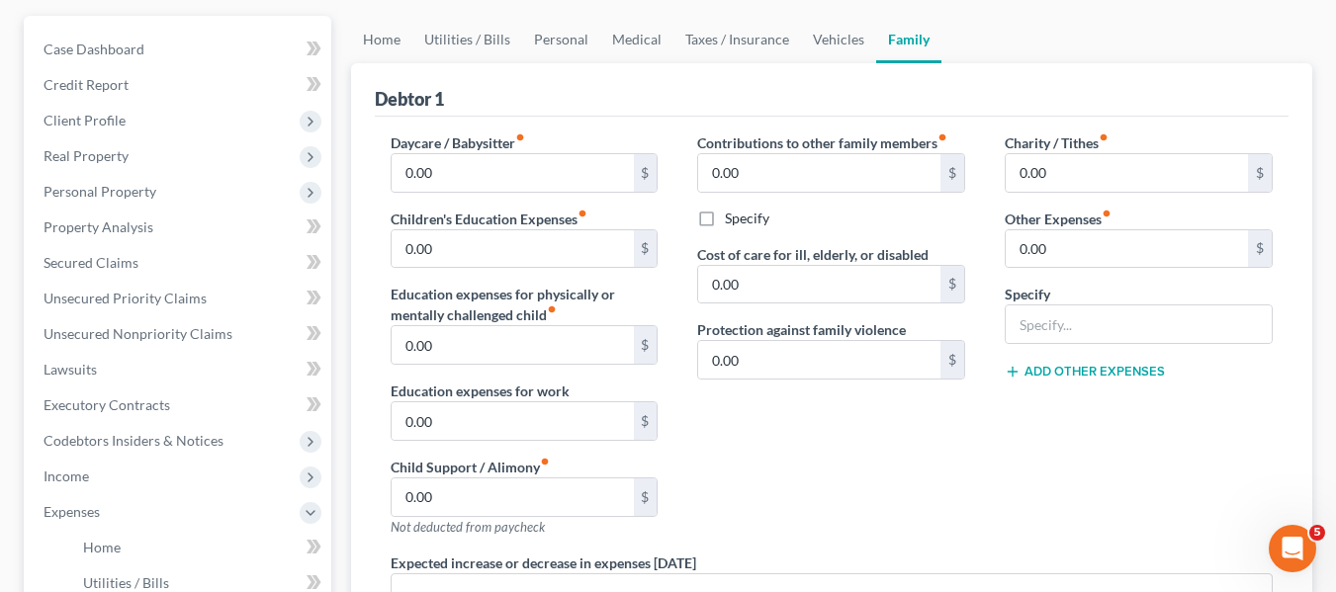
scroll to position [173, 0]
click at [1121, 240] on input "0.00" at bounding box center [1127, 250] width 242 height 38
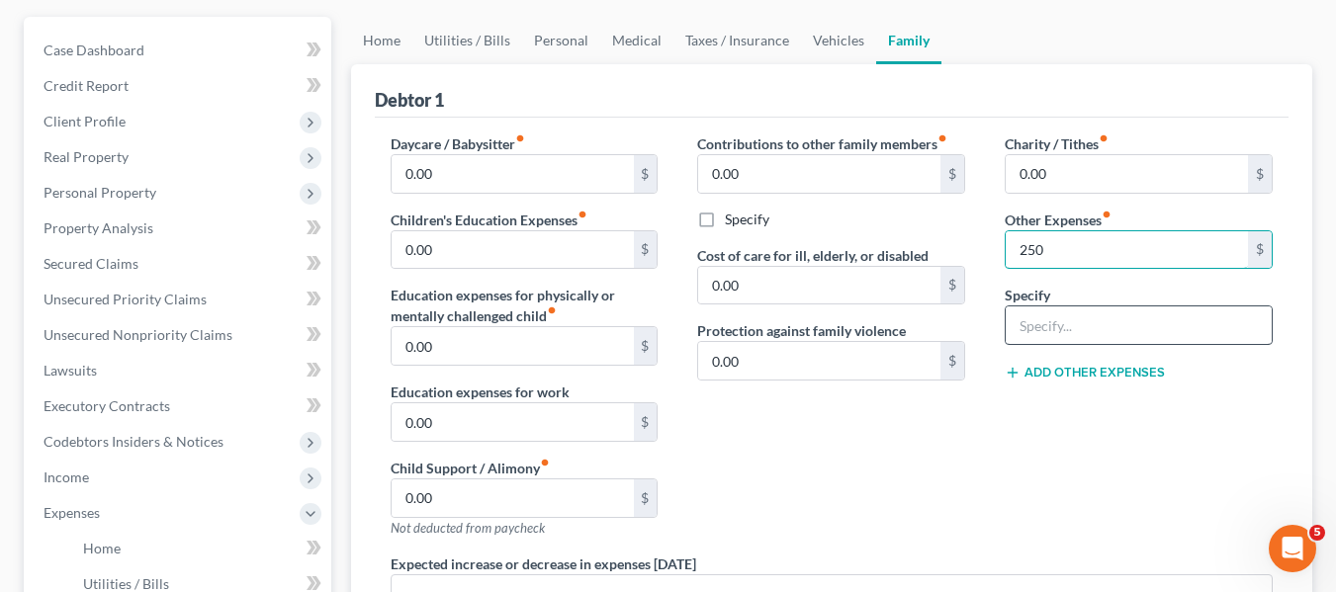
type input "250"
click at [1069, 327] on input "text" at bounding box center [1139, 326] width 266 height 38
click at [1069, 327] on input "S" at bounding box center [1139, 326] width 266 height 38
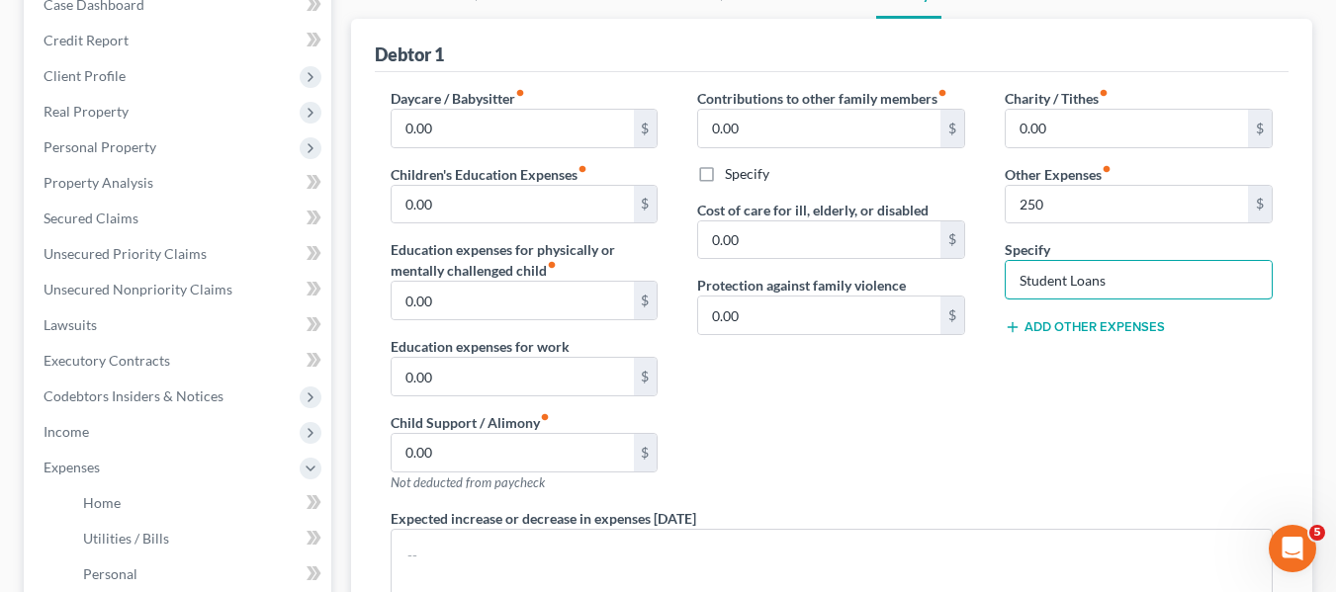
scroll to position [218, 0]
type input "Student Loans"
click at [1063, 324] on button "Add Other Expenses" at bounding box center [1085, 328] width 160 height 16
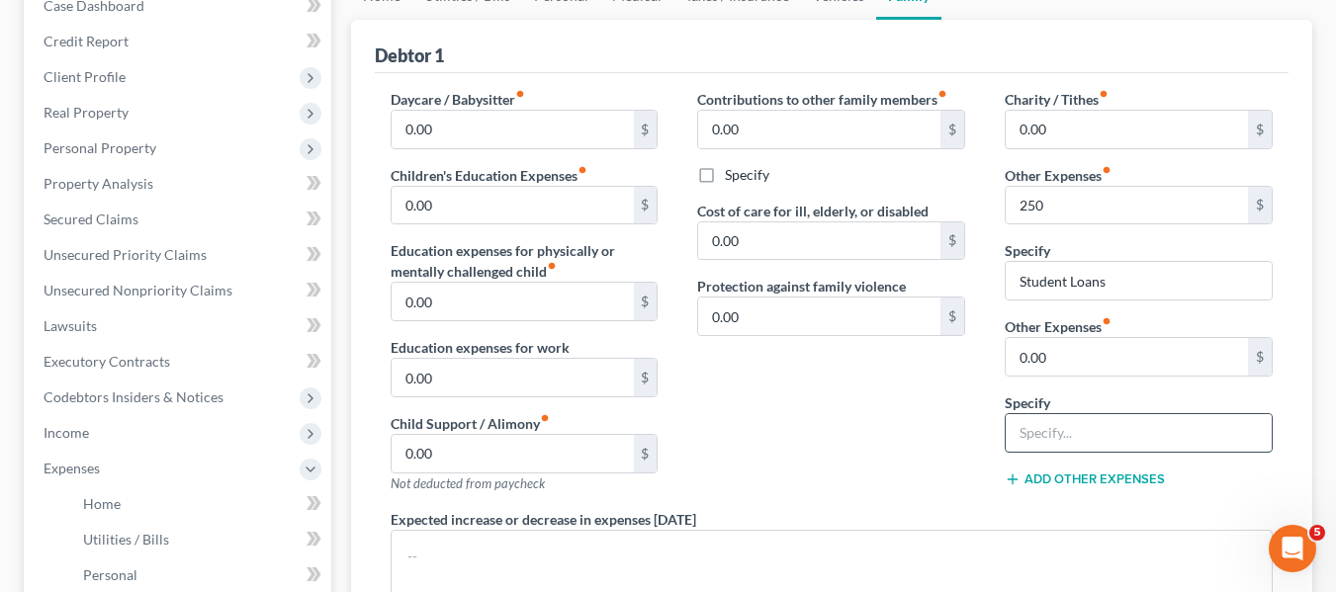
click at [1035, 433] on input "text" at bounding box center [1139, 433] width 266 height 38
type input "Streaming Serv"
click at [1085, 357] on input "0.00" at bounding box center [1127, 357] width 242 height 38
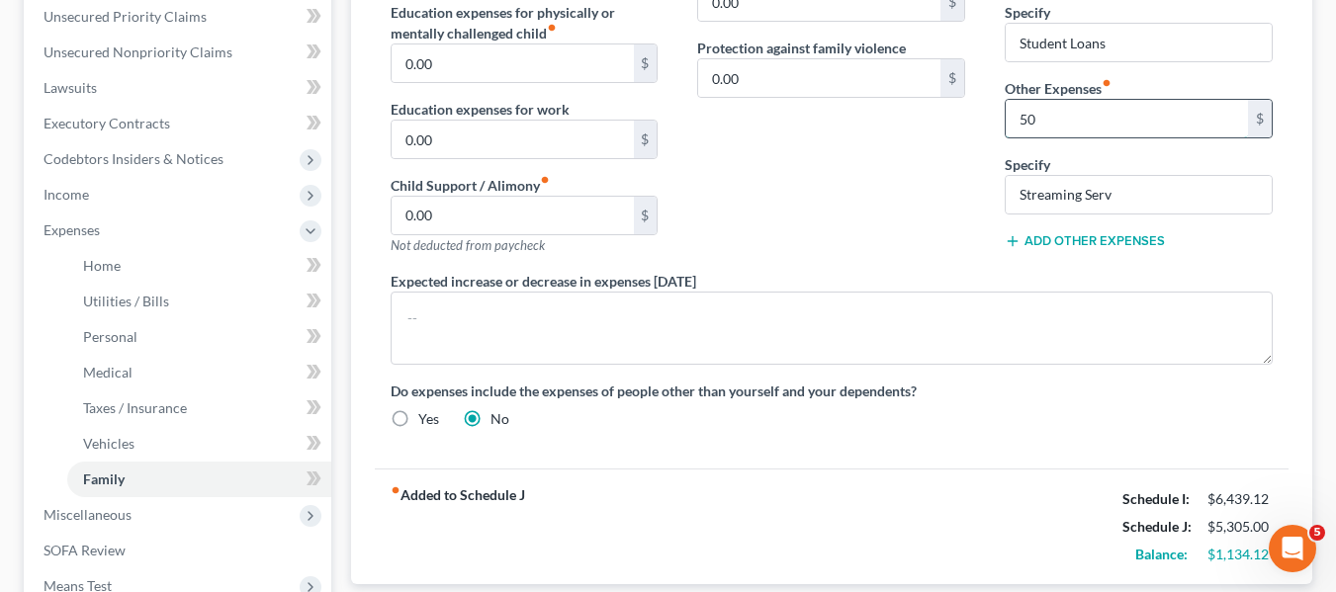
scroll to position [779, 0]
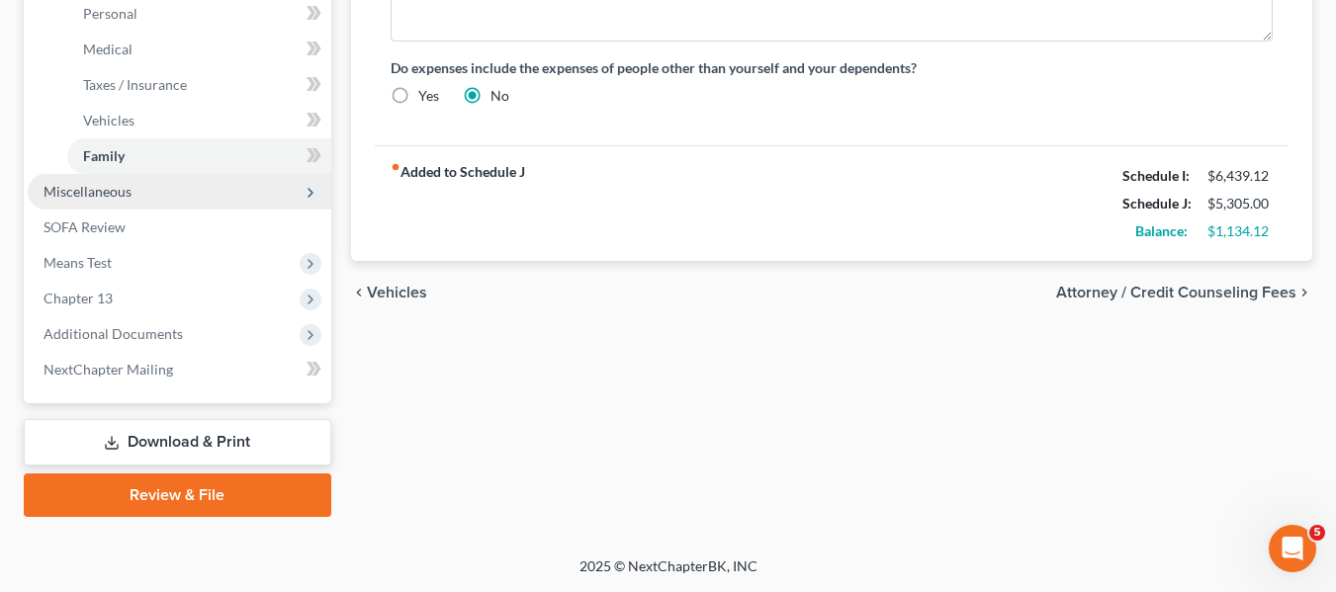
type input "50"
click at [133, 188] on span "Miscellaneous" at bounding box center [180, 192] width 304 height 36
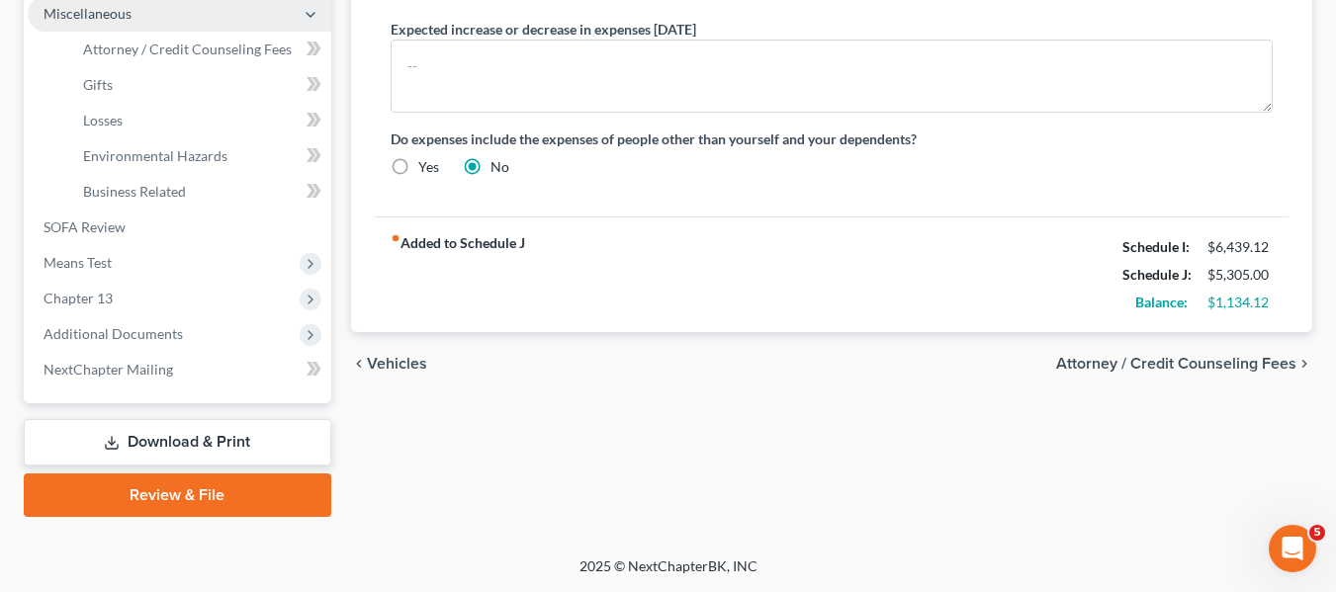
scroll to position [708, 0]
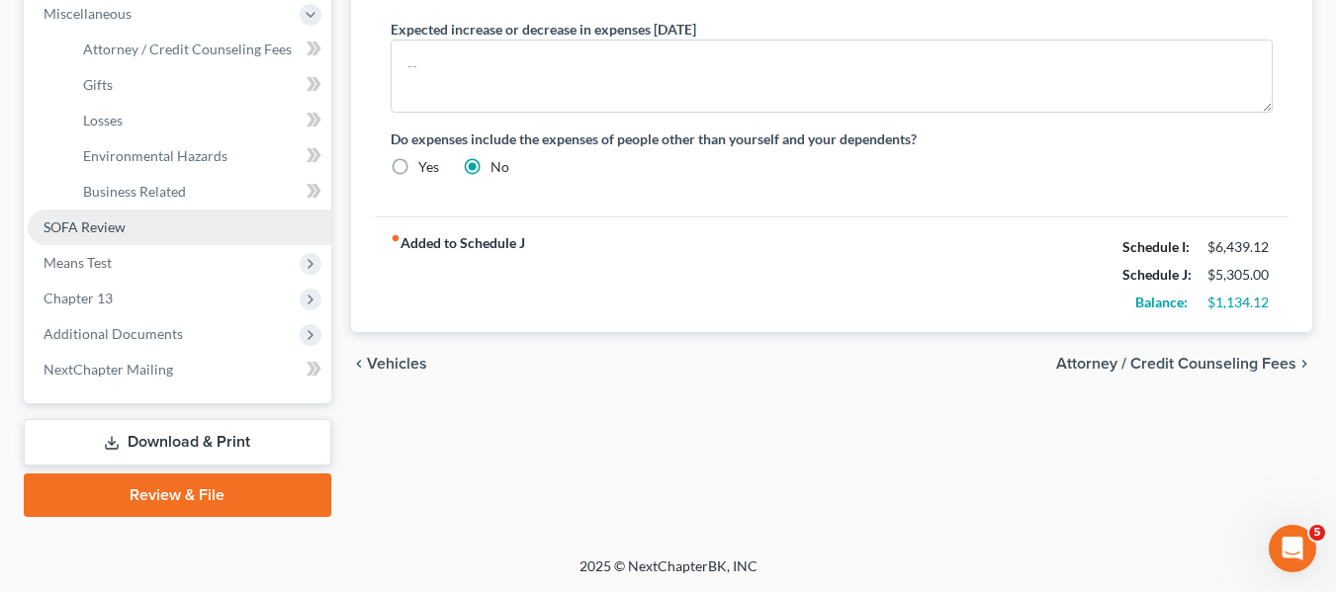
click at [88, 217] on link "SOFA Review" at bounding box center [180, 228] width 304 height 36
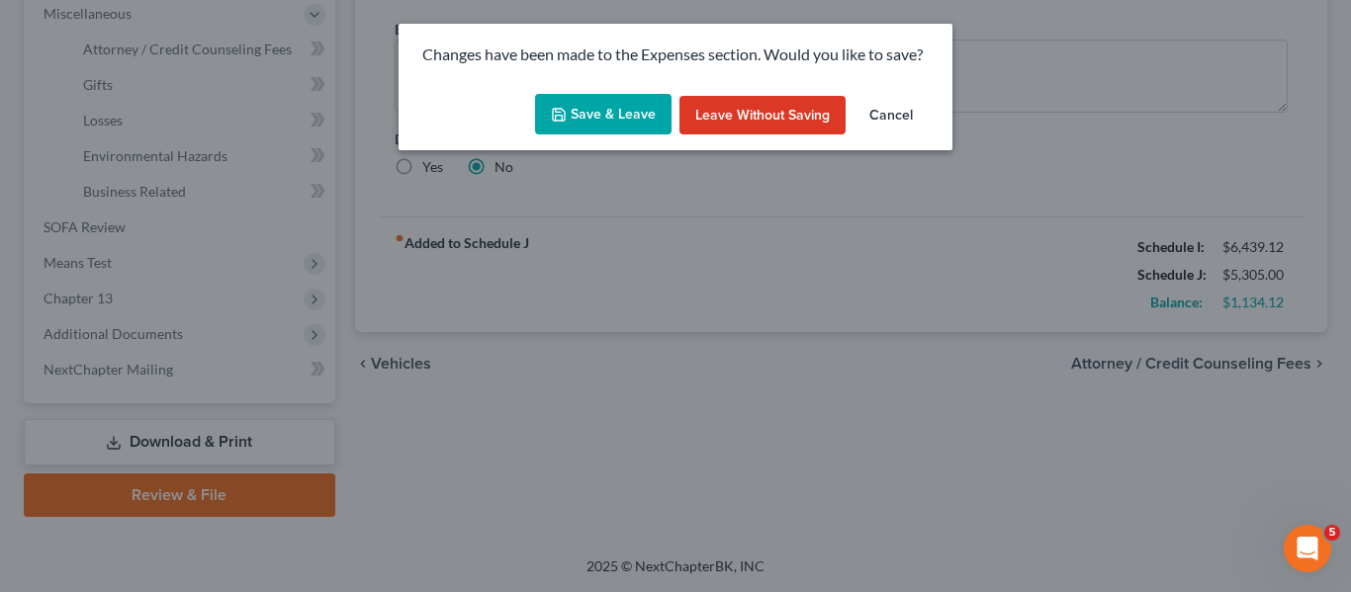
click at [613, 107] on button "Save & Leave" at bounding box center [603, 115] width 136 height 42
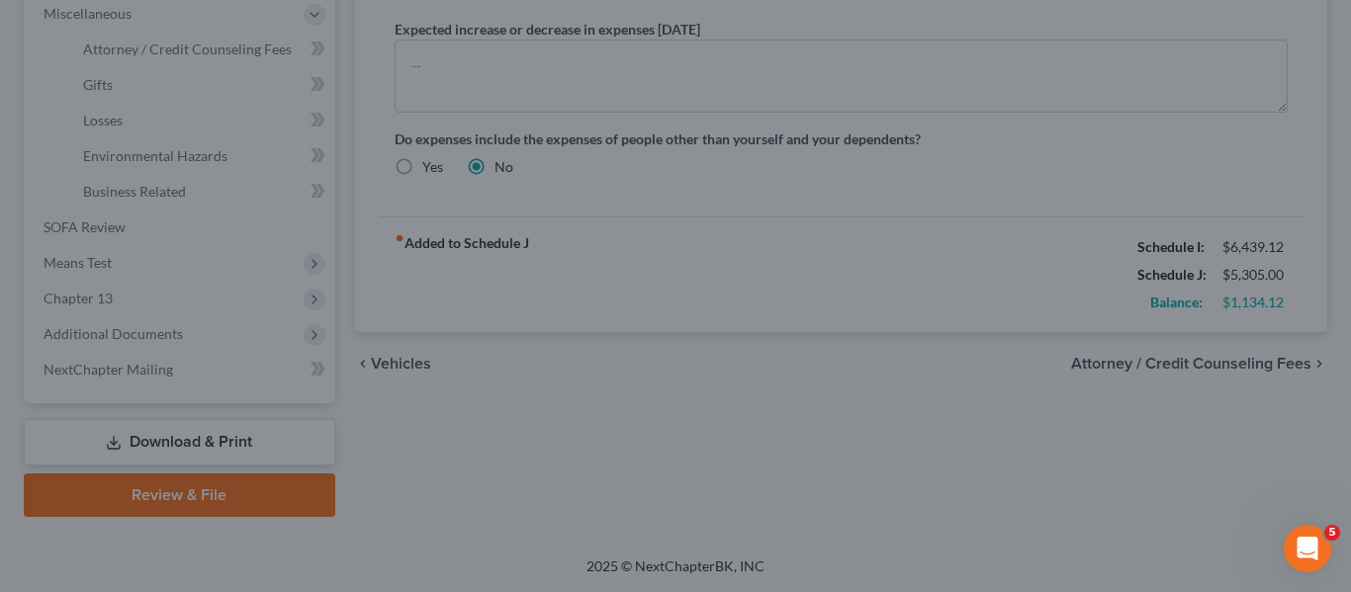
type input "250.00"
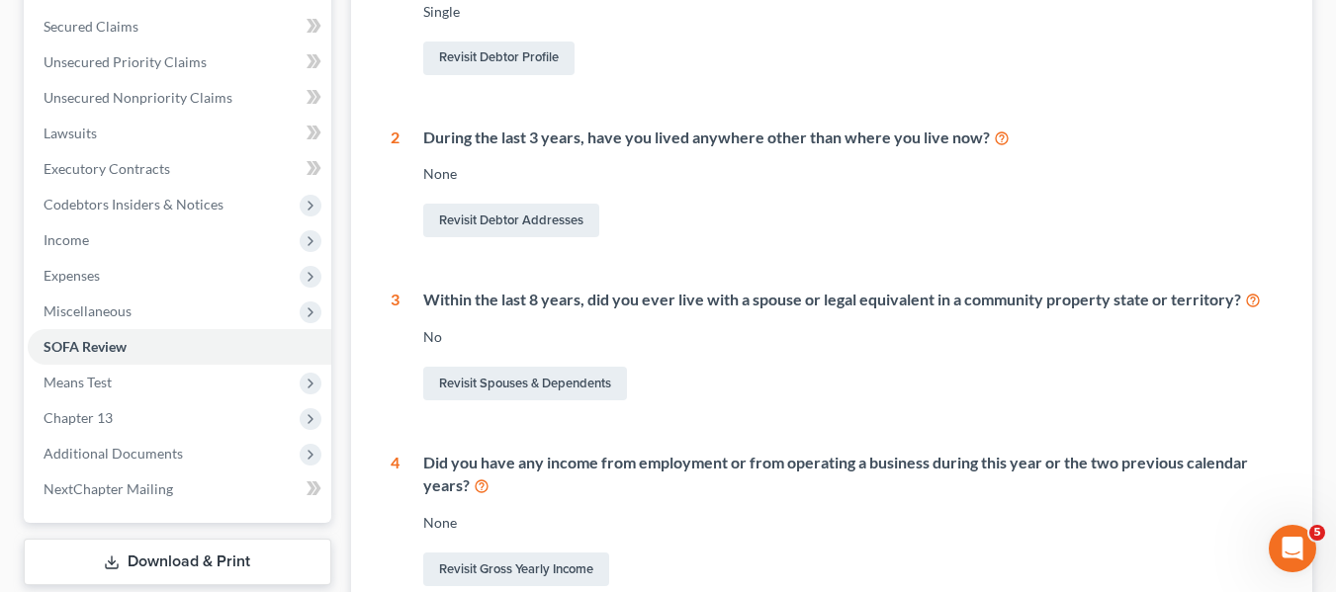
scroll to position [412, 0]
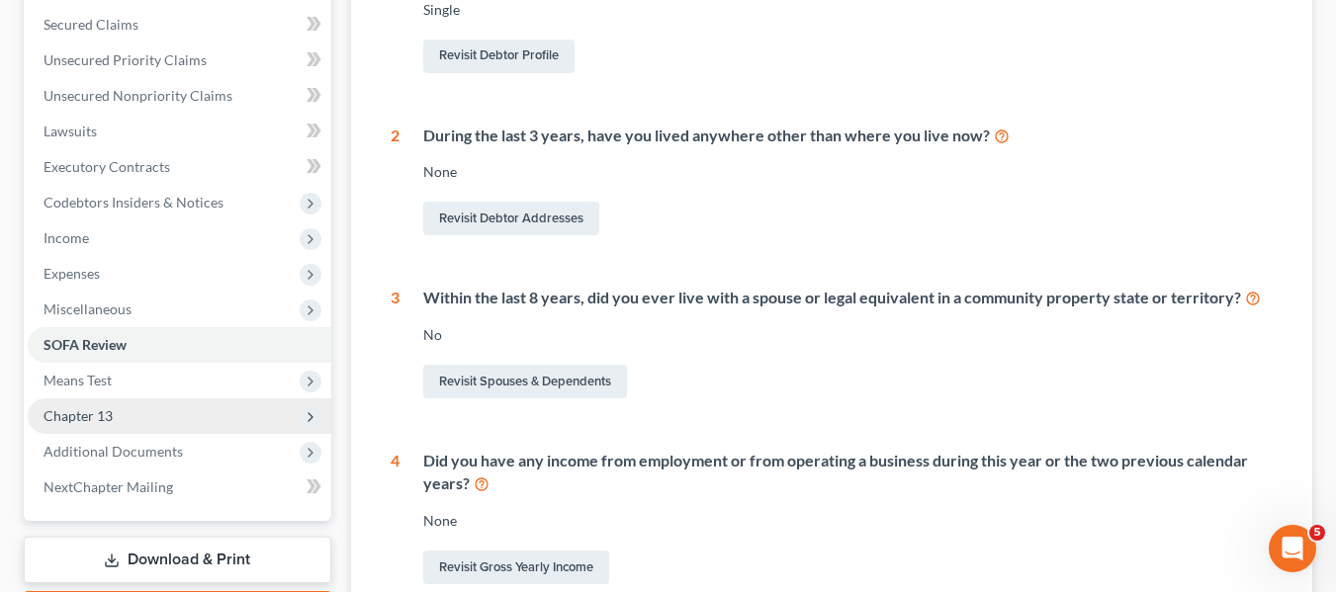
click at [139, 418] on span "Chapter 13" at bounding box center [180, 416] width 304 height 36
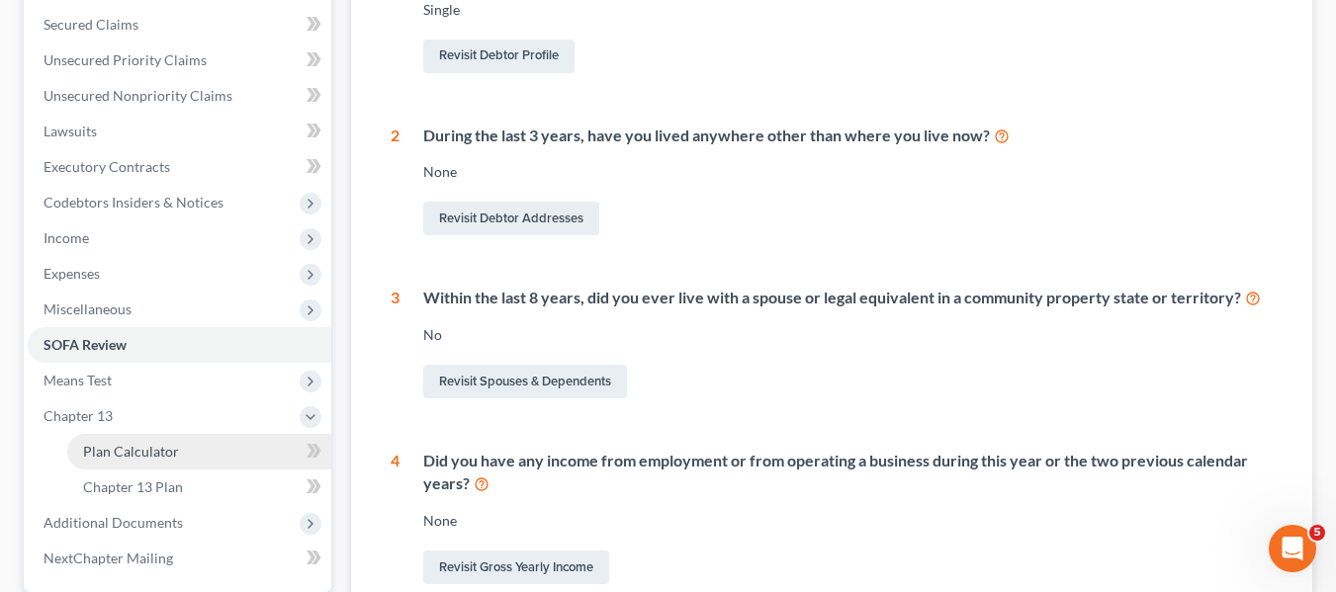
click at [151, 441] on link "Plan Calculator" at bounding box center [199, 452] width 264 height 36
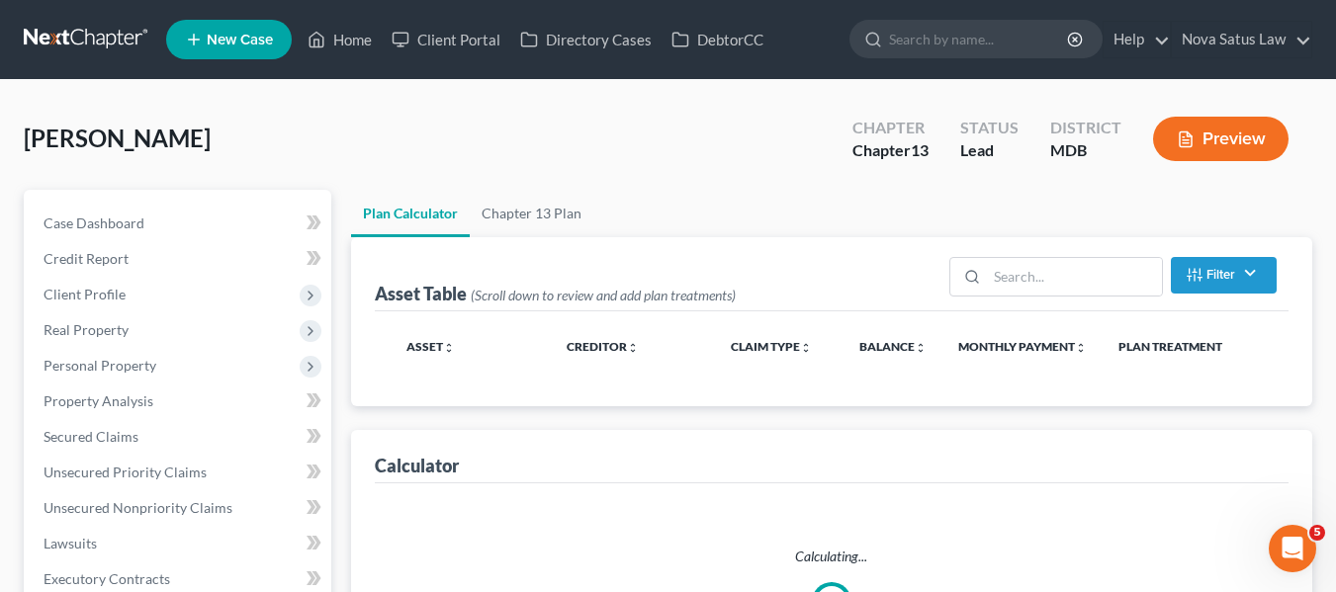
select select "59"
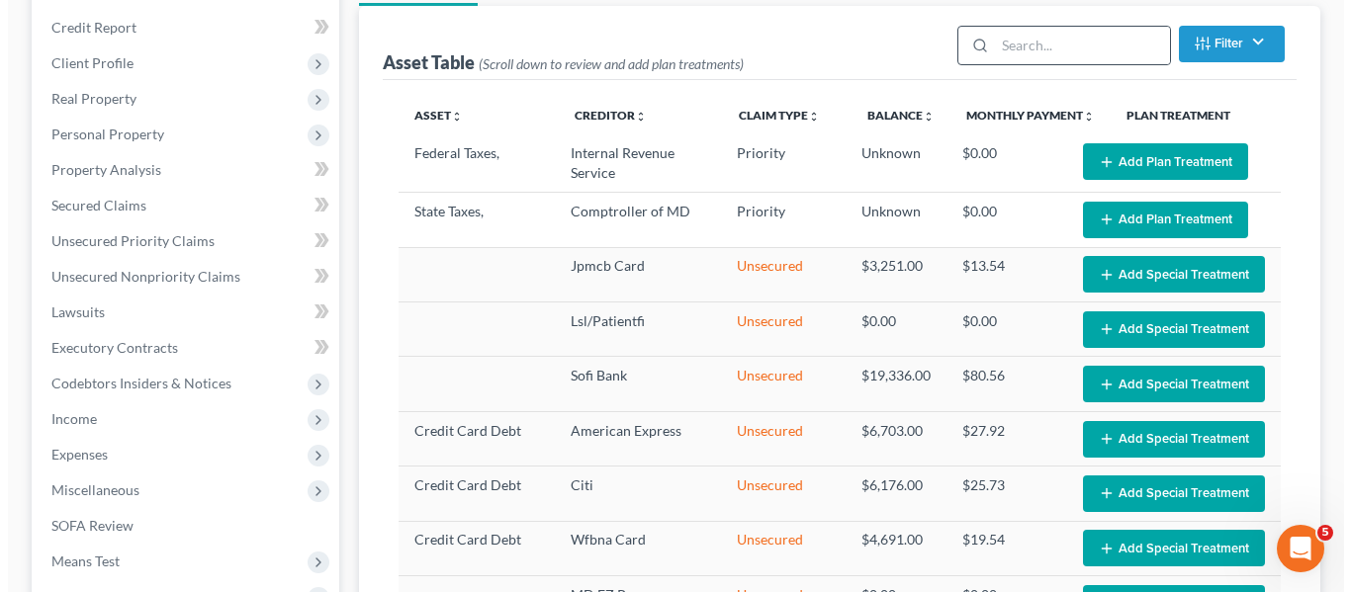
scroll to position [232, 0]
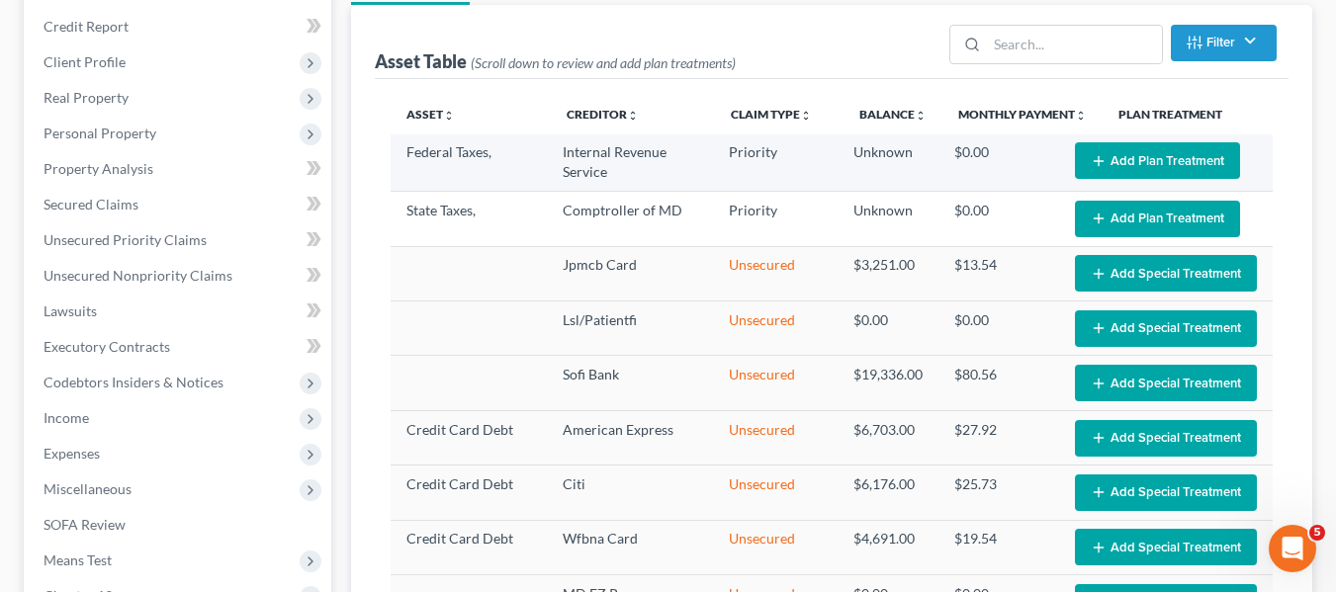
click at [1117, 154] on button "Add Plan Treatment" at bounding box center [1157, 160] width 165 height 37
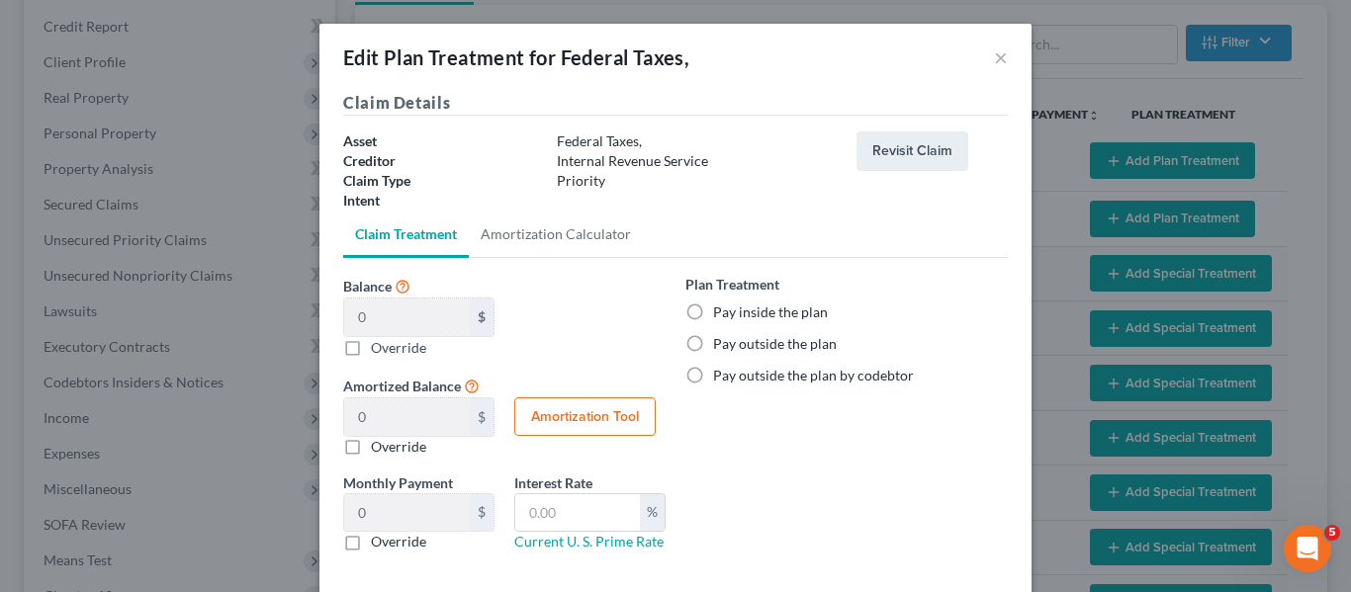
click at [713, 316] on label "Pay inside the plan" at bounding box center [770, 313] width 115 height 20
click at [721, 315] on input "Pay inside the plan" at bounding box center [727, 309] width 13 height 13
radio input "true"
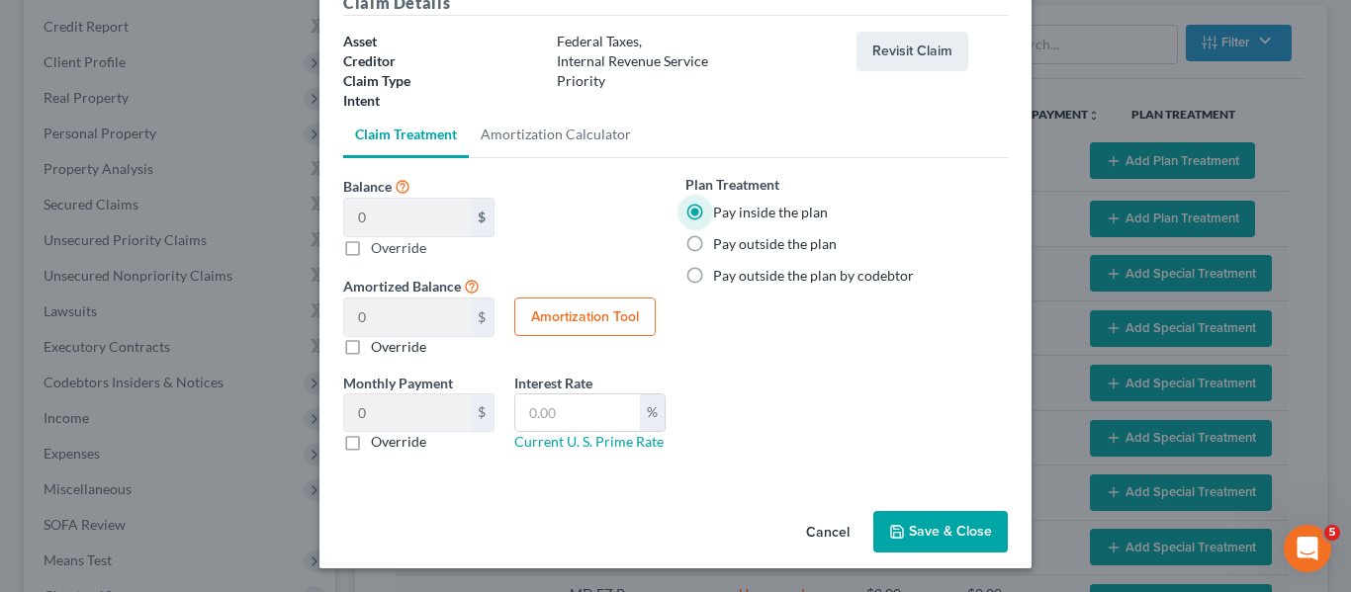
click at [919, 548] on button "Save & Close" at bounding box center [940, 532] width 134 height 42
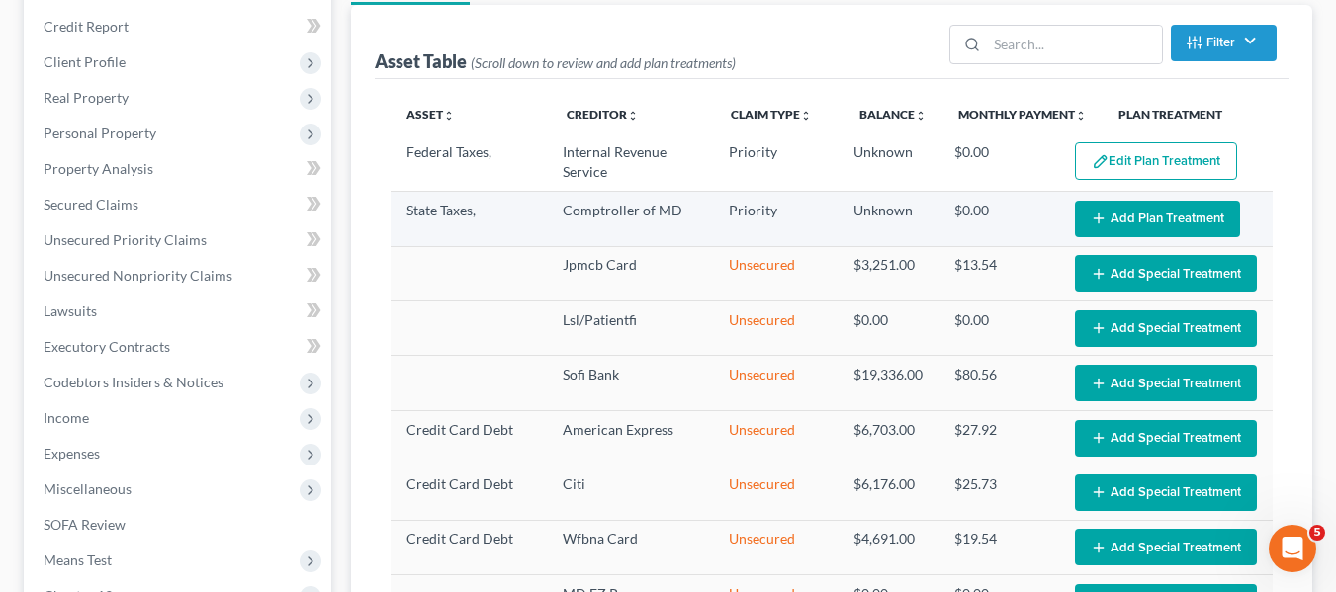
select select "59"
click at [1099, 217] on button "Add Plan Treatment" at bounding box center [1157, 219] width 165 height 37
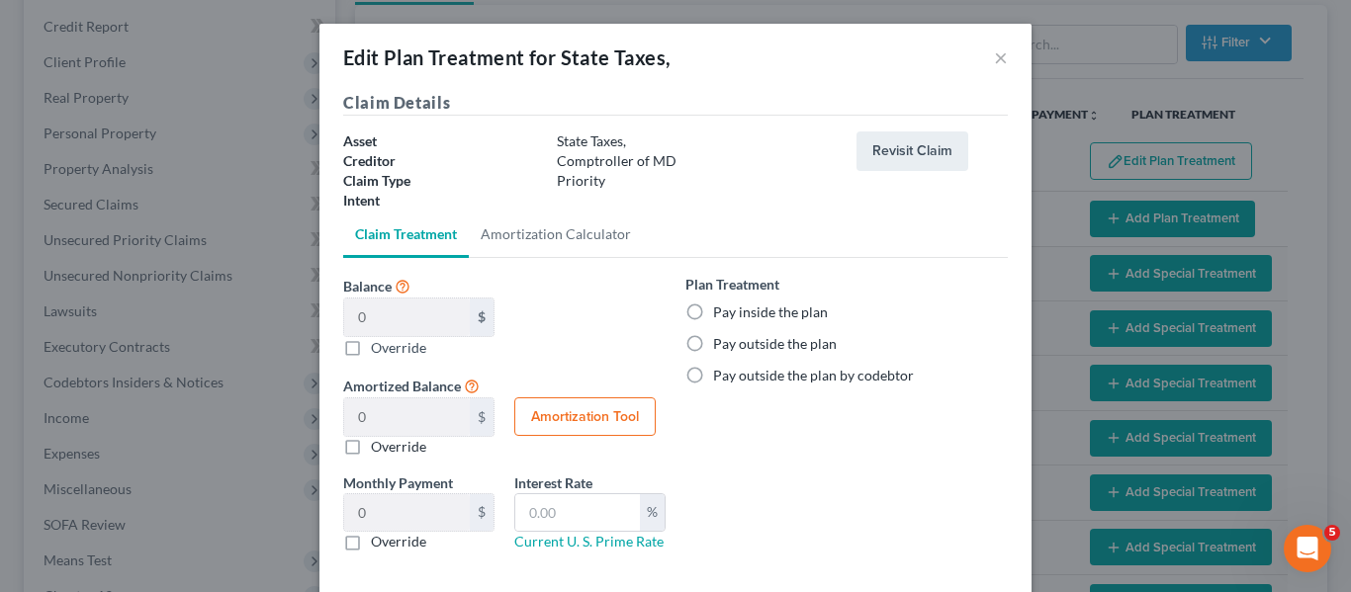
click at [713, 308] on label "Pay inside the plan" at bounding box center [770, 313] width 115 height 20
click at [721, 308] on input "Pay inside the plan" at bounding box center [727, 309] width 13 height 13
radio input "true"
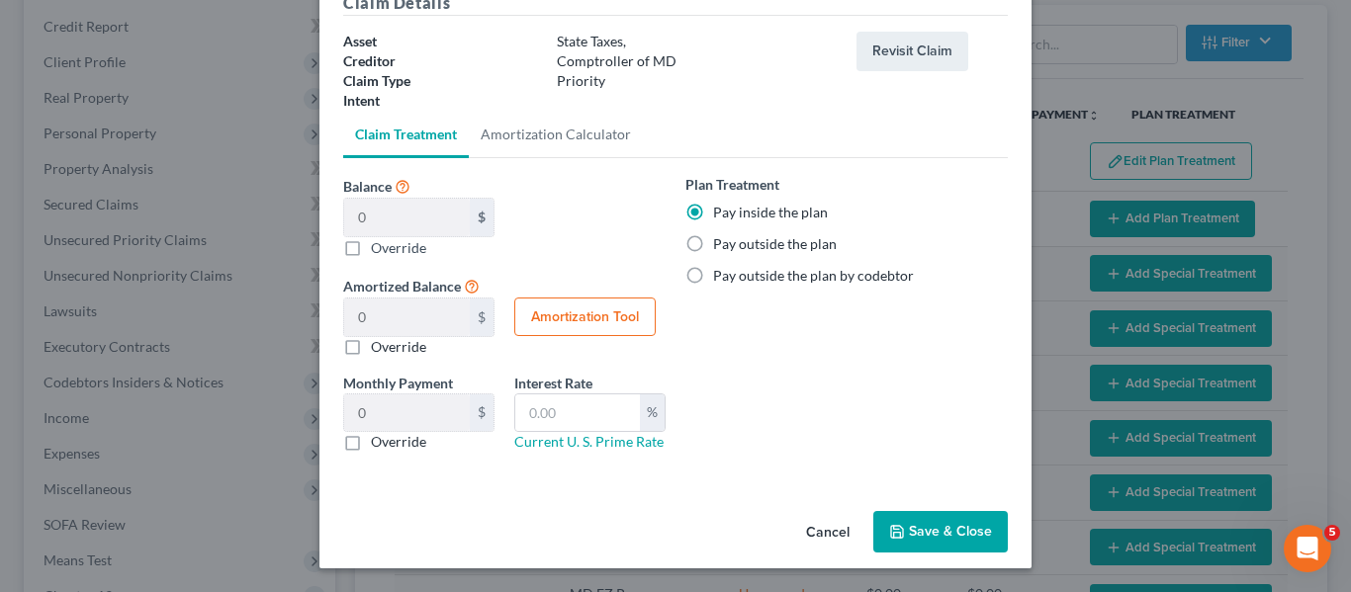
click at [889, 532] on icon "button" at bounding box center [897, 532] width 16 height 16
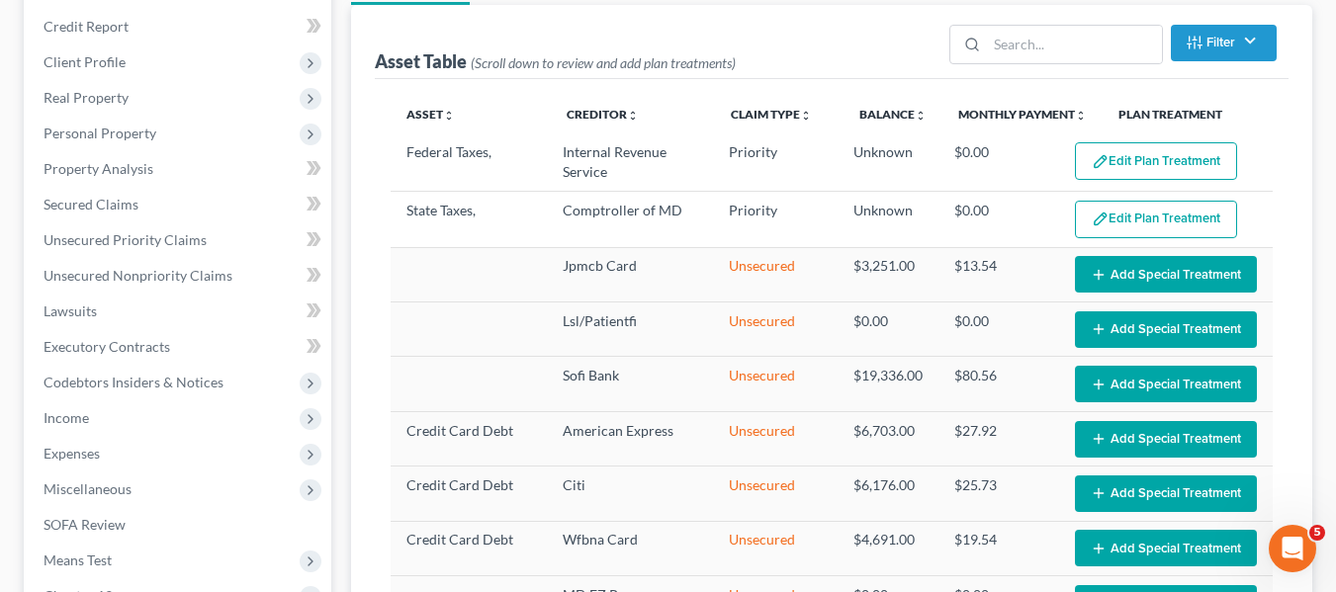
select select "59"
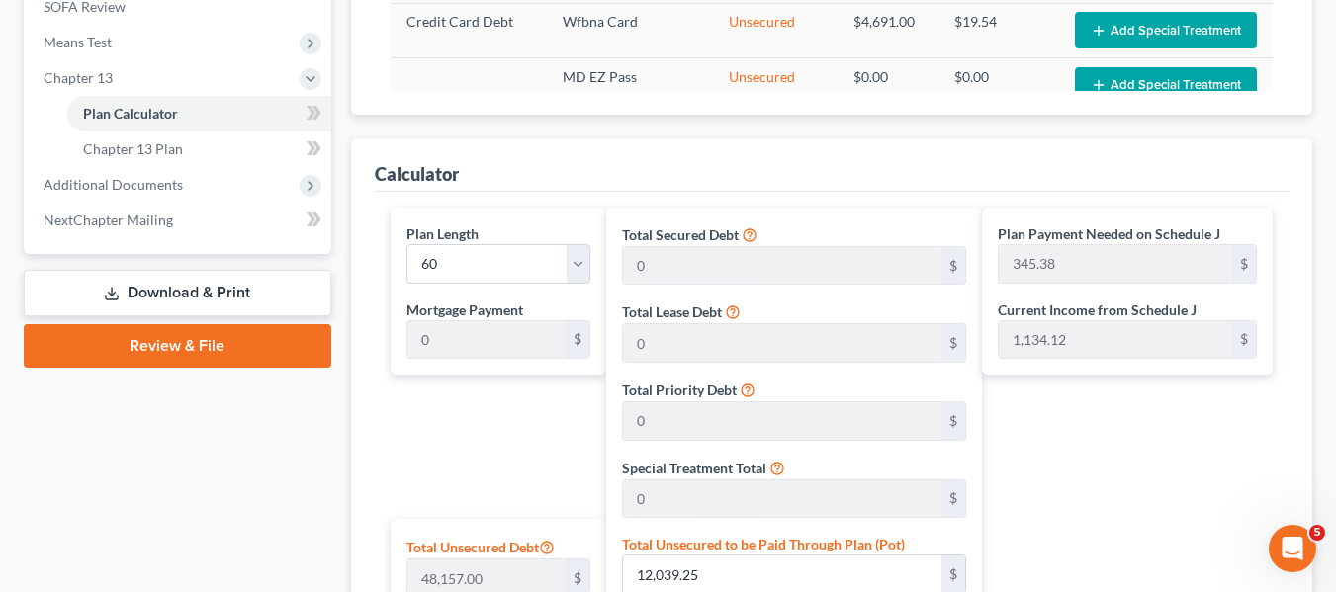
scroll to position [1269, 0]
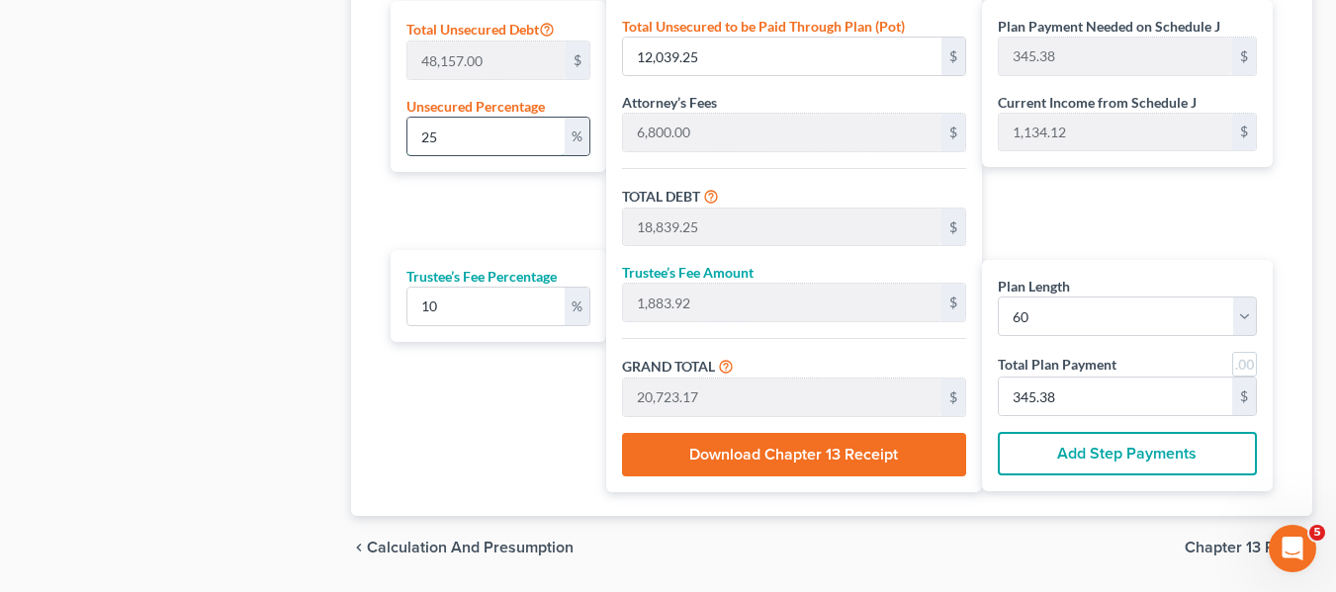
click at [503, 132] on input "25" at bounding box center [485, 137] width 157 height 38
type input "1"
type input "481.57"
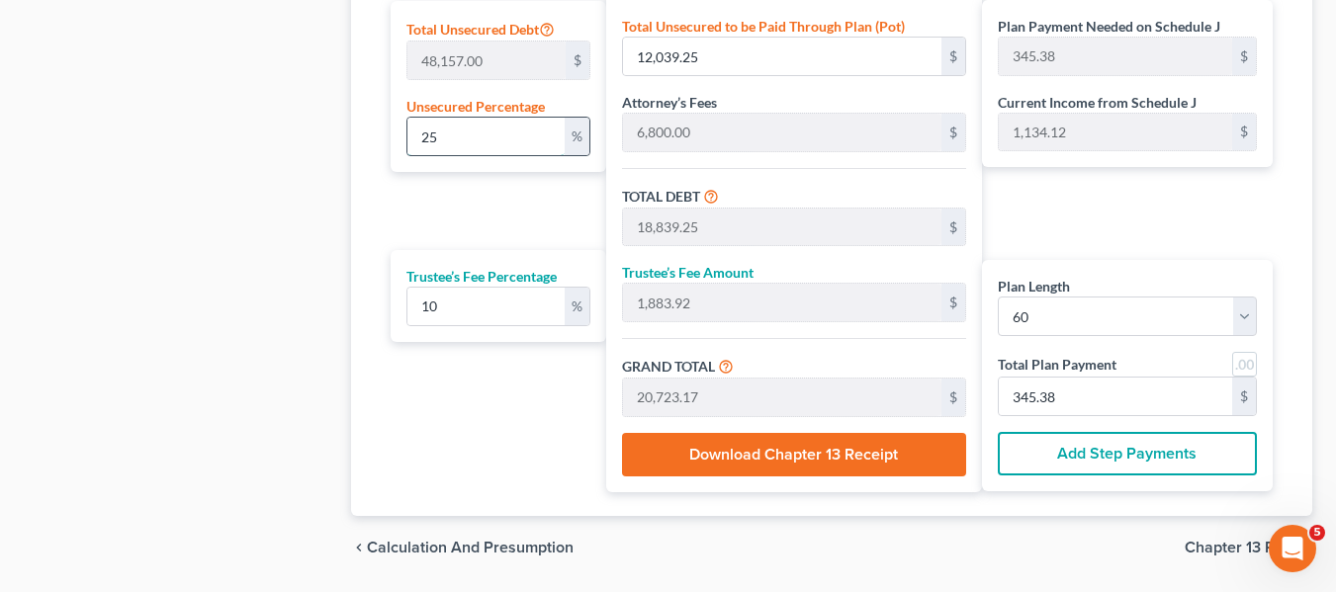
type input "7,281.57"
type input "728.15"
type input "8,009.72"
type input "133.49"
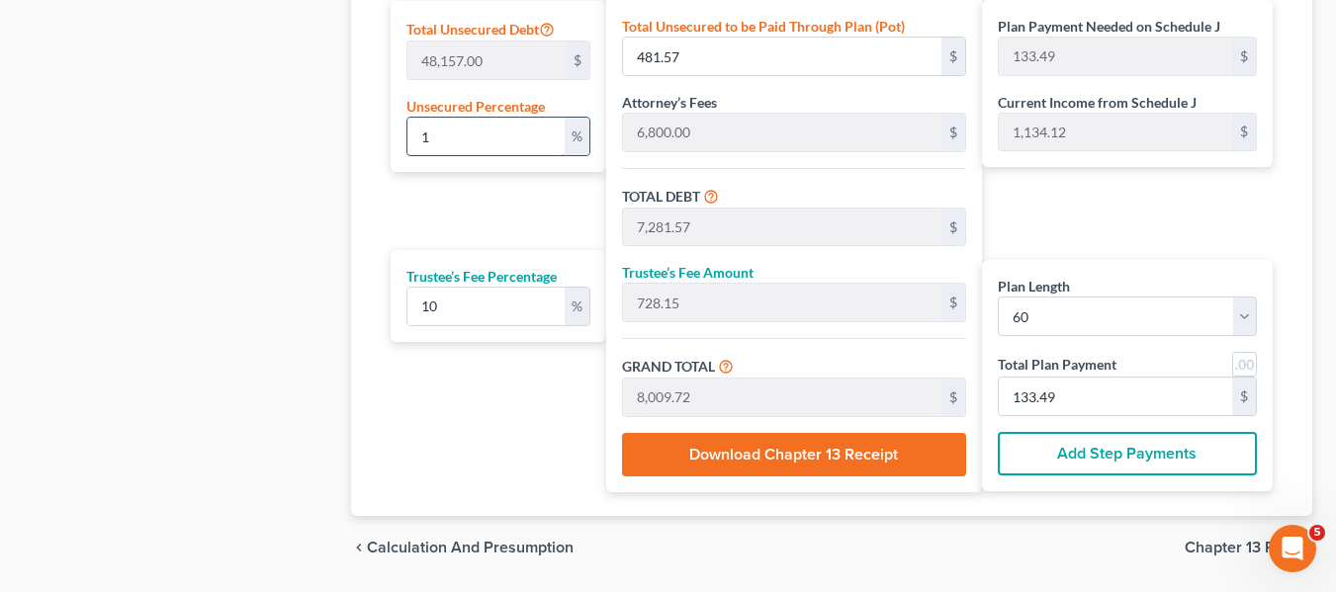
type input "10"
type input "4,815.70"
type input "11,615.70"
type input "1,161.57"
type input "12,777.27"
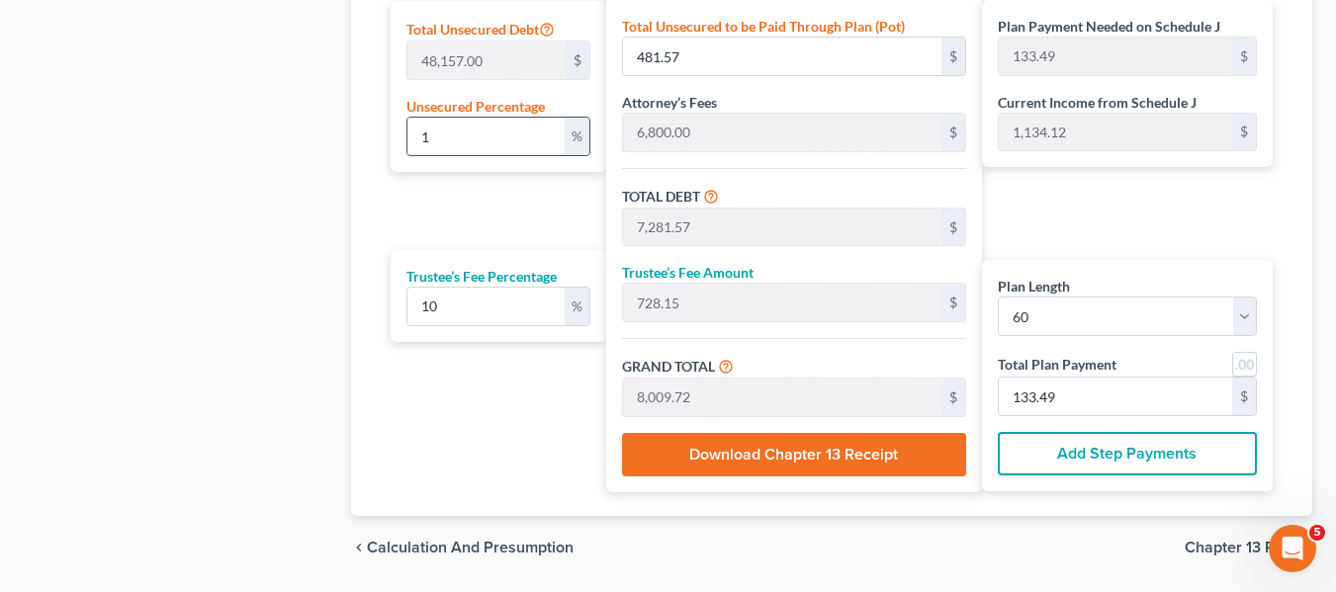
type input "212.95"
type input "100"
type input "48,157.00"
type input "54,957.00"
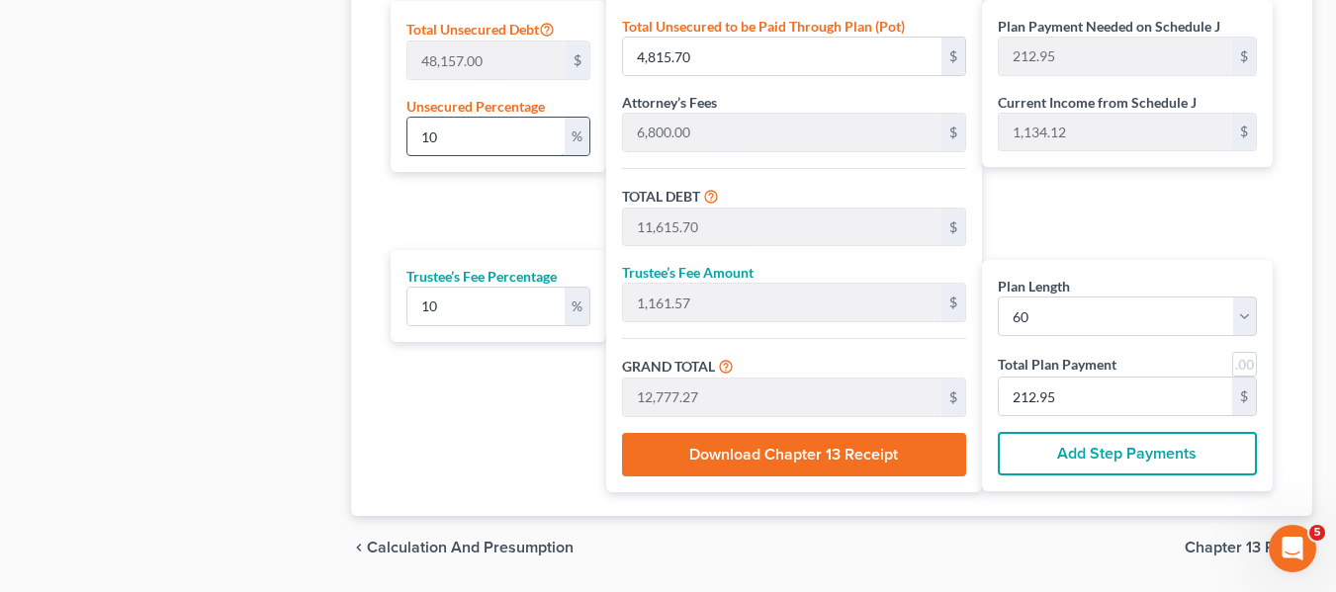
type input "5,495.70"
type input "60,452.70"
type input "1,007.54"
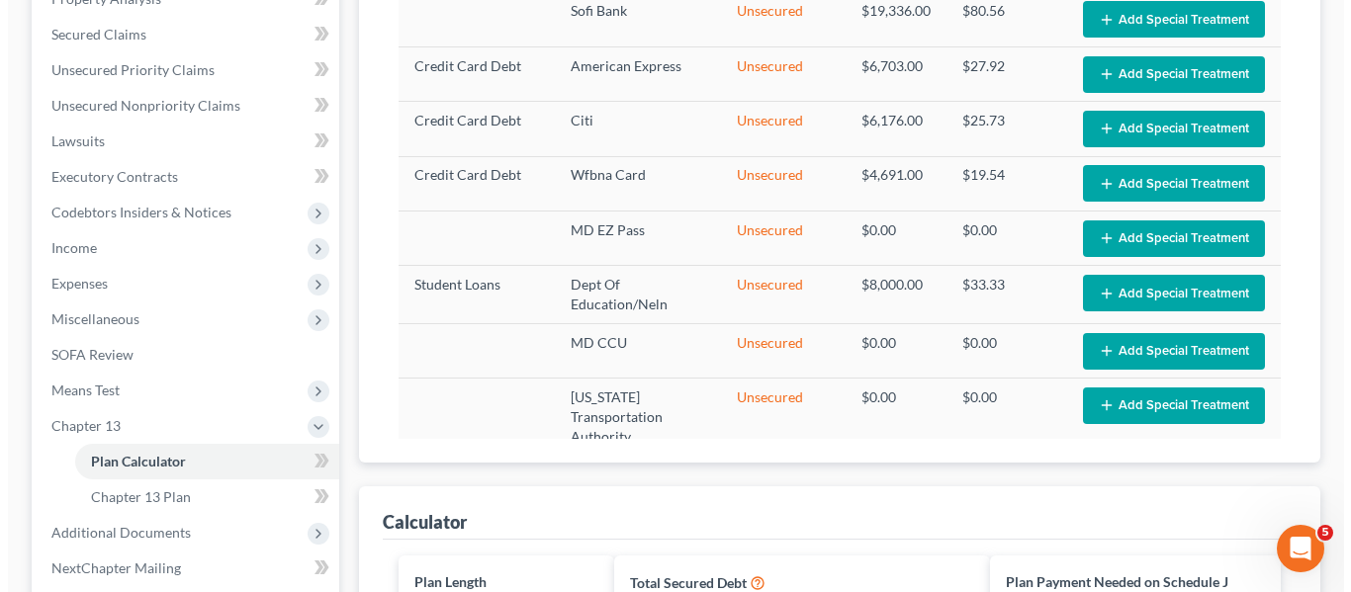
scroll to position [282, 0]
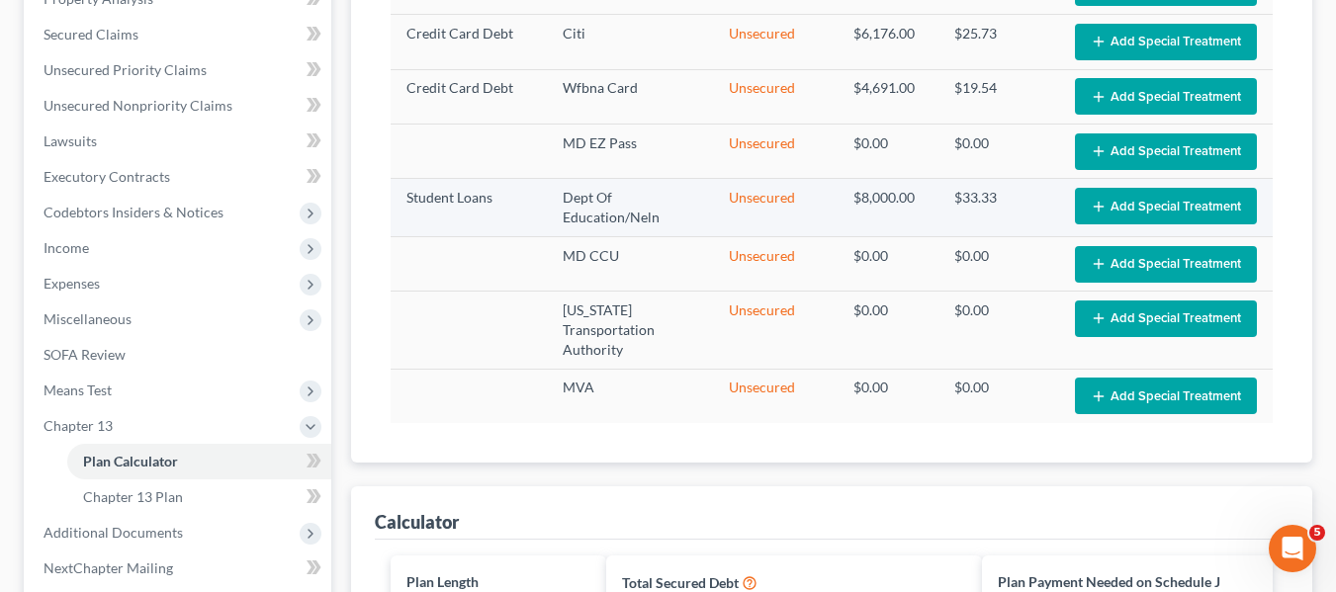
type input "100"
click at [1104, 214] on button "Add Special Treatment" at bounding box center [1166, 206] width 182 height 37
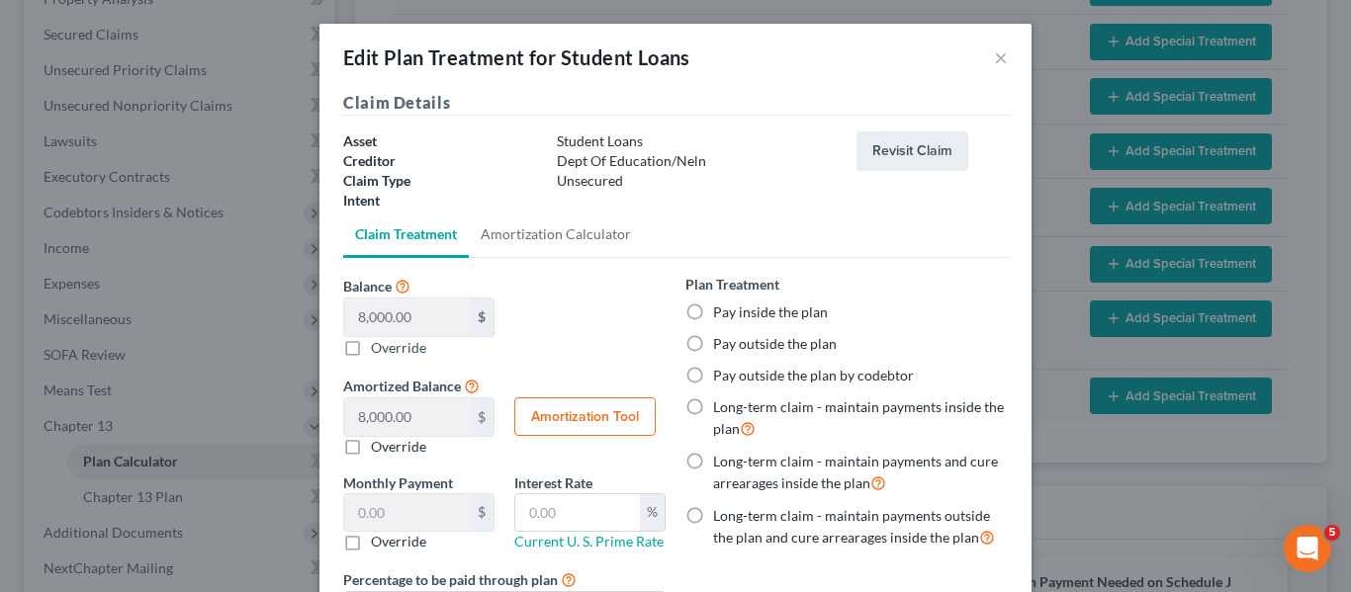
click at [713, 340] on label "Pay outside the plan" at bounding box center [775, 344] width 124 height 20
click at [721, 340] on input "Pay outside the plan" at bounding box center [727, 340] width 13 height 13
radio input "true"
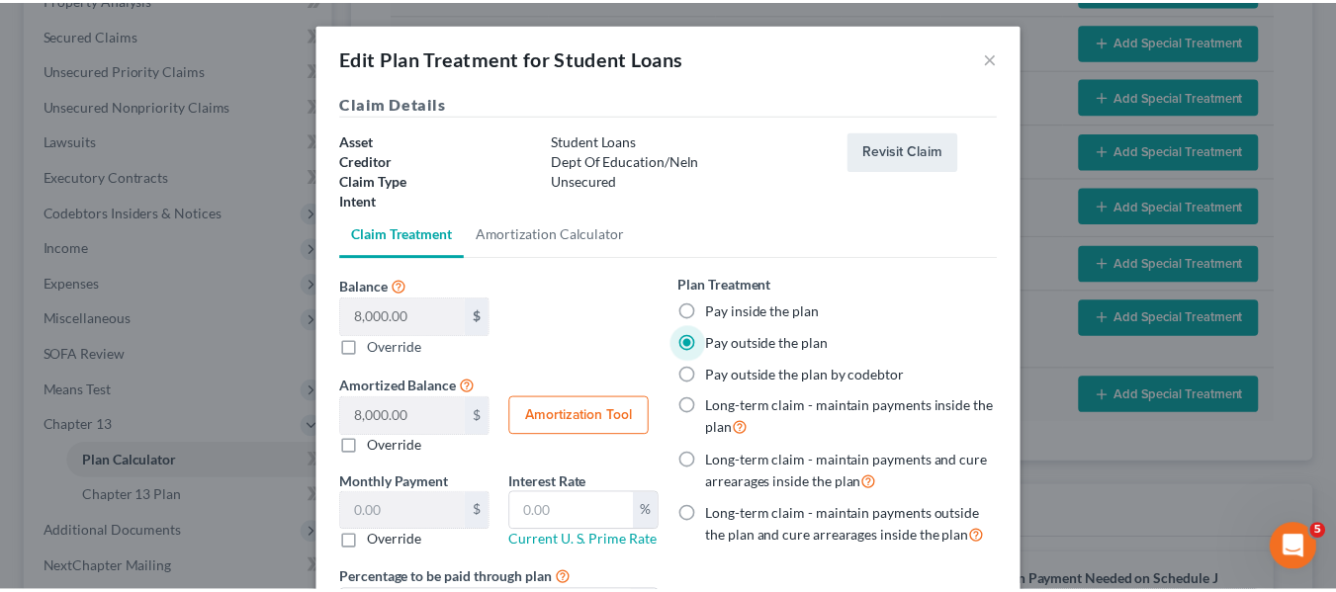
scroll to position [179, 0]
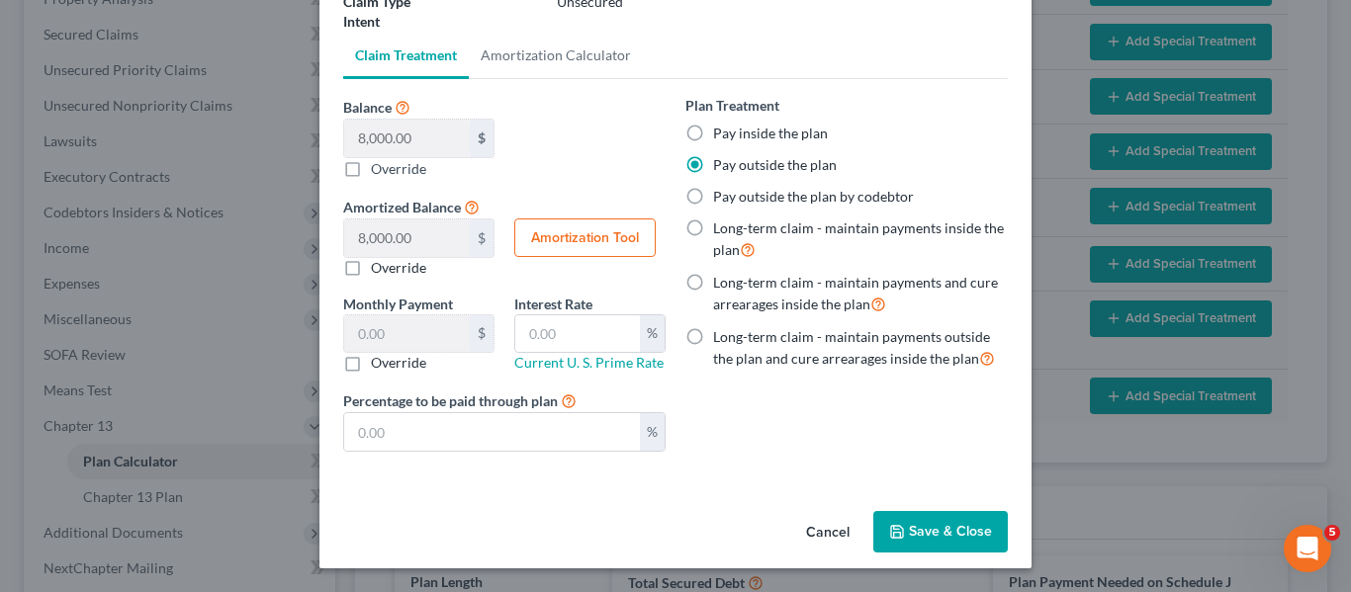
click at [903, 527] on button "Save & Close" at bounding box center [940, 532] width 134 height 42
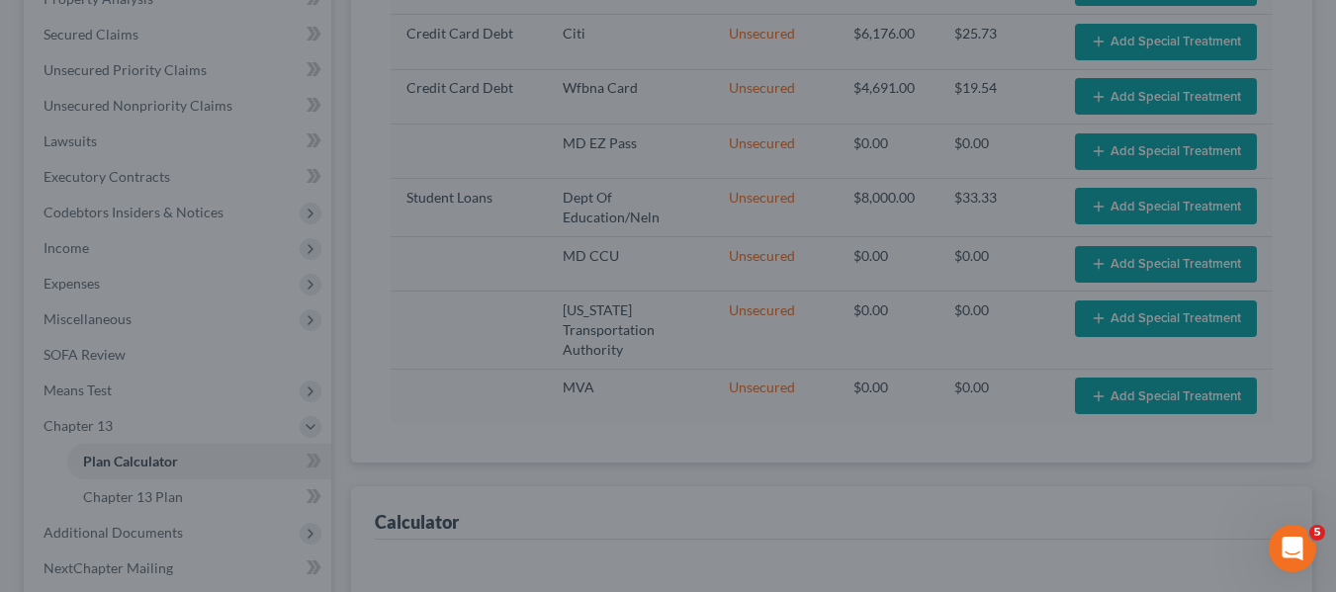
select select "59"
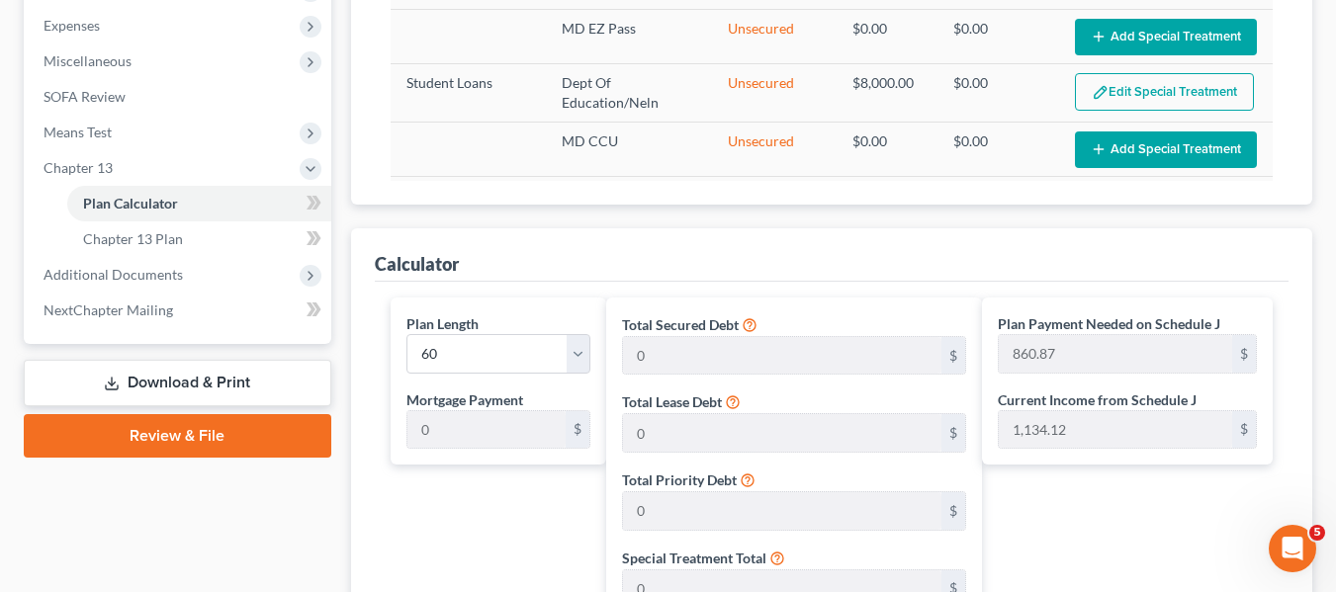
scroll to position [136, 0]
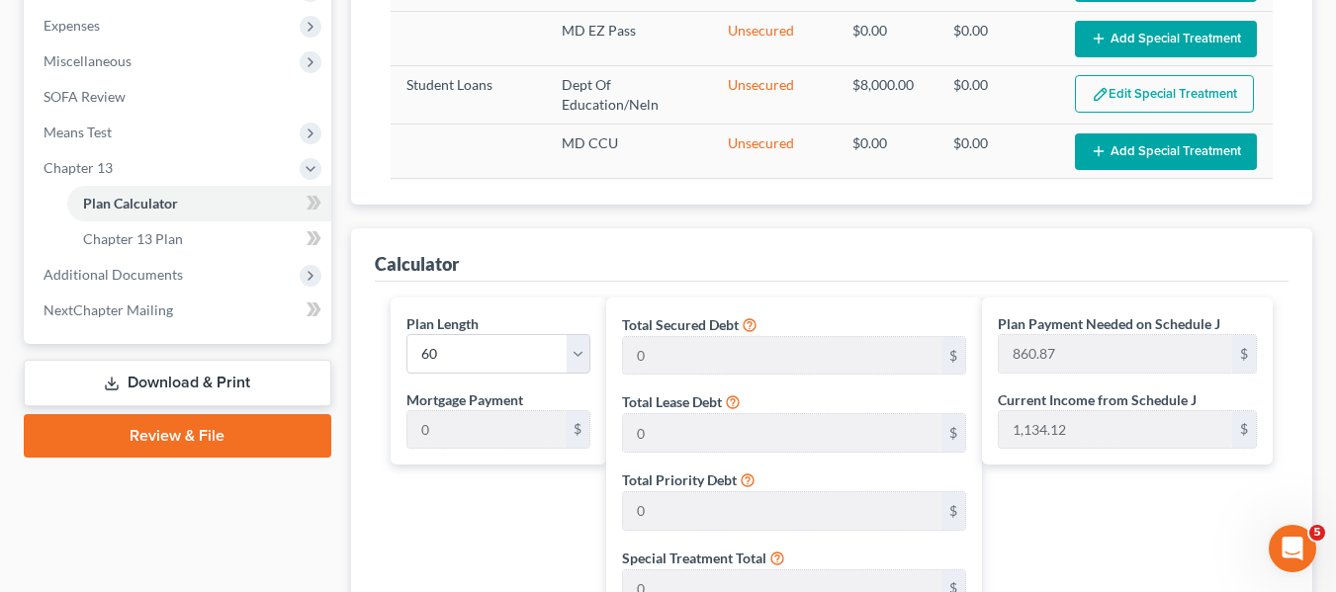
click at [647, 162] on td "MD CCU" at bounding box center [629, 151] width 166 height 54
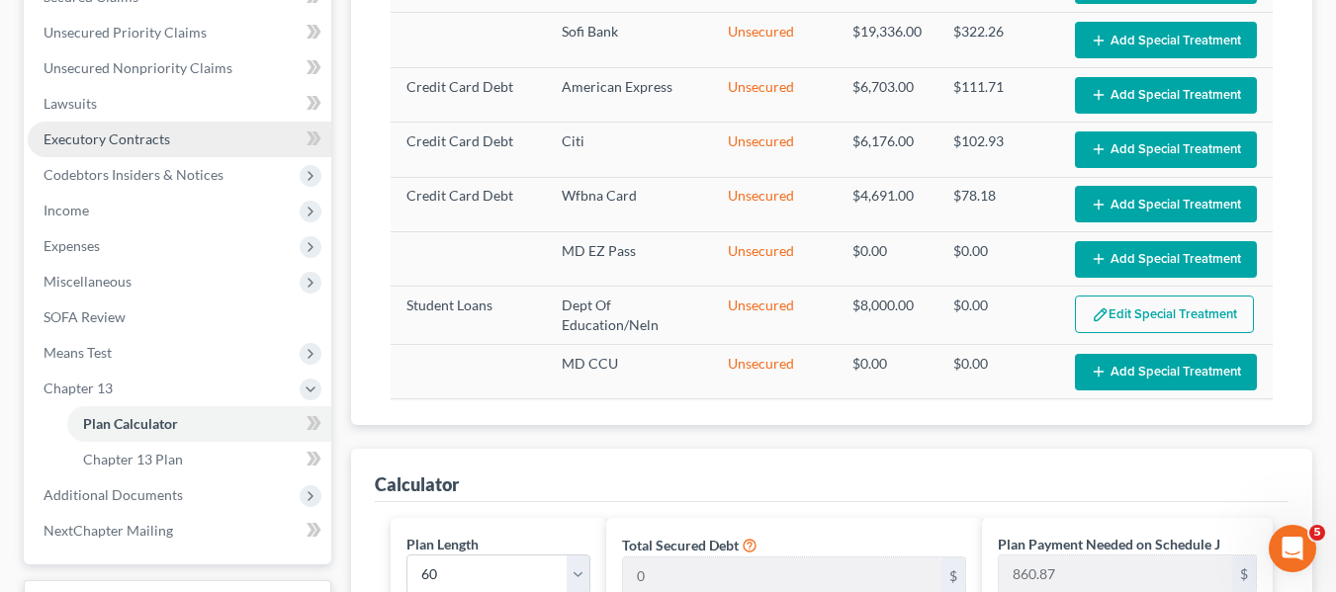
scroll to position [439, 0]
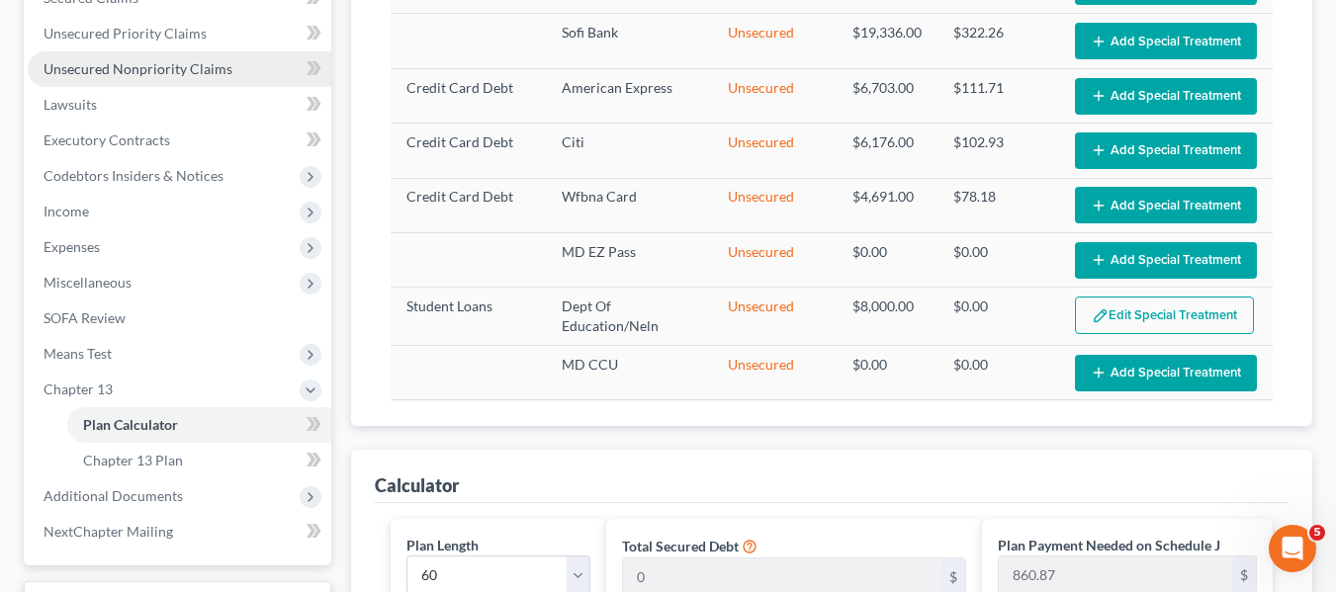
click at [91, 75] on span "Unsecured Nonpriority Claims" at bounding box center [138, 68] width 189 height 17
